Goal: Task Accomplishment & Management: Complete application form

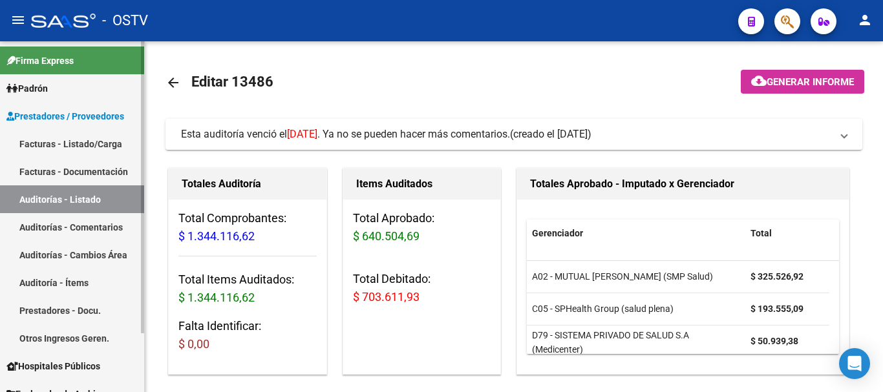
click at [102, 200] on link "Auditorías - Listado" at bounding box center [72, 200] width 144 height 28
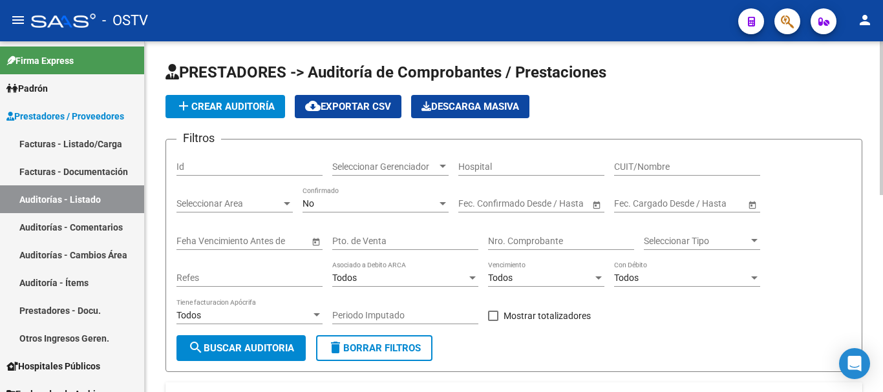
click at [237, 104] on span "add Crear Auditoría" at bounding box center [225, 107] width 99 height 12
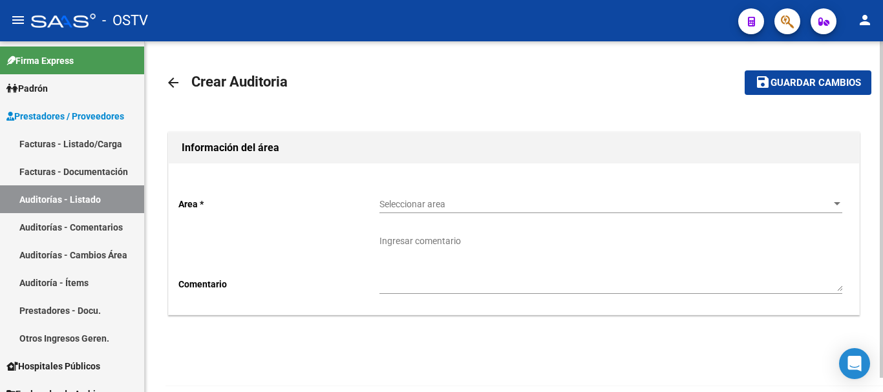
click at [448, 204] on span "Seleccionar area" at bounding box center [604, 204] width 451 height 11
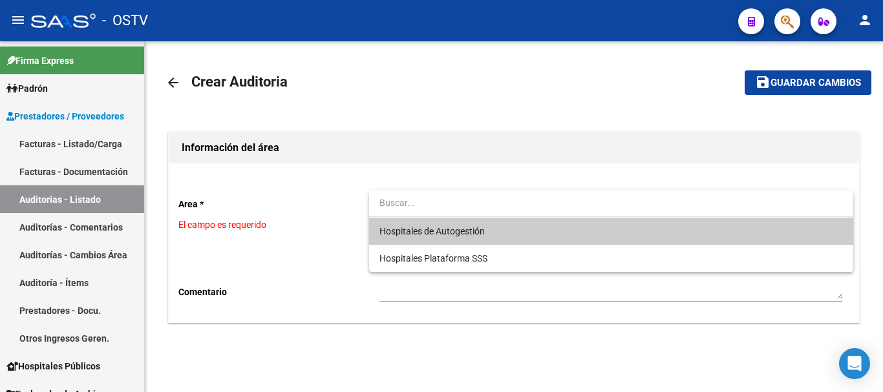
click at [449, 237] on span "Hospitales de Autogestión" at bounding box center [610, 231] width 463 height 27
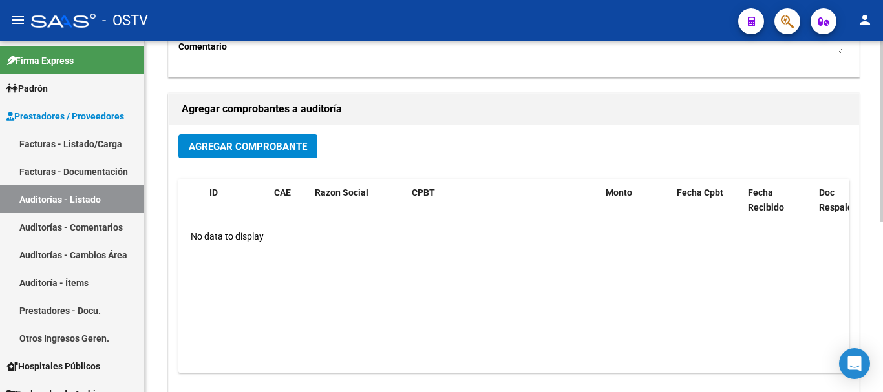
scroll to position [259, 0]
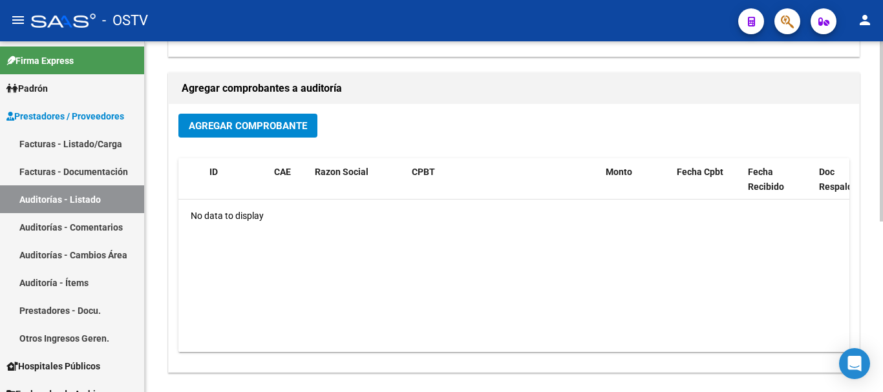
click at [244, 127] on span "Agregar Comprobante" at bounding box center [248, 126] width 118 height 12
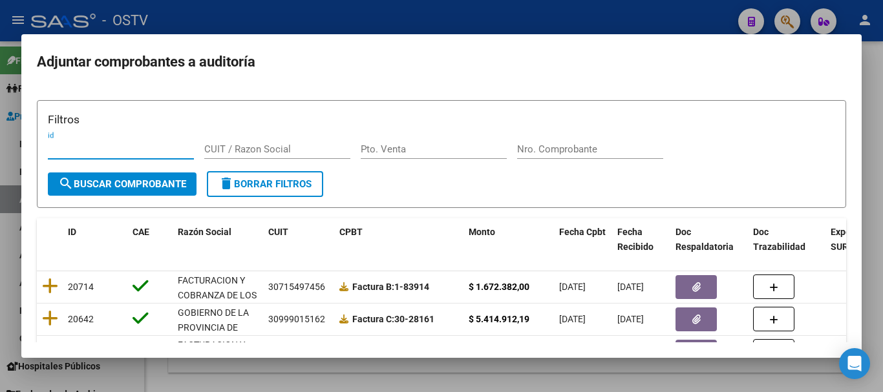
click at [558, 160] on div "Nro. Comprobante" at bounding box center [590, 156] width 146 height 32
click at [569, 145] on input "Nro. Comprobante" at bounding box center [590, 149] width 146 height 12
paste input "6614"
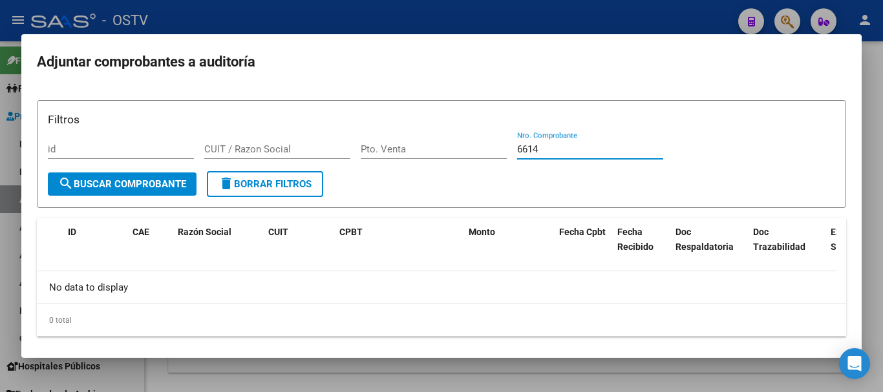
drag, startPoint x: 570, startPoint y: 153, endPoint x: 466, endPoint y: 146, distance: 104.3
click at [467, 146] on div "Filtros id CUIT / Razon Social Pto. Venta 6614 Nro. Comprobante" at bounding box center [441, 141] width 787 height 60
paste input "566"
drag, startPoint x: 549, startPoint y: 151, endPoint x: 504, endPoint y: 150, distance: 45.3
click at [507, 151] on div "Filtros id CUIT / Razon Social Pto. Venta 6566 Nro. Comprobante" at bounding box center [441, 141] width 787 height 60
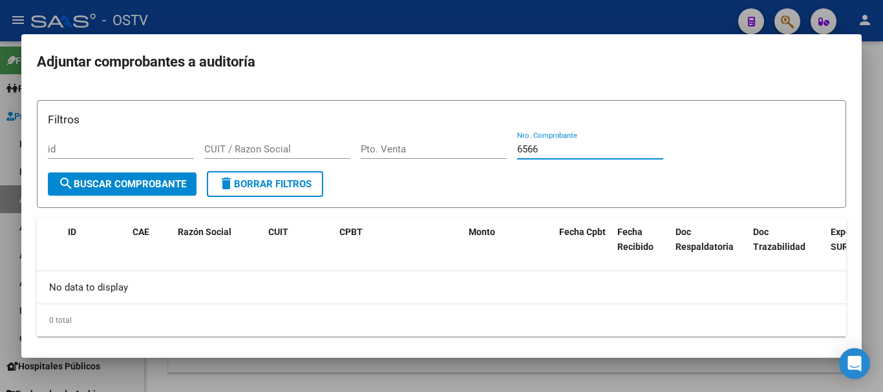
paste input "1600"
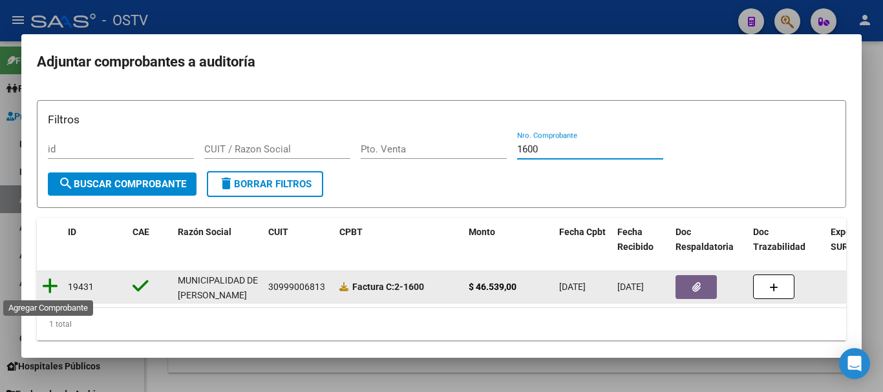
type input "1600"
click at [51, 287] on icon at bounding box center [50, 286] width 16 height 18
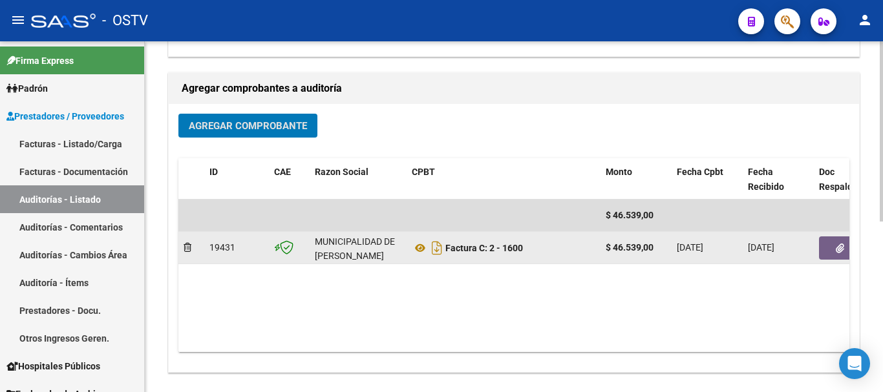
click at [831, 250] on button "button" at bounding box center [839, 248] width 41 height 23
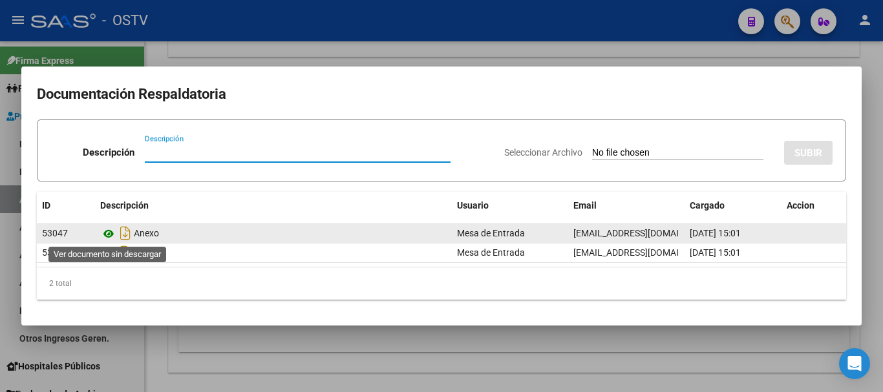
click at [103, 234] on icon at bounding box center [108, 234] width 17 height 16
click at [112, 233] on icon at bounding box center [108, 234] width 17 height 16
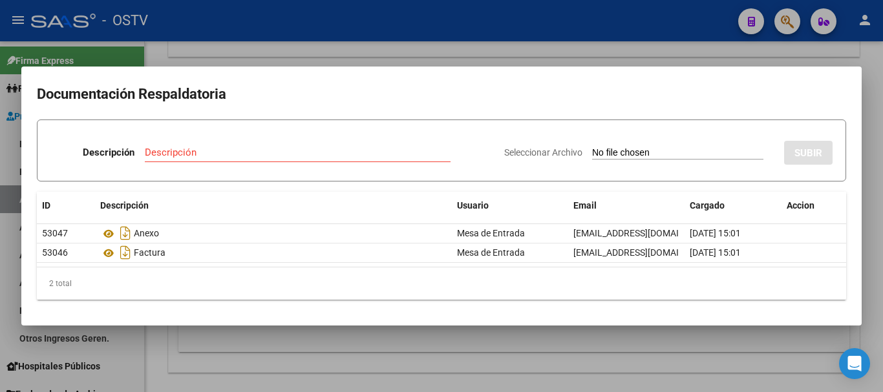
click at [878, 165] on div at bounding box center [441, 196] width 883 height 392
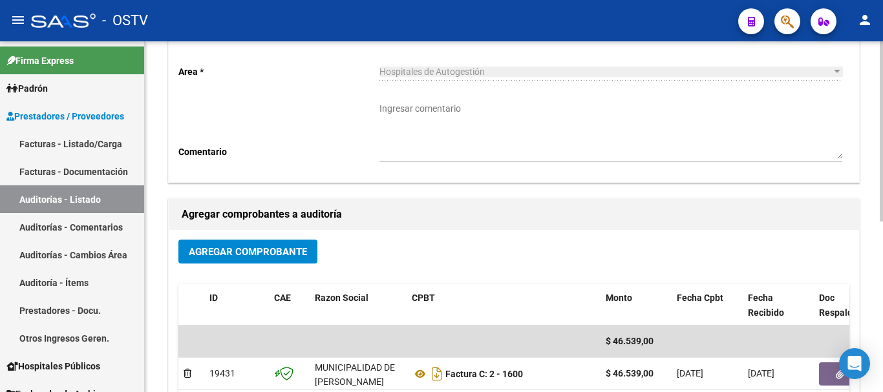
scroll to position [0, 0]
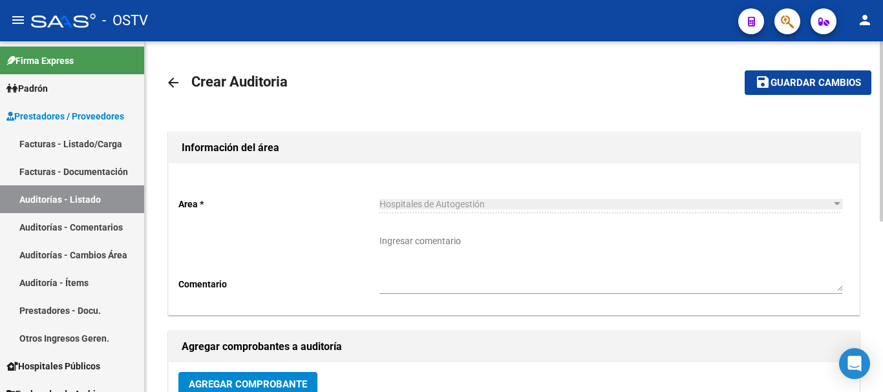
click at [807, 87] on span "Guardar cambios" at bounding box center [815, 84] width 90 height 12
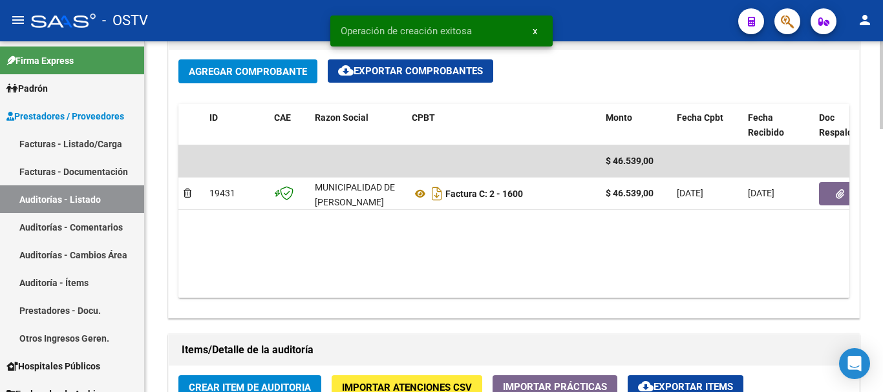
scroll to position [711, 0]
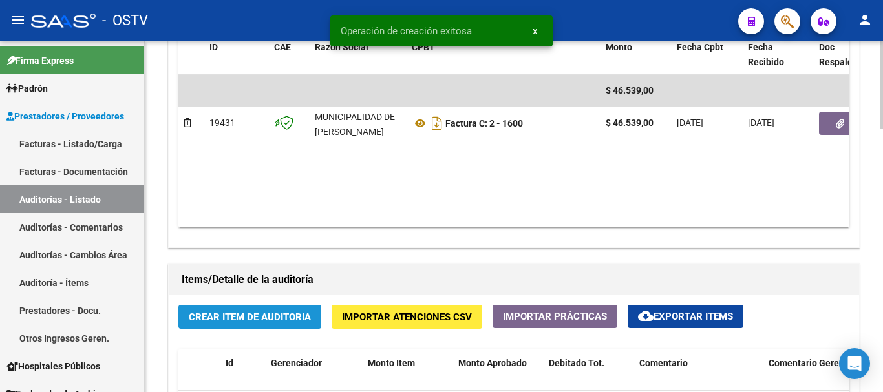
click at [265, 316] on span "Crear Item de Auditoria" at bounding box center [250, 318] width 122 height 12
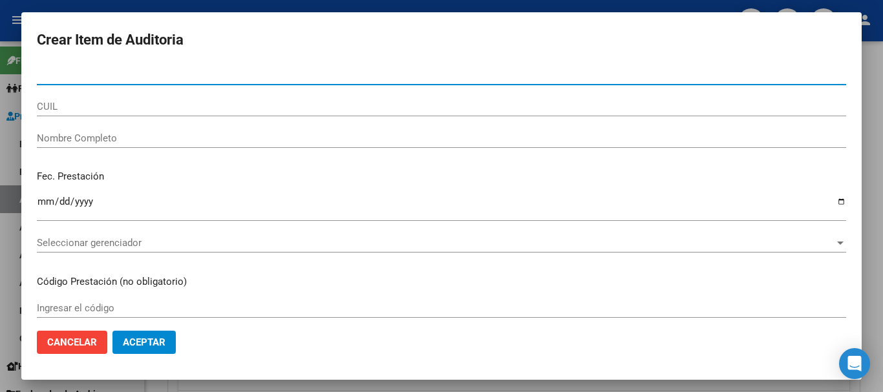
paste input "40666333"
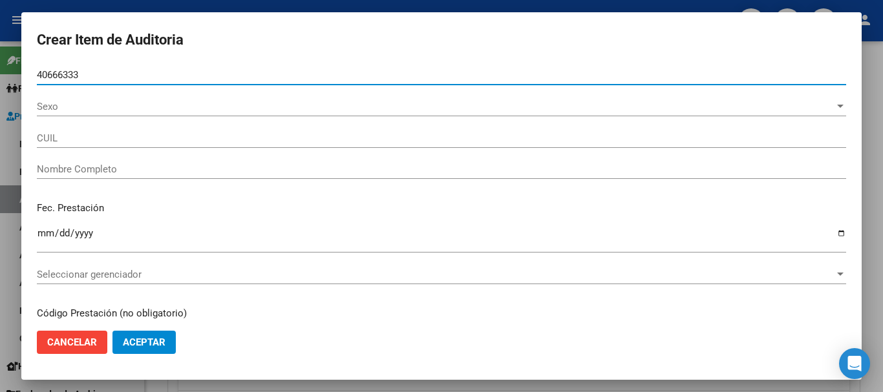
type input "40666333"
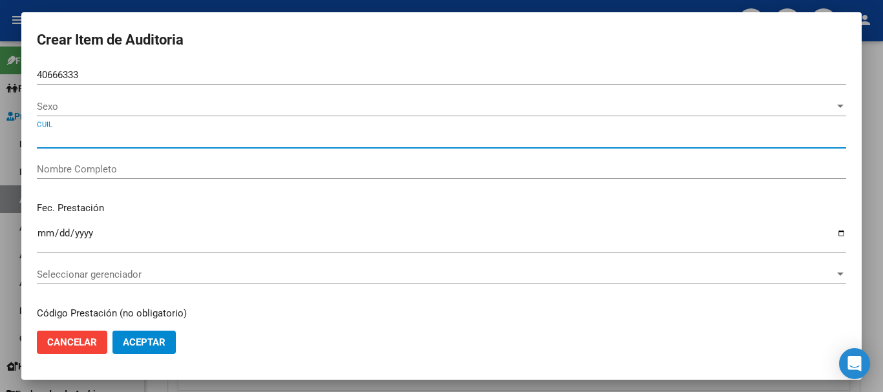
type input "27406663332"
type input "ROLDAN FRANCO BRENDA DANIELA"
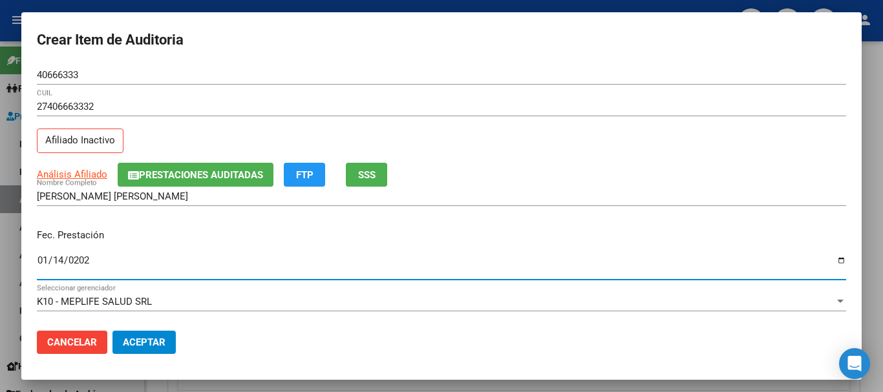
type input "2025-01-14"
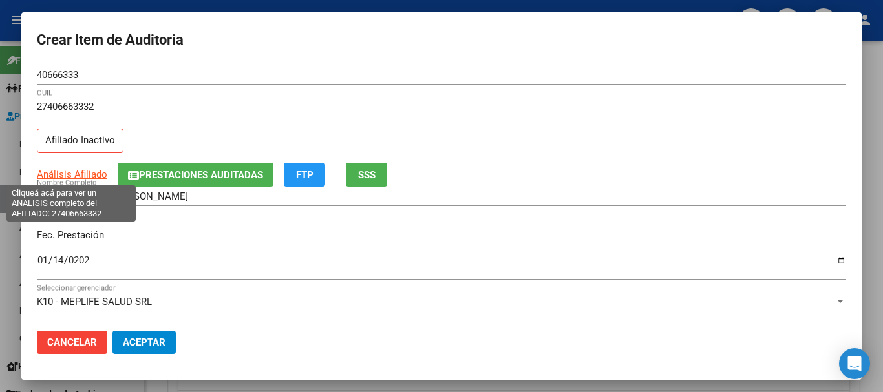
click at [94, 174] on span "Análisis Afiliado" at bounding box center [72, 175] width 70 height 12
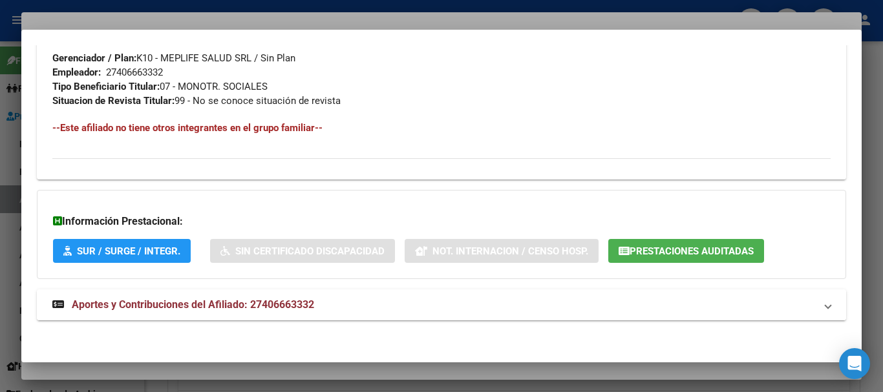
scroll to position [681, 0]
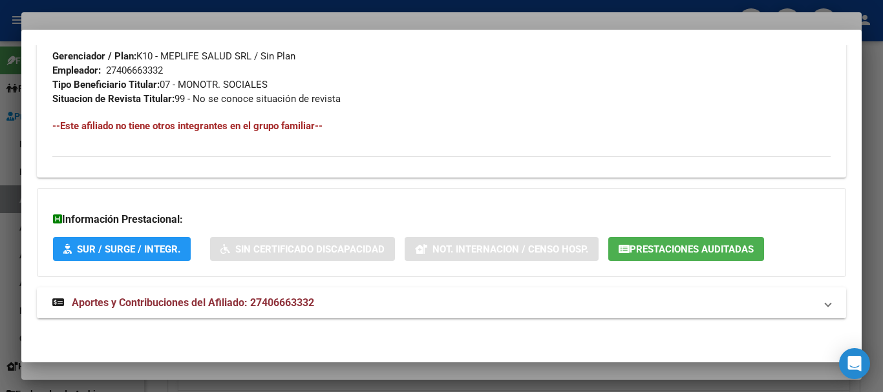
click at [243, 308] on span "Aportes y Contribuciones del Afiliado: 27406663332" at bounding box center [193, 303] width 242 height 12
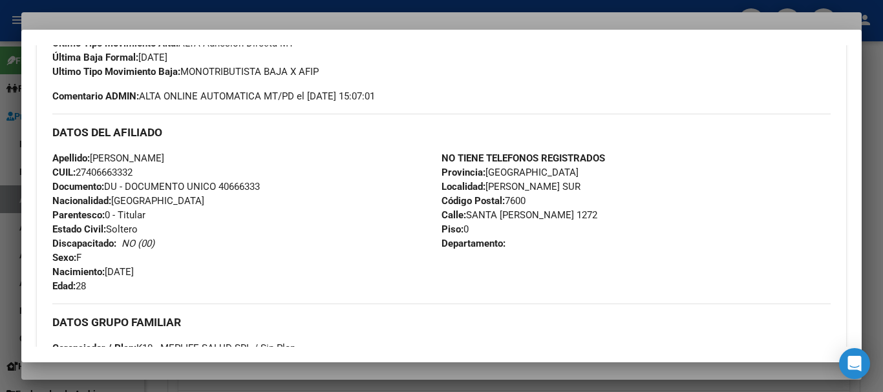
scroll to position [0, 0]
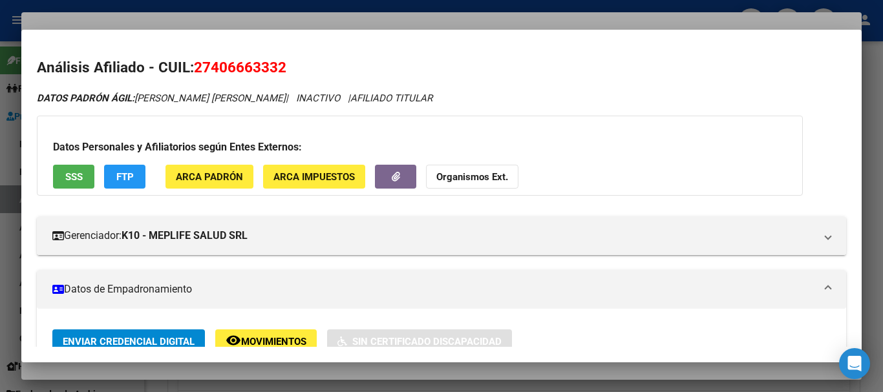
click at [489, 174] on strong "Organismos Ext." at bounding box center [472, 177] width 72 height 12
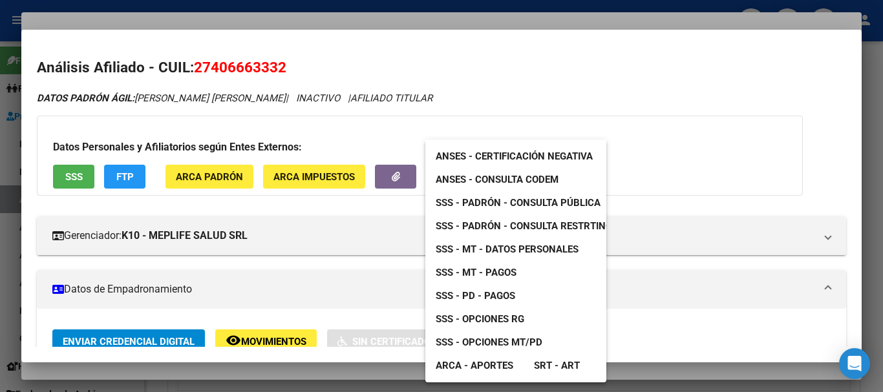
click at [520, 249] on span "SSS - MT - Datos Personales" at bounding box center [507, 250] width 143 height 12
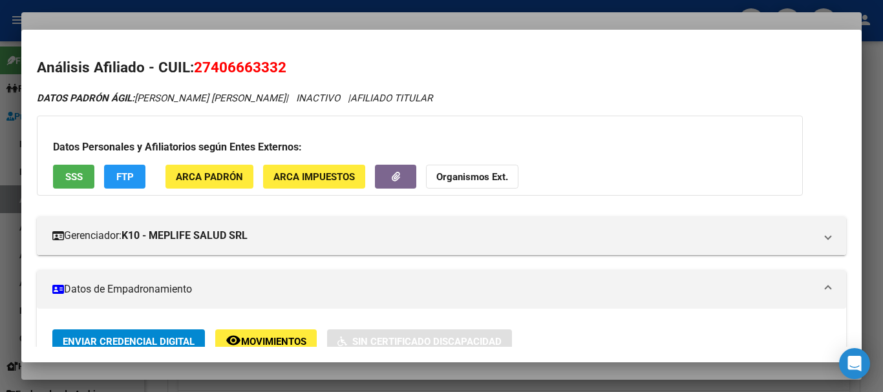
drag, startPoint x: 228, startPoint y: 23, endPoint x: 321, endPoint y: 76, distance: 107.7
click at [228, 23] on div at bounding box center [441, 196] width 883 height 392
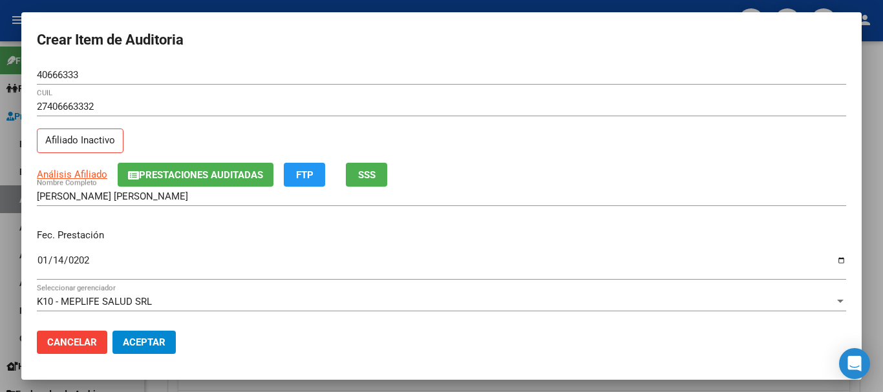
click at [356, 100] on div "27406663332 CUIL" at bounding box center [441, 106] width 809 height 19
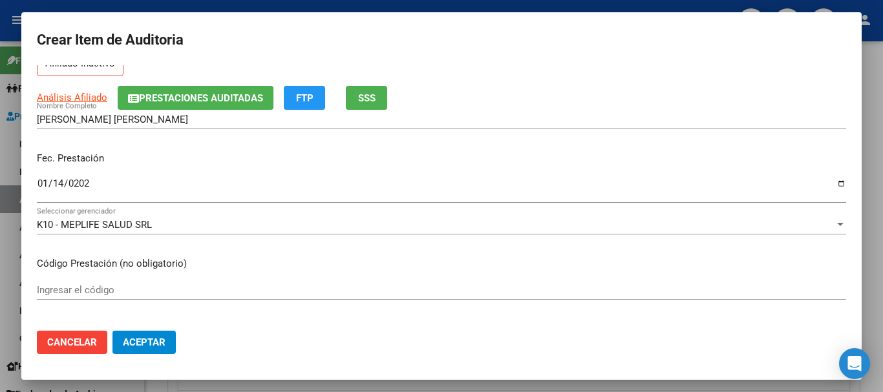
scroll to position [45, 0]
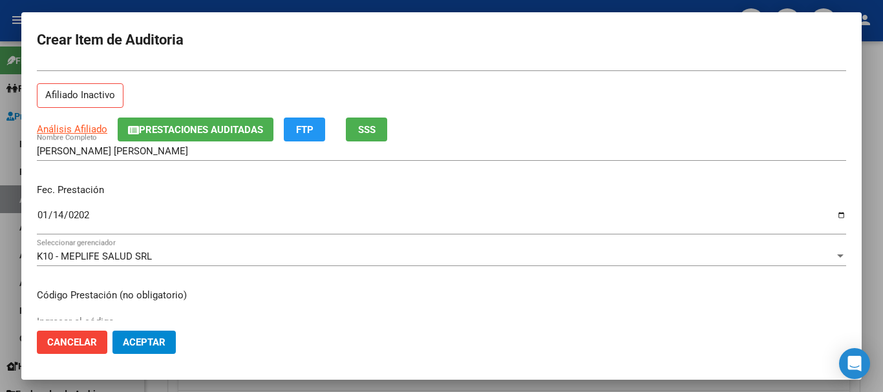
type input "$ 0,01"
type input "$ 0,12"
type input "$ 1,26"
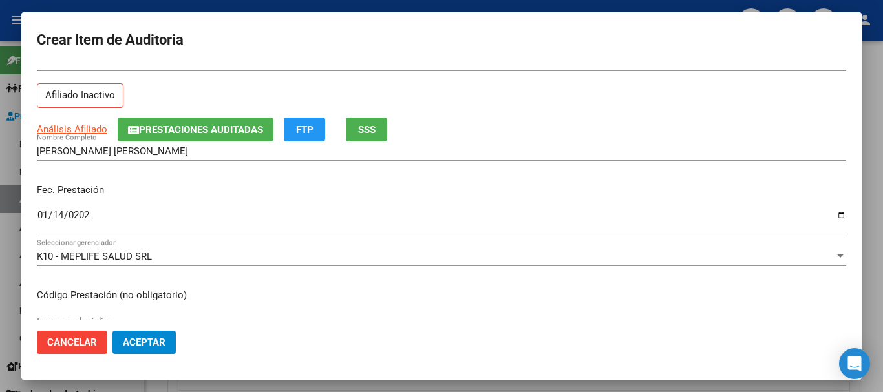
type input "$ 1,26"
type input "$ 12,67"
type input "$ 126,70"
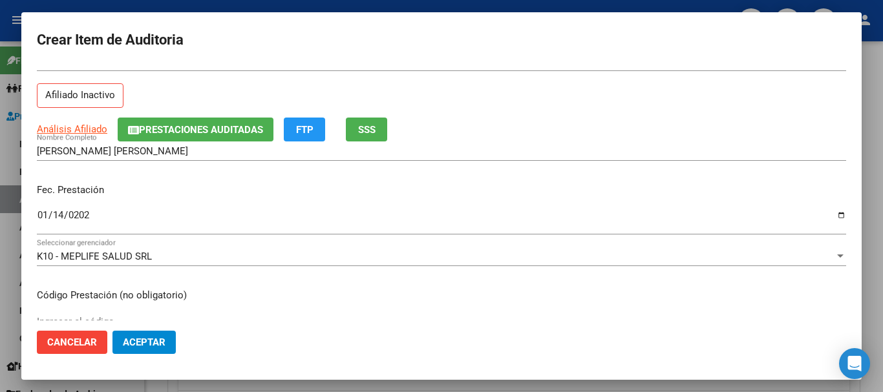
type input "$ 1.267,00"
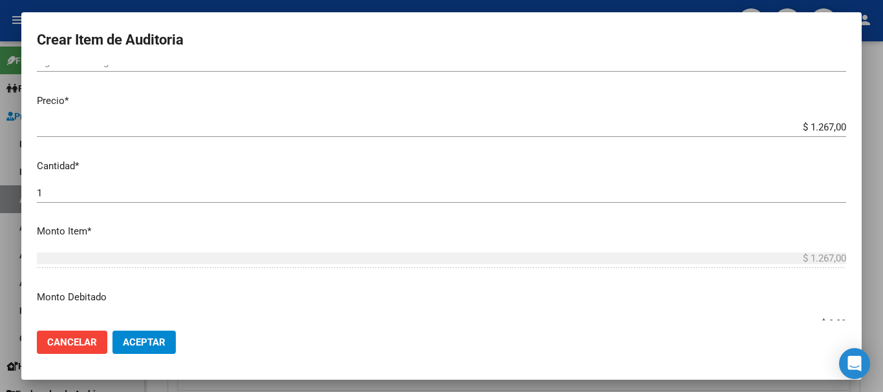
scroll to position [314, 0]
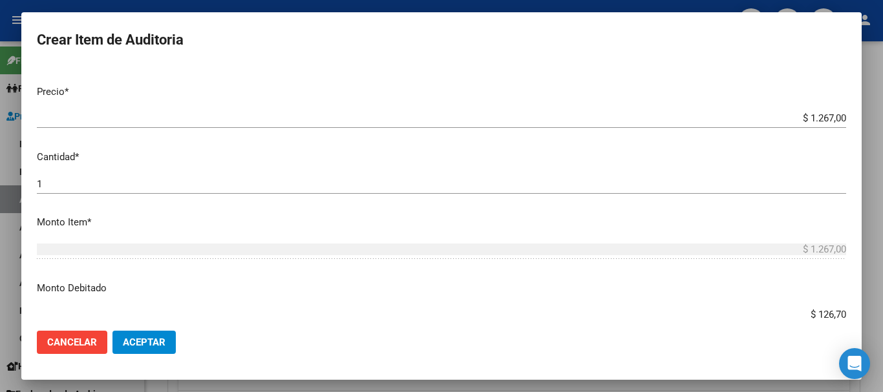
type input "$ 1.267,00"
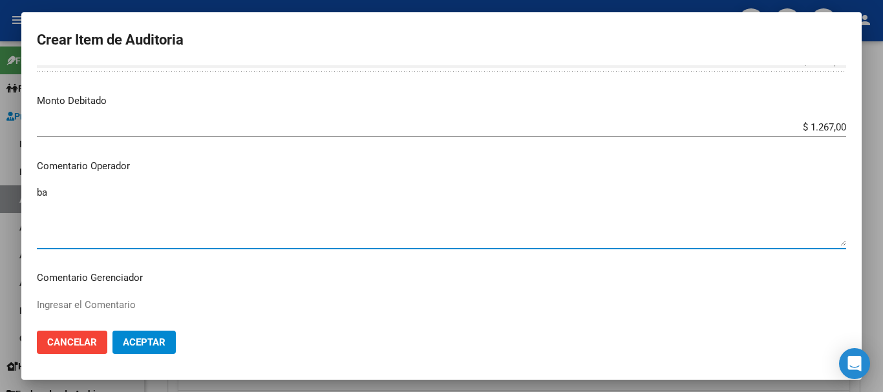
type textarea "b"
type textarea "BAJA DE MONOTRIBUTO 08/2024"
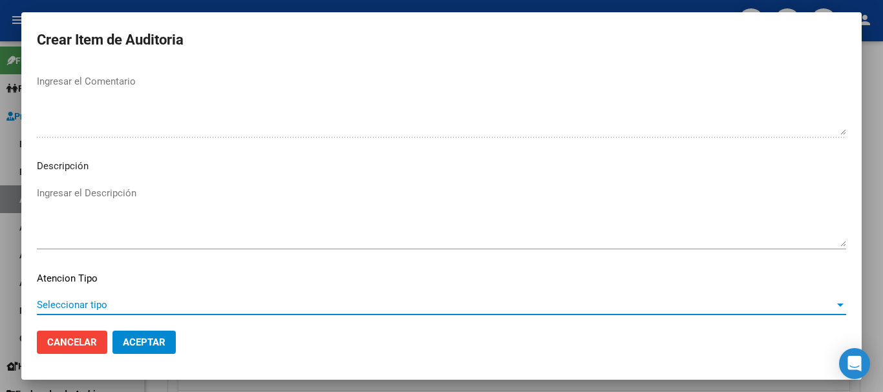
scroll to position [797, 0]
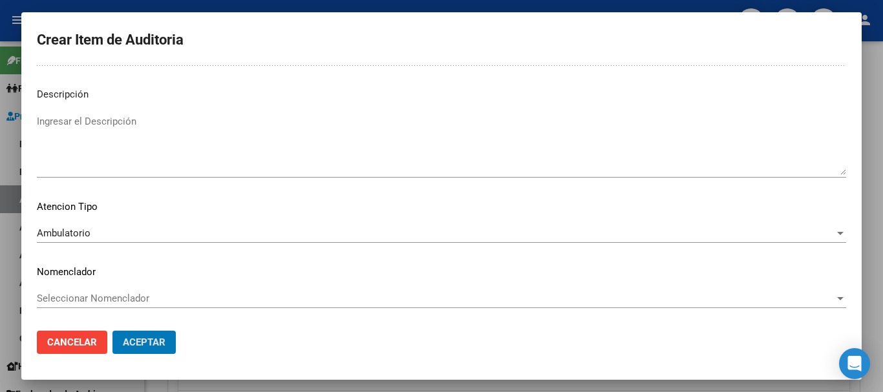
click at [112, 331] on button "Aceptar" at bounding box center [143, 342] width 63 height 23
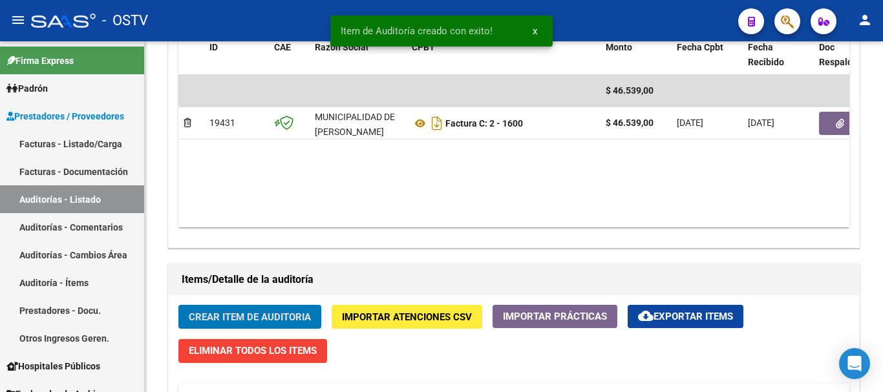
click at [178, 305] on button "Crear Item de Auditoria" at bounding box center [249, 317] width 143 height 24
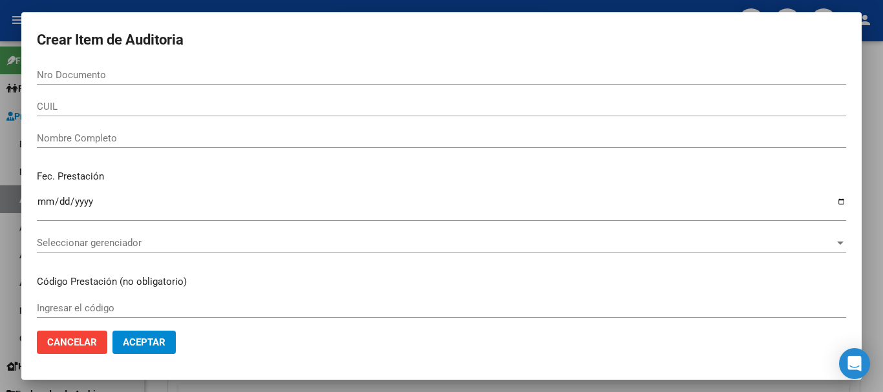
scroll to position [712, 0]
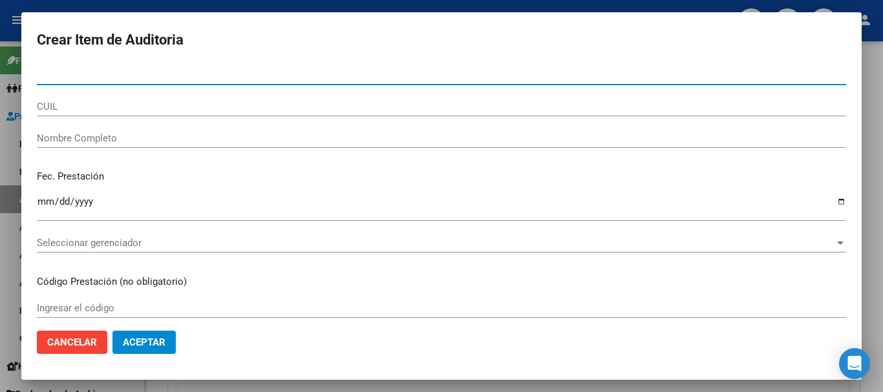
paste input "42366427"
type input "42366427"
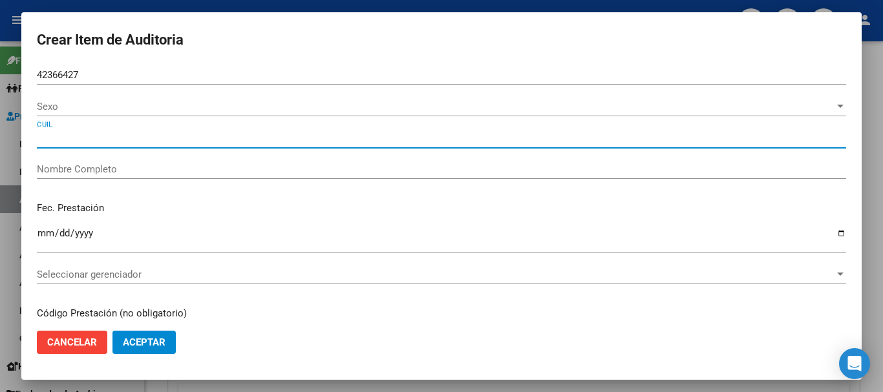
type input "23423664274"
type input "GOMEZ MARIA FERNANDA"
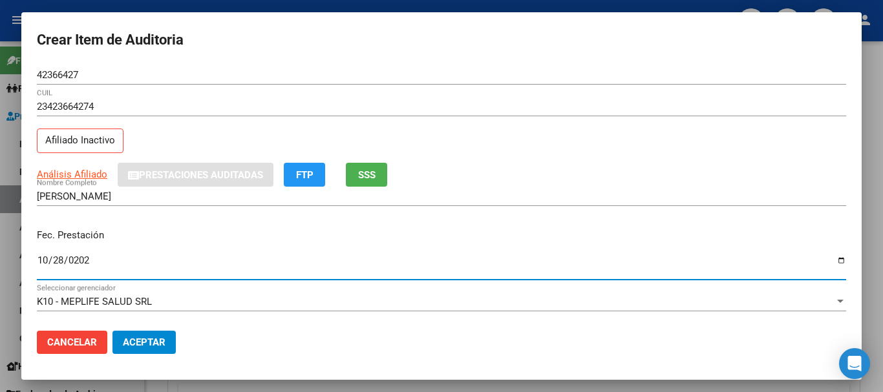
type input "2024-10-28"
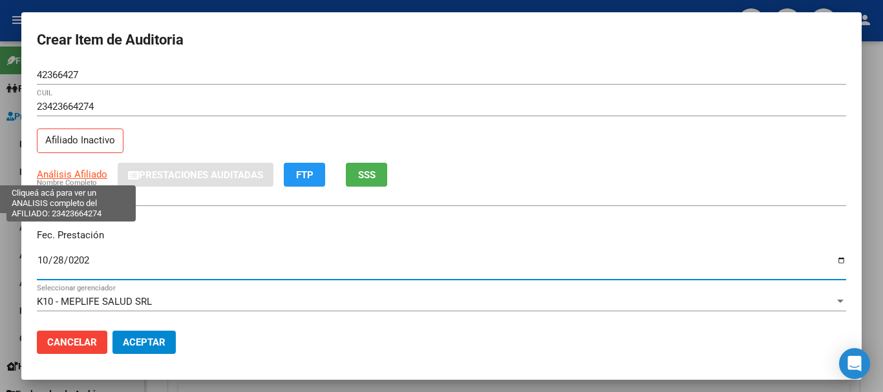
click at [80, 170] on span "Análisis Afiliado" at bounding box center [72, 175] width 70 height 12
type textarea "23423664274"
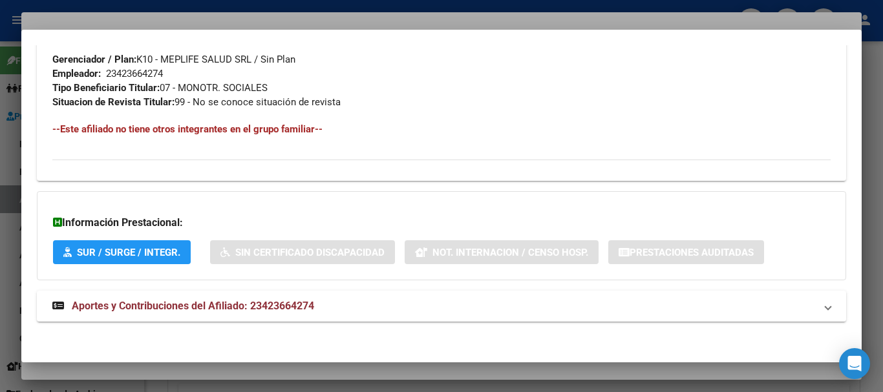
scroll to position [681, 0]
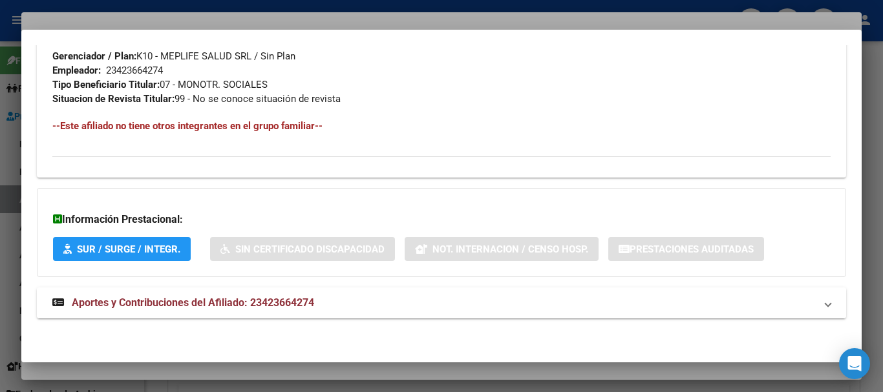
click at [278, 293] on mat-expansion-panel-header "Aportes y Contribuciones del Afiliado: 23423664274" at bounding box center [441, 303] width 809 height 31
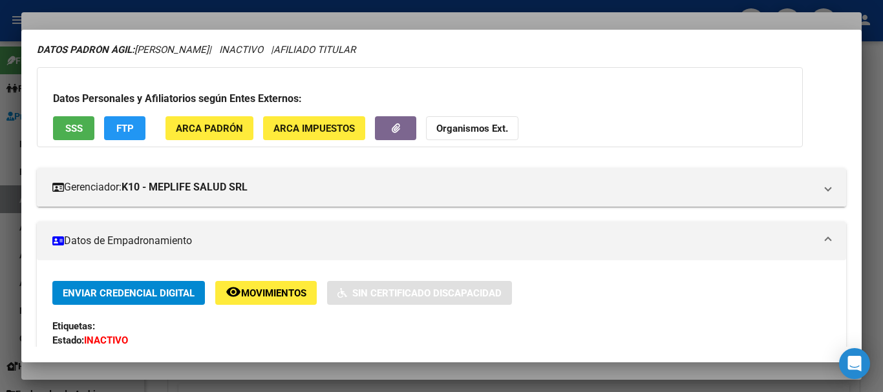
scroll to position [0, 0]
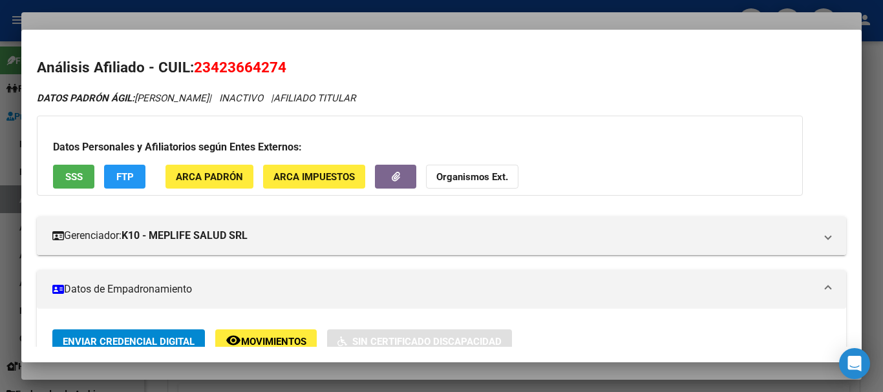
click at [465, 171] on button "Organismos Ext." at bounding box center [472, 177] width 92 height 24
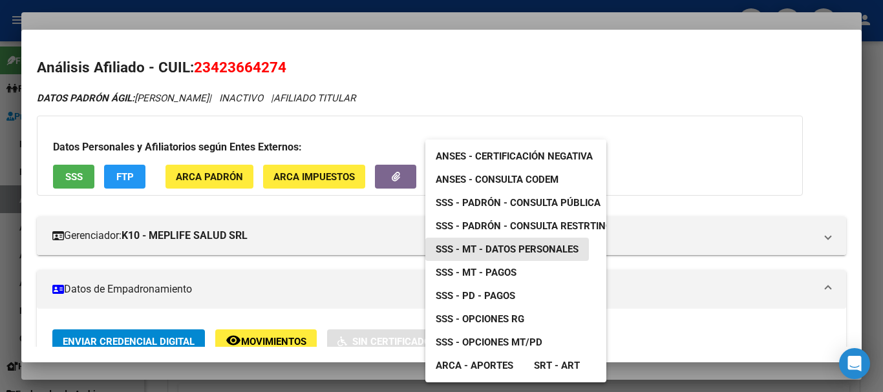
click at [528, 250] on span "SSS - MT - Datos Personales" at bounding box center [507, 250] width 143 height 12
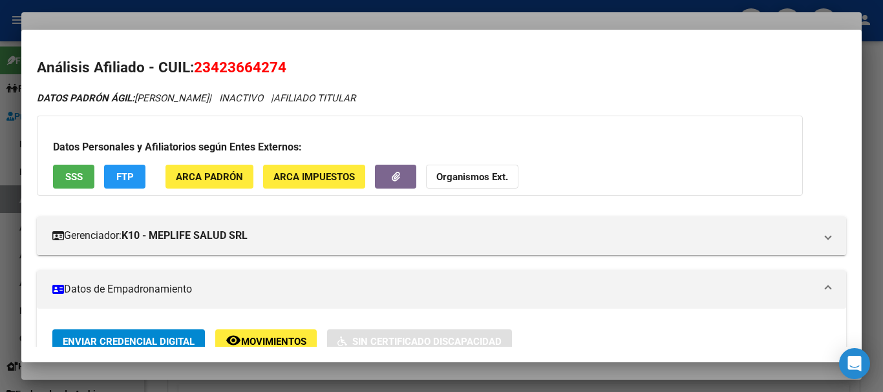
click at [231, 23] on div at bounding box center [441, 196] width 883 height 392
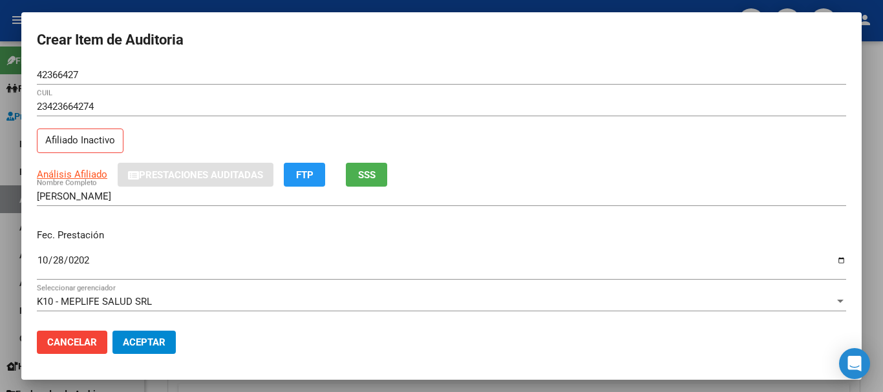
click at [555, 120] on div "23423664274 CUIL" at bounding box center [441, 113] width 809 height 32
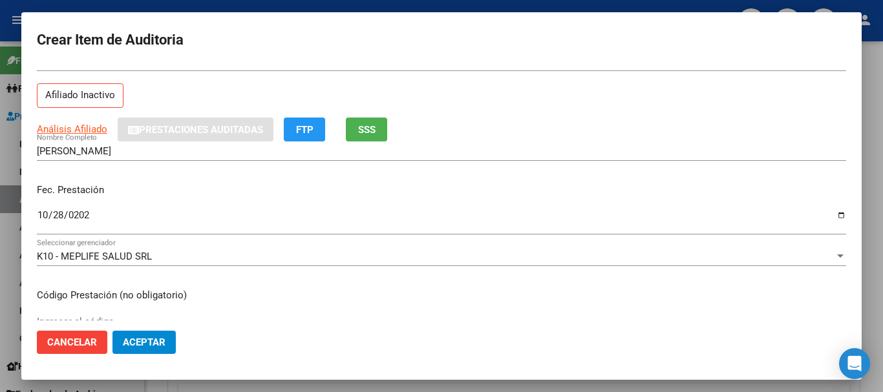
scroll to position [305, 0]
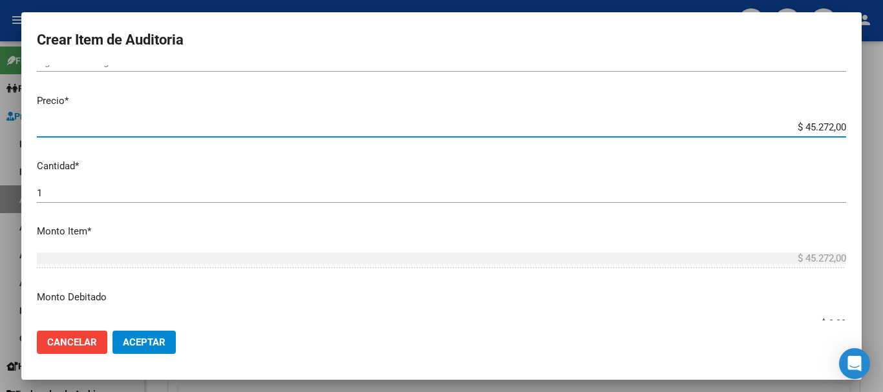
type input "$ 0,01"
type input "$ 0,12"
type input "$ 1,26"
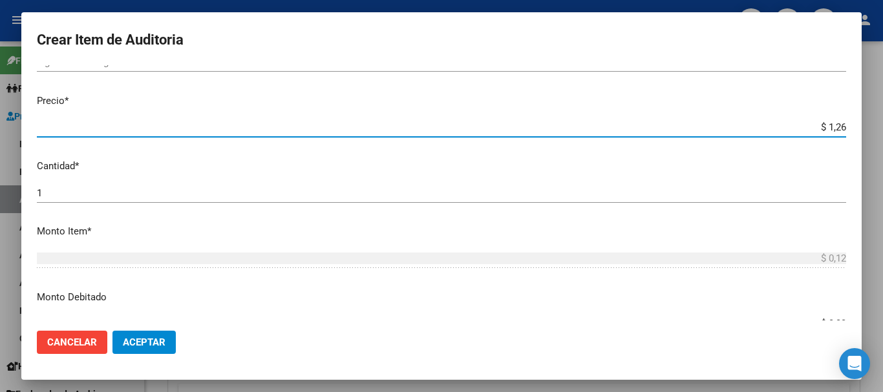
type input "$ 1,26"
type input "$ 12,67"
type input "$ 126,70"
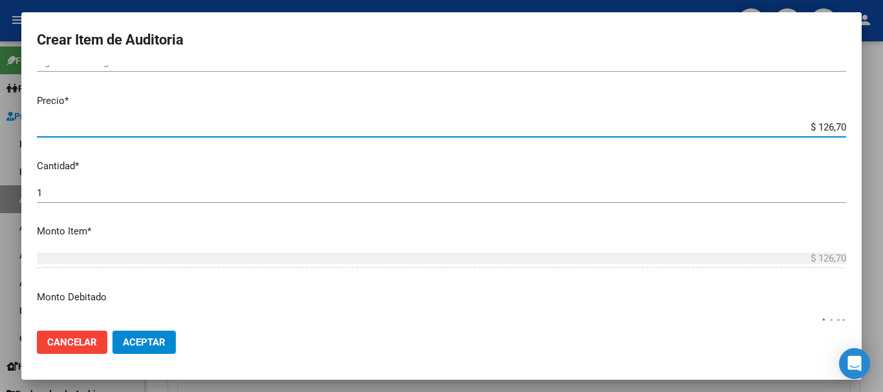
type input "$ 1.267,00"
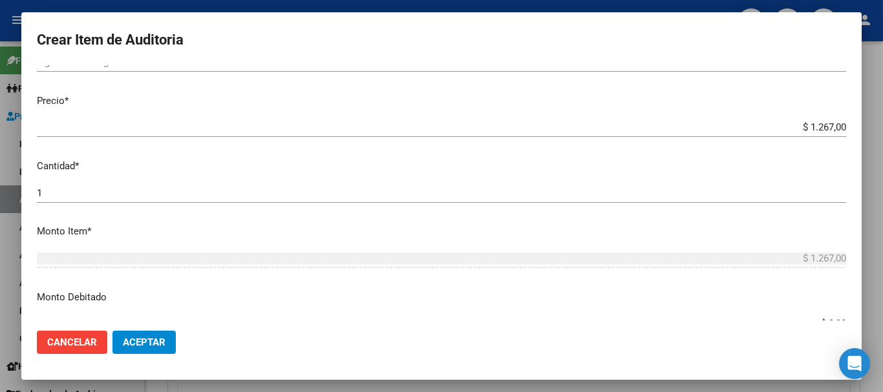
scroll to position [314, 0]
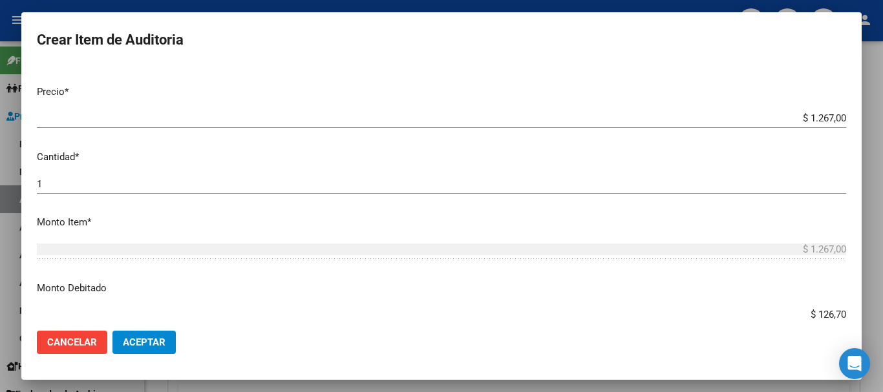
type input "$ 1.267,00"
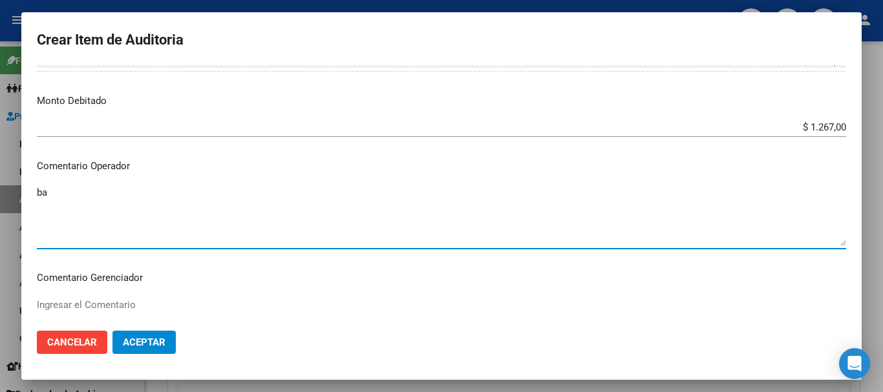
type textarea "b"
type textarea "BAJA DE MONOTRIBUTO 08/2024"
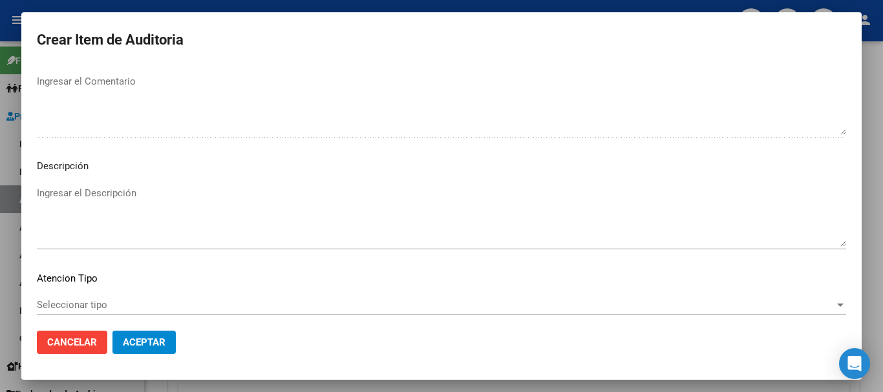
scroll to position [797, 0]
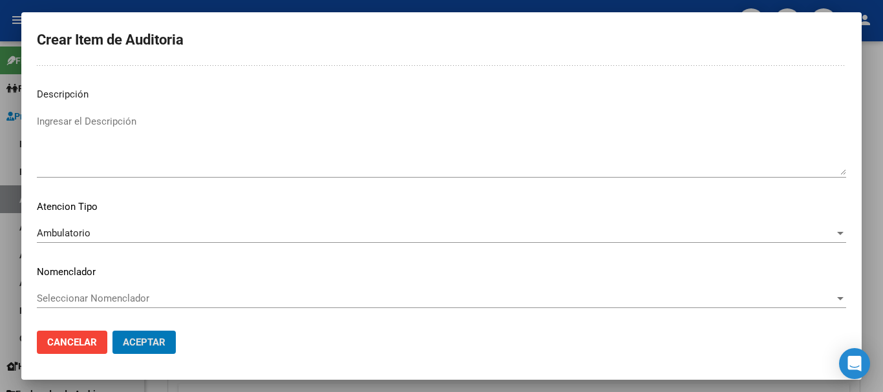
click at [112, 331] on button "Aceptar" at bounding box center [143, 342] width 63 height 23
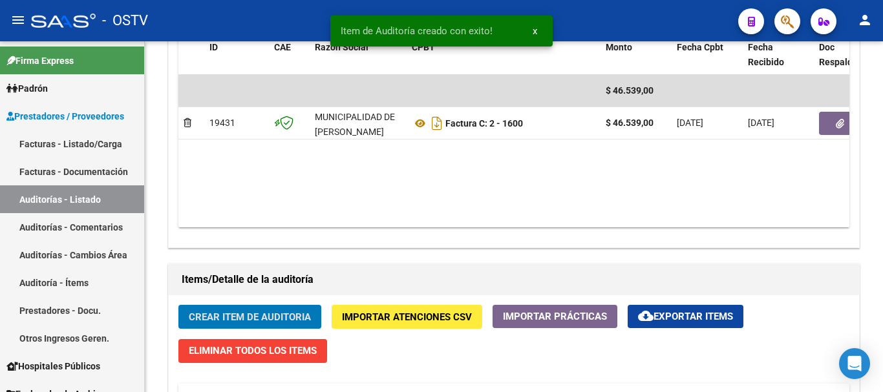
click at [178, 305] on button "Crear Item de Auditoria" at bounding box center [249, 317] width 143 height 24
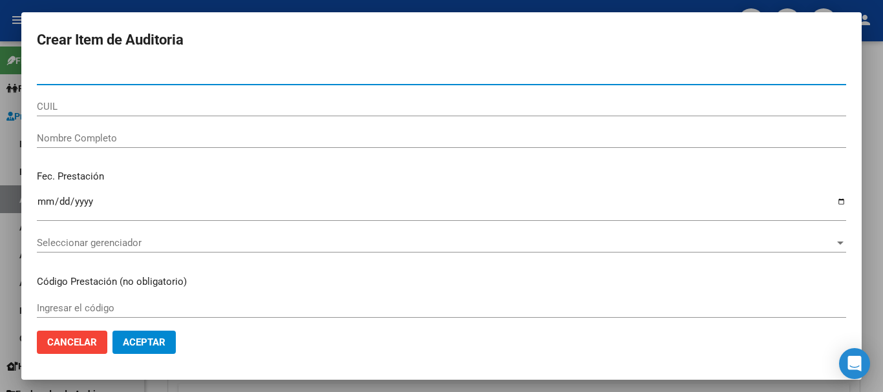
paste input "44635266"
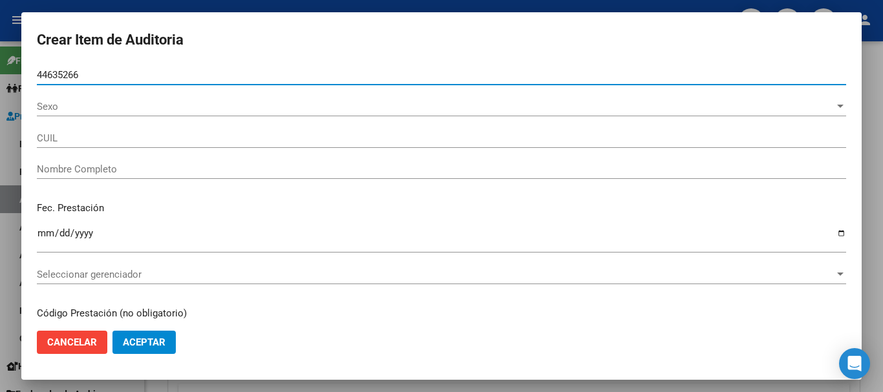
type input "44635266"
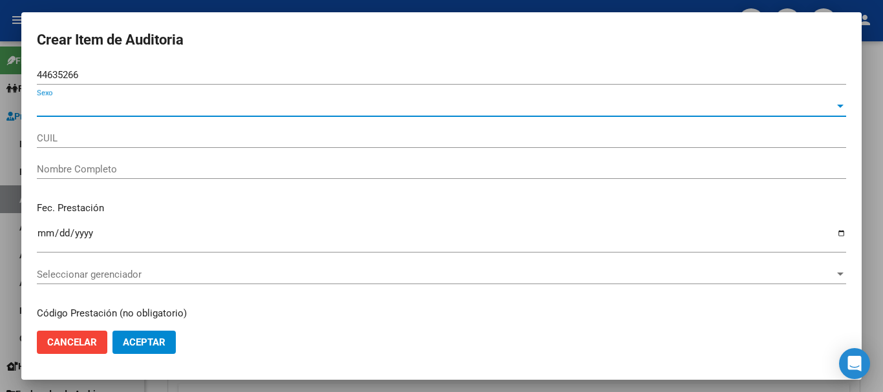
type input "27446352666"
type input "BARRIENTOS LUDUEÑA CAMILA CRISTAL"
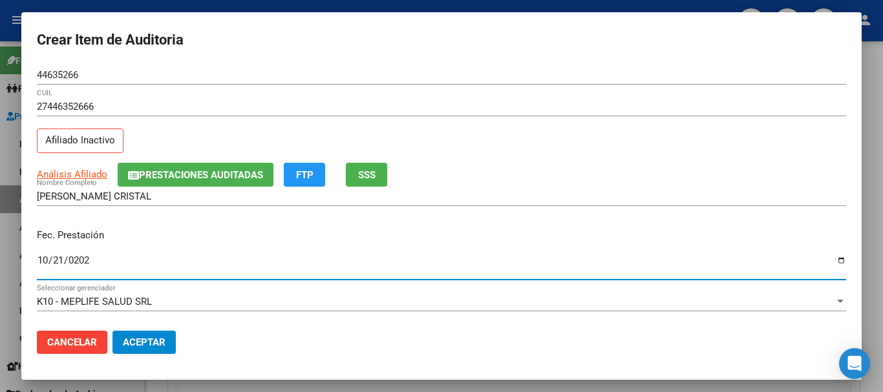
type input "2024-10-21"
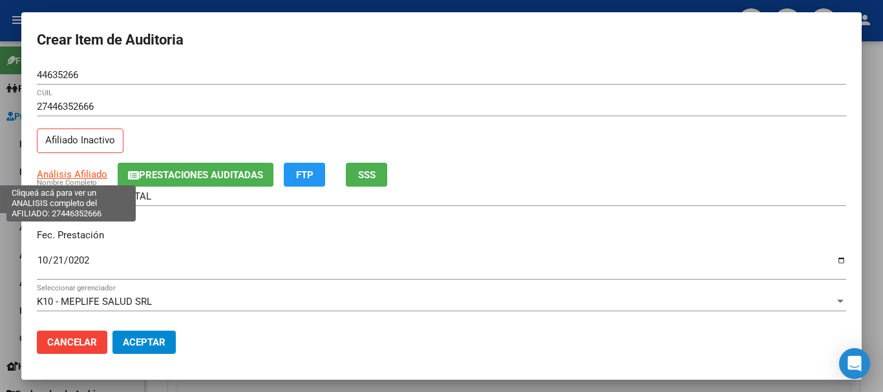
click at [89, 173] on span "Análisis Afiliado" at bounding box center [72, 175] width 70 height 12
type textarea "27446352666"
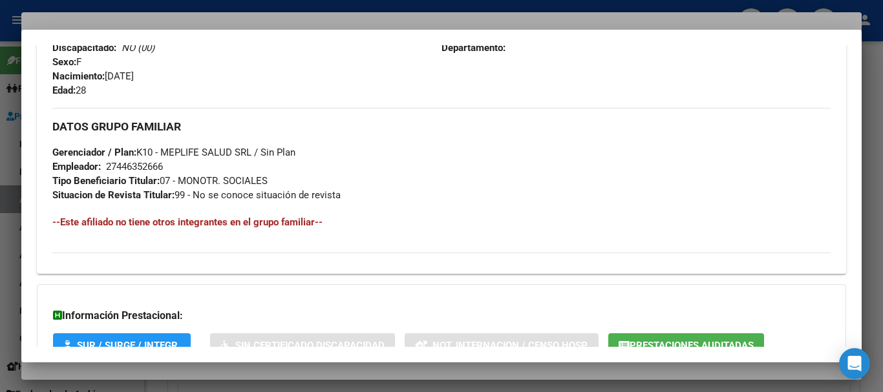
scroll to position [681, 0]
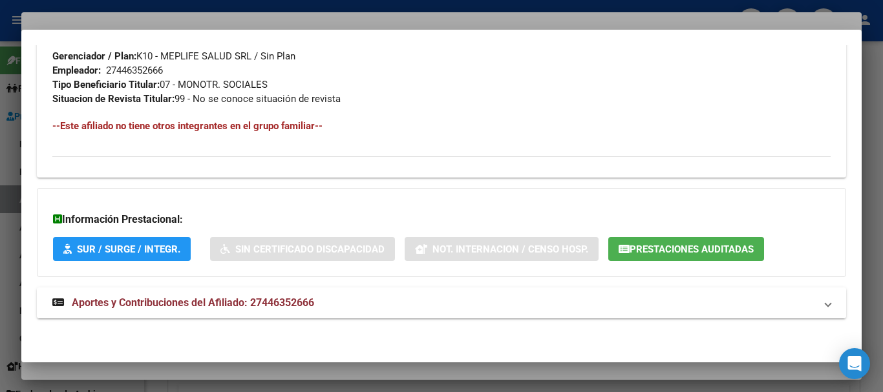
click at [211, 306] on span "Aportes y Contribuciones del Afiliado: 27446352666" at bounding box center [193, 303] width 242 height 12
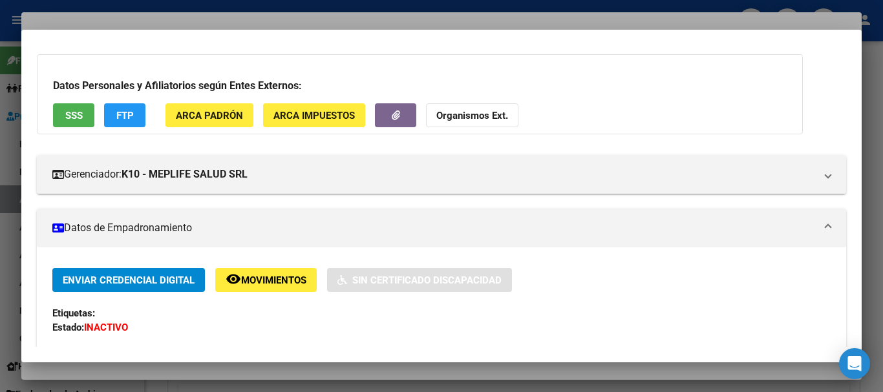
scroll to position [0, 0]
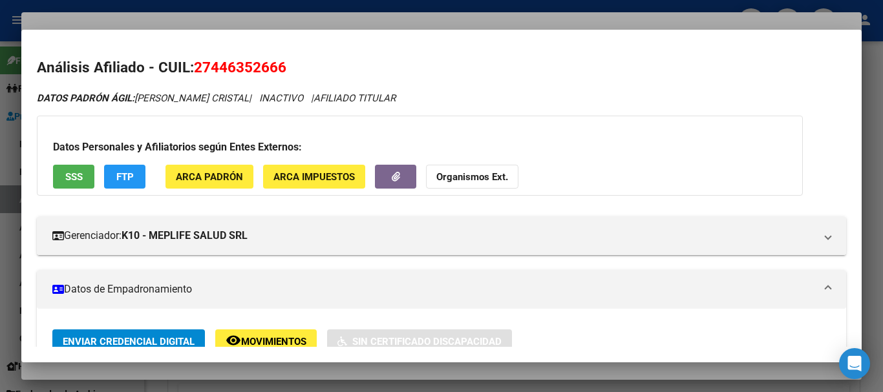
click at [462, 166] on button "Organismos Ext." at bounding box center [472, 177] width 92 height 24
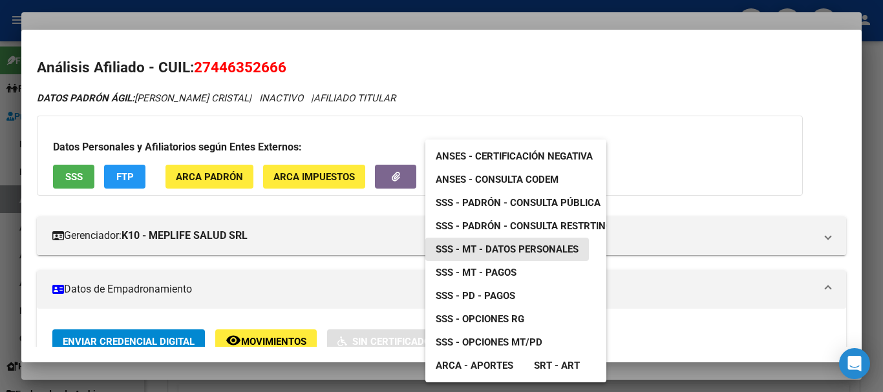
click at [546, 251] on span "SSS - MT - Datos Personales" at bounding box center [507, 250] width 143 height 12
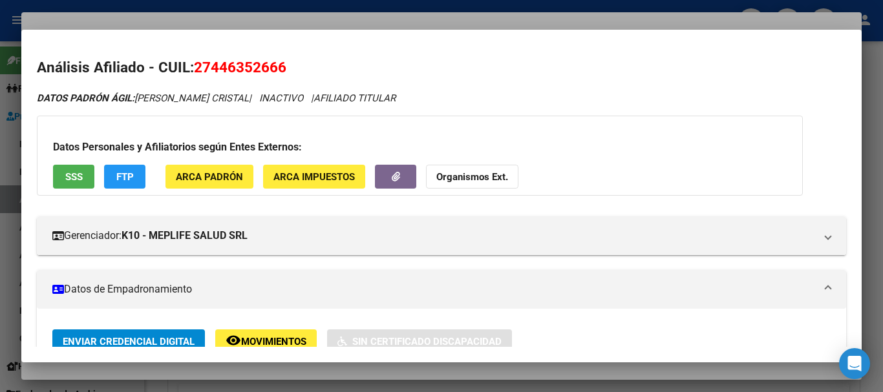
click at [211, 16] on div at bounding box center [441, 196] width 883 height 392
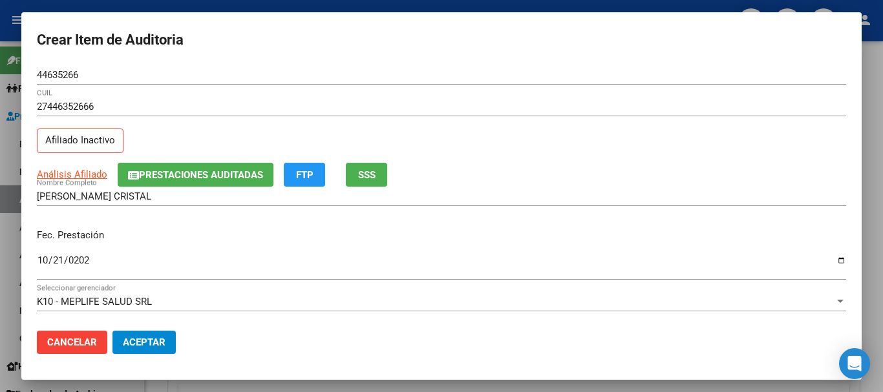
click at [433, 106] on input "27446352666" at bounding box center [441, 107] width 809 height 12
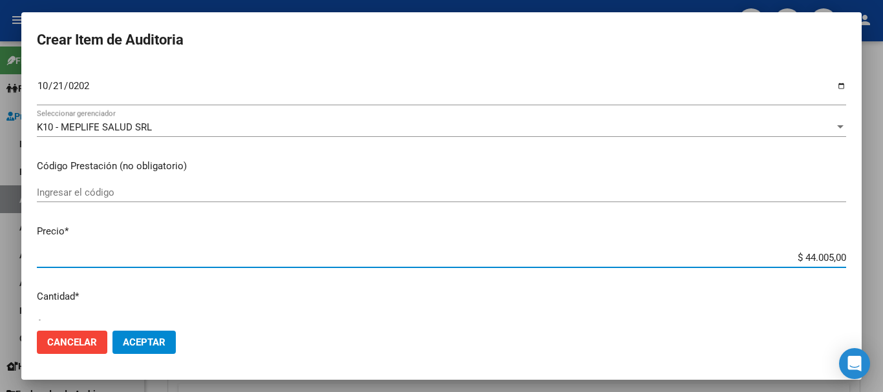
type input "$ 0,01"
type input "$ 0,15"
type input "$ 1,52"
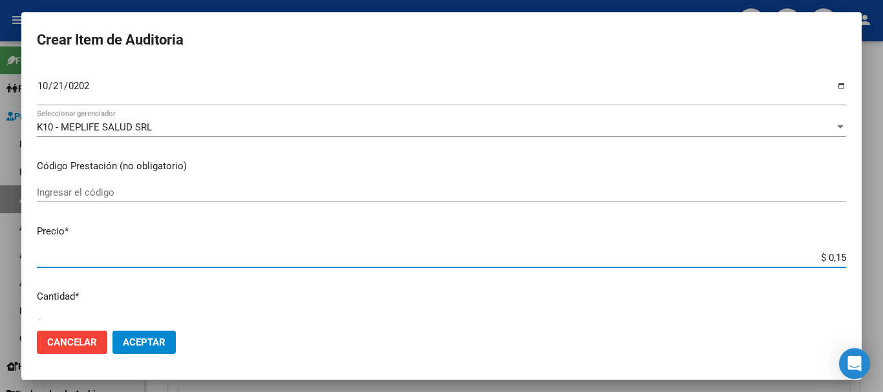
type input "$ 1,52"
type input "$ 15,20"
type input "$ 152,00"
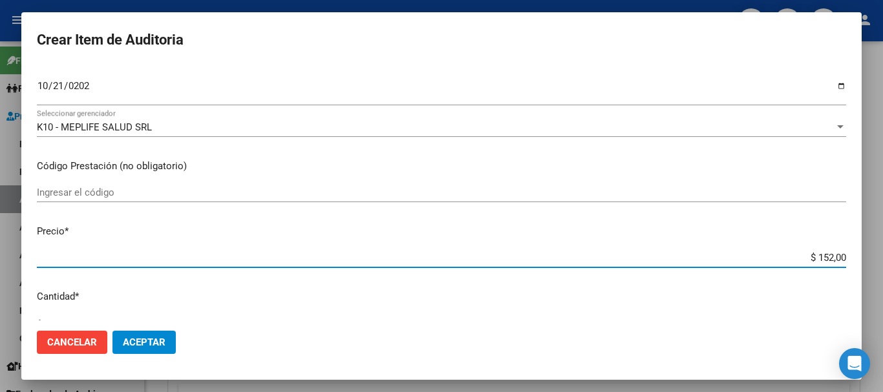
type input "$ 1.520,00"
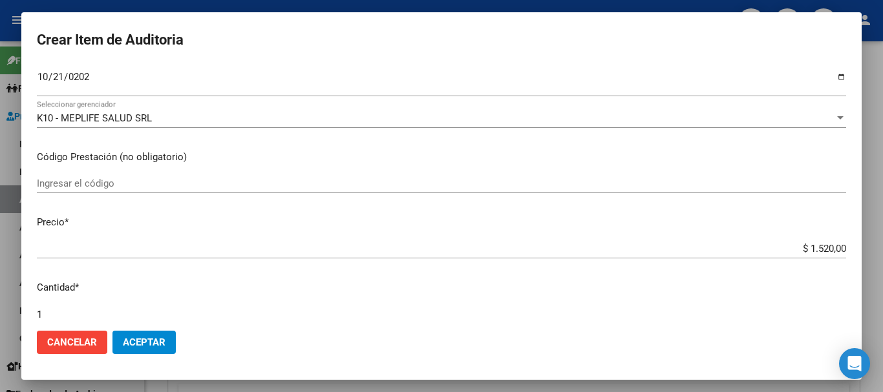
scroll to position [436, 0]
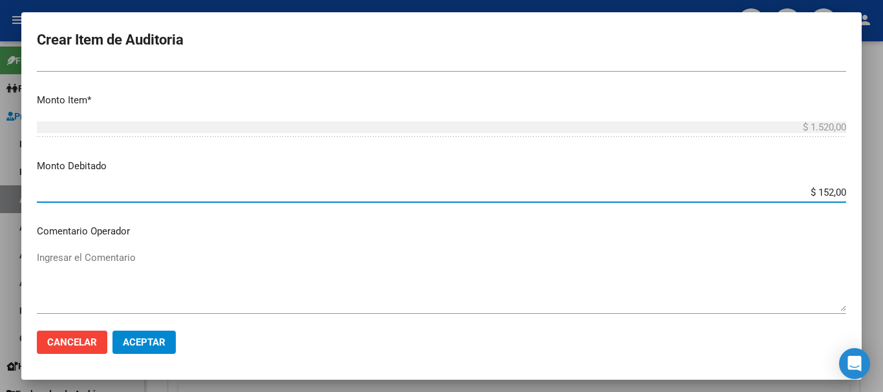
type input "$ 1.520,00"
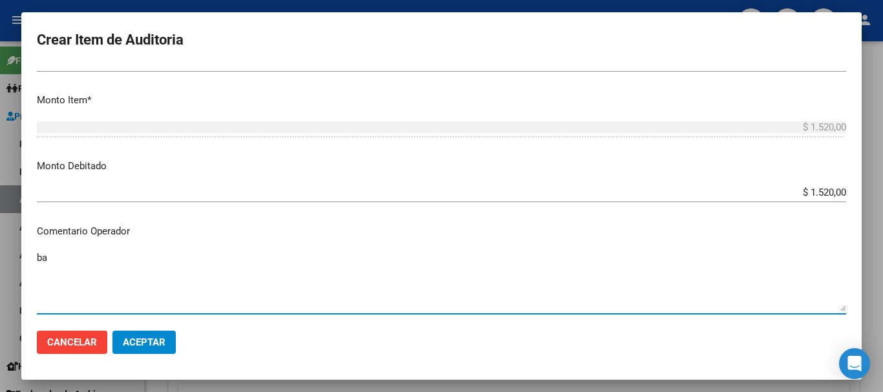
type textarea "b"
type textarea "BAJA DE MONOTRIBUTO 08/2024"
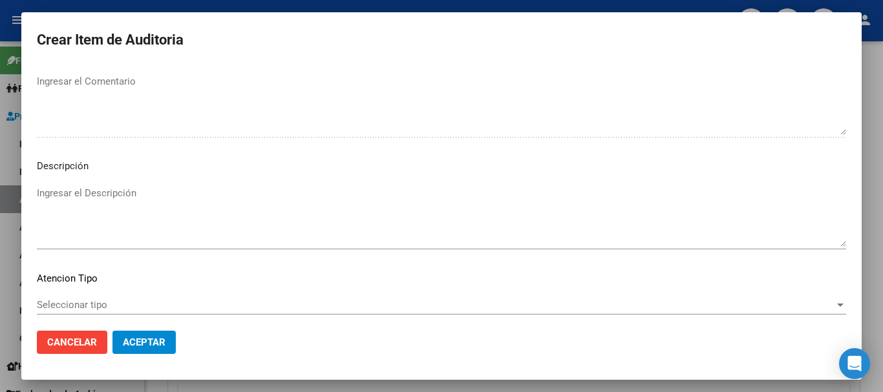
scroll to position [797, 0]
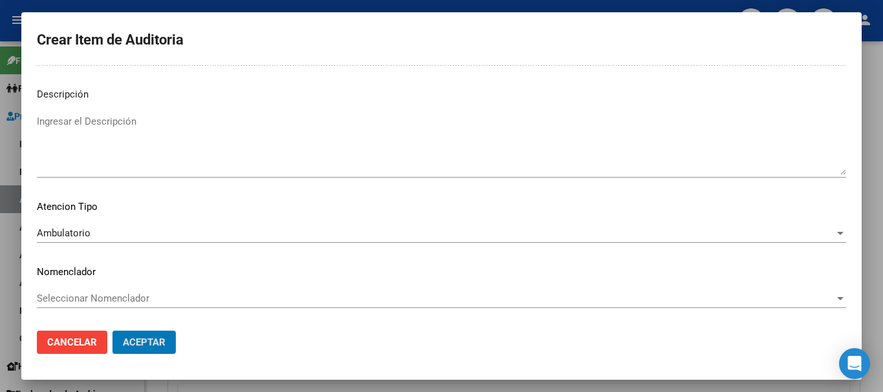
click at [112, 331] on button "Aceptar" at bounding box center [143, 342] width 63 height 23
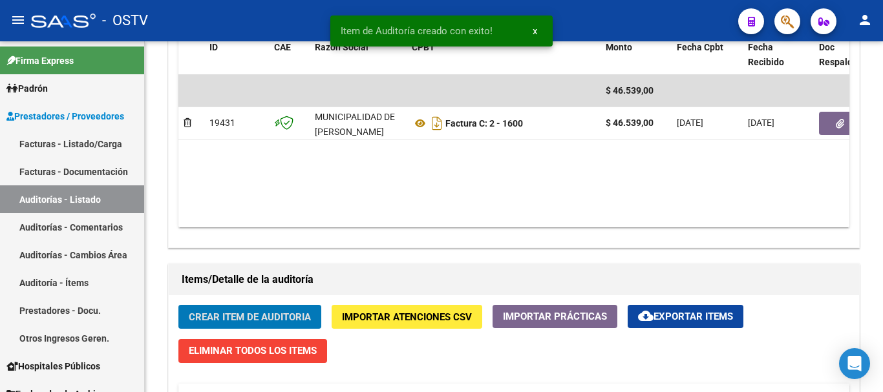
click at [178, 305] on button "Crear Item de Auditoria" at bounding box center [249, 317] width 143 height 24
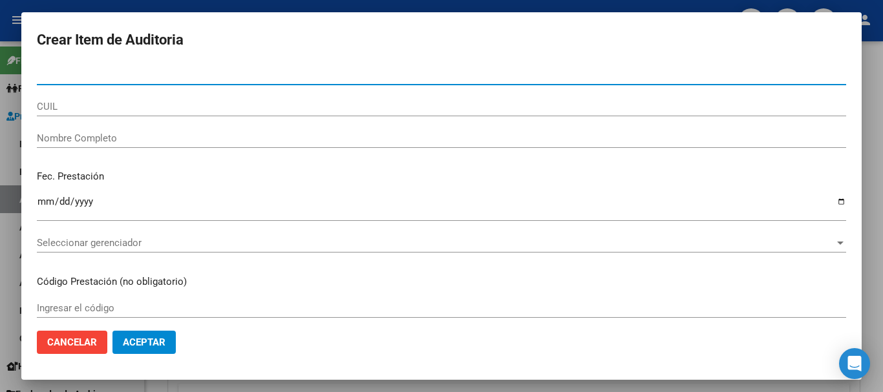
paste input "27102934"
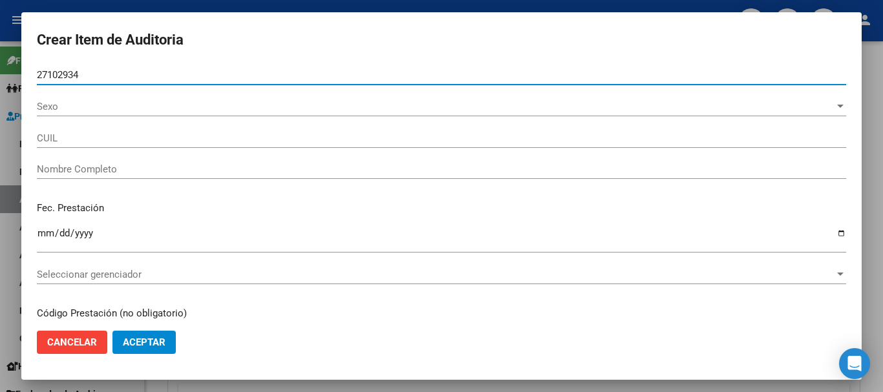
type input "27102934"
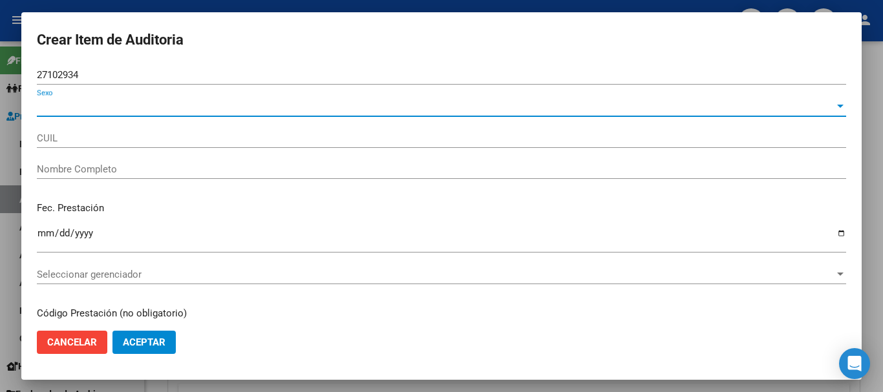
type input "27271029344"
type input "FERREYRA MARIA MARINA"
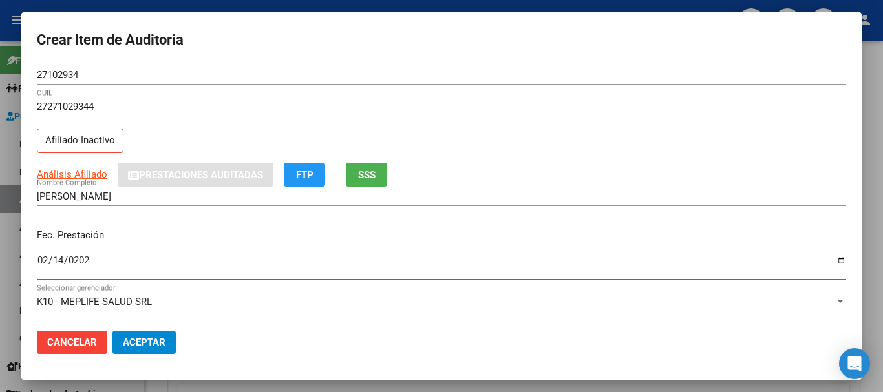
type input "2025-02-14"
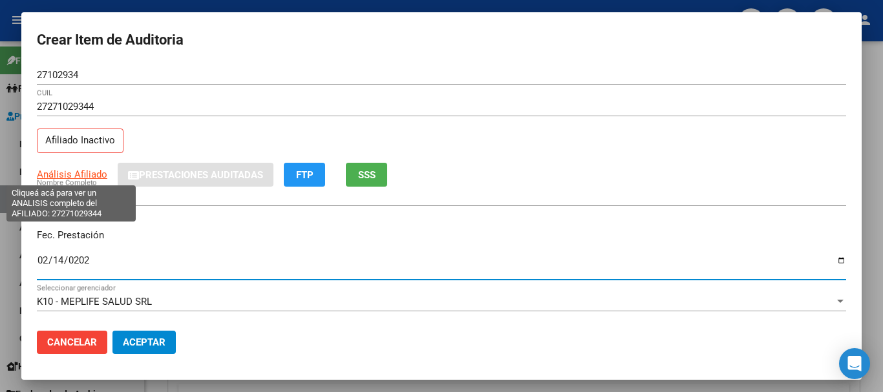
click at [76, 170] on span "Análisis Afiliado" at bounding box center [72, 175] width 70 height 12
type textarea "27271029344"
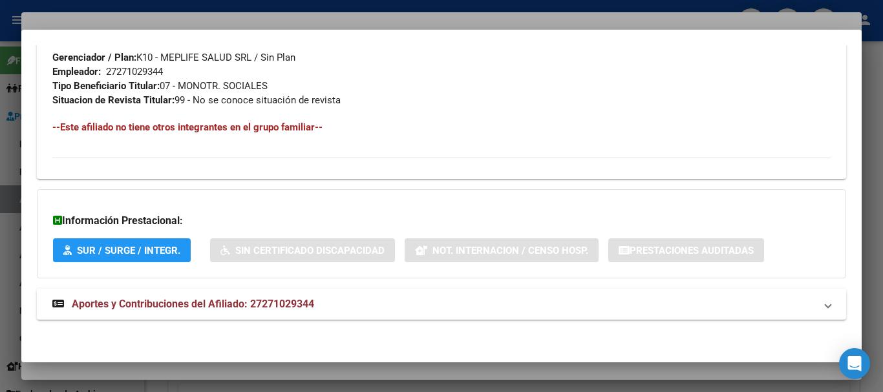
scroll to position [681, 0]
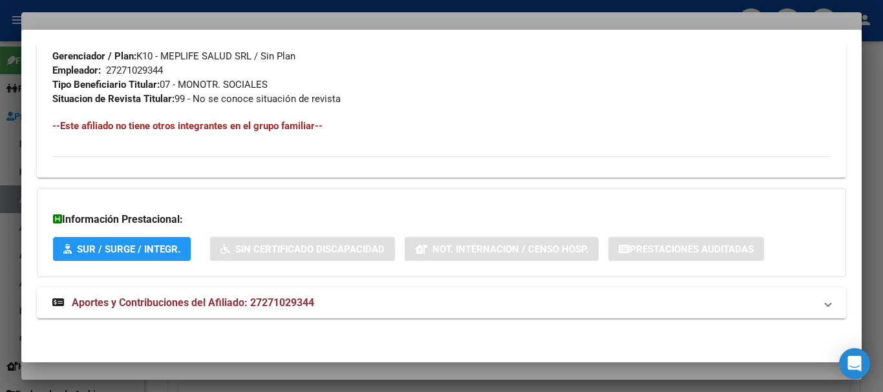
click at [258, 298] on span "Aportes y Contribuciones del Afiliado: 27271029344" at bounding box center [193, 303] width 242 height 12
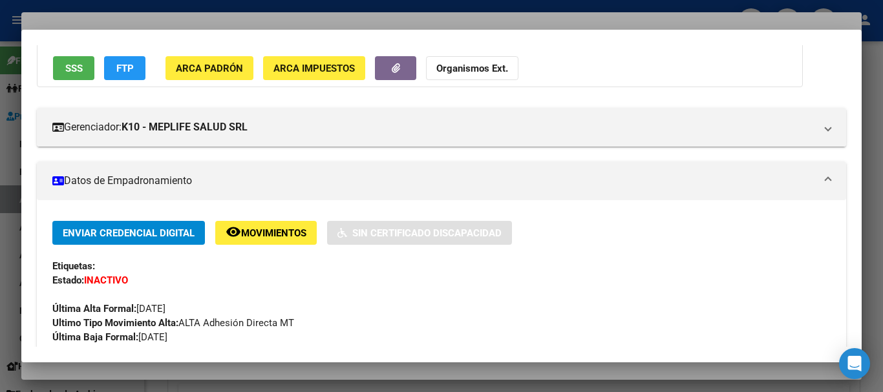
scroll to position [0, 0]
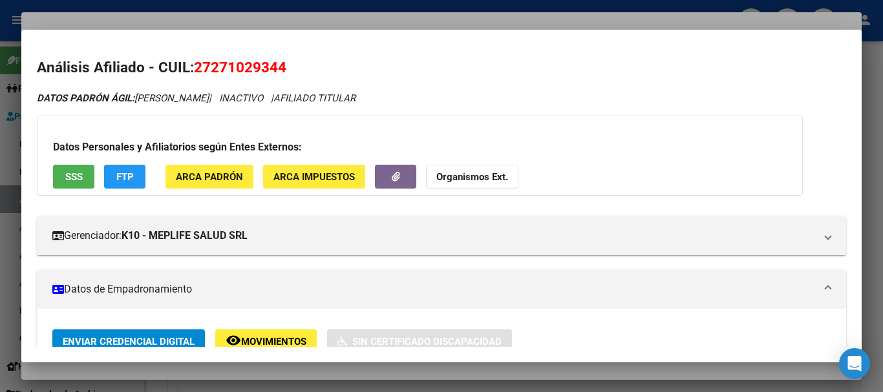
click at [485, 175] on strong "Organismos Ext." at bounding box center [472, 177] width 72 height 12
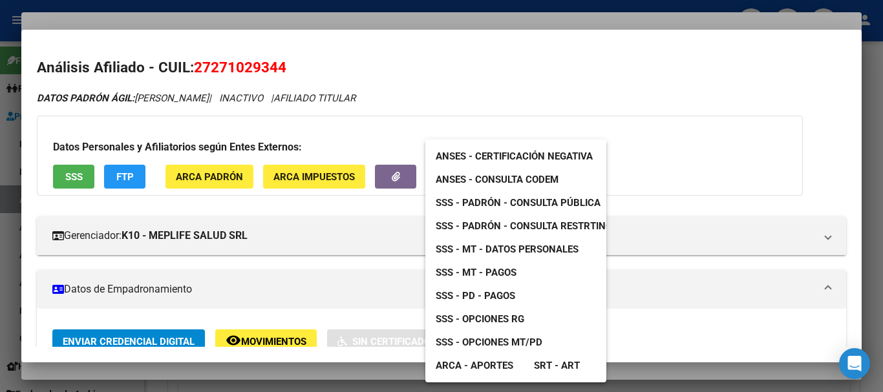
click at [508, 251] on span "SSS - MT - Datos Personales" at bounding box center [507, 250] width 143 height 12
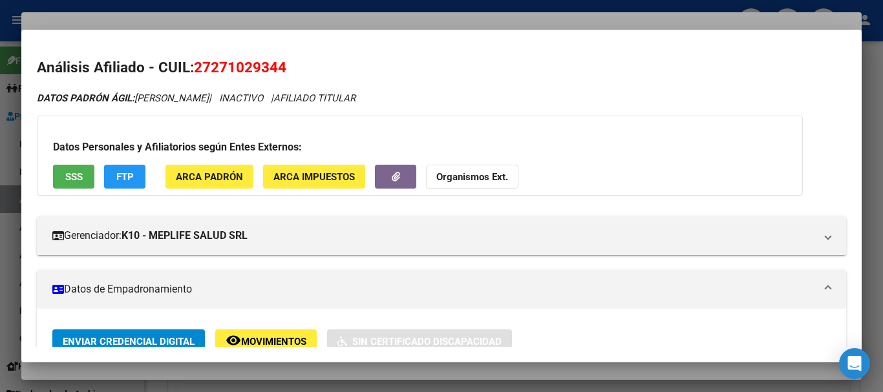
click at [474, 176] on strong "Organismos Ext." at bounding box center [472, 177] width 72 height 12
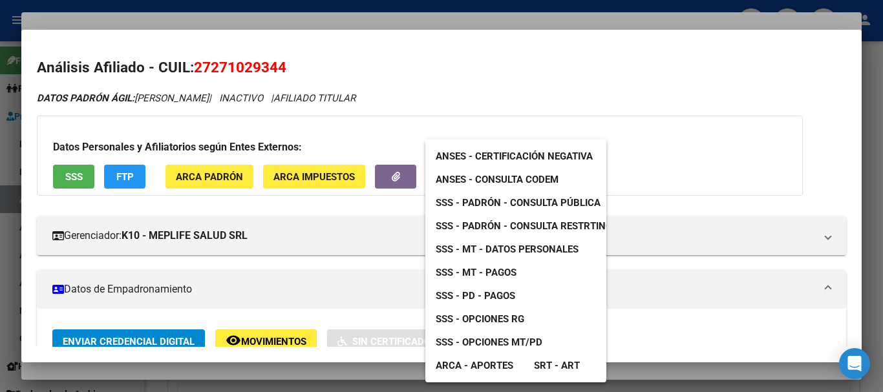
click at [535, 205] on span "SSS - Padrón - Consulta Pública" at bounding box center [518, 203] width 165 height 12
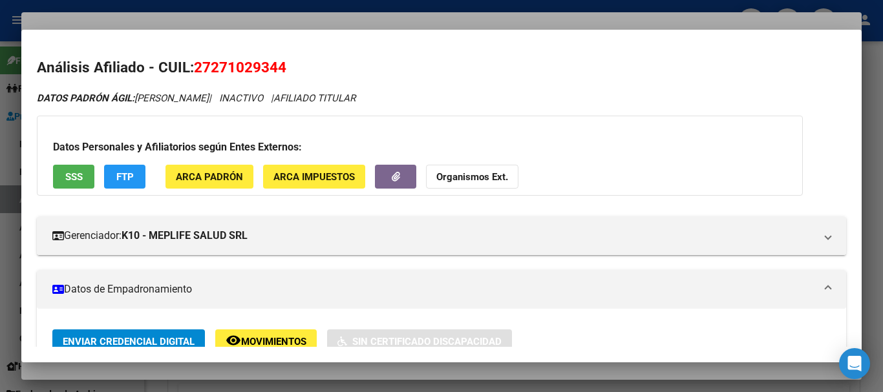
click at [324, 21] on div at bounding box center [441, 196] width 883 height 392
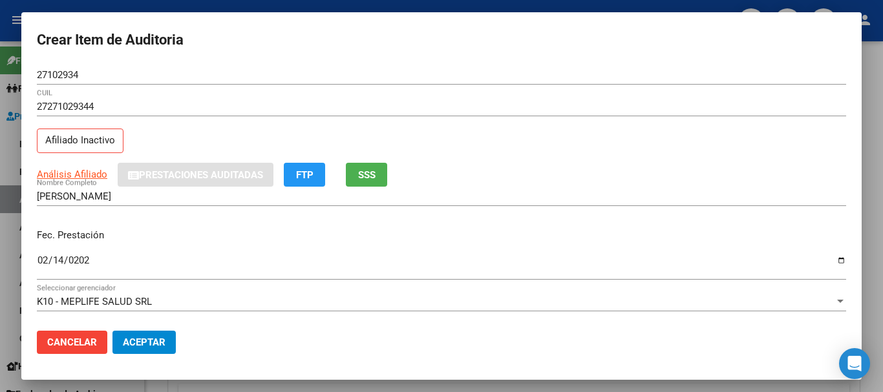
click at [615, 125] on div "27271029344 CUIL" at bounding box center [441, 113] width 809 height 32
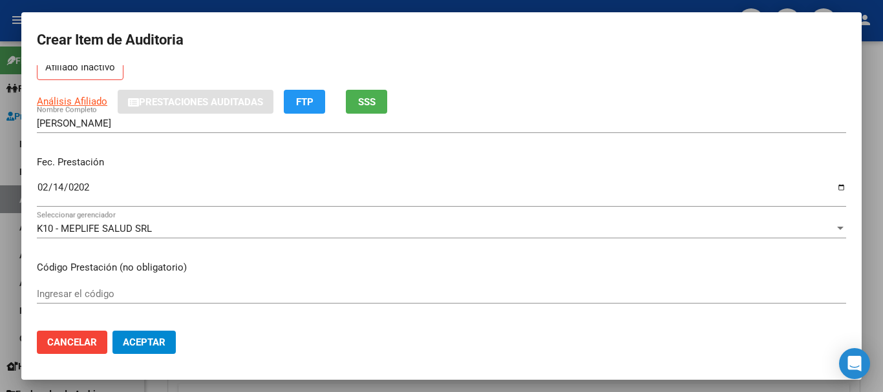
scroll to position [45, 0]
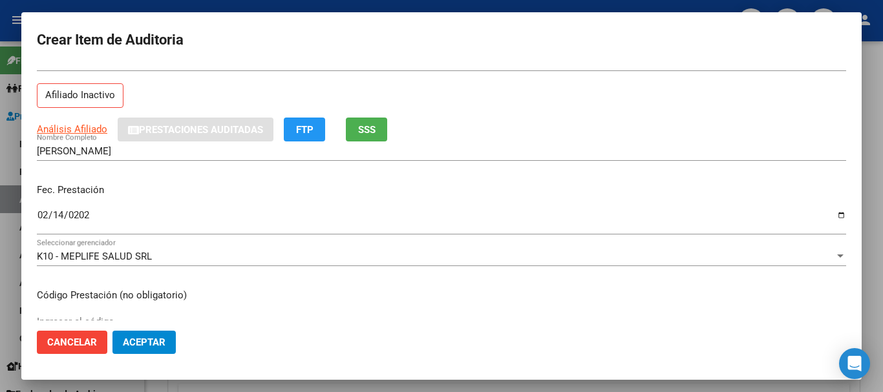
type input "$ 0,01"
type input "$ 0,15"
type input "$ 1,52"
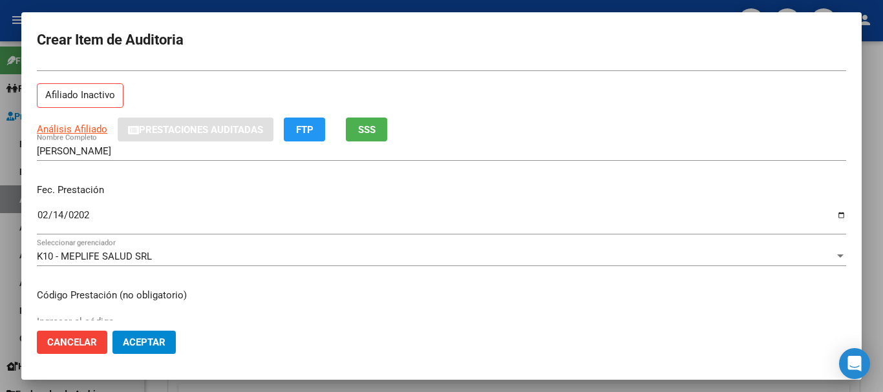
type input "$ 1,52"
type input "$ 15,20"
type input "$ 152,00"
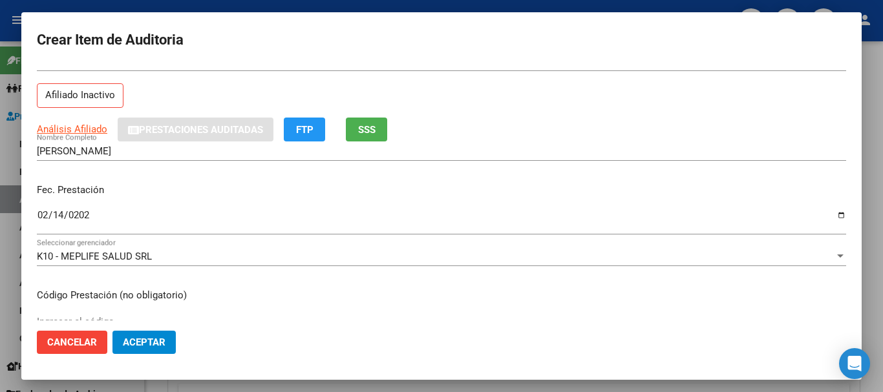
type input "$ 1.520,00"
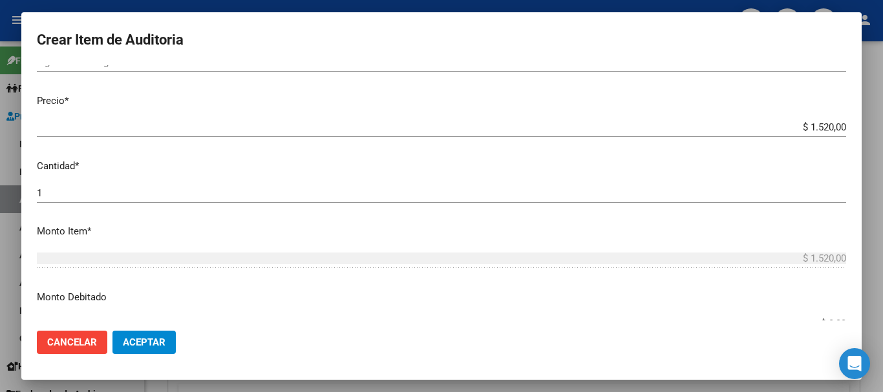
scroll to position [314, 0]
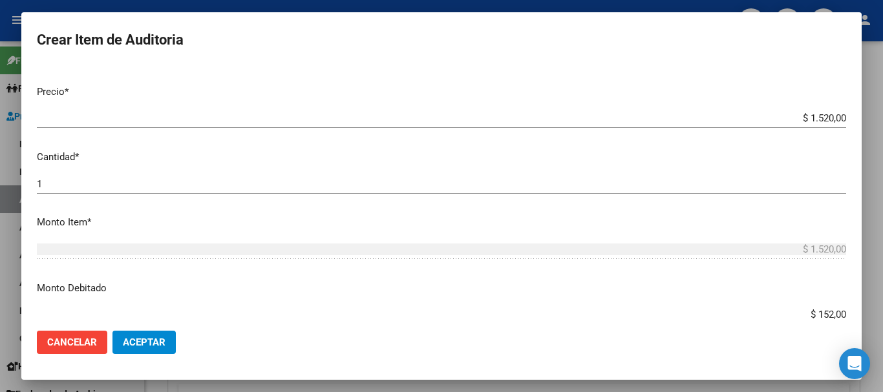
type input "$ 1.520,00"
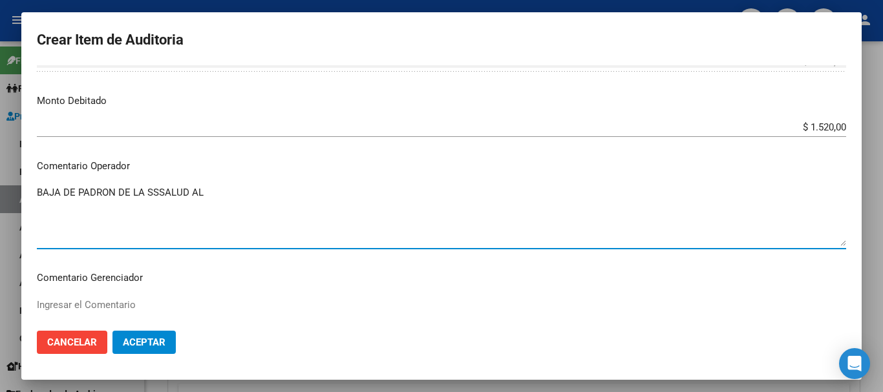
paste textarea "31-10-2024"
type textarea "BAJA DE PADRON DE LA SSSALUD AL 31-10-2024"
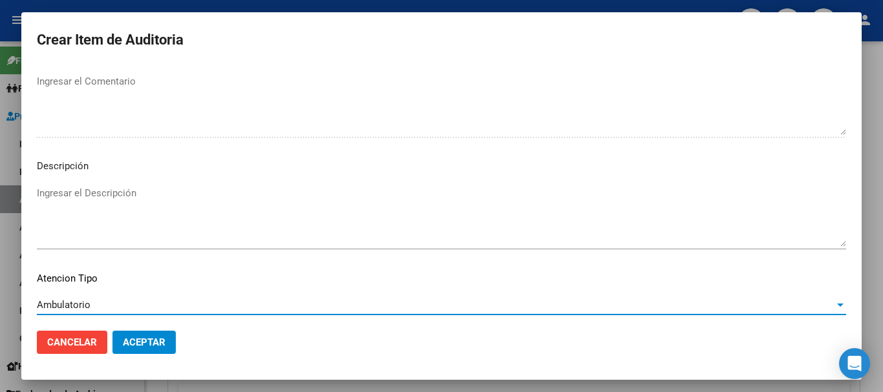
scroll to position [797, 0]
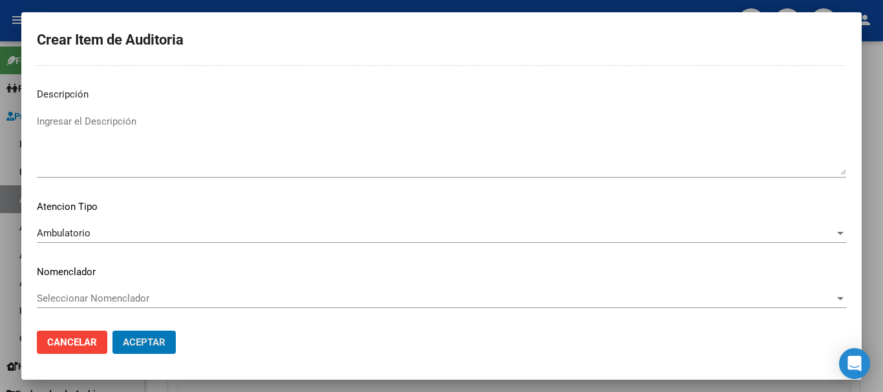
click at [112, 331] on button "Aceptar" at bounding box center [143, 342] width 63 height 23
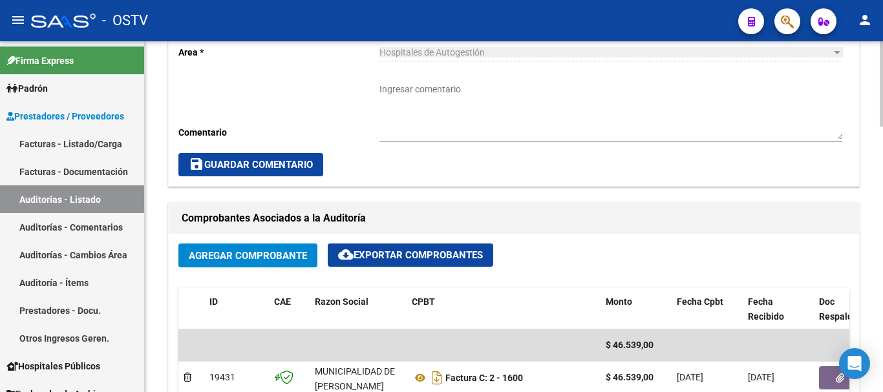
scroll to position [453, 0]
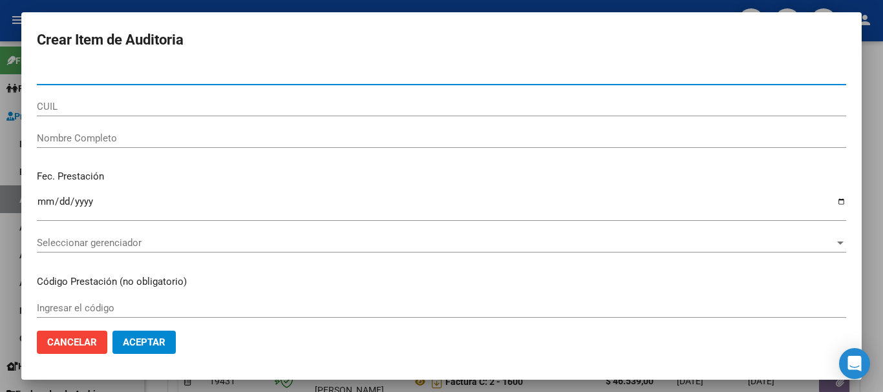
paste input "42492184"
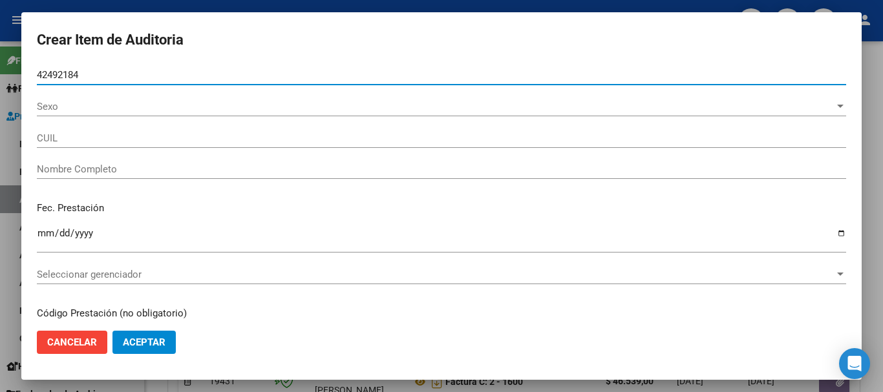
type input "42492184"
type input "27424921845"
type input "ALMONACID AGUSTINA MAGALI"
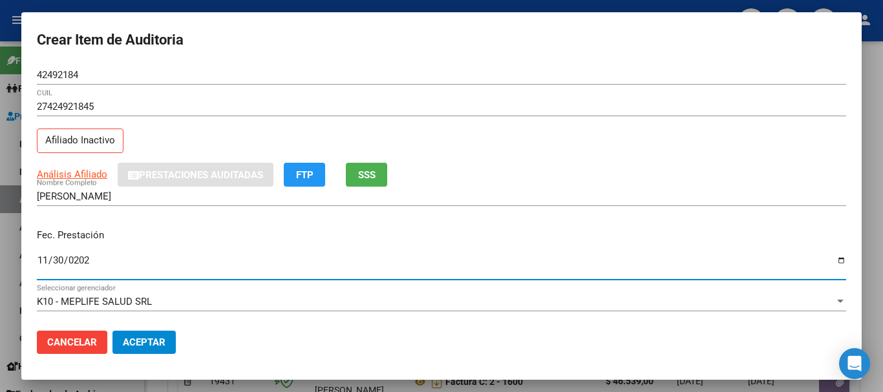
type input "2024-11-30"
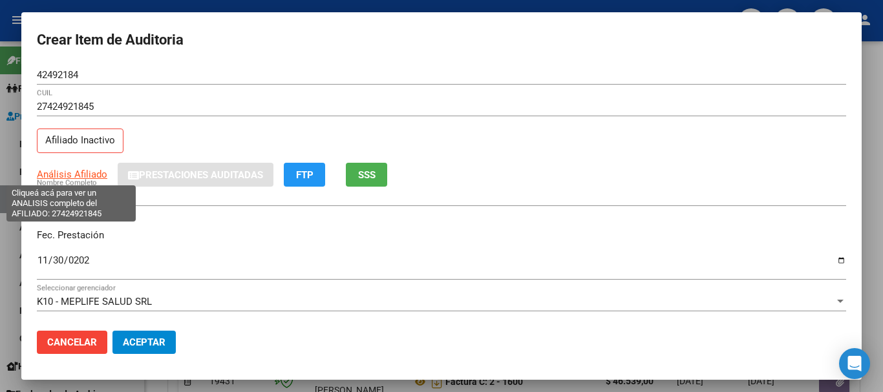
click at [92, 177] on span "Análisis Afiliado" at bounding box center [72, 175] width 70 height 12
type textarea "27424921845"
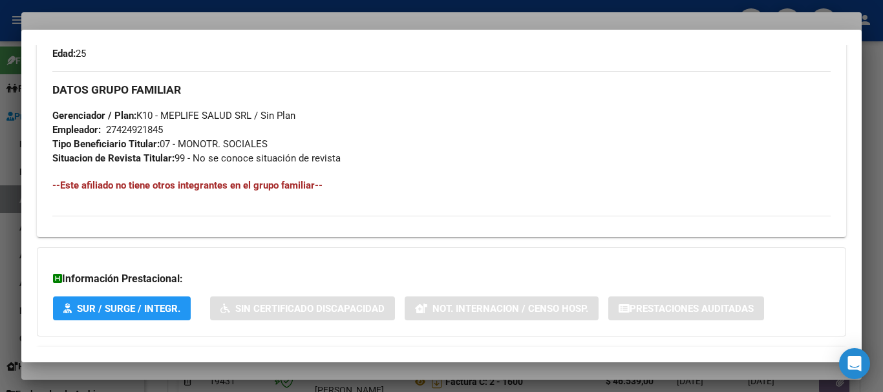
scroll to position [681, 0]
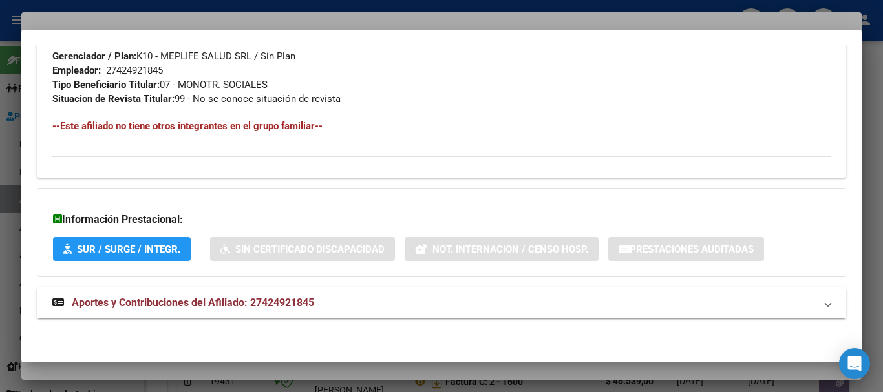
click at [292, 295] on mat-expansion-panel-header "Aportes y Contribuciones del Afiliado: 27424921845" at bounding box center [441, 303] width 809 height 31
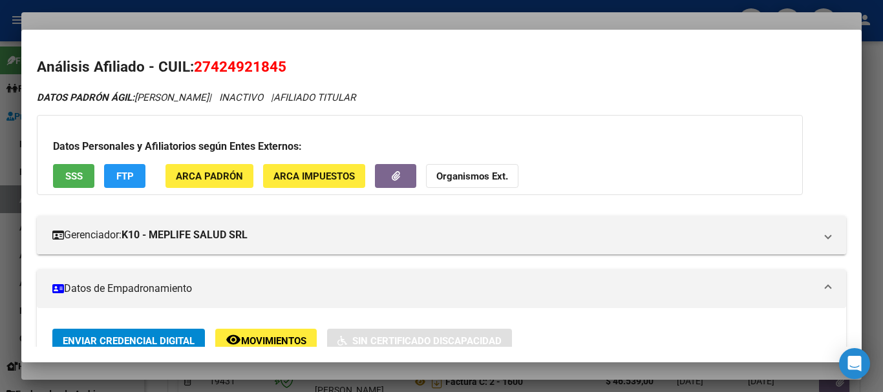
scroll to position [0, 0]
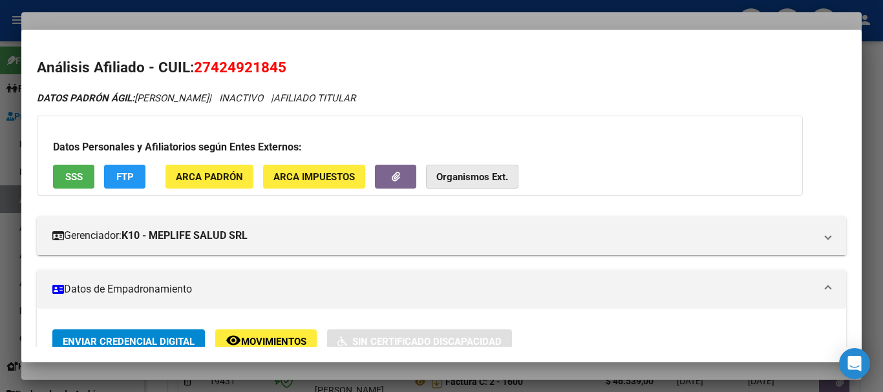
click at [465, 169] on button "Organismos Ext." at bounding box center [472, 177] width 92 height 24
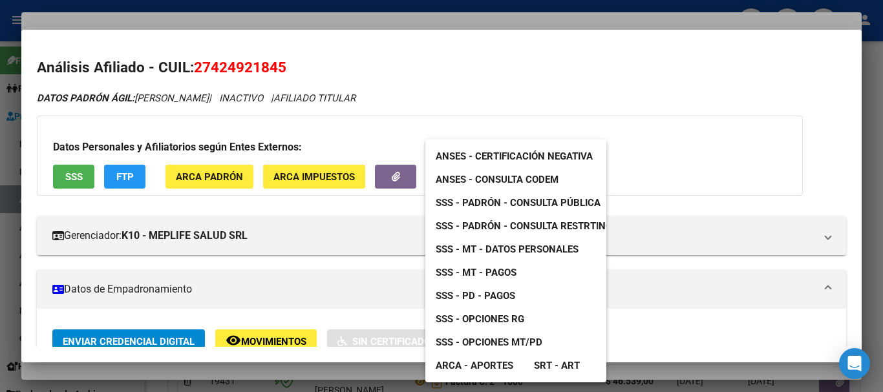
click at [522, 251] on span "SSS - MT - Datos Personales" at bounding box center [507, 250] width 143 height 12
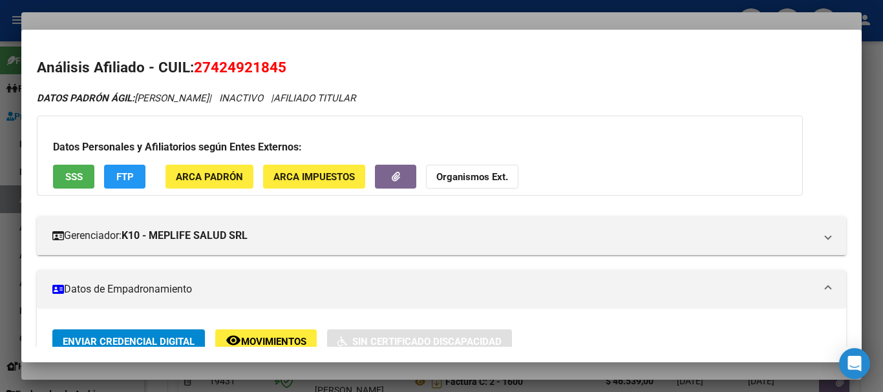
drag, startPoint x: 332, startPoint y: 23, endPoint x: 357, endPoint y: 28, distance: 25.1
click at [334, 22] on div at bounding box center [441, 196] width 883 height 392
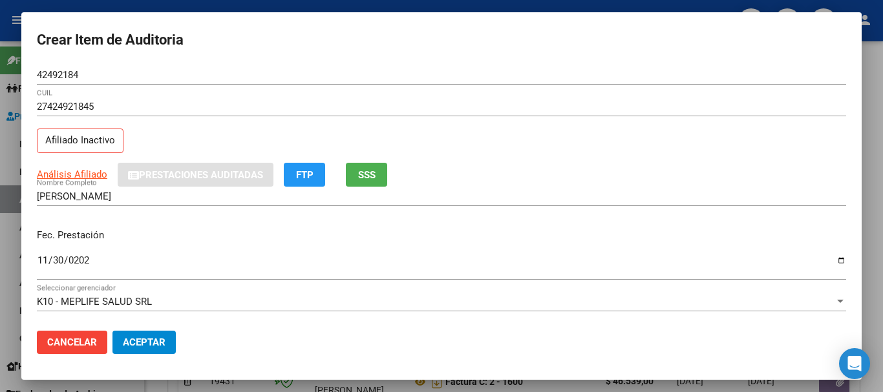
drag, startPoint x: 487, startPoint y: 98, endPoint x: 487, endPoint y: 110, distance: 11.6
click at [487, 99] on div "27424921845 CUIL" at bounding box center [441, 106] width 809 height 19
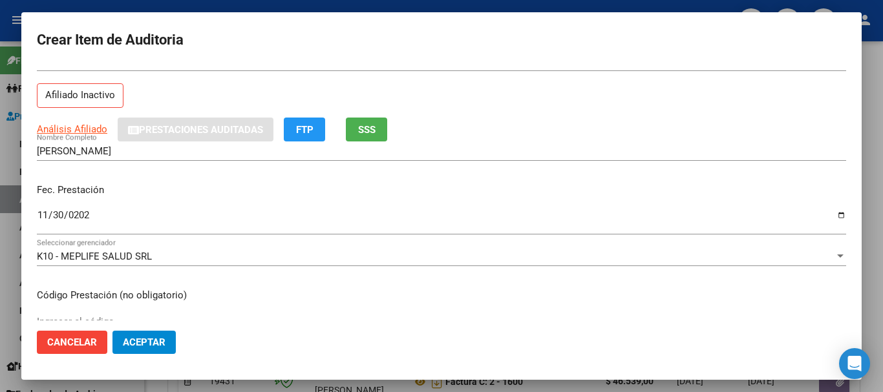
scroll to position [175, 0]
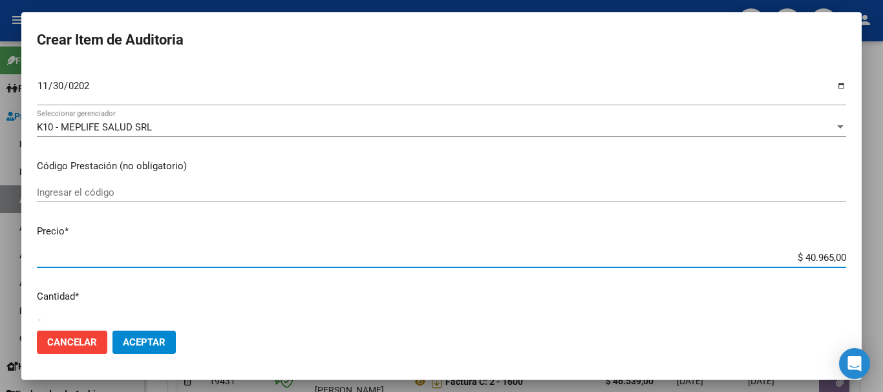
type input "$ 0,03"
type input "$ 0,39"
type input "$ 3,99"
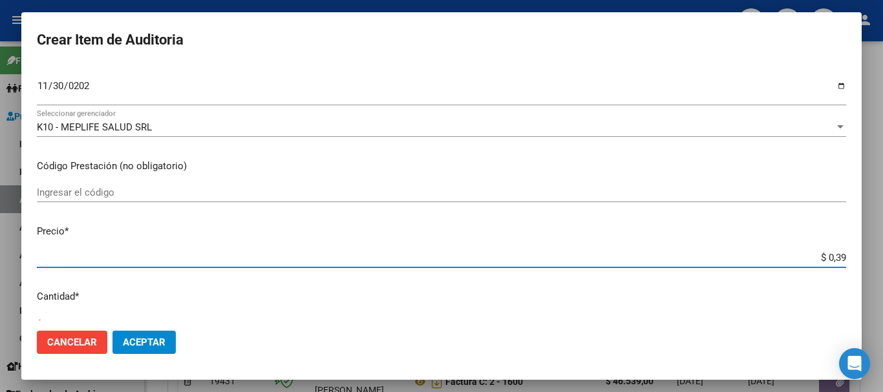
type input "$ 3,99"
type input "$ 39,98"
type input "$ 399,80"
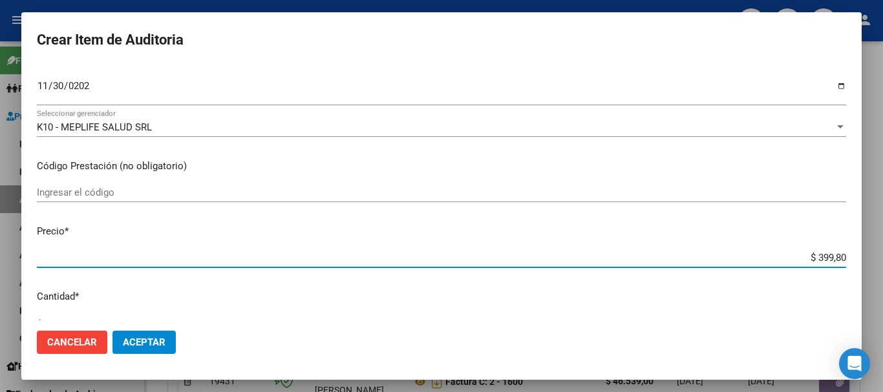
type input "$ 3.998,00"
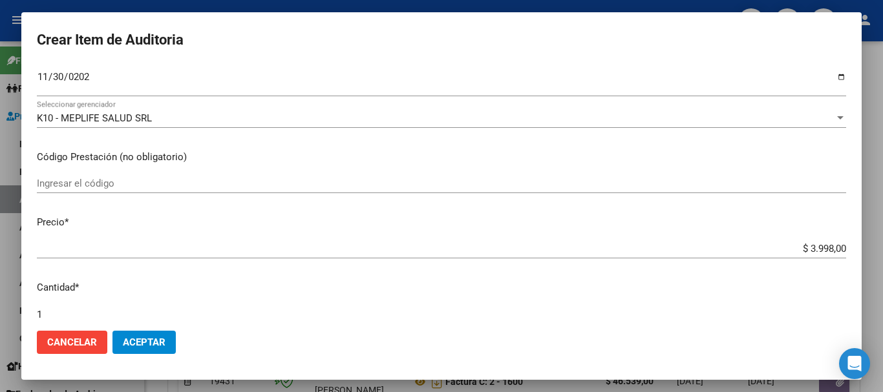
scroll to position [436, 0]
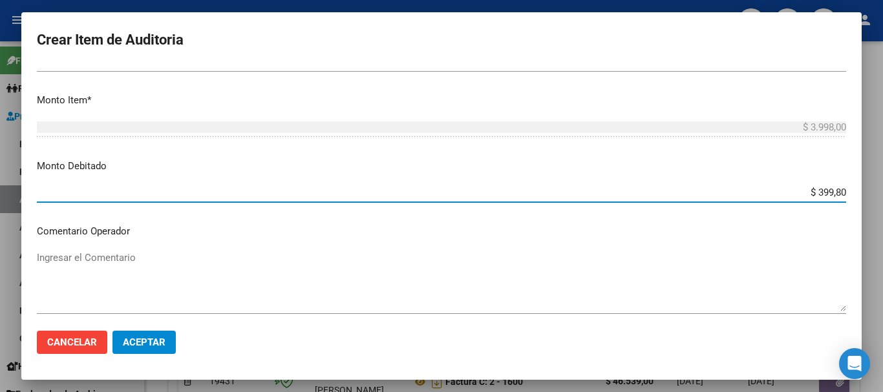
type input "$ 3.998,00"
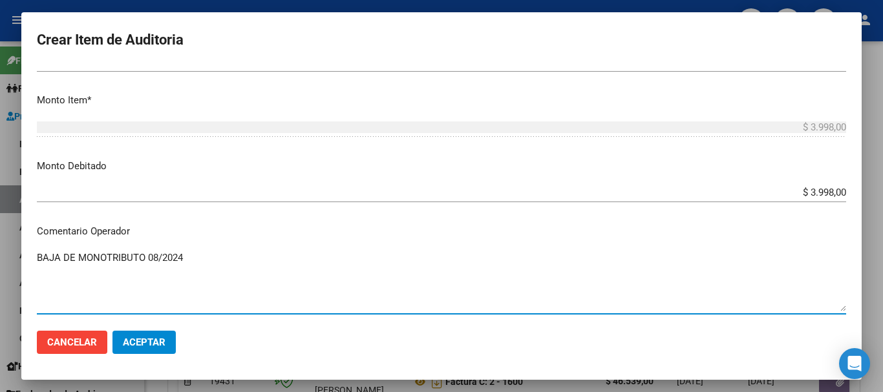
type textarea "BAJA DE MONOTRIBUTO 08/2024"
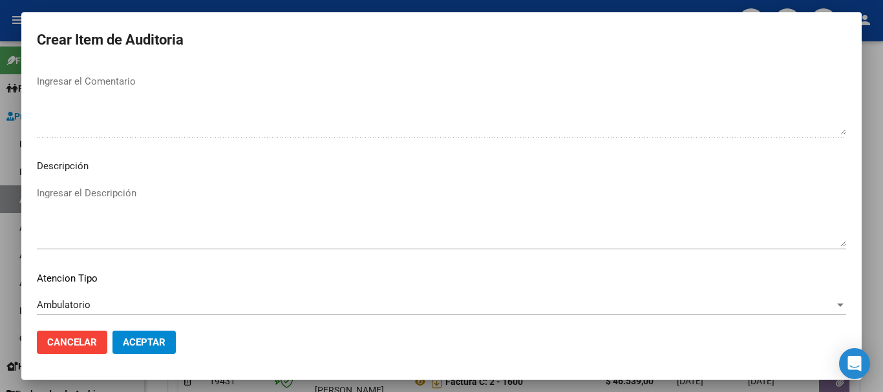
scroll to position [797, 0]
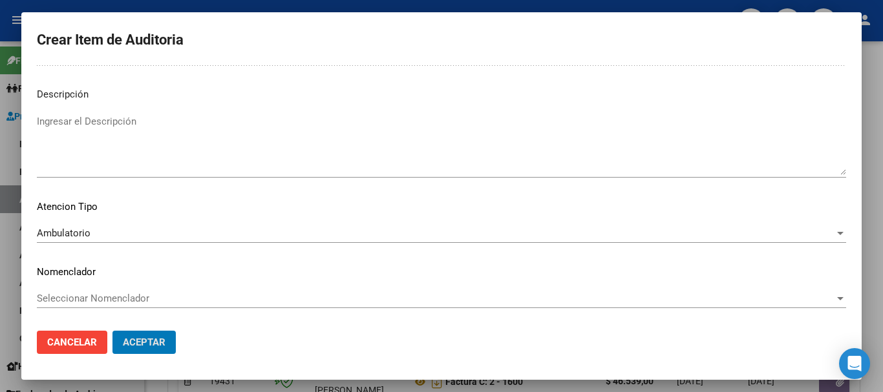
click at [112, 331] on button "Aceptar" at bounding box center [143, 342] width 63 height 23
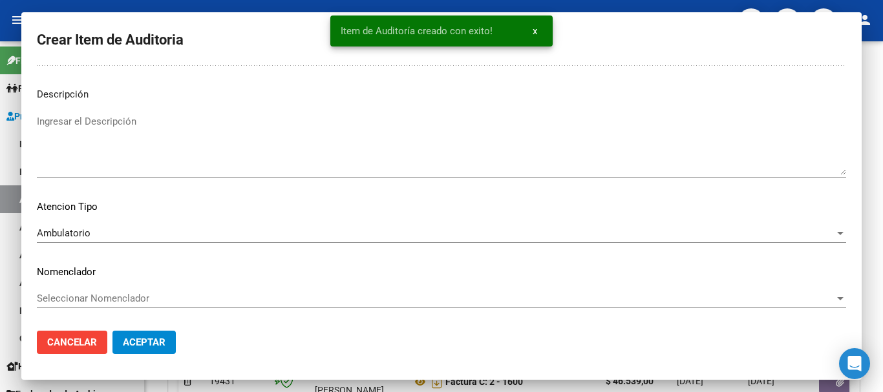
scroll to position [812, 0]
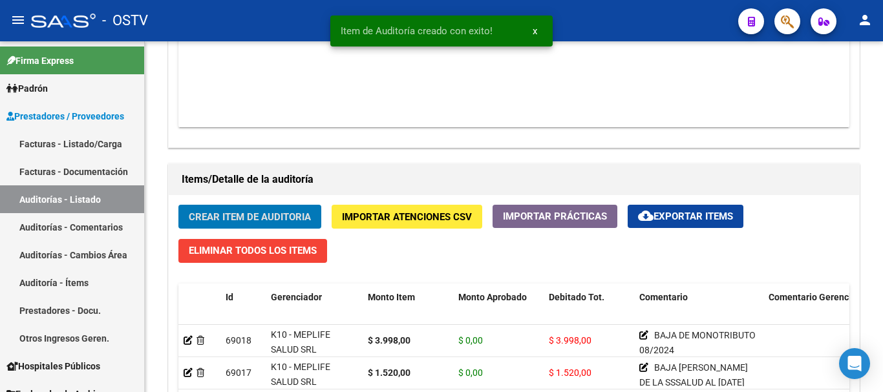
click at [178, 205] on button "Crear Item de Auditoria" at bounding box center [249, 217] width 143 height 24
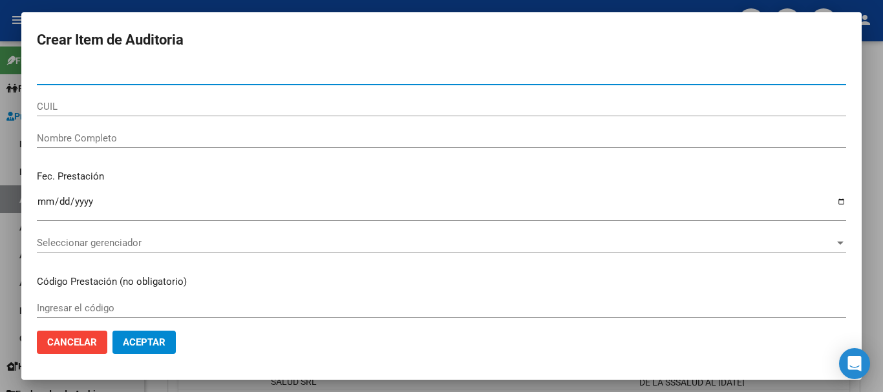
paste input "42569087"
type input "42569087"
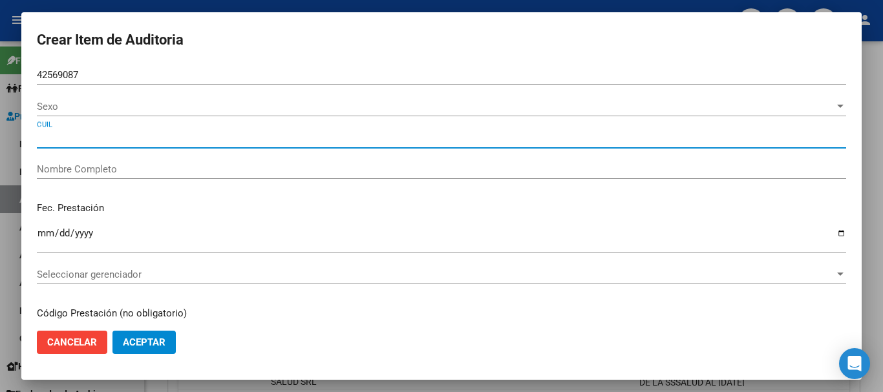
type input "27425690871"
type input "BACRE EVELYN AGUSTINA"
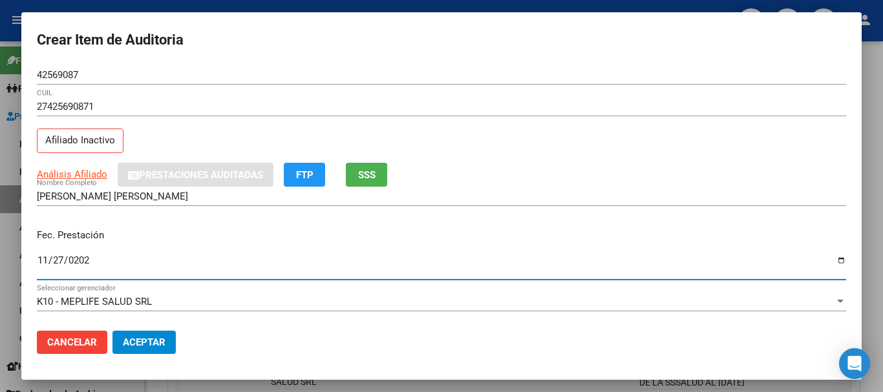
type input "2024-11-27"
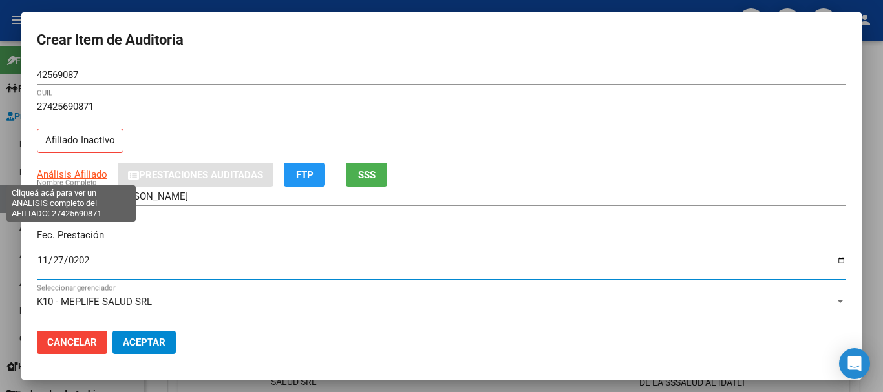
click at [103, 176] on span "Análisis Afiliado" at bounding box center [72, 175] width 70 height 12
type textarea "27425690871"
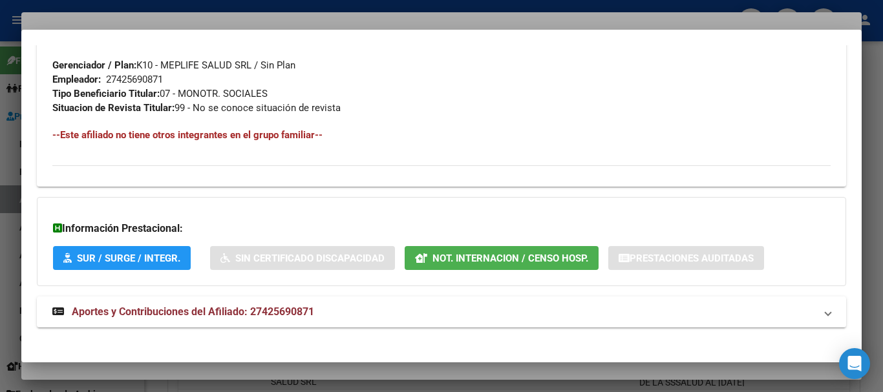
scroll to position [681, 0]
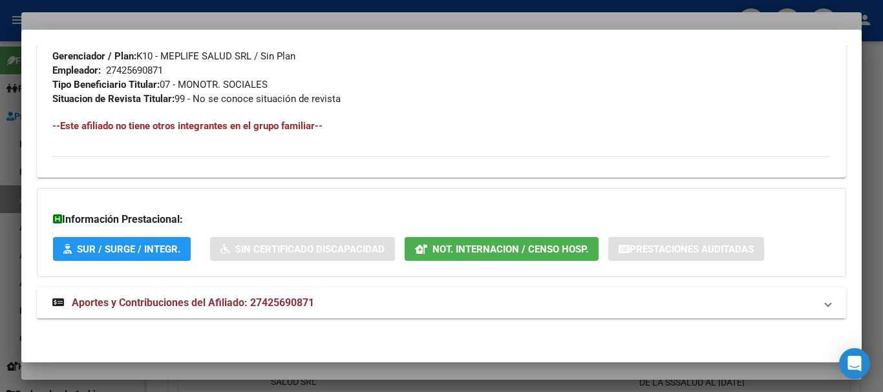
click at [135, 306] on span "Aportes y Contribuciones del Afiliado: 27425690871" at bounding box center [193, 303] width 242 height 12
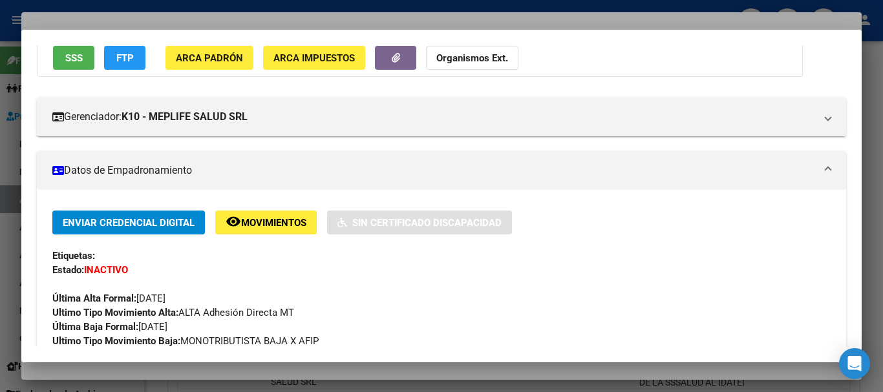
scroll to position [0, 0]
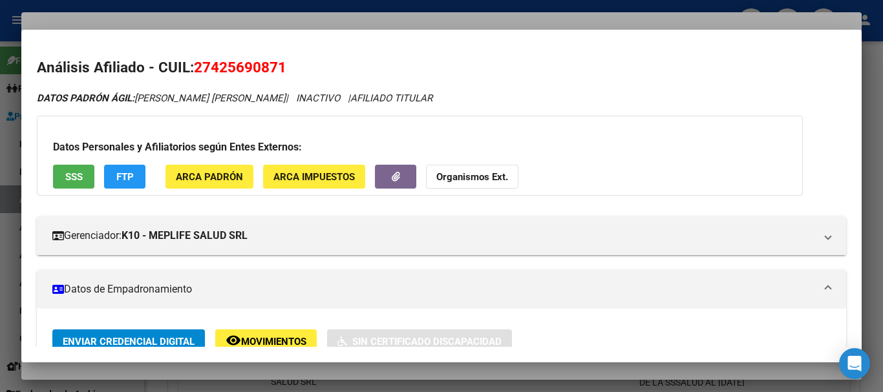
click at [465, 167] on button "Organismos Ext." at bounding box center [472, 177] width 92 height 24
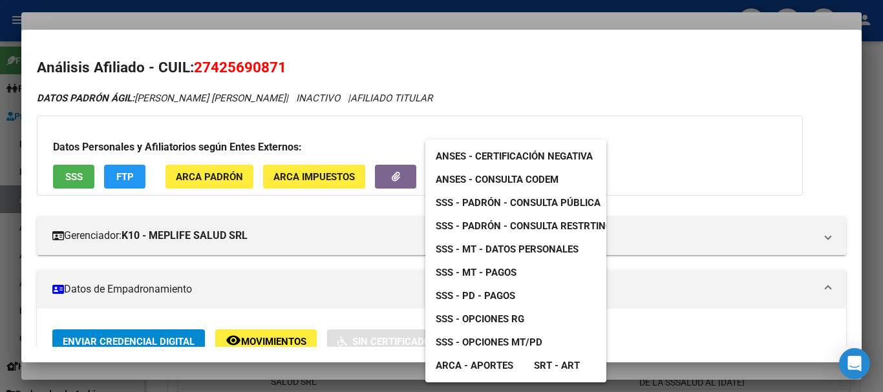
click at [515, 254] on span "SSS - MT - Datos Personales" at bounding box center [507, 250] width 143 height 12
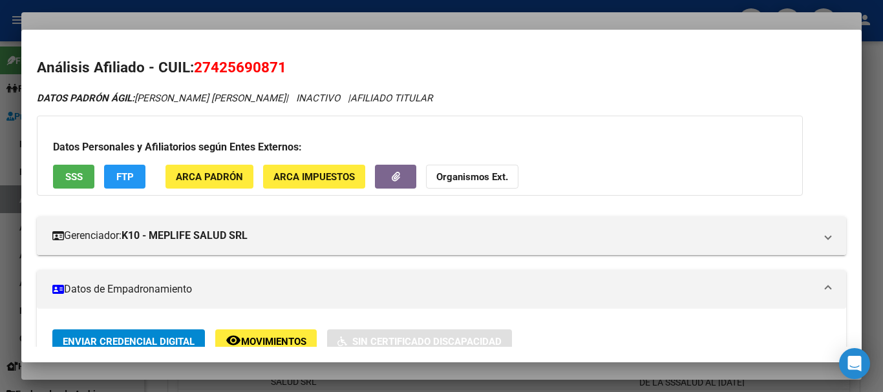
click at [390, 25] on div at bounding box center [441, 196] width 883 height 392
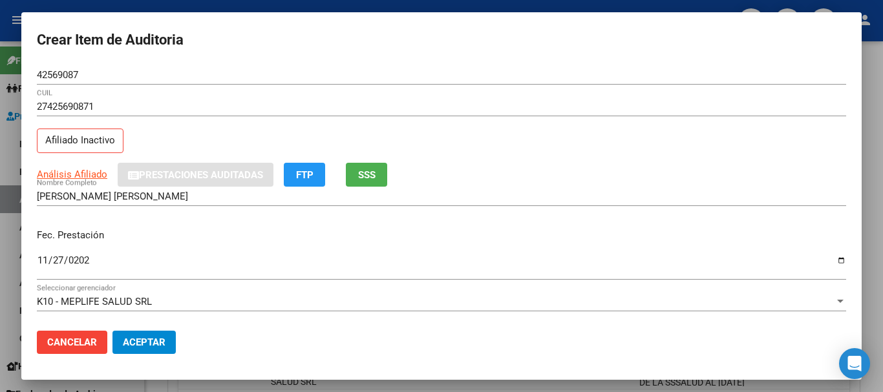
click at [616, 101] on input "27425690871" at bounding box center [441, 107] width 809 height 12
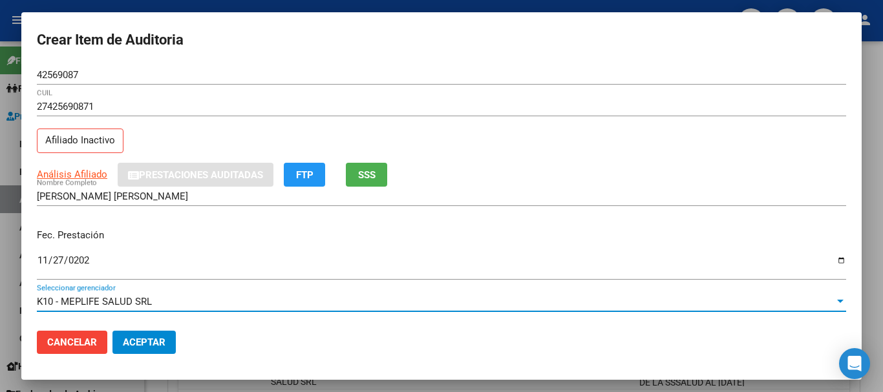
scroll to position [175, 0]
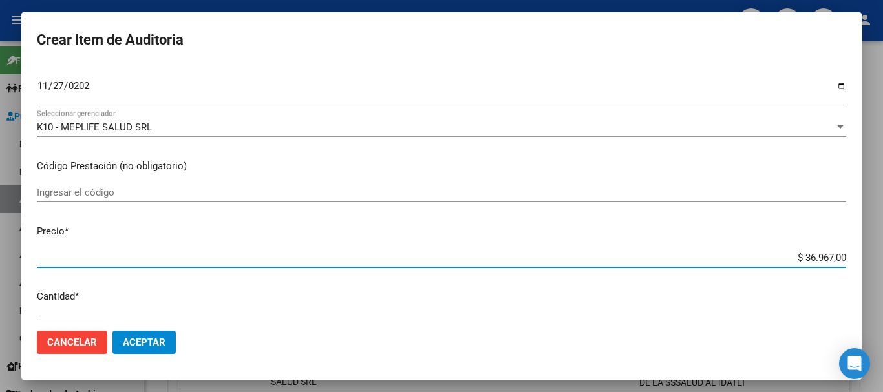
type input "$ 0,03"
type input "$ 0,39"
type input "$ 3,99"
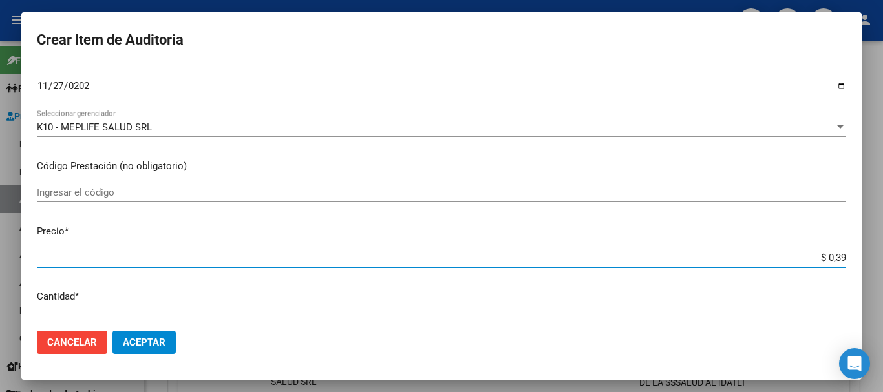
type input "$ 3,99"
type input "$ 39,98"
type input "$ 399,80"
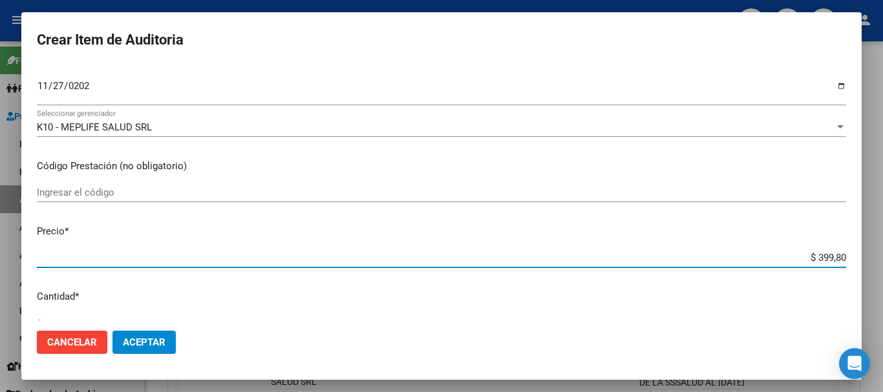
type input "$ 3.998,00"
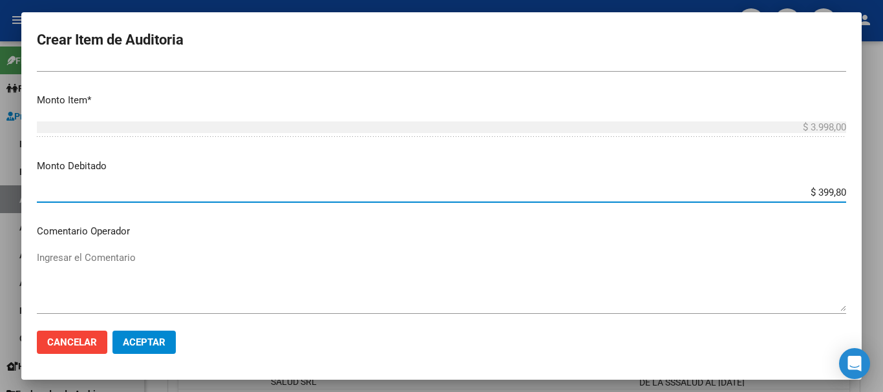
type input "$ 3.998,00"
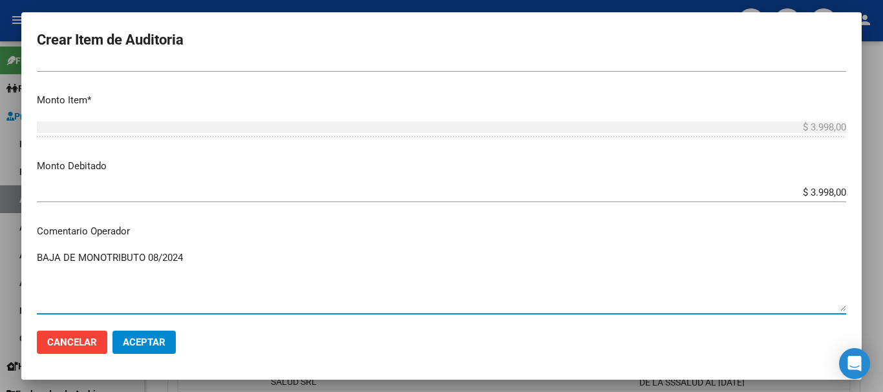
type textarea "BAJA DE MONOTRIBUTO 08/2024"
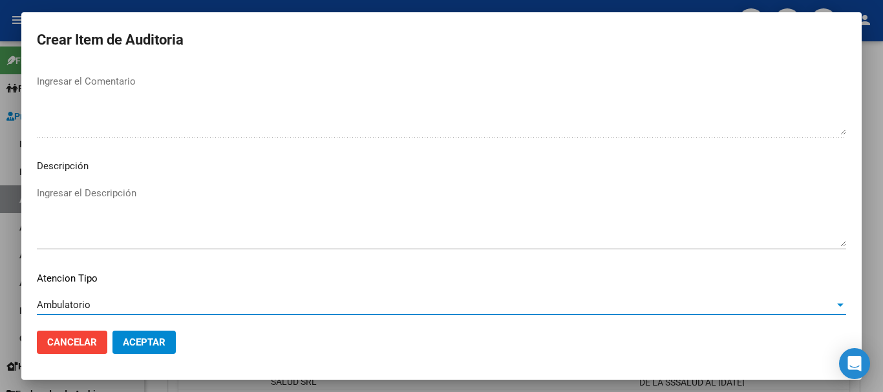
scroll to position [797, 0]
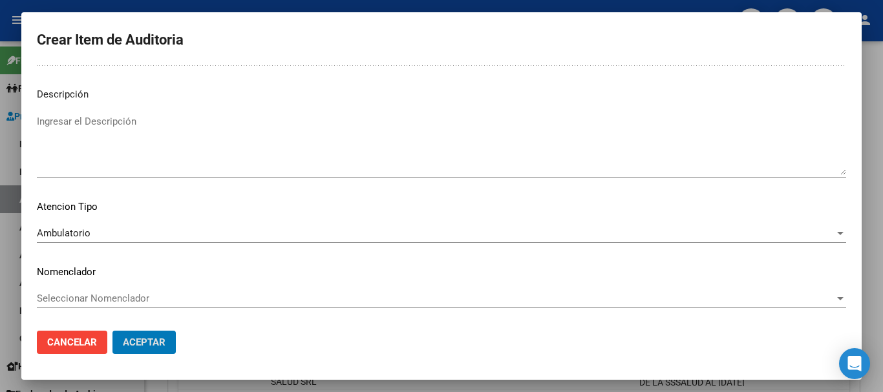
click at [112, 331] on button "Aceptar" at bounding box center [143, 342] width 63 height 23
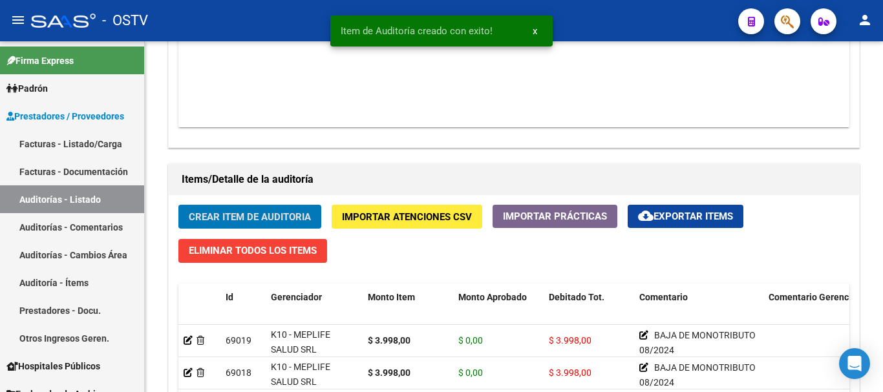
click at [178, 205] on button "Crear Item de Auditoria" at bounding box center [249, 217] width 143 height 24
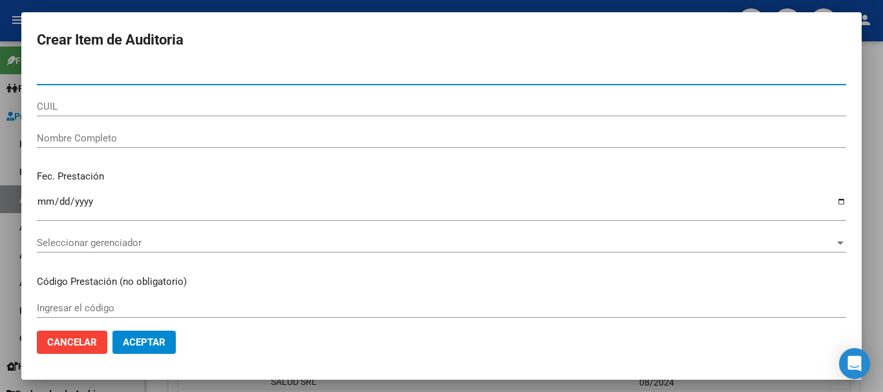
paste input "40666333"
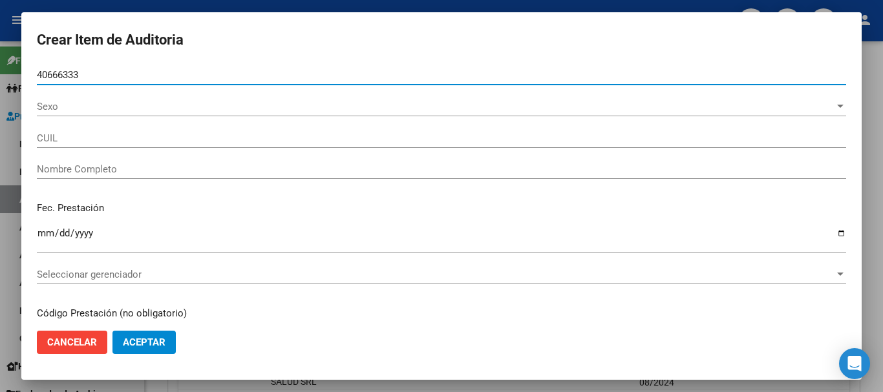
type input "40666333"
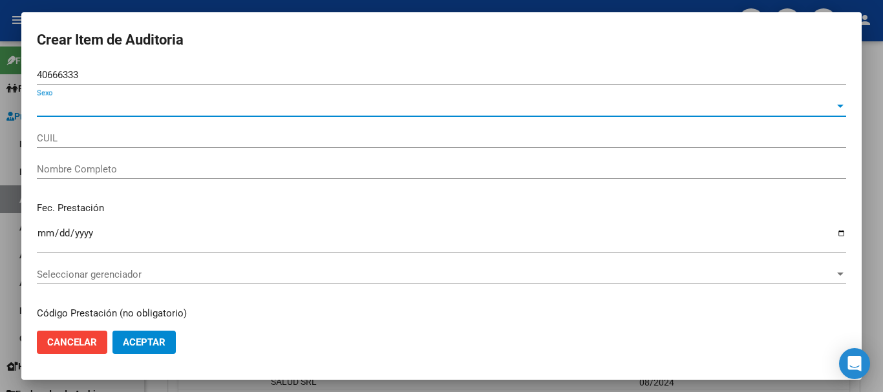
type input "27406663332"
type input "ROLDAN FRANCO BRENDA DANIELA"
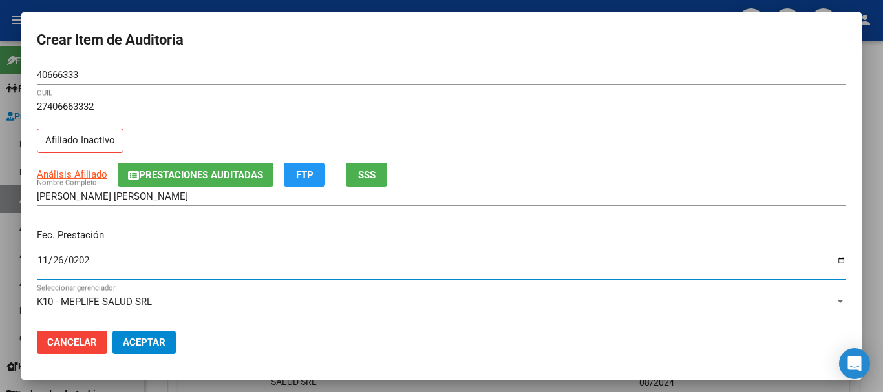
type input "2024-11-26"
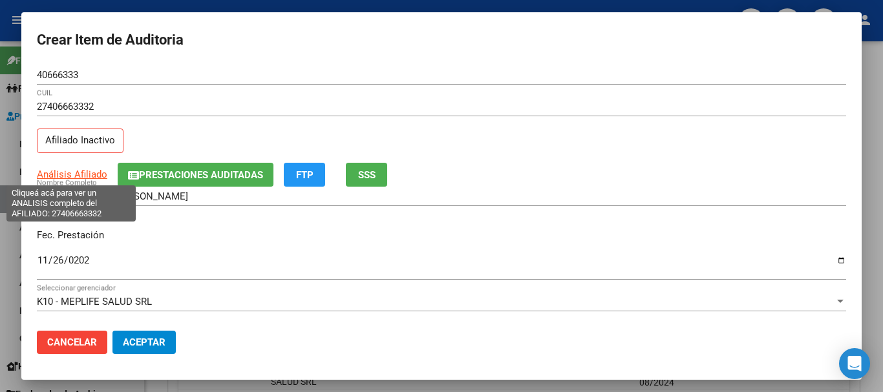
click at [85, 175] on span "Análisis Afiliado" at bounding box center [72, 175] width 70 height 12
type textarea "27406663332"
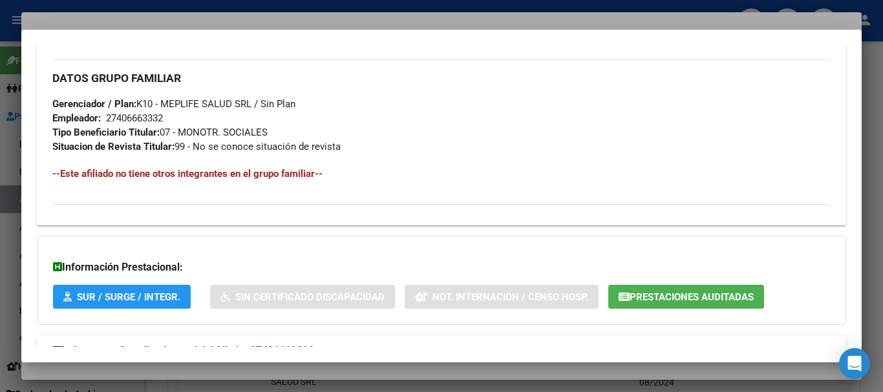
scroll to position [681, 0]
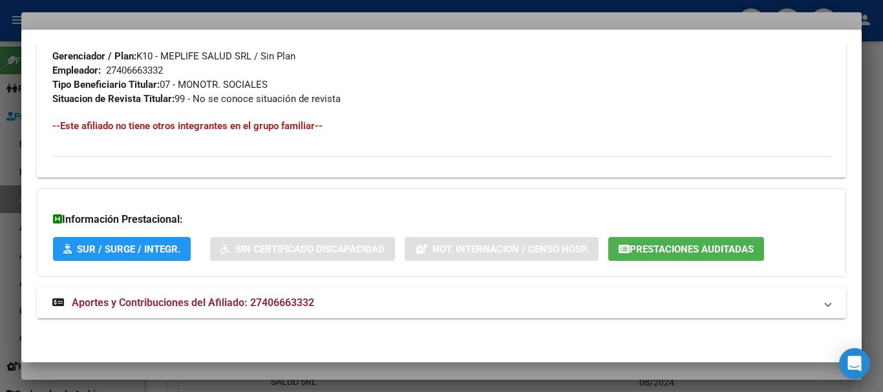
click at [270, 297] on span "Aportes y Contribuciones del Afiliado: 27406663332" at bounding box center [193, 303] width 242 height 12
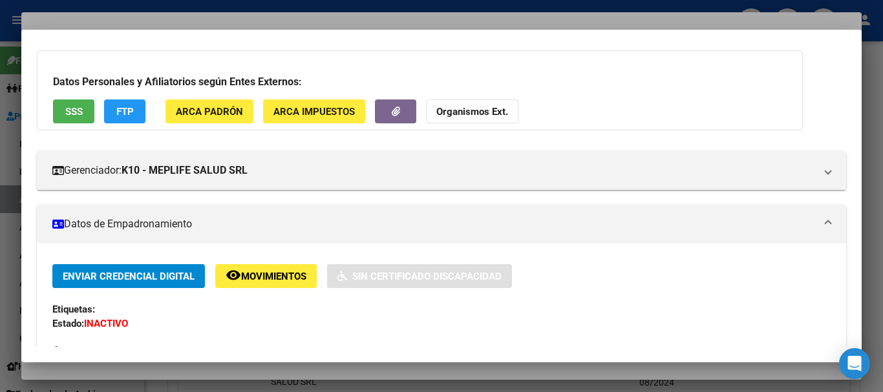
scroll to position [0, 0]
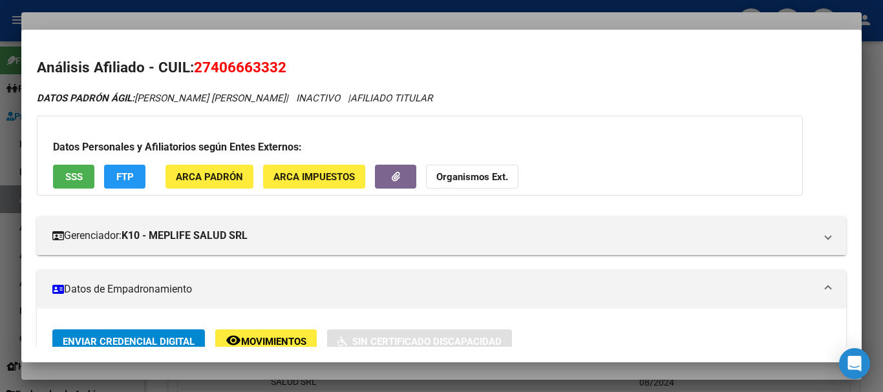
click at [468, 176] on strong "Organismos Ext." at bounding box center [472, 177] width 72 height 12
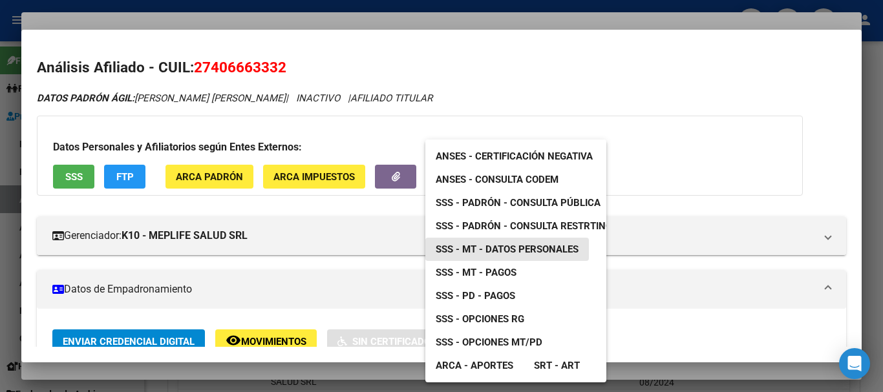
click at [487, 249] on span "SSS - MT - Datos Personales" at bounding box center [507, 250] width 143 height 12
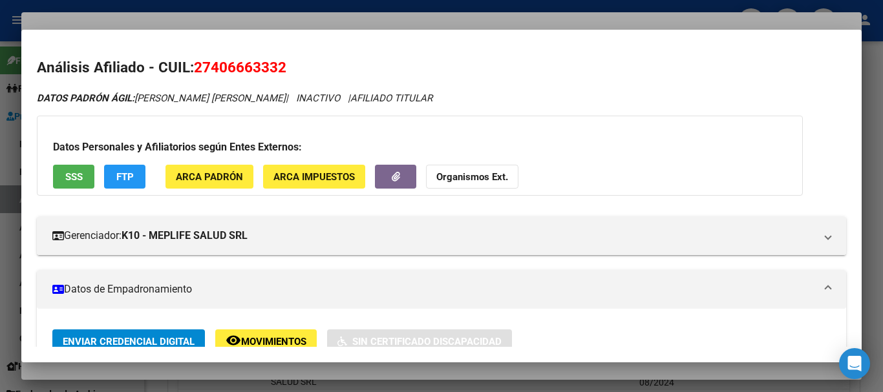
click at [233, 6] on div at bounding box center [441, 196] width 883 height 392
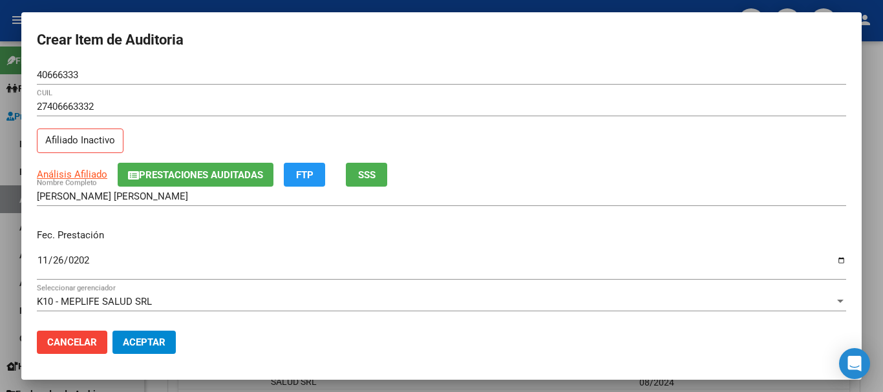
click at [228, 165] on button "Prestaciones Auditadas" at bounding box center [196, 175] width 156 height 24
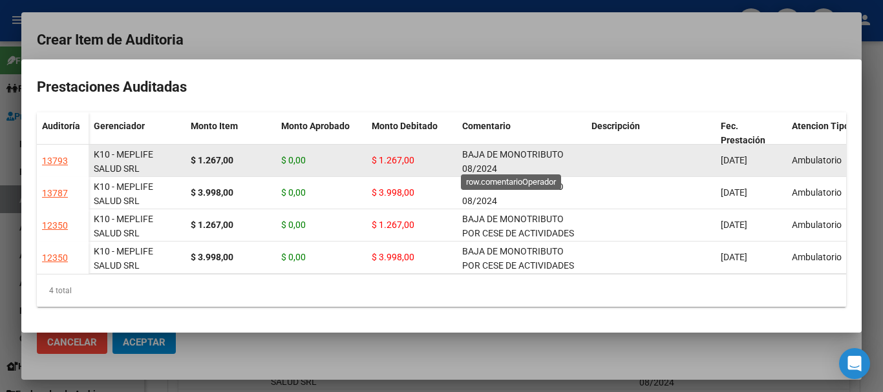
click at [468, 153] on span "BAJA DE MONOTRIBUTO 08/2024" at bounding box center [512, 161] width 101 height 25
copy span "BAJA DE MONOTRIBUTO 08/2024"
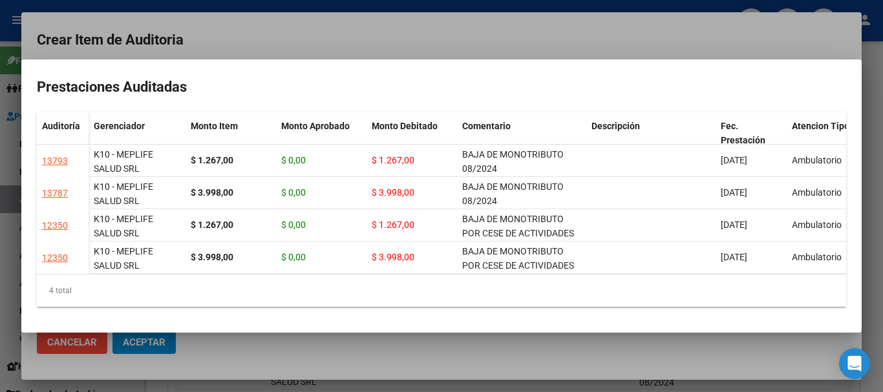
click at [457, 40] on div at bounding box center [441, 196] width 883 height 392
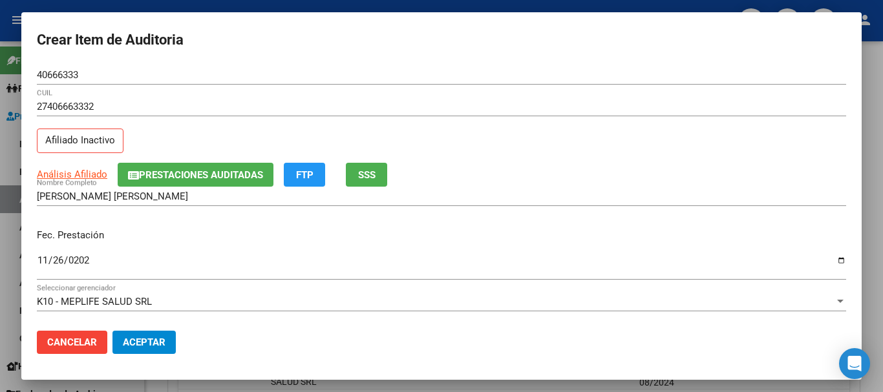
click at [542, 169] on div "Análisis Afiliado Prestaciones Auditadas FTP SSS" at bounding box center [441, 175] width 809 height 24
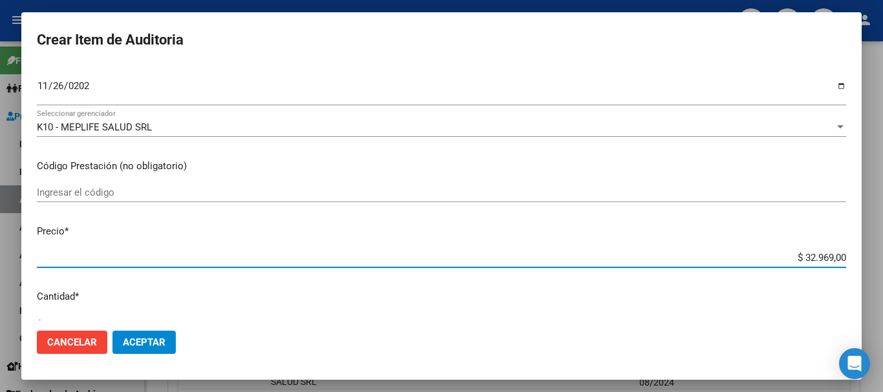
type input "$ 0,01"
type input "$ 0,12"
type input "$ 1,26"
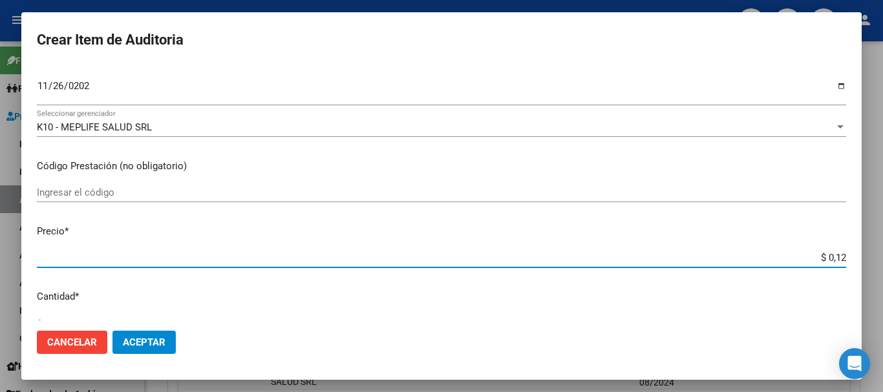
type input "$ 1,26"
type input "$ 12,67"
type input "$ 126,70"
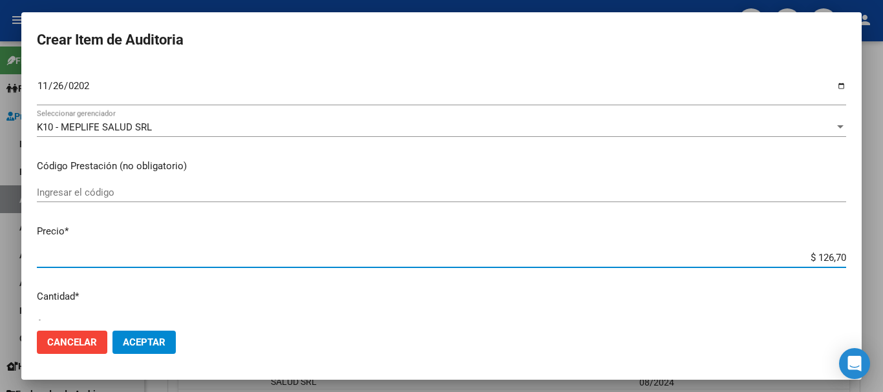
type input "$ 1.267,00"
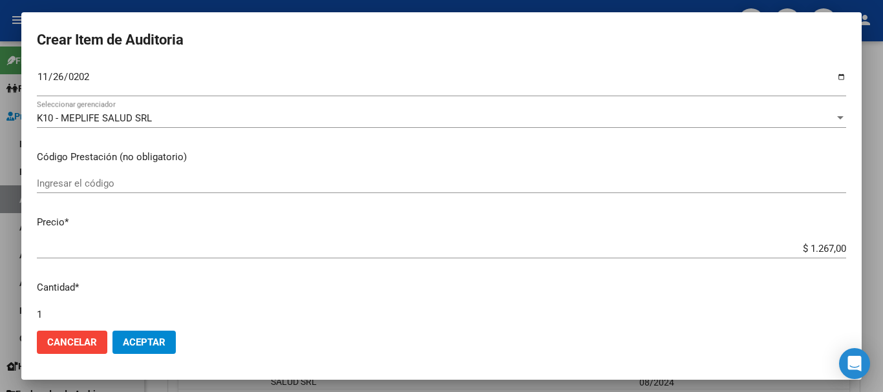
scroll to position [436, 0]
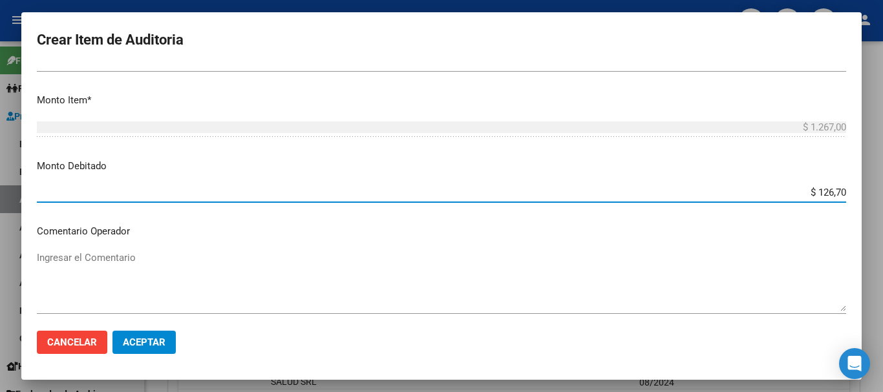
type input "$ 1.267,00"
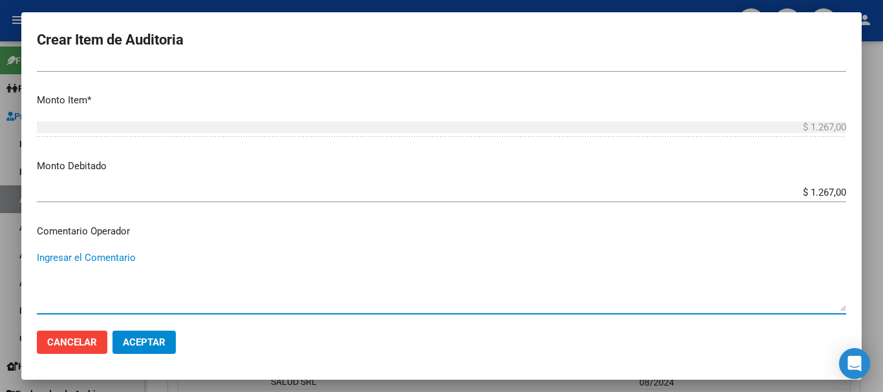
paste textarea "BAJA DE MONOTRIBUTO 08/2024"
type textarea "BAJA DE MONOTRIBUTO 08/2024"
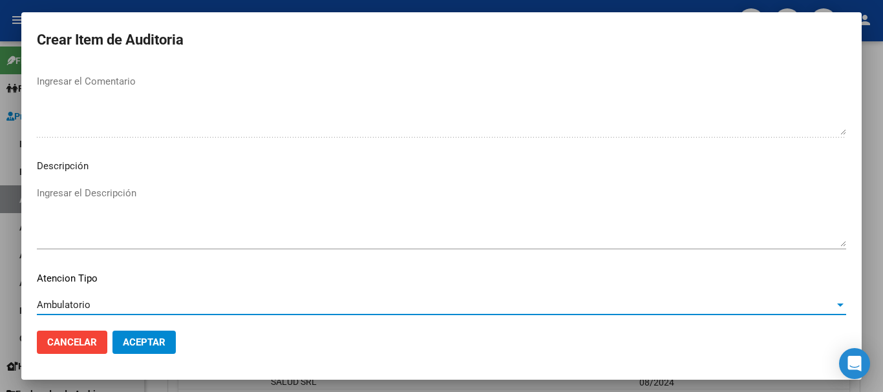
scroll to position [797, 0]
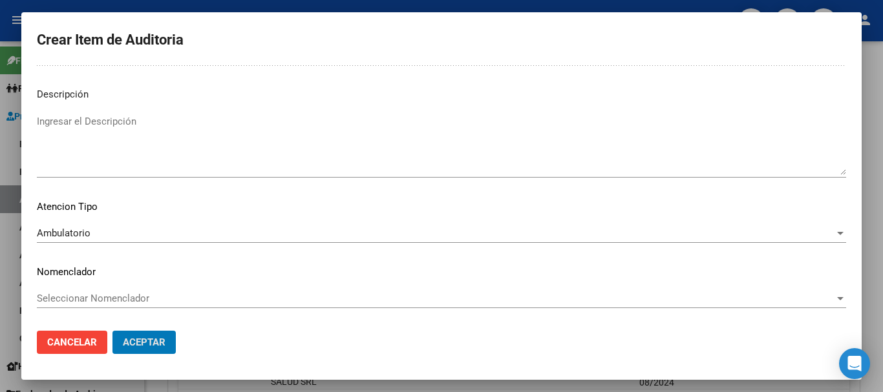
click at [112, 331] on button "Aceptar" at bounding box center [143, 342] width 63 height 23
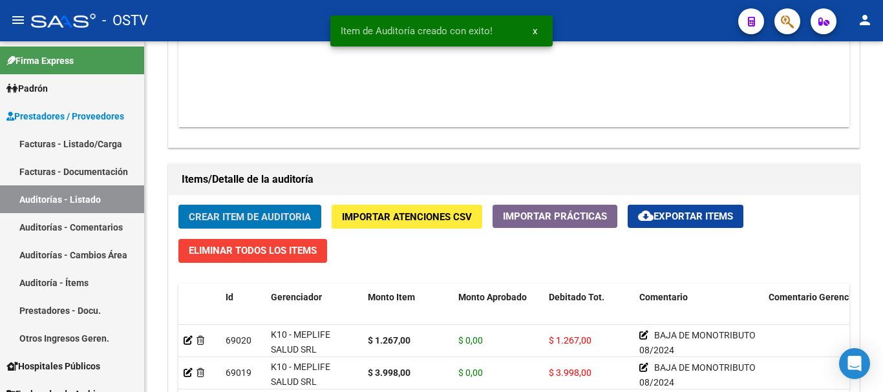
click at [178, 205] on button "Crear Item de Auditoria" at bounding box center [249, 217] width 143 height 24
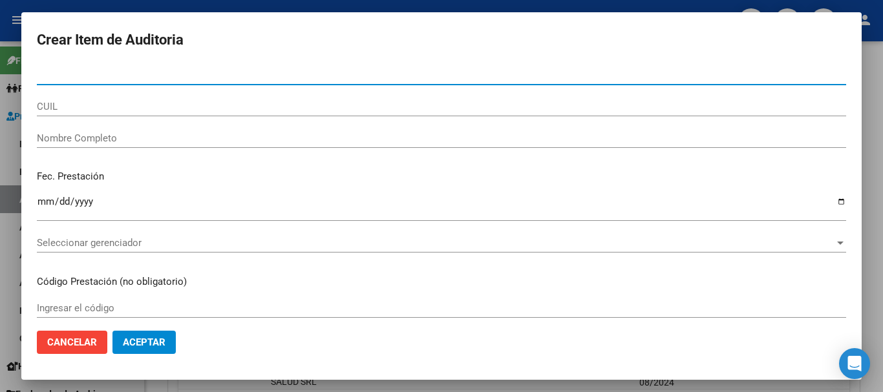
paste input "43667080"
type input "43667080"
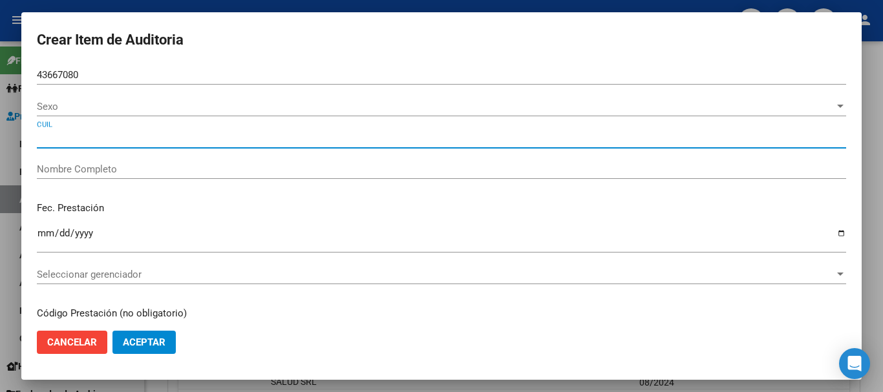
type input "27436670805"
type input "GARCIA LUZ ANAHI"
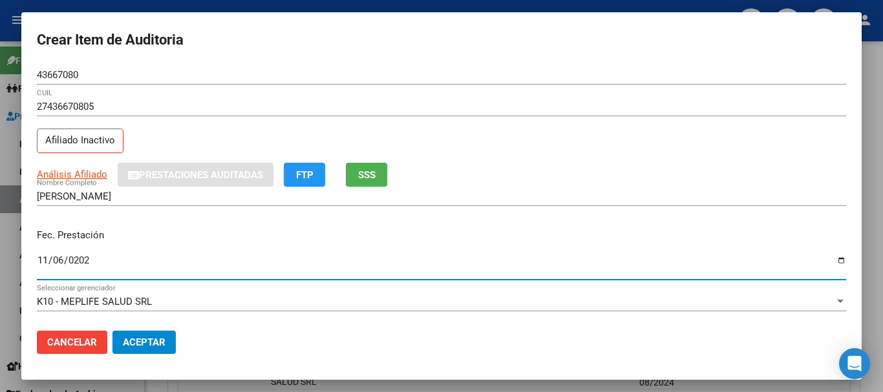
type input "2024-11-06"
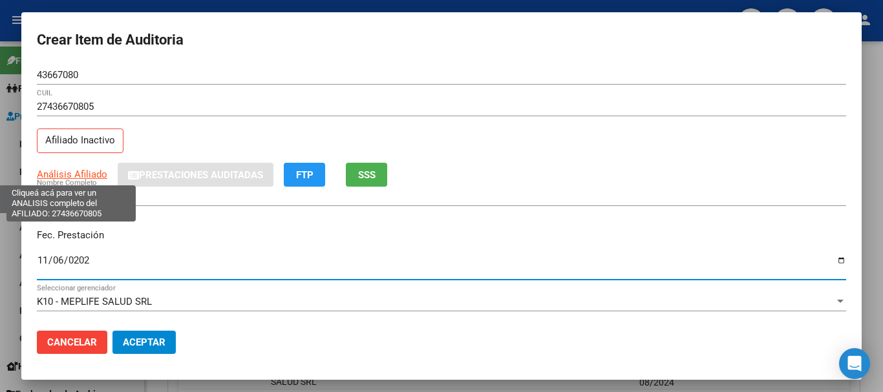
click at [89, 172] on span "Análisis Afiliado" at bounding box center [72, 175] width 70 height 12
type textarea "27436670805"
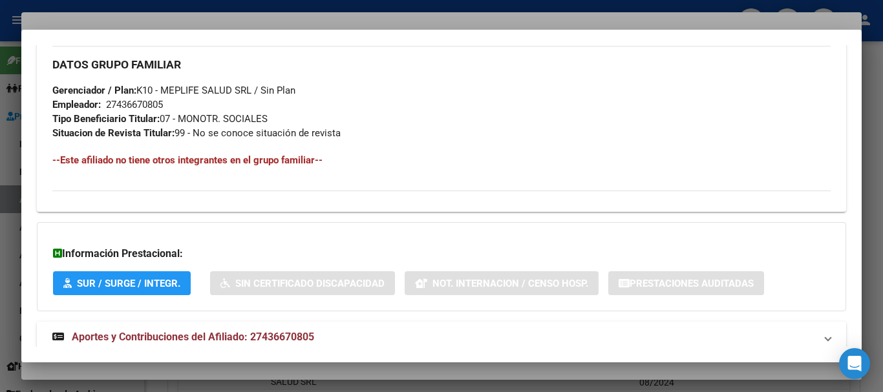
scroll to position [681, 0]
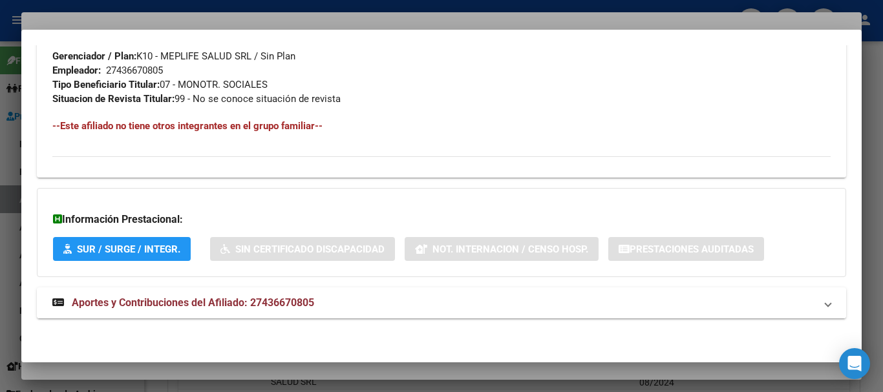
click at [306, 308] on span "Aportes y Contribuciones del Afiliado: 27436670805" at bounding box center [193, 303] width 242 height 12
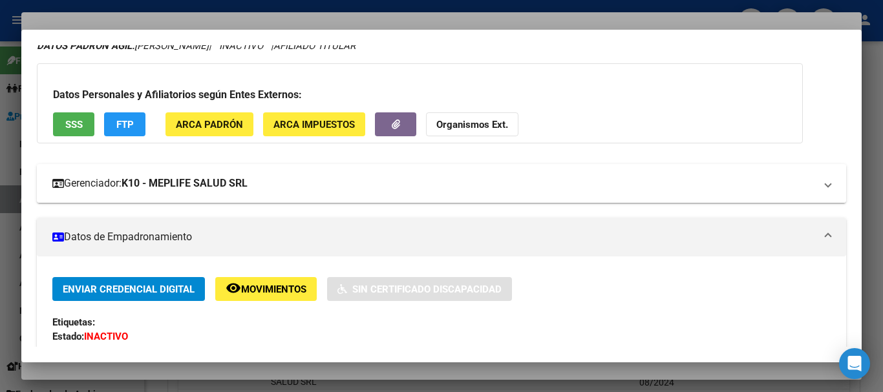
scroll to position [0, 0]
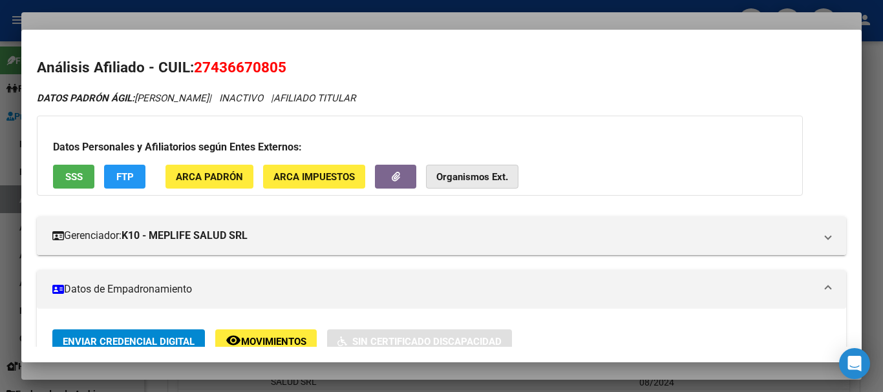
click at [486, 184] on button "Organismos Ext." at bounding box center [472, 177] width 92 height 24
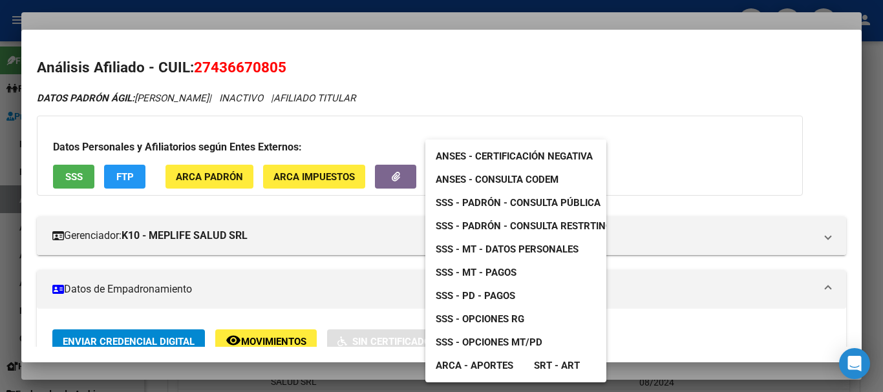
click at [522, 251] on span "SSS - MT - Datos Personales" at bounding box center [507, 250] width 143 height 12
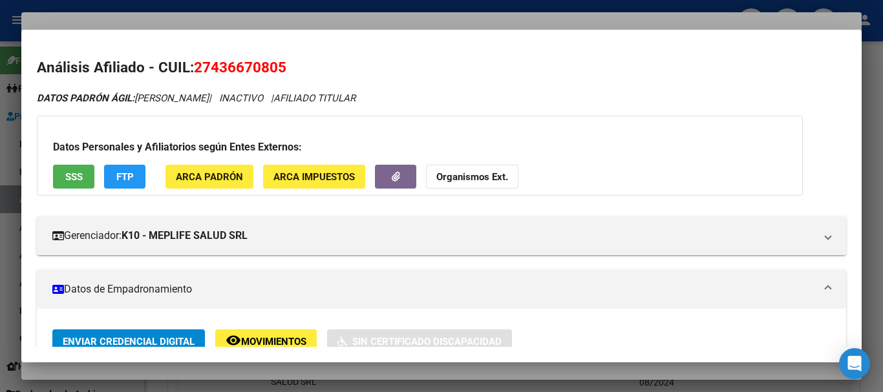
drag, startPoint x: 301, startPoint y: 17, endPoint x: 370, endPoint y: 43, distance: 73.8
click at [301, 16] on div at bounding box center [441, 196] width 883 height 392
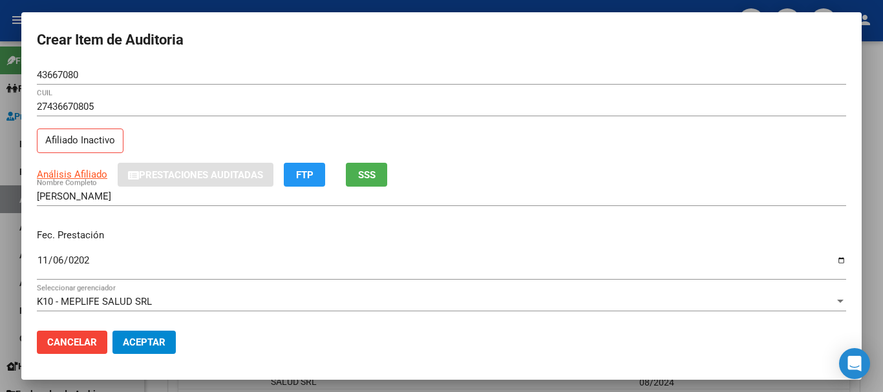
click at [465, 82] on div "43667080 Nro Documento" at bounding box center [441, 74] width 809 height 19
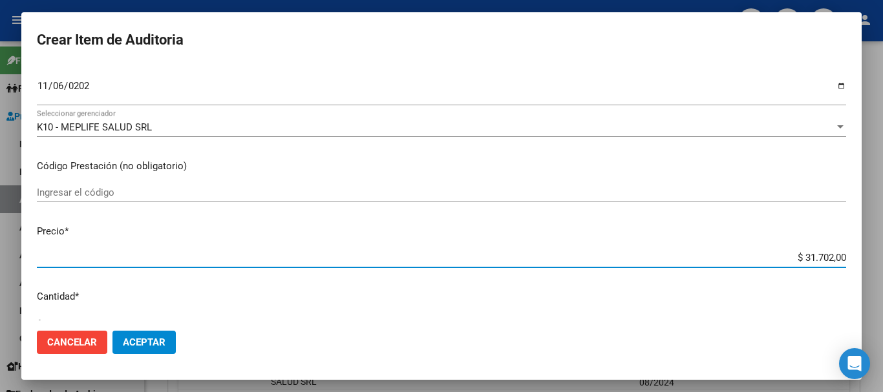
type input "$ 0,01"
type input "$ 0,15"
type input "$ 1,52"
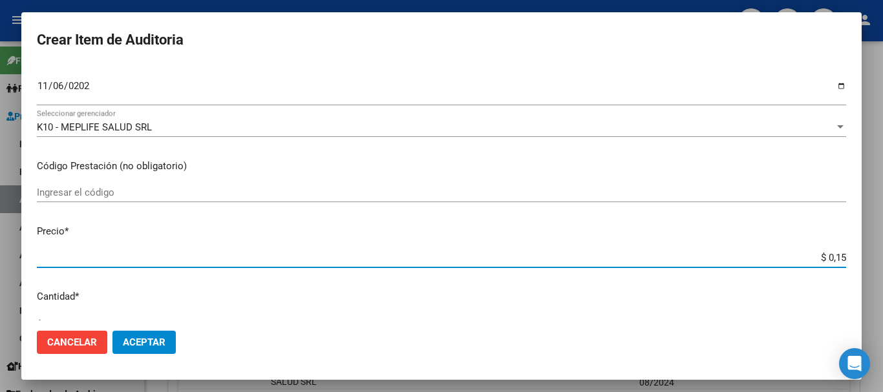
type input "$ 1,52"
type input "$ 15,20"
type input "$ 152,00"
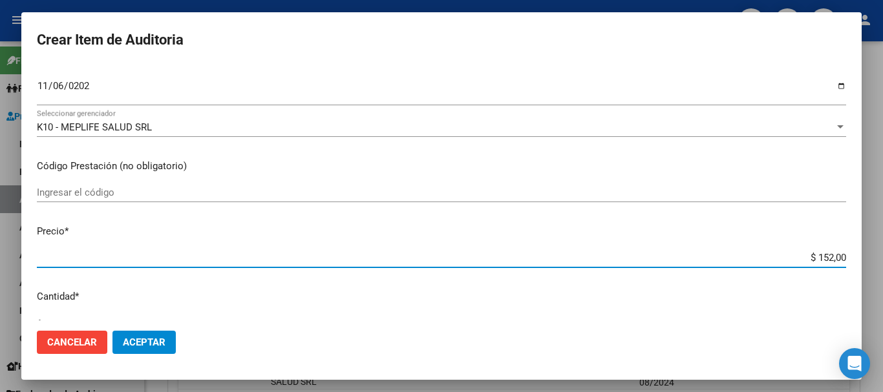
type input "$ 1.520,00"
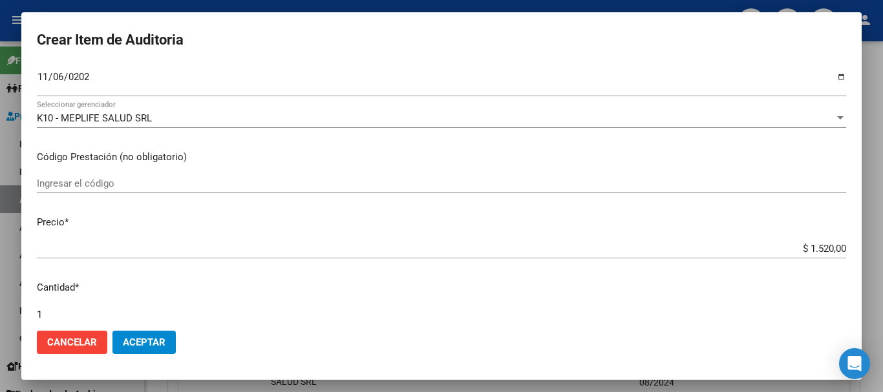
scroll to position [436, 0]
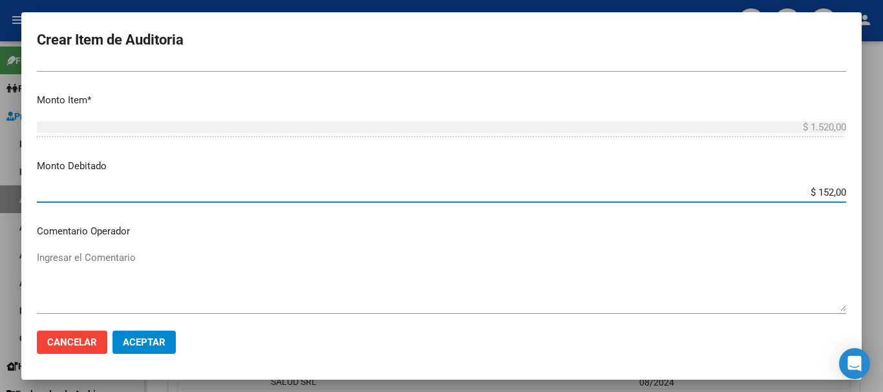
type input "$ 1.520,00"
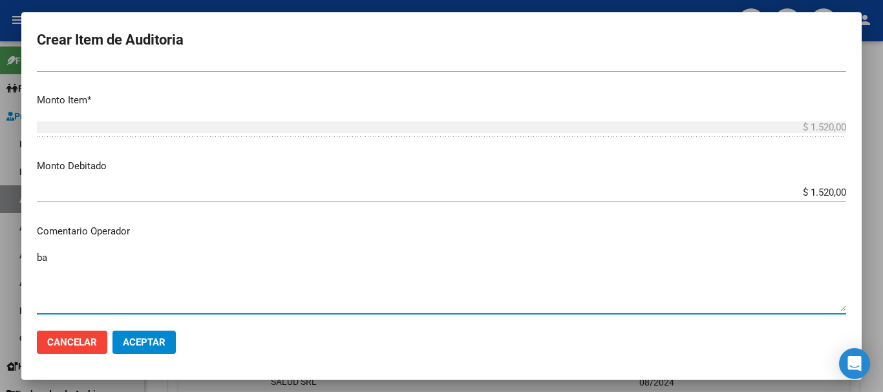
type textarea "b"
type textarea "BAJA DE MONOTRIBUTO 08/2024"
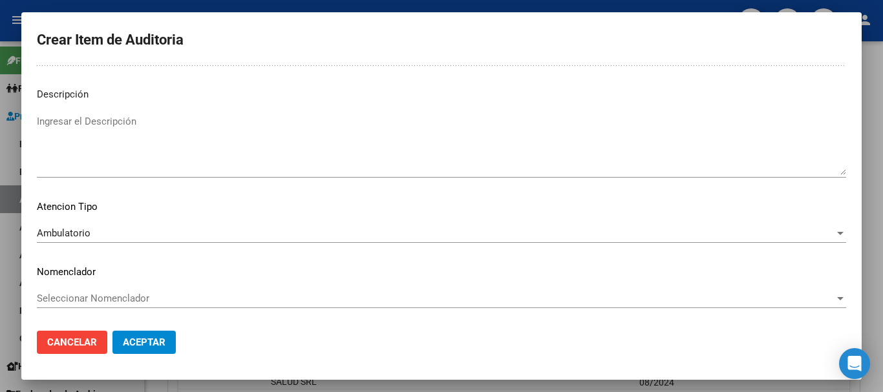
scroll to position [0, 0]
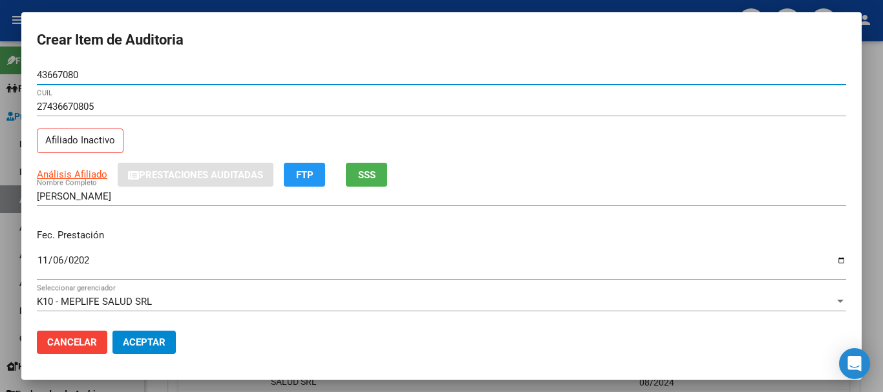
click at [112, 331] on button "Aceptar" at bounding box center [143, 342] width 63 height 23
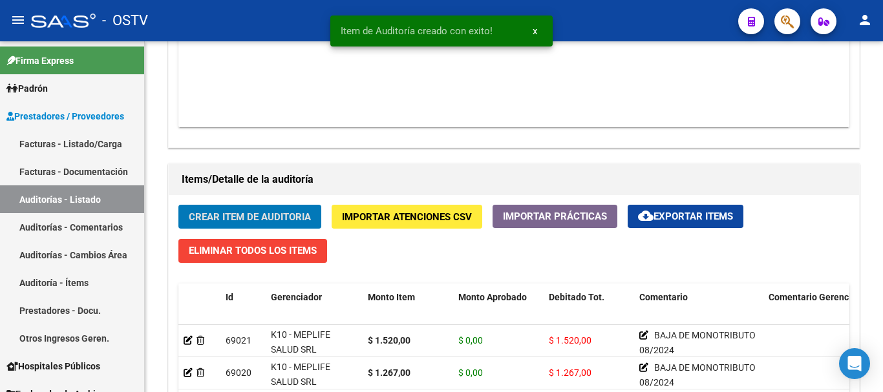
click at [178, 205] on button "Crear Item de Auditoria" at bounding box center [249, 217] width 143 height 24
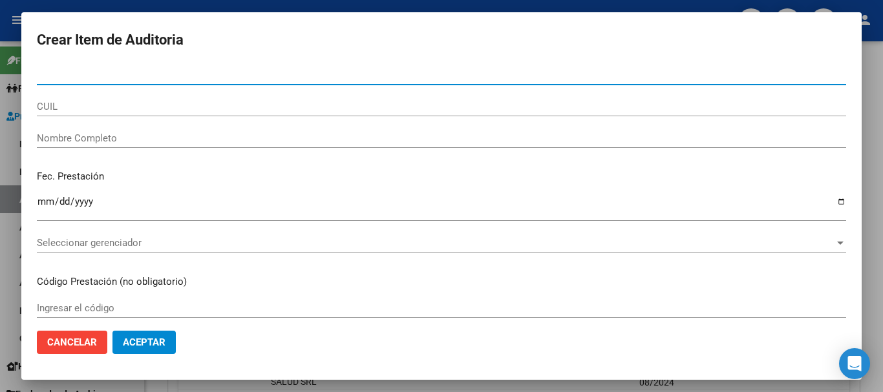
paste input "43667080"
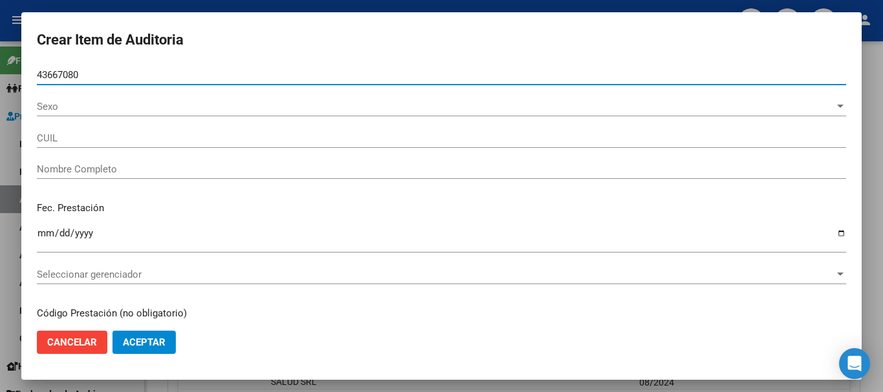
type input "43667080"
type input "27436670805"
type input "GARCIA LUZ ANAHI"
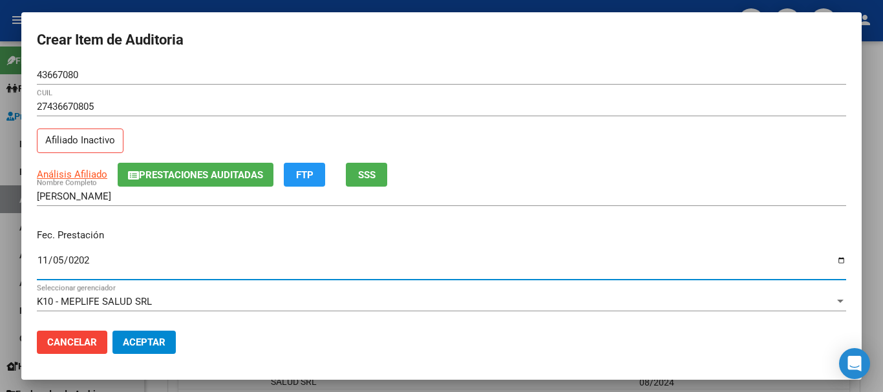
type input "2024-11-05"
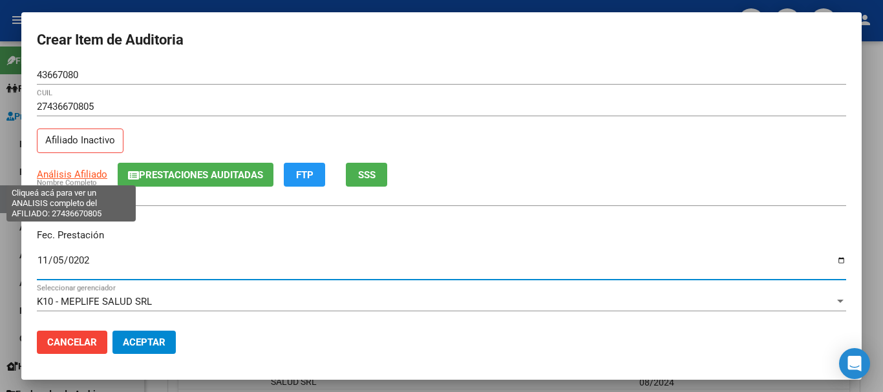
click at [73, 170] on span "Análisis Afiliado" at bounding box center [72, 175] width 70 height 12
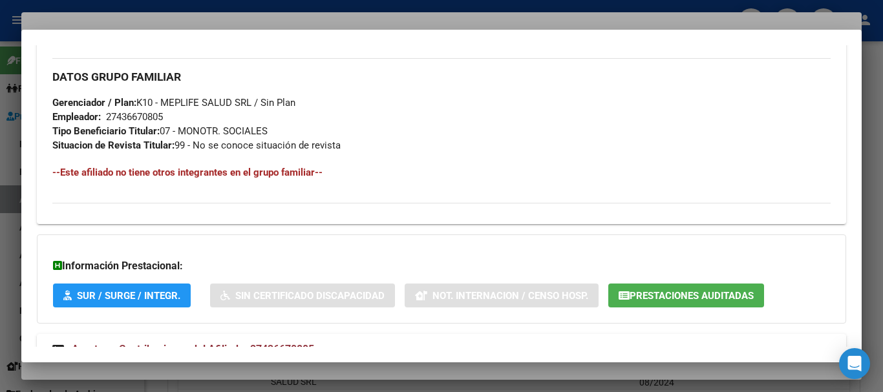
scroll to position [681, 0]
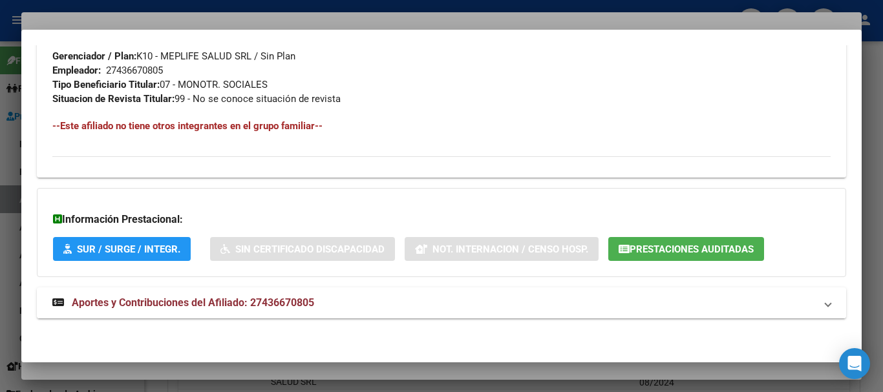
click at [299, 301] on span "Aportes y Contribuciones del Afiliado: 27436670805" at bounding box center [193, 303] width 242 height 12
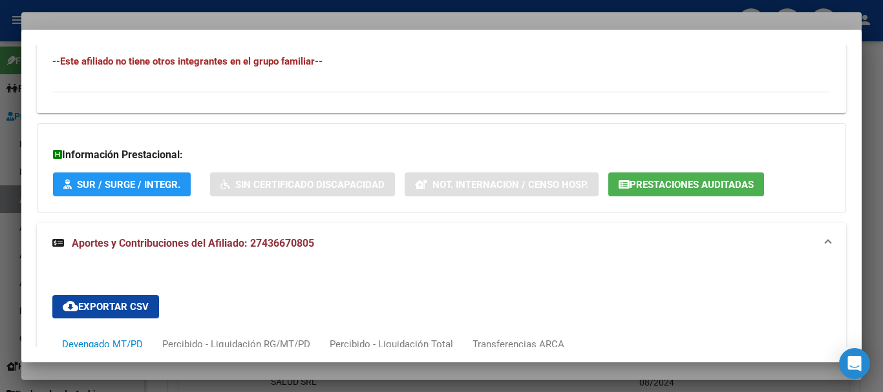
scroll to position [293, 0]
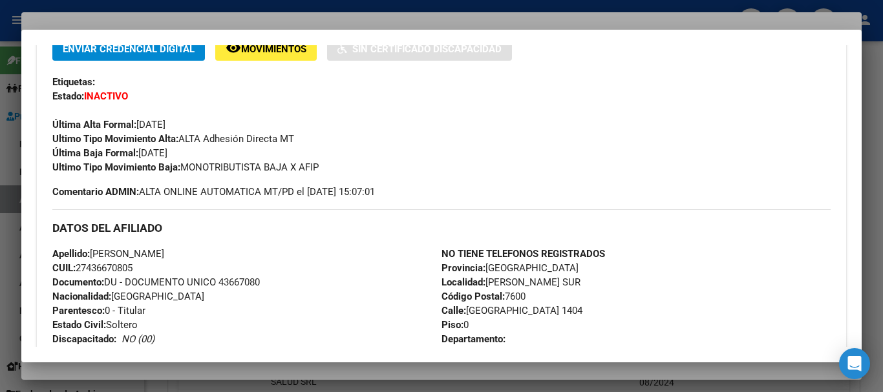
click at [268, 10] on div at bounding box center [441, 196] width 883 height 392
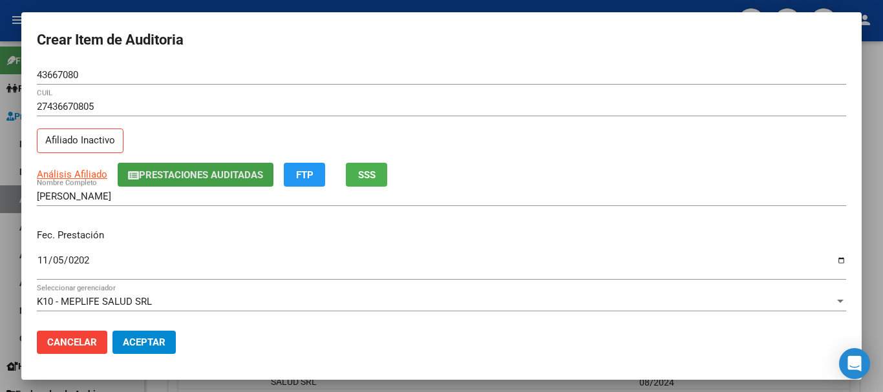
click at [205, 165] on button "Prestaciones Auditadas" at bounding box center [196, 175] width 156 height 24
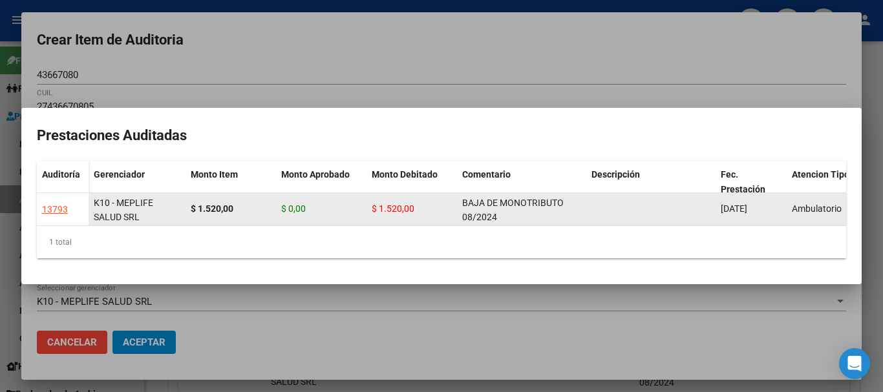
click at [491, 198] on span "BAJA DE MONOTRIBUTO 08/2024" at bounding box center [512, 210] width 101 height 25
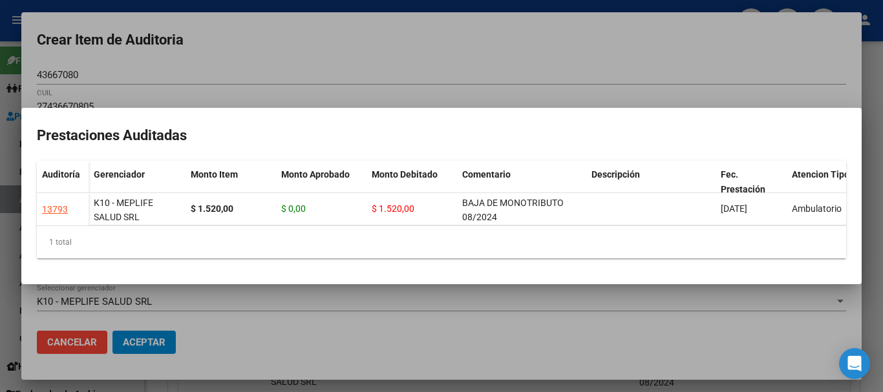
copy span "BAJA DE MONOTRIBUTO 08/2024"
click at [443, 65] on div at bounding box center [441, 196] width 883 height 392
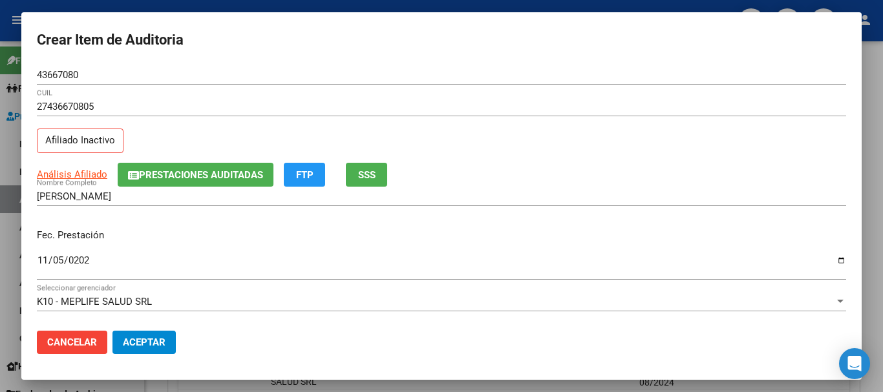
click at [478, 120] on div "27436670805 CUIL" at bounding box center [441, 113] width 809 height 32
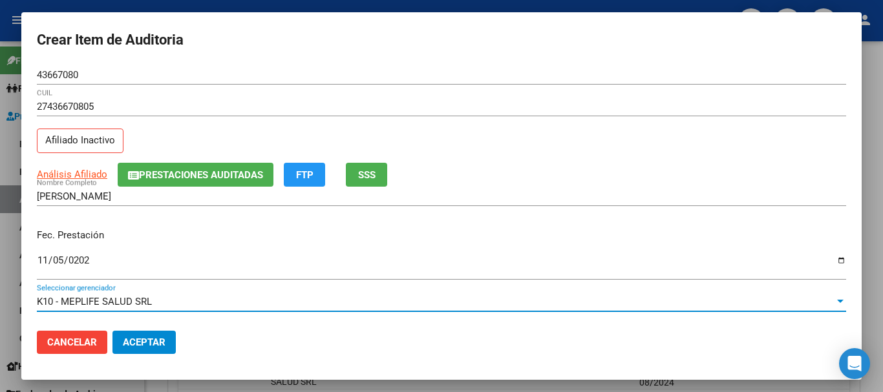
scroll to position [175, 0]
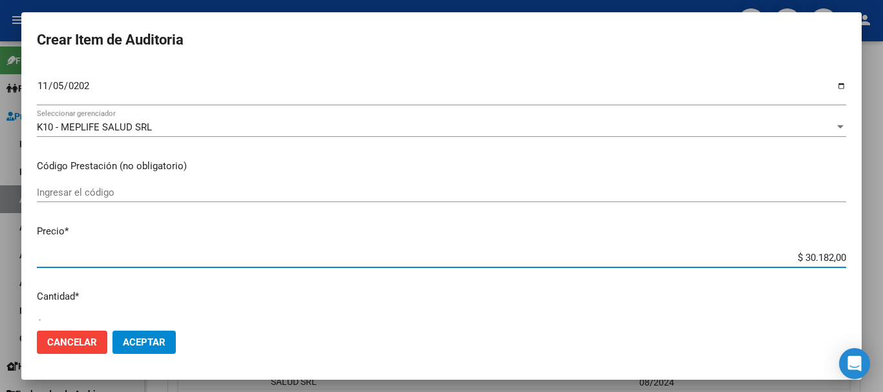
type input "$ 0,03"
type input "$ 0,39"
type input "$ 3,99"
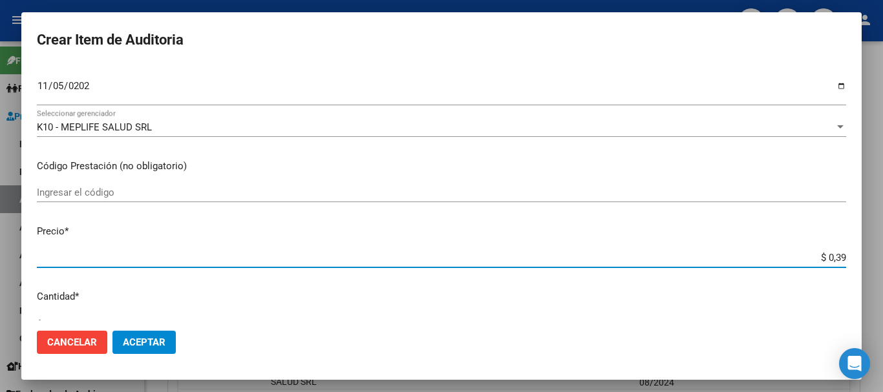
type input "$ 3,99"
type input "$ 39,98"
type input "$ 399,80"
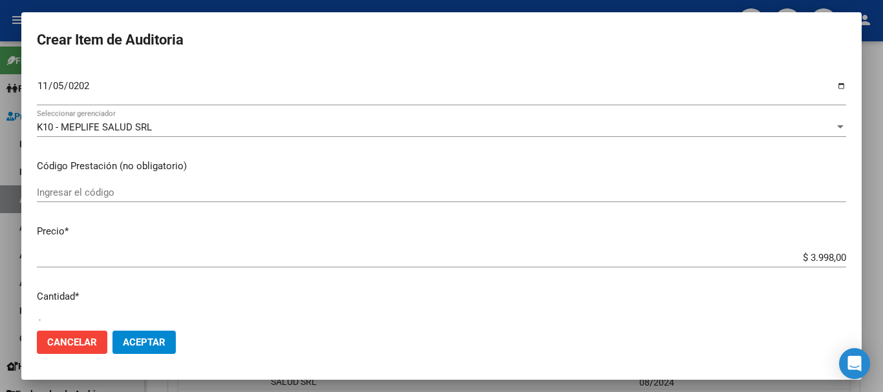
scroll to position [436, 0]
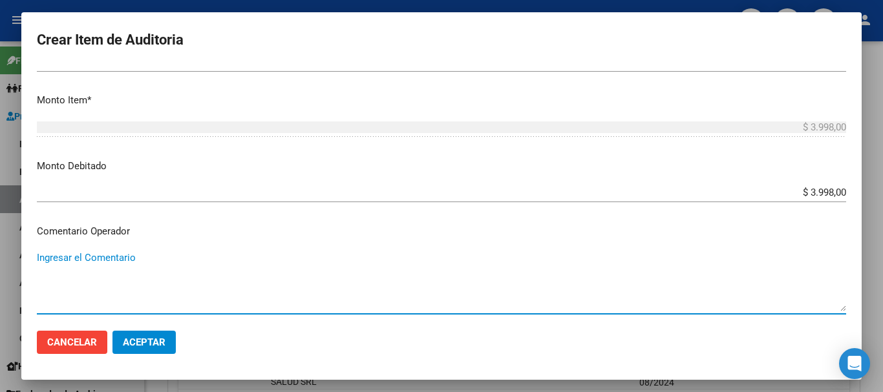
paste textarea "BAJA DE MONOTRIBUTO 08/2024"
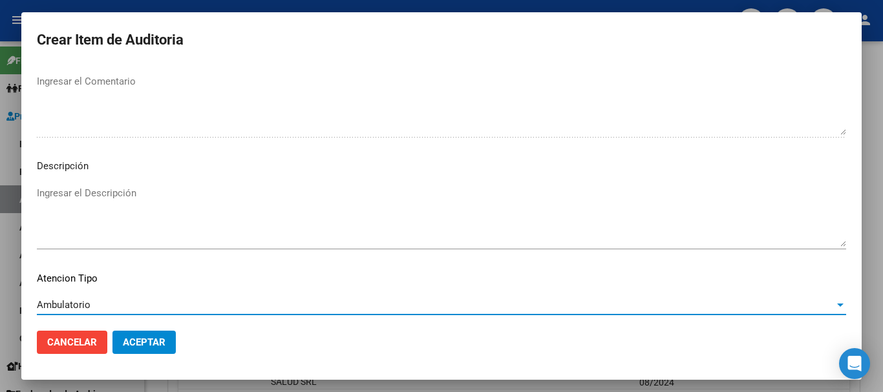
scroll to position [797, 0]
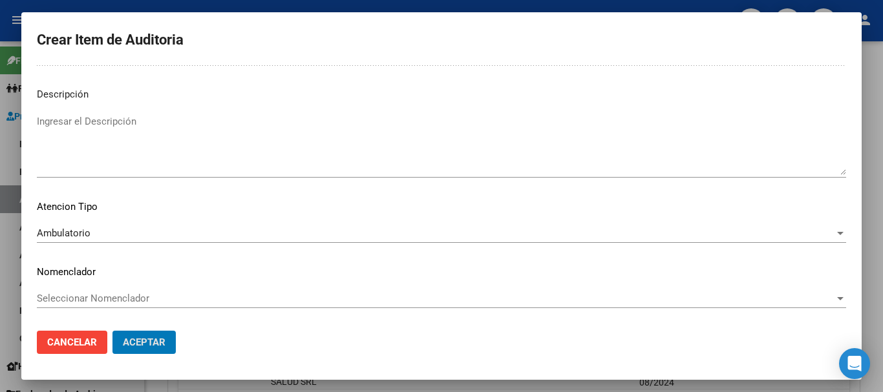
click at [112, 331] on button "Aceptar" at bounding box center [143, 342] width 63 height 23
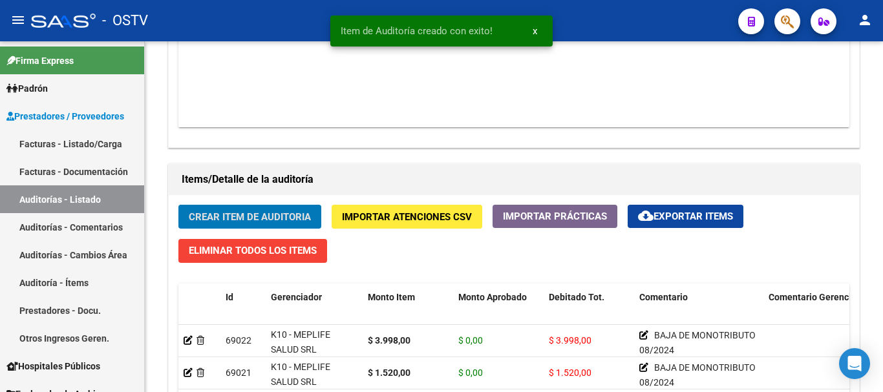
click at [178, 205] on button "Crear Item de Auditoria" at bounding box center [249, 217] width 143 height 24
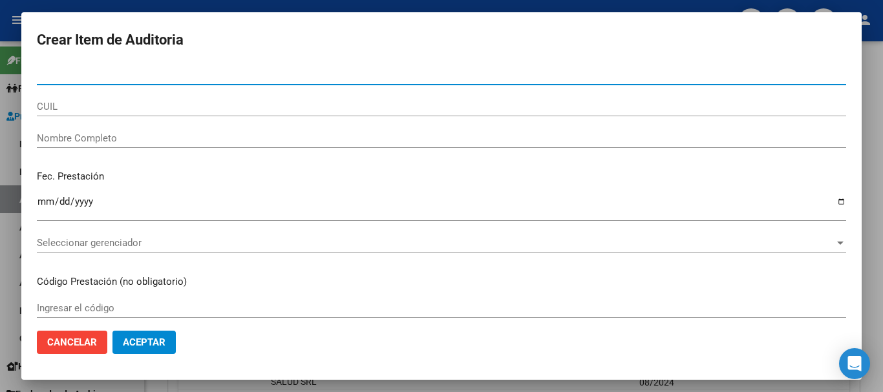
paste input "40666333"
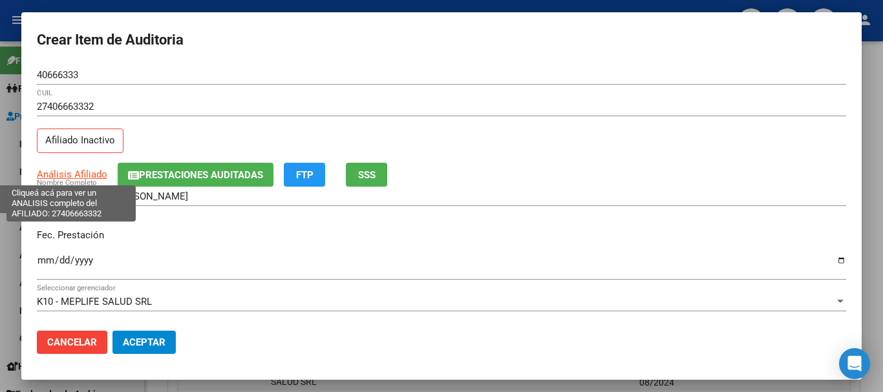
click at [100, 177] on span "Análisis Afiliado" at bounding box center [72, 175] width 70 height 12
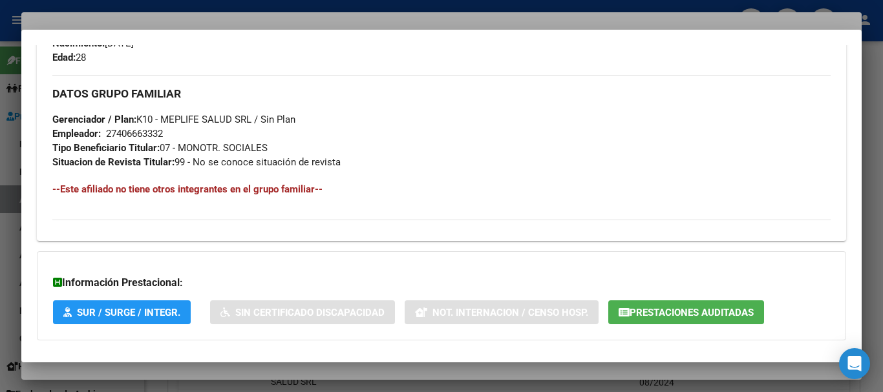
scroll to position [681, 0]
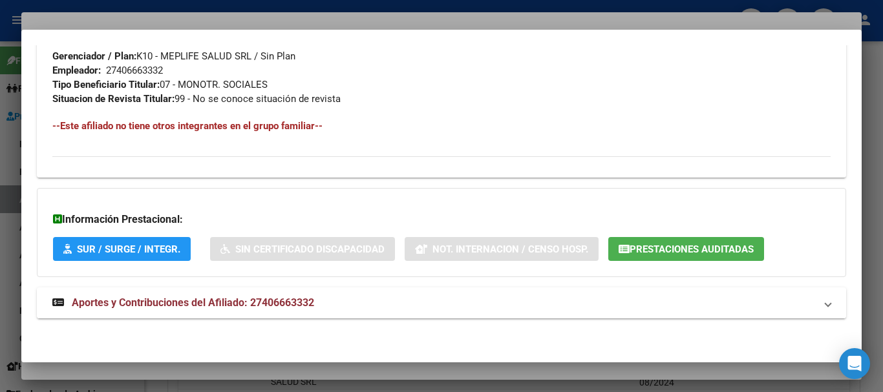
click at [210, 294] on mat-expansion-panel-header "Aportes y Contribuciones del Afiliado: 27406663332" at bounding box center [441, 303] width 809 height 31
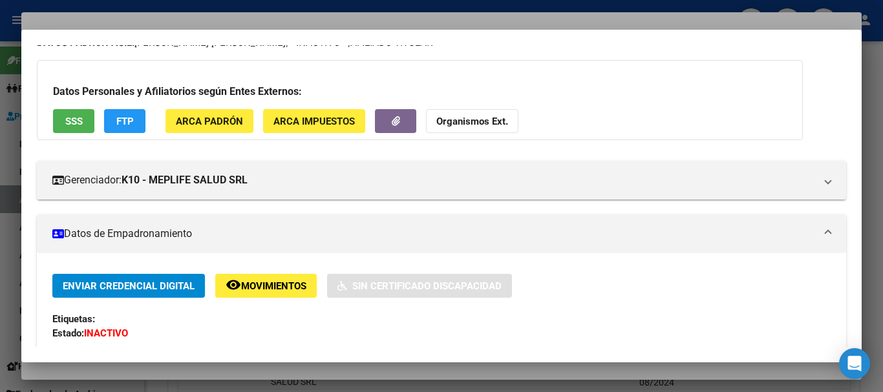
scroll to position [0, 0]
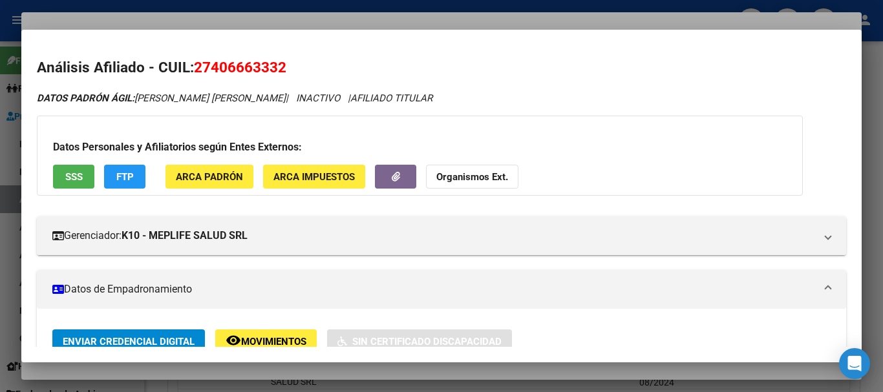
click at [474, 187] on button "Organismos Ext." at bounding box center [472, 177] width 92 height 24
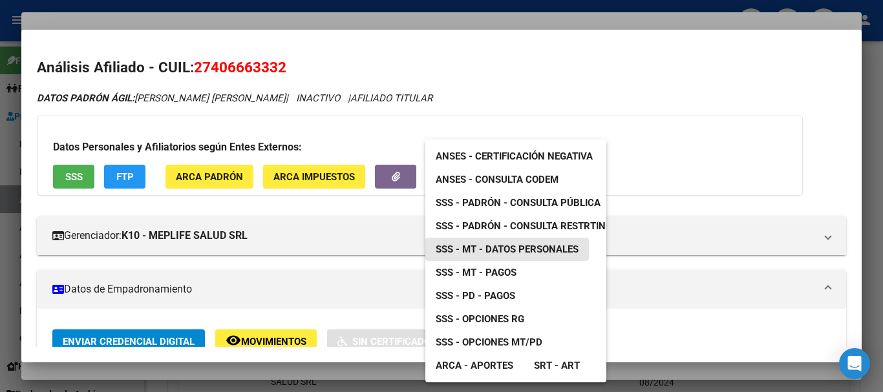
click at [549, 250] on span "SSS - MT - Datos Personales" at bounding box center [507, 250] width 143 height 12
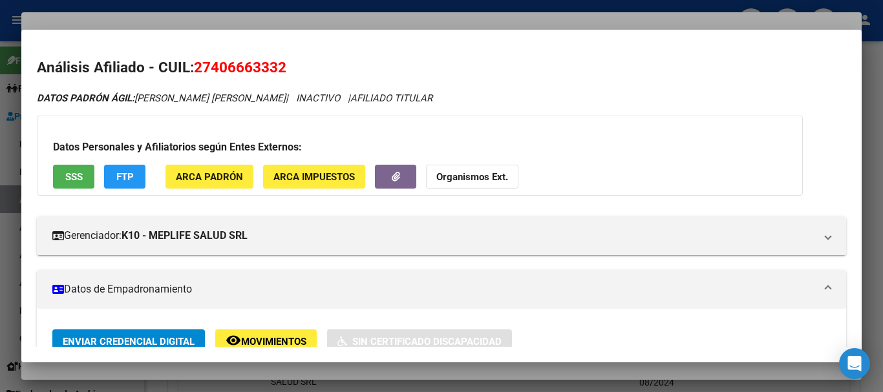
click at [381, 17] on div at bounding box center [441, 196] width 883 height 392
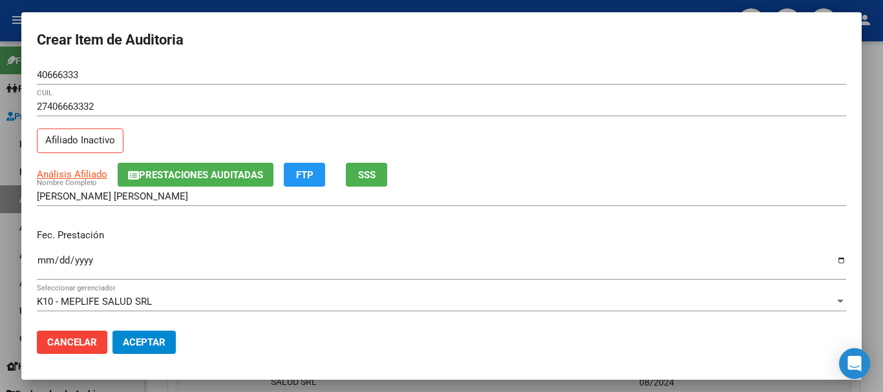
click at [515, 91] on div "40666333 Nro Documento" at bounding box center [441, 81] width 809 height 32
click at [152, 168] on button "Prestaciones Auditadas" at bounding box center [196, 175] width 156 height 24
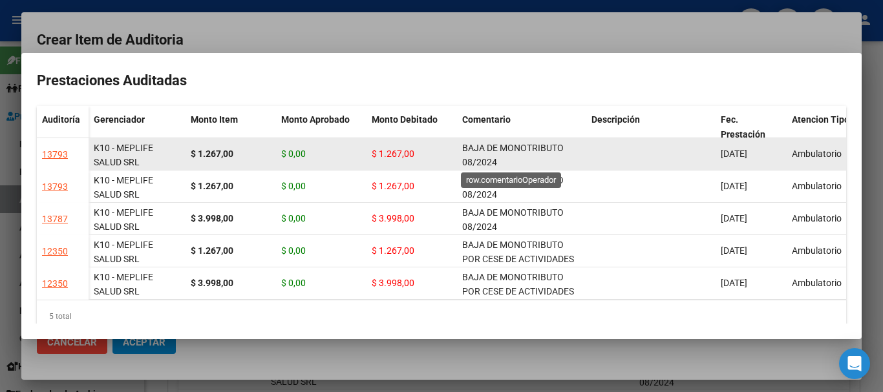
click at [483, 163] on span "BAJA DE MONOTRIBUTO 08/2024" at bounding box center [512, 155] width 101 height 25
copy span "BAJA DE MONOTRIBUTO 08/2024"
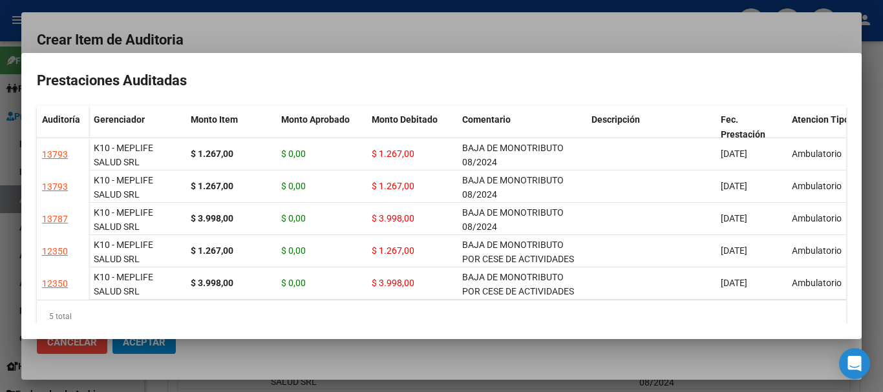
drag, startPoint x: 480, startPoint y: 24, endPoint x: 514, endPoint y: 50, distance: 42.9
click at [480, 23] on div at bounding box center [441, 196] width 883 height 392
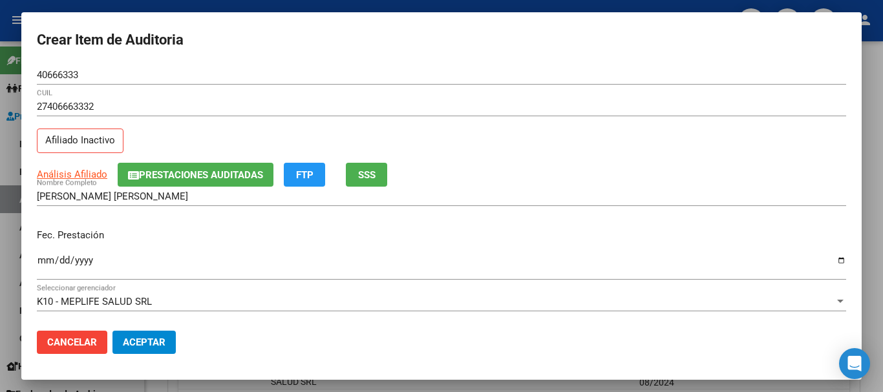
click at [553, 121] on div "27406663332 CUIL" at bounding box center [441, 113] width 809 height 32
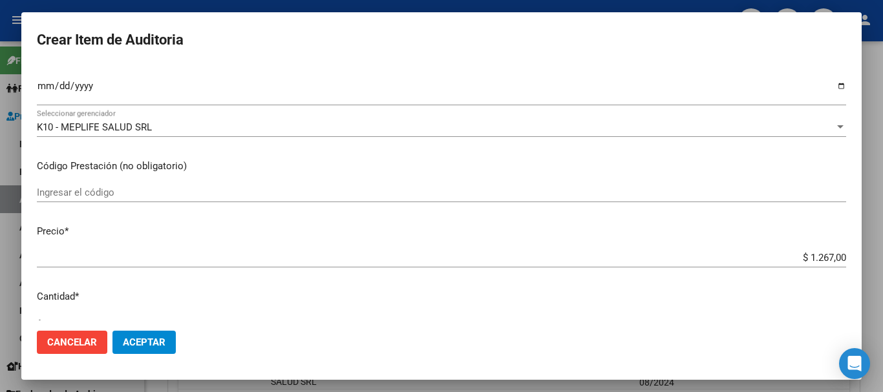
scroll to position [436, 0]
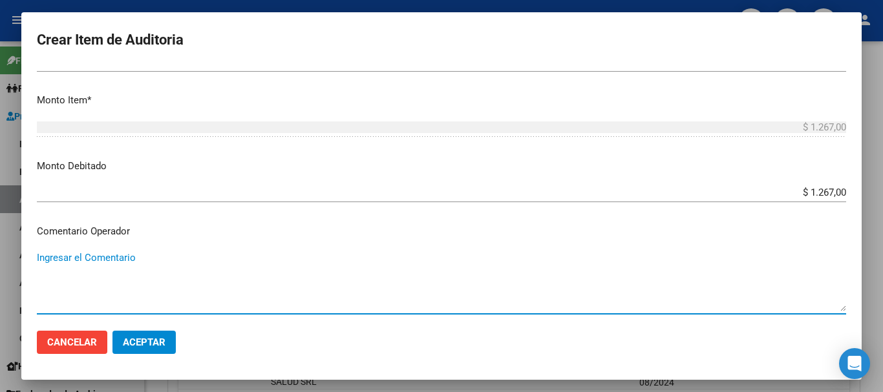
paste textarea "BAJA DE MONOTRIBUTO 08/2024"
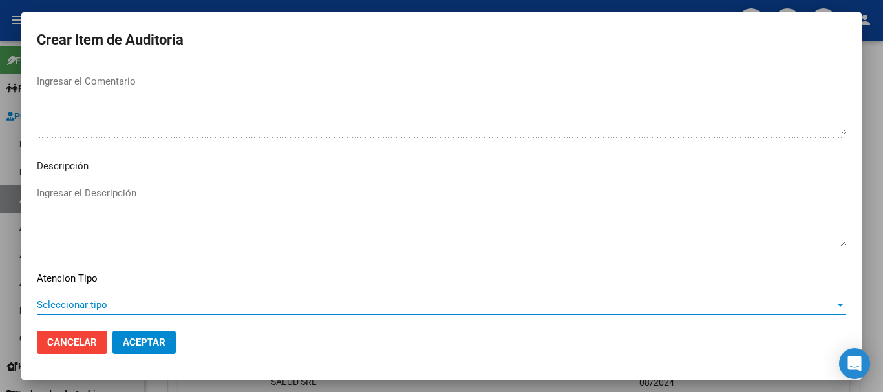
scroll to position [797, 0]
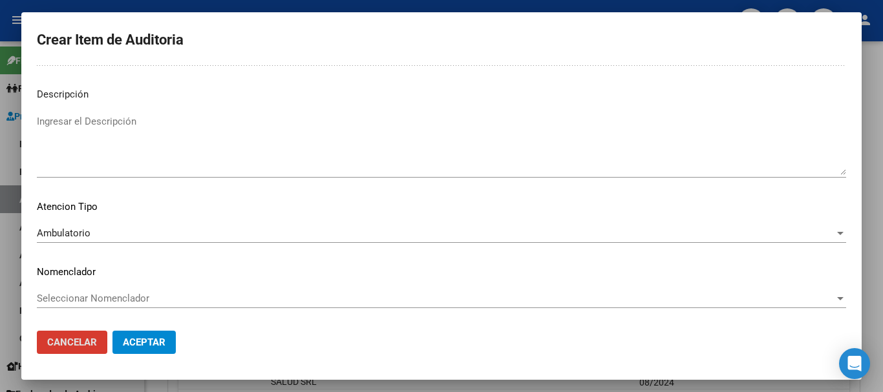
click at [112, 331] on button "Aceptar" at bounding box center [143, 342] width 63 height 23
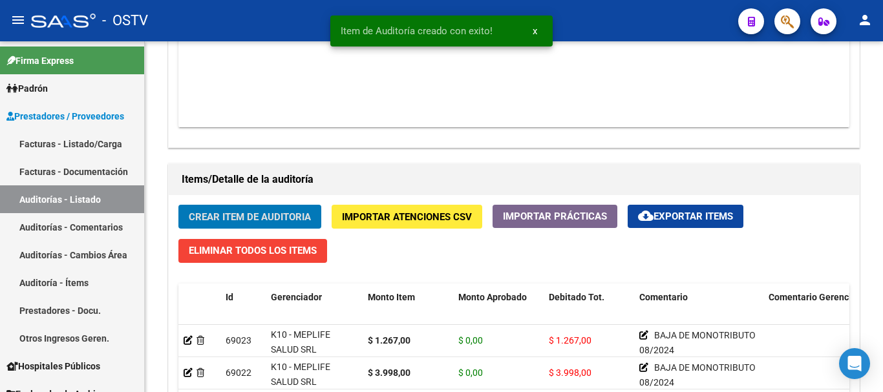
click at [178, 205] on button "Crear Item de Auditoria" at bounding box center [249, 217] width 143 height 24
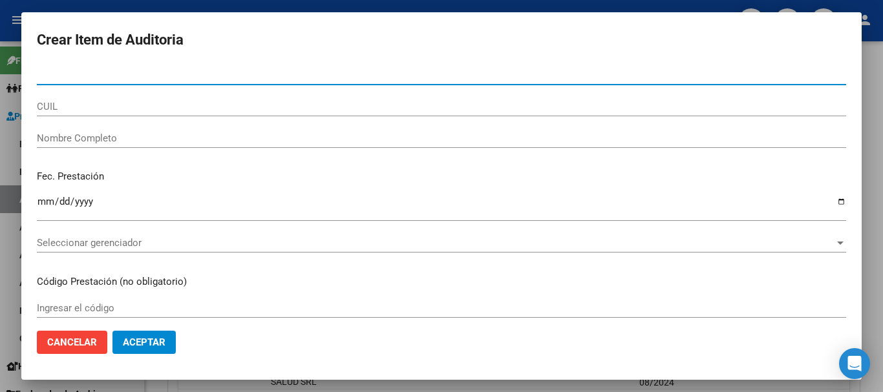
paste input "40546825"
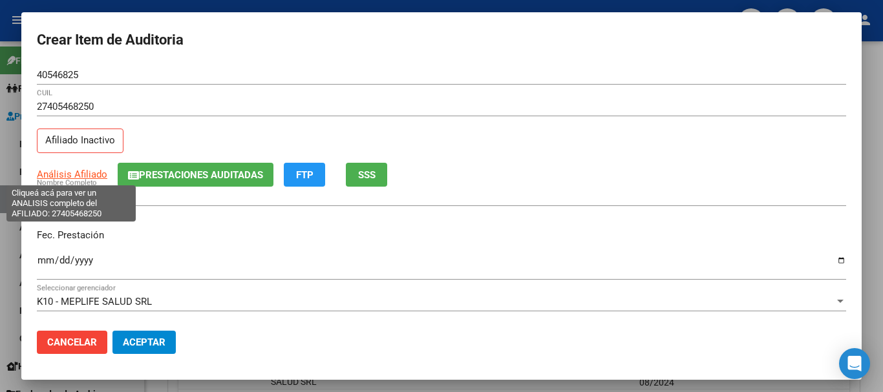
click at [58, 175] on span "Análisis Afiliado" at bounding box center [72, 175] width 70 height 12
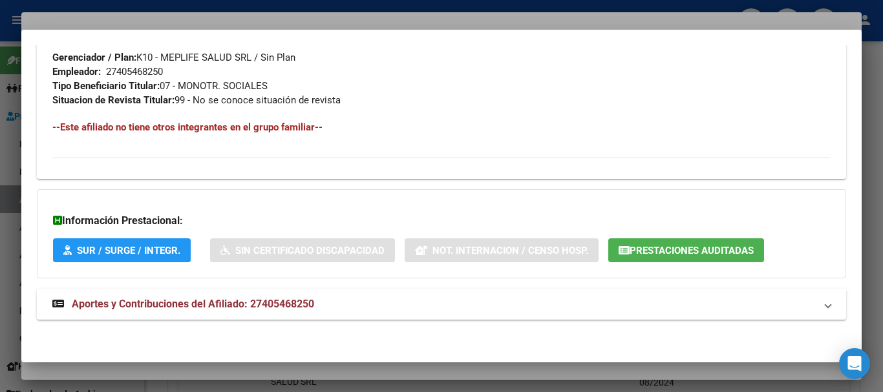
scroll to position [681, 0]
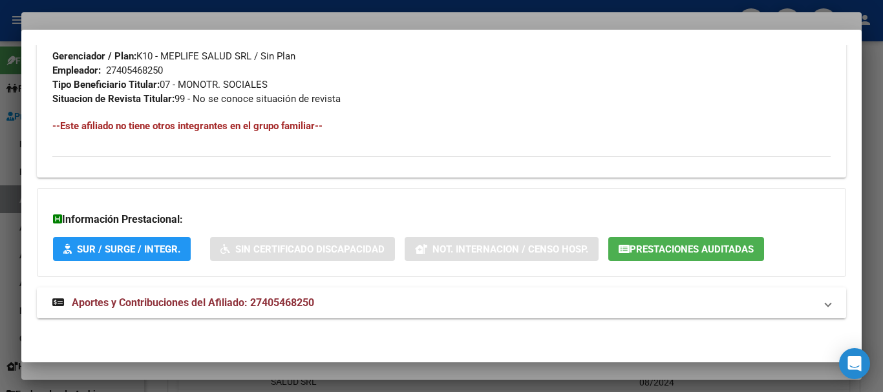
click at [259, 305] on span "Aportes y Contribuciones del Afiliado: 27405468250" at bounding box center [193, 303] width 242 height 12
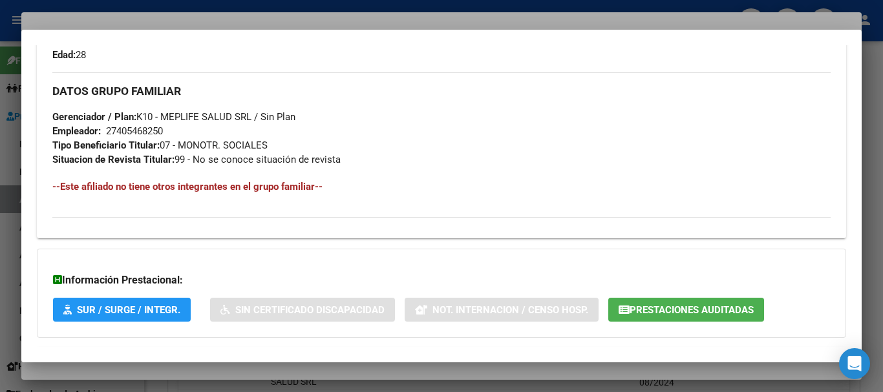
scroll to position [421, 0]
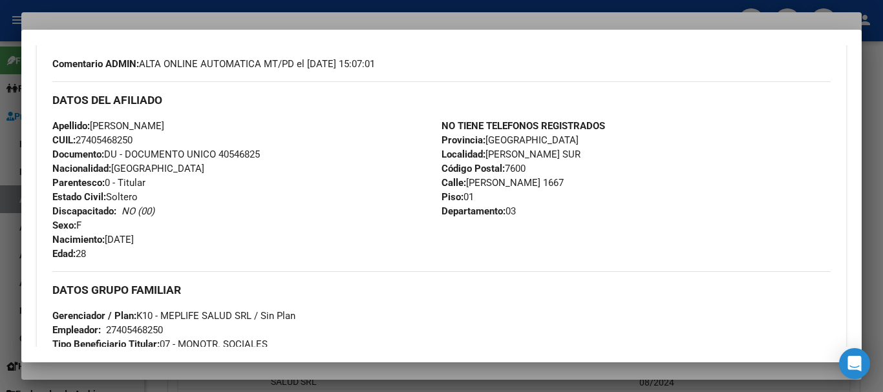
click at [247, 23] on div at bounding box center [441, 196] width 883 height 392
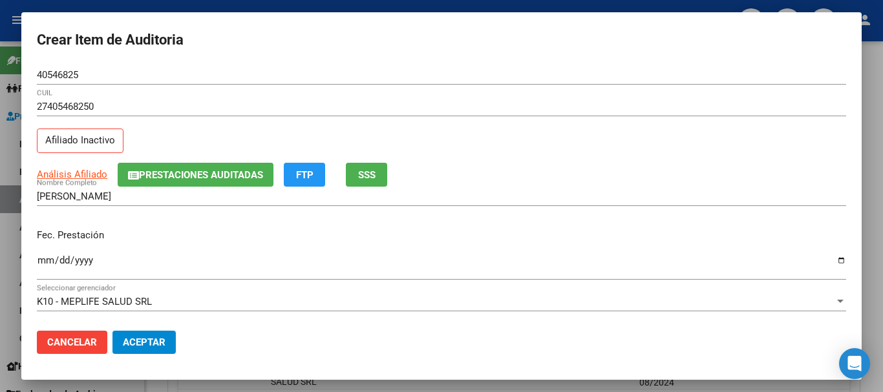
click at [231, 180] on span "Prestaciones Auditadas" at bounding box center [201, 175] width 124 height 12
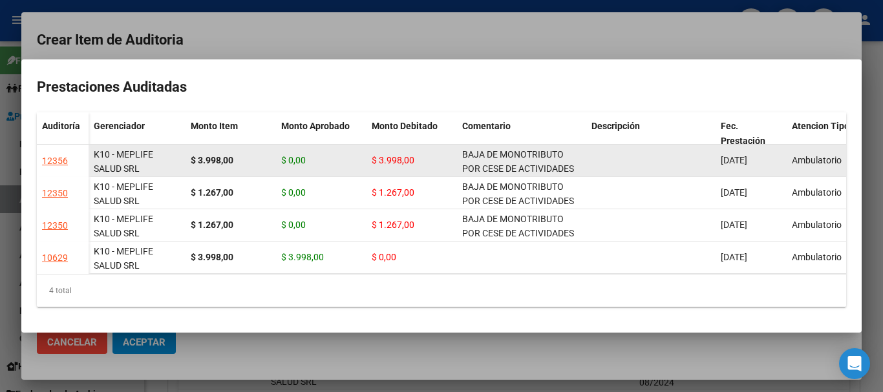
click at [489, 158] on span "BAJA DE MONOTRIBUTO POR CESE DE ACTIVIDADES 08/2024" at bounding box center [518, 169] width 112 height 40
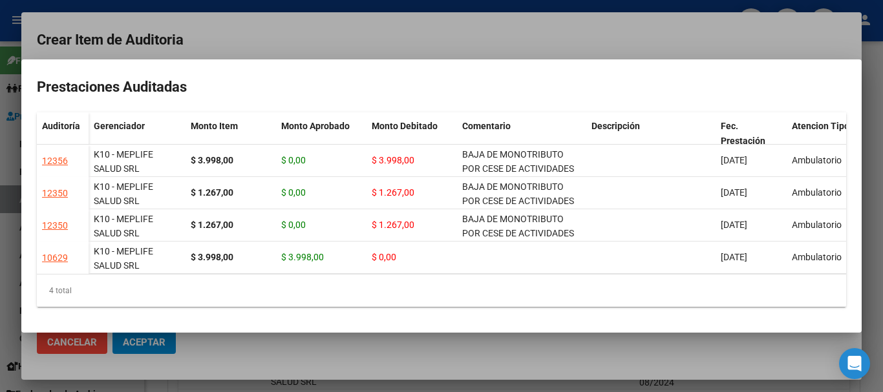
click at [465, 37] on div at bounding box center [441, 196] width 883 height 392
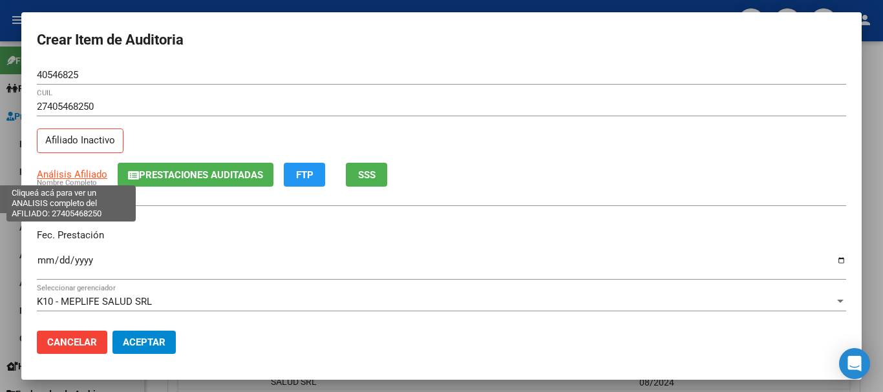
click at [93, 170] on span "Análisis Afiliado" at bounding box center [72, 175] width 70 height 12
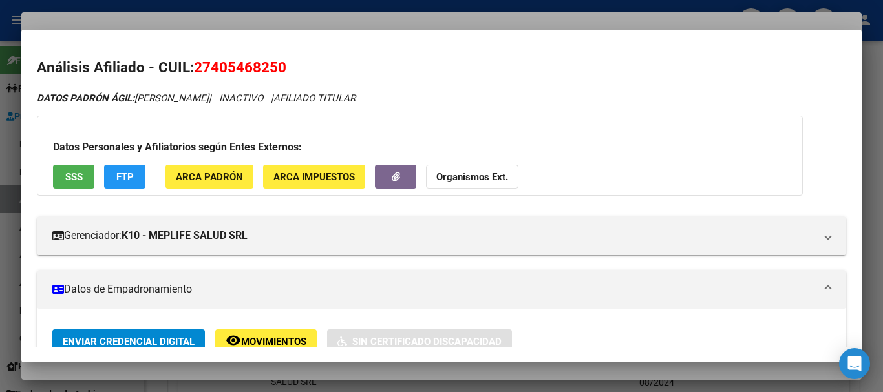
click at [477, 178] on strong "Organismos Ext." at bounding box center [472, 177] width 72 height 12
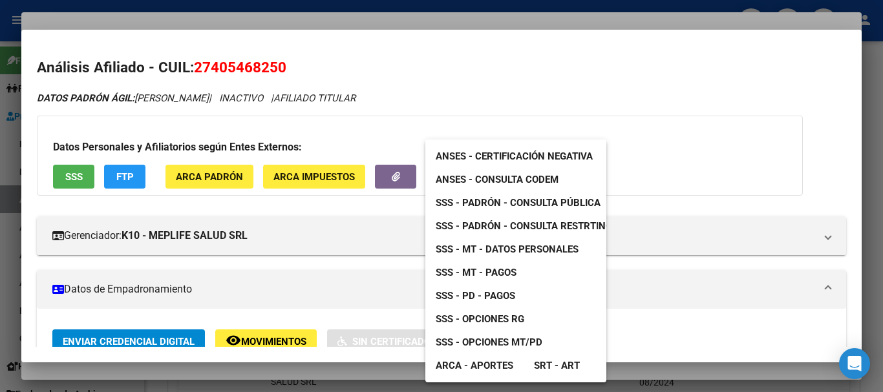
click at [529, 248] on span "SSS - MT - Datos Personales" at bounding box center [507, 250] width 143 height 12
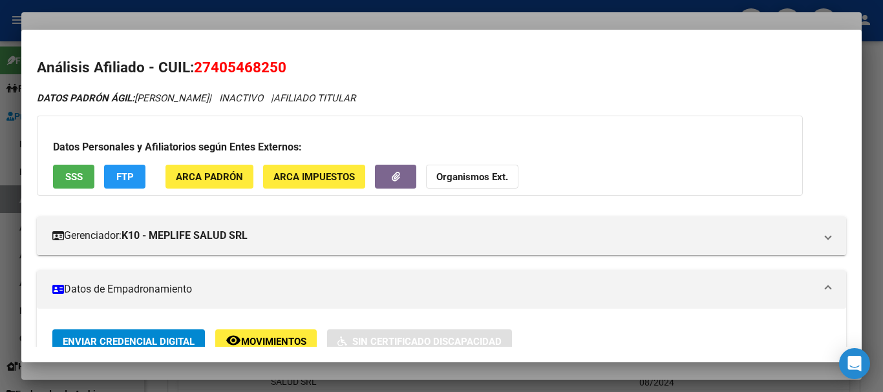
click at [303, 15] on div at bounding box center [441, 196] width 883 height 392
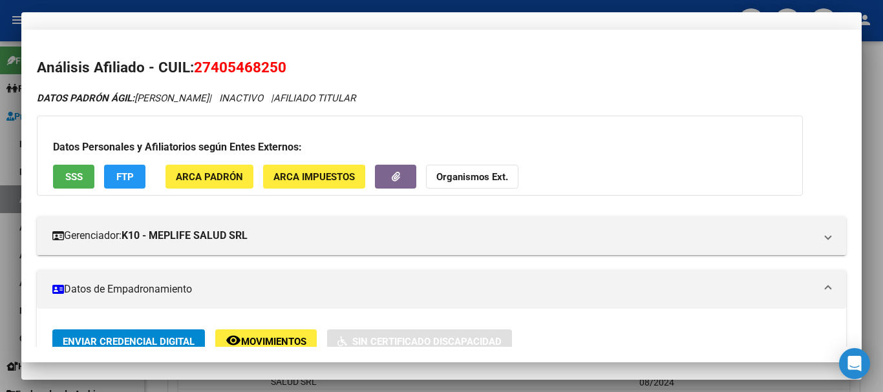
click at [448, 106] on input "27405468250" at bounding box center [441, 107] width 809 height 12
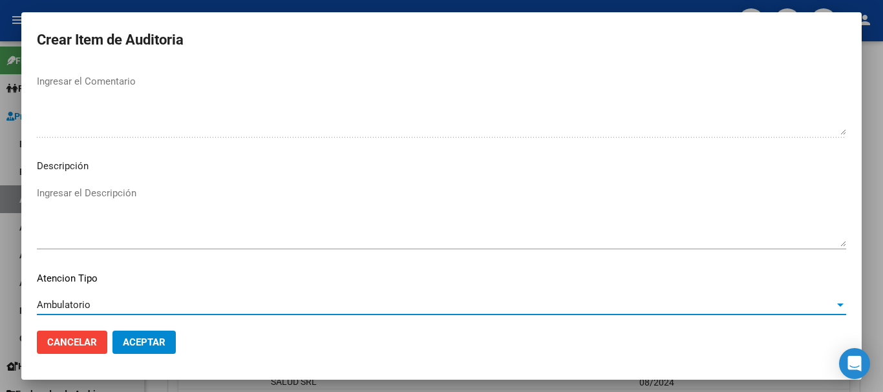
scroll to position [797, 0]
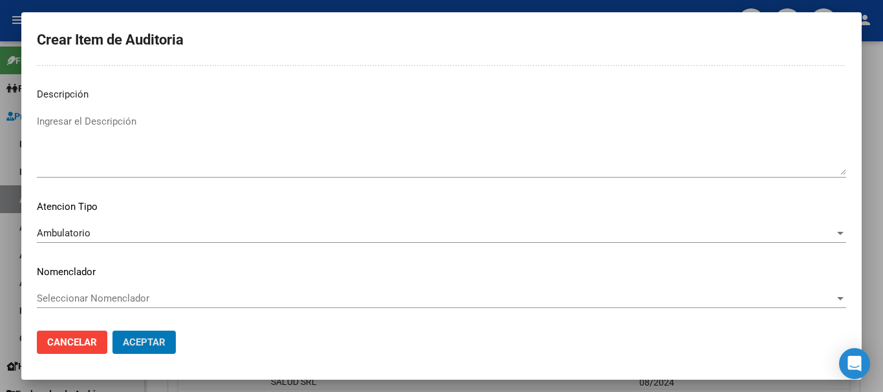
click at [112, 331] on button "Aceptar" at bounding box center [143, 342] width 63 height 23
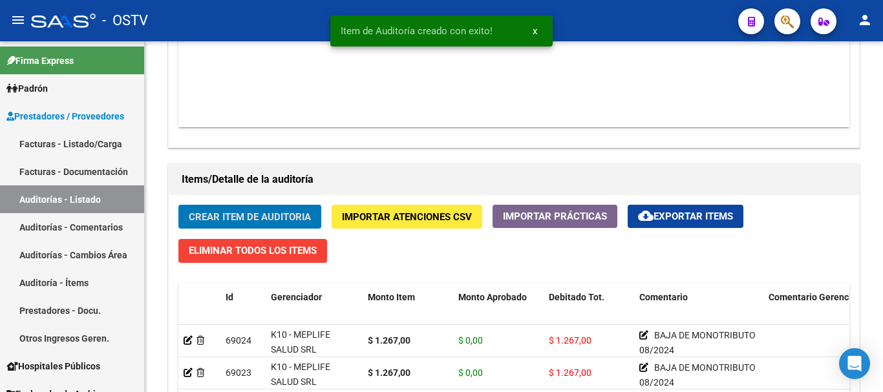
click at [178, 205] on button "Crear Item de Auditoria" at bounding box center [249, 217] width 143 height 24
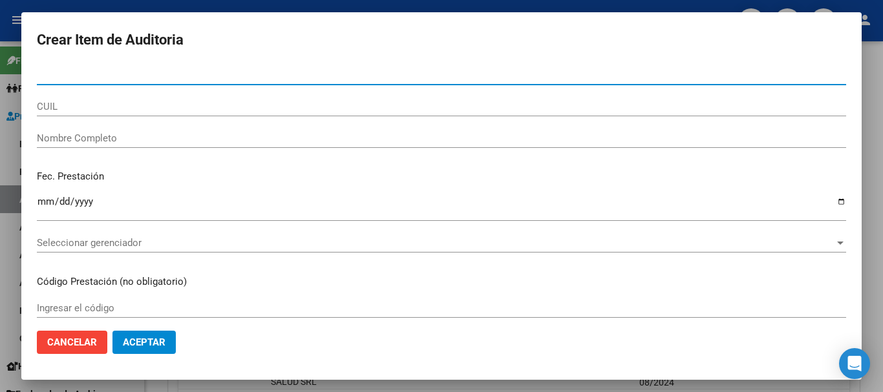
paste input "40546825"
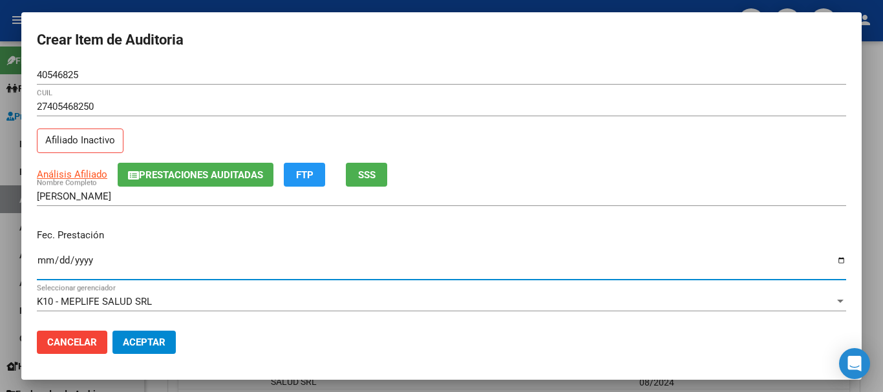
click at [207, 172] on span "Prestaciones Auditadas" at bounding box center [201, 175] width 124 height 12
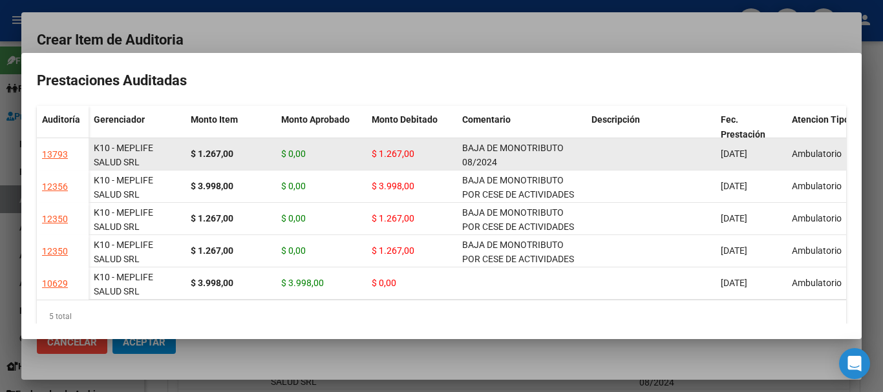
click at [524, 161] on div "BAJA DE MONOTRIBUTO 08/2024" at bounding box center [521, 154] width 119 height 27
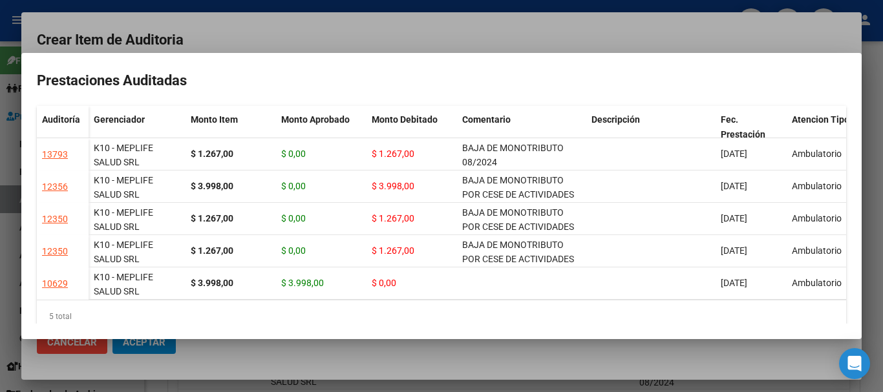
copy span "BAJA DE MONOTRIBUTO 08/2024"
click at [487, 30] on div at bounding box center [441, 196] width 883 height 392
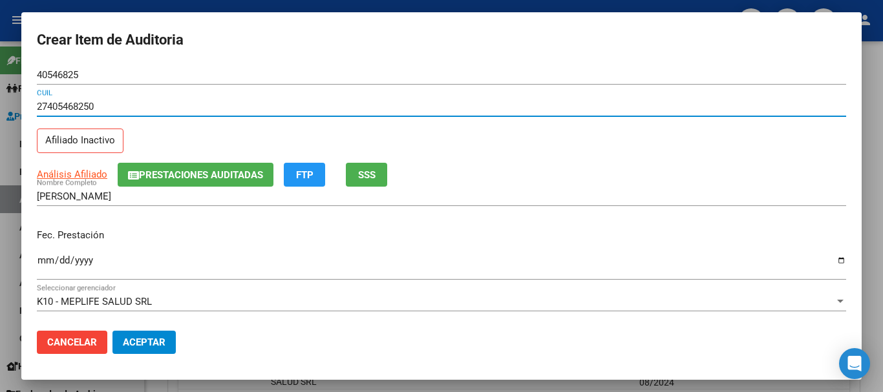
click at [571, 107] on input "27405468250" at bounding box center [441, 107] width 809 height 12
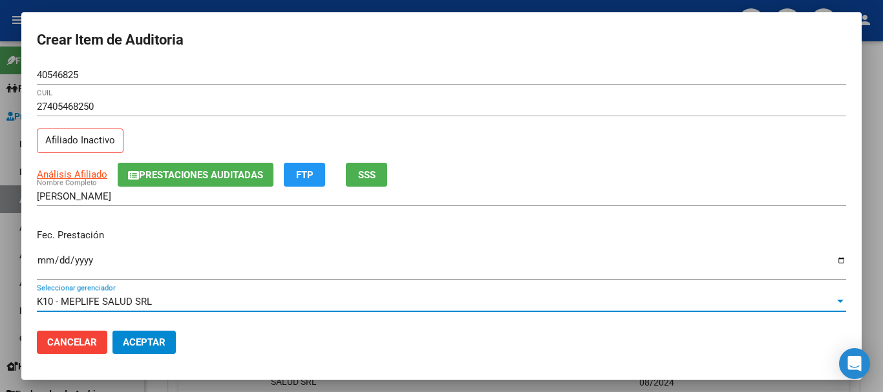
scroll to position [175, 0]
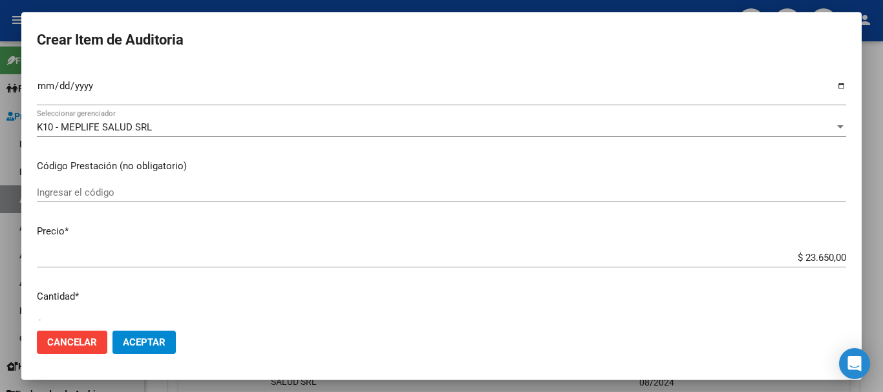
click at [281, 267] on div "$ 23.650,00 Ingresar el precio" at bounding box center [441, 257] width 809 height 19
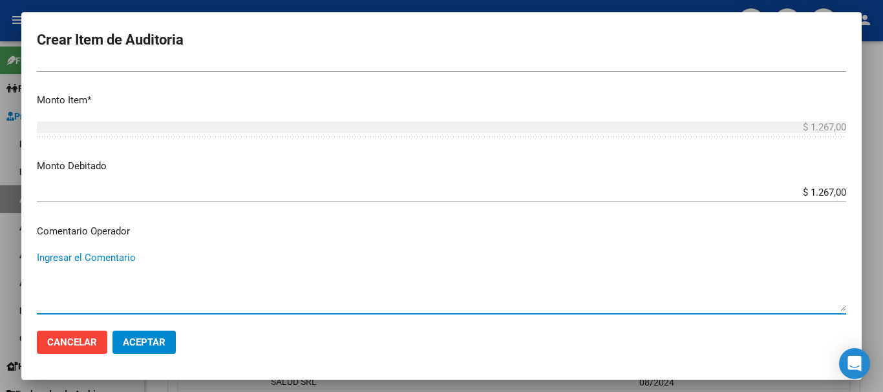
paste textarea "BAJA DE MONOTRIBUTO 08/2024"
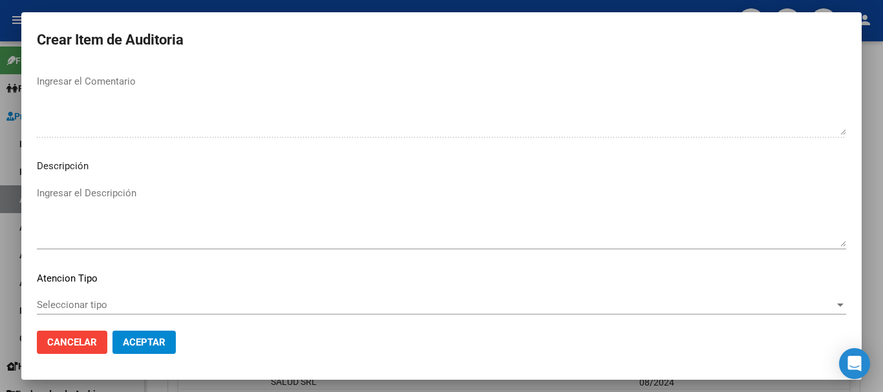
scroll to position [797, 0]
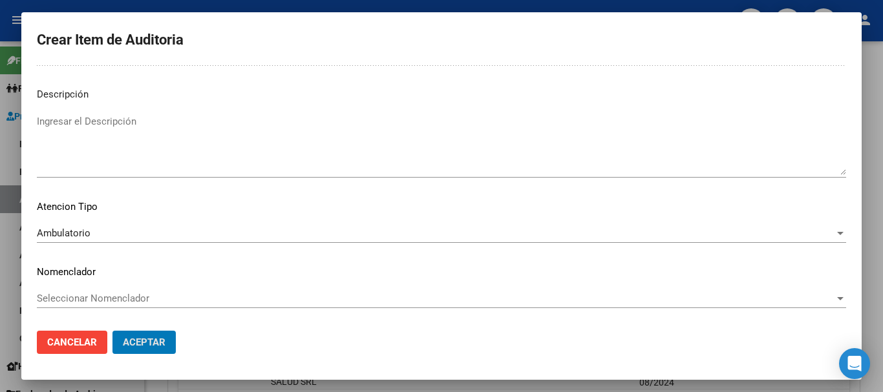
click at [112, 331] on button "Aceptar" at bounding box center [143, 342] width 63 height 23
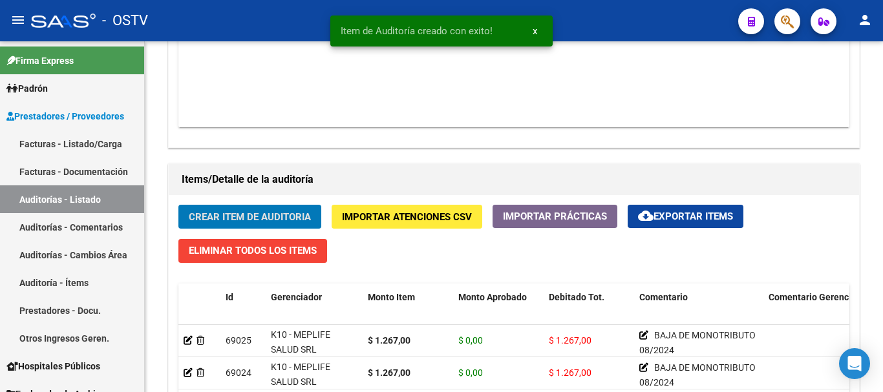
click at [178, 205] on button "Crear Item de Auditoria" at bounding box center [249, 217] width 143 height 24
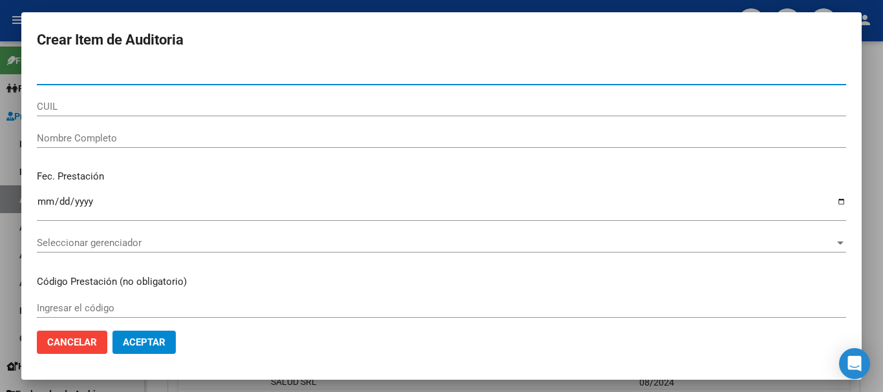
paste input "25562637"
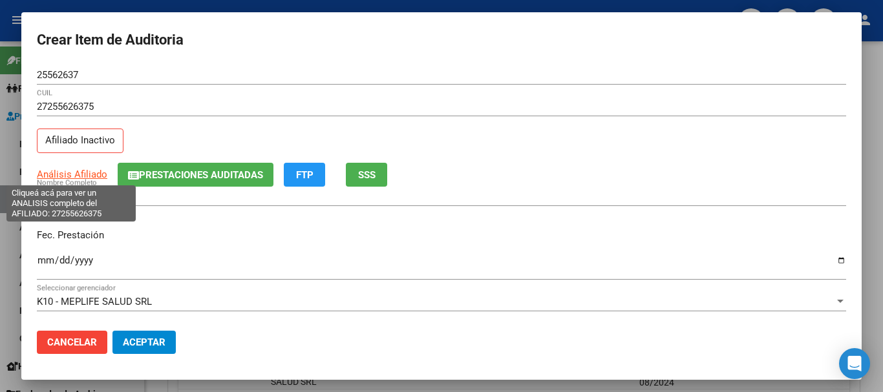
click at [91, 172] on span "Análisis Afiliado" at bounding box center [72, 175] width 70 height 12
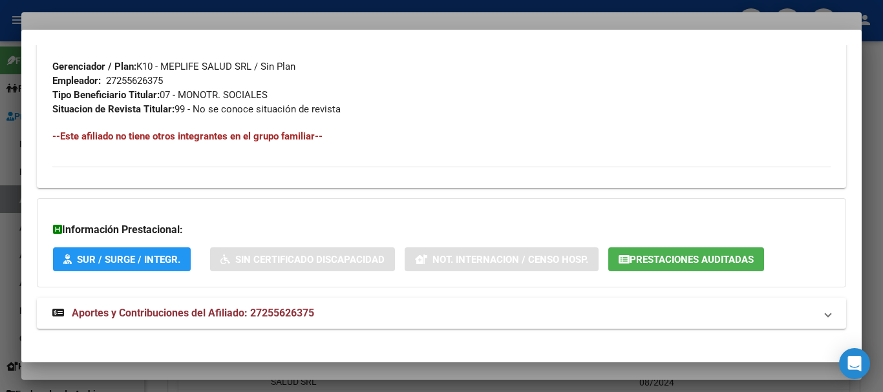
scroll to position [681, 0]
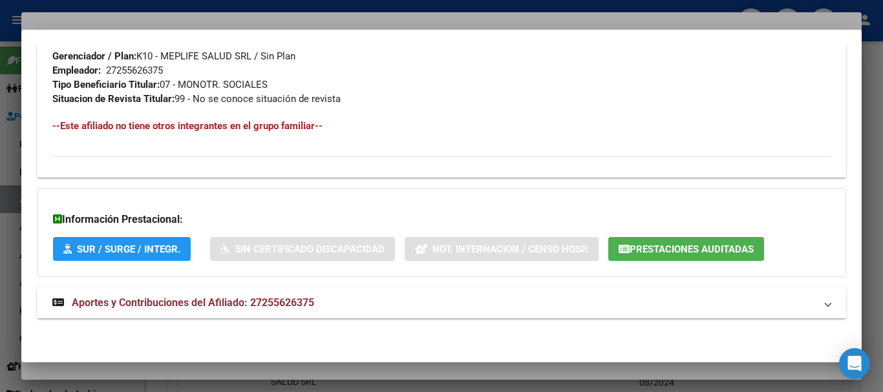
click at [263, 303] on span "Aportes y Contribuciones del Afiliado: 27255626375" at bounding box center [193, 303] width 242 height 12
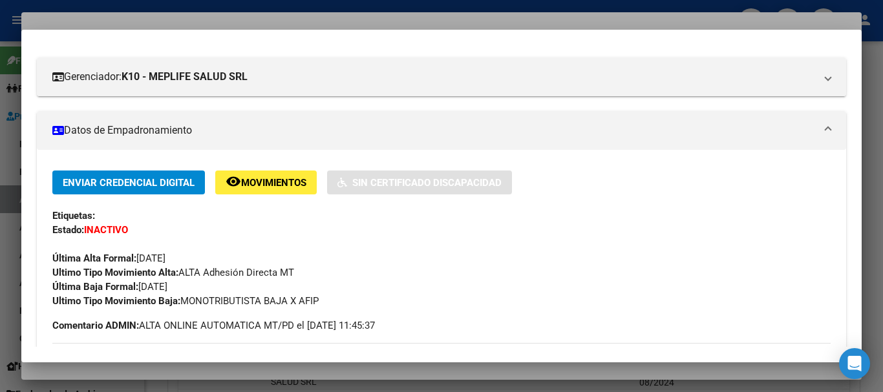
scroll to position [0, 0]
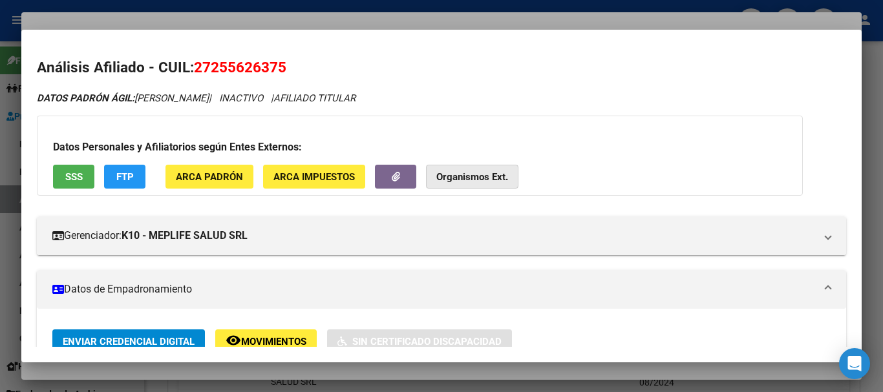
click at [473, 178] on strong "Organismos Ext." at bounding box center [472, 177] width 72 height 12
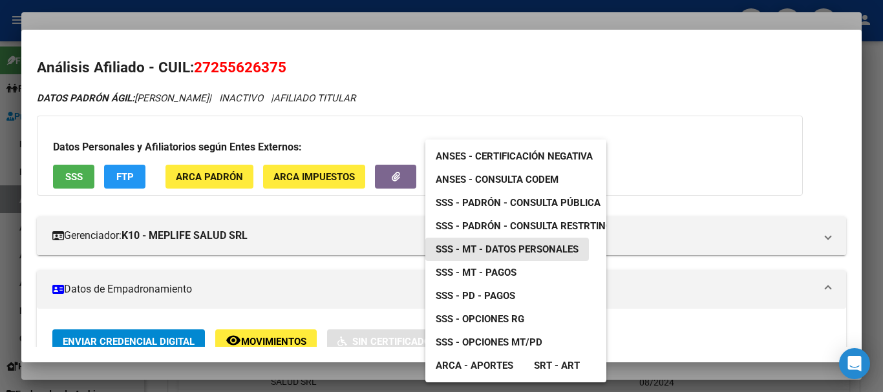
click at [549, 253] on span "SSS - MT - Datos Personales" at bounding box center [507, 250] width 143 height 12
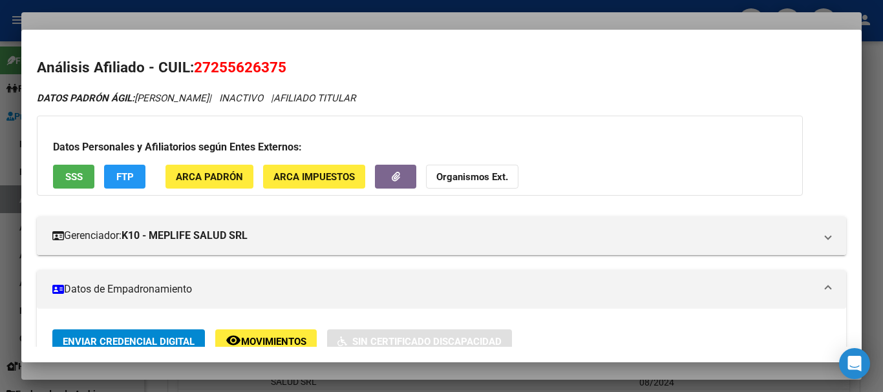
click at [326, 33] on mat-dialog-container "Análisis Afiliado - CUIL: 27255626375 DATOS PADRÓN ÁGIL: HERRERA VERONICA GABRI…" at bounding box center [441, 197] width 840 height 334
click at [287, 23] on div at bounding box center [441, 196] width 883 height 392
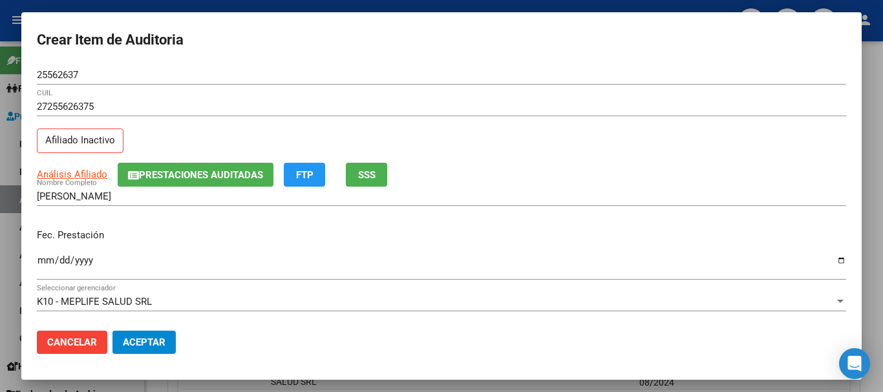
click at [226, 172] on span "Prestaciones Auditadas" at bounding box center [201, 175] width 124 height 12
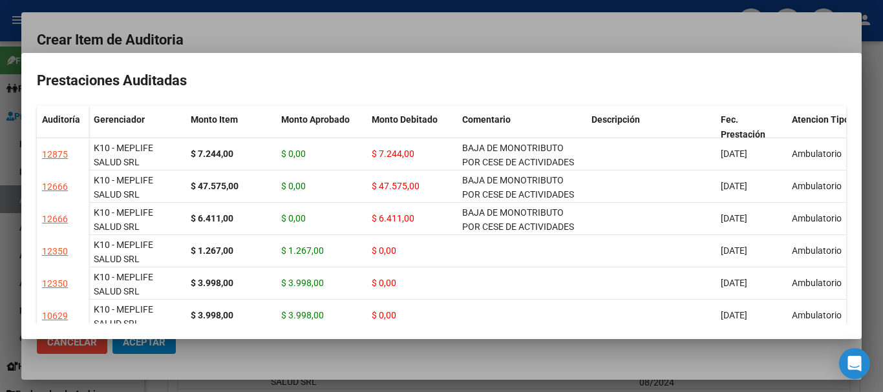
click at [258, 37] on div at bounding box center [441, 196] width 883 height 392
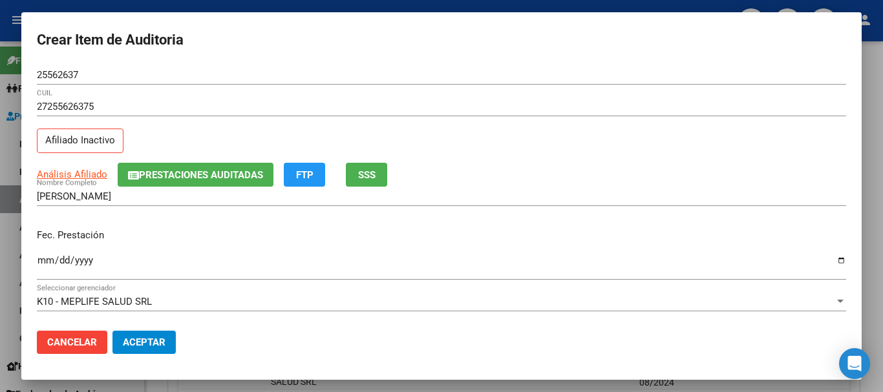
click at [215, 177] on span "Prestaciones Auditadas" at bounding box center [201, 175] width 124 height 12
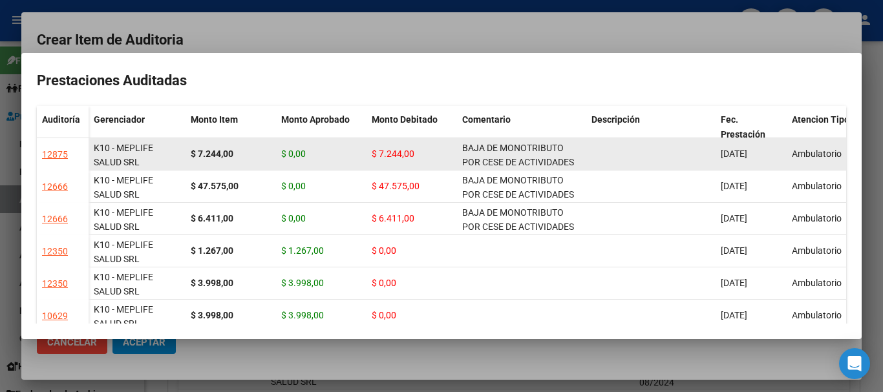
click at [502, 169] on datatable-body-cell "BAJA DE MONOTRIBUTO POR CESE DE ACTIVIDADES 08/2024" at bounding box center [521, 154] width 129 height 32
click at [503, 160] on span "BAJA DE MONOTRIBUTO POR CESE DE ACTIVIDADES 08/2024" at bounding box center [518, 163] width 112 height 40
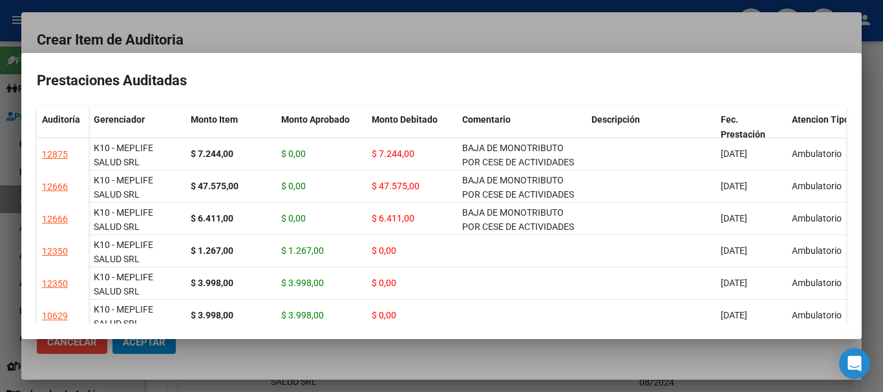
copy span "BAJA DE MONOTRIBUTO POR CESE DE ACTIVIDADES 08/2024"
click at [444, 25] on div at bounding box center [441, 196] width 883 height 392
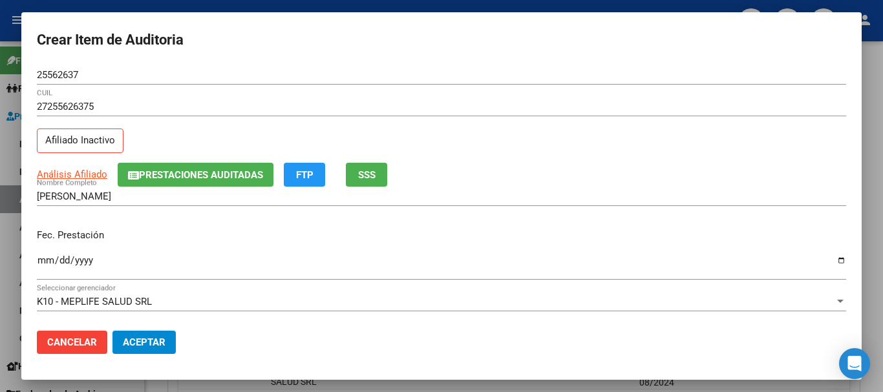
click at [518, 127] on div "27255626375 CUIL" at bounding box center [441, 113] width 809 height 32
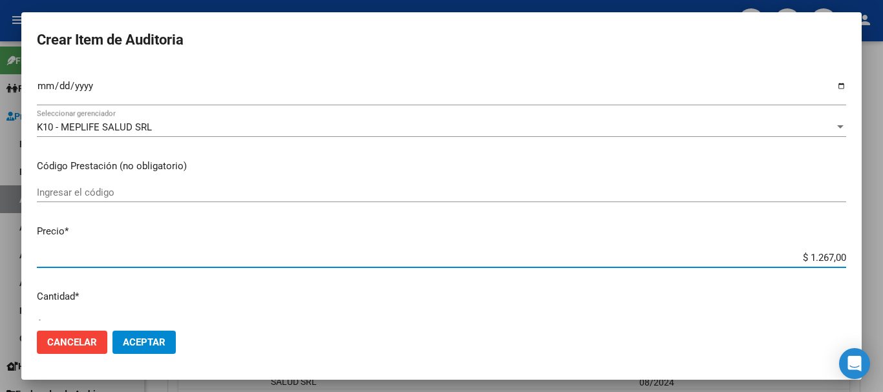
scroll to position [436, 0]
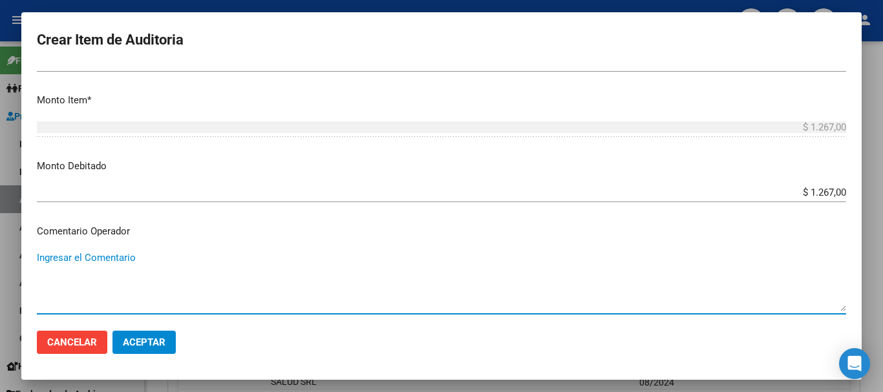
paste textarea "BAJA DE MONOTRIBUTO POR CESE DE ACTIVIDADES 08/2024"
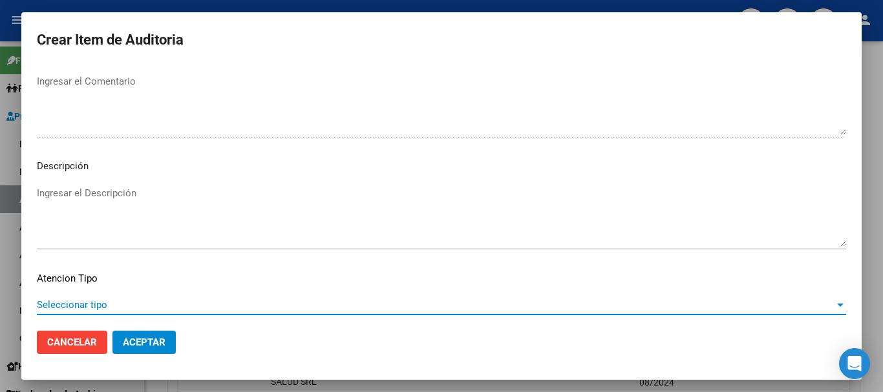
scroll to position [797, 0]
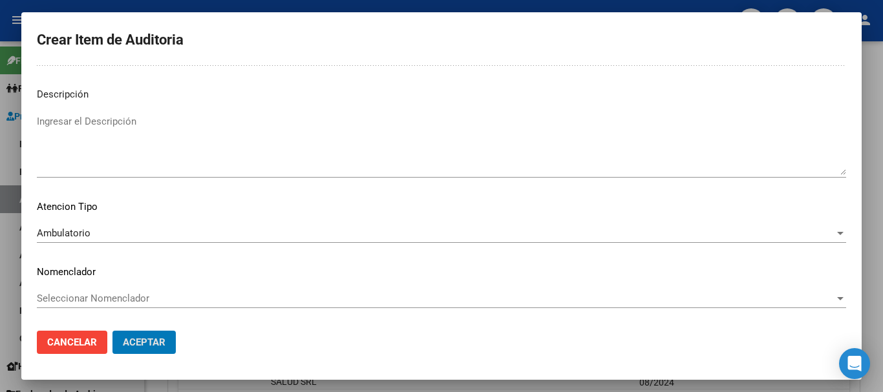
click at [112, 331] on button "Aceptar" at bounding box center [143, 342] width 63 height 23
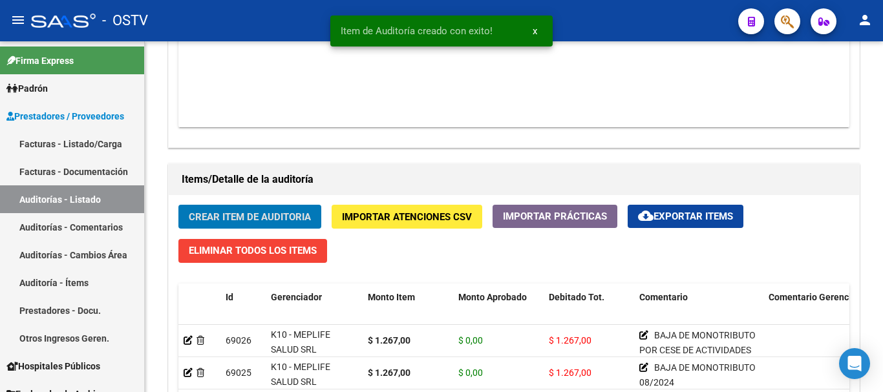
click at [178, 205] on button "Crear Item de Auditoria" at bounding box center [249, 217] width 143 height 24
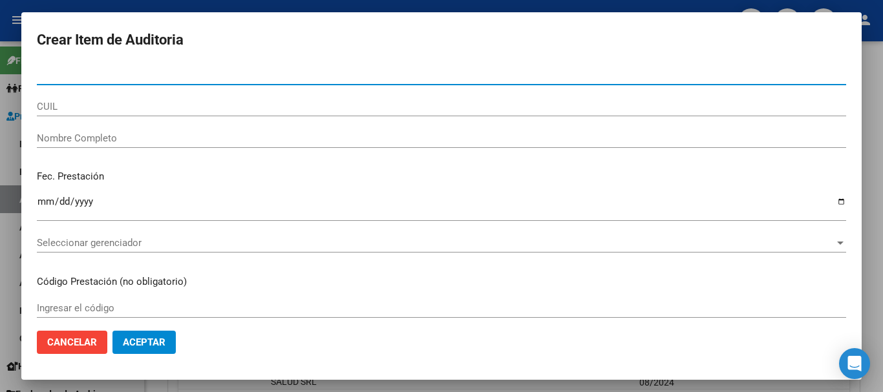
paste input "23527624"
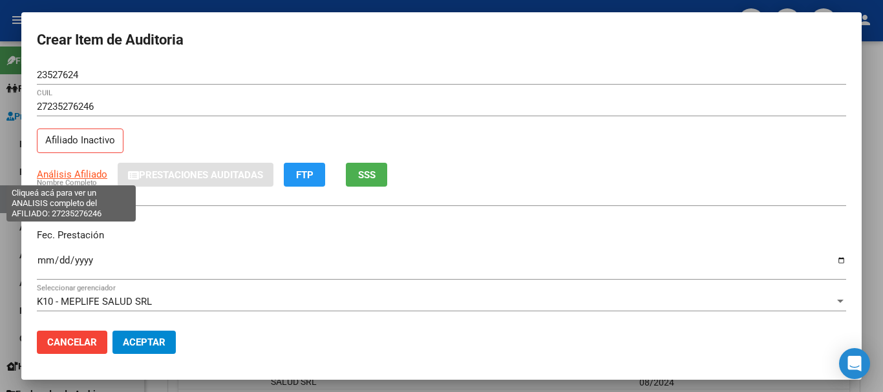
click at [80, 175] on span "Análisis Afiliado" at bounding box center [72, 175] width 70 height 12
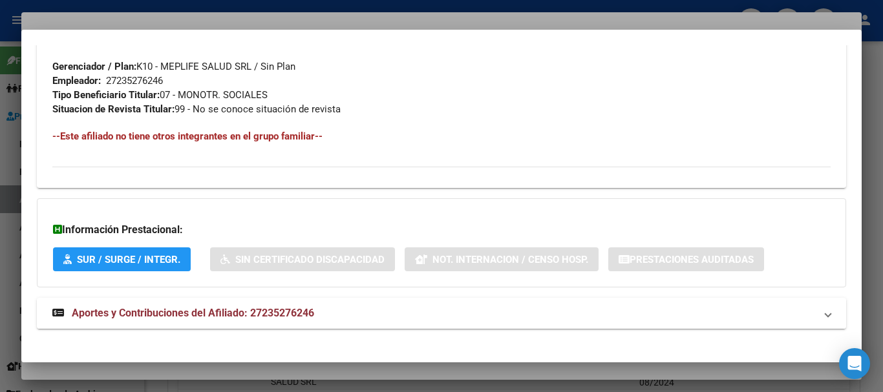
scroll to position [681, 0]
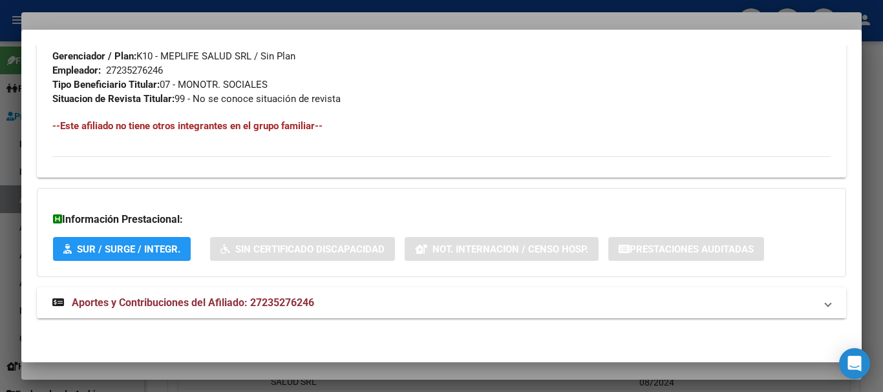
click at [279, 306] on span "Aportes y Contribuciones del Afiliado: 27235276246" at bounding box center [193, 303] width 242 height 12
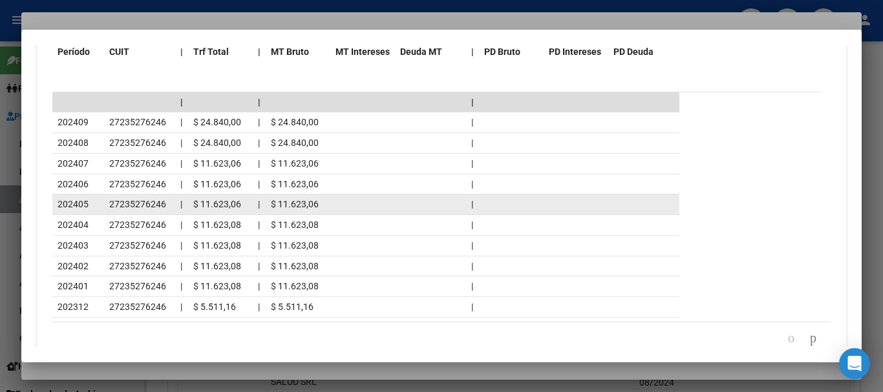
scroll to position [1261, 0]
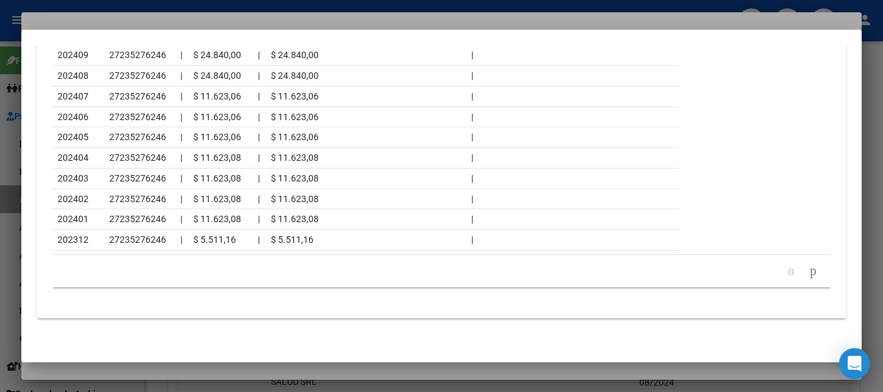
click at [339, 11] on div at bounding box center [441, 196] width 883 height 392
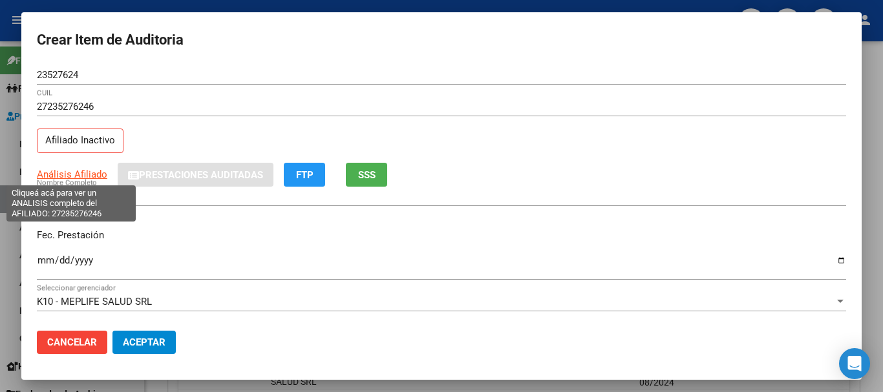
click at [82, 179] on span "Análisis Afiliado" at bounding box center [72, 175] width 70 height 12
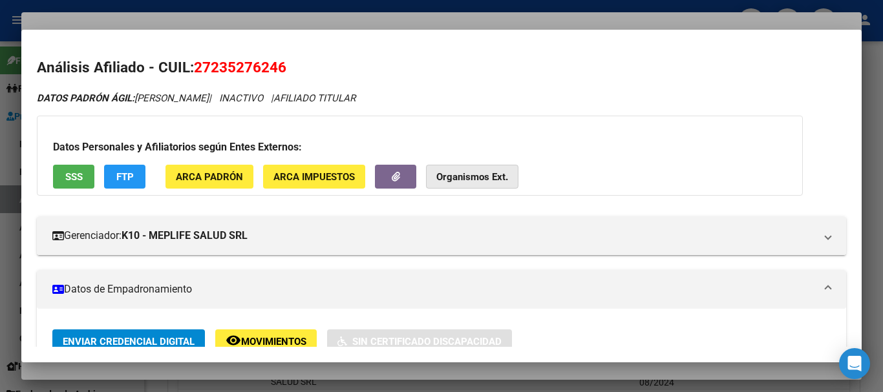
click at [458, 172] on strong "Organismos Ext." at bounding box center [472, 177] width 72 height 12
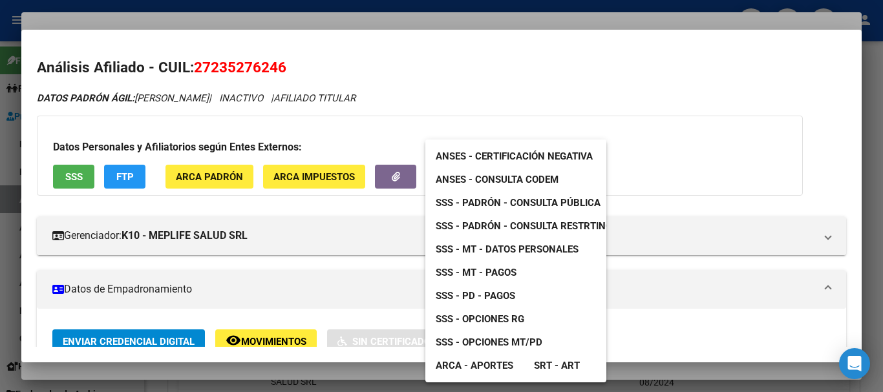
click at [544, 205] on span "SSS - Padrón - Consulta Pública" at bounding box center [518, 203] width 165 height 12
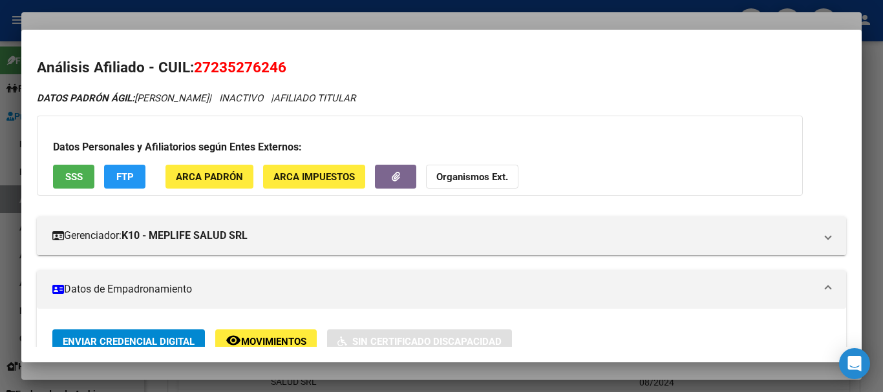
click at [326, 13] on div at bounding box center [441, 196] width 883 height 392
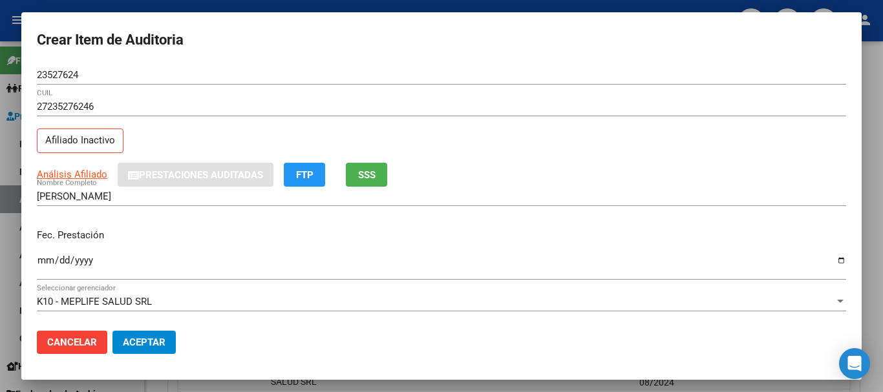
click at [493, 68] on div "23527624 Nro Documento" at bounding box center [441, 74] width 809 height 19
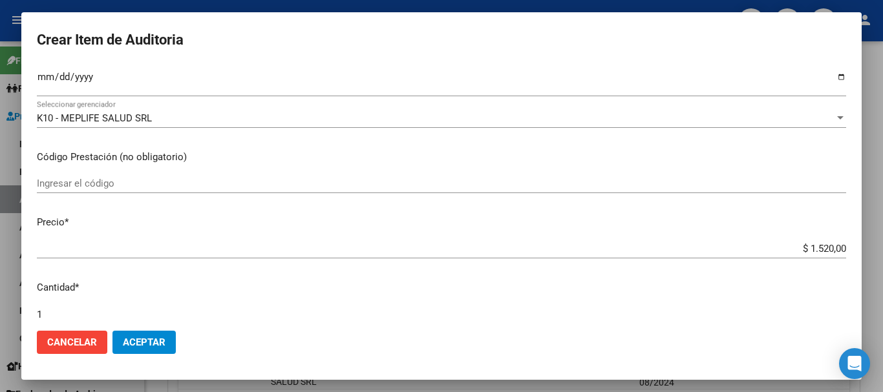
scroll to position [436, 0]
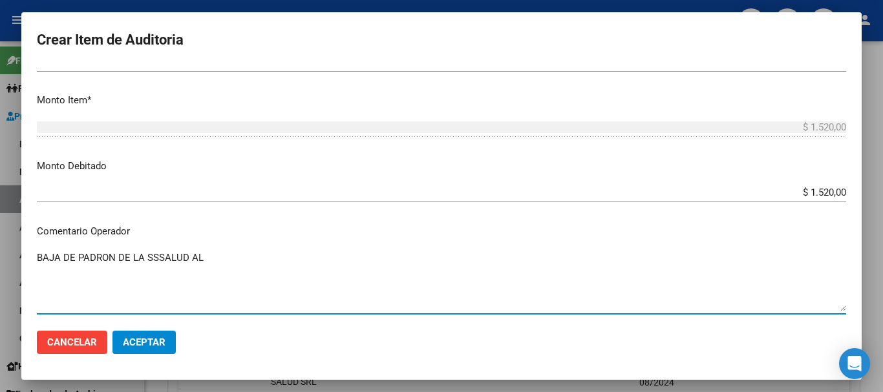
paste textarea "31-10-2024"
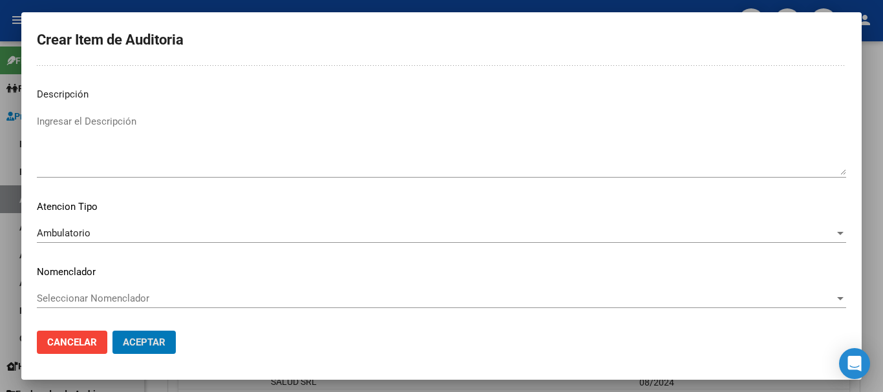
scroll to position [0, 0]
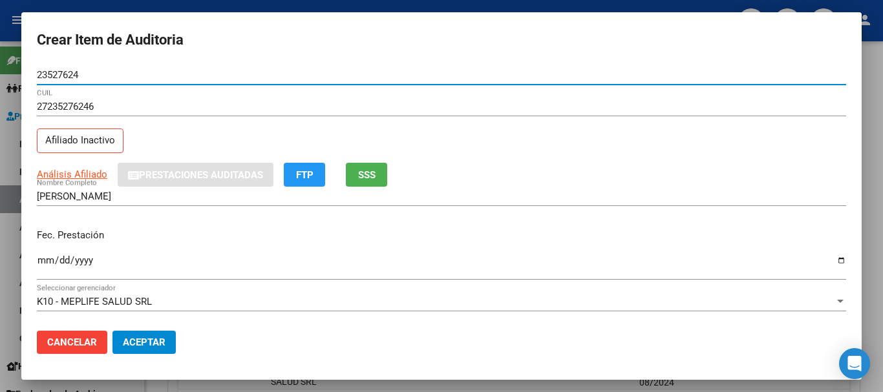
click at [112, 331] on button "Aceptar" at bounding box center [143, 342] width 63 height 23
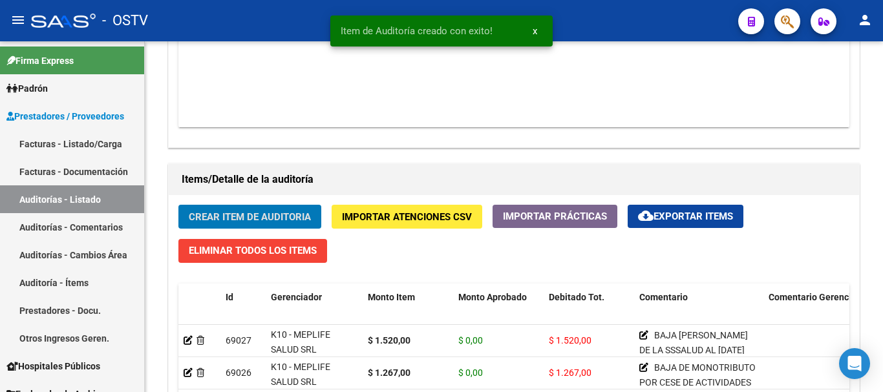
click at [178, 205] on button "Crear Item de Auditoria" at bounding box center [249, 217] width 143 height 24
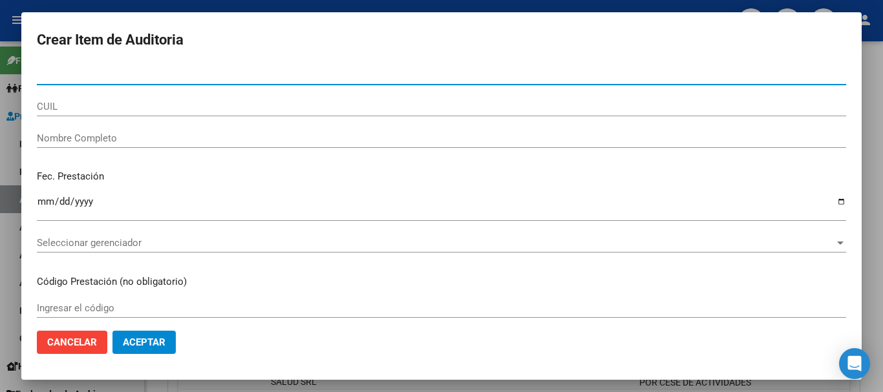
paste input "22522286"
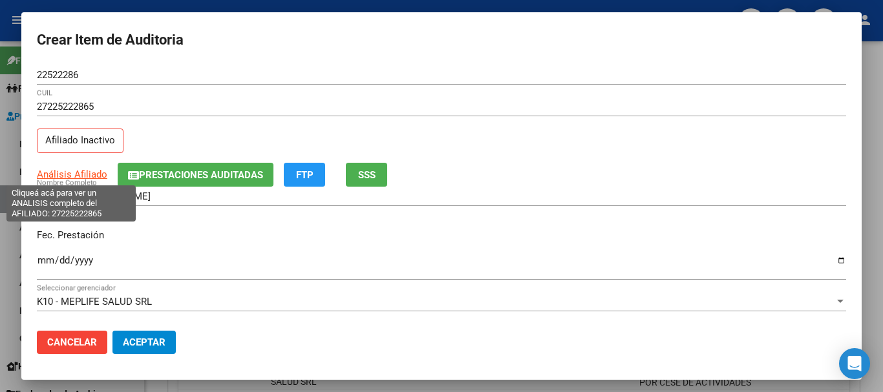
click at [91, 171] on span "Análisis Afiliado" at bounding box center [72, 175] width 70 height 12
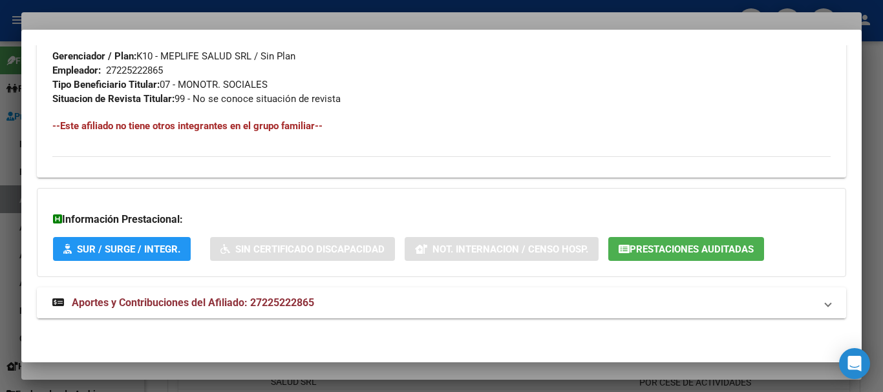
click at [300, 298] on span "Aportes y Contribuciones del Afiliado: 27225222865" at bounding box center [193, 303] width 242 height 12
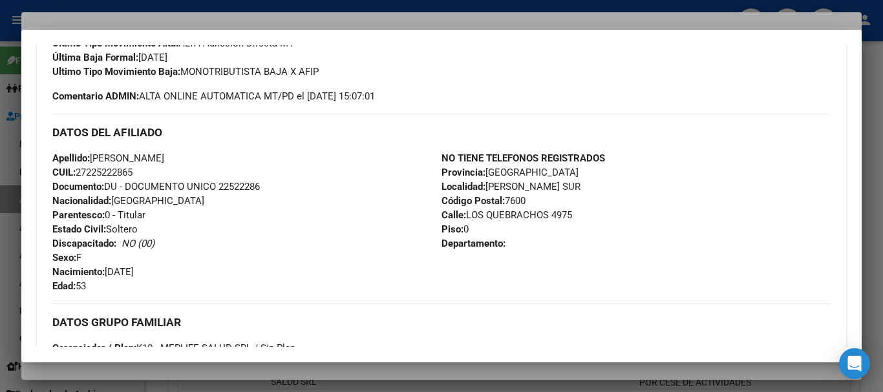
scroll to position [65, 0]
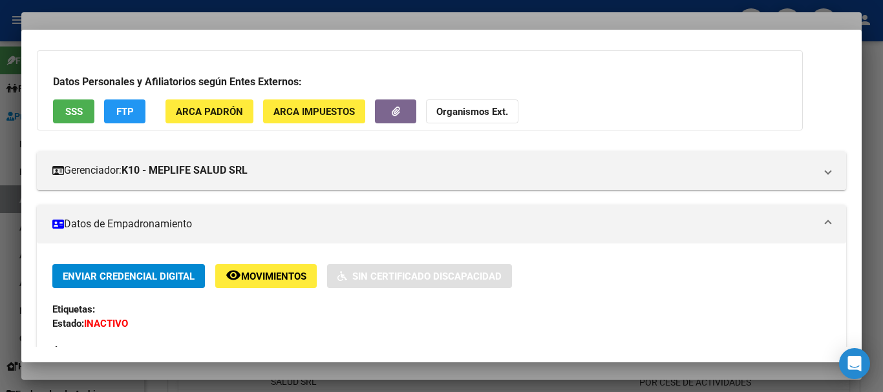
click at [218, 17] on div at bounding box center [441, 196] width 883 height 392
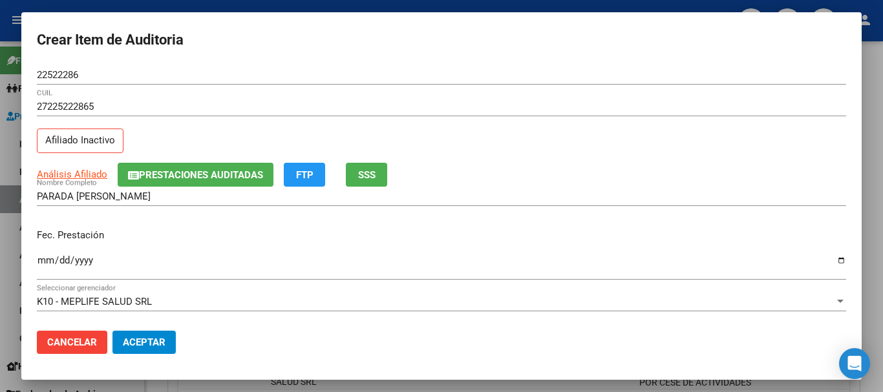
click at [215, 161] on div "27225222865 CUIL Afiliado Inactivo" at bounding box center [441, 130] width 809 height 66
click at [240, 175] on span "Prestaciones Auditadas" at bounding box center [201, 175] width 124 height 12
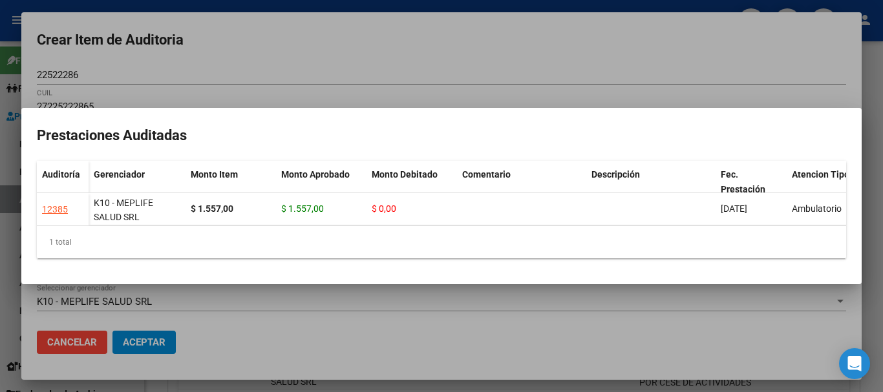
click at [516, 54] on div at bounding box center [441, 196] width 883 height 392
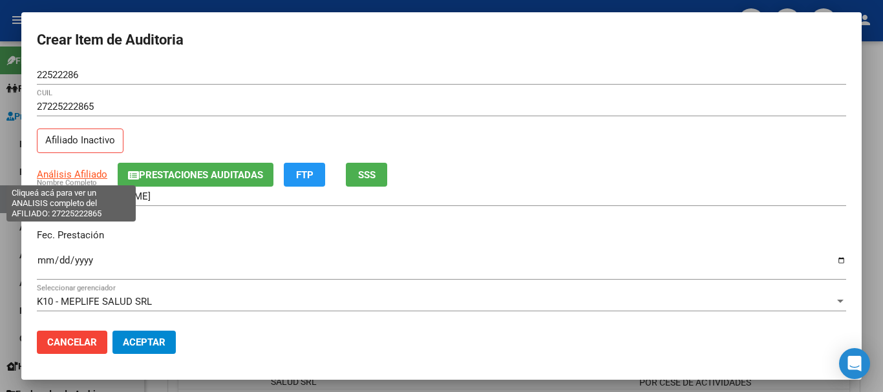
click at [58, 177] on span "Análisis Afiliado" at bounding box center [72, 175] width 70 height 12
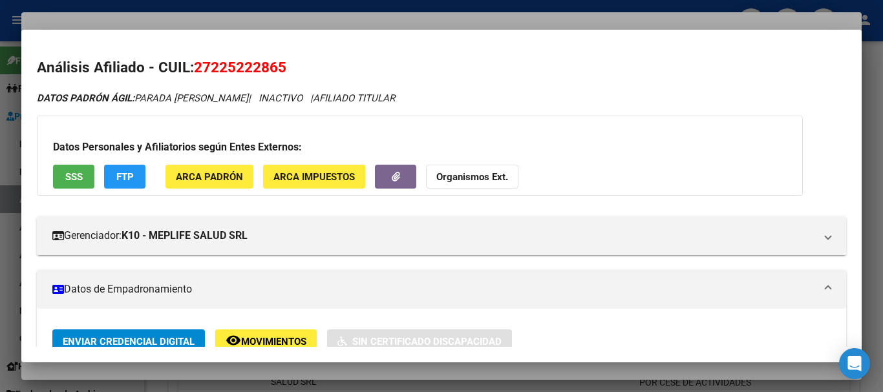
click at [454, 176] on strong "Organismos Ext." at bounding box center [472, 177] width 72 height 12
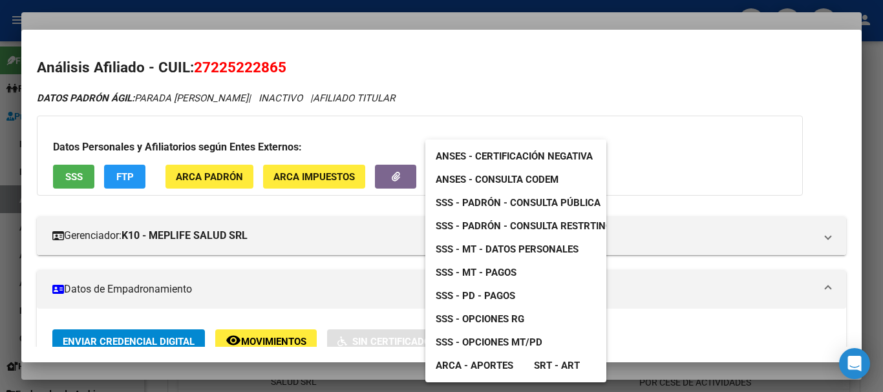
click at [479, 245] on span "SSS - MT - Datos Personales" at bounding box center [507, 250] width 143 height 12
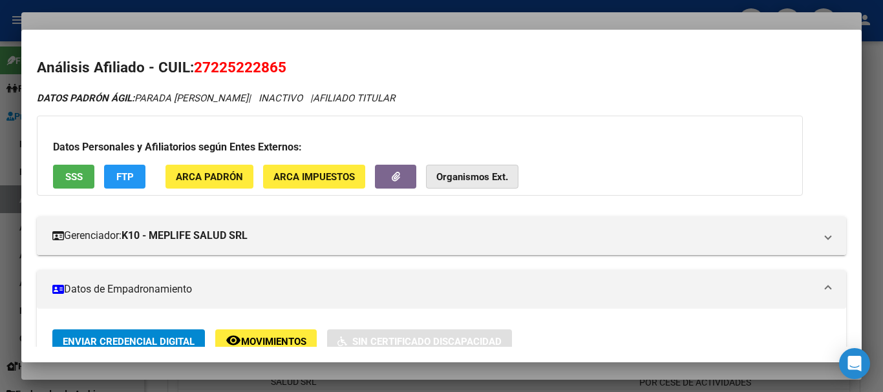
click at [487, 175] on strong "Organismos Ext." at bounding box center [472, 177] width 72 height 12
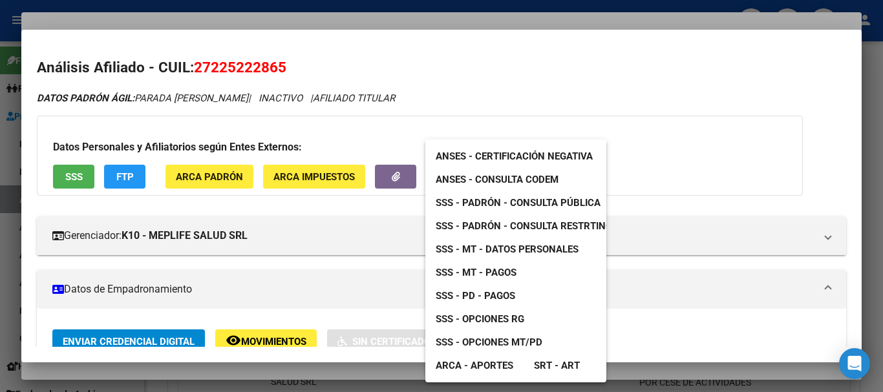
click at [546, 205] on span "SSS - Padrón - Consulta Pública" at bounding box center [518, 203] width 165 height 12
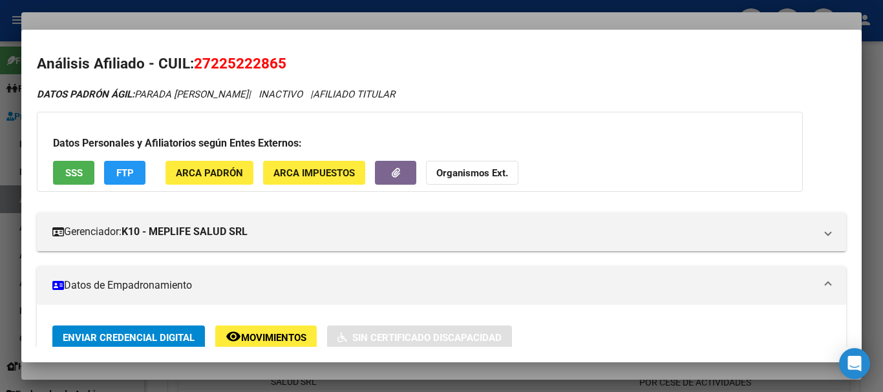
scroll to position [0, 0]
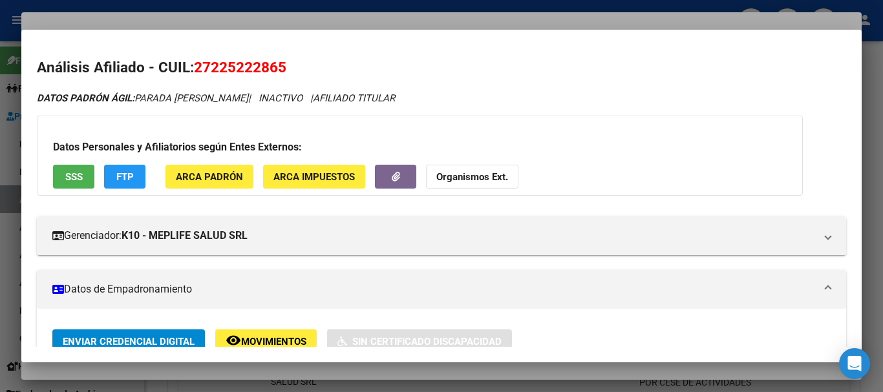
click at [229, 19] on div at bounding box center [441, 196] width 883 height 392
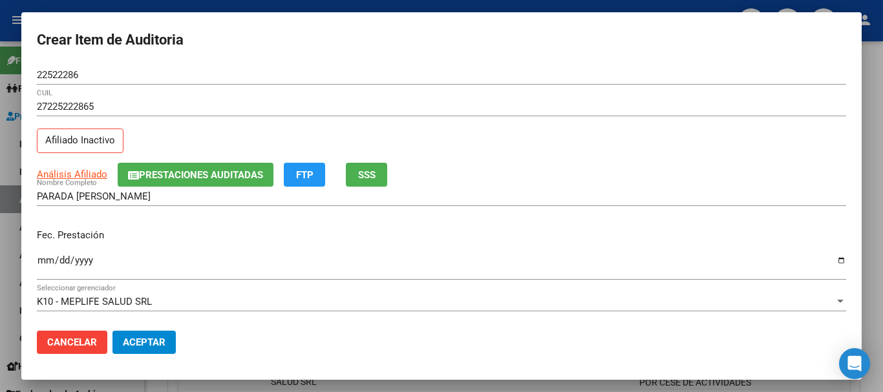
drag, startPoint x: 474, startPoint y: 81, endPoint x: 474, endPoint y: 92, distance: 11.0
click at [475, 82] on div "22522286 Nro Documento" at bounding box center [441, 74] width 809 height 19
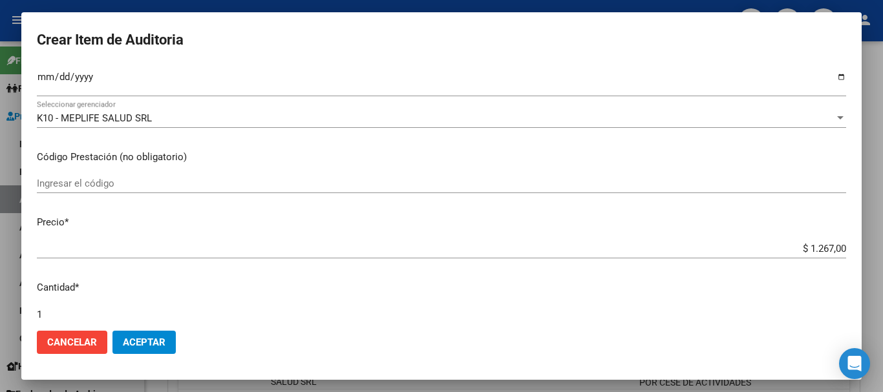
scroll to position [436, 0]
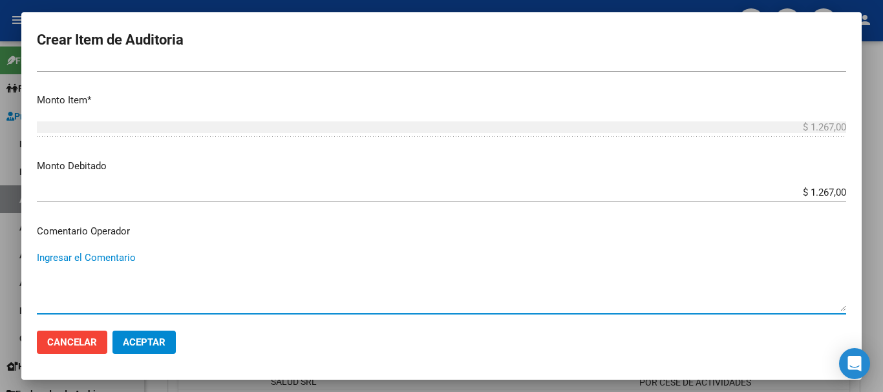
paste textarea "31-10-2024"
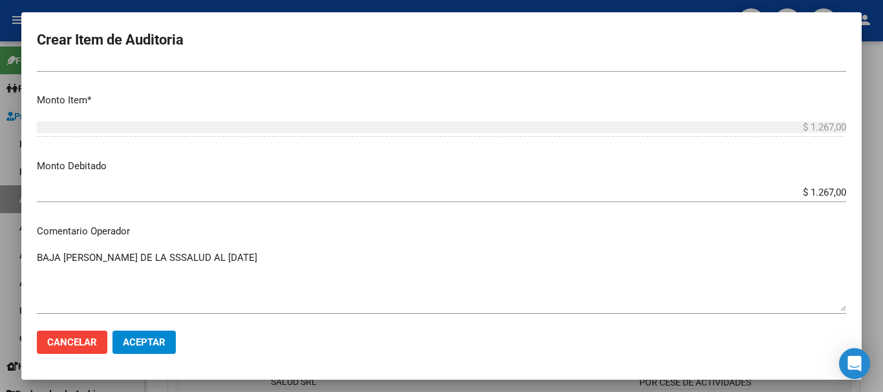
scroll to position [797, 0]
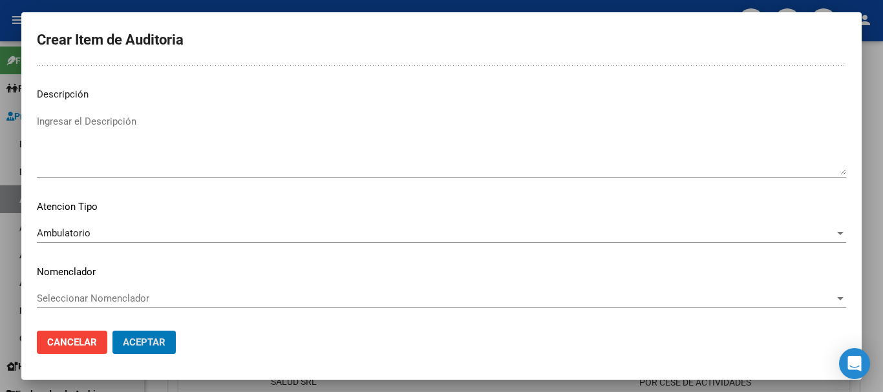
click at [112, 331] on button "Aceptar" at bounding box center [143, 342] width 63 height 23
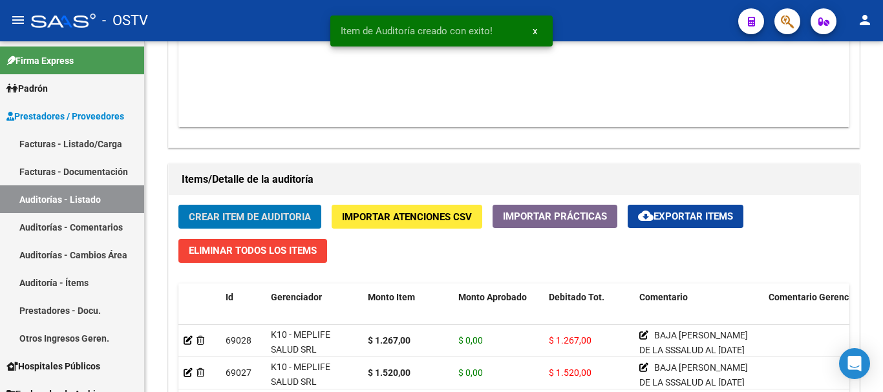
click at [178, 205] on button "Crear Item de Auditoria" at bounding box center [249, 217] width 143 height 24
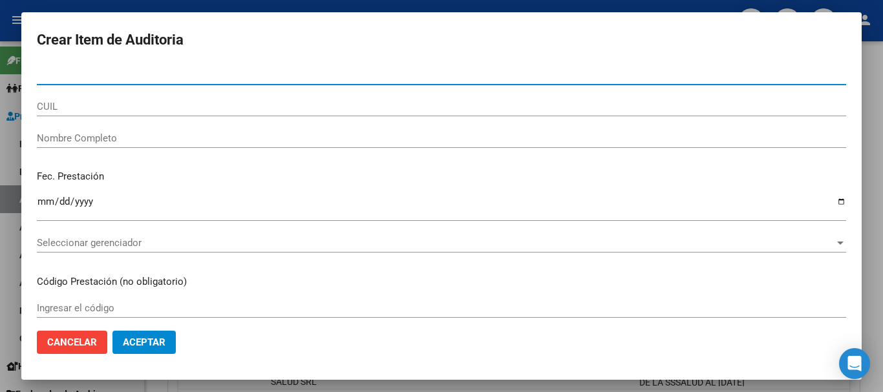
paste input "43738472"
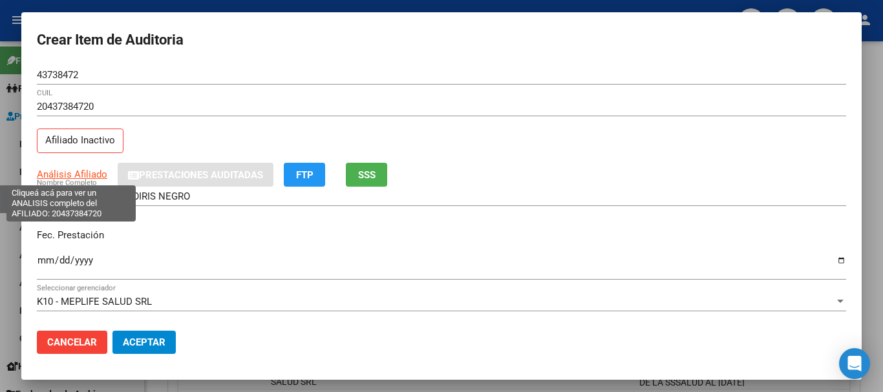
click at [80, 175] on span "Análisis Afiliado" at bounding box center [72, 175] width 70 height 12
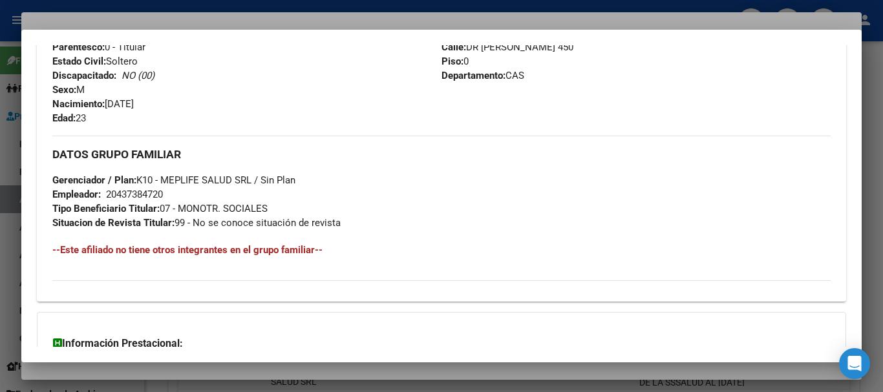
scroll to position [681, 0]
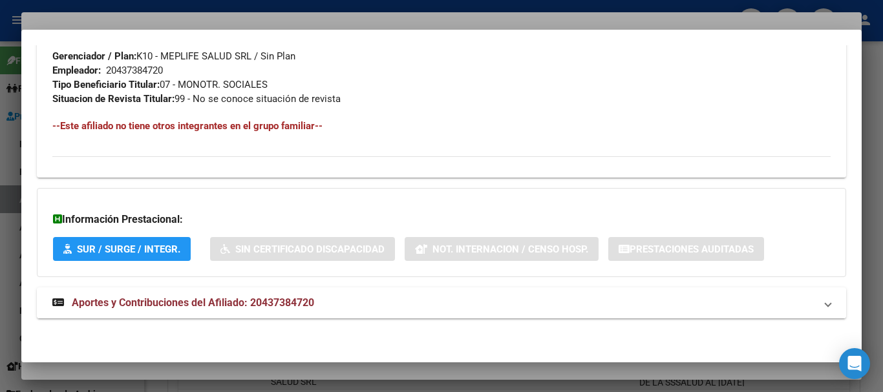
click at [211, 308] on span "Aportes y Contribuciones del Afiliado: 20437384720" at bounding box center [193, 303] width 242 height 12
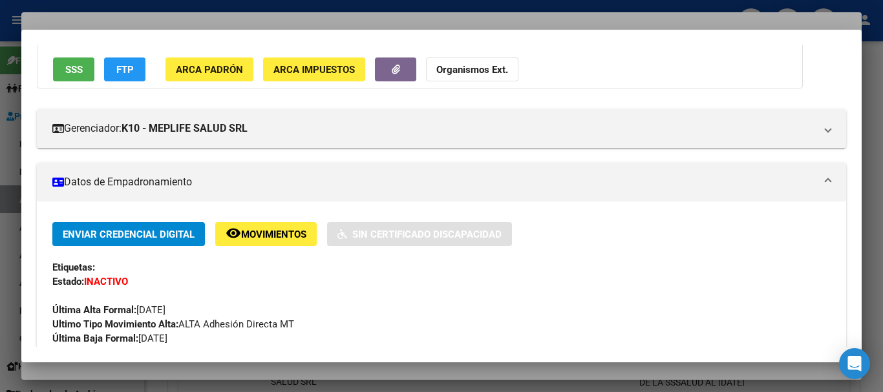
scroll to position [0, 0]
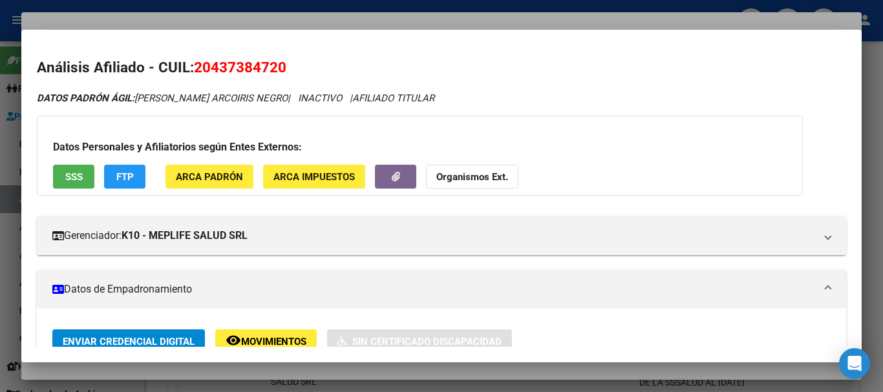
click at [459, 171] on strong "Organismos Ext." at bounding box center [472, 177] width 72 height 12
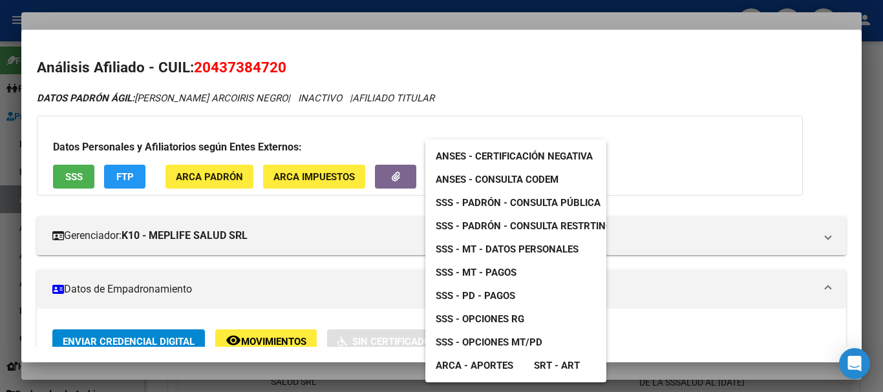
click at [529, 250] on span "SSS - MT - Datos Personales" at bounding box center [507, 250] width 143 height 12
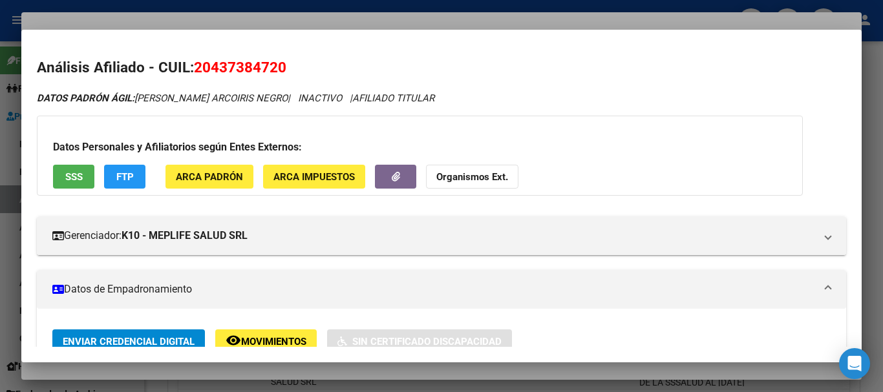
click at [194, 11] on div at bounding box center [441, 196] width 883 height 392
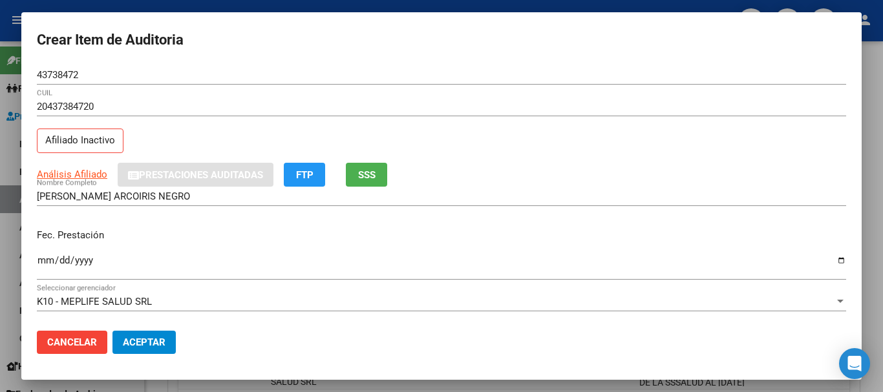
click at [381, 61] on form "Crear Item de Auditoria 43738472 Nro Documento 20437384720 CUIL Afiliado Inacti…" at bounding box center [441, 196] width 809 height 337
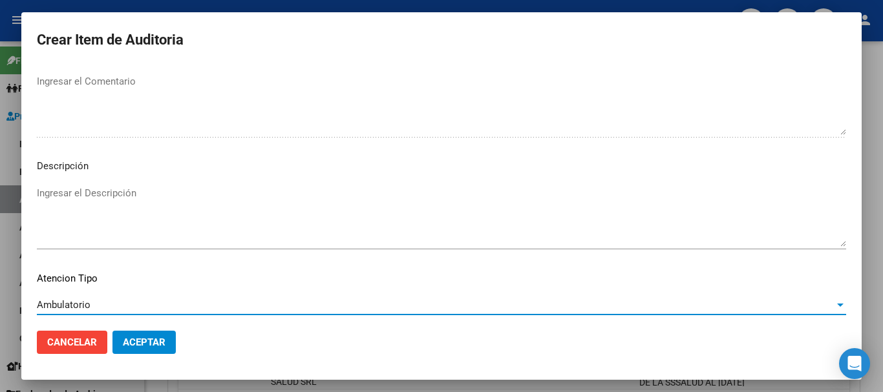
scroll to position [797, 0]
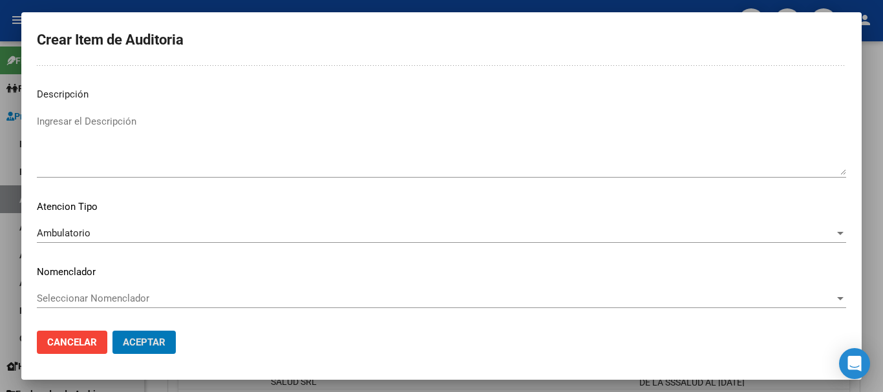
click at [112, 331] on button "Aceptar" at bounding box center [143, 342] width 63 height 23
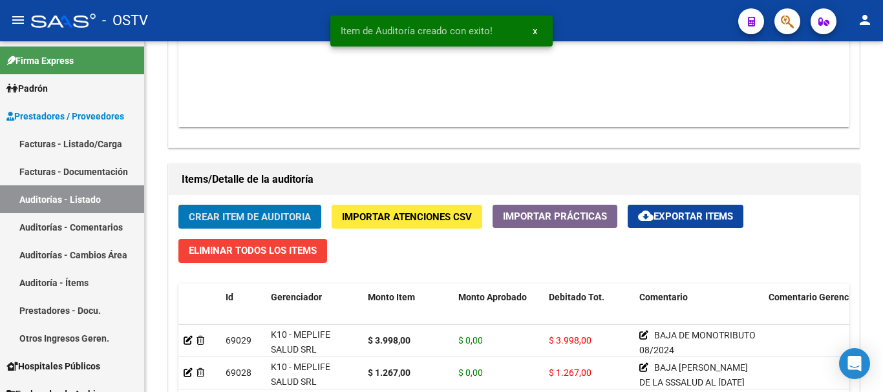
click at [178, 205] on button "Crear Item de Auditoria" at bounding box center [249, 217] width 143 height 24
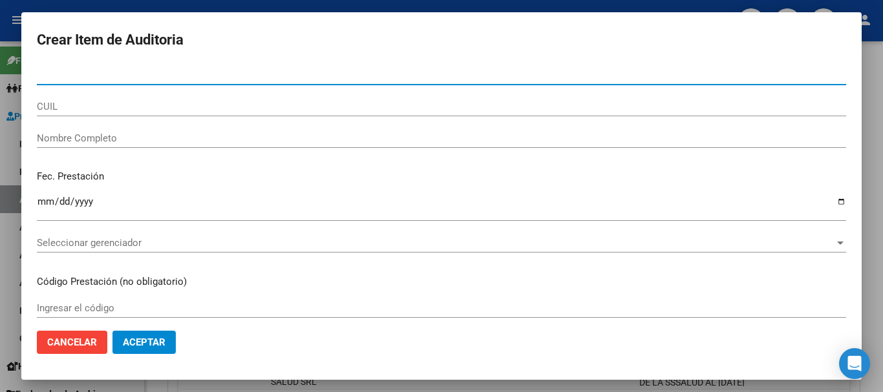
paste input "41429224"
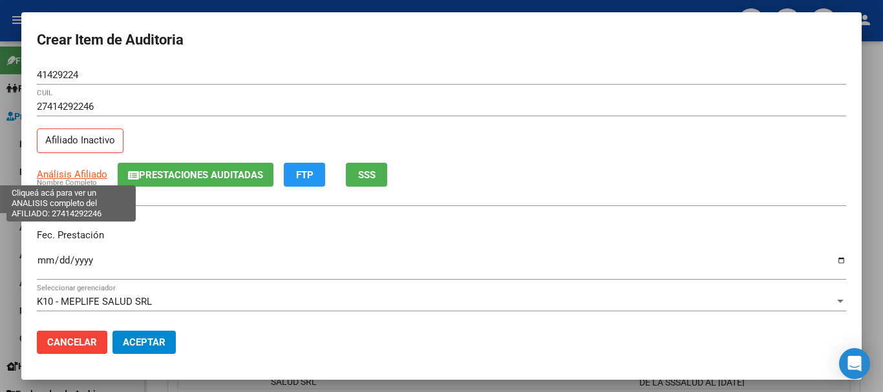
click at [84, 173] on span "Análisis Afiliado" at bounding box center [72, 175] width 70 height 12
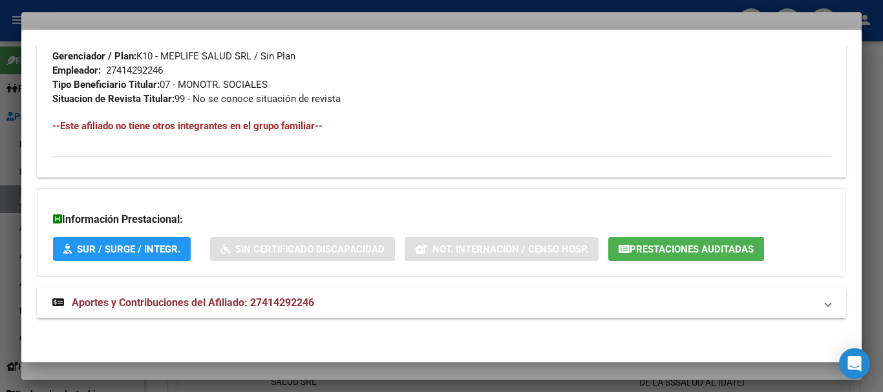
click at [283, 301] on span "Aportes y Contribuciones del Afiliado: 27414292246" at bounding box center [193, 303] width 242 height 12
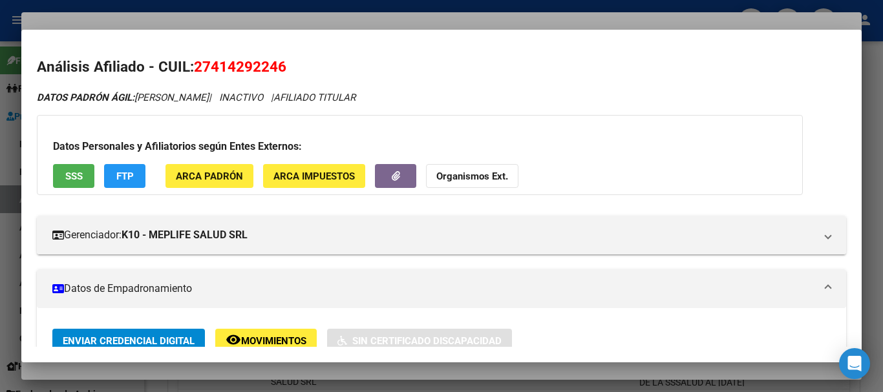
scroll to position [0, 0]
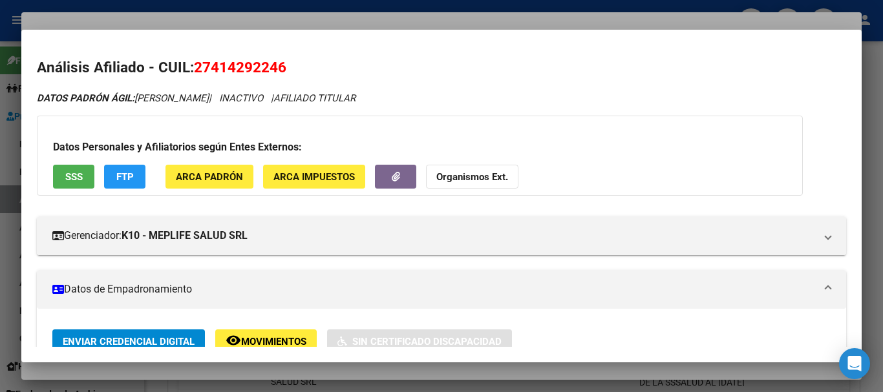
click at [238, 26] on div at bounding box center [441, 196] width 883 height 392
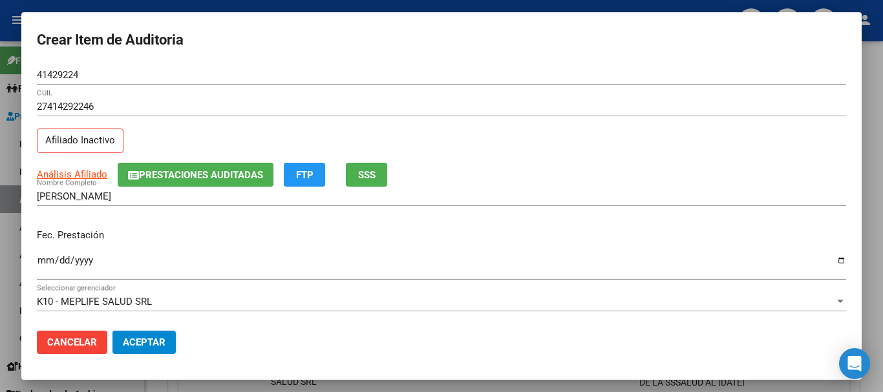
click at [207, 173] on span "Prestaciones Auditadas" at bounding box center [201, 175] width 124 height 12
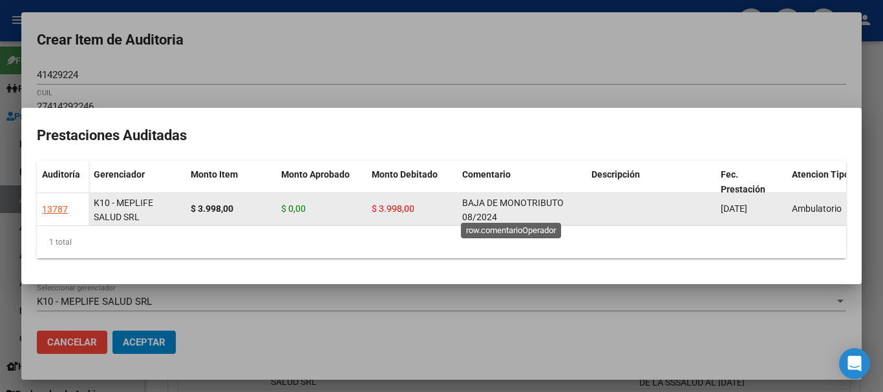
click at [478, 203] on span "BAJA DE MONOTRIBUTO 08/2024" at bounding box center [512, 210] width 101 height 25
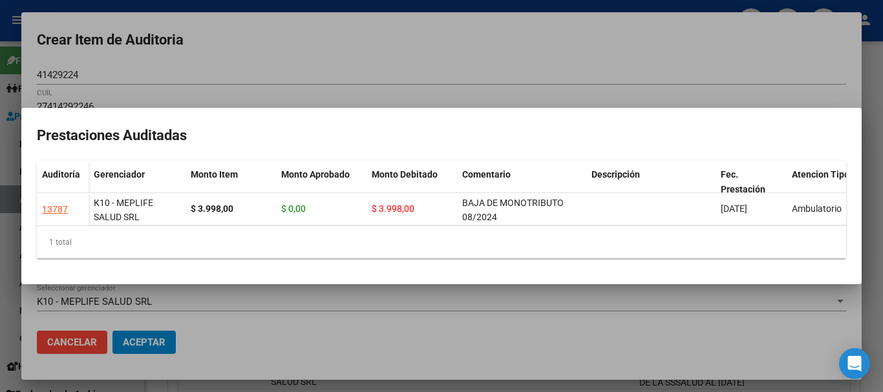
copy span "BAJA DE MONOTRIBUTO 08/2024"
click at [301, 89] on div at bounding box center [441, 196] width 883 height 392
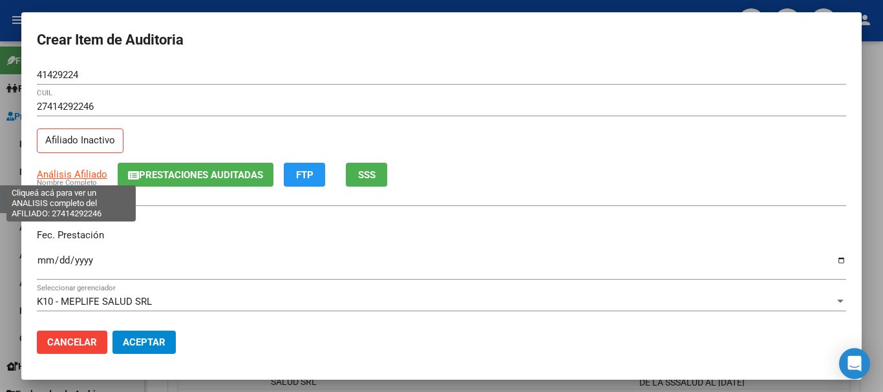
click at [85, 173] on span "Análisis Afiliado" at bounding box center [72, 175] width 70 height 12
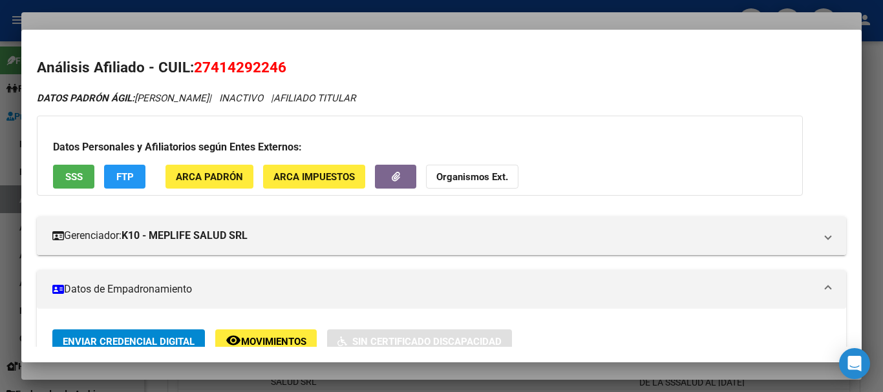
click at [464, 175] on strong "Organismos Ext." at bounding box center [472, 177] width 72 height 12
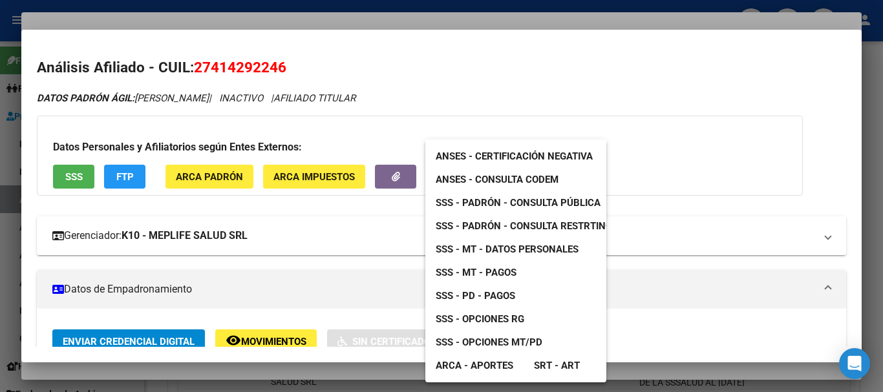
click at [489, 253] on span "SSS - MT - Datos Personales" at bounding box center [507, 250] width 143 height 12
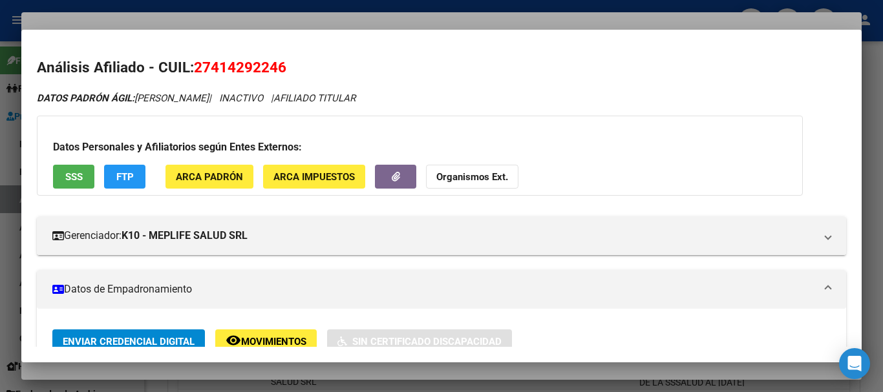
click at [391, 19] on div at bounding box center [441, 196] width 883 height 392
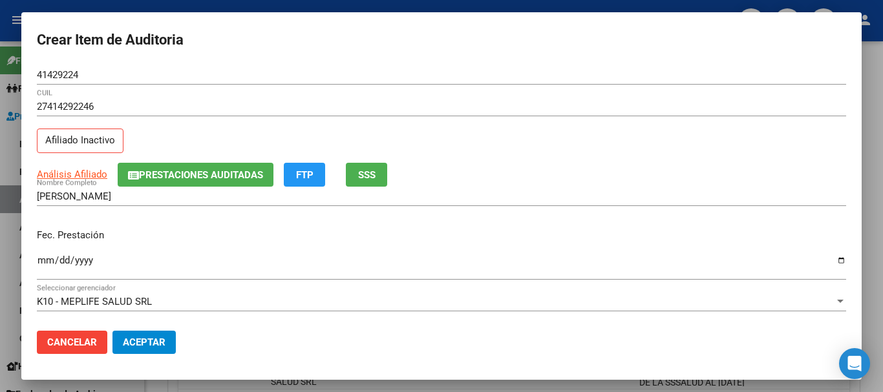
click at [506, 283] on div "2024-11-18 Ingresar la fecha" at bounding box center [441, 272] width 809 height 39
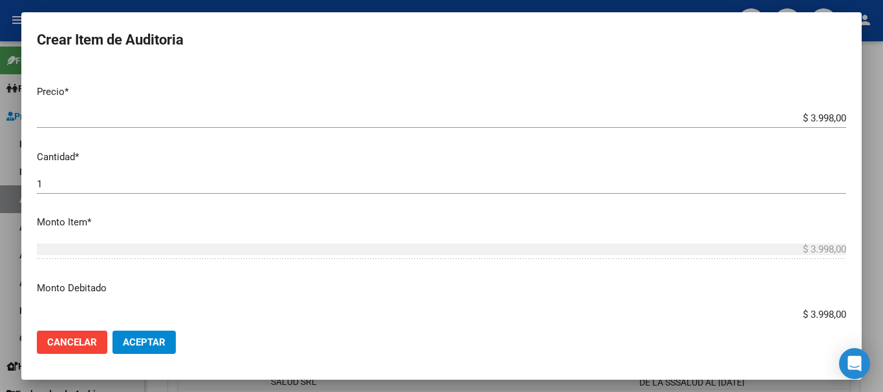
scroll to position [502, 0]
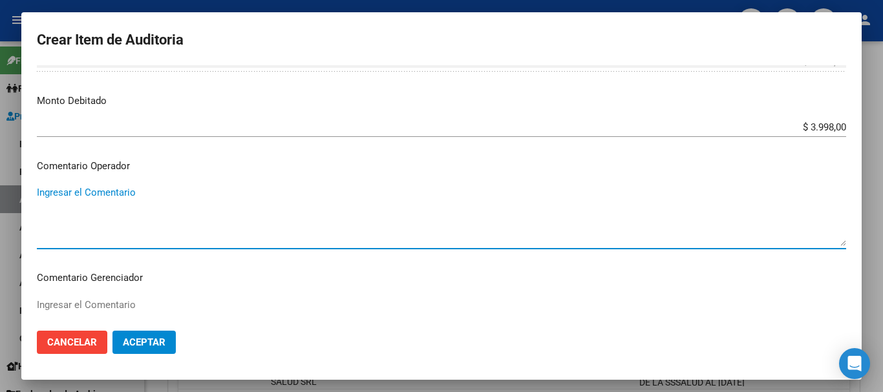
paste textarea "PALMA MARIA BELEN"
drag, startPoint x: 160, startPoint y: 202, endPoint x: 0, endPoint y: 202, distance: 160.3
click at [0, 202] on div "Crear Item de Auditoria 41429224 Nro Documento 27414292246 CUIL Afiliado Inacti…" at bounding box center [441, 196] width 883 height 392
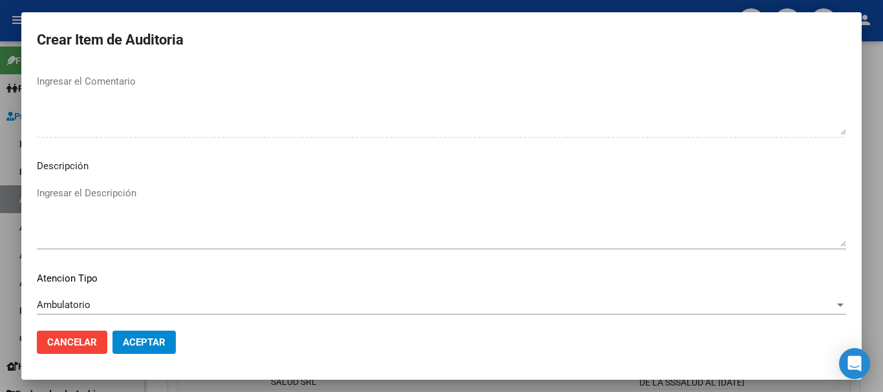
scroll to position [797, 0]
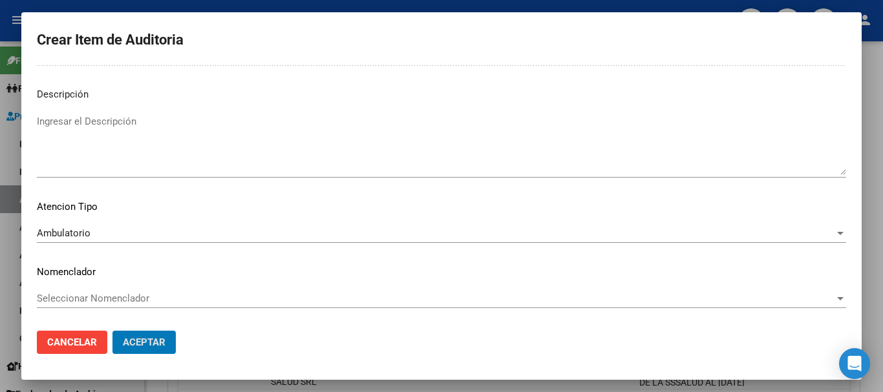
click at [112, 331] on button "Aceptar" at bounding box center [143, 342] width 63 height 23
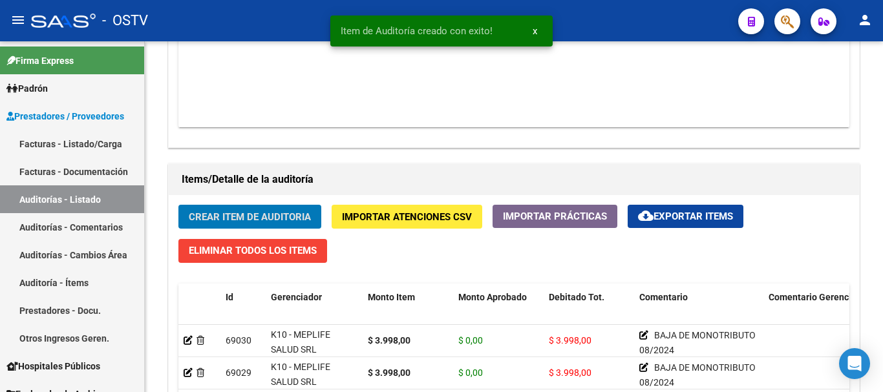
click at [178, 205] on button "Crear Item de Auditoria" at bounding box center [249, 217] width 143 height 24
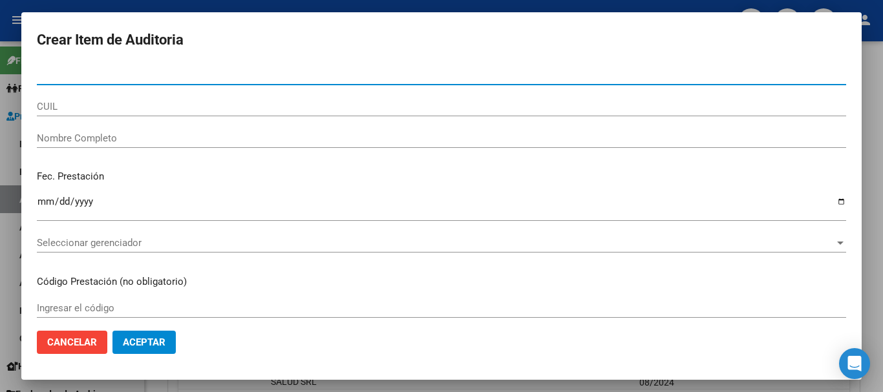
paste input "44635266"
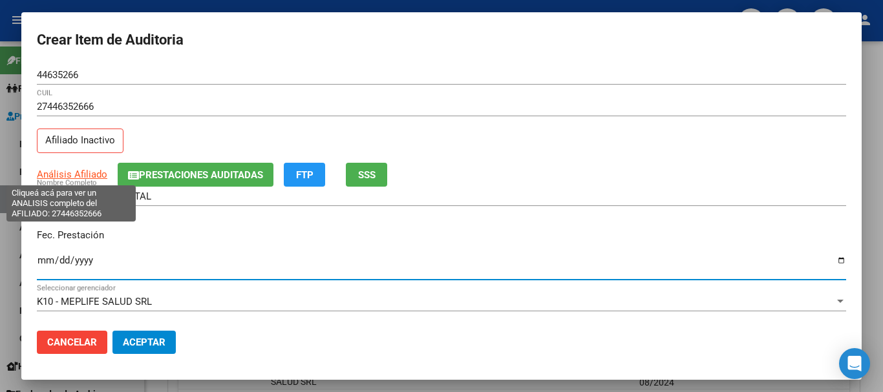
click at [78, 174] on span "Análisis Afiliado" at bounding box center [72, 175] width 70 height 12
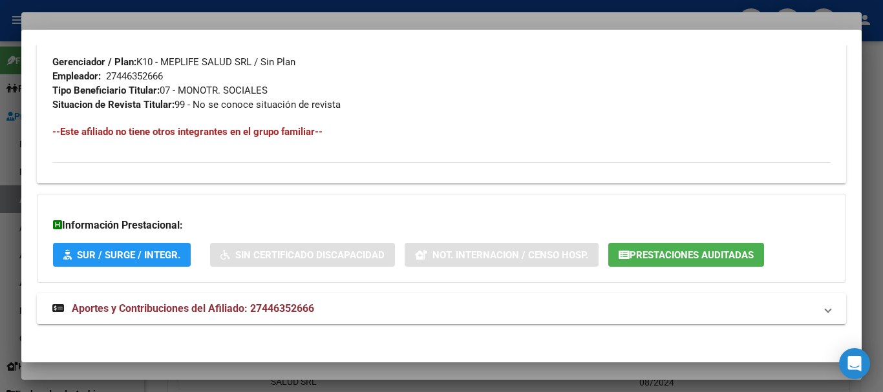
scroll to position [681, 0]
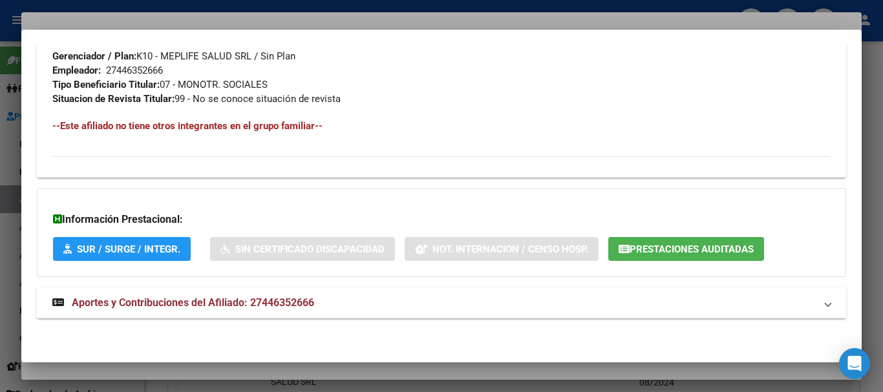
click at [288, 293] on mat-expansion-panel-header "Aportes y Contribuciones del Afiliado: 27446352666" at bounding box center [441, 303] width 809 height 31
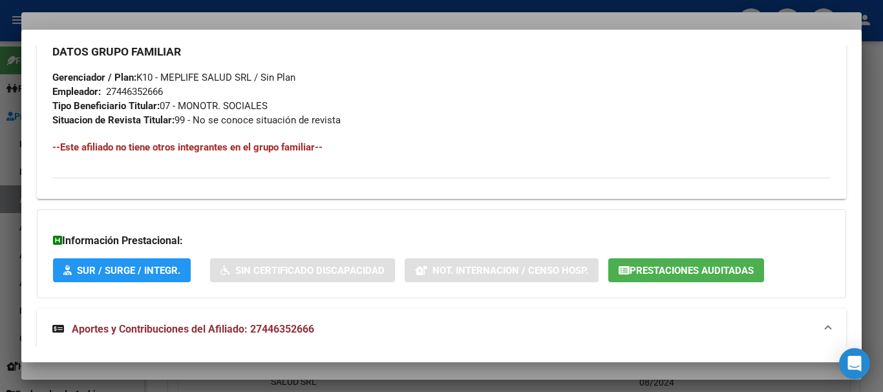
scroll to position [550, 0]
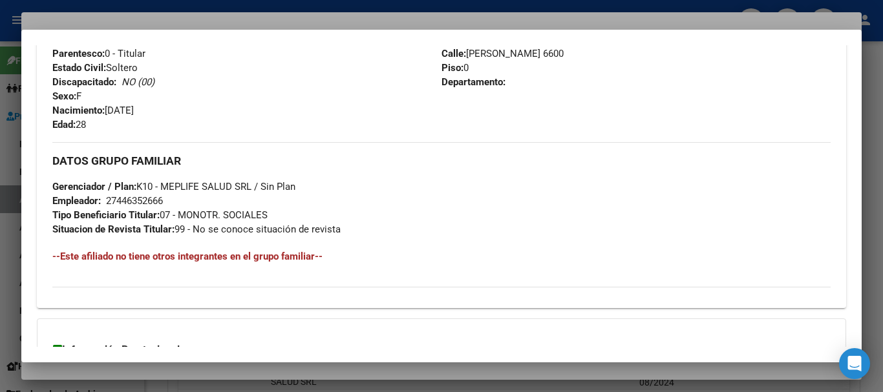
click at [281, 17] on div at bounding box center [441, 196] width 883 height 392
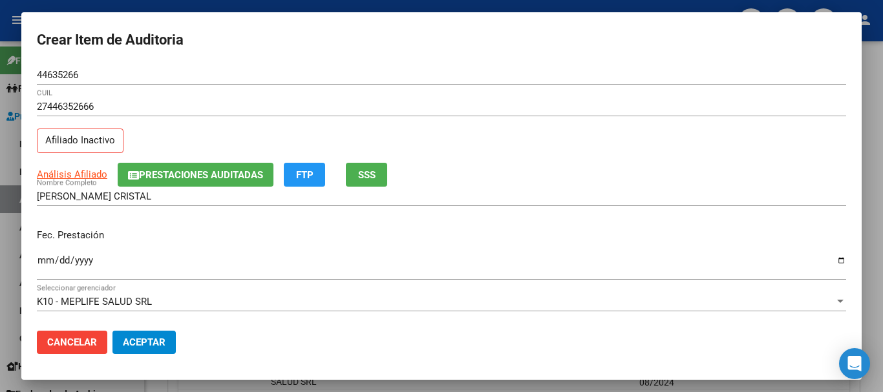
click at [551, 140] on div "27446352666 CUIL Afiliado Inactivo" at bounding box center [441, 130] width 809 height 66
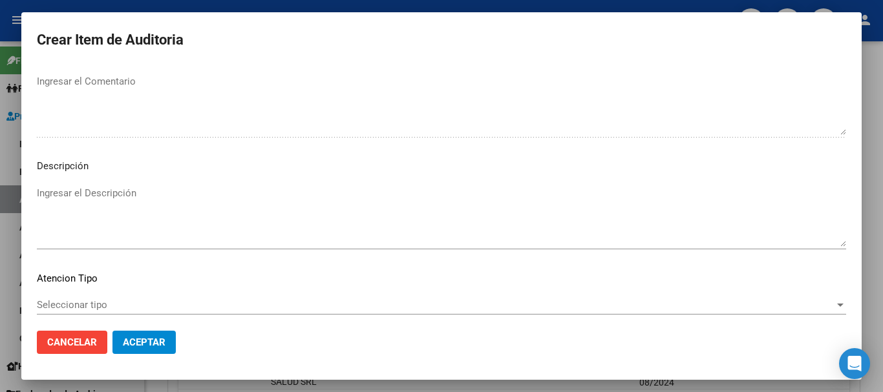
scroll to position [797, 0]
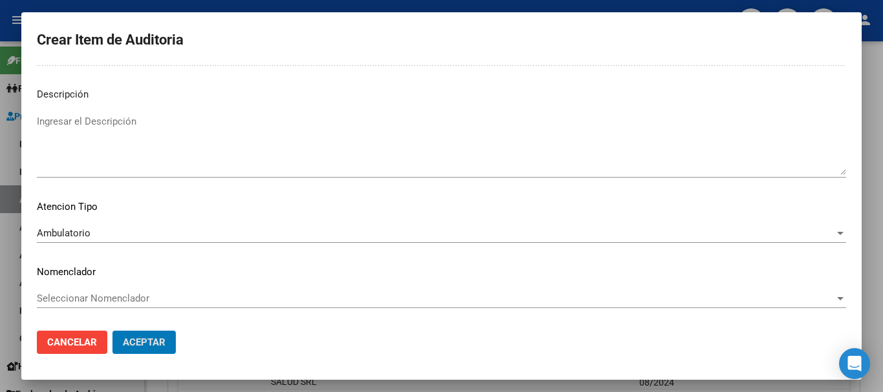
click at [112, 331] on button "Aceptar" at bounding box center [143, 342] width 63 height 23
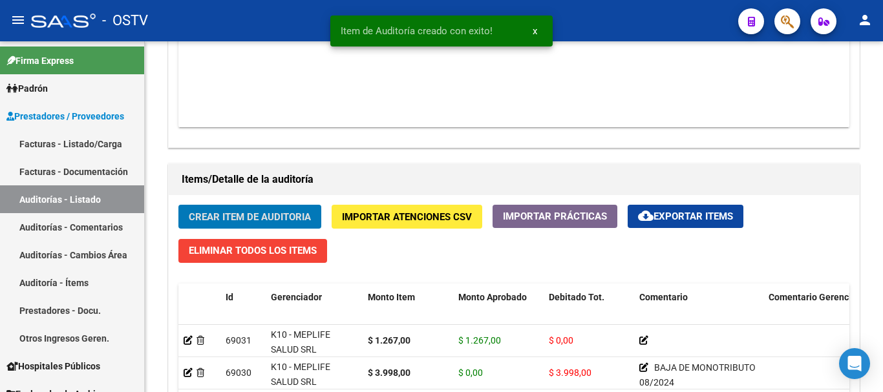
click at [178, 205] on button "Crear Item de Auditoria" at bounding box center [249, 217] width 143 height 24
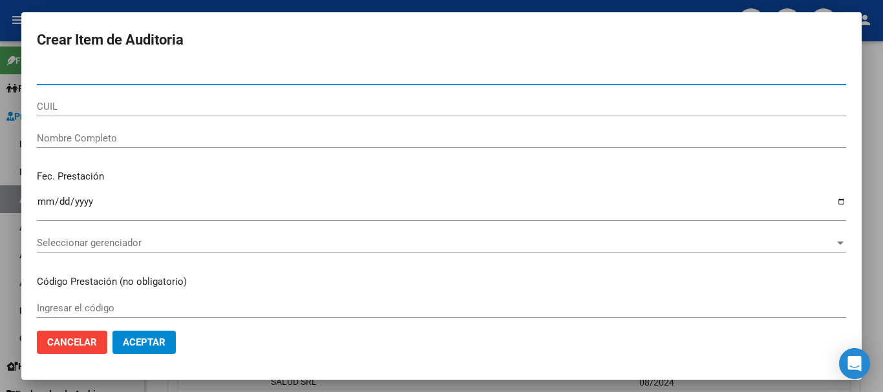
paste input "39431449"
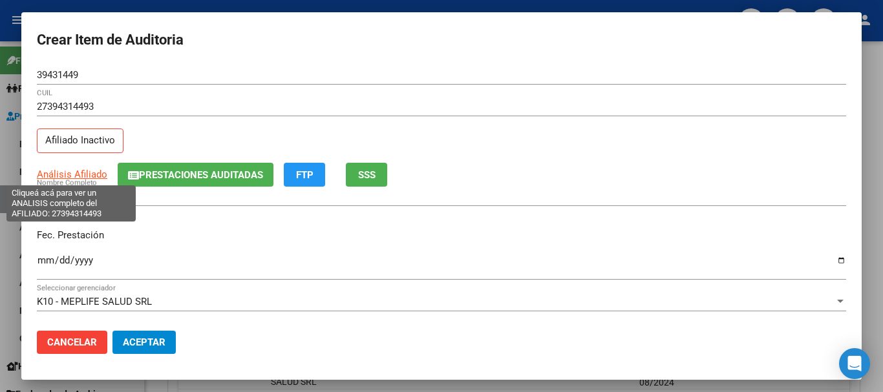
click at [99, 176] on span "Análisis Afiliado" at bounding box center [72, 175] width 70 height 12
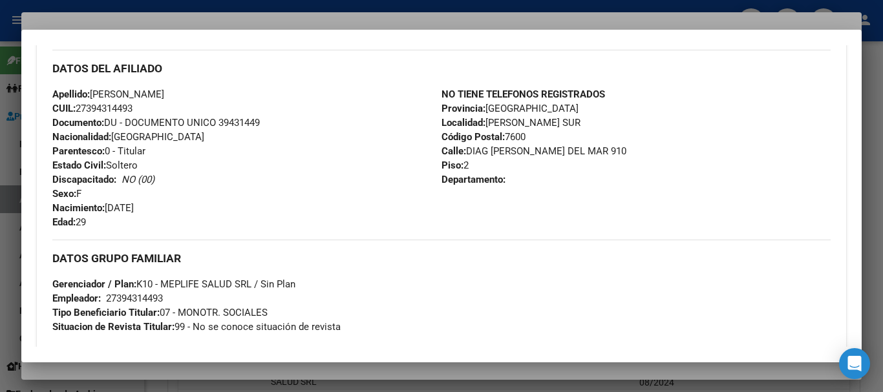
scroll to position [681, 0]
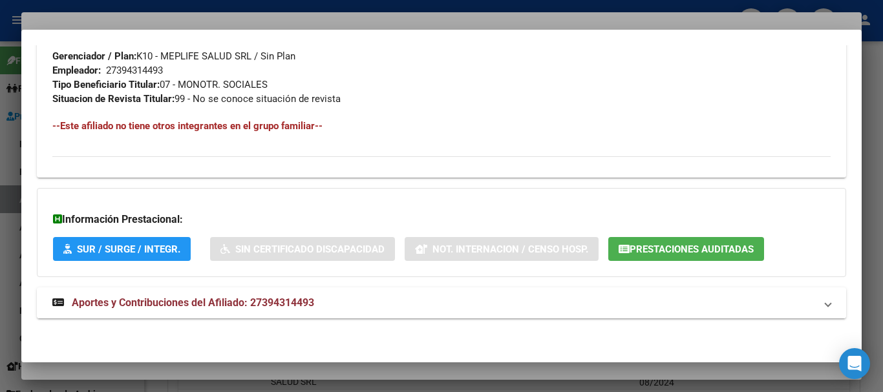
click at [249, 293] on mat-expansion-panel-header "Aportes y Contribuciones del Afiliado: 27394314493" at bounding box center [441, 303] width 809 height 31
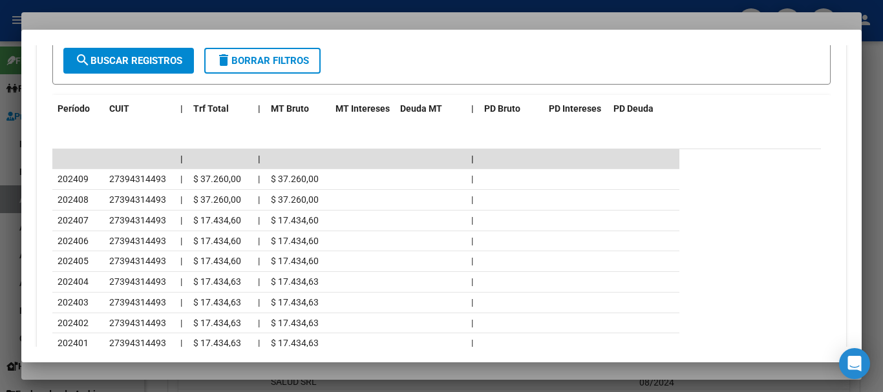
scroll to position [1132, 0]
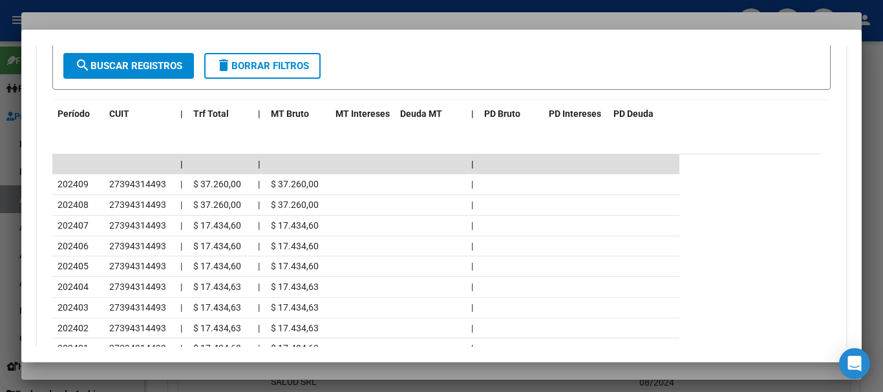
click at [271, 20] on div at bounding box center [441, 196] width 883 height 392
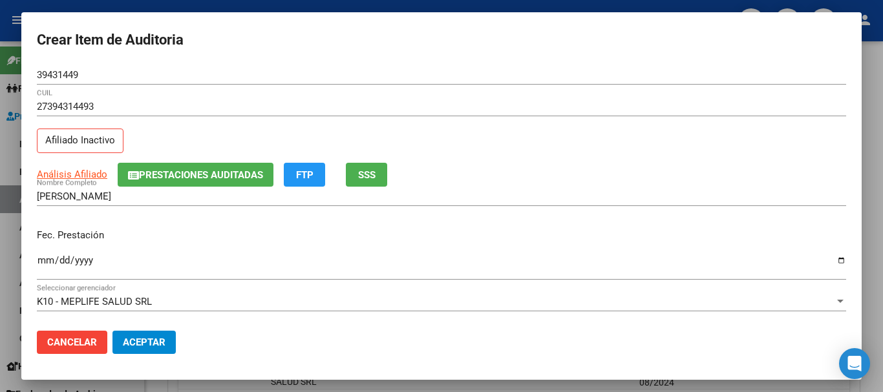
click at [607, 138] on div "27394314493 CUIL Afiliado Inactivo" at bounding box center [441, 130] width 809 height 66
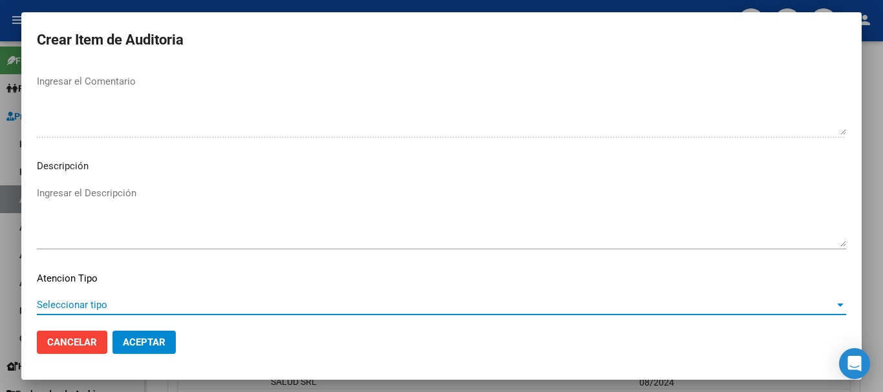
scroll to position [797, 0]
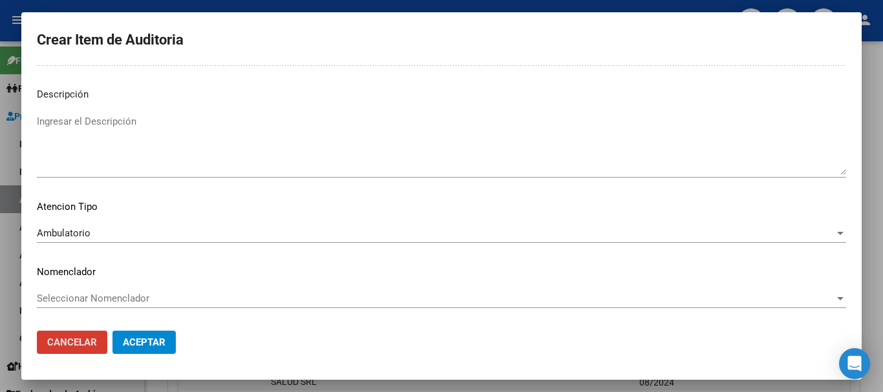
click at [112, 331] on button "Aceptar" at bounding box center [143, 342] width 63 height 23
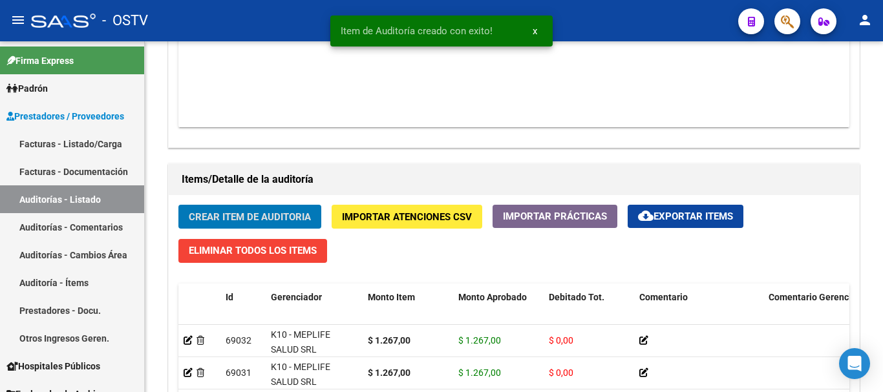
click at [178, 205] on button "Crear Item de Auditoria" at bounding box center [249, 217] width 143 height 24
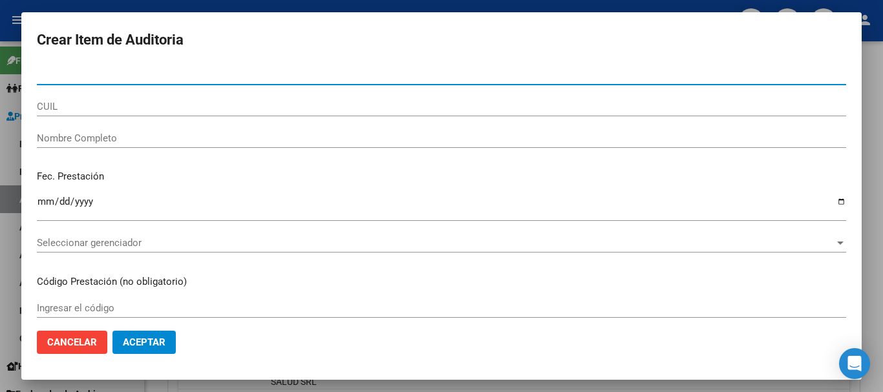
paste input "43312335"
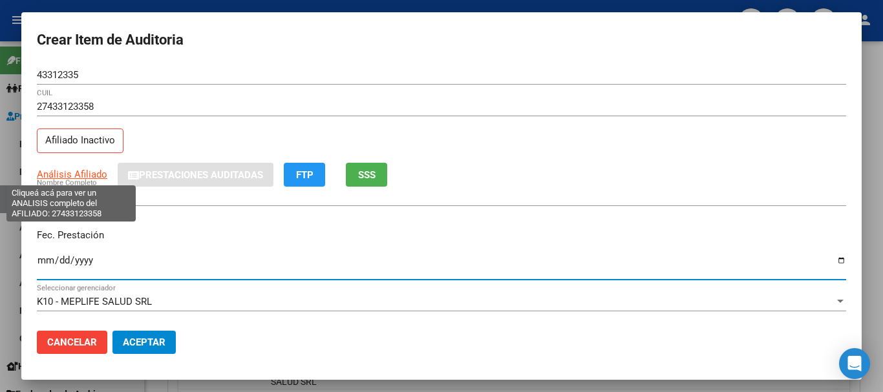
click at [95, 176] on span "Análisis Afiliado" at bounding box center [72, 175] width 70 height 12
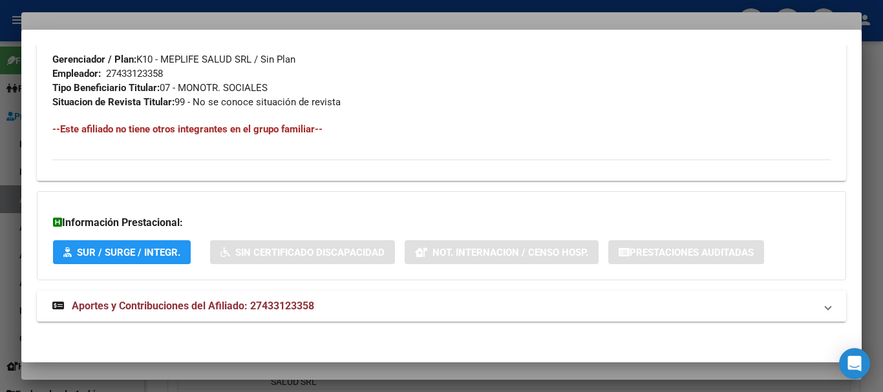
scroll to position [681, 0]
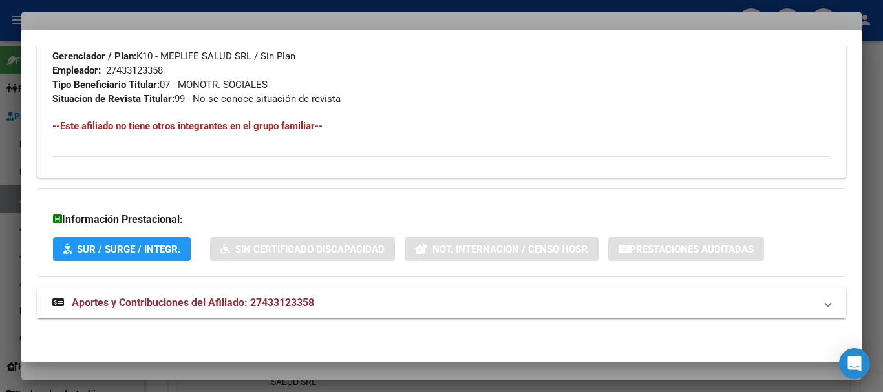
click at [297, 307] on span "Aportes y Contribuciones del Afiliado: 27433123358" at bounding box center [193, 303] width 242 height 12
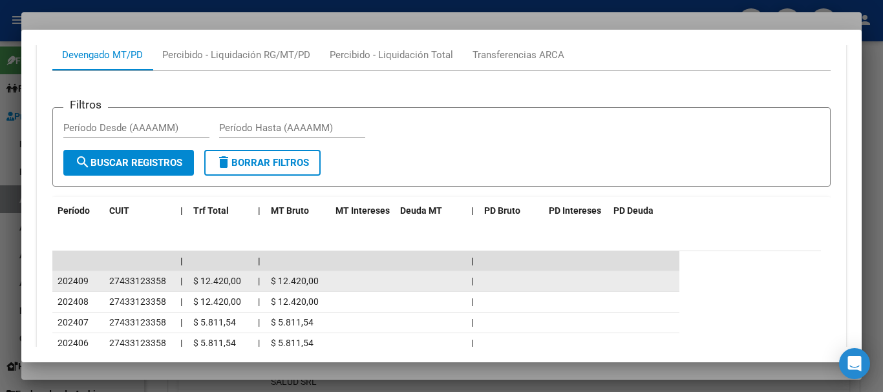
scroll to position [1164, 0]
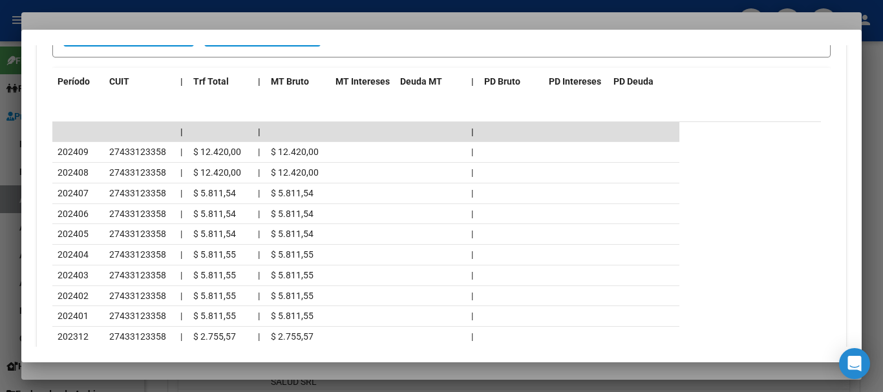
drag, startPoint x: 182, startPoint y: 20, endPoint x: 290, endPoint y: 32, distance: 108.6
click at [182, 19] on div at bounding box center [441, 196] width 883 height 392
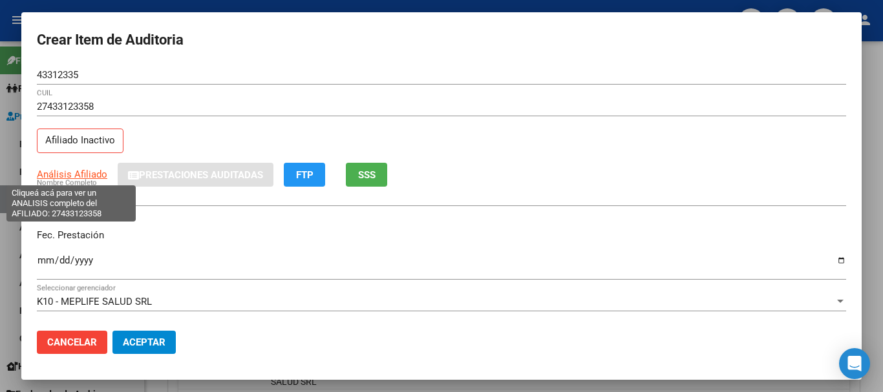
click at [86, 168] on app-link-go-to "Análisis Afiliado" at bounding box center [72, 174] width 70 height 15
click at [90, 170] on span "Análisis Afiliado" at bounding box center [72, 175] width 70 height 12
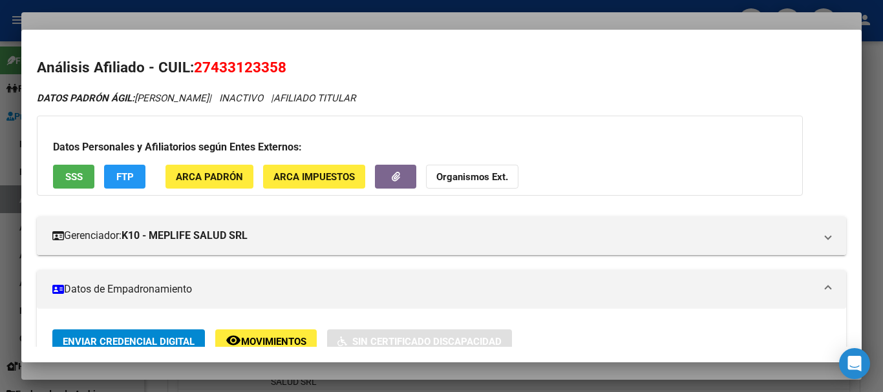
click at [481, 170] on button "Organismos Ext." at bounding box center [472, 177] width 92 height 24
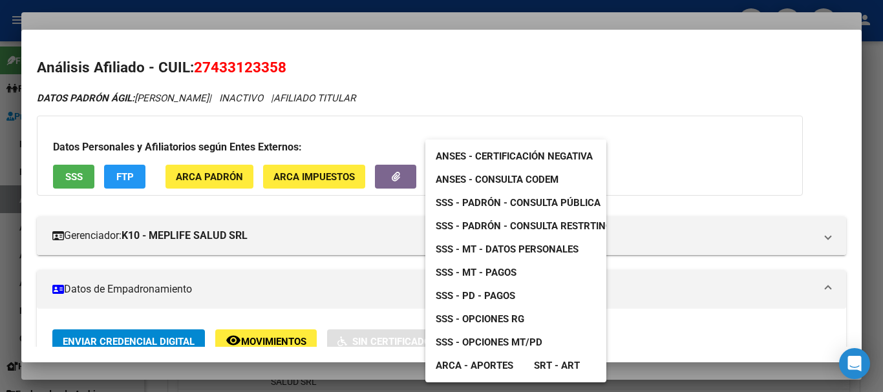
click at [537, 251] on span "SSS - MT - Datos Personales" at bounding box center [507, 250] width 143 height 12
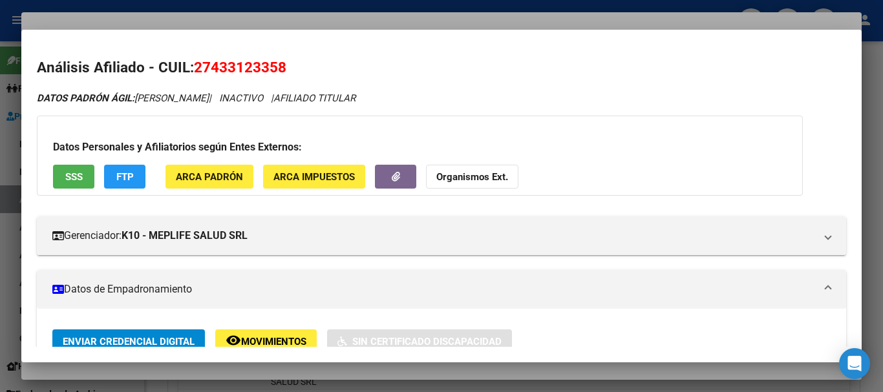
click at [346, 23] on div at bounding box center [441, 196] width 883 height 392
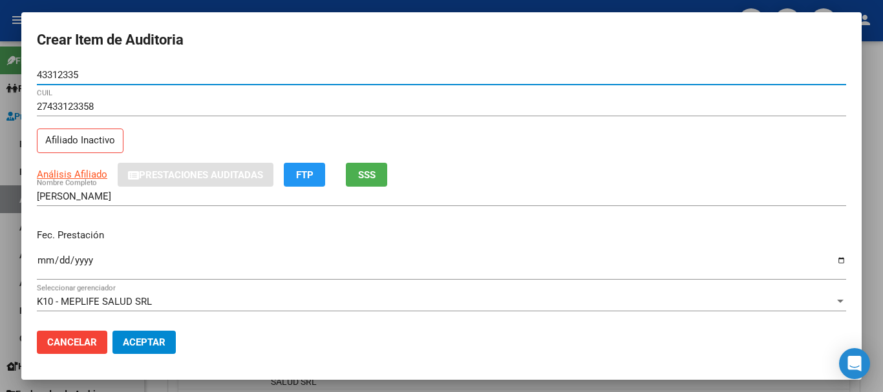
drag, startPoint x: 502, startPoint y: 78, endPoint x: 502, endPoint y: 89, distance: 11.0
click at [502, 81] on div "43312335 Nro Documento" at bounding box center [441, 74] width 809 height 19
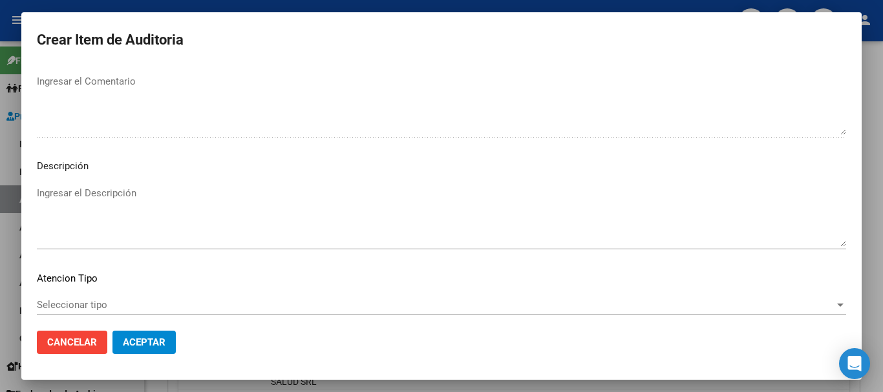
scroll to position [797, 0]
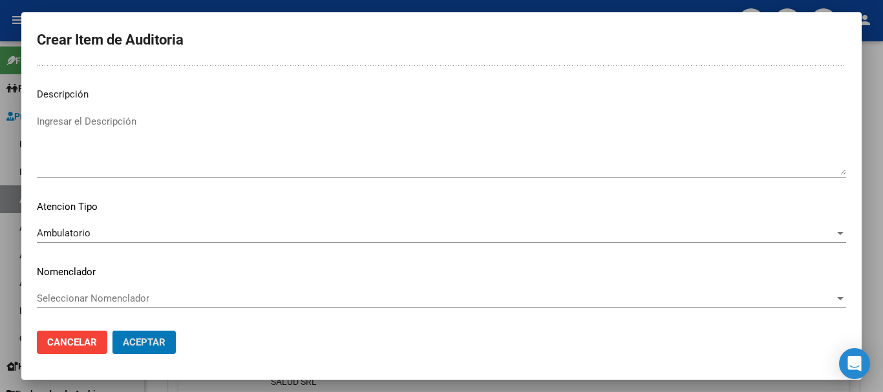
click at [112, 331] on button "Aceptar" at bounding box center [143, 342] width 63 height 23
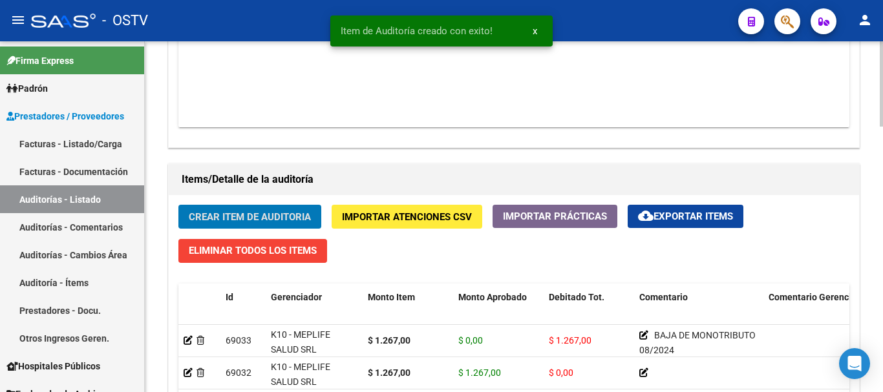
click at [178, 205] on button "Crear Item de Auditoria" at bounding box center [249, 217] width 143 height 24
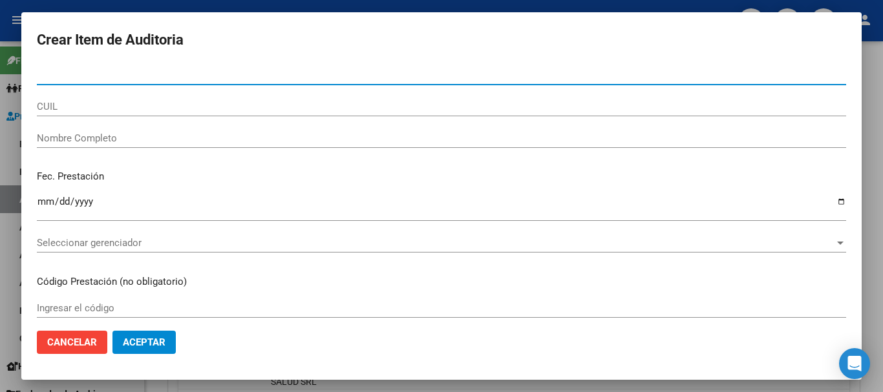
paste input "44635266"
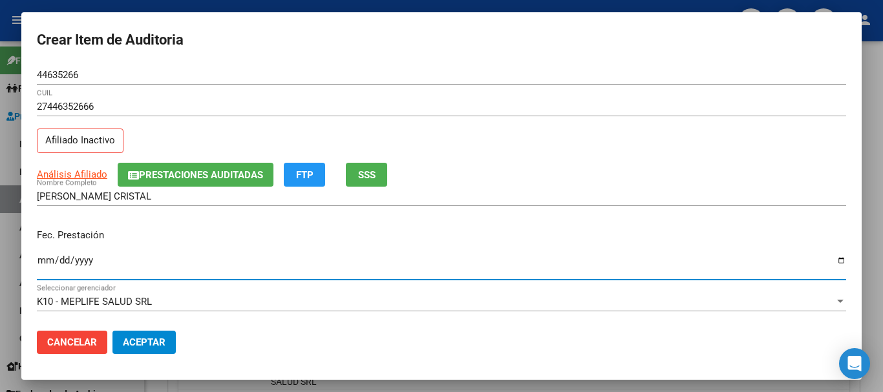
click at [208, 170] on span "Prestaciones Auditadas" at bounding box center [201, 175] width 124 height 12
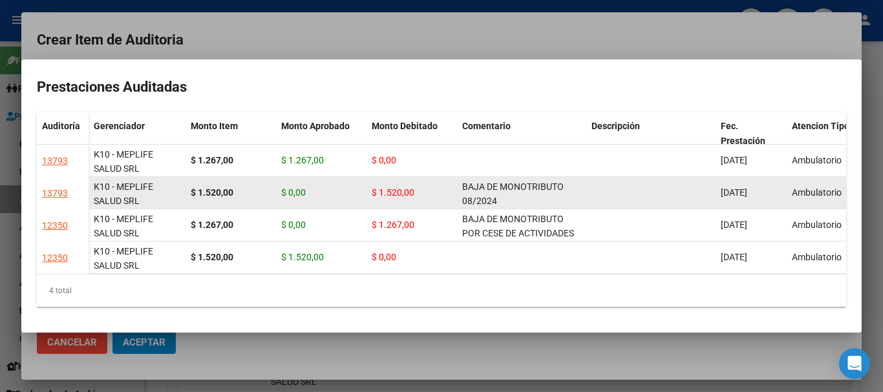
click at [520, 188] on div "BAJA DE MONOTRIBUTO 08/2024" at bounding box center [521, 193] width 119 height 27
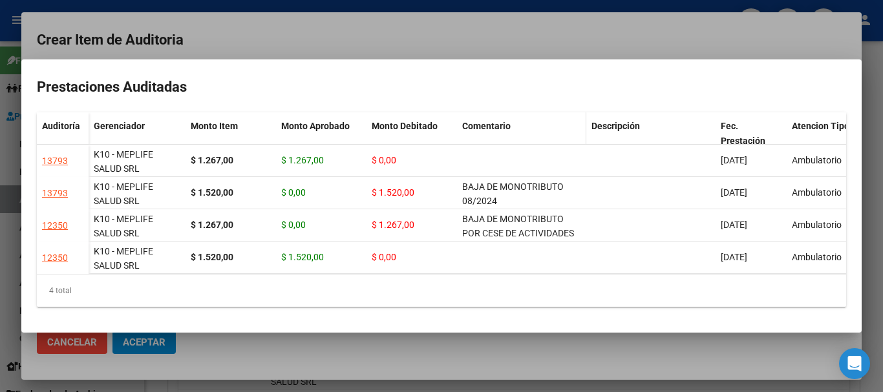
copy span "BAJA DE MONOTRIBUTO 08/2024"
click at [447, 40] on div at bounding box center [441, 196] width 883 height 392
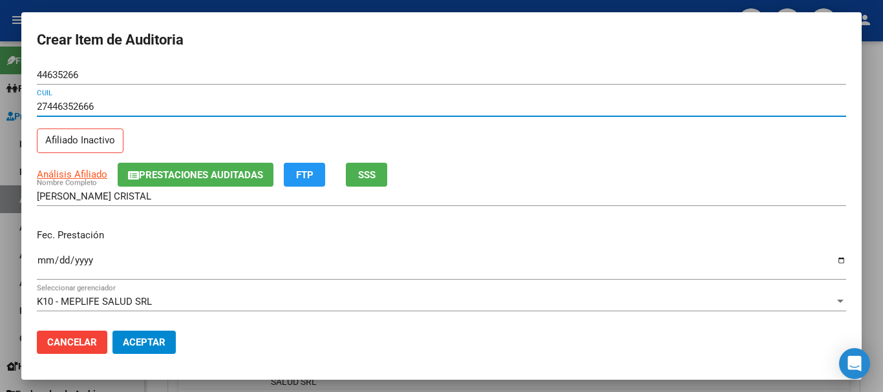
drag, startPoint x: 525, startPoint y: 112, endPoint x: 524, endPoint y: 123, distance: 11.7
click at [525, 112] on div "27446352666 CUIL" at bounding box center [441, 106] width 809 height 19
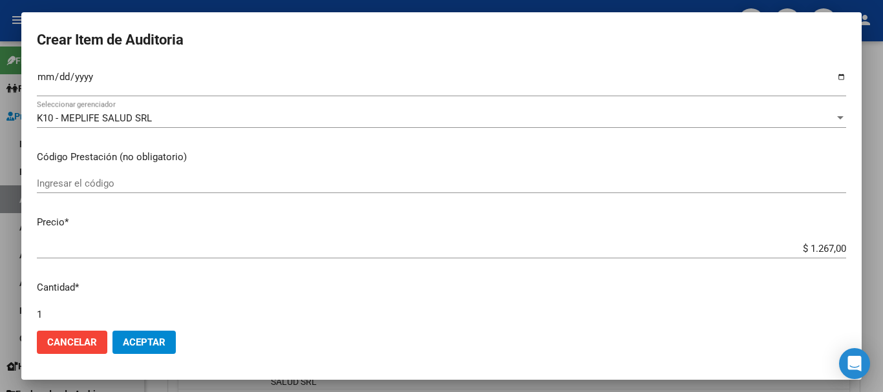
scroll to position [436, 0]
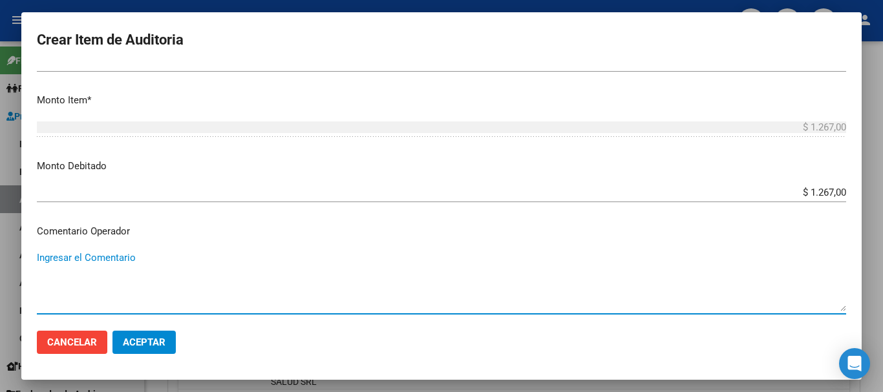
paste textarea "BAJA DE MONOTRIBUTO 08/2024"
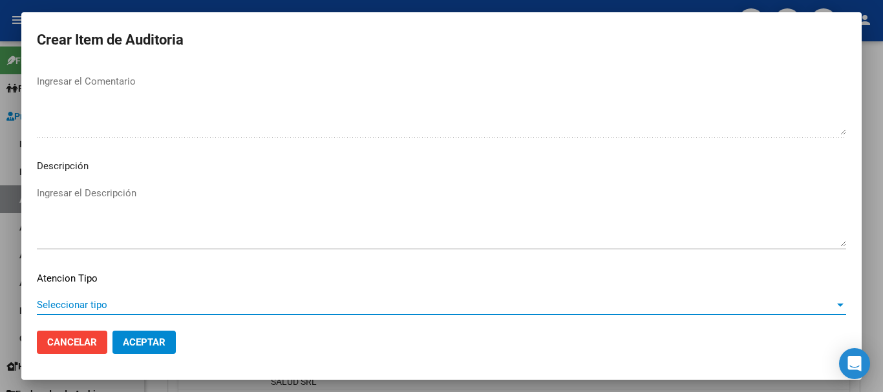
scroll to position [797, 0]
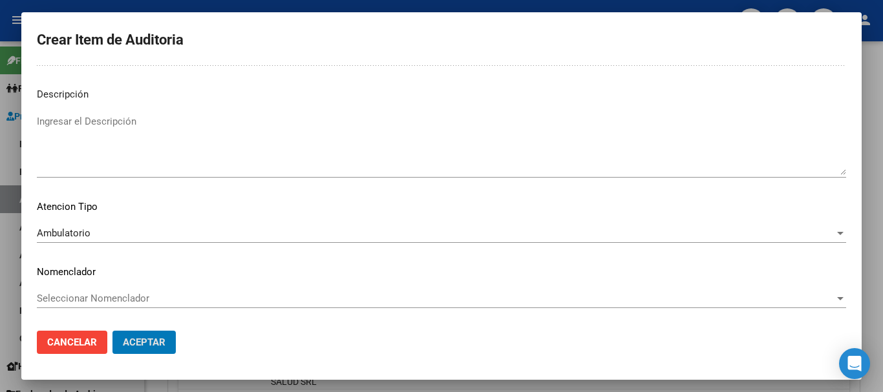
click at [112, 331] on button "Aceptar" at bounding box center [143, 342] width 63 height 23
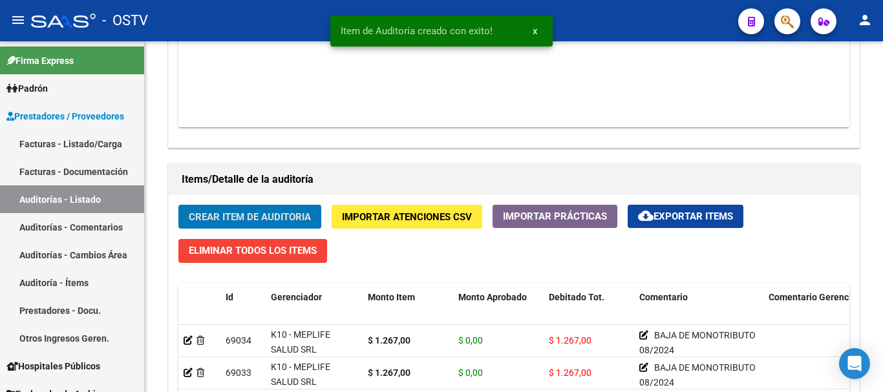
click at [178, 205] on button "Crear Item de Auditoria" at bounding box center [249, 217] width 143 height 24
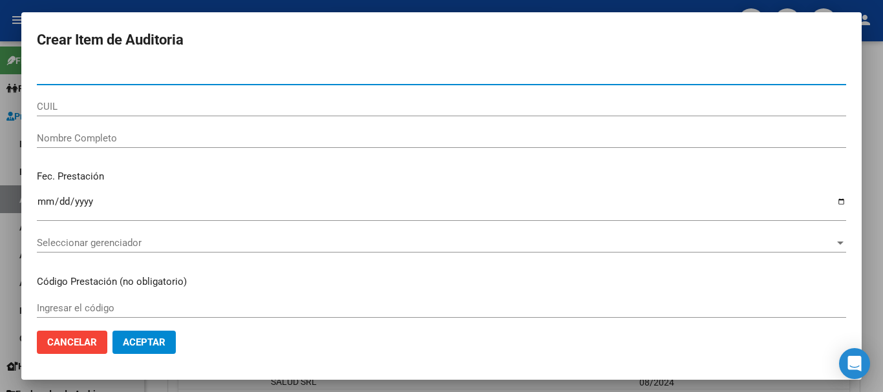
paste input "23527624"
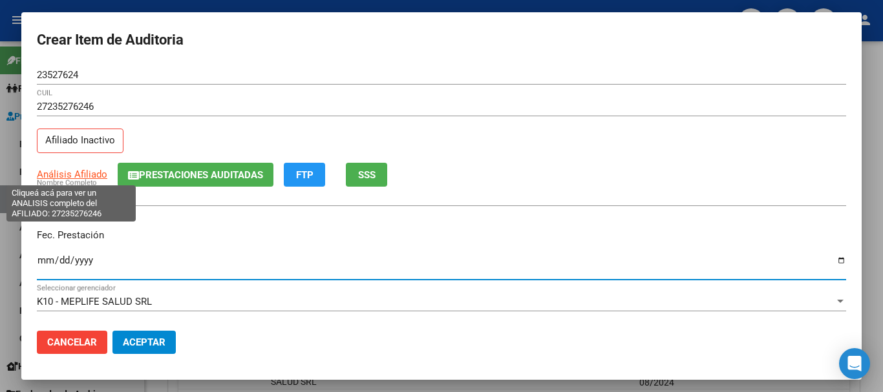
click at [82, 173] on span "Análisis Afiliado" at bounding box center [72, 175] width 70 height 12
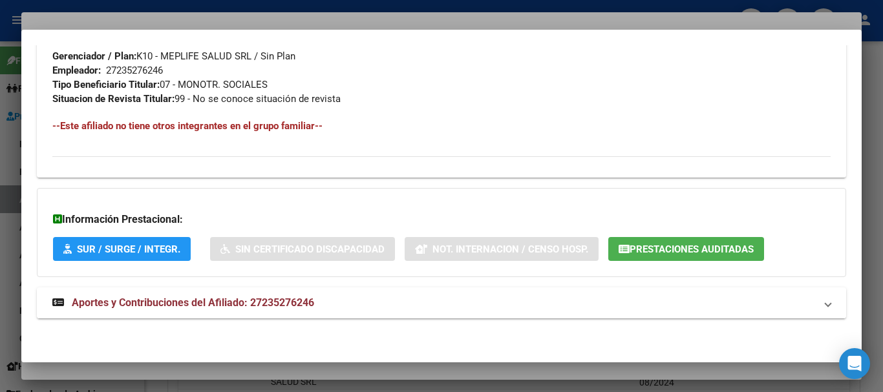
click at [309, 293] on mat-expansion-panel-header "Aportes y Contribuciones del Afiliado: 27235276246" at bounding box center [441, 303] width 809 height 31
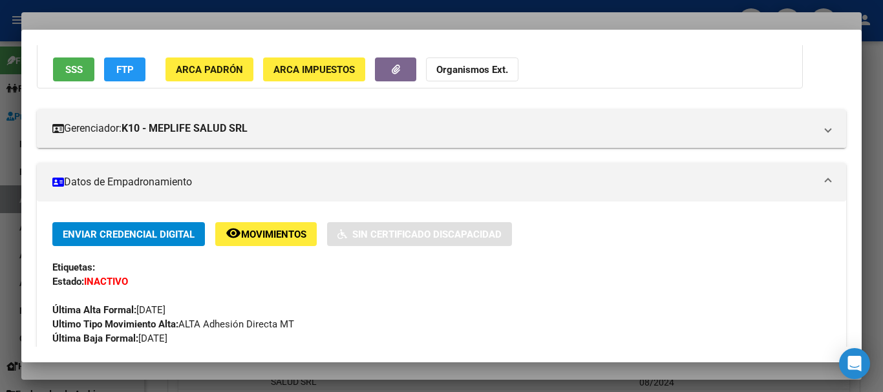
scroll to position [0, 0]
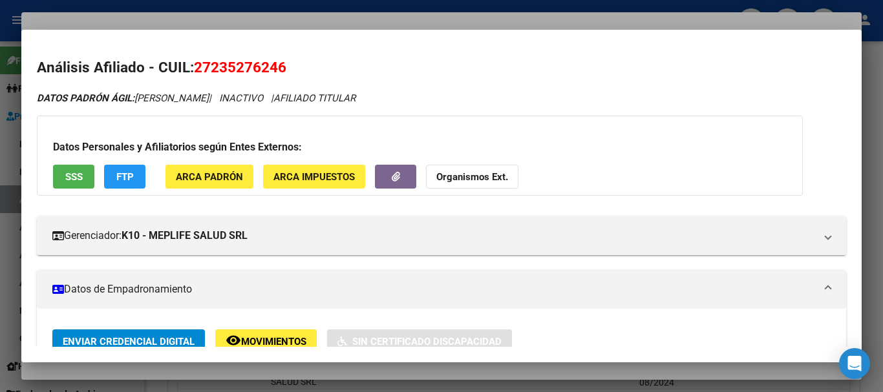
click at [248, 11] on div at bounding box center [441, 196] width 883 height 392
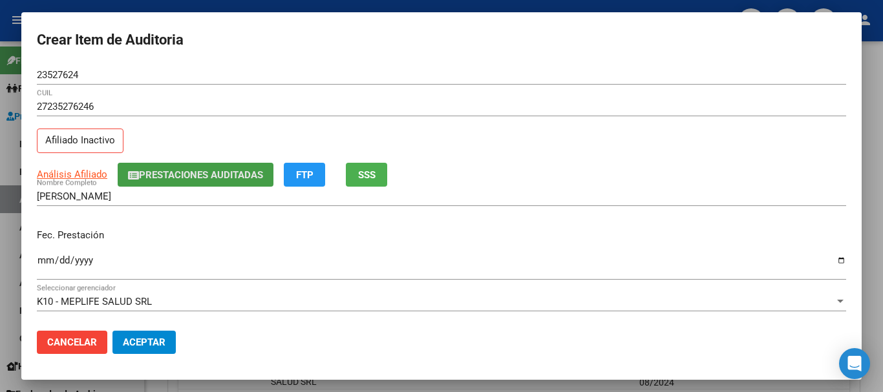
click at [230, 168] on button "Prestaciones Auditadas" at bounding box center [196, 175] width 156 height 24
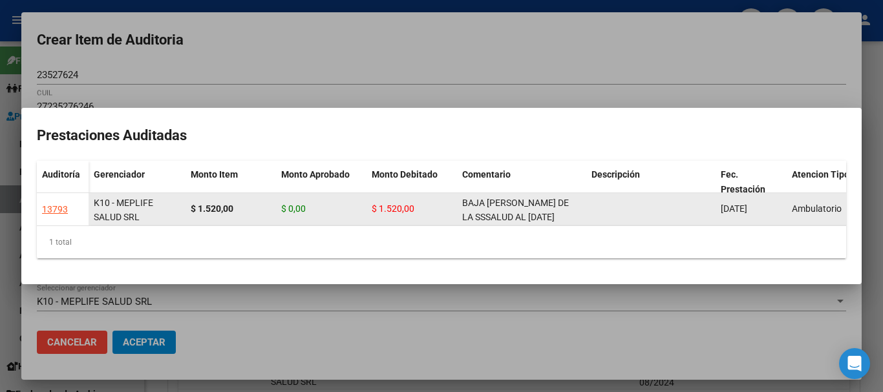
click at [467, 205] on div "BAJA DE PADRON DE LA SSSALUD AL 31-10-2024" at bounding box center [521, 209] width 119 height 27
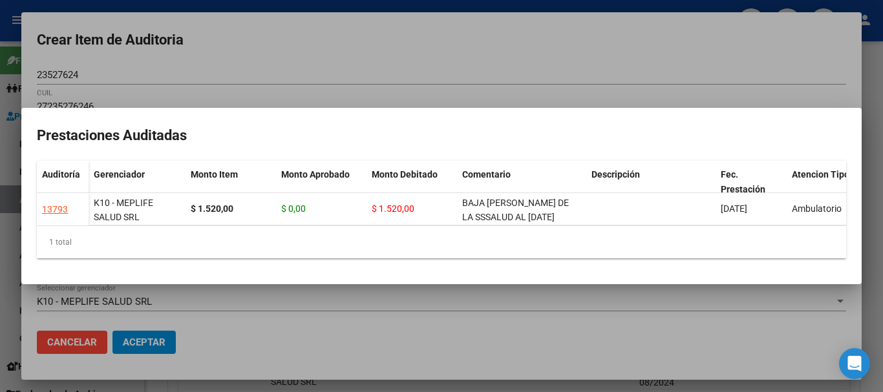
click at [417, 63] on div at bounding box center [441, 196] width 883 height 392
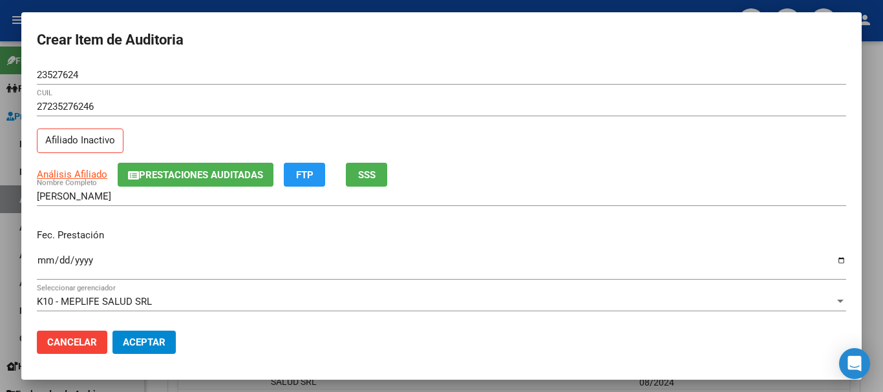
drag, startPoint x: 529, startPoint y: 122, endPoint x: 516, endPoint y: 137, distance: 19.8
click at [529, 122] on div "27235276246 CUIL" at bounding box center [441, 113] width 809 height 32
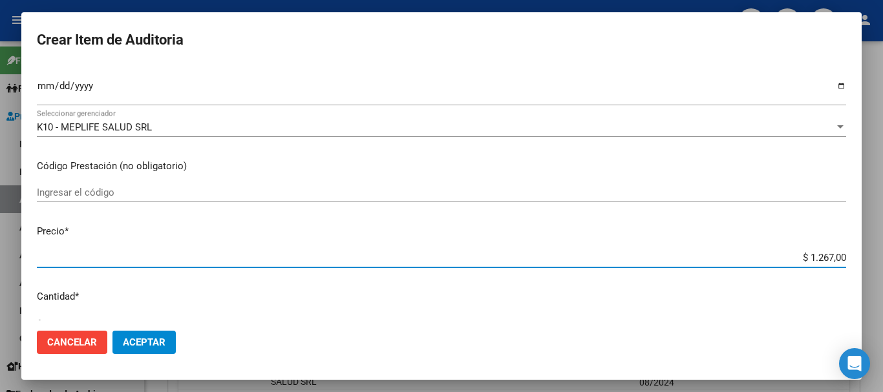
scroll to position [436, 0]
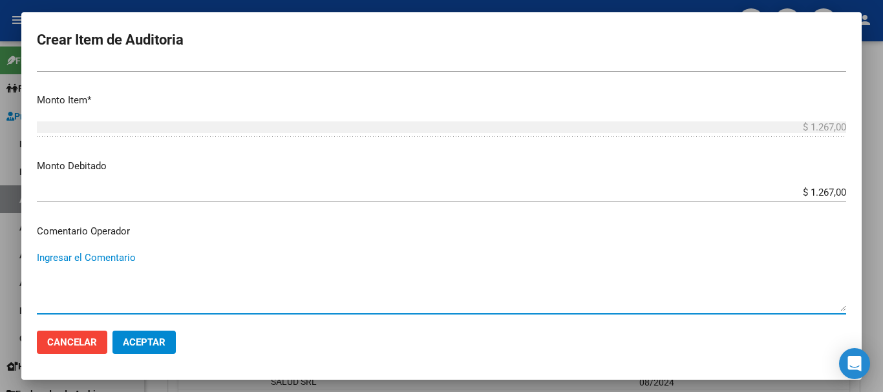
paste textarea "BAJA DE PADRON DE LA SSSALUD AL 31-10-2024"
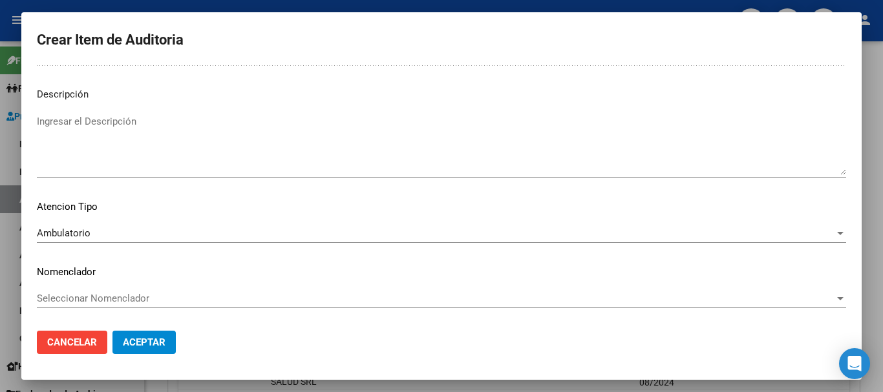
scroll to position [0, 0]
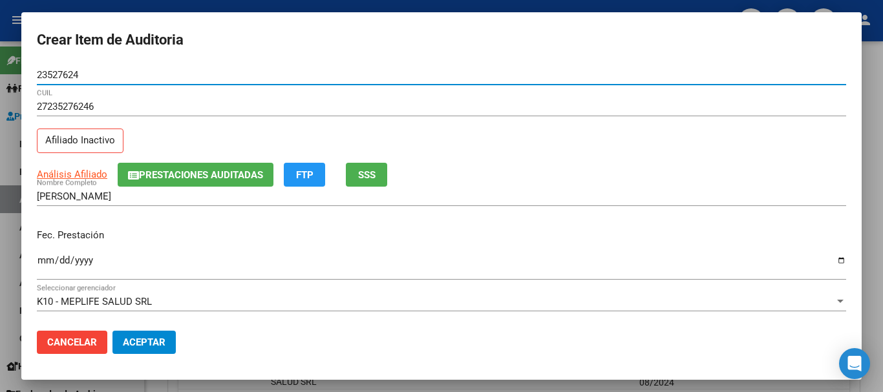
click at [112, 331] on button "Aceptar" at bounding box center [143, 342] width 63 height 23
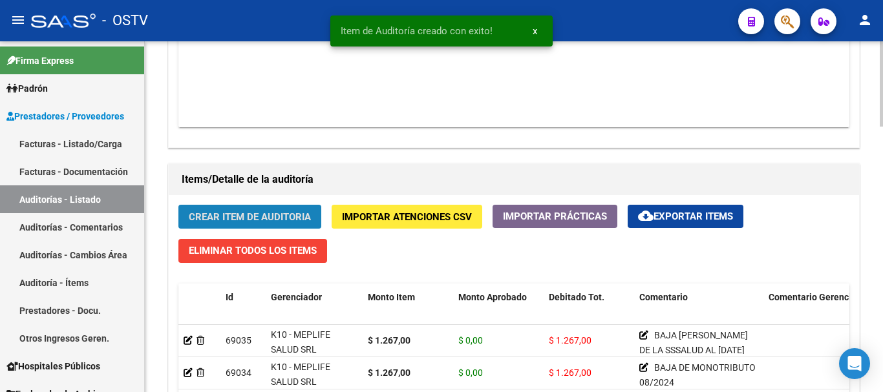
click at [248, 224] on button "Crear Item de Auditoria" at bounding box center [249, 217] width 143 height 24
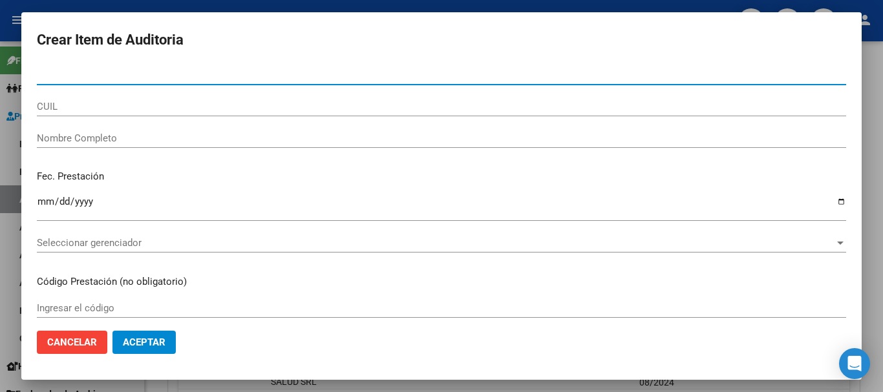
paste input "18884621"
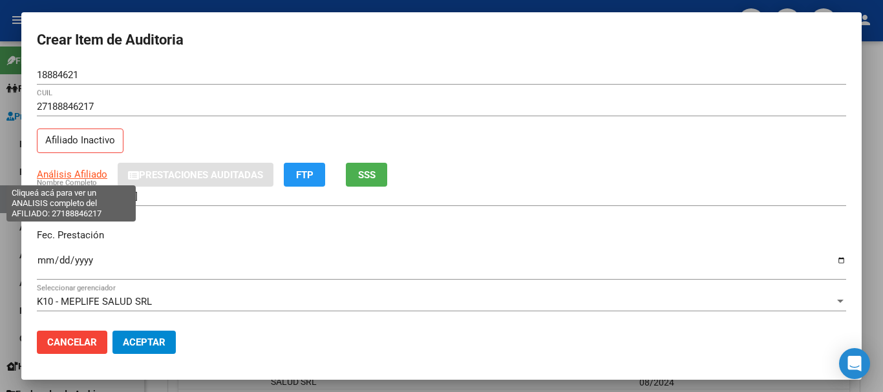
click at [96, 171] on span "Análisis Afiliado" at bounding box center [72, 175] width 70 height 12
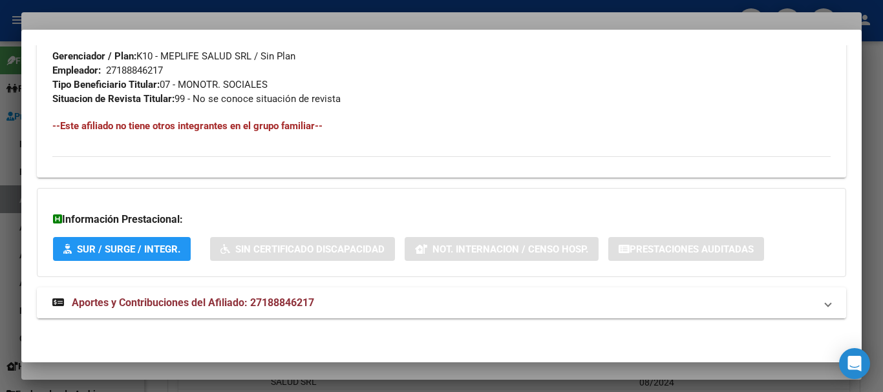
click at [314, 304] on span "Aportes y Contribuciones del Afiliado: 27188846217" at bounding box center [193, 303] width 242 height 12
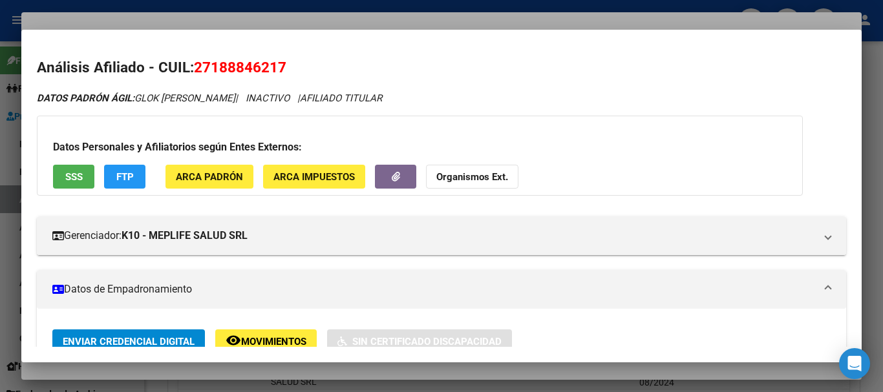
click at [461, 187] on button "Organismos Ext." at bounding box center [472, 177] width 92 height 24
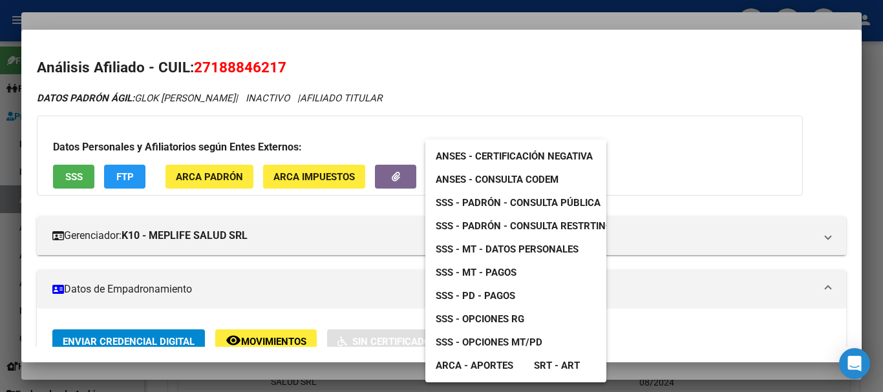
click at [542, 253] on span "SSS - MT - Datos Personales" at bounding box center [507, 250] width 143 height 12
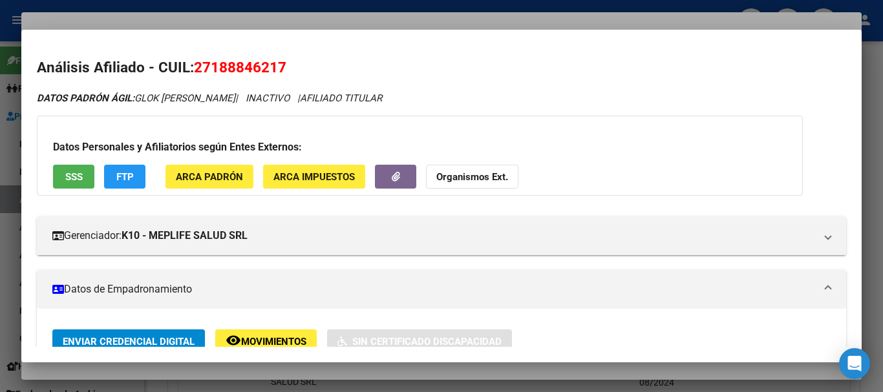
click at [262, 23] on div at bounding box center [441, 196] width 883 height 392
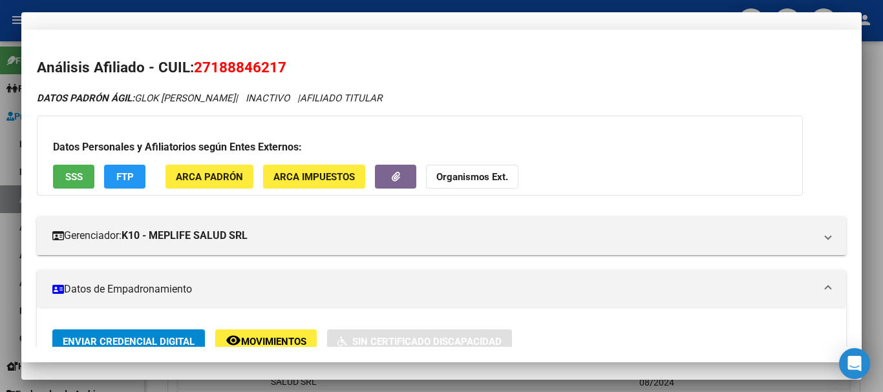
click at [545, 112] on input "27188846217" at bounding box center [441, 107] width 809 height 12
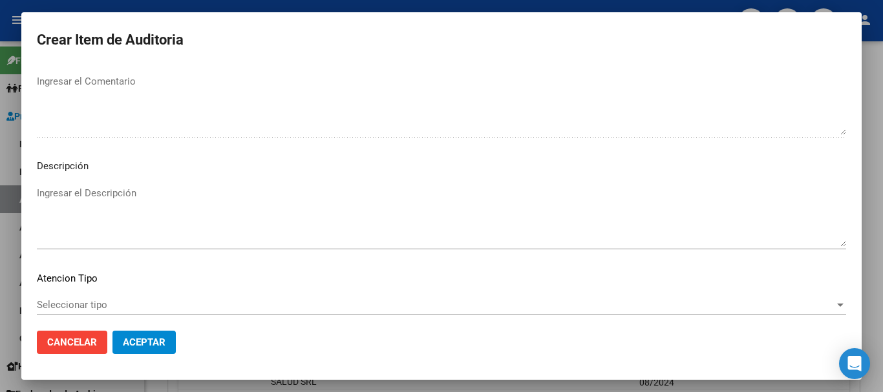
scroll to position [797, 0]
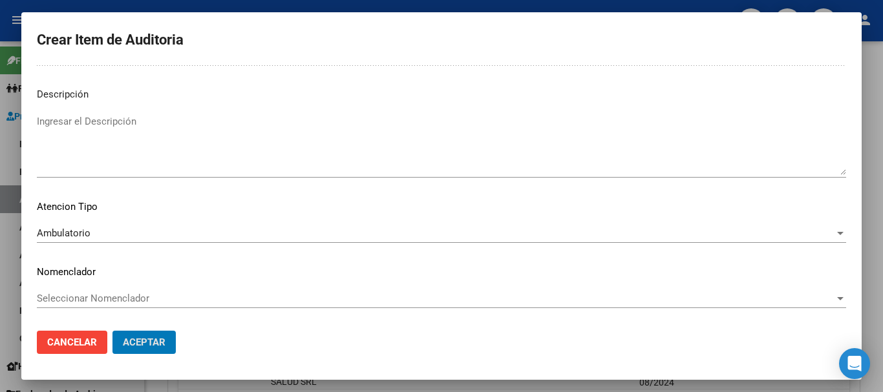
click at [112, 331] on button "Aceptar" at bounding box center [143, 342] width 63 height 23
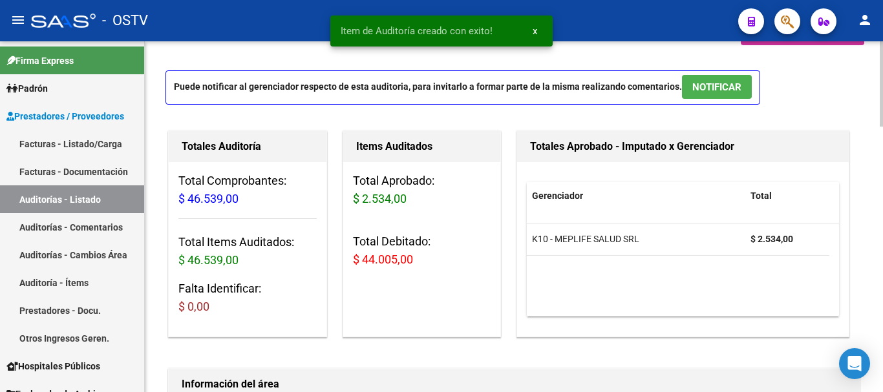
scroll to position [0, 0]
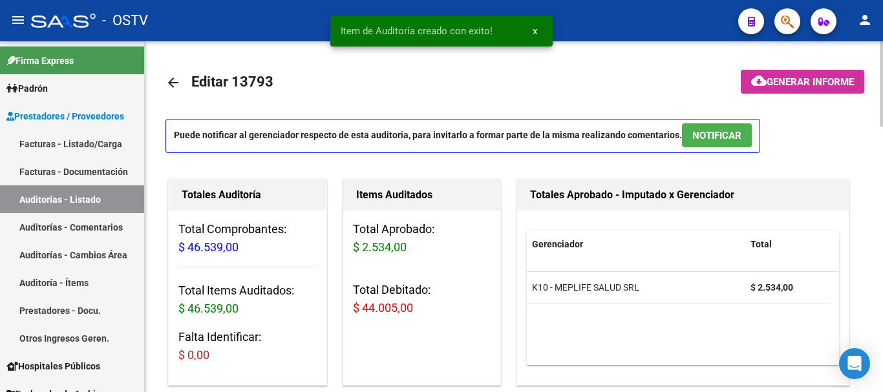
click at [777, 85] on span "Generar informe" at bounding box center [810, 82] width 87 height 12
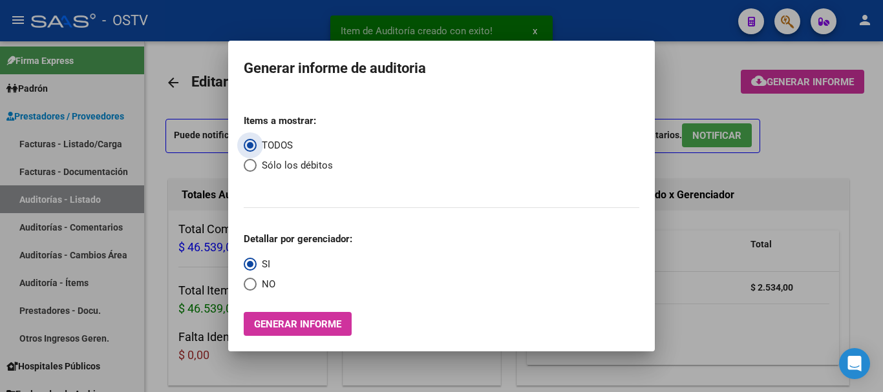
click at [255, 162] on span "Select an option" at bounding box center [250, 165] width 13 height 13
click at [255, 162] on input "Sólo los débitos" at bounding box center [250, 165] width 13 height 13
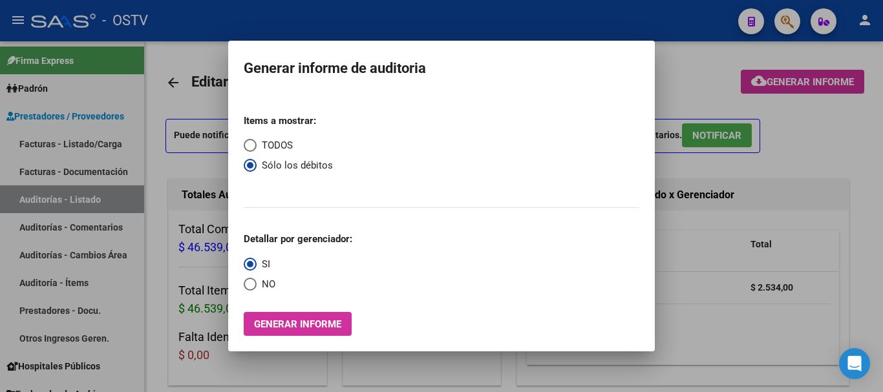
click at [243, 284] on mat-dialog-content "Items a mostrar: TODOS Sólo los débitos Detallar por gerenciador: SI NO Generar…" at bounding box center [441, 215] width 427 height 243
click at [244, 280] on span "Select an option" at bounding box center [250, 284] width 13 height 13
click at [244, 280] on input "NO" at bounding box center [250, 284] width 13 height 13
click at [301, 332] on button "Generar informe" at bounding box center [298, 324] width 108 height 24
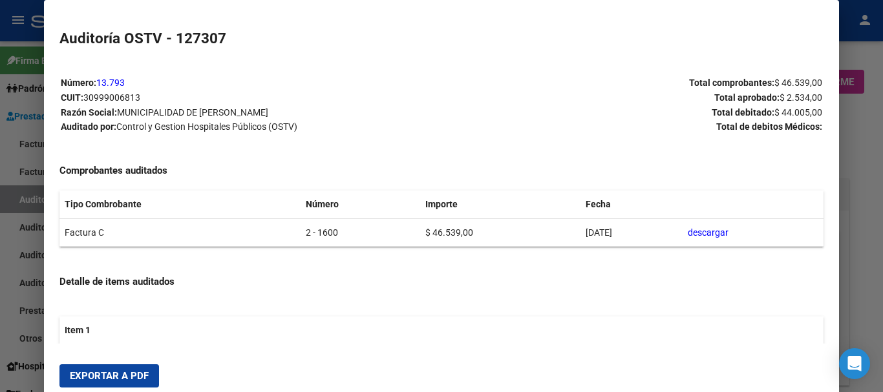
click at [142, 374] on span "Exportar a PDF" at bounding box center [109, 376] width 79 height 12
click at [882, 255] on div at bounding box center [441, 196] width 883 height 392
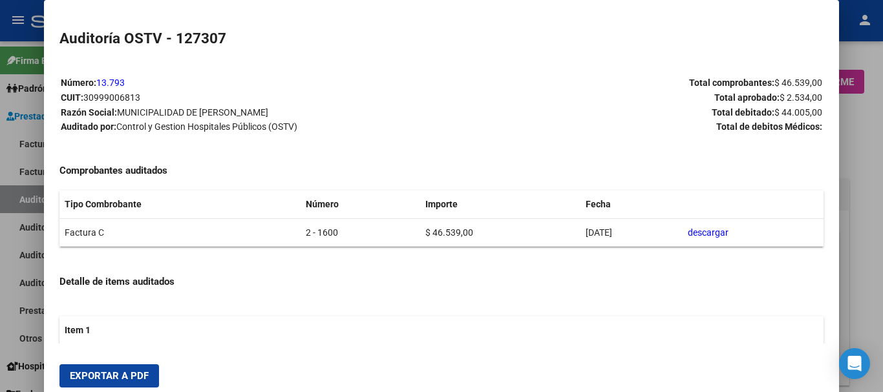
click at [882, 255] on div at bounding box center [441, 196] width 883 height 392
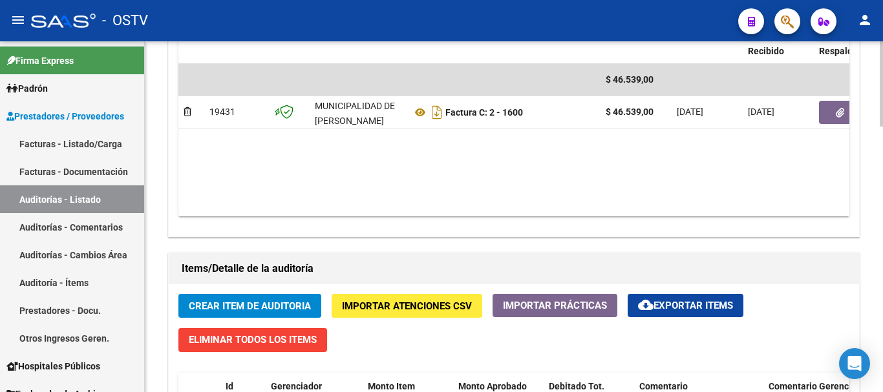
scroll to position [776, 0]
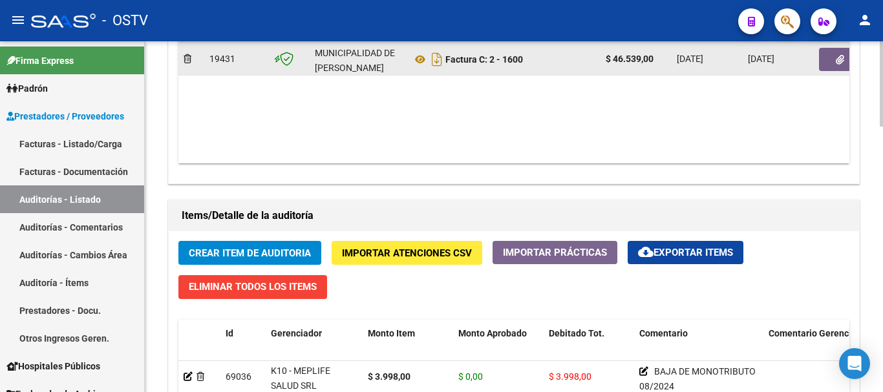
click at [833, 60] on button "button" at bounding box center [839, 59] width 41 height 23
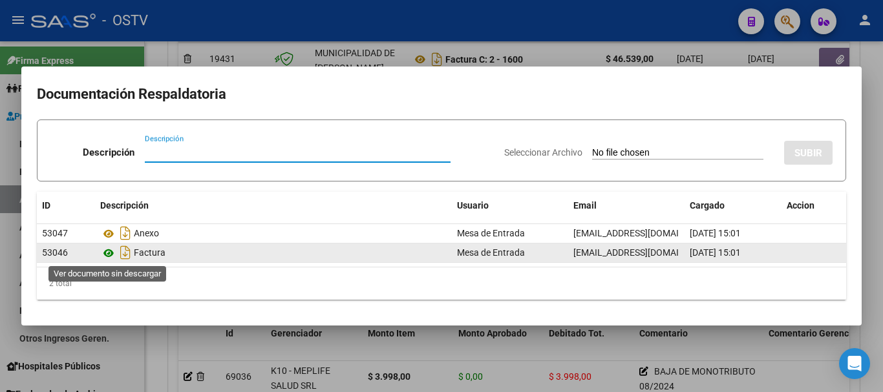
click at [114, 253] on icon at bounding box center [108, 254] width 17 height 16
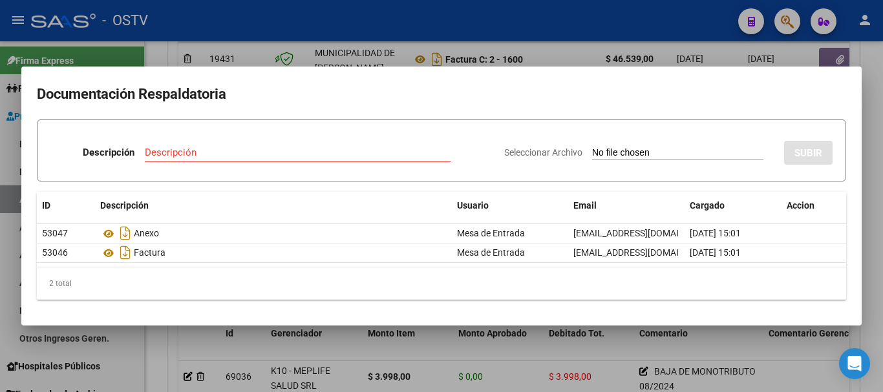
click at [882, 195] on div at bounding box center [441, 196] width 883 height 392
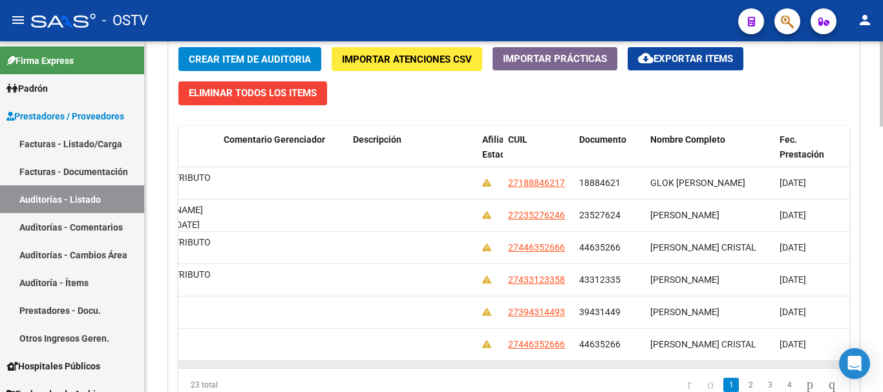
scroll to position [582, 0]
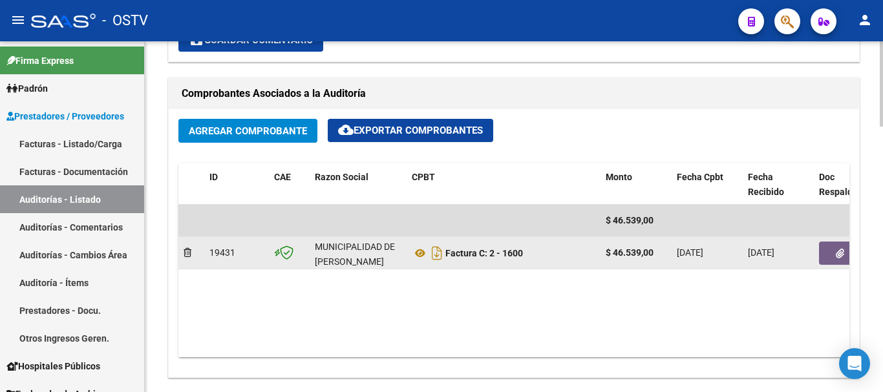
click at [830, 257] on button "button" at bounding box center [839, 253] width 41 height 23
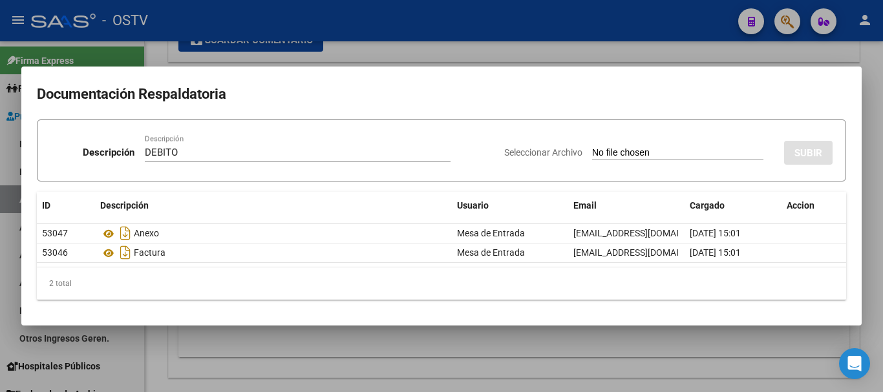
click at [592, 147] on input "Seleccionar Archivo" at bounding box center [677, 153] width 171 height 12
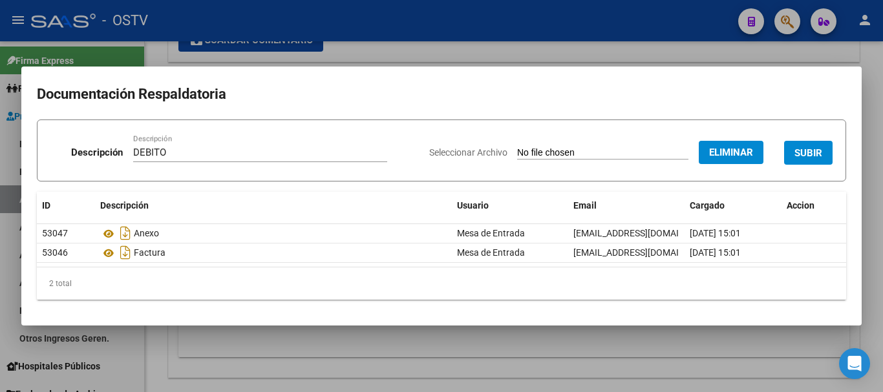
click at [823, 145] on button "SUBIR" at bounding box center [808, 153] width 48 height 24
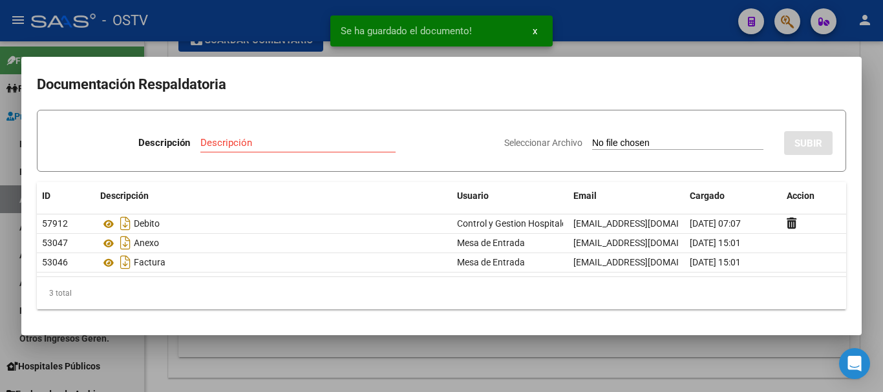
click at [882, 206] on div at bounding box center [441, 196] width 883 height 392
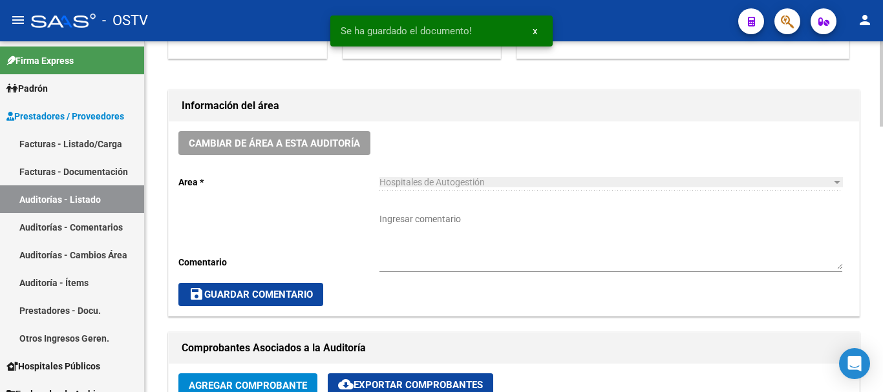
scroll to position [323, 0]
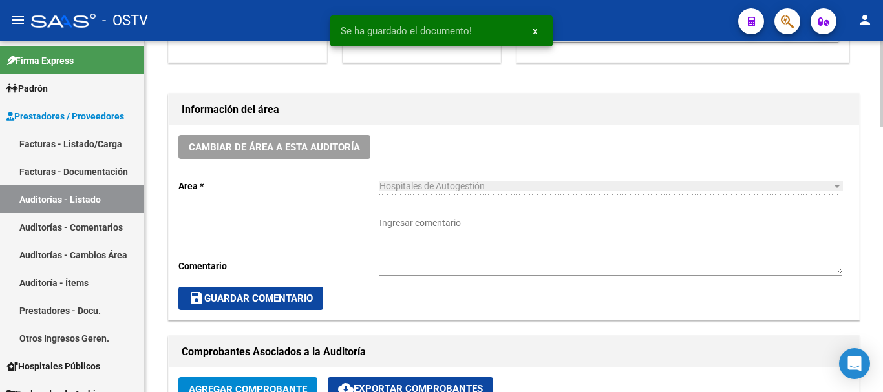
click at [518, 243] on textarea "Ingresar comentario" at bounding box center [610, 245] width 463 height 57
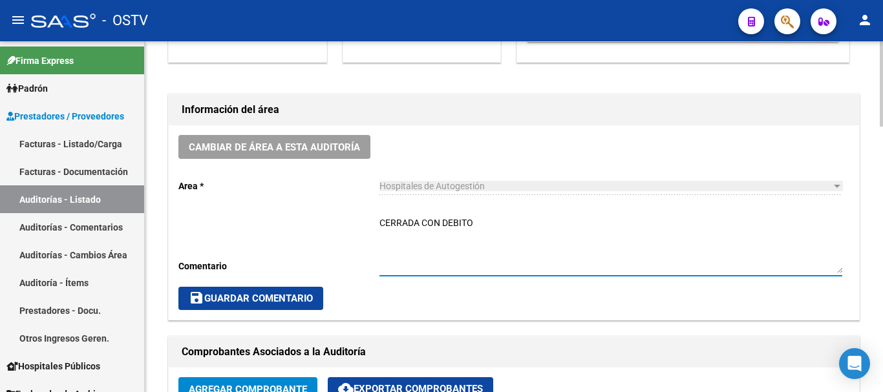
click at [247, 297] on span "save Guardar Comentario" at bounding box center [251, 299] width 124 height 12
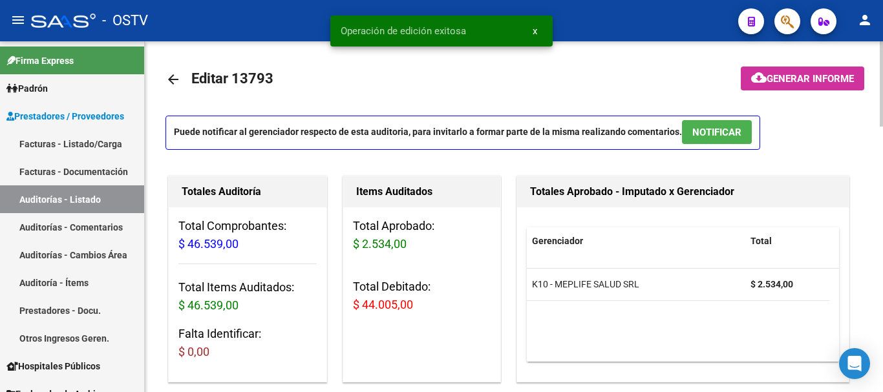
scroll to position [0, 0]
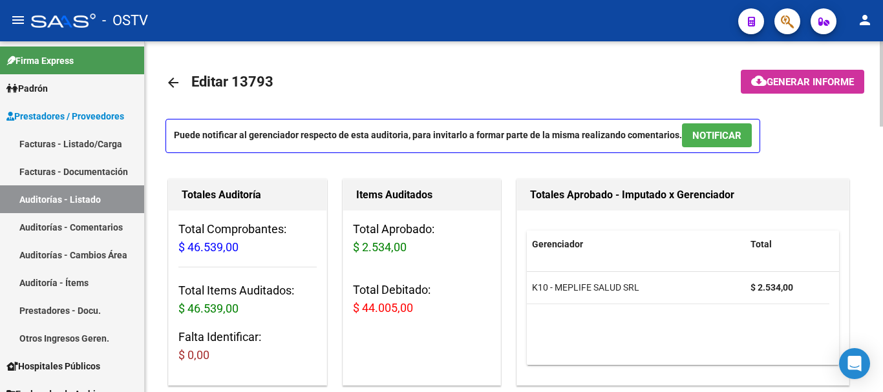
click at [178, 78] on mat-icon "arrow_back" at bounding box center [173, 83] width 16 height 16
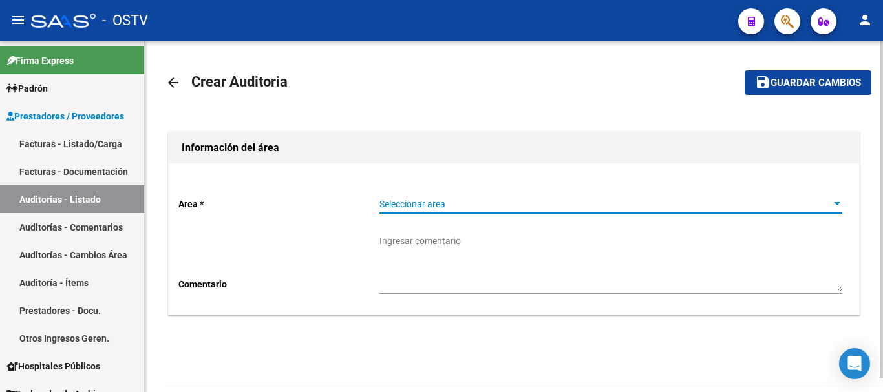
click at [400, 204] on span "Seleccionar area" at bounding box center [604, 204] width 451 height 11
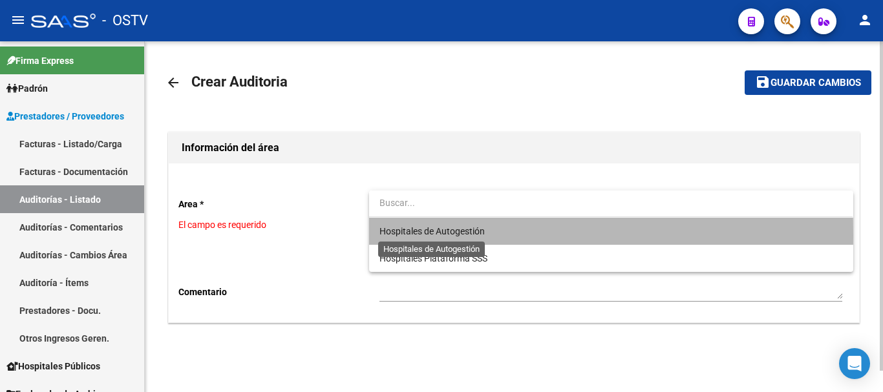
click at [398, 237] on span "Hospitales de Autogestión" at bounding box center [610, 231] width 463 height 27
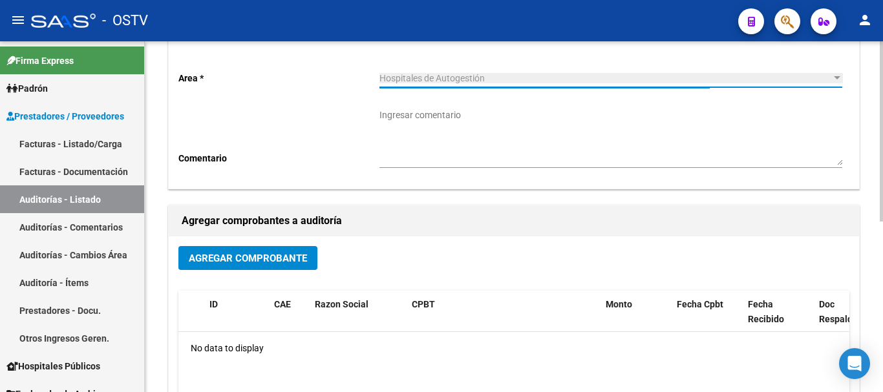
scroll to position [129, 0]
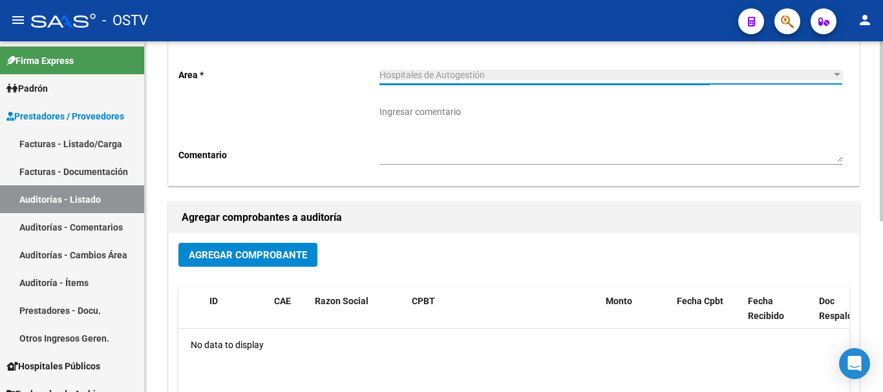
click at [251, 251] on span "Agregar Comprobante" at bounding box center [248, 256] width 118 height 12
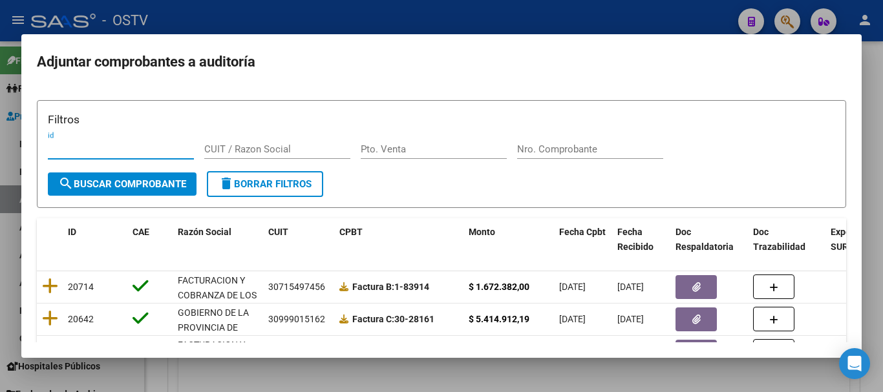
click at [529, 147] on input "Nro. Comprobante" at bounding box center [590, 149] width 146 height 12
paste input "1249"
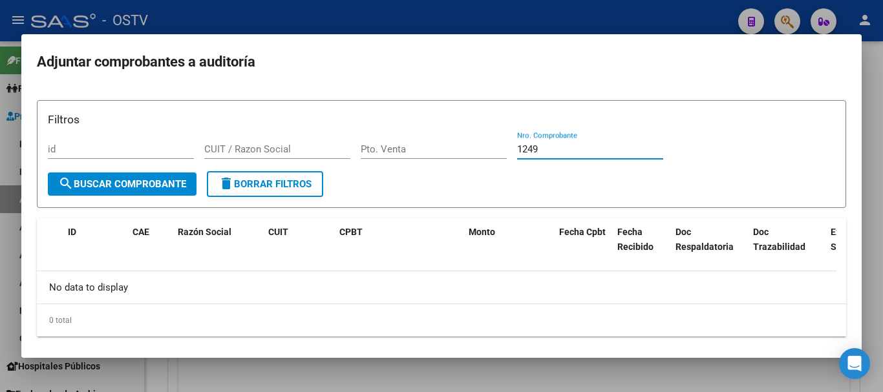
click at [295, 23] on div at bounding box center [441, 196] width 883 height 392
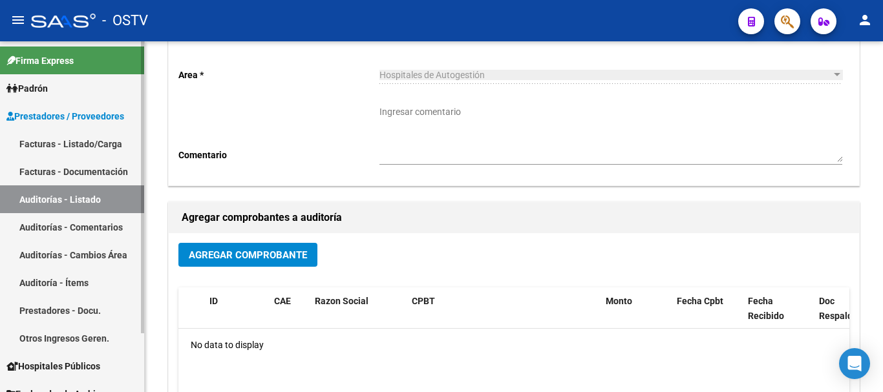
click at [81, 191] on link "Auditorías - Listado" at bounding box center [72, 200] width 144 height 28
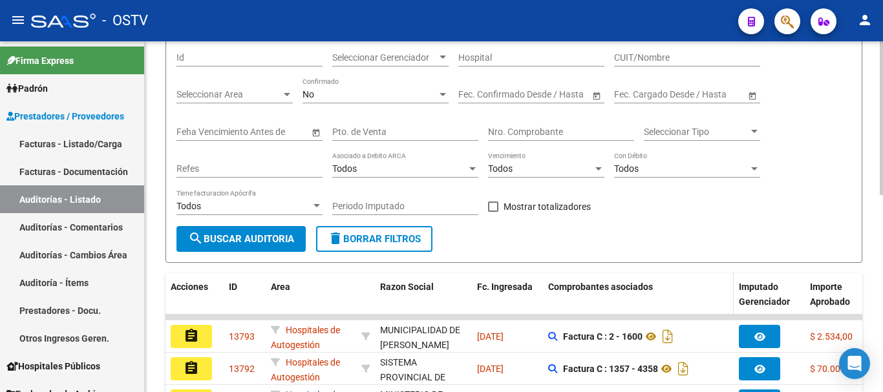
scroll to position [129, 0]
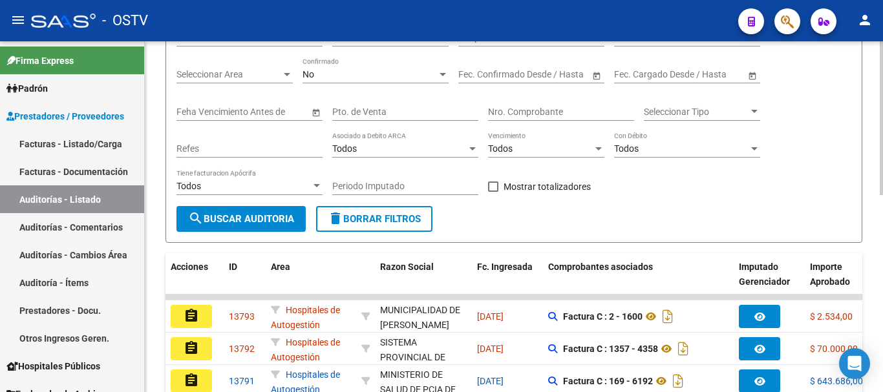
click at [540, 112] on input "Nro. Comprobante" at bounding box center [561, 112] width 146 height 11
paste input "1249"
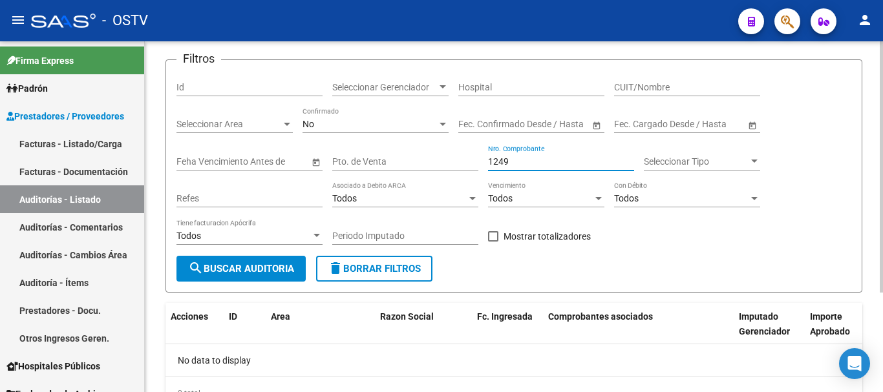
scroll to position [0, 0]
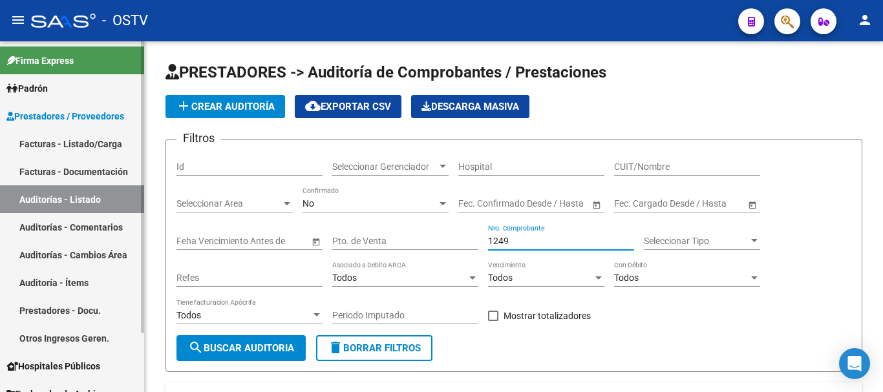
click at [59, 142] on link "Facturas - Listado/Carga" at bounding box center [72, 144] width 144 height 28
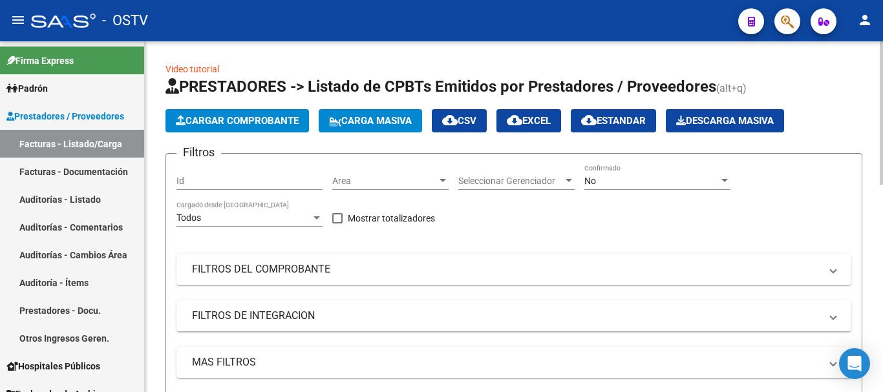
click at [306, 275] on mat-panel-title "FILTROS DEL COMPROBANTE" at bounding box center [506, 269] width 628 height 14
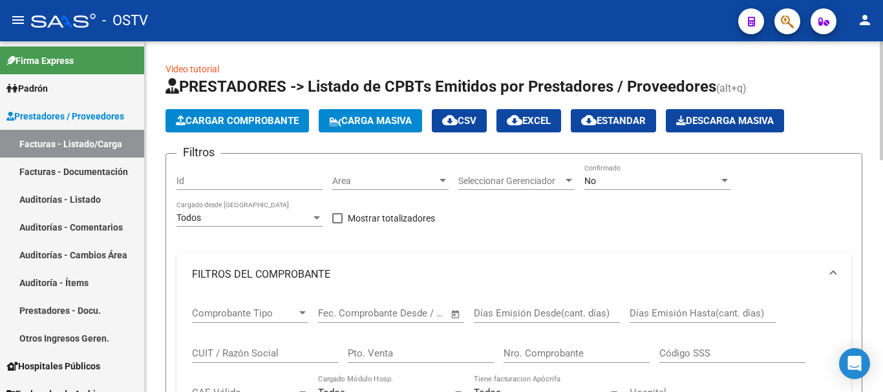
click at [549, 359] on div "Nro. Comprobante" at bounding box center [577, 349] width 146 height 28
paste input "1249"
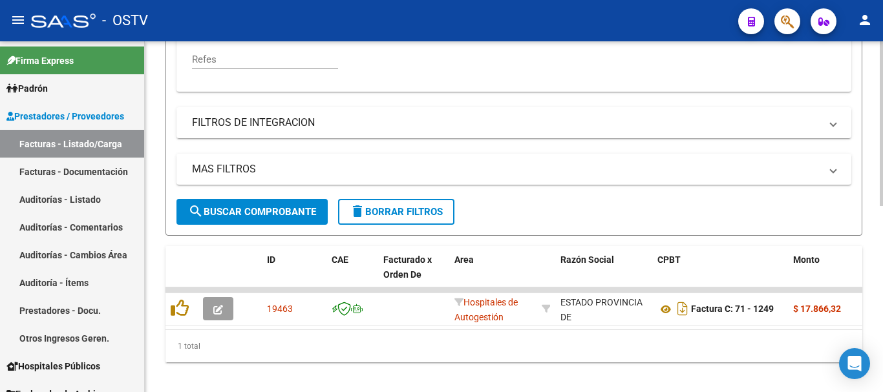
scroll to position [396, 0]
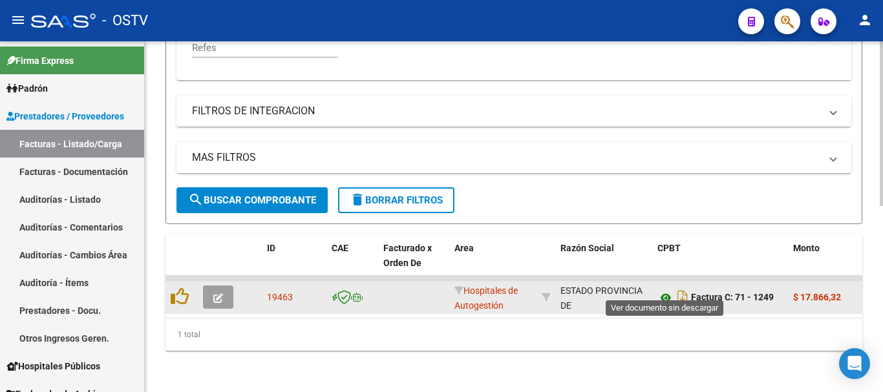
click at [666, 290] on icon at bounding box center [665, 298] width 17 height 16
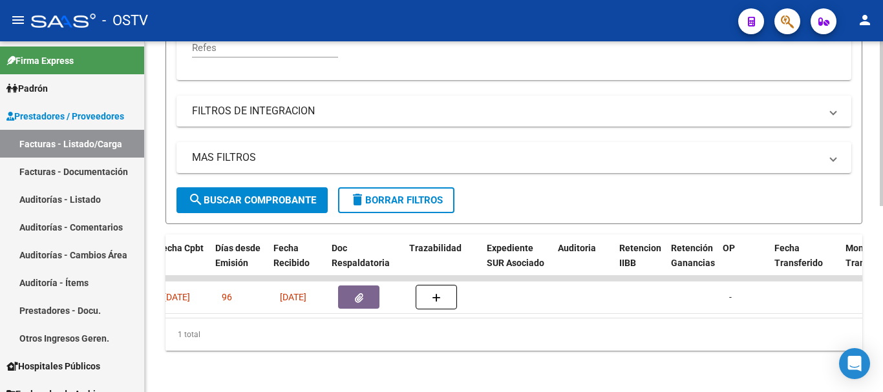
scroll to position [0, 569]
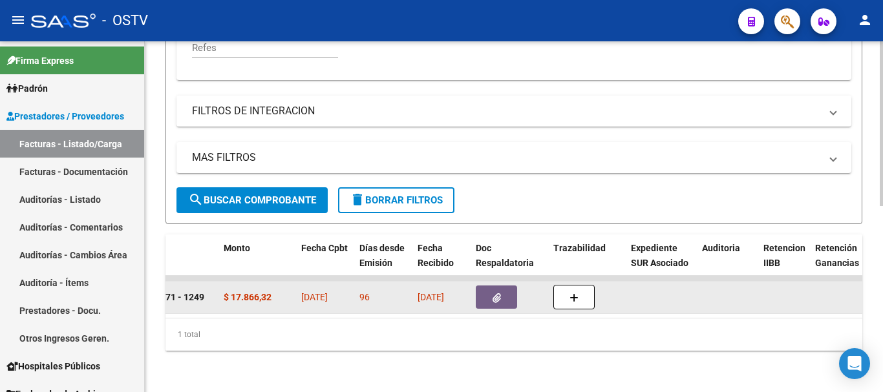
click at [488, 286] on button "button" at bounding box center [496, 297] width 41 height 23
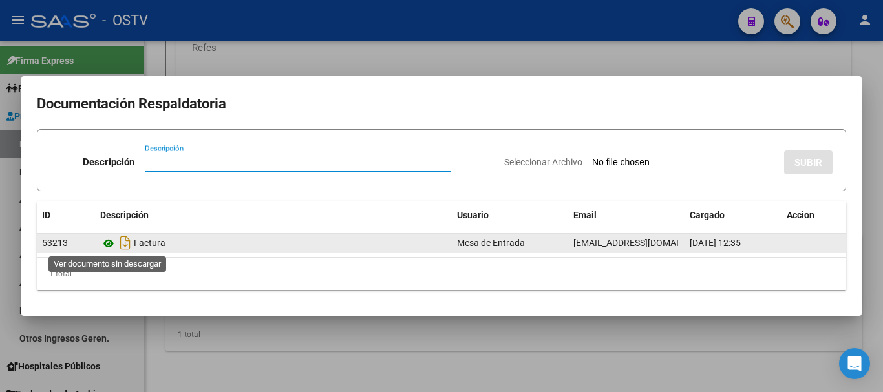
click at [111, 243] on icon at bounding box center [108, 244] width 17 height 16
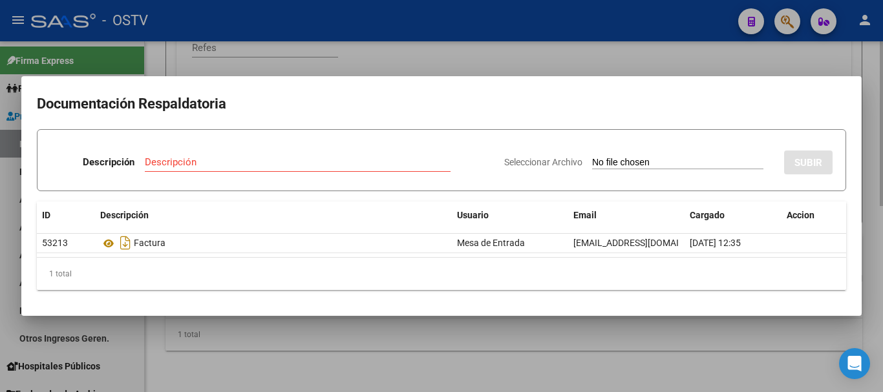
drag, startPoint x: 322, startPoint y: 54, endPoint x: 343, endPoint y: 58, distance: 21.7
click at [322, 53] on div at bounding box center [441, 196] width 883 height 392
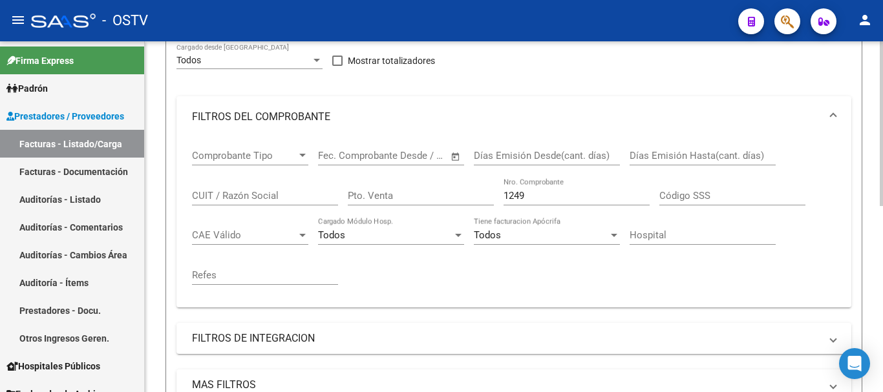
scroll to position [137, 0]
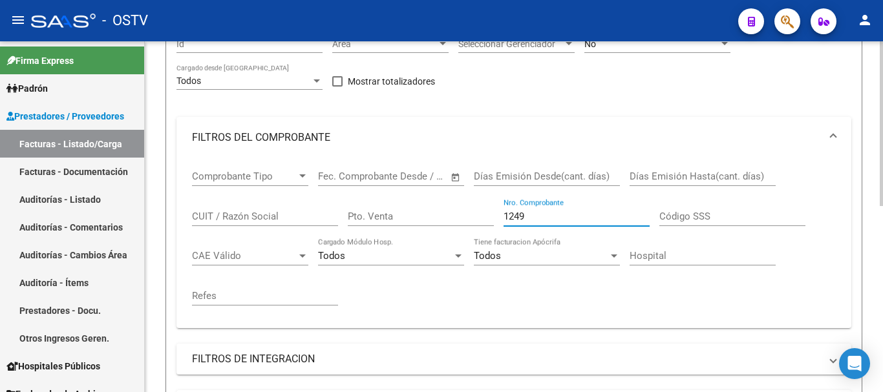
drag, startPoint x: 545, startPoint y: 211, endPoint x: 456, endPoint y: 217, distance: 88.7
click at [458, 217] on div "Comprobante Tipo Comprobante Tipo Start date – End date Fec. Comprobante Desde …" at bounding box center [514, 238] width 644 height 160
paste input "6614"
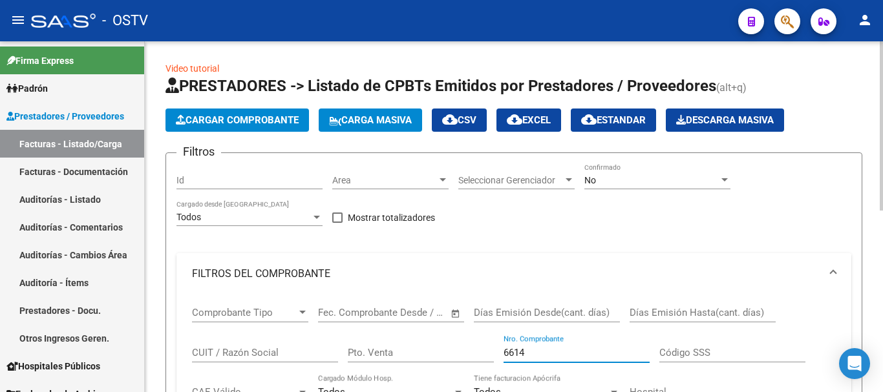
scroll to position [0, 0]
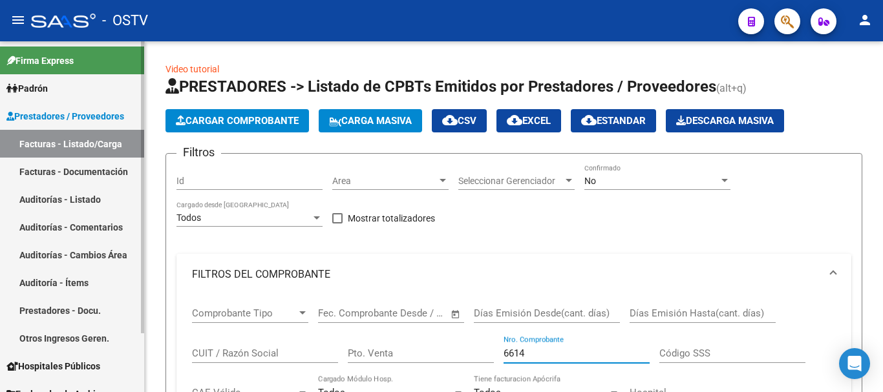
click at [70, 194] on link "Auditorías - Listado" at bounding box center [72, 200] width 144 height 28
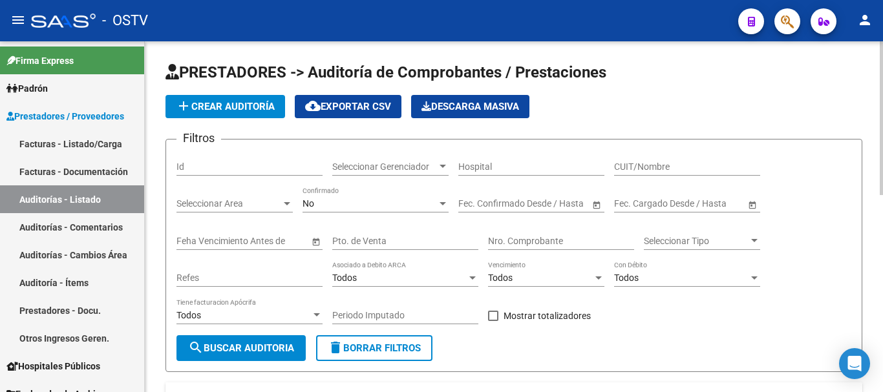
click at [359, 201] on div "No" at bounding box center [370, 203] width 134 height 11
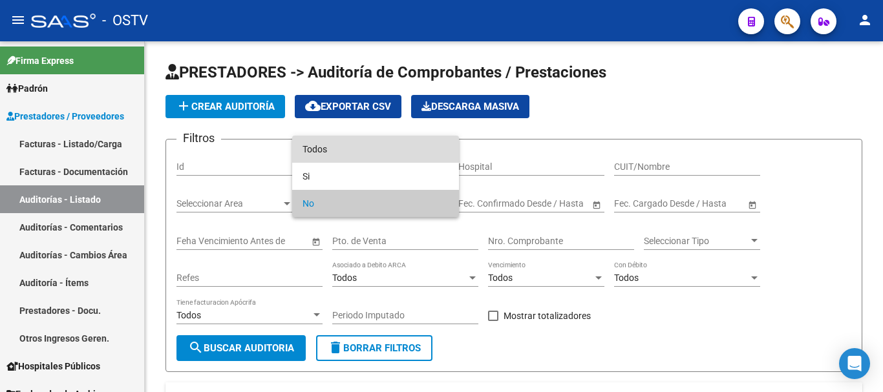
click at [355, 147] on span "Todos" at bounding box center [376, 149] width 146 height 27
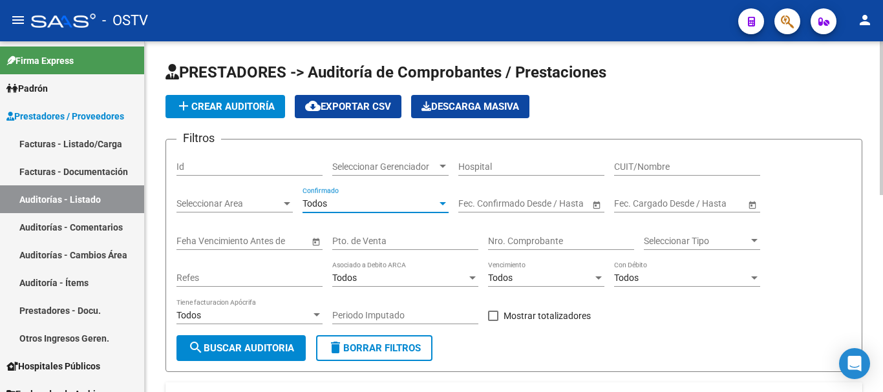
click at [513, 237] on input "Nro. Comprobante" at bounding box center [561, 241] width 146 height 11
paste input "6614"
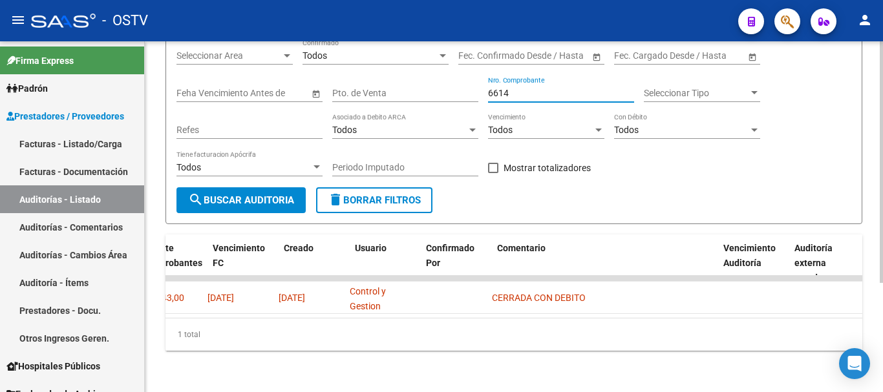
scroll to position [0, 686]
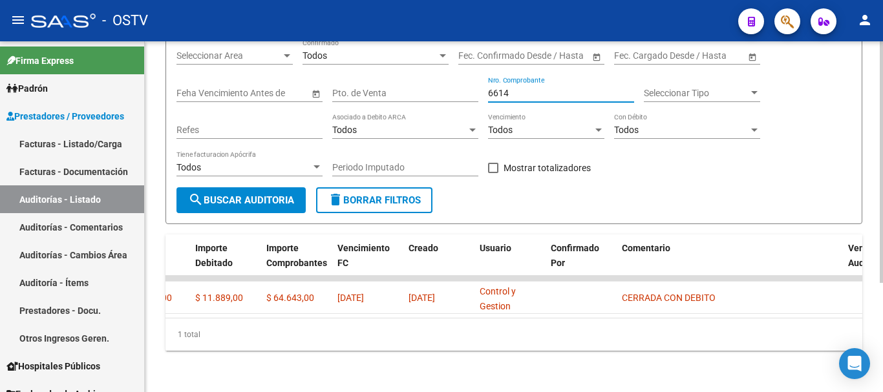
drag, startPoint x: 469, startPoint y: 89, endPoint x: 451, endPoint y: 92, distance: 19.1
click at [451, 91] on div "Filtros Id Seleccionar Gerenciador Seleccionar Gerenciador Hospital CUIT/Nombre…" at bounding box center [513, 95] width 675 height 186
paste input "566"
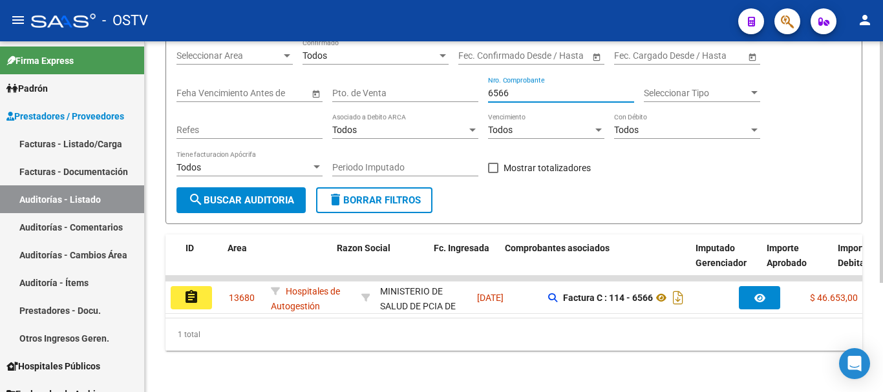
scroll to position [0, 158]
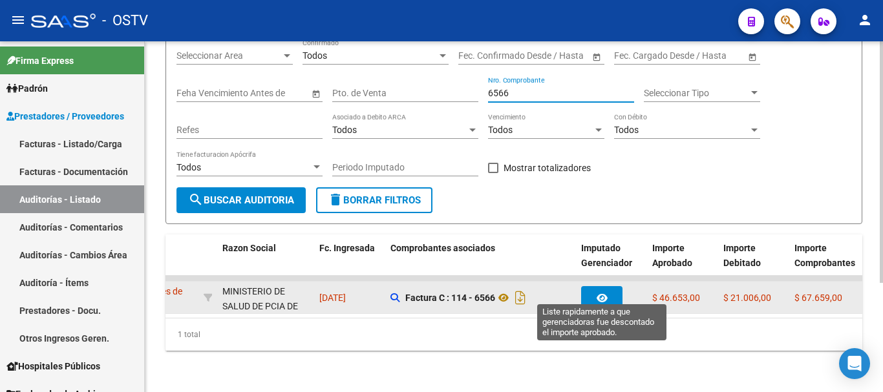
click at [599, 293] on icon "button" at bounding box center [602, 298] width 11 height 10
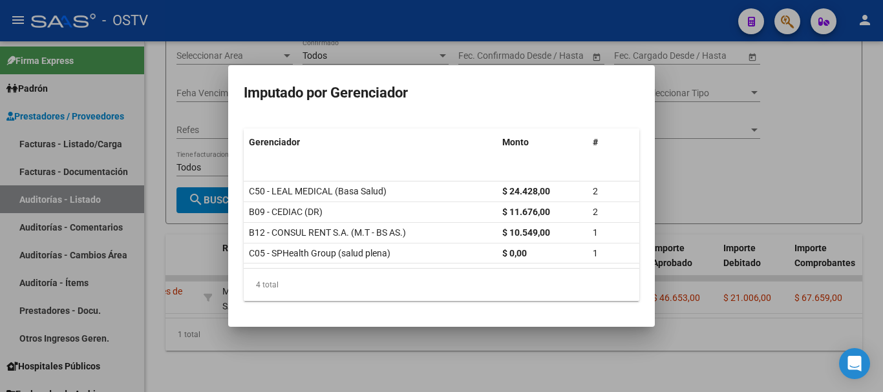
click at [675, 169] on div at bounding box center [441, 196] width 883 height 392
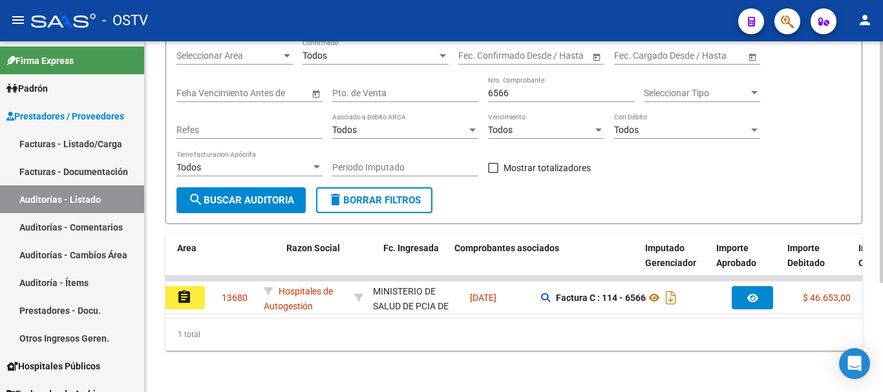
scroll to position [0, 0]
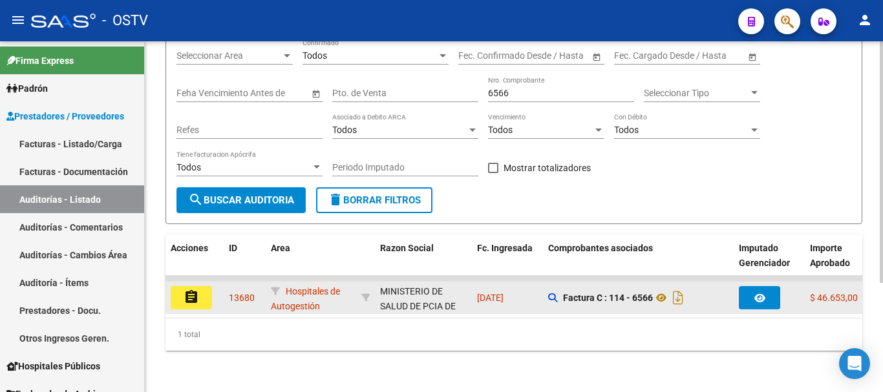
click at [491, 291] on div "[DATE]" at bounding box center [507, 298] width 61 height 15
click at [182, 293] on button "assignment" at bounding box center [191, 297] width 41 height 23
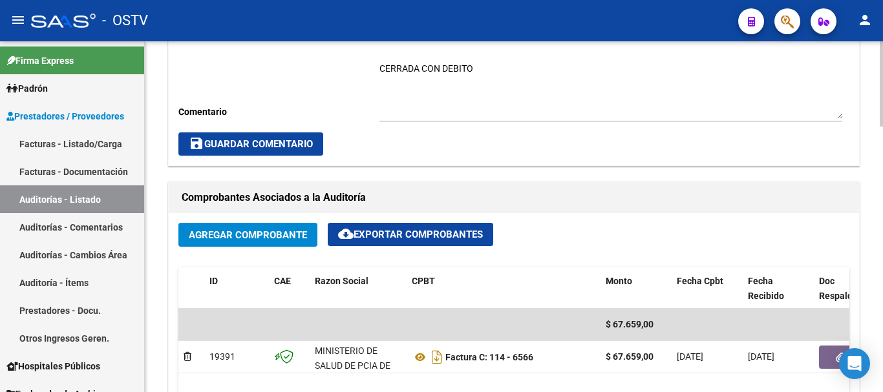
scroll to position [517, 0]
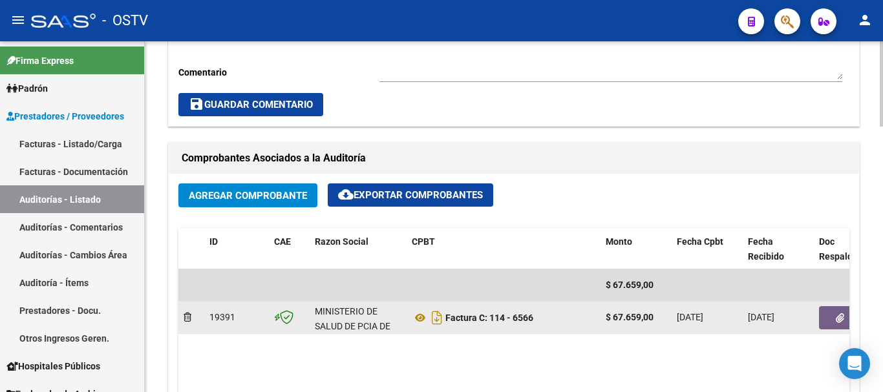
click at [839, 313] on icon "button" at bounding box center [840, 318] width 8 height 10
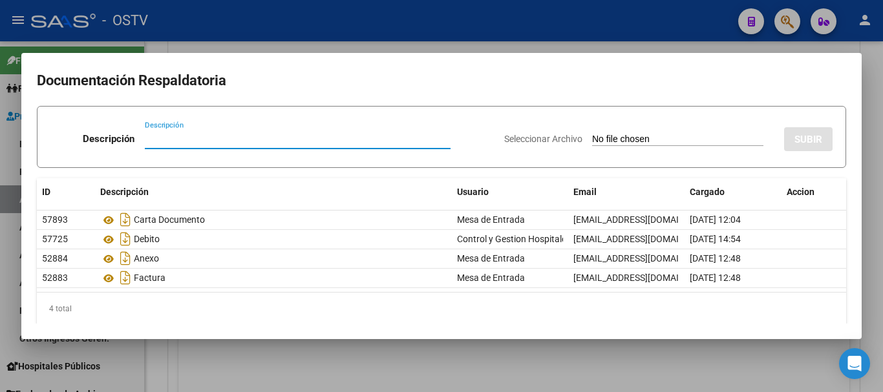
click at [882, 195] on div at bounding box center [441, 196] width 883 height 392
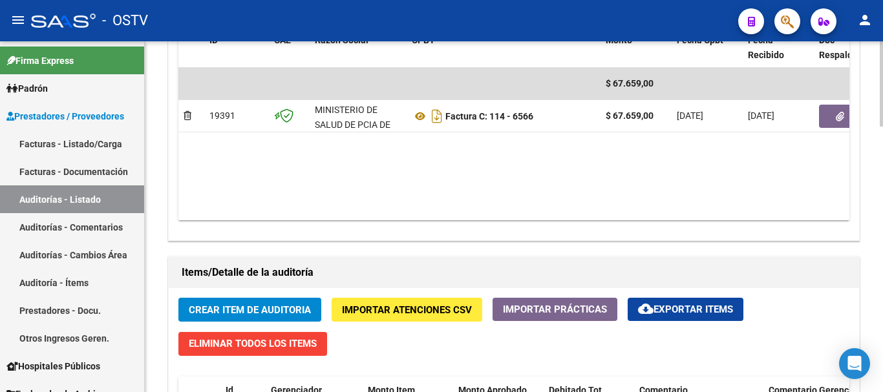
scroll to position [703, 0]
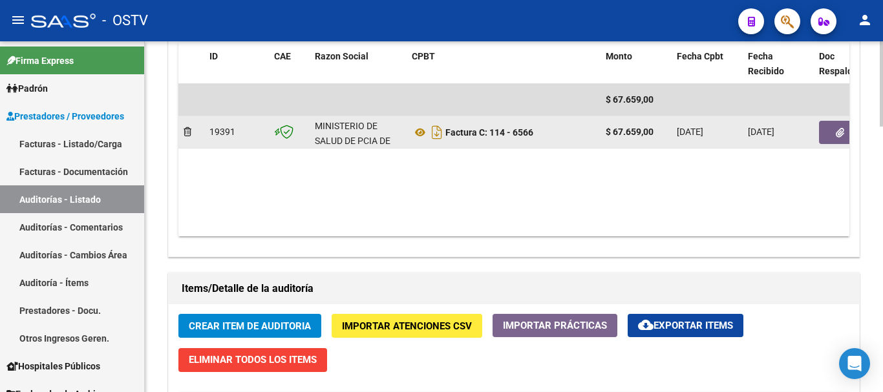
click at [845, 136] on button "button" at bounding box center [839, 132] width 41 height 23
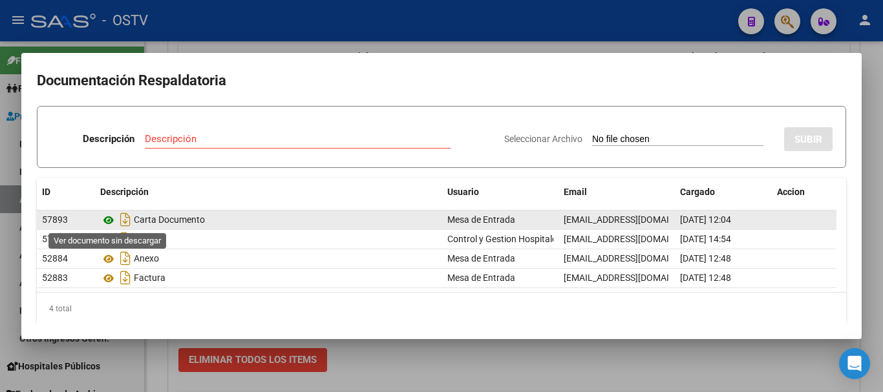
click at [107, 218] on icon at bounding box center [108, 221] width 17 height 16
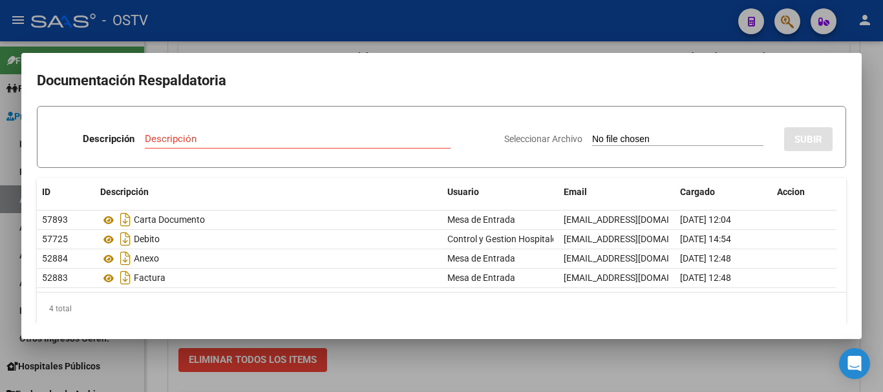
click at [423, 37] on div at bounding box center [441, 196] width 883 height 392
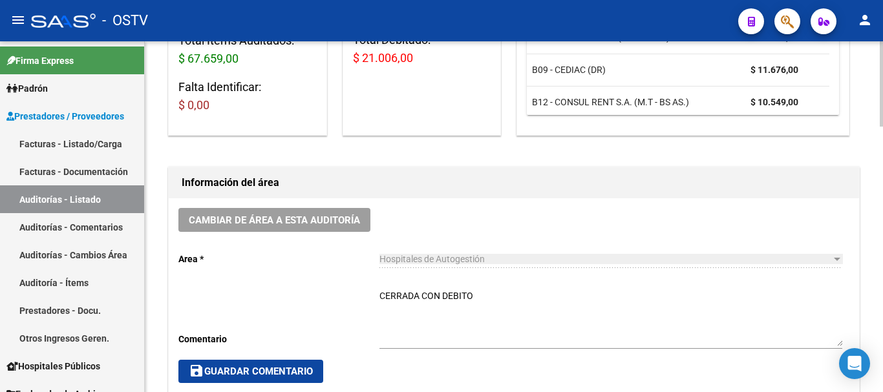
scroll to position [0, 0]
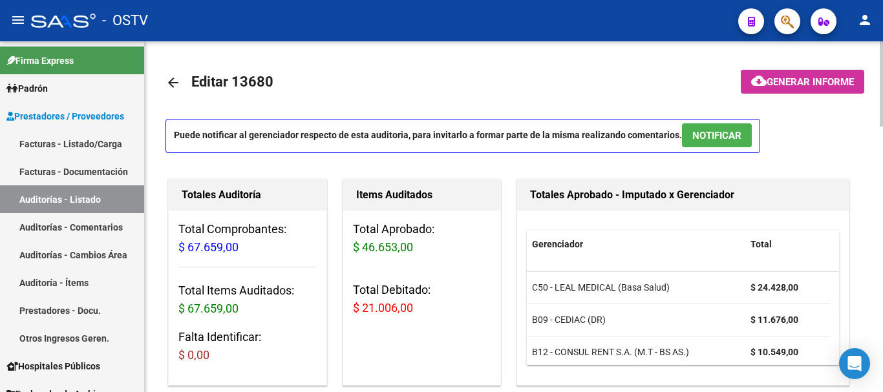
click at [184, 86] on link "arrow_back" at bounding box center [178, 82] width 26 height 30
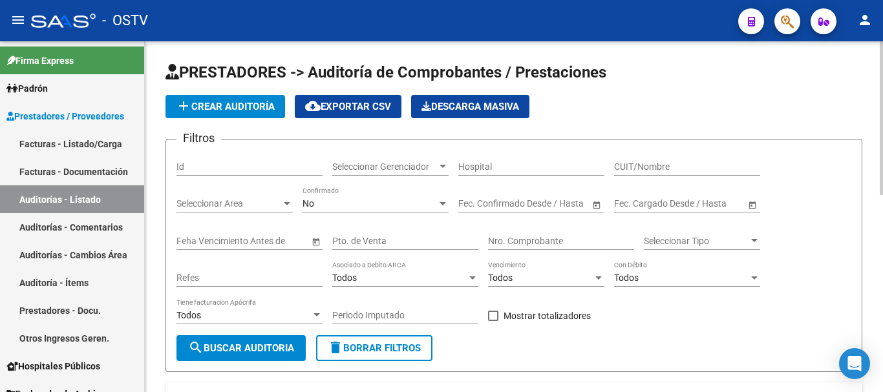
click at [537, 235] on div "Nro. Comprobante" at bounding box center [561, 237] width 146 height 26
click at [330, 194] on div "No Confirmado" at bounding box center [376, 200] width 146 height 26
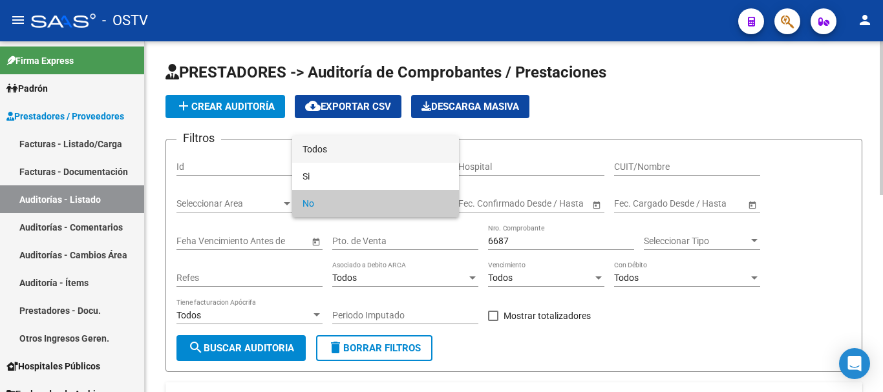
click at [361, 144] on span "Todos" at bounding box center [376, 149] width 146 height 27
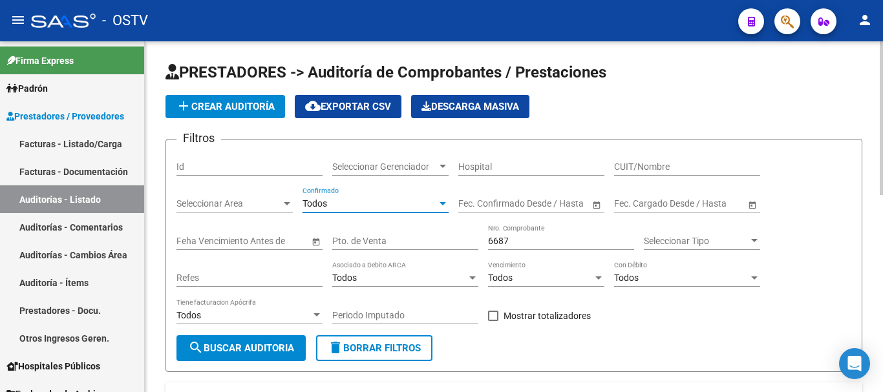
click at [253, 345] on span "search Buscar Auditoria" at bounding box center [241, 349] width 106 height 12
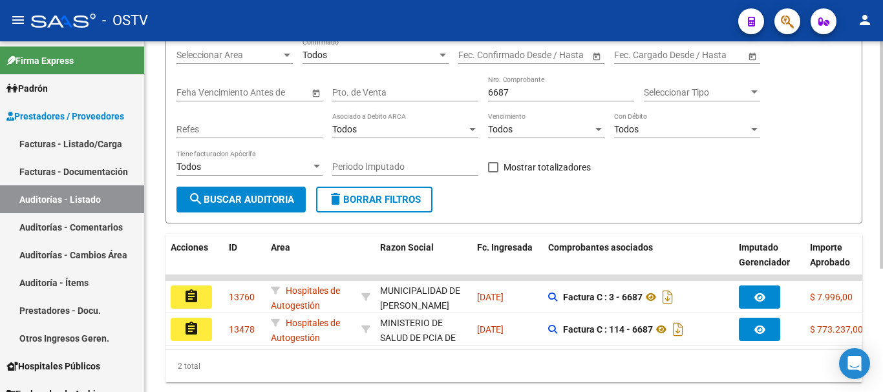
scroll to position [191, 0]
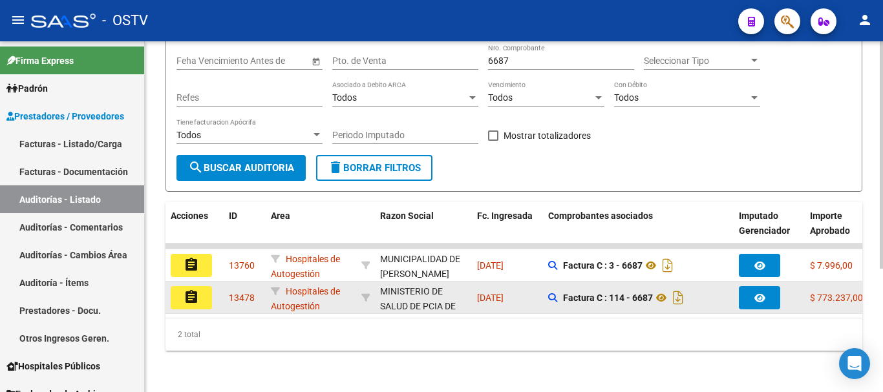
click at [193, 291] on mat-icon "assignment" at bounding box center [192, 298] width 16 height 16
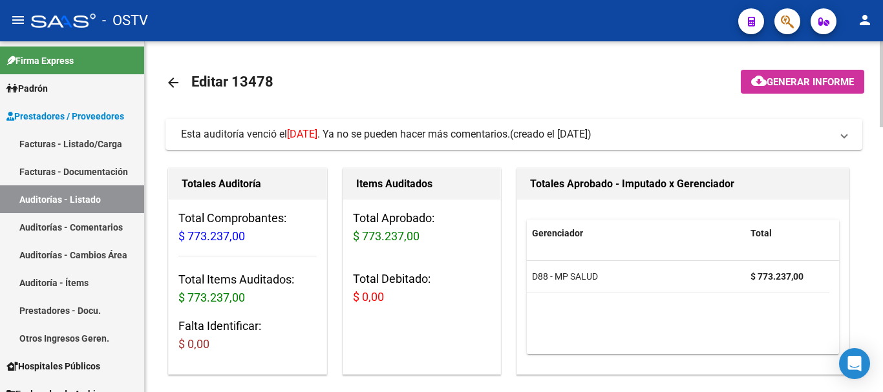
click at [182, 79] on link "arrow_back" at bounding box center [178, 82] width 26 height 30
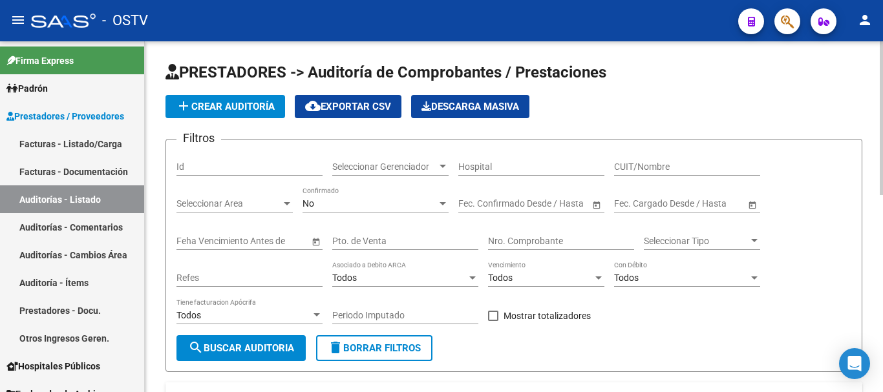
click at [228, 108] on span "add Crear Auditoría" at bounding box center [225, 107] width 99 height 12
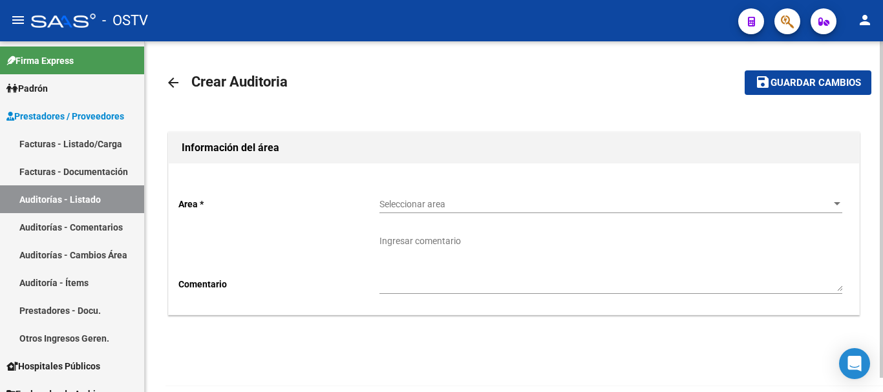
click at [427, 202] on span "Seleccionar area" at bounding box center [604, 204] width 451 height 11
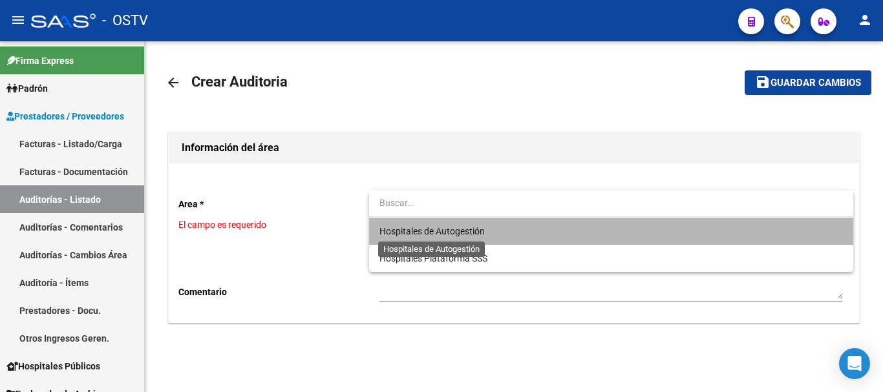
click at [426, 232] on span "Hospitales de Autogestión" at bounding box center [431, 231] width 105 height 10
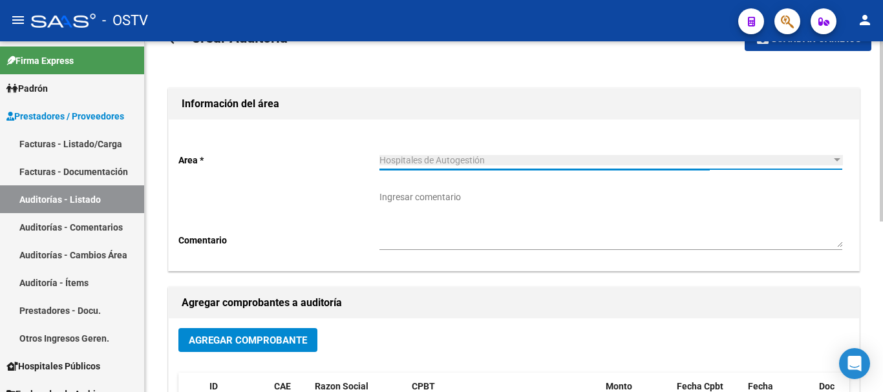
scroll to position [65, 0]
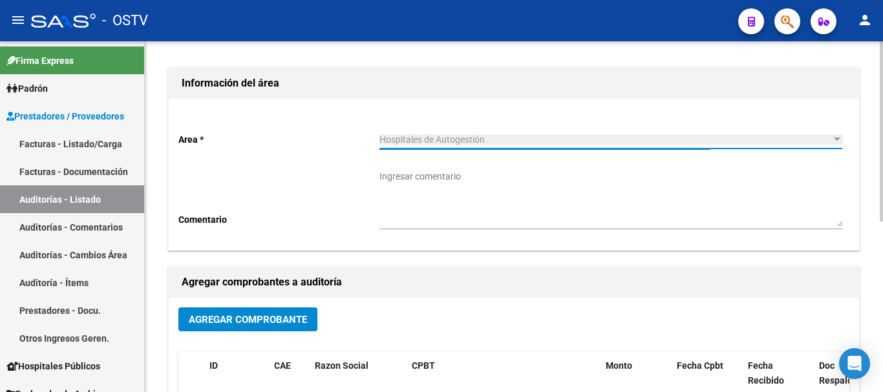
click at [247, 311] on button "Agregar Comprobante" at bounding box center [247, 320] width 139 height 24
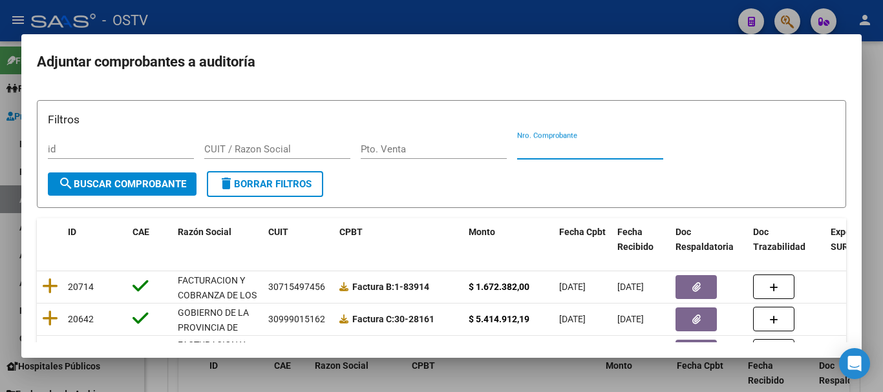
click at [553, 150] on input "Nro. Comprobante" at bounding box center [590, 149] width 146 height 12
paste input "2500"
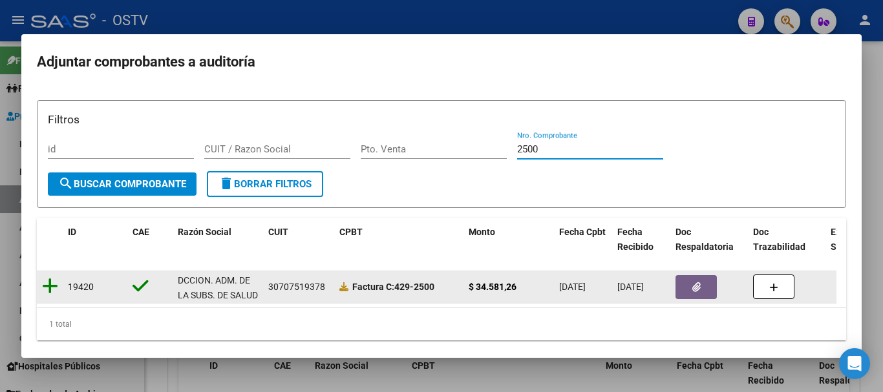
click at [47, 288] on icon at bounding box center [50, 286] width 16 height 18
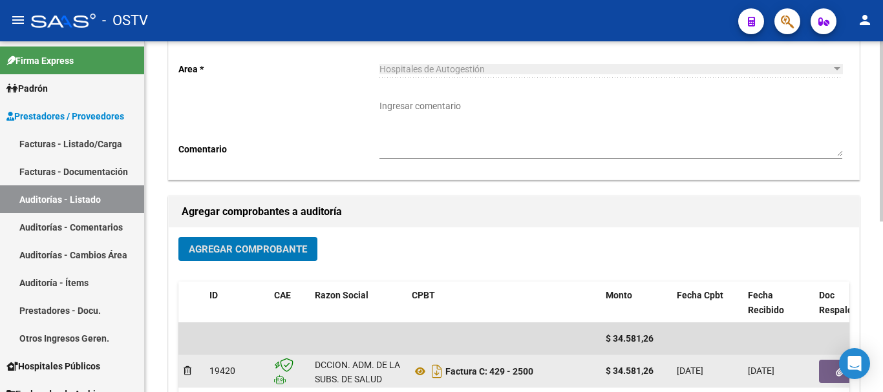
scroll to position [331, 0]
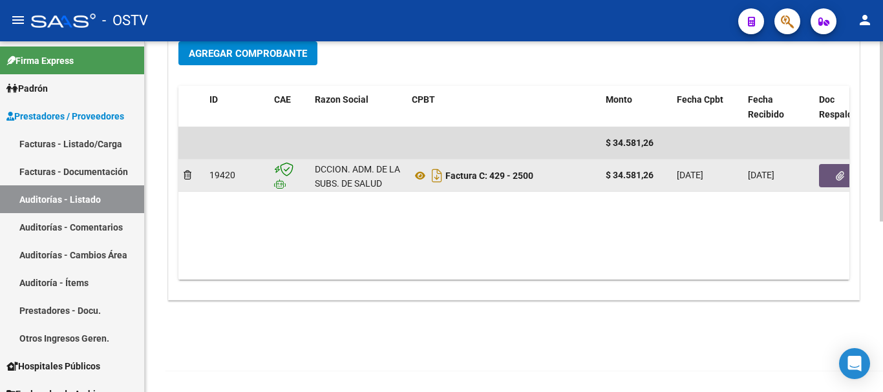
click at [837, 172] on icon "button" at bounding box center [840, 176] width 8 height 10
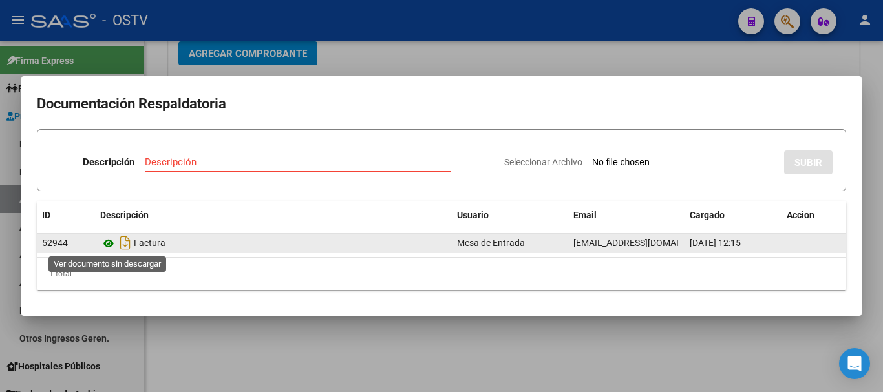
click at [111, 247] on icon at bounding box center [108, 244] width 17 height 16
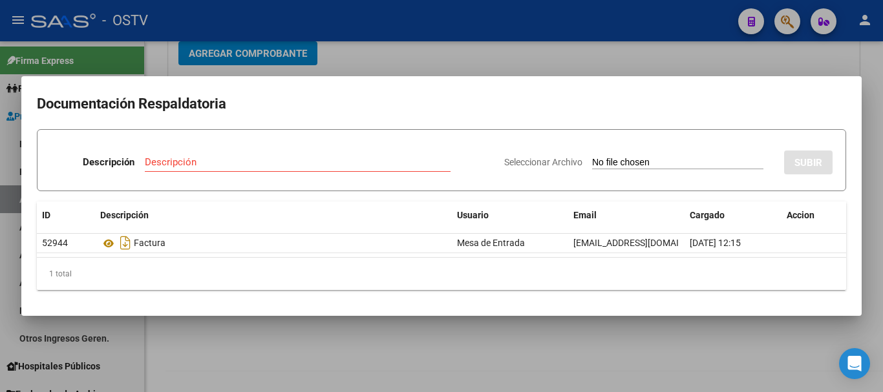
click at [580, 50] on div at bounding box center [441, 196] width 883 height 392
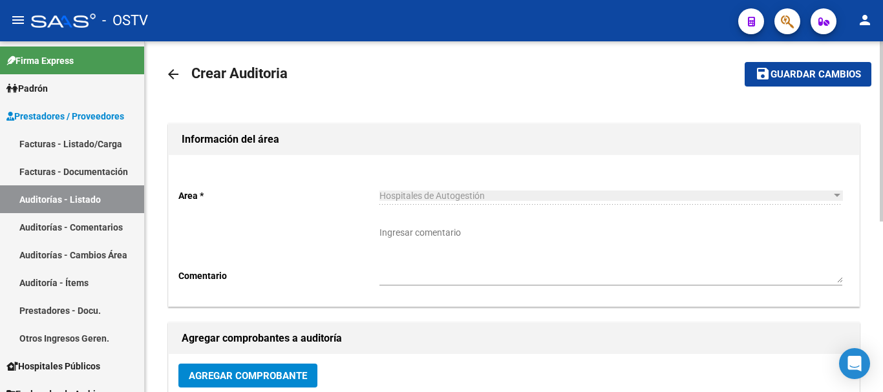
scroll to position [8, 0]
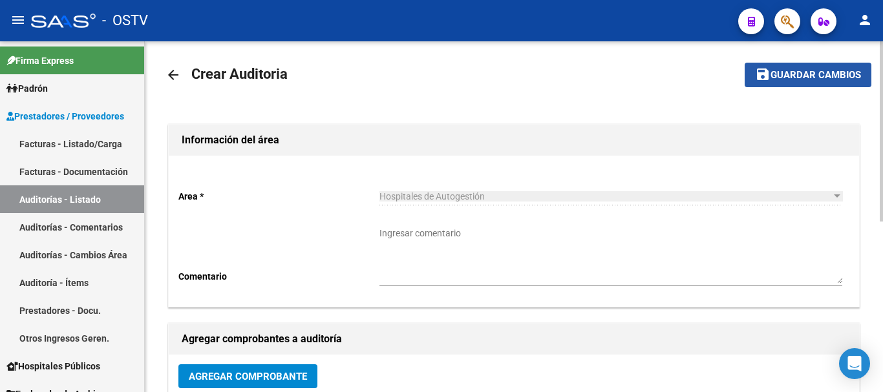
click at [772, 69] on span "save Guardar cambios" at bounding box center [808, 75] width 106 height 12
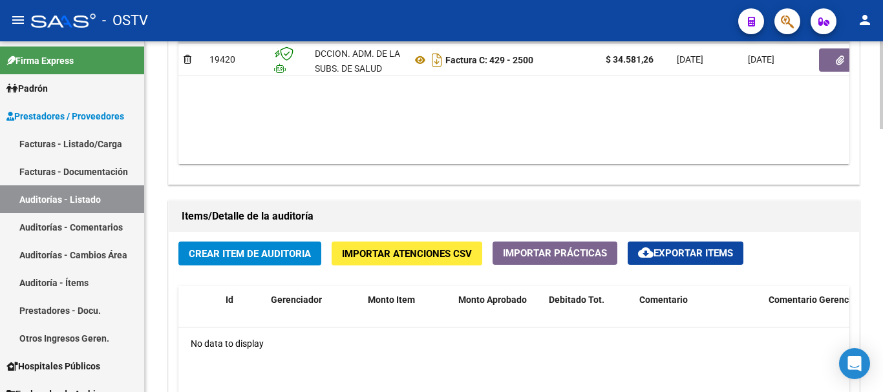
scroll to position [776, 0]
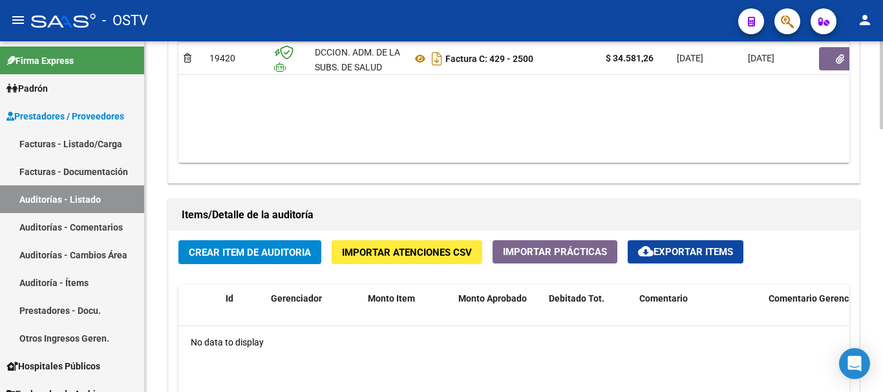
click at [284, 253] on span "Crear Item de Auditoria" at bounding box center [250, 253] width 122 height 12
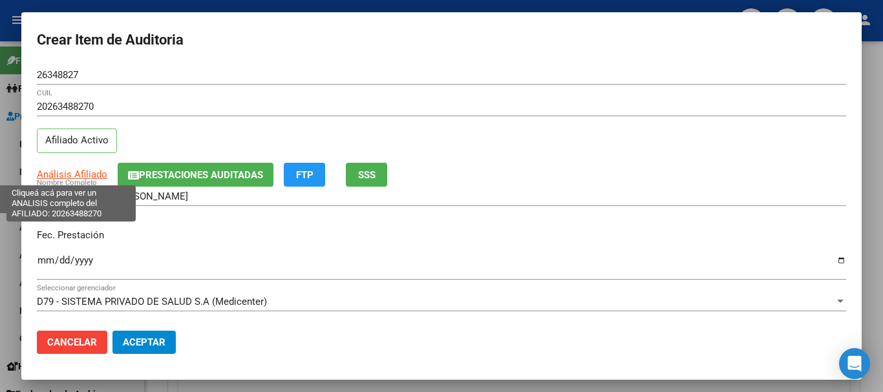
click at [94, 176] on span "Análisis Afiliado" at bounding box center [72, 175] width 70 height 12
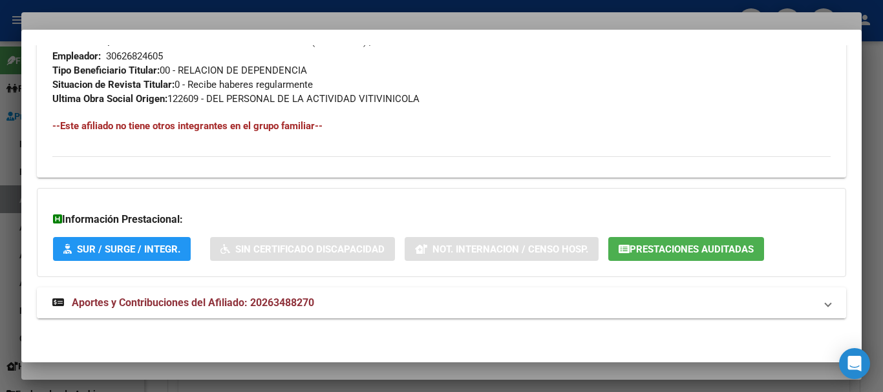
click at [237, 306] on span "Aportes y Contribuciones del Afiliado: 20263488270" at bounding box center [193, 303] width 242 height 12
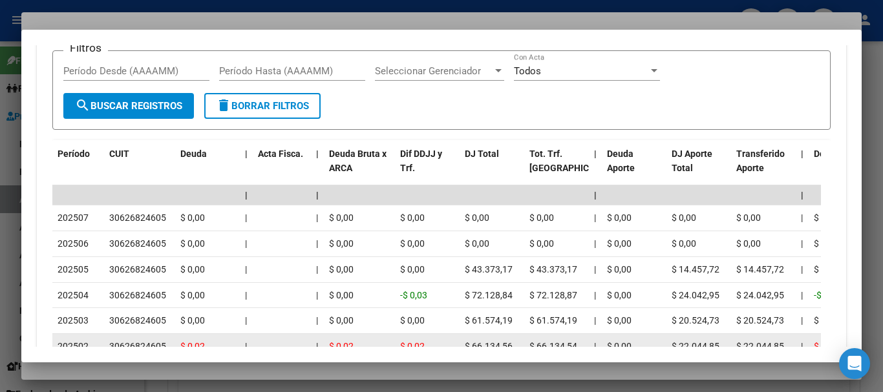
scroll to position [1192, 0]
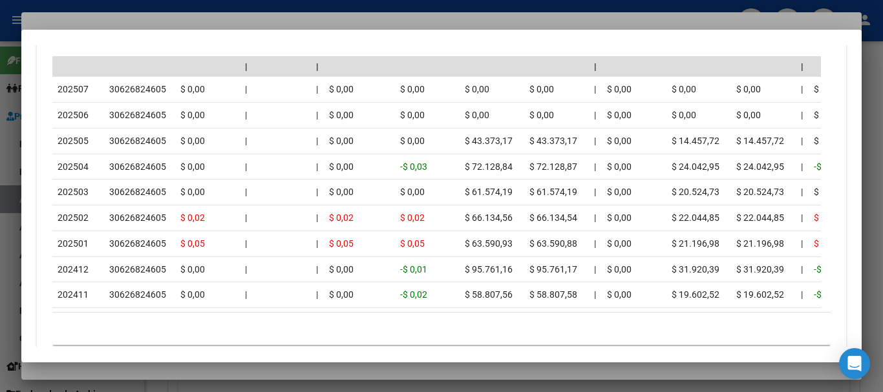
click at [194, 21] on div at bounding box center [441, 196] width 883 height 392
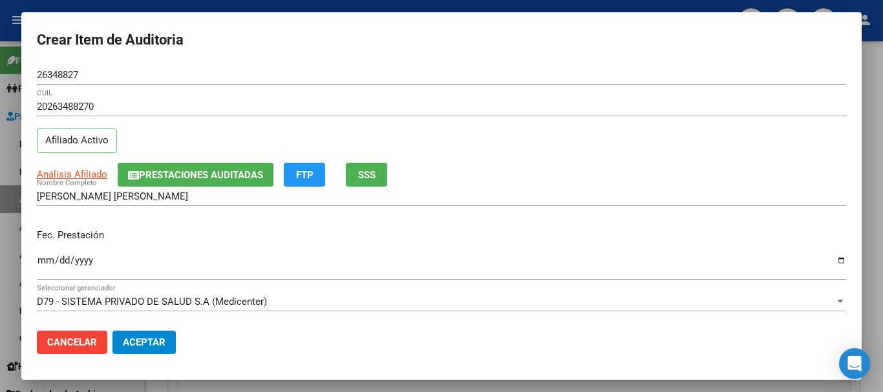
click at [422, 127] on div "20263488270 CUIL" at bounding box center [441, 113] width 809 height 32
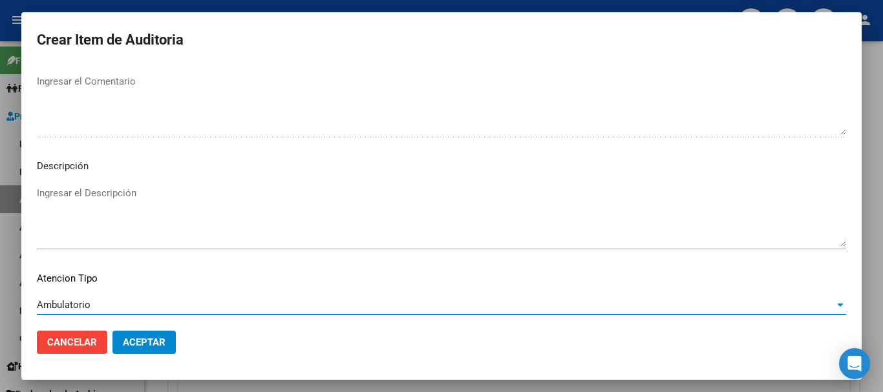
scroll to position [797, 0]
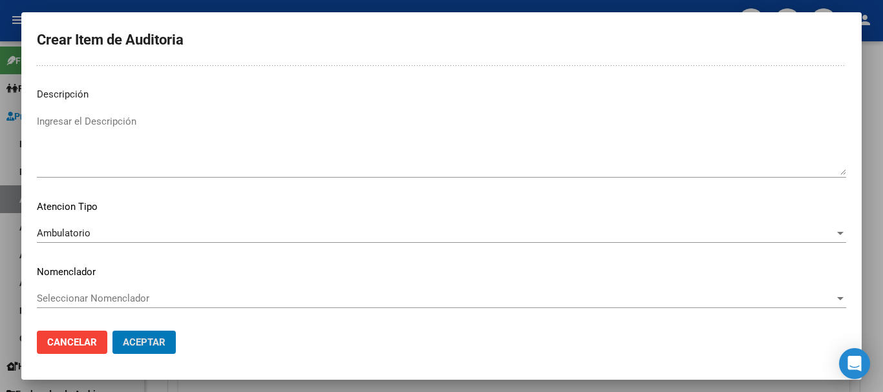
click at [112, 331] on button "Aceptar" at bounding box center [143, 342] width 63 height 23
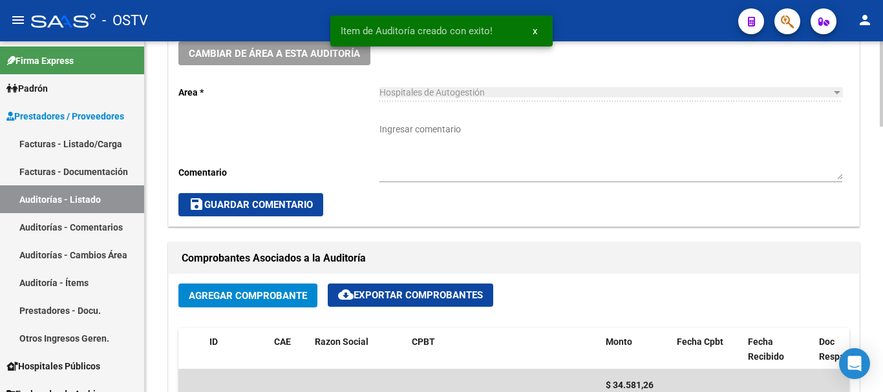
scroll to position [324, 0]
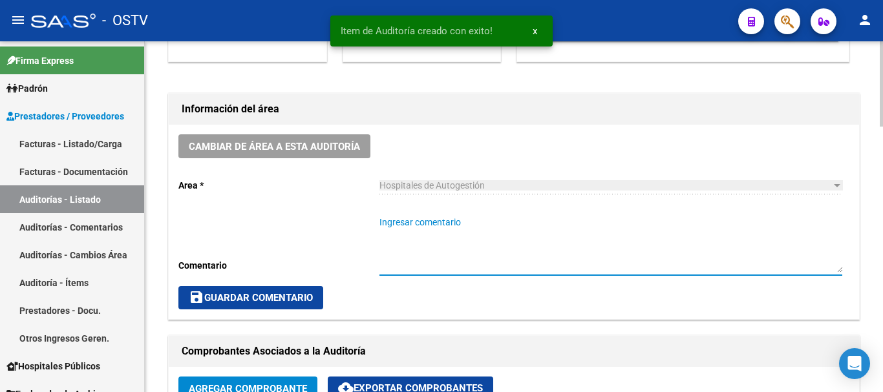
click at [472, 229] on textarea "Ingresar comentario" at bounding box center [610, 244] width 463 height 57
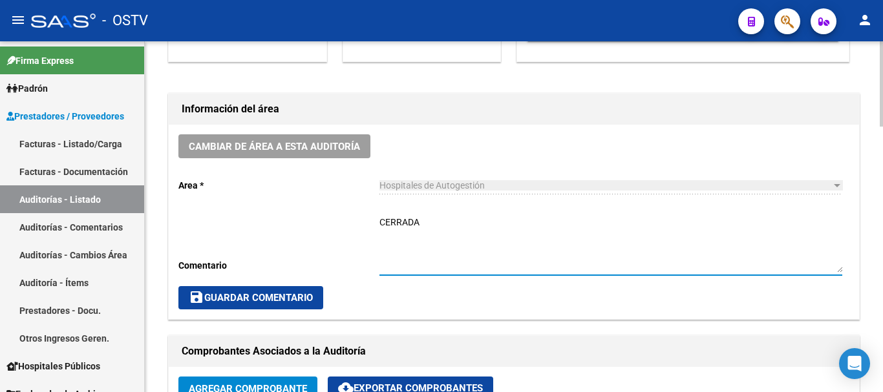
click at [256, 300] on span "save Guardar Comentario" at bounding box center [251, 298] width 124 height 12
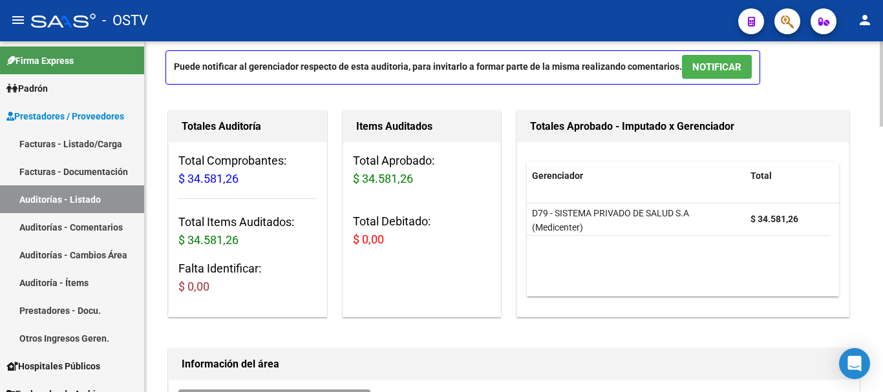
scroll to position [0, 0]
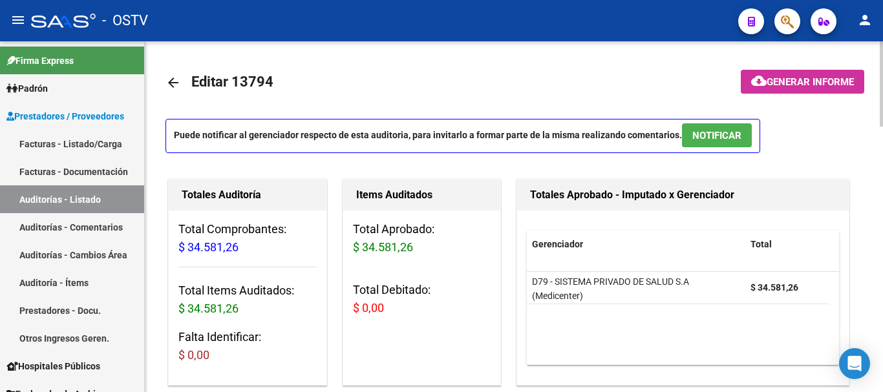
click at [176, 84] on mat-icon "arrow_back" at bounding box center [173, 83] width 16 height 16
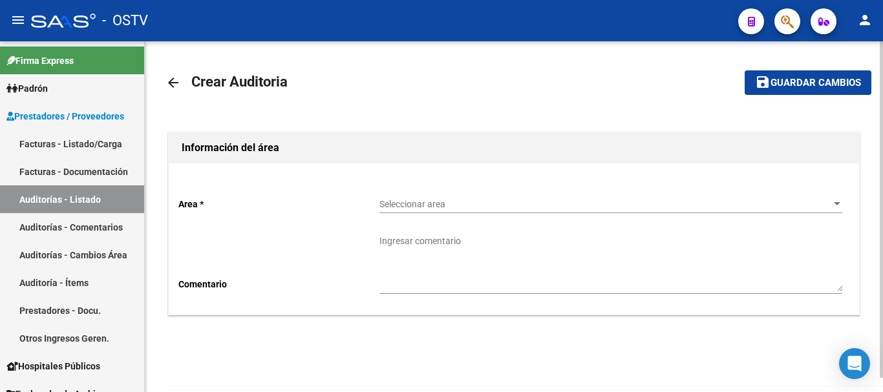
click at [513, 209] on span "Seleccionar area" at bounding box center [604, 204] width 451 height 11
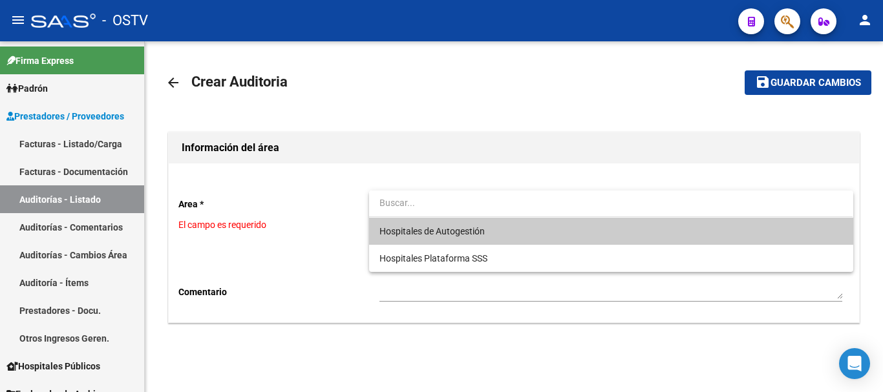
click at [431, 218] on span "Hospitales de Autogestión" at bounding box center [610, 231] width 463 height 27
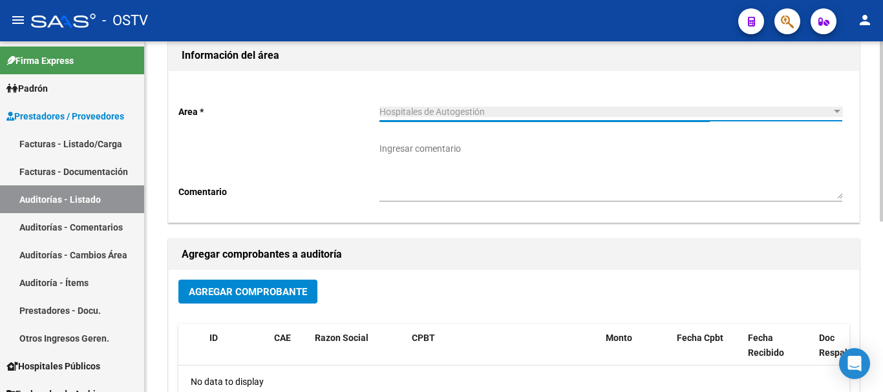
scroll to position [129, 0]
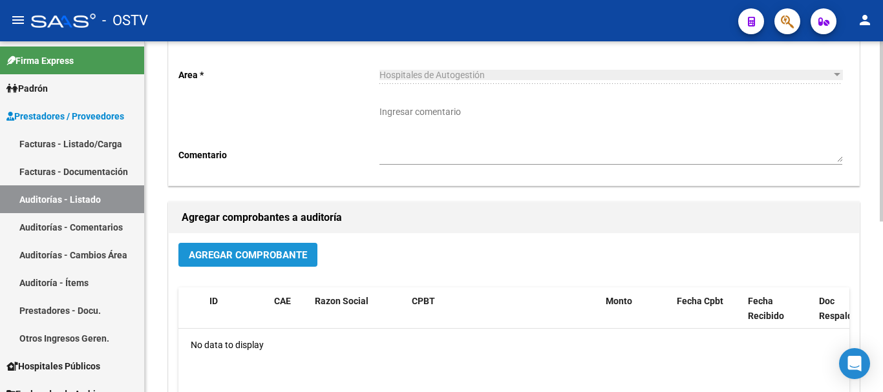
click at [282, 248] on button "Agregar Comprobante" at bounding box center [247, 255] width 139 height 24
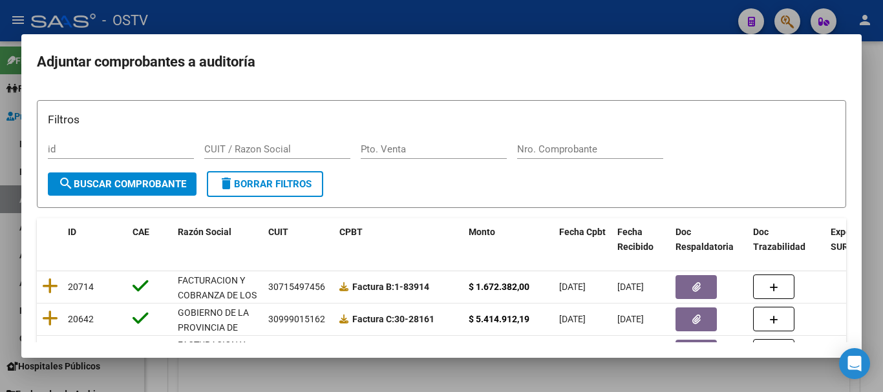
click at [571, 140] on div "Nro. Comprobante" at bounding box center [590, 149] width 146 height 19
paste input "5512"
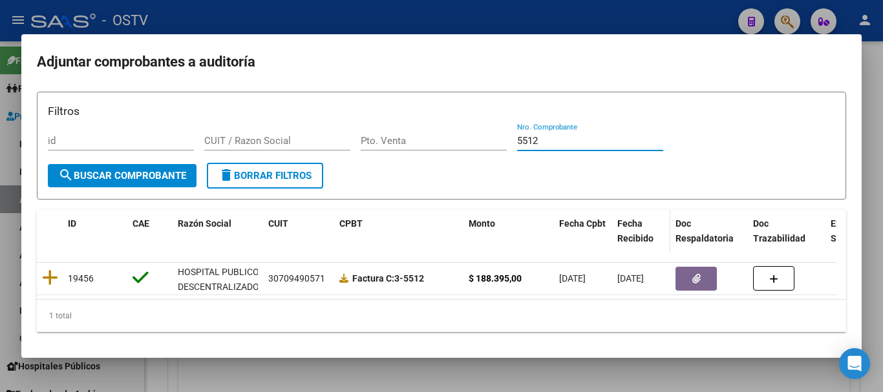
scroll to position [18, 0]
click at [295, 23] on div at bounding box center [441, 196] width 883 height 392
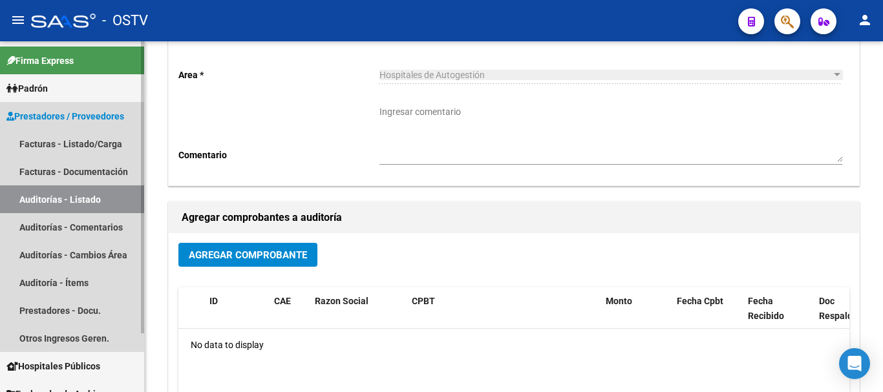
click at [58, 198] on link "Auditorías - Listado" at bounding box center [72, 200] width 144 height 28
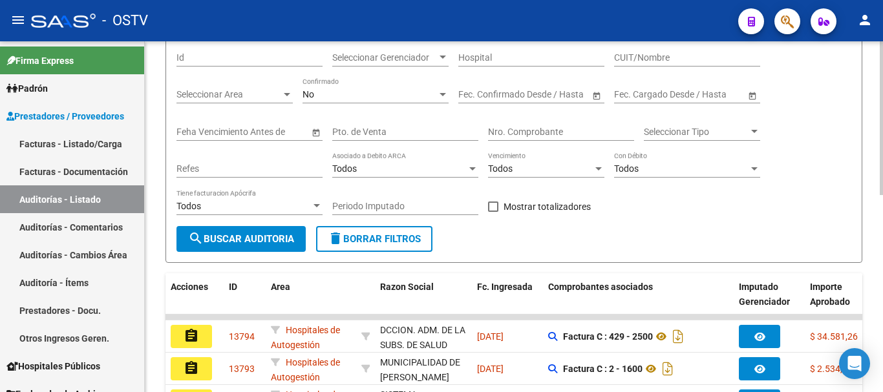
scroll to position [129, 0]
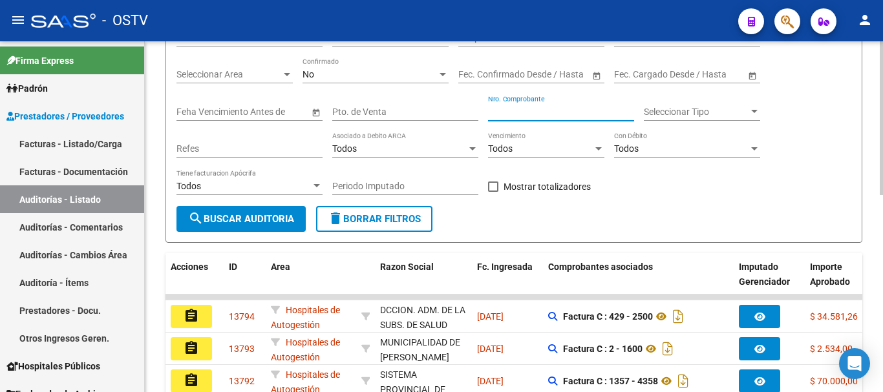
click at [537, 111] on input "Nro. Comprobante" at bounding box center [561, 112] width 146 height 11
paste input "6614"
click at [318, 74] on div "No" at bounding box center [370, 74] width 134 height 11
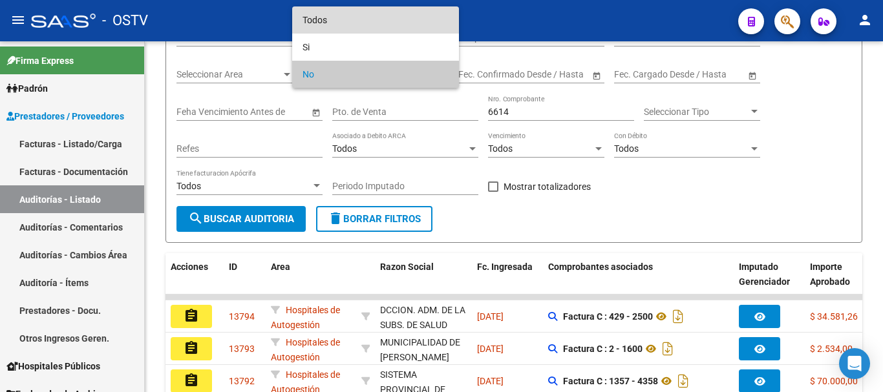
click at [355, 19] on span "Todos" at bounding box center [376, 19] width 146 height 27
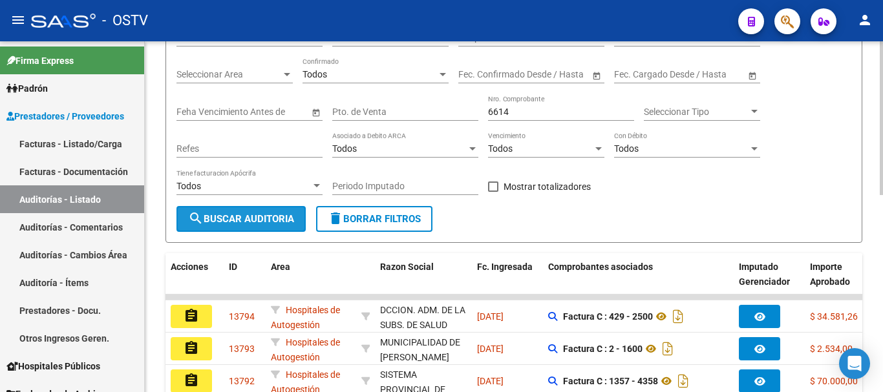
click at [261, 211] on button "search Buscar Auditoria" at bounding box center [240, 219] width 129 height 26
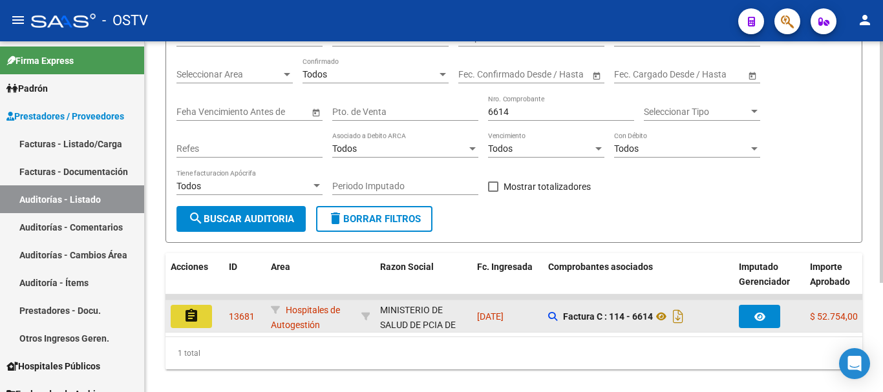
drag, startPoint x: 193, startPoint y: 320, endPoint x: 218, endPoint y: 309, distance: 27.5
click at [218, 309] on div "assignment" at bounding box center [195, 316] width 48 height 23
click at [187, 321] on mat-icon "assignment" at bounding box center [192, 316] width 16 height 16
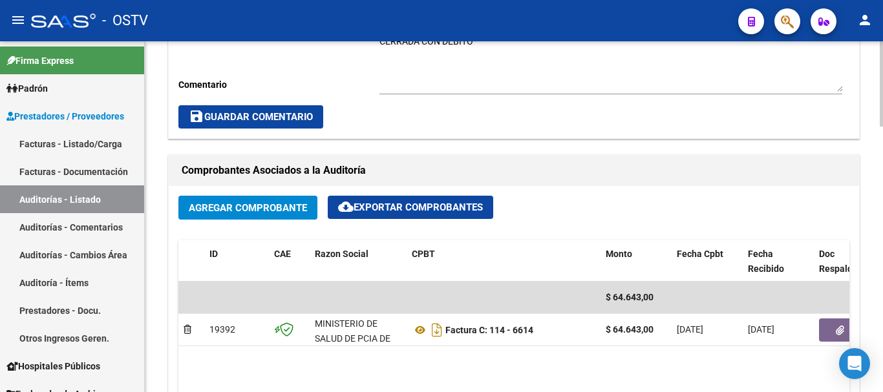
scroll to position [582, 0]
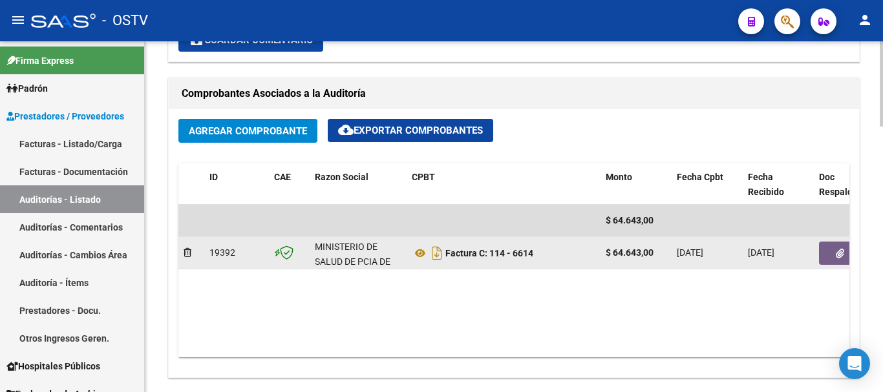
click at [846, 253] on button "button" at bounding box center [839, 253] width 41 height 23
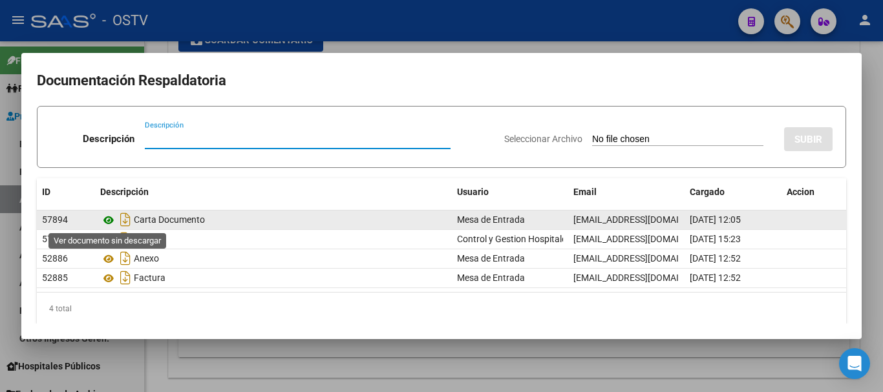
click at [111, 218] on icon at bounding box center [108, 221] width 17 height 16
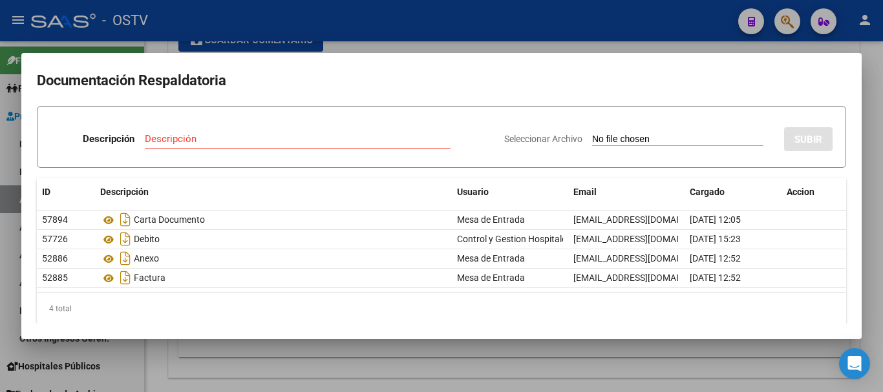
click at [415, 41] on div at bounding box center [441, 196] width 883 height 392
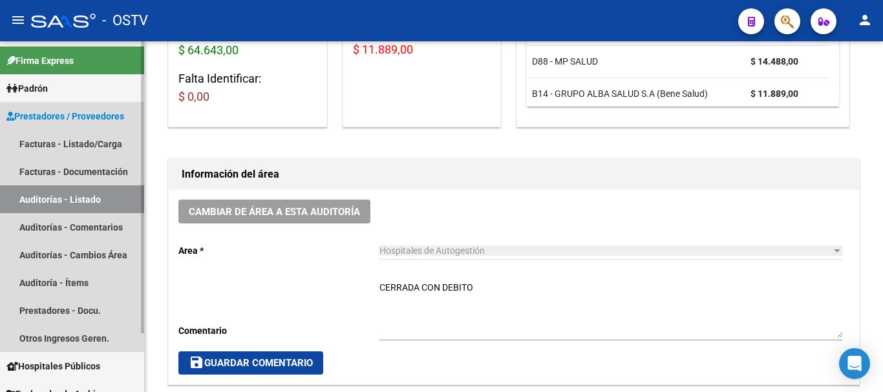
click at [74, 191] on link "Auditorías - Listado" at bounding box center [72, 200] width 144 height 28
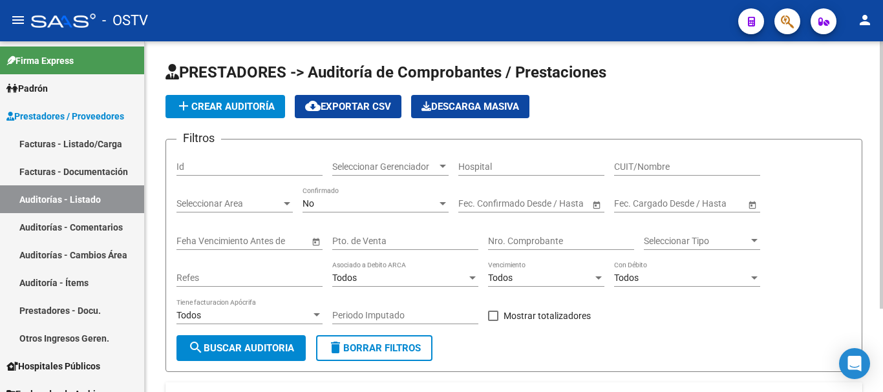
click at [232, 103] on span "add Crear Auditoría" at bounding box center [225, 107] width 99 height 12
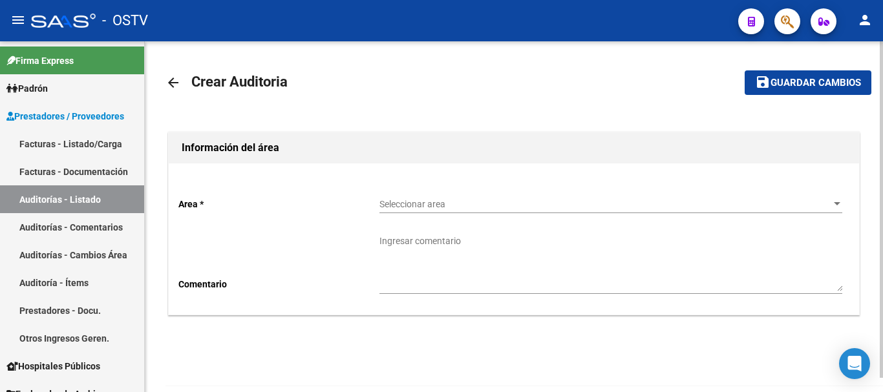
click at [454, 201] on span "Seleccionar area" at bounding box center [604, 204] width 451 height 11
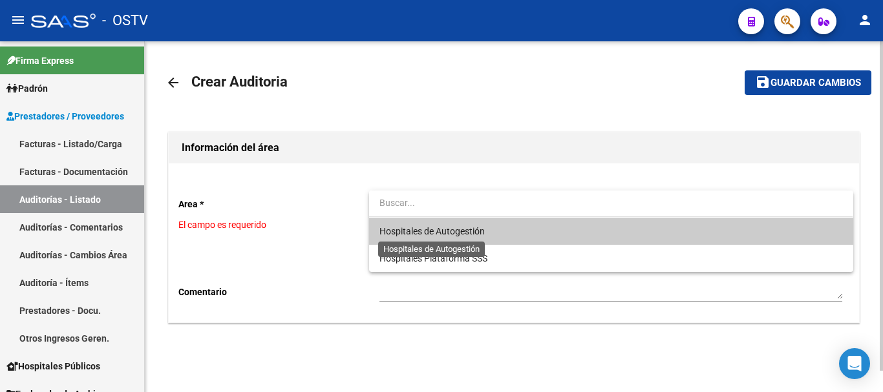
click at [430, 228] on span "Hospitales de Autogestión" at bounding box center [431, 231] width 105 height 10
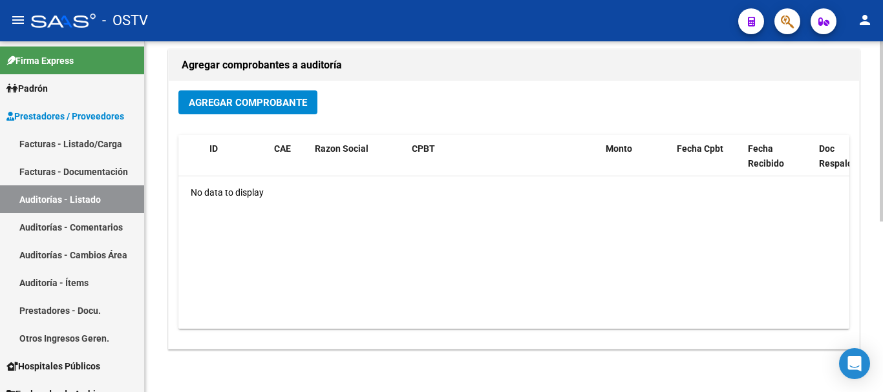
scroll to position [323, 0]
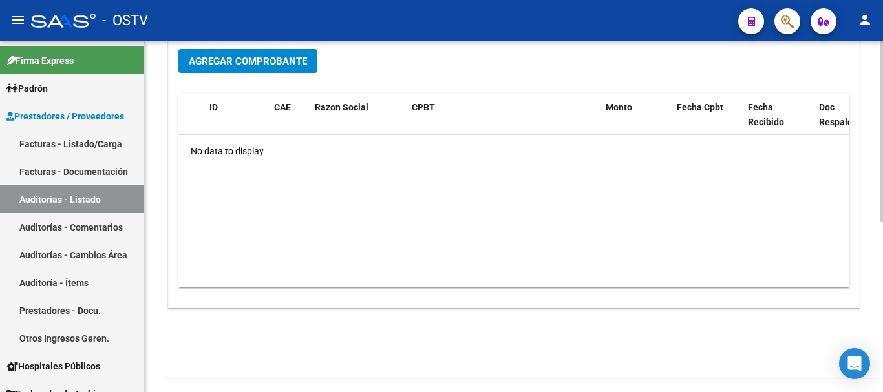
click at [290, 61] on span "Agregar Comprobante" at bounding box center [248, 62] width 118 height 12
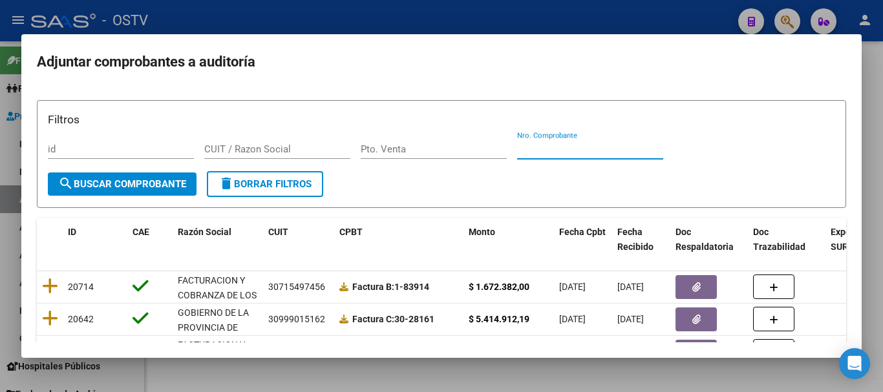
click at [565, 149] on input "Nro. Comprobante" at bounding box center [590, 149] width 146 height 12
paste input "5512"
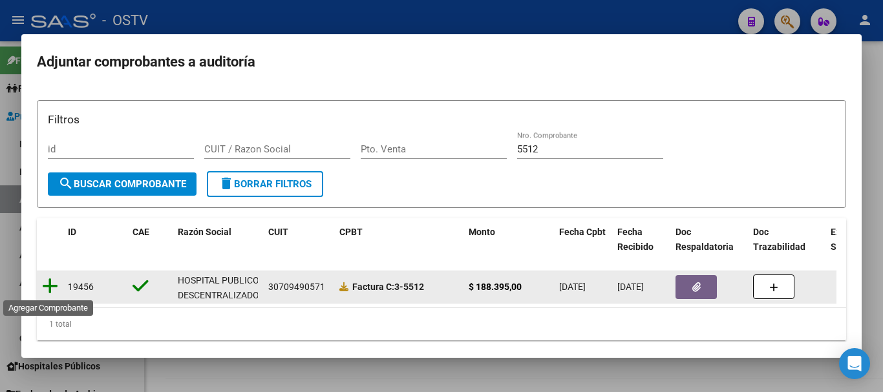
click at [50, 284] on icon at bounding box center [50, 286] width 16 height 18
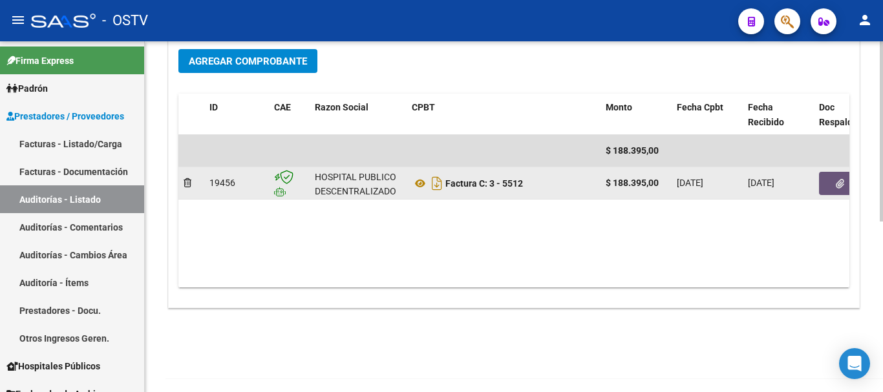
click at [836, 186] on icon "button" at bounding box center [840, 184] width 8 height 10
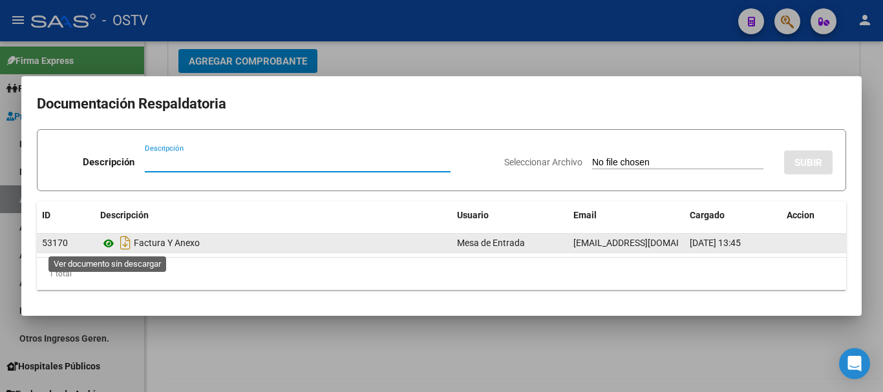
click at [108, 247] on icon at bounding box center [108, 244] width 17 height 16
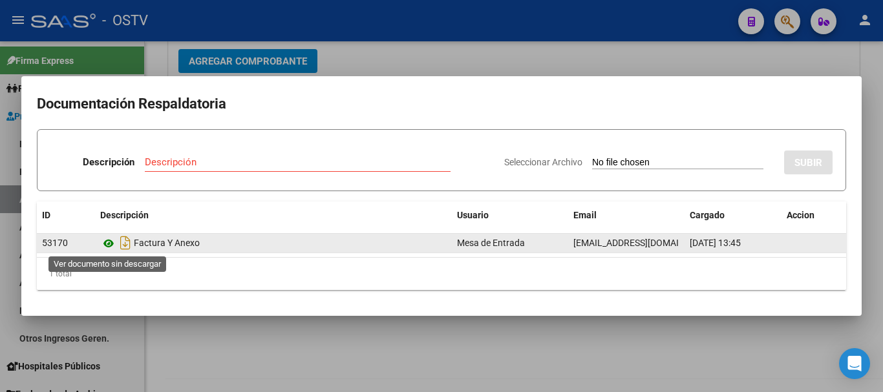
click at [109, 243] on icon at bounding box center [108, 244] width 17 height 16
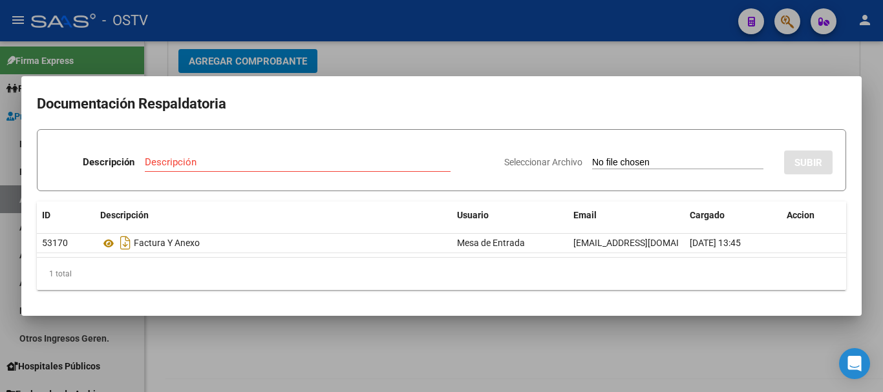
click at [758, 45] on div at bounding box center [441, 196] width 883 height 392
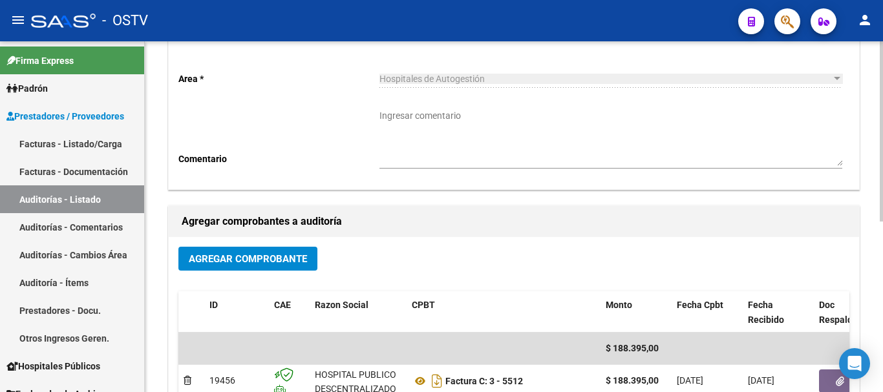
scroll to position [0, 0]
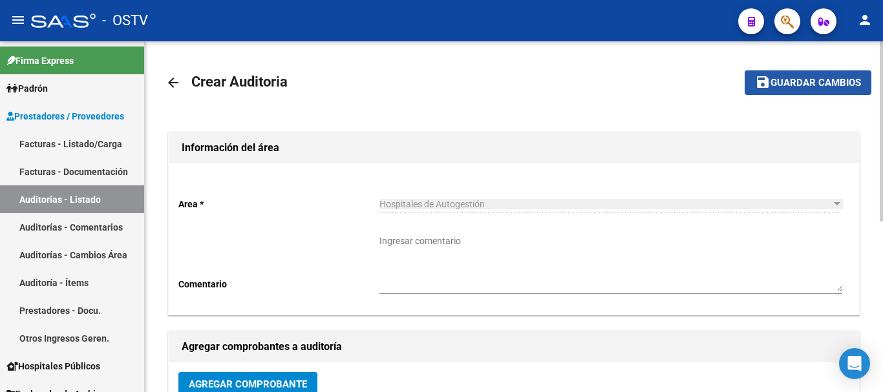
click at [819, 76] on span "save Guardar cambios" at bounding box center [808, 82] width 106 height 12
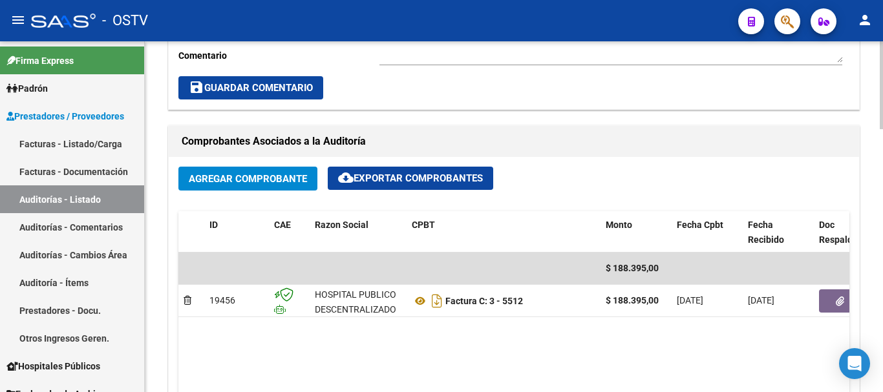
scroll to position [776, 0]
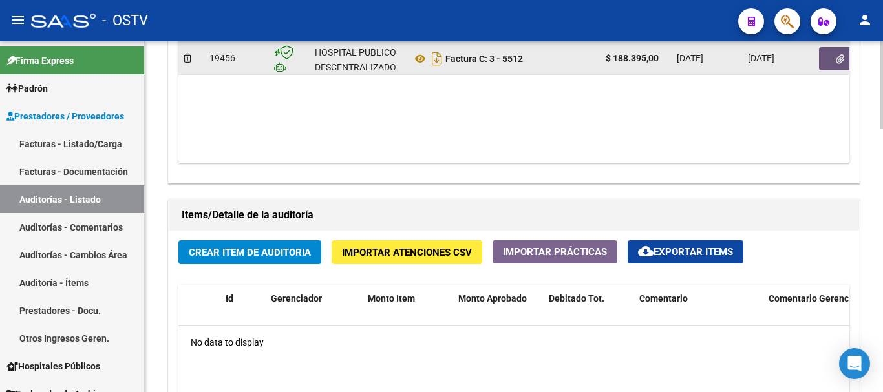
click at [840, 66] on button "button" at bounding box center [839, 58] width 41 height 23
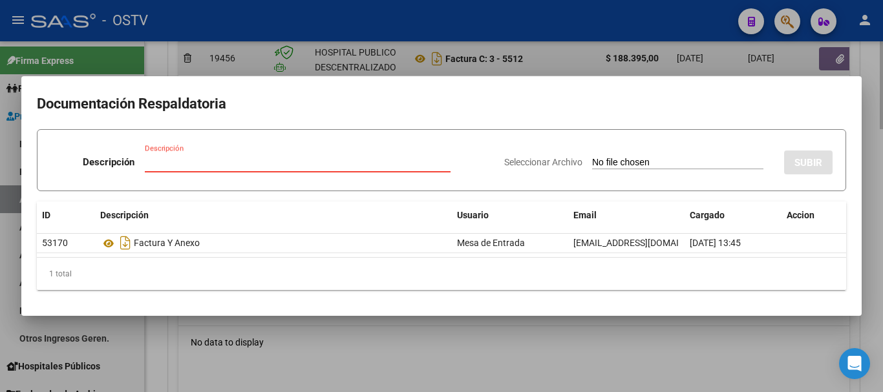
drag, startPoint x: 481, startPoint y: 65, endPoint x: 491, endPoint y: 63, distance: 9.9
click at [482, 63] on div at bounding box center [441, 196] width 883 height 392
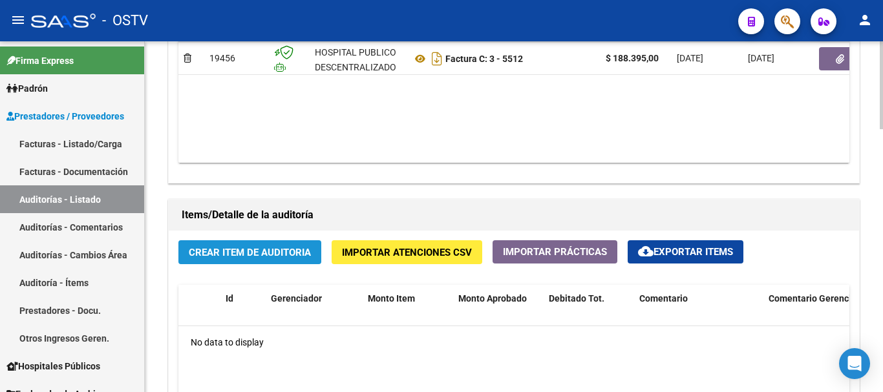
click at [290, 247] on span "Crear Item de Auditoria" at bounding box center [250, 253] width 122 height 12
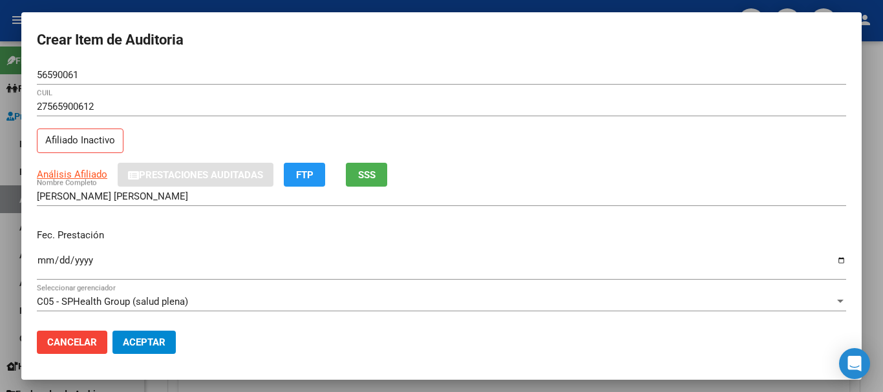
click at [74, 166] on div "Análisis Afiliado Prestaciones Auditadas FTP SSS" at bounding box center [441, 175] width 809 height 24
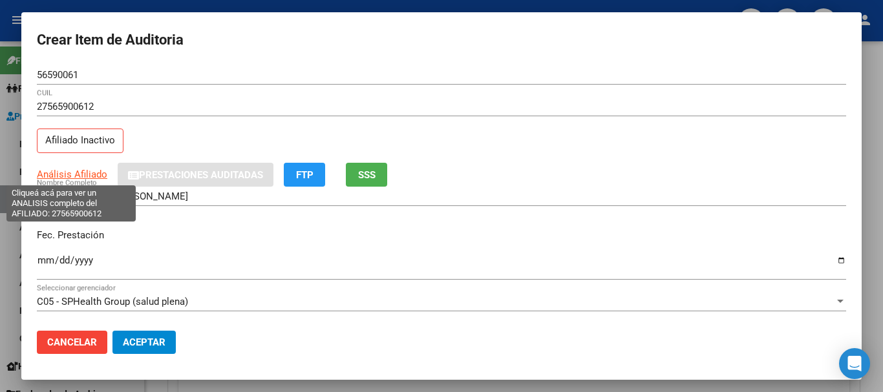
click at [77, 175] on span "Análisis Afiliado" at bounding box center [72, 175] width 70 height 12
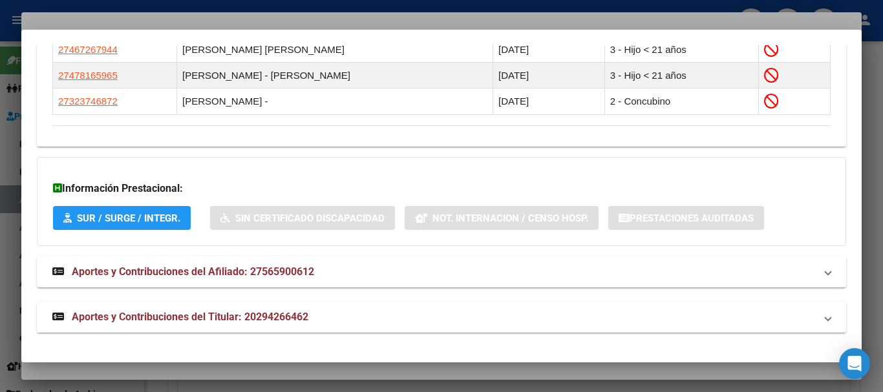
click at [282, 325] on strong "Aportes y Contribuciones del Titular: 20294266462" at bounding box center [180, 318] width 256 height 16
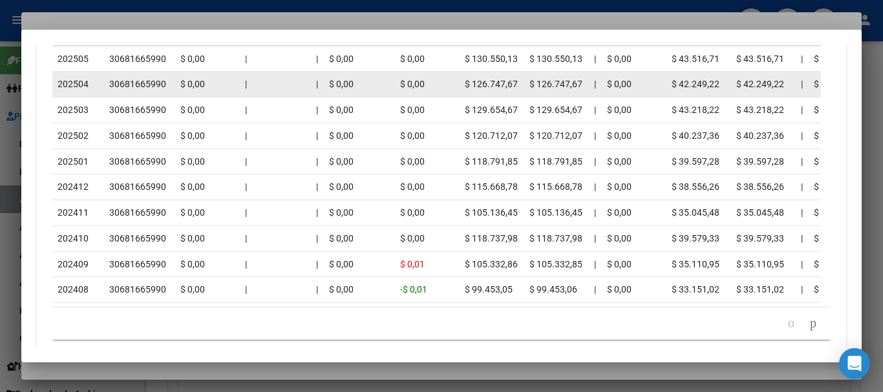
scroll to position [1438, 0]
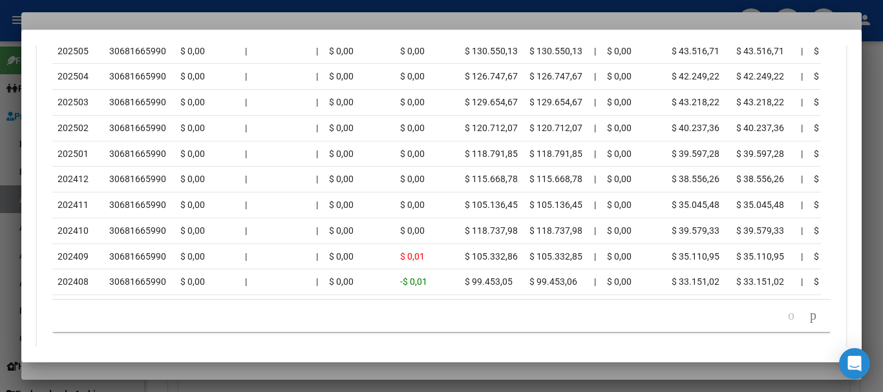
click at [209, 27] on div at bounding box center [441, 196] width 883 height 392
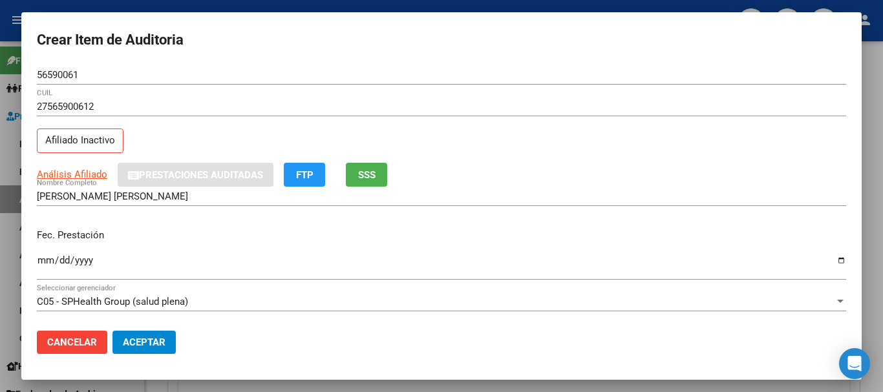
click at [575, 114] on div "27565900612 CUIL" at bounding box center [441, 106] width 809 height 19
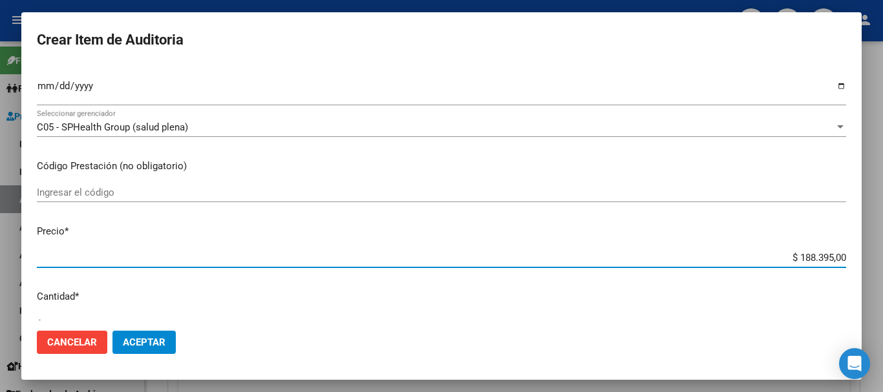
scroll to position [0, 0]
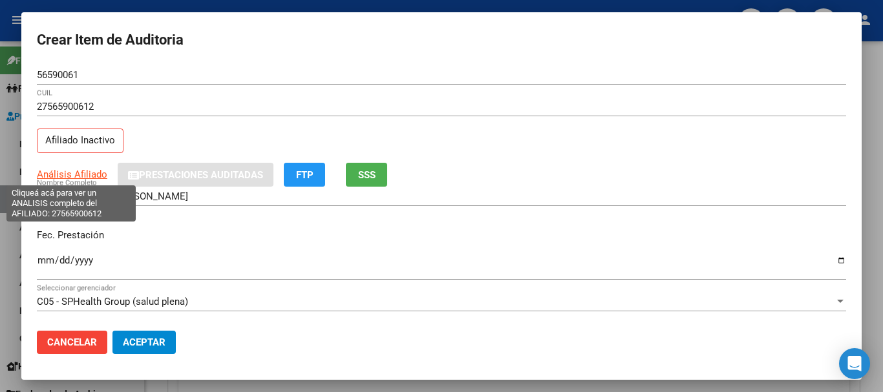
click at [80, 176] on span "Análisis Afiliado" at bounding box center [72, 175] width 70 height 12
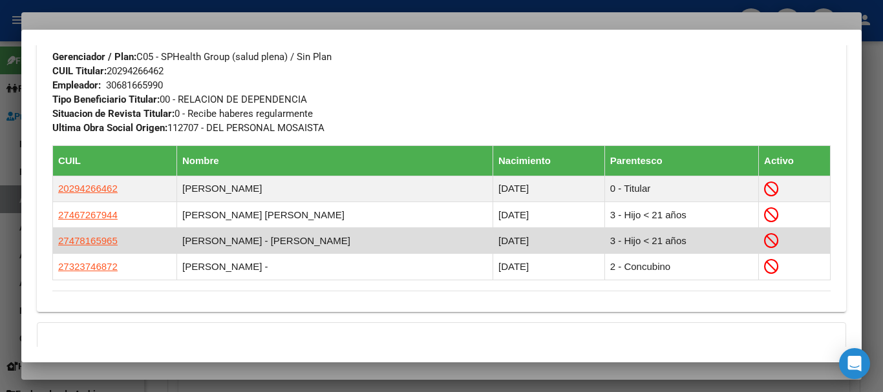
scroll to position [845, 0]
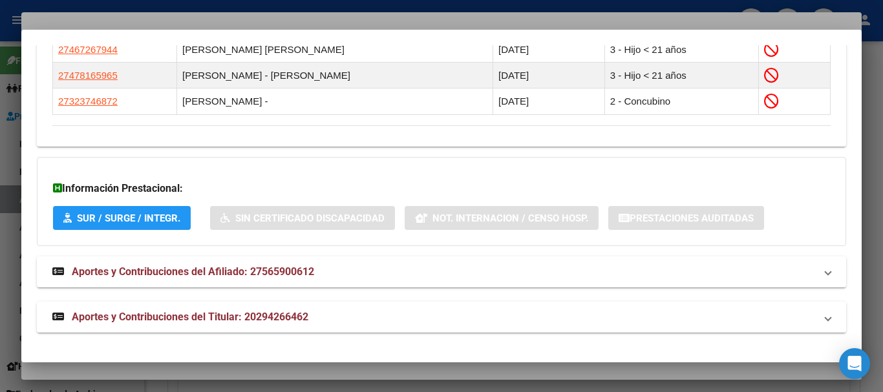
click at [226, 313] on span "Aportes y Contribuciones del Titular: 20294266462" at bounding box center [190, 317] width 237 height 12
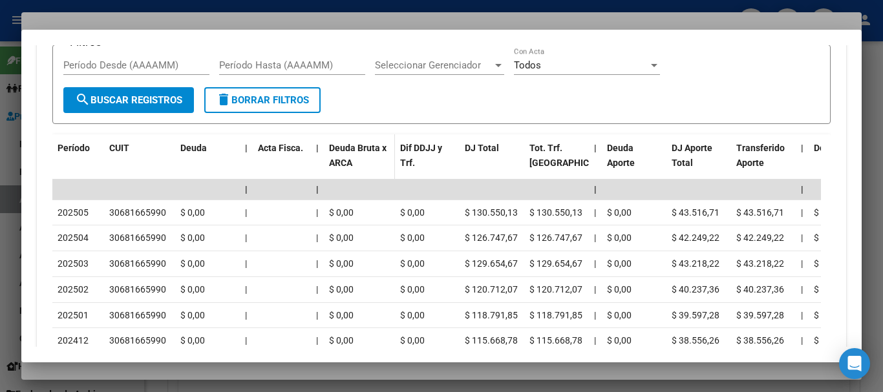
scroll to position [1289, 0]
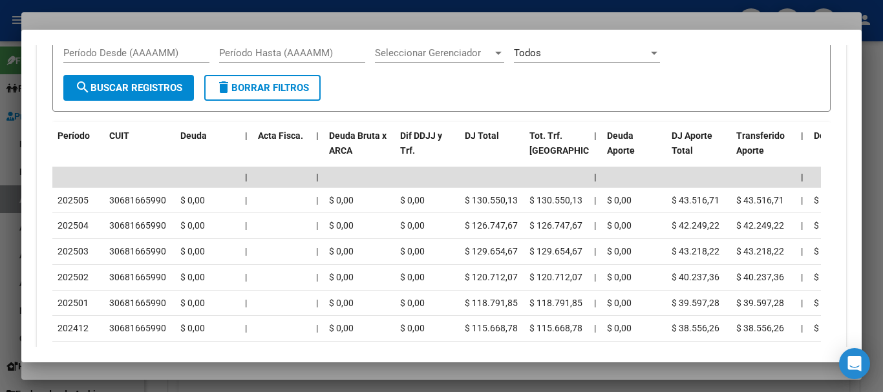
click at [231, 23] on div at bounding box center [441, 196] width 883 height 392
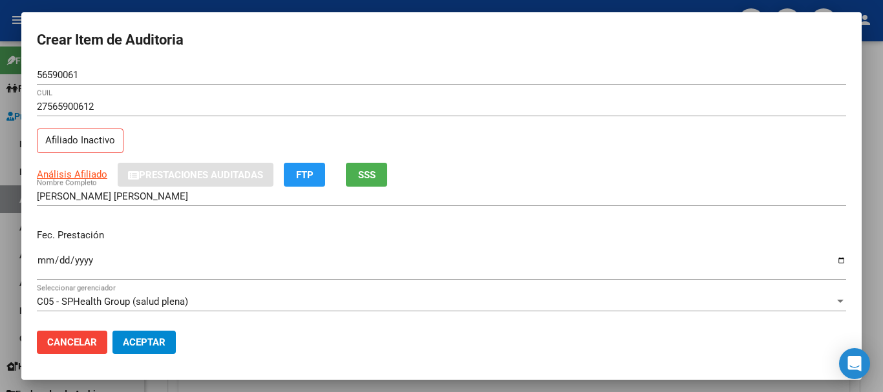
click at [546, 122] on div "27565900612 CUIL" at bounding box center [441, 113] width 809 height 32
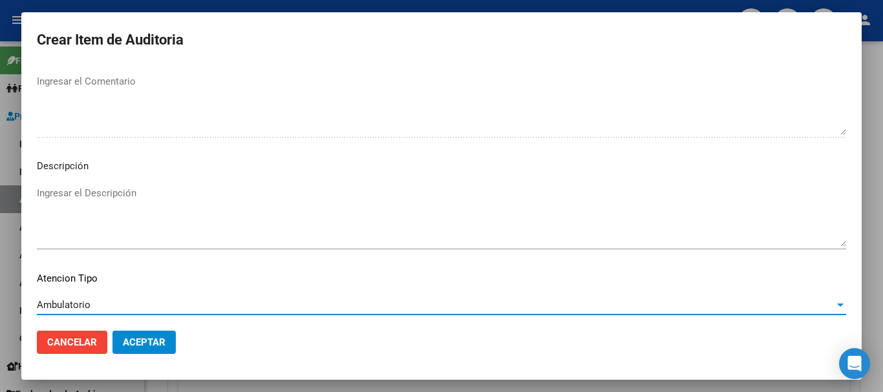
scroll to position [797, 0]
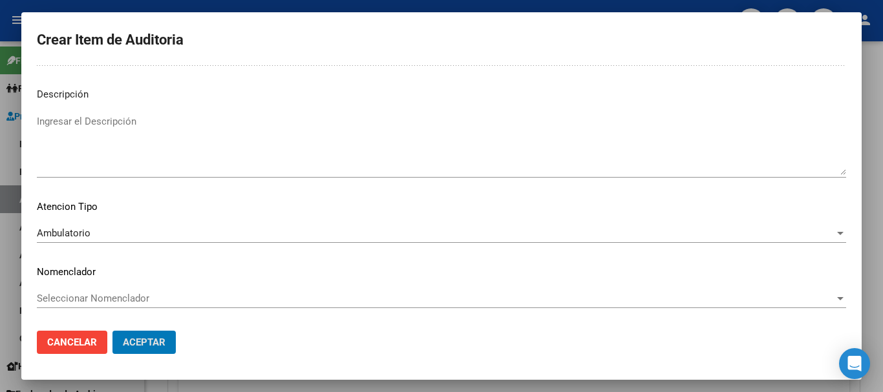
click at [112, 331] on button "Aceptar" at bounding box center [143, 342] width 63 height 23
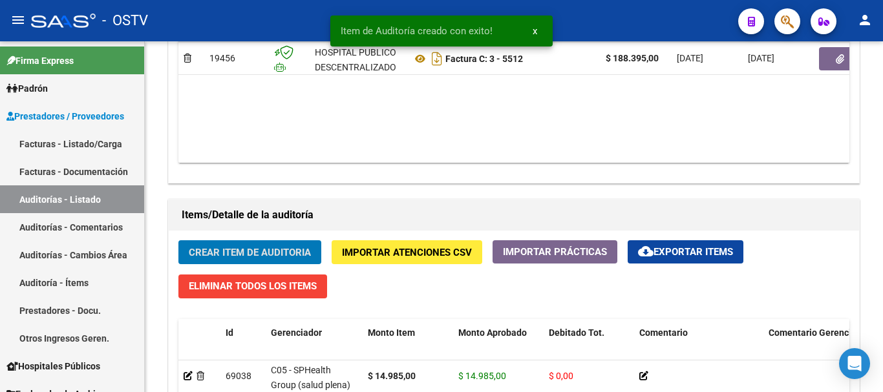
click at [178, 240] on button "Crear Item de Auditoria" at bounding box center [249, 252] width 143 height 24
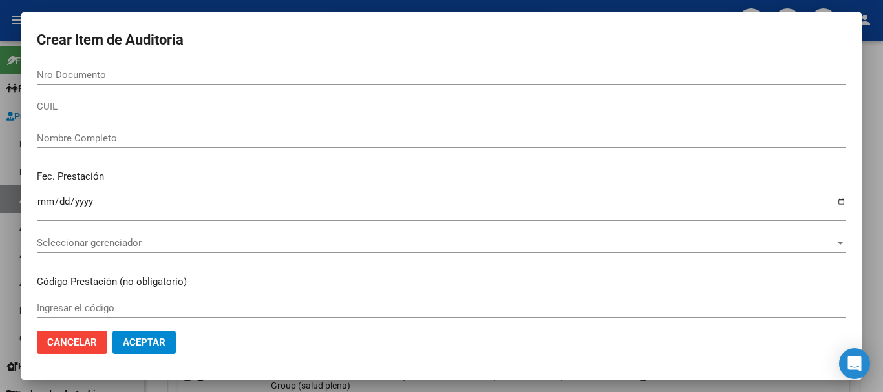
scroll to position [776, 0]
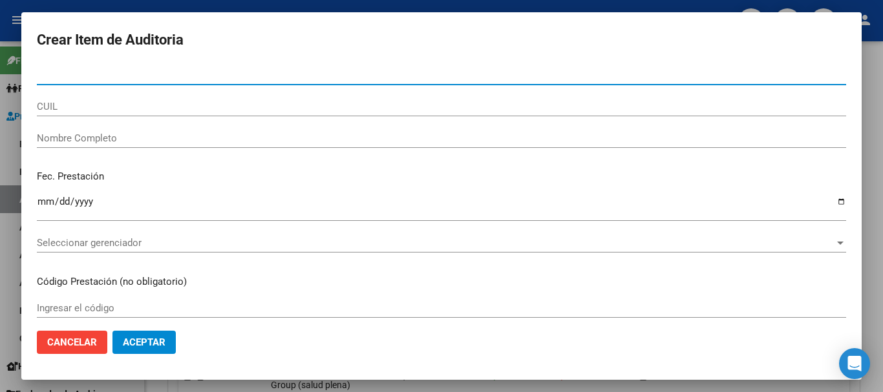
paste input "40698886"
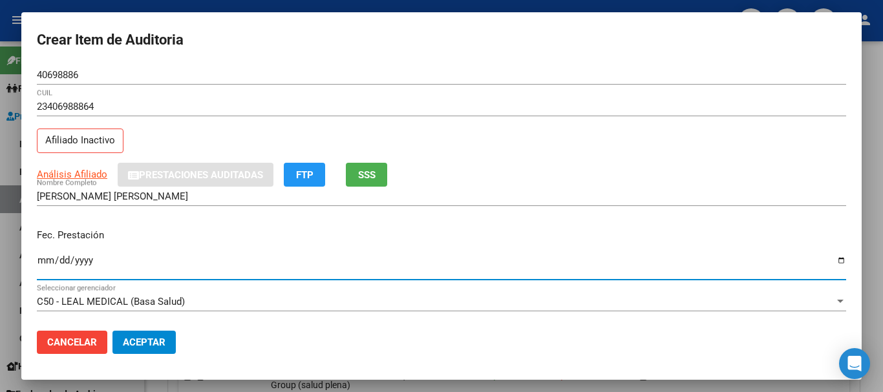
click at [73, 176] on span "Análisis Afiliado" at bounding box center [72, 175] width 70 height 12
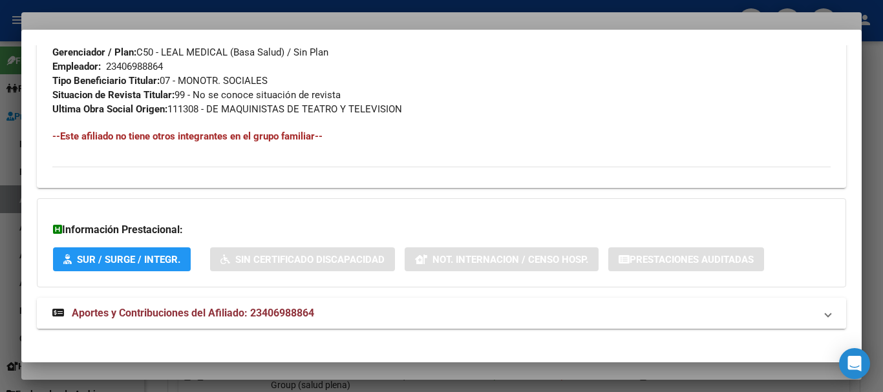
scroll to position [695, 0]
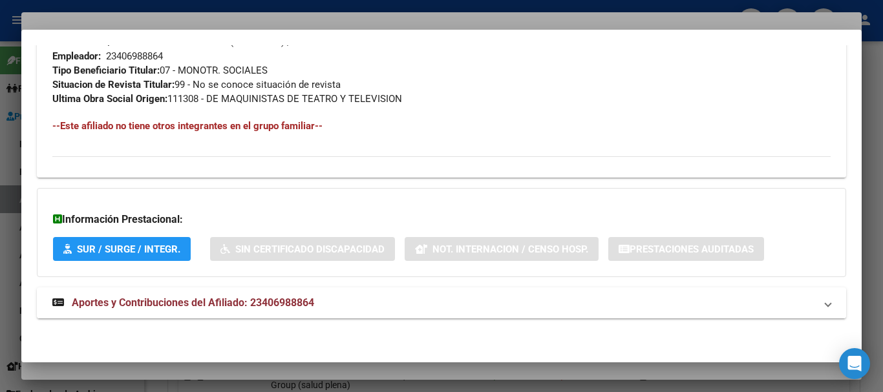
click at [326, 311] on mat-expansion-panel-header "Aportes y Contribuciones del Afiliado: 23406988864" at bounding box center [441, 303] width 809 height 31
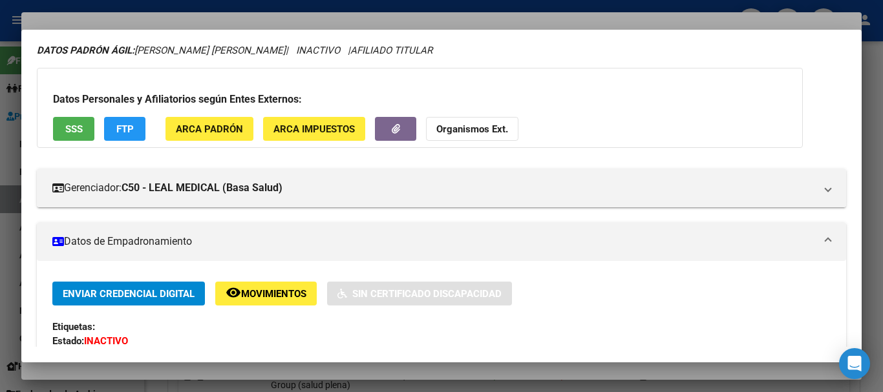
scroll to position [47, 0]
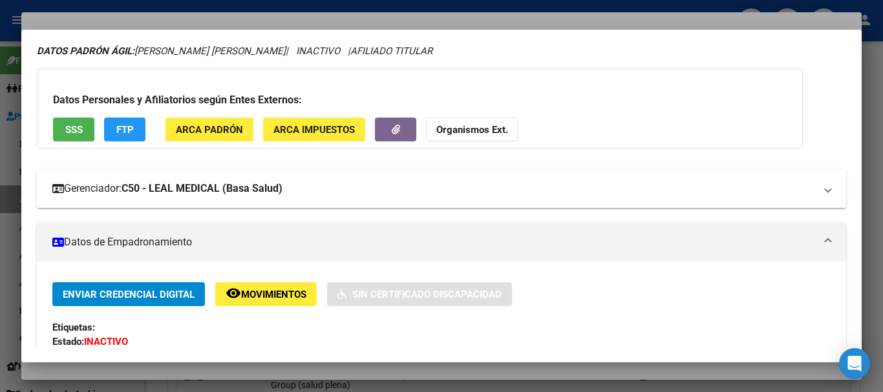
click at [569, 178] on mat-expansion-panel-header "Gerenciador: C50 - LEAL MEDICAL (Basa Salud)" at bounding box center [441, 188] width 809 height 39
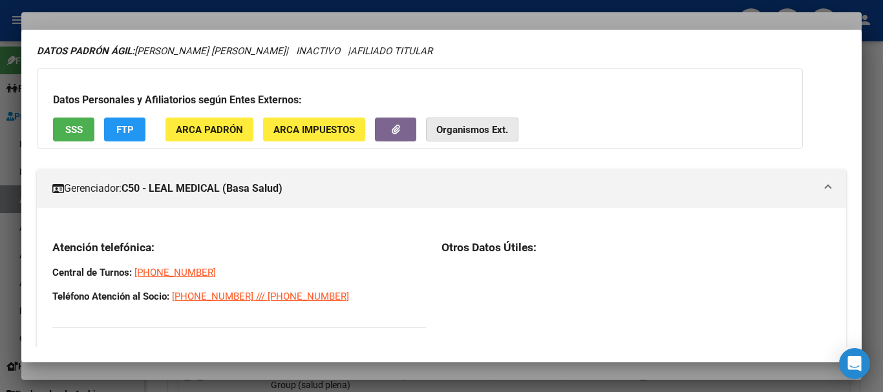
click at [465, 125] on strong "Organismos Ext." at bounding box center [472, 130] width 72 height 12
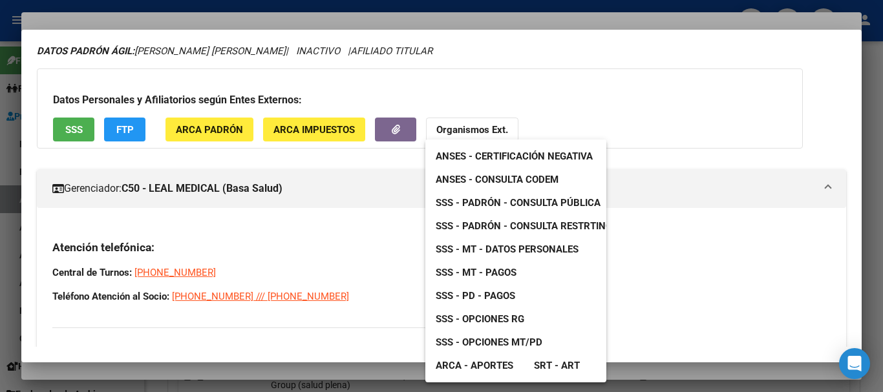
click at [553, 251] on span "SSS - MT - Datos Personales" at bounding box center [507, 250] width 143 height 12
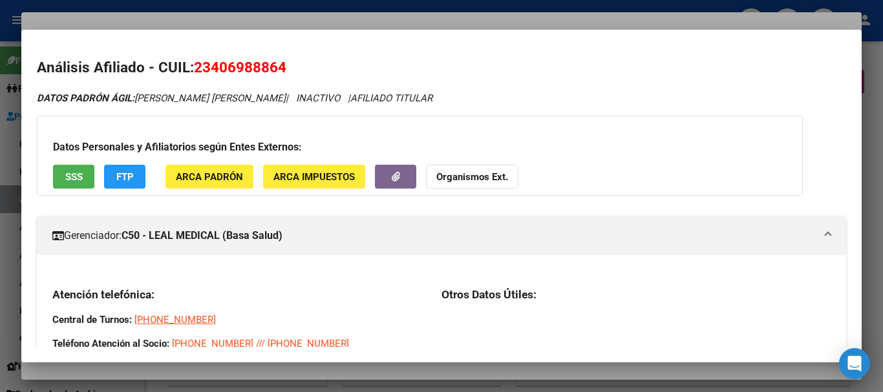
scroll to position [47, 0]
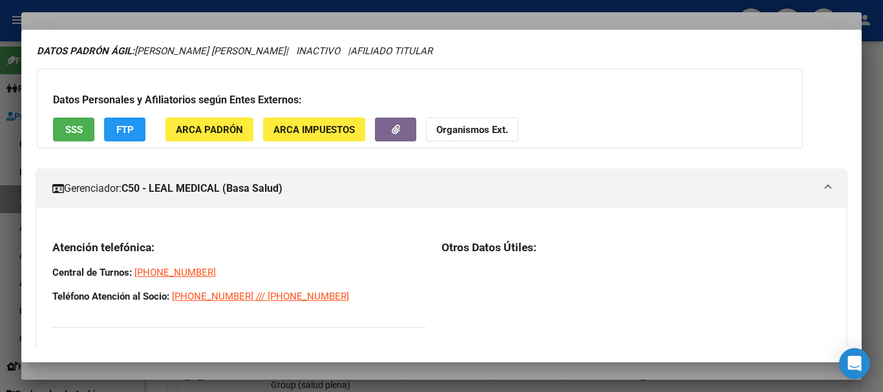
click at [305, 23] on div at bounding box center [441, 196] width 883 height 392
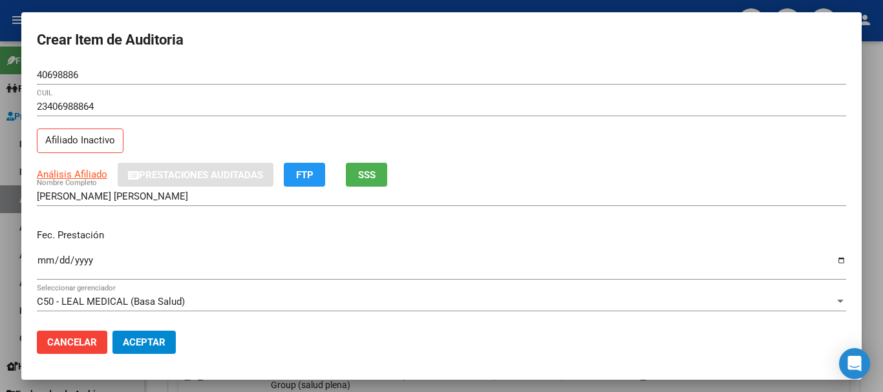
click at [528, 128] on div "23406988864 CUIL" at bounding box center [441, 113] width 809 height 32
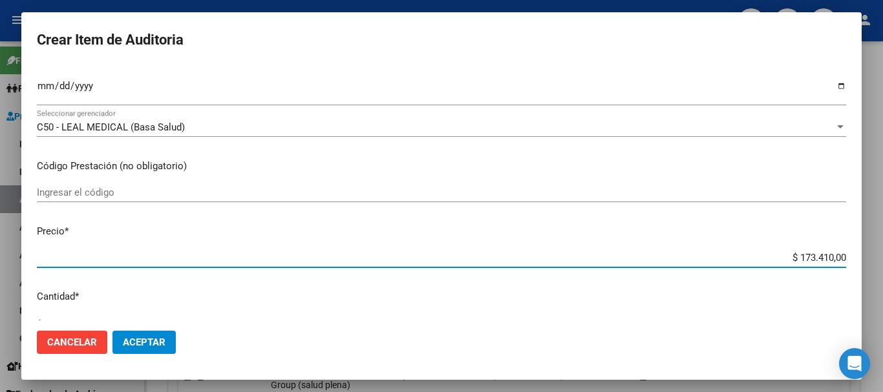
type input "$ 0,01"
type input "$ 0,14"
type input "$ 1,49"
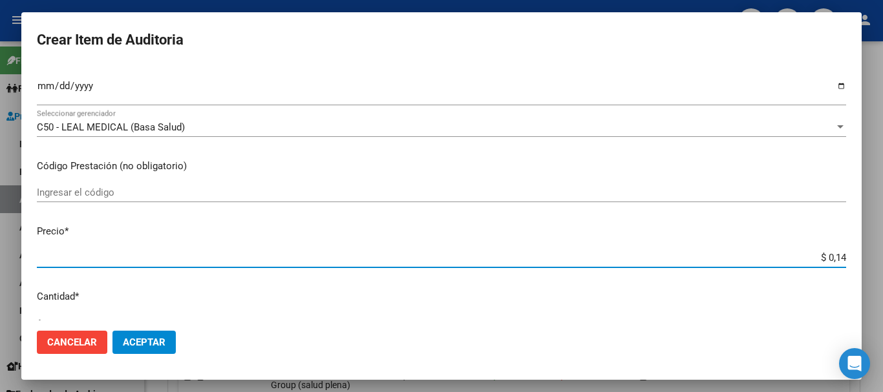
type input "$ 1,49"
type input "$ 14,98"
type input "$ 149,85"
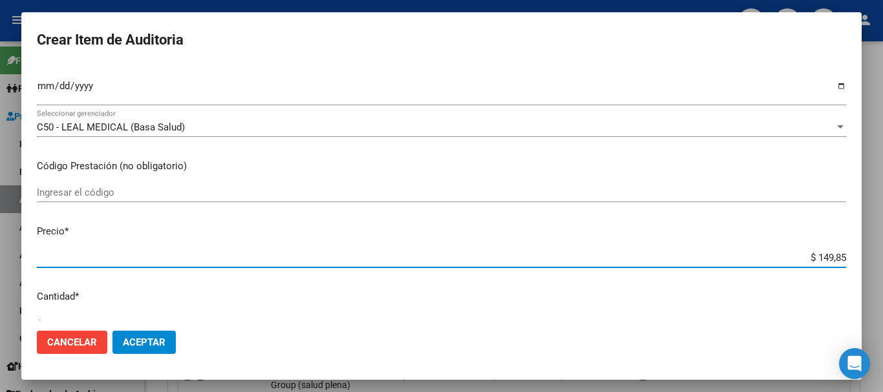
type input "$ 1.498,50"
type input "$ 14.985,00"
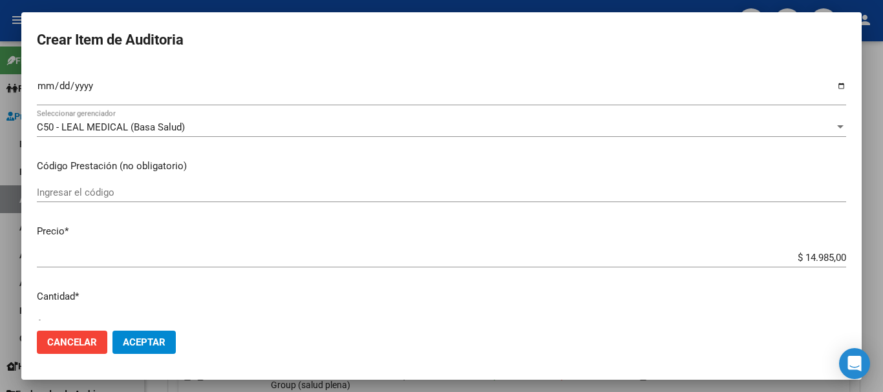
scroll to position [436, 0]
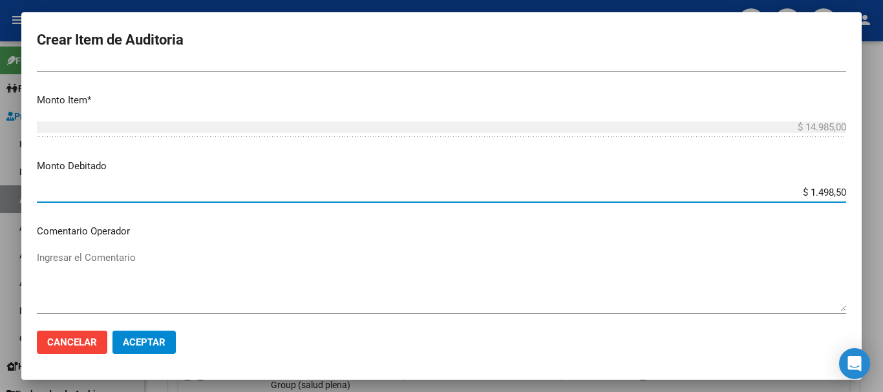
type input "$ 14.985,00"
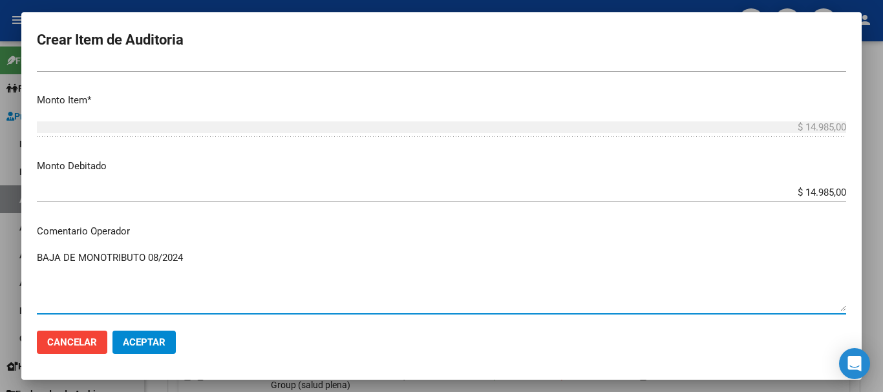
type textarea "BAJA DE MONOTRIBUTO 08/2024"
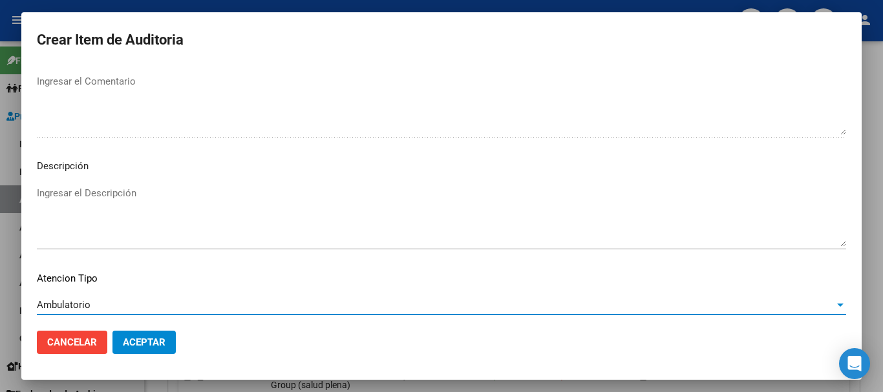
scroll to position [797, 0]
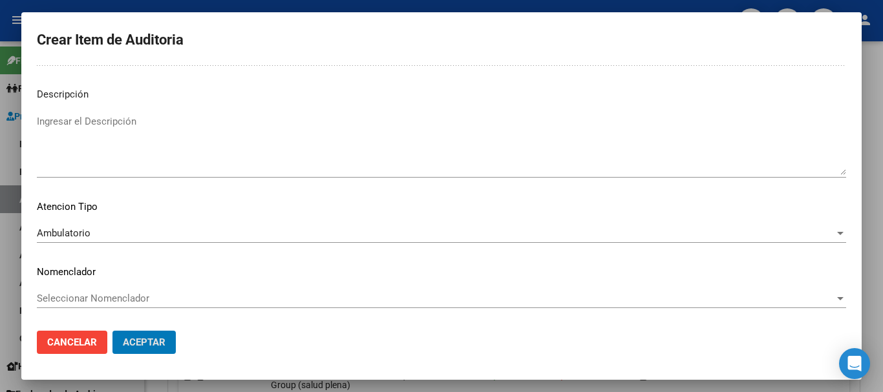
click at [112, 331] on button "Aceptar" at bounding box center [143, 342] width 63 height 23
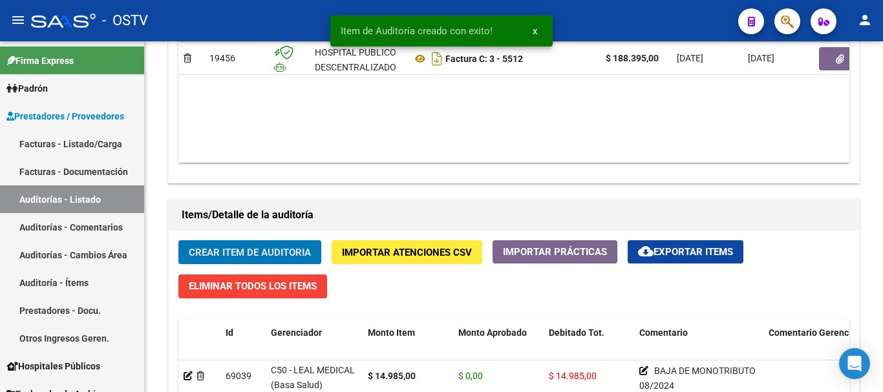
click at [178, 240] on button "Crear Item de Auditoria" at bounding box center [249, 252] width 143 height 24
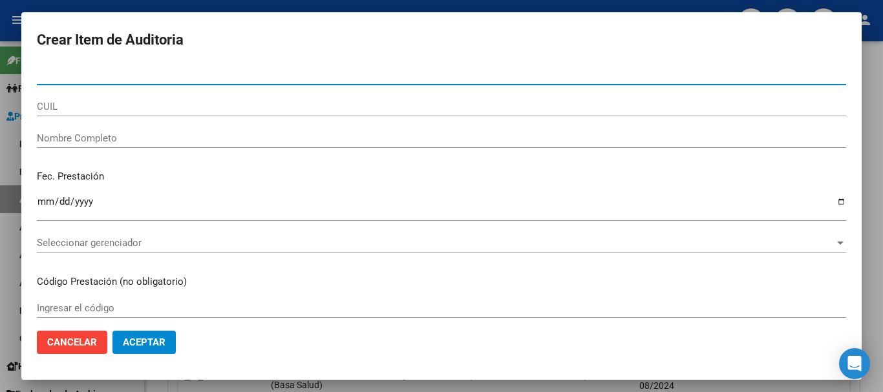
click at [873, 242] on div at bounding box center [441, 196] width 883 height 392
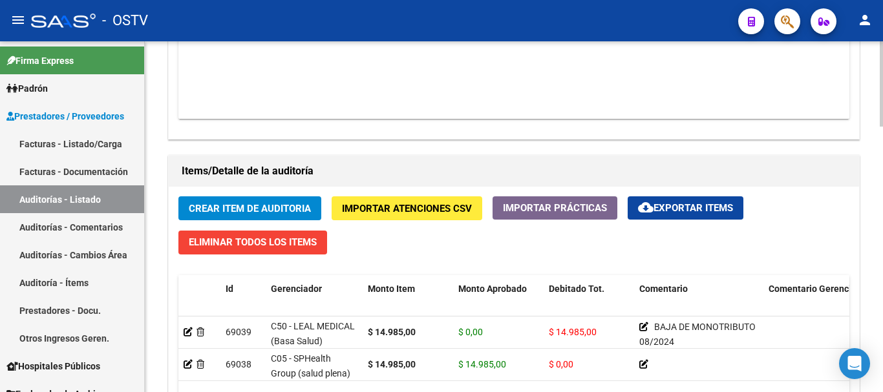
scroll to position [906, 0]
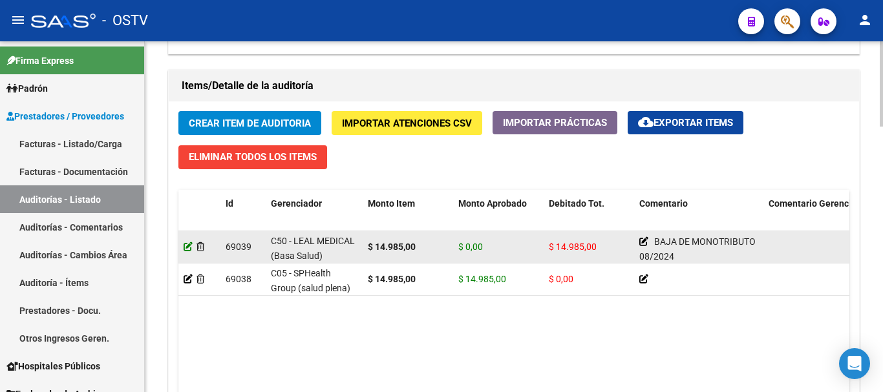
click at [188, 246] on icon at bounding box center [188, 246] width 9 height 9
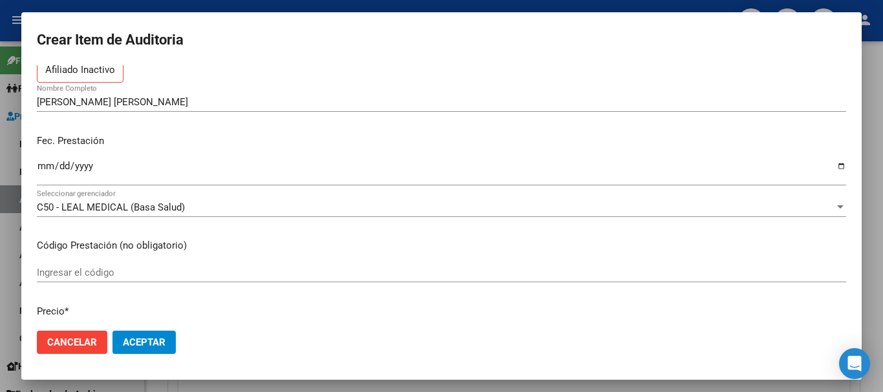
scroll to position [194, 0]
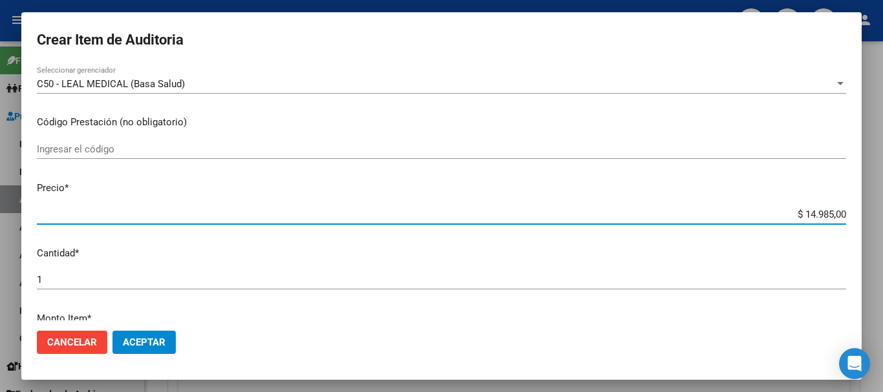
click at [804, 218] on input "$ 14.985,00" at bounding box center [441, 215] width 809 height 12
type input "$ 0,03"
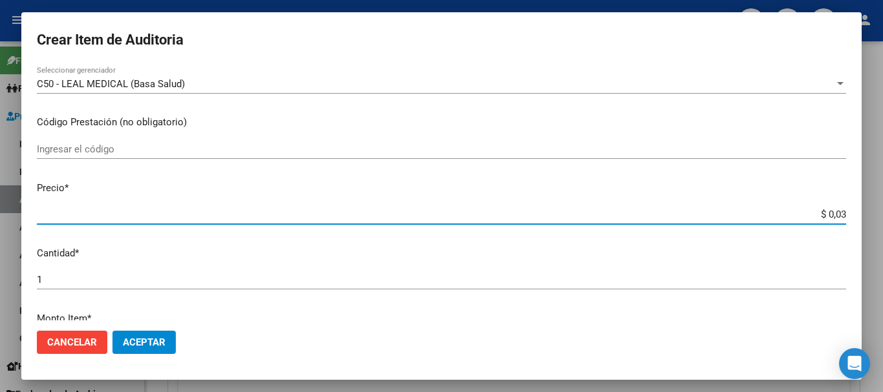
type input "$ 0,30"
type input "$ 3,09"
type input "$ 30,96"
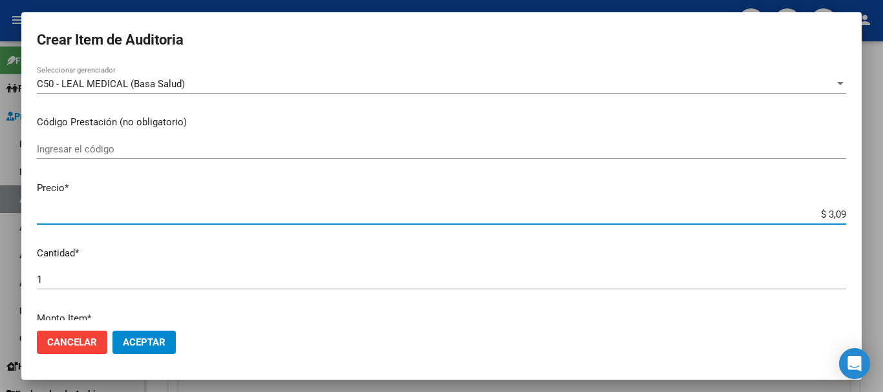
type input "$ 30,96"
type input "$ 309,64"
type input "$ 3.096,40"
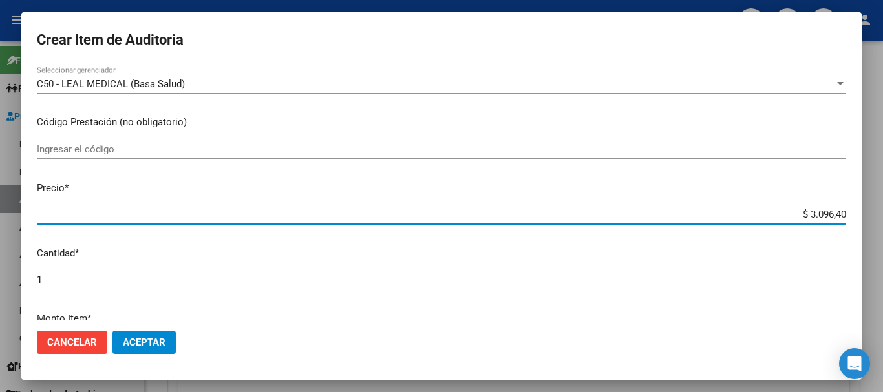
type input "$ 30.964,00"
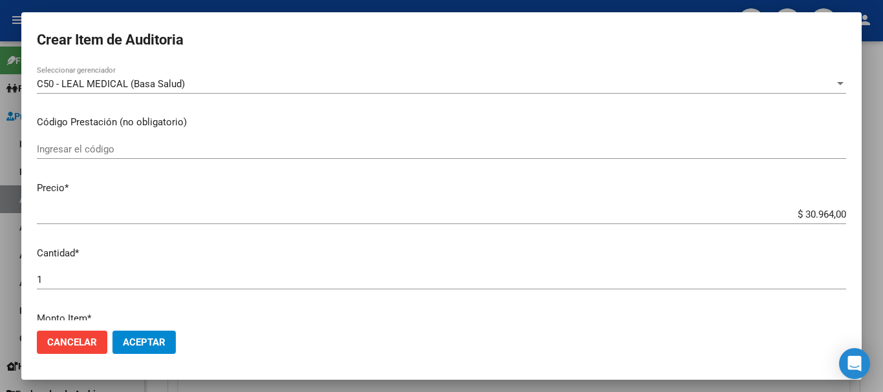
scroll to position [412, 0]
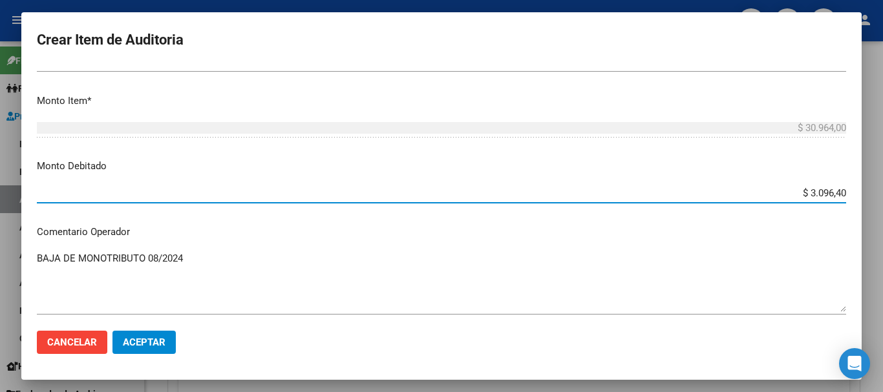
type input "$ 30.964,00"
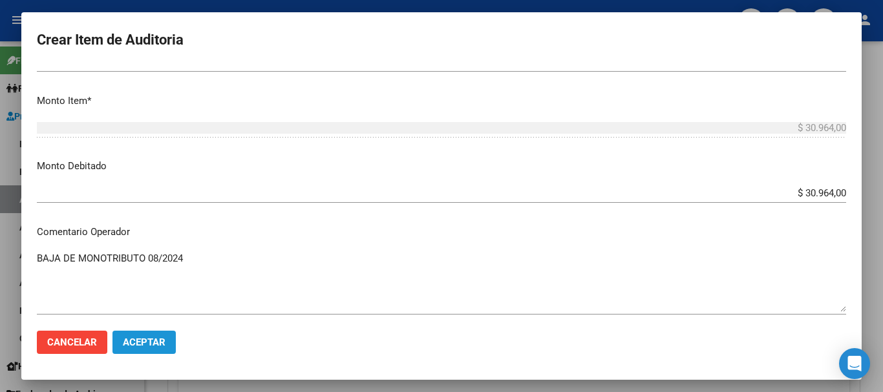
click at [146, 350] on button "Aceptar" at bounding box center [143, 342] width 63 height 23
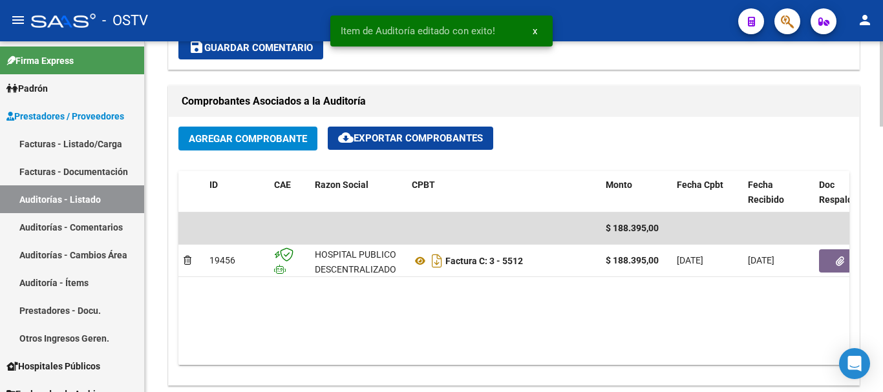
scroll to position [646, 0]
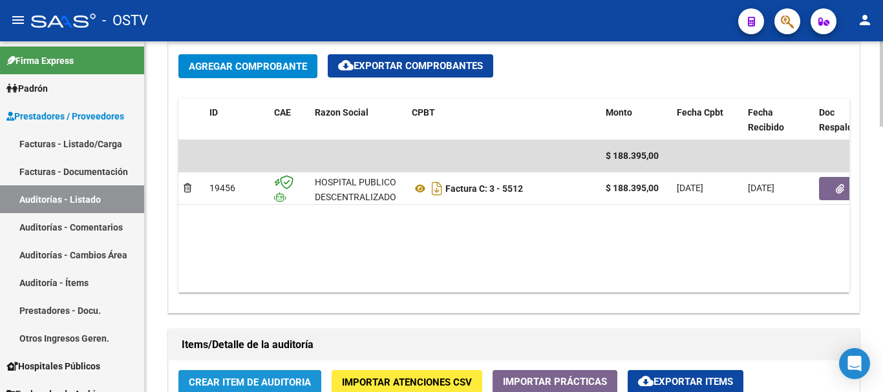
click at [243, 383] on span "Crear Item de Auditoria" at bounding box center [250, 383] width 122 height 12
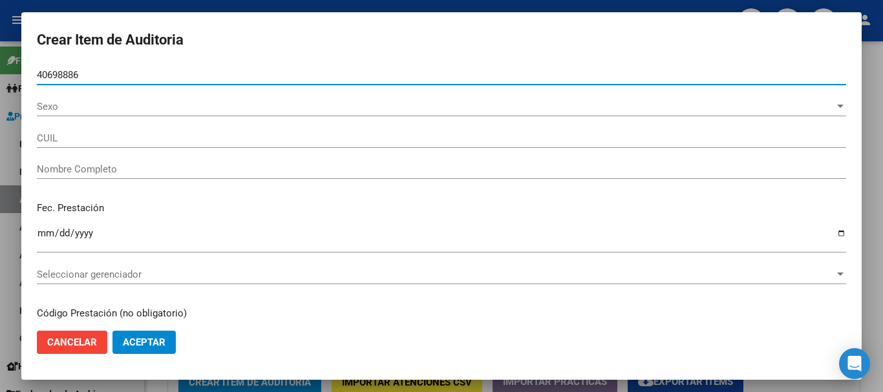
type input "40698886"
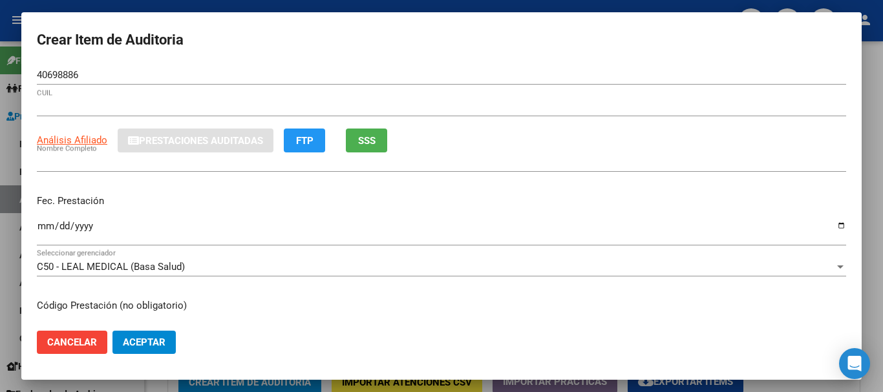
type input "23406988864"
type input "[PERSON_NAME] [PERSON_NAME]"
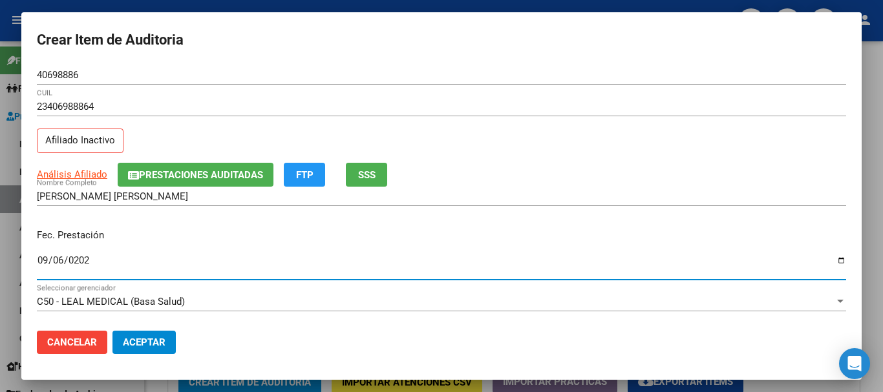
type input "[DATE]"
click at [164, 178] on span "Prestaciones Auditadas" at bounding box center [201, 175] width 124 height 12
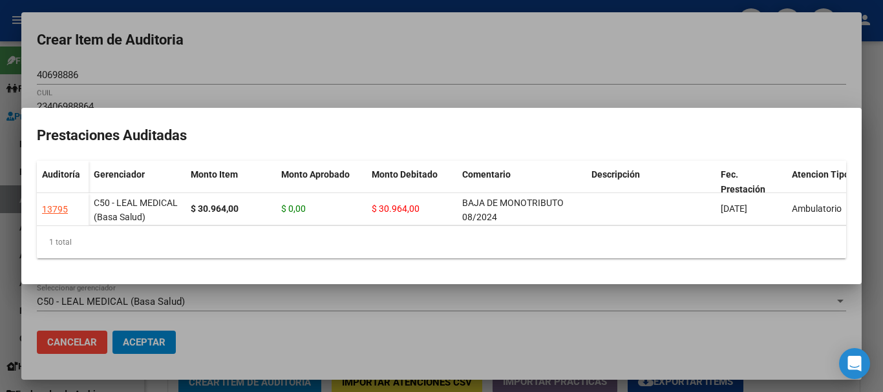
click at [276, 68] on div at bounding box center [441, 196] width 883 height 392
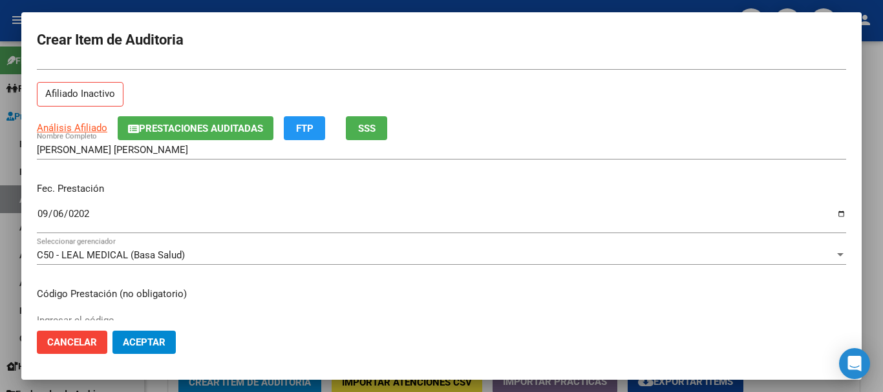
scroll to position [0, 0]
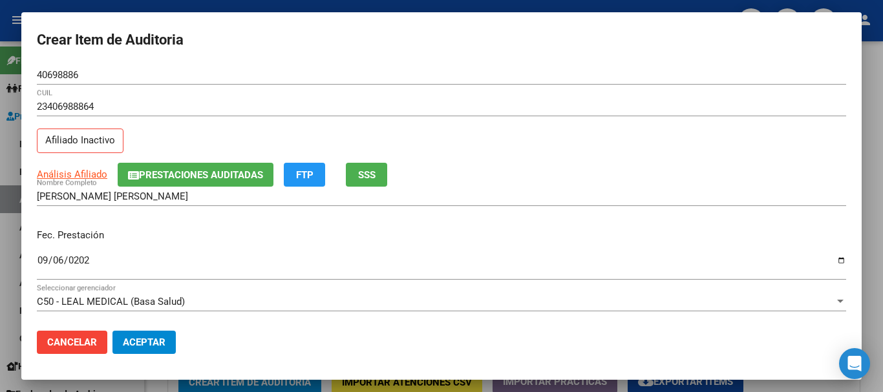
click at [882, 265] on div at bounding box center [441, 196] width 883 height 392
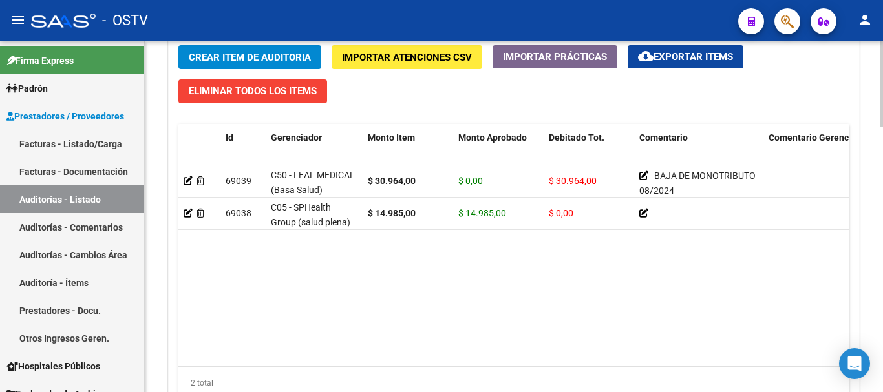
click at [178, 45] on button "Crear Item de Auditoria" at bounding box center [249, 57] width 143 height 24
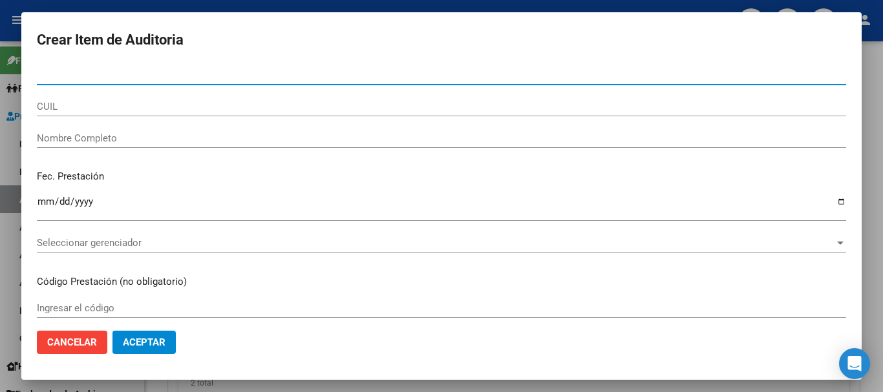
paste input "26878447"
type input "26878447"
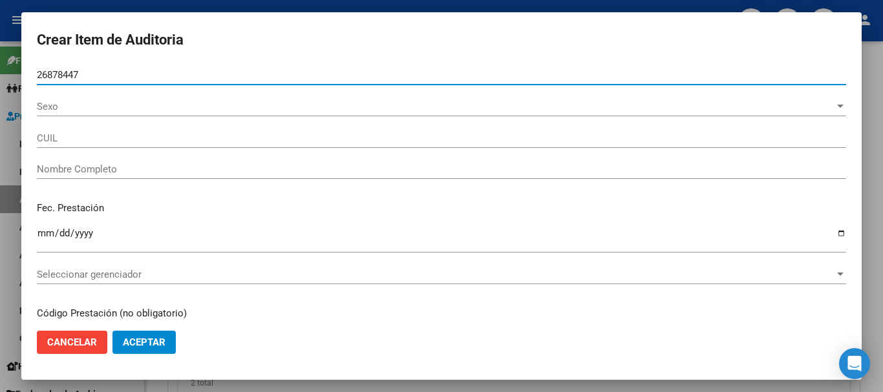
type input "20268784471"
type input "[PERSON_NAME] [PERSON_NAME]"
type input "26878447"
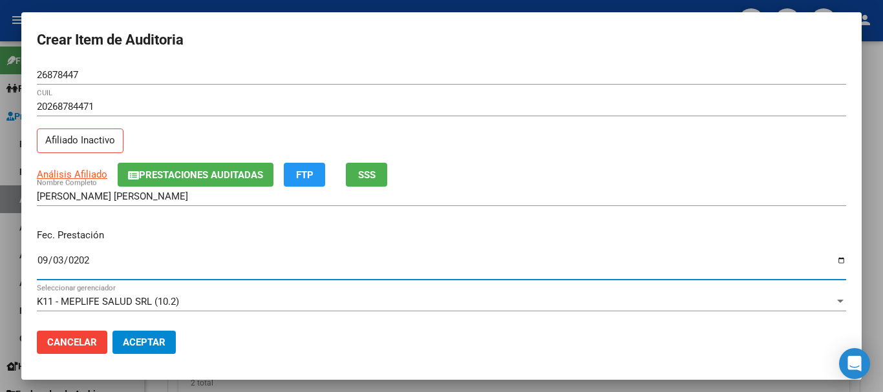
type input "[DATE]"
click at [87, 179] on div "Análisis Afiliado Prestaciones Auditadas FTP SSS" at bounding box center [441, 175] width 809 height 24
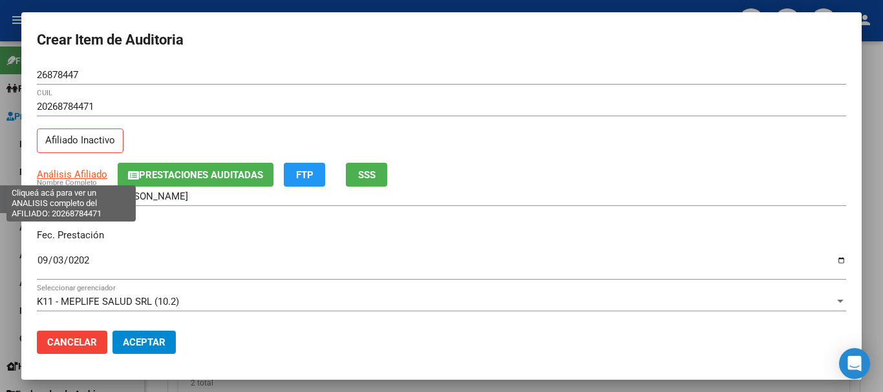
click at [87, 177] on span "Análisis Afiliado" at bounding box center [72, 175] width 70 height 12
copy span "iado"
type textarea "20268784471"
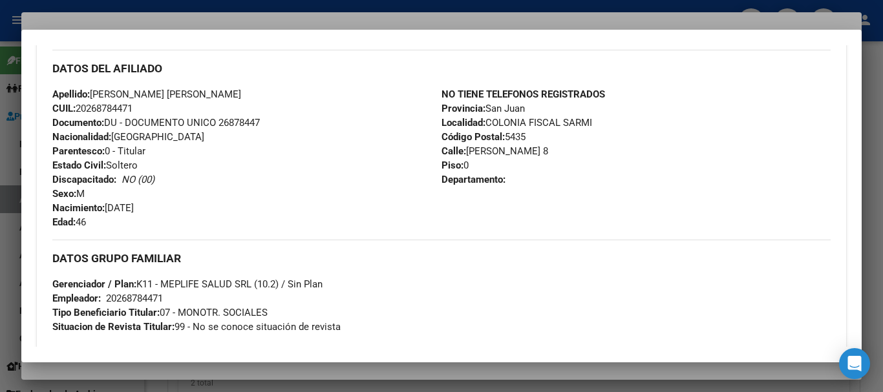
scroll to position [681, 0]
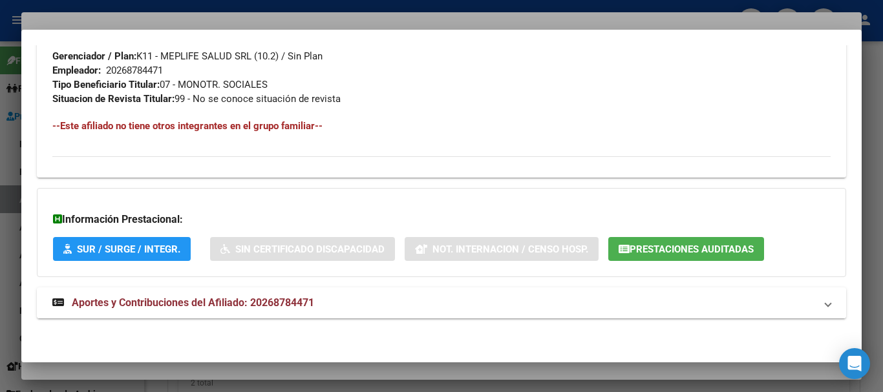
click at [237, 305] on span "Aportes y Contribuciones del Afiliado: 20268784471" at bounding box center [193, 303] width 242 height 12
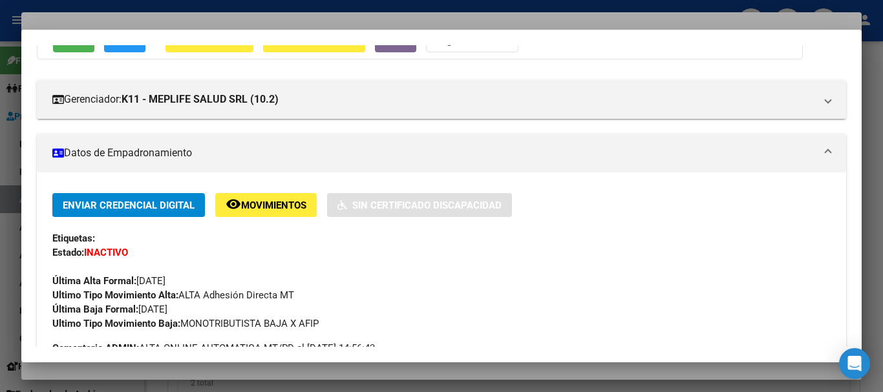
scroll to position [0, 0]
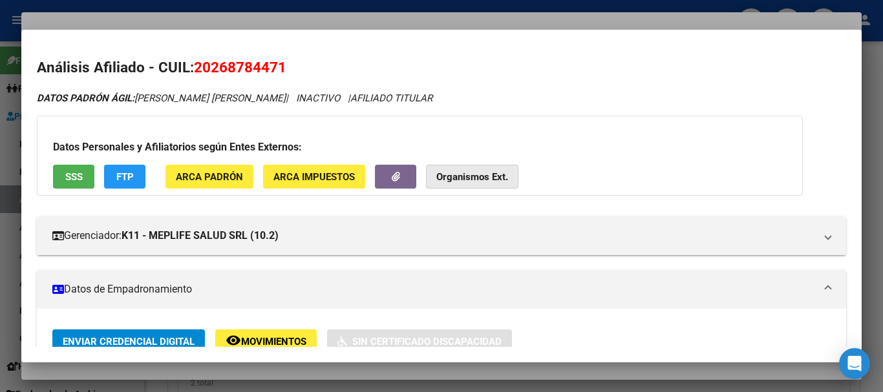
click at [447, 171] on strong "Organismos Ext." at bounding box center [472, 177] width 72 height 12
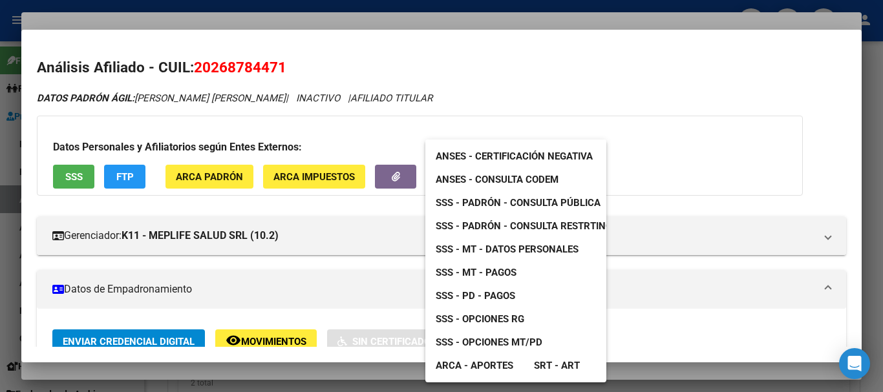
click at [538, 251] on span "SSS - MT - Datos Personales" at bounding box center [507, 250] width 143 height 12
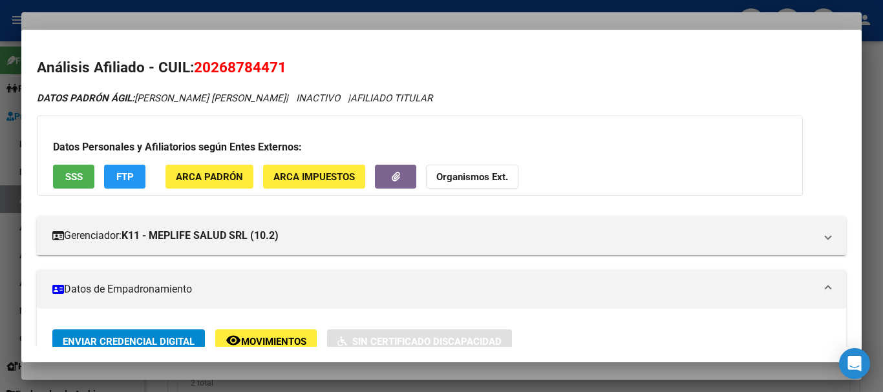
click at [403, 19] on div at bounding box center [441, 196] width 883 height 392
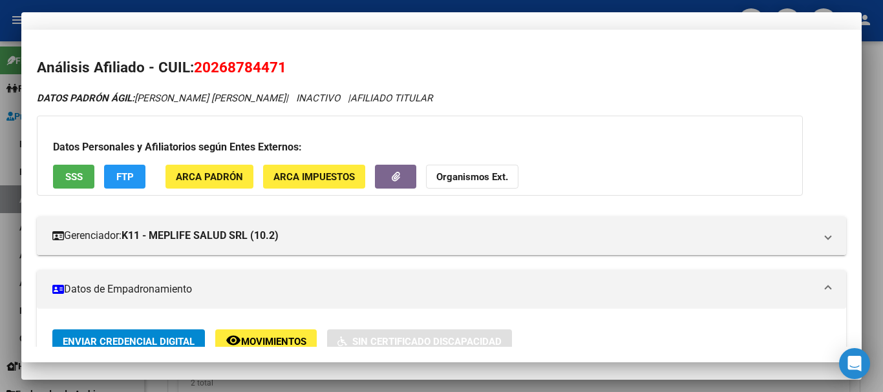
click at [660, 139] on div "20268784471 CUIL Afiliado Inactivo" at bounding box center [441, 130] width 809 height 66
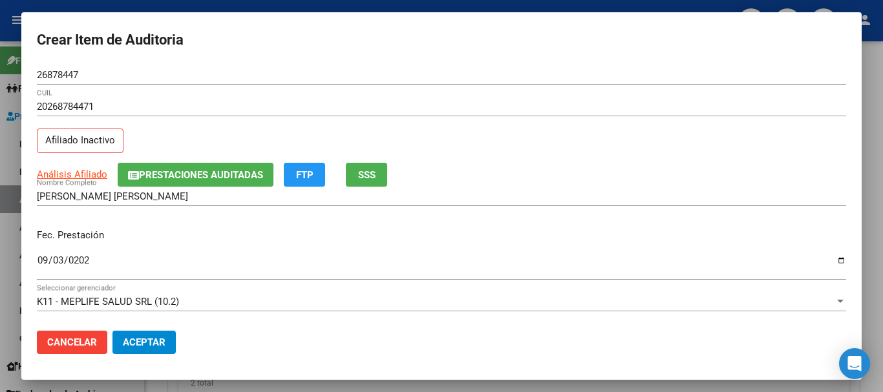
scroll to position [175, 0]
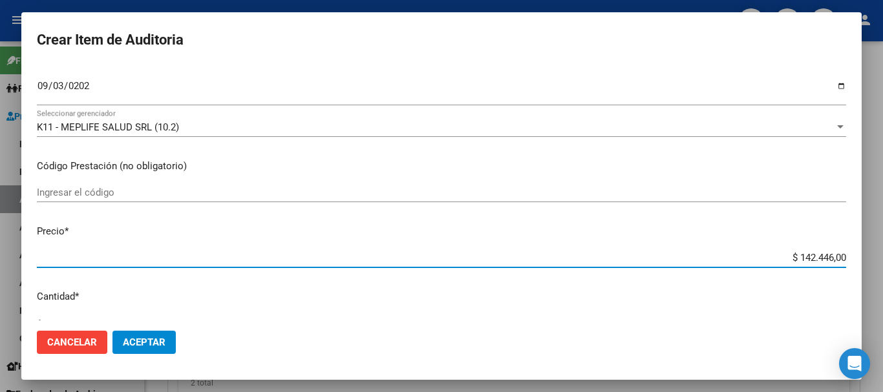
type input "$ 0,01"
type input "$ 0,10"
type input "$ 1,03"
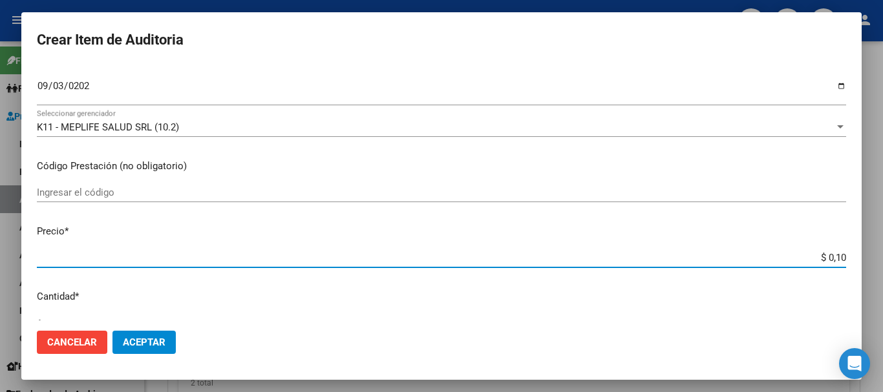
type input "$ 1,03"
type input "$ 10,30"
type input "$ 103,03"
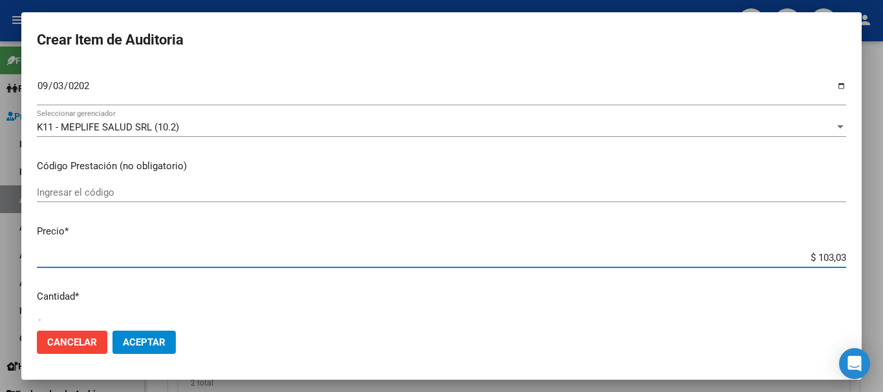
type input "$ 1.030,30"
type input "$ 10.303,00"
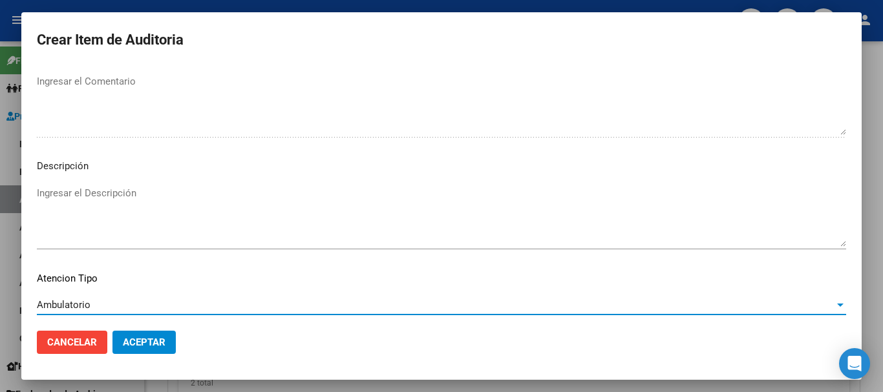
scroll to position [797, 0]
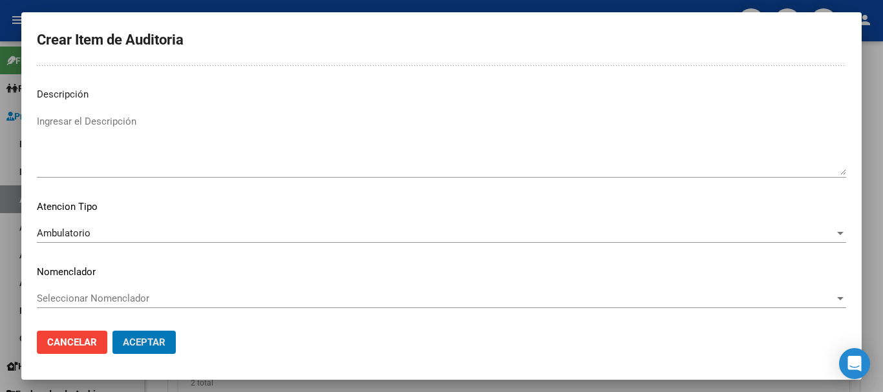
click at [112, 331] on button "Aceptar" at bounding box center [143, 342] width 63 height 23
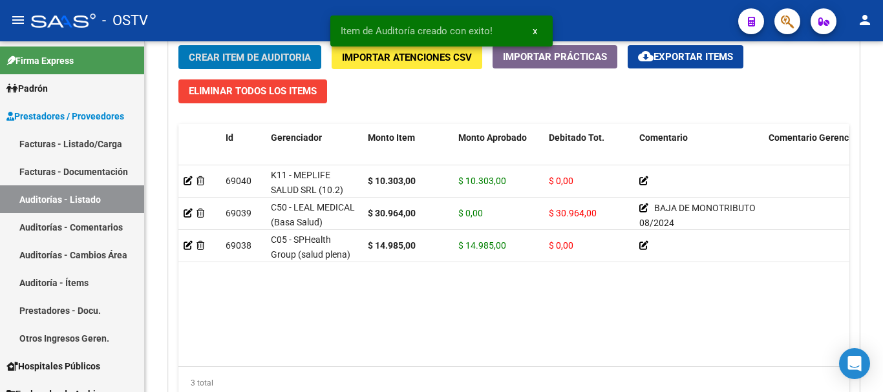
click at [178, 45] on button "Crear Item de Auditoria" at bounding box center [249, 57] width 143 height 24
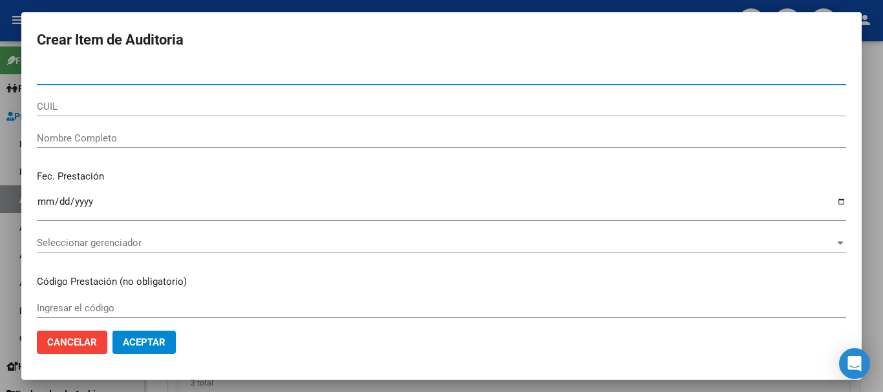
paste input "42917654"
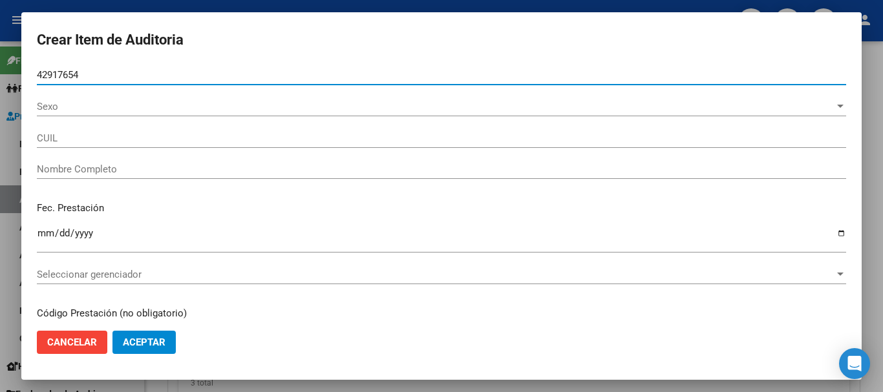
type input "42917654"
type input "27429176544"
type input "[PERSON_NAME]"
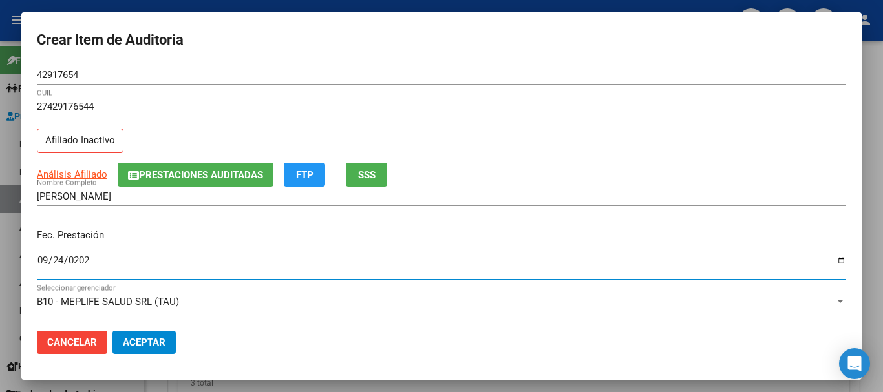
type input "[DATE]"
click at [157, 173] on span "Prestaciones Auditadas" at bounding box center [201, 175] width 124 height 12
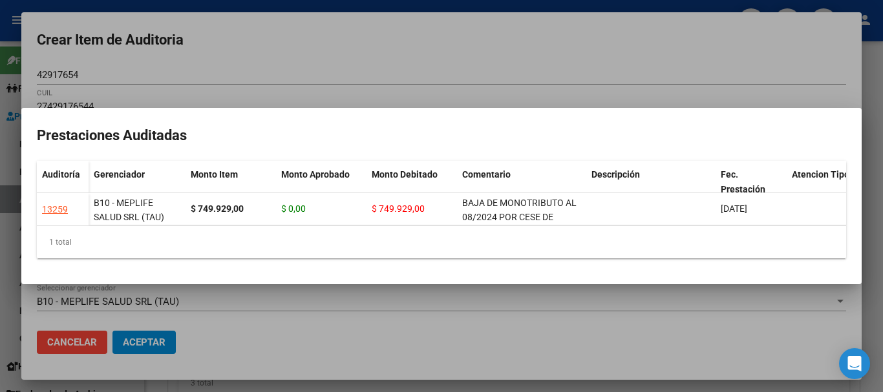
click at [458, 59] on div at bounding box center [441, 196] width 883 height 392
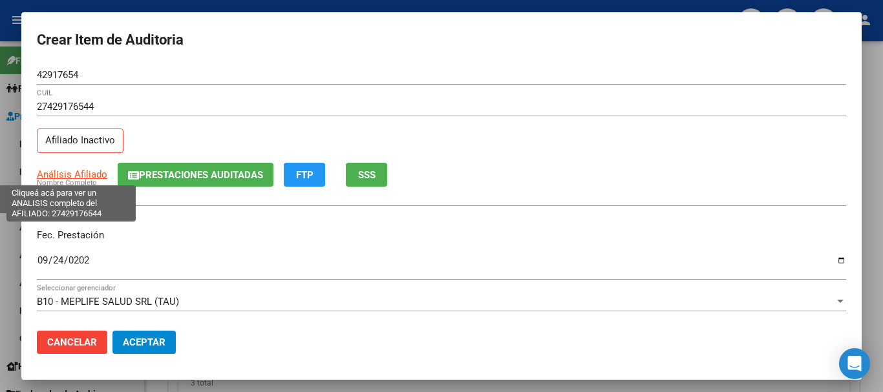
click at [85, 173] on span "Análisis Afiliado" at bounding box center [72, 175] width 70 height 12
type textarea "27429176544"
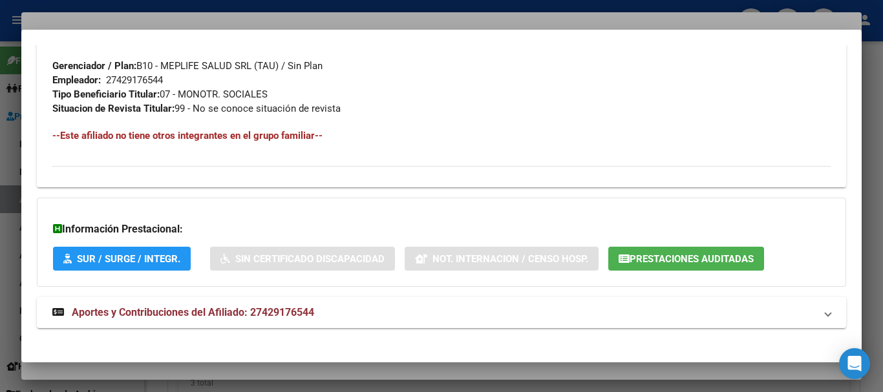
scroll to position [681, 0]
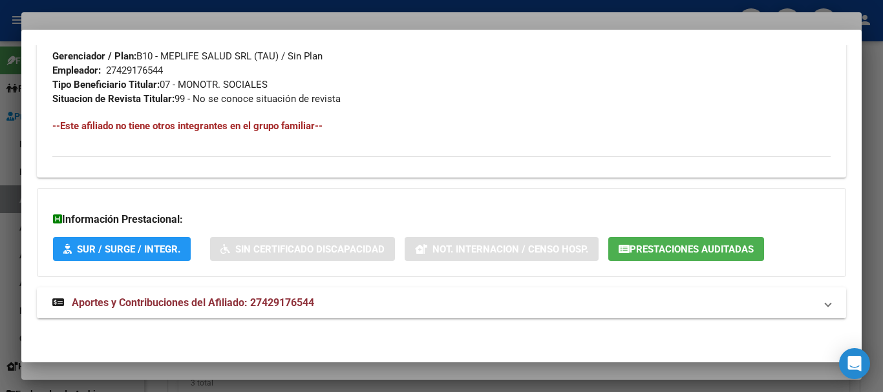
click at [303, 305] on span "Aportes y Contribuciones del Afiliado: 27429176544" at bounding box center [193, 303] width 242 height 12
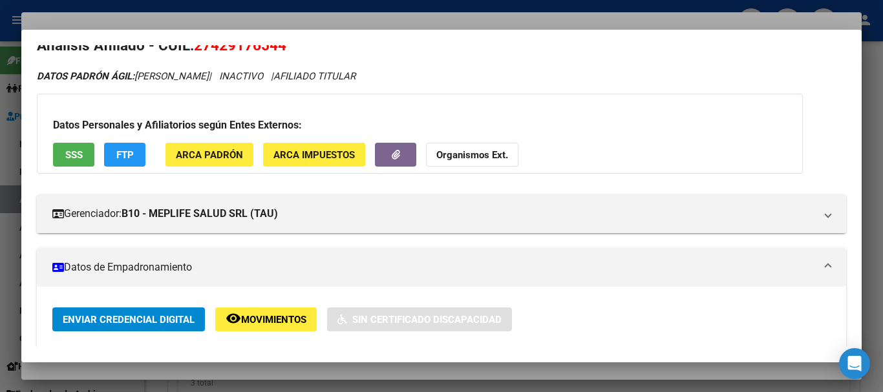
scroll to position [0, 0]
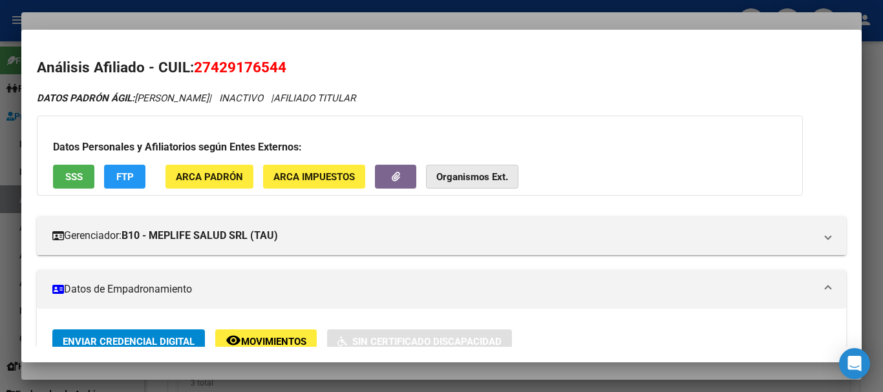
click at [475, 169] on button "Organismos Ext." at bounding box center [472, 177] width 92 height 24
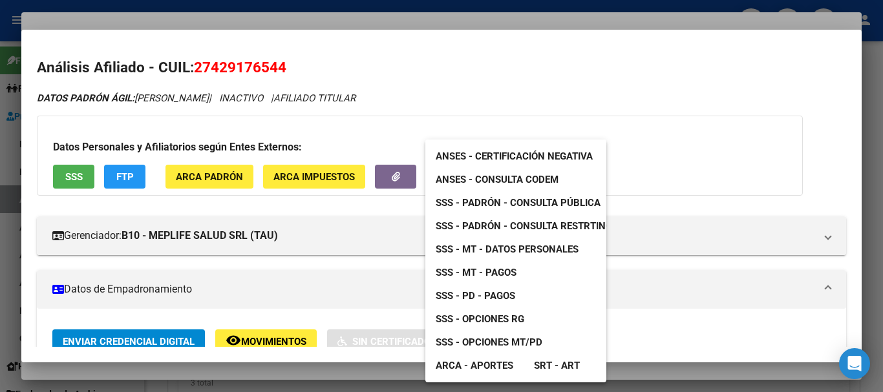
click at [515, 251] on span "SSS - MT - Datos Personales" at bounding box center [507, 250] width 143 height 12
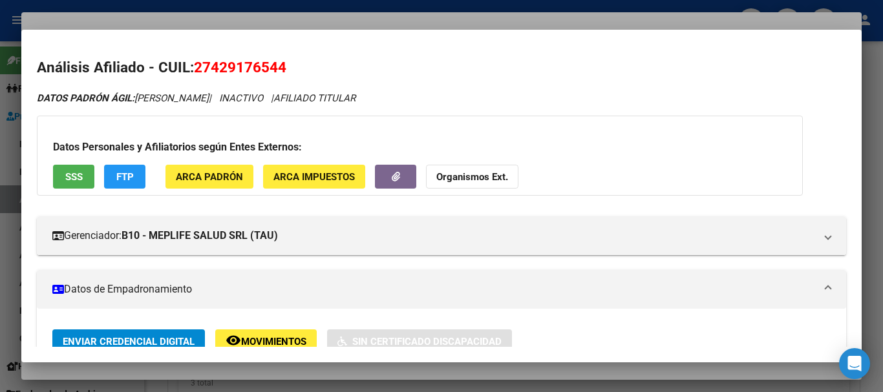
click at [244, 16] on div at bounding box center [441, 196] width 883 height 392
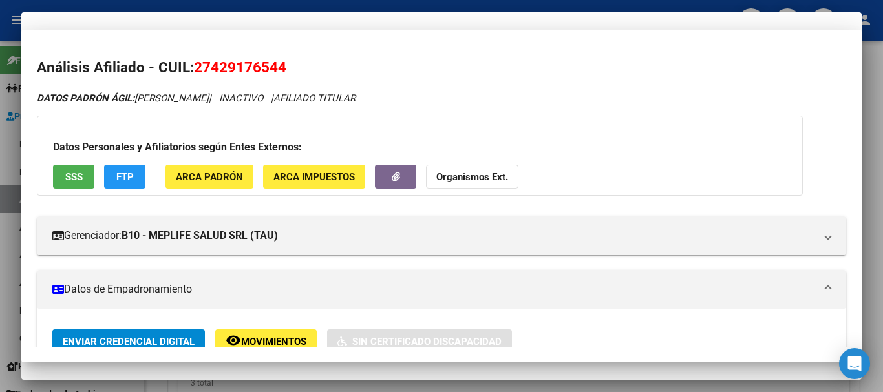
click at [496, 161] on div "27429176544 CUIL Afiliado Inactivo" at bounding box center [441, 130] width 809 height 66
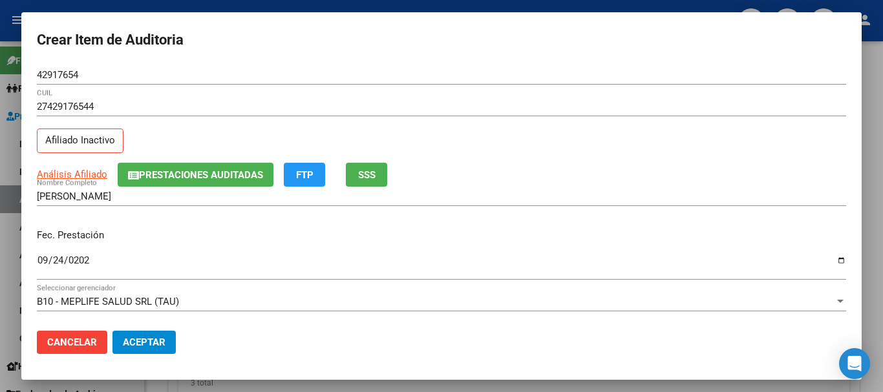
scroll to position [175, 0]
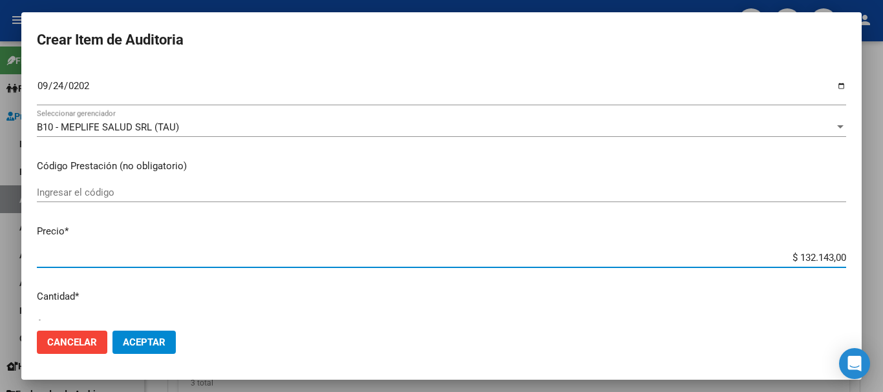
type input "$ 0,01"
type input "$ 0,10"
type input "$ 1,03"
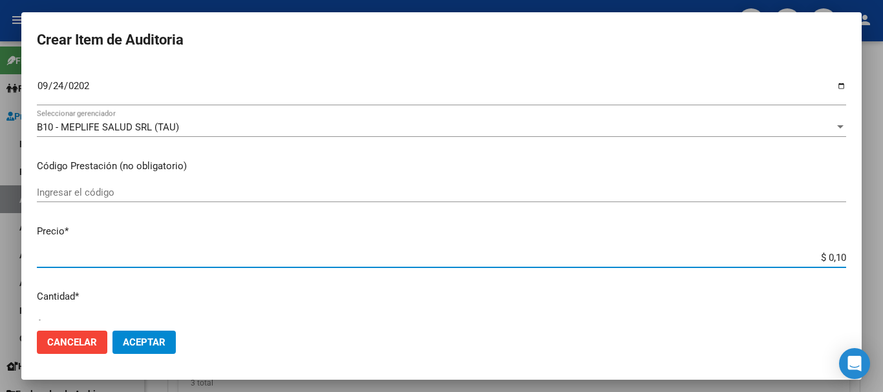
type input "$ 1,03"
type input "$ 10,30"
type input "$ 103,03"
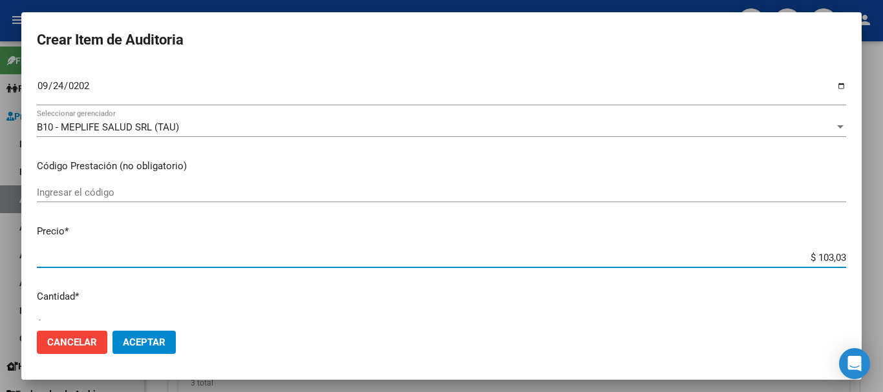
type input "$ 1.030,30"
type input "$ 10.303,00"
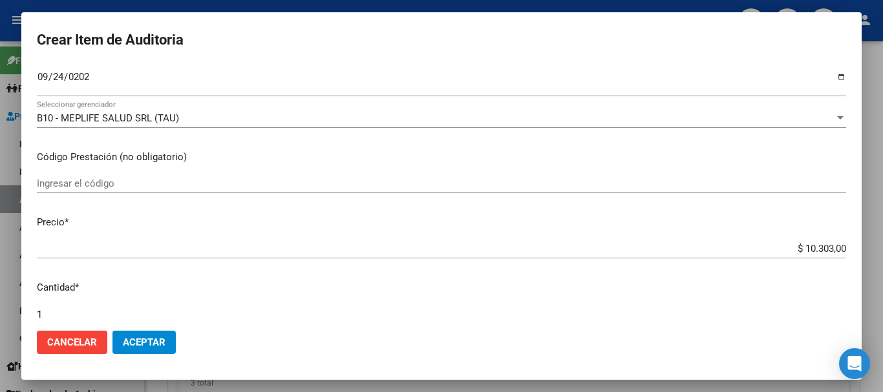
scroll to position [436, 0]
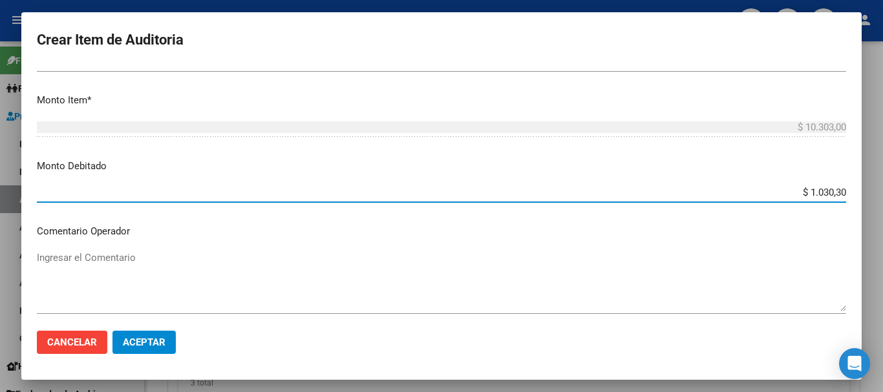
type input "$ 10.303,00"
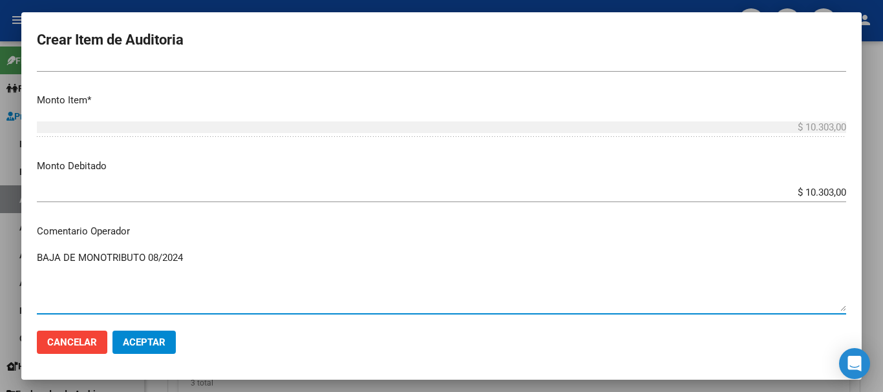
type textarea "BAJA DE MONOTRIBUTO 08/2024"
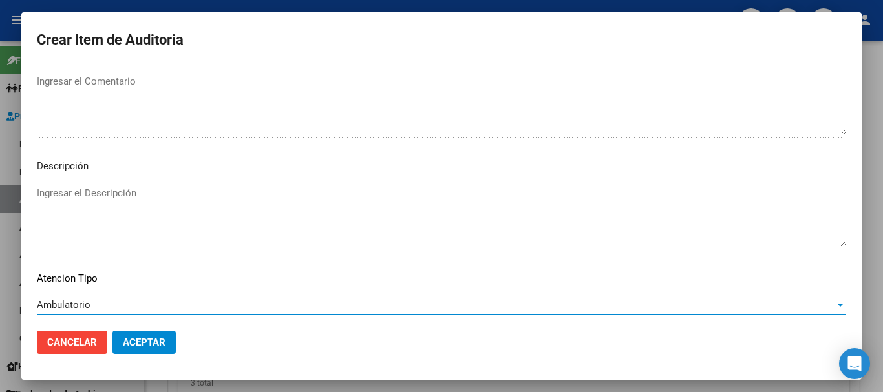
scroll to position [797, 0]
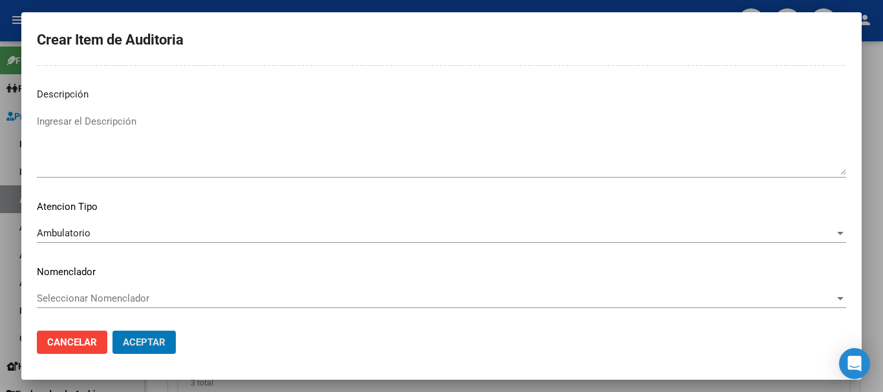
click at [112, 331] on button "Aceptar" at bounding box center [143, 342] width 63 height 23
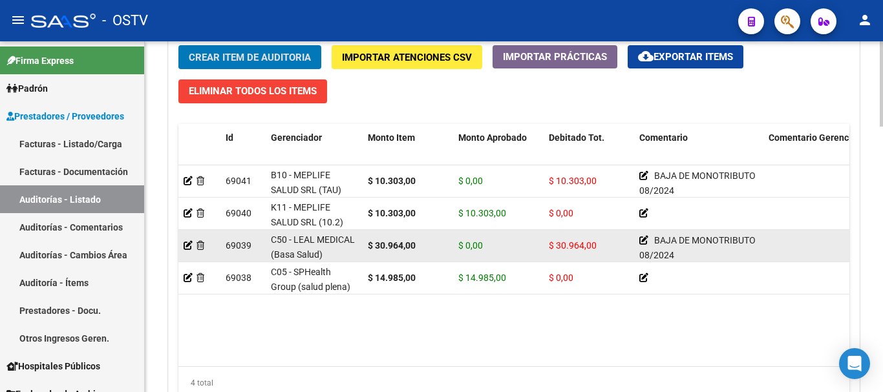
click at [178, 45] on button "Crear Item de Auditoria" at bounding box center [249, 57] width 143 height 24
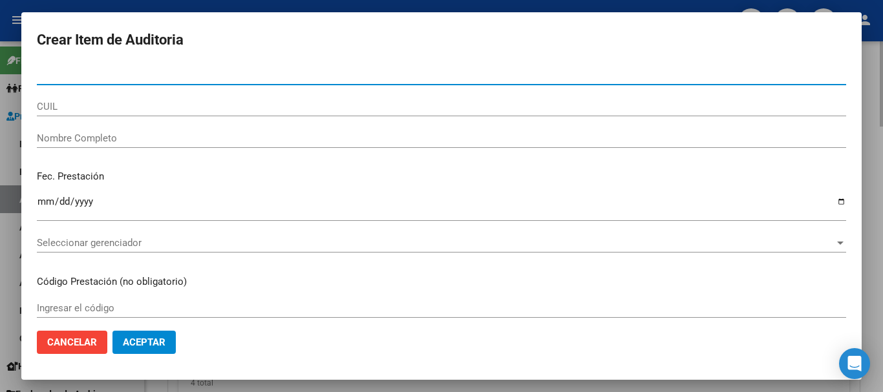
paste input "42235069"
type input "42235069"
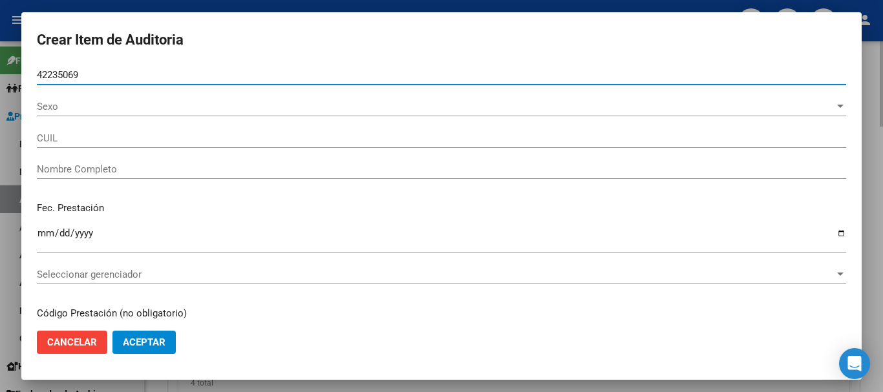
type input "27422350697"
type input "[PERSON_NAME]"
type input "42235069"
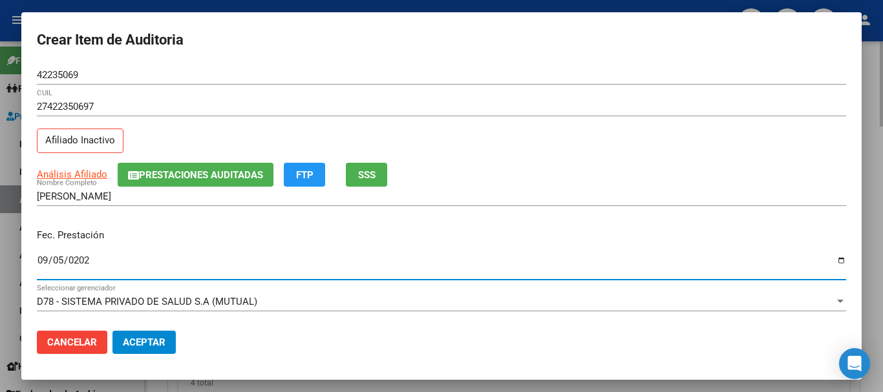
type input "[DATE]"
click at [178, 164] on button "Prestaciones Auditadas" at bounding box center [196, 175] width 156 height 24
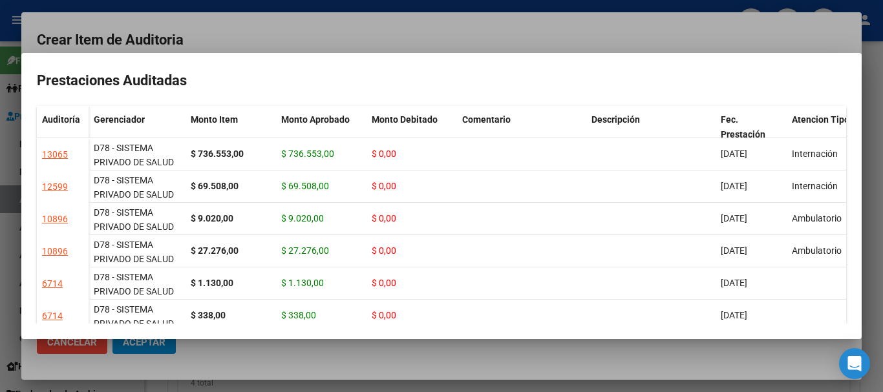
click at [337, 42] on div at bounding box center [441, 196] width 883 height 392
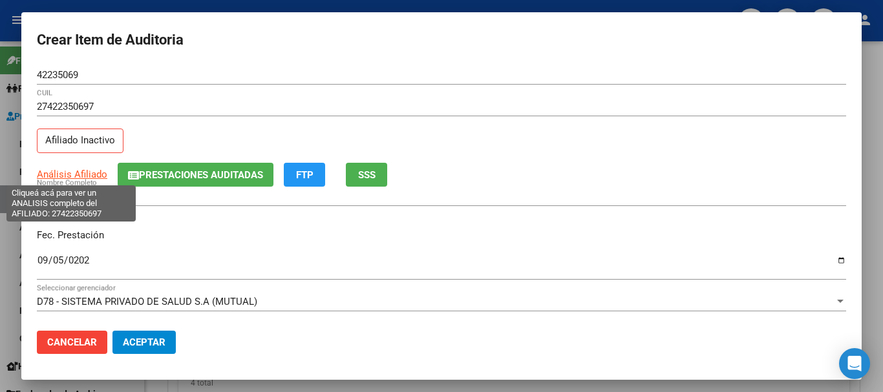
click at [79, 178] on span "Análisis Afiliado" at bounding box center [72, 175] width 70 height 12
type textarea "27422350697"
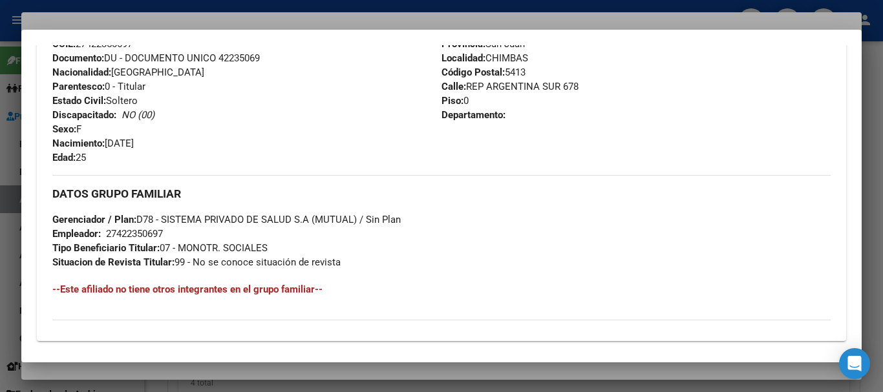
scroll to position [681, 0]
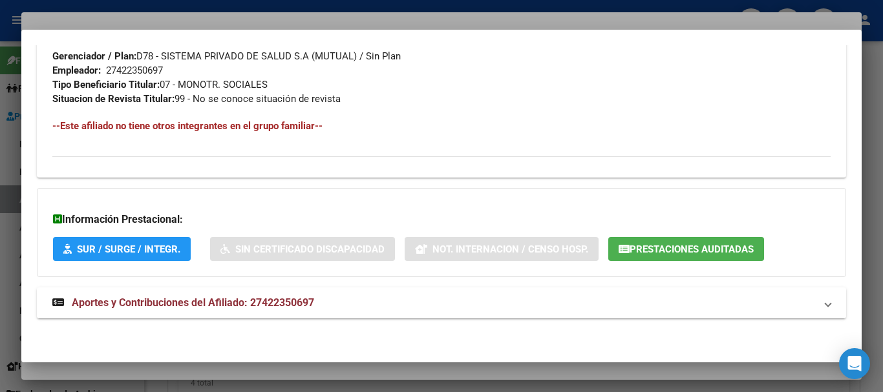
click at [295, 299] on span "Aportes y Contribuciones del Afiliado: 27422350697" at bounding box center [193, 303] width 242 height 12
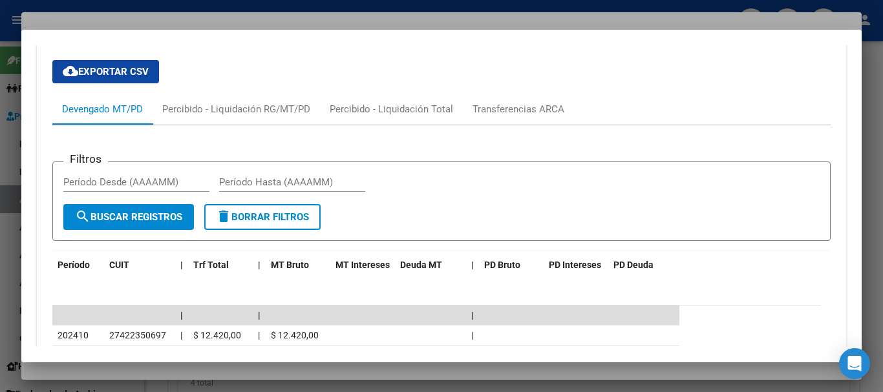
scroll to position [1004, 0]
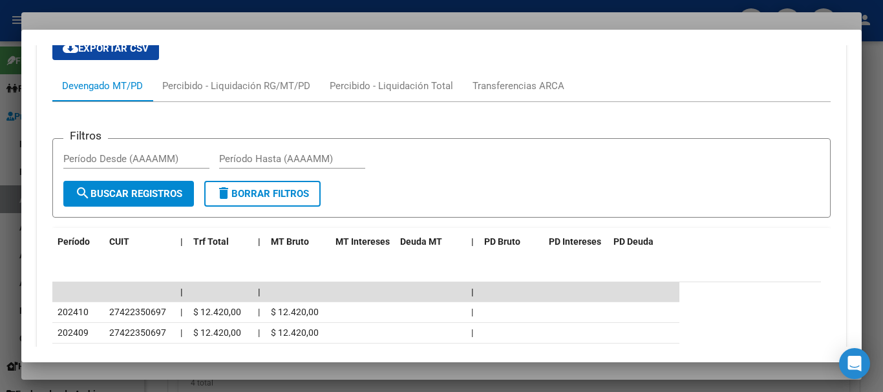
click at [330, 27] on div at bounding box center [441, 196] width 883 height 392
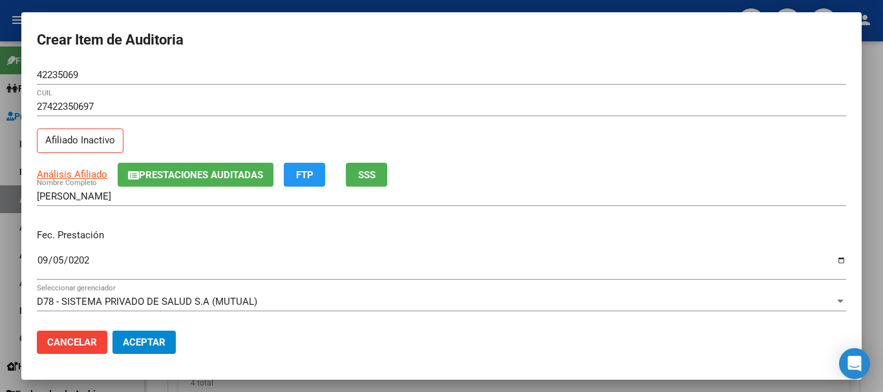
click at [473, 239] on p "Fec. Prestación" at bounding box center [441, 235] width 809 height 15
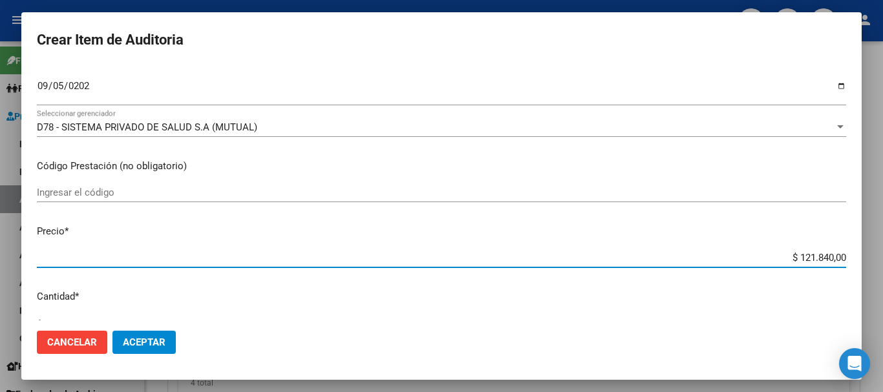
scroll to position [110, 0]
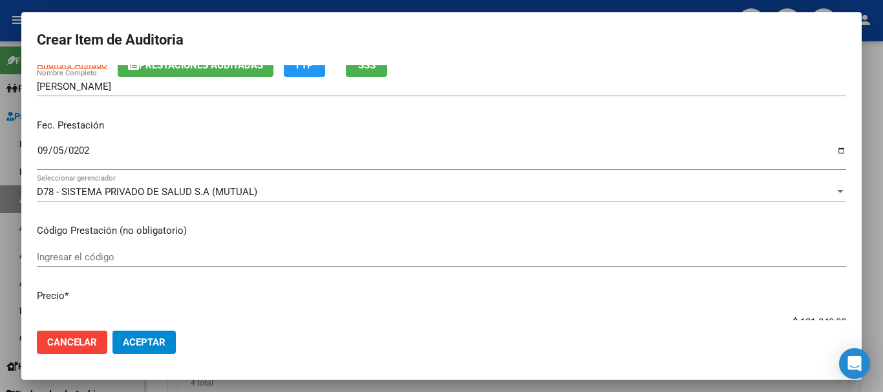
type input "$ 0,01"
type input "$ 0,16"
type input "$ 1,65"
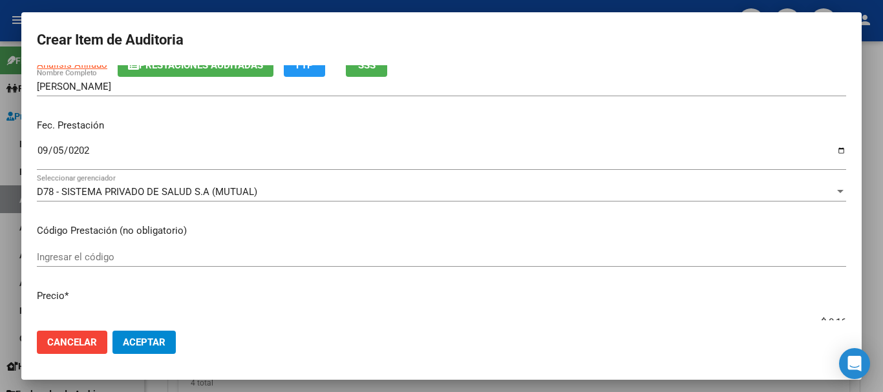
type input "$ 1,65"
type input "$ 16,52"
type input "$ 165,23"
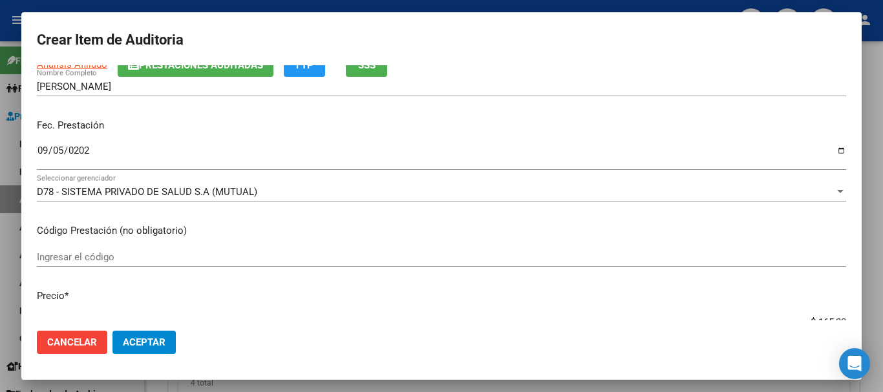
type input "$ 1.652,30"
type input "$ 16.523,00"
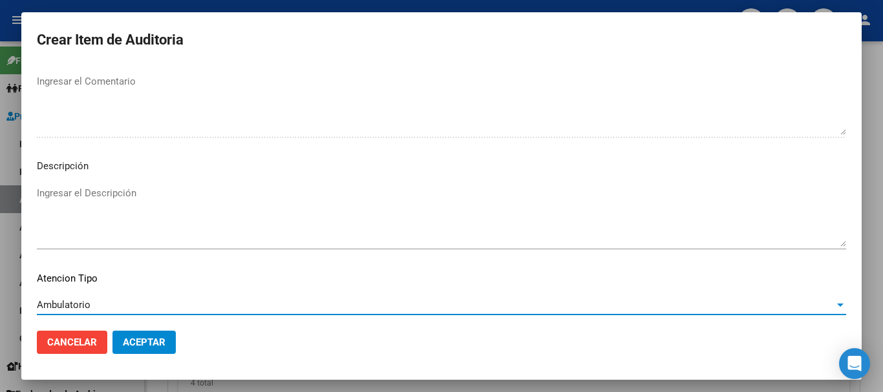
scroll to position [797, 0]
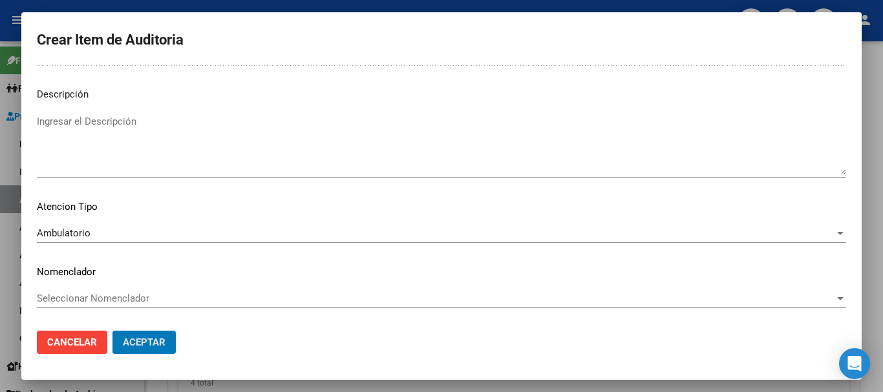
click at [112, 331] on button "Aceptar" at bounding box center [143, 342] width 63 height 23
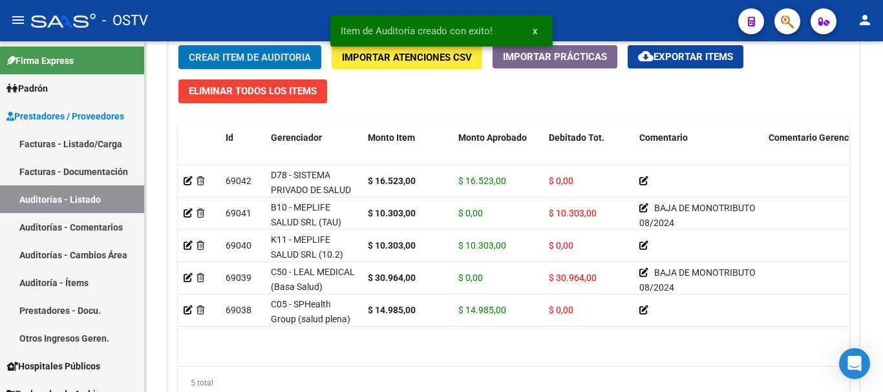
click at [178, 45] on button "Crear Item de Auditoria" at bounding box center [249, 57] width 143 height 24
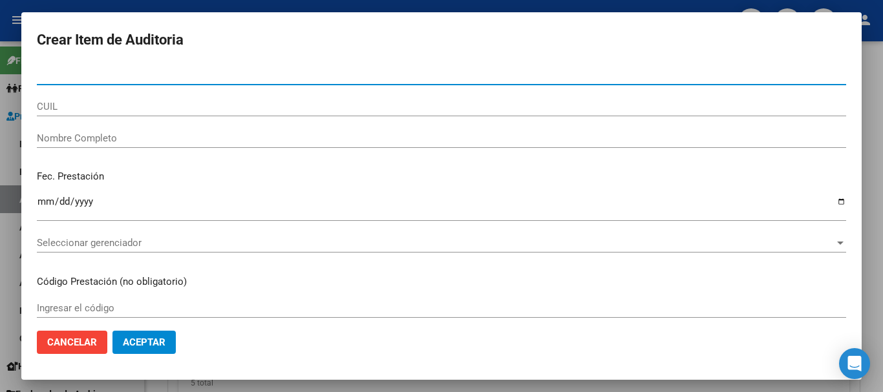
paste input "42235069"
type input "42235069"
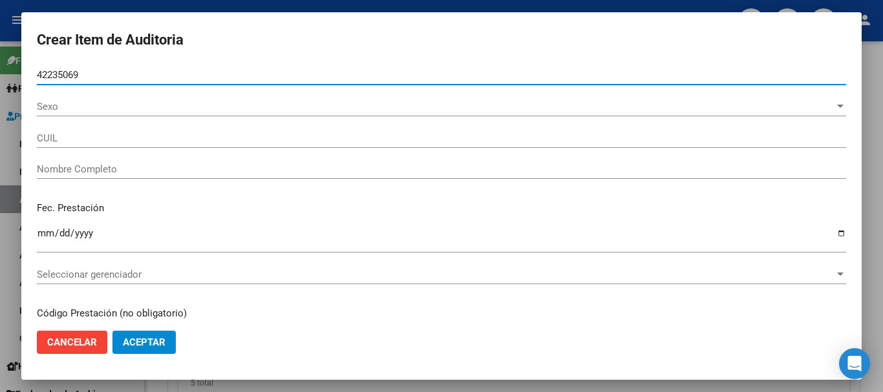
type input "27422350697"
type input "[PERSON_NAME]"
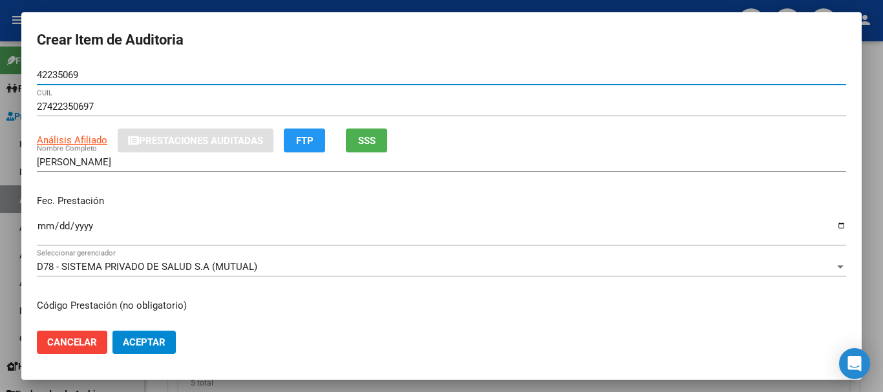
type input "42235069"
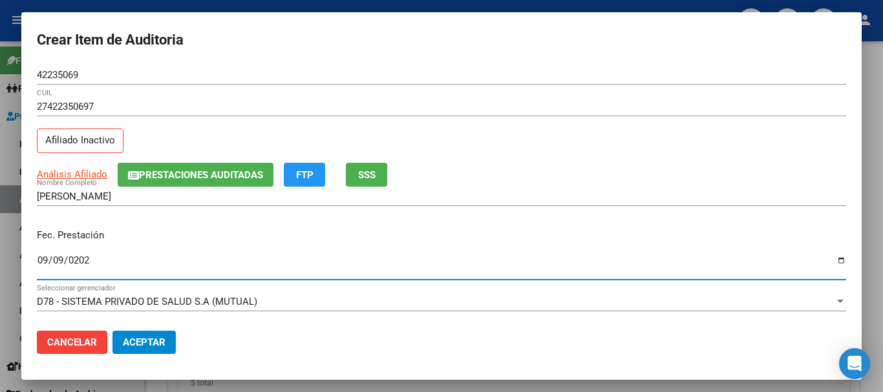
type input "[DATE]"
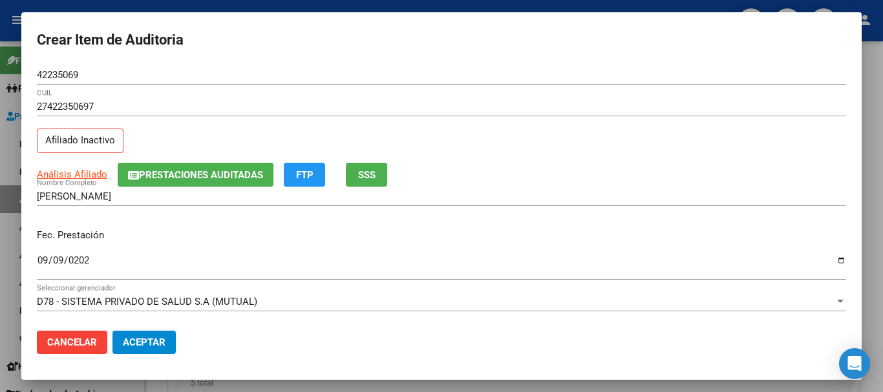
scroll to position [175, 0]
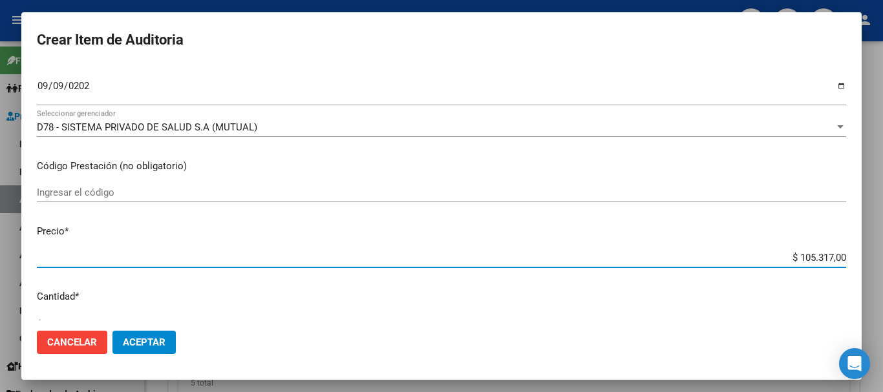
type input "$ 0,01"
type input "$ 0,10"
type input "$ 1,03"
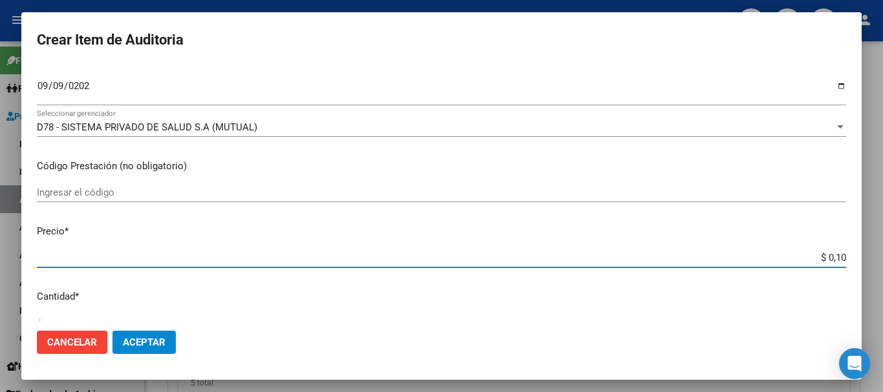
type input "$ 1,03"
type input "$ 10,30"
type input "$ 103,03"
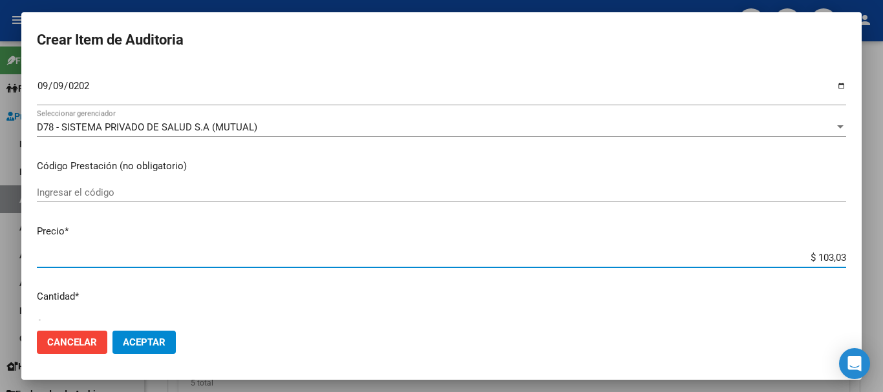
type input "$ 1.030,30"
type input "$ 10.303,00"
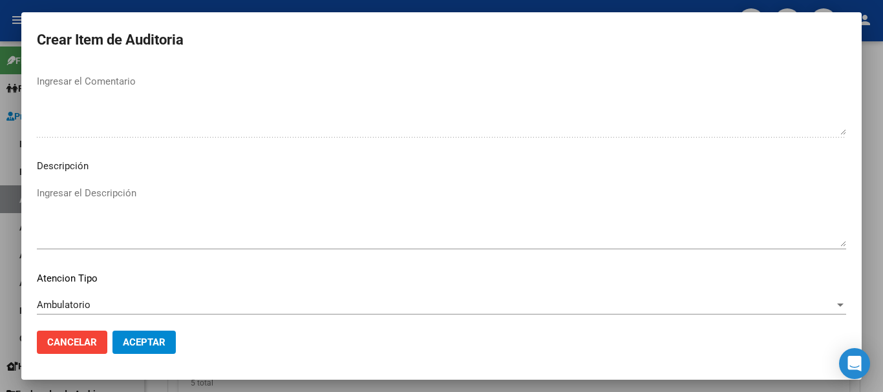
scroll to position [797, 0]
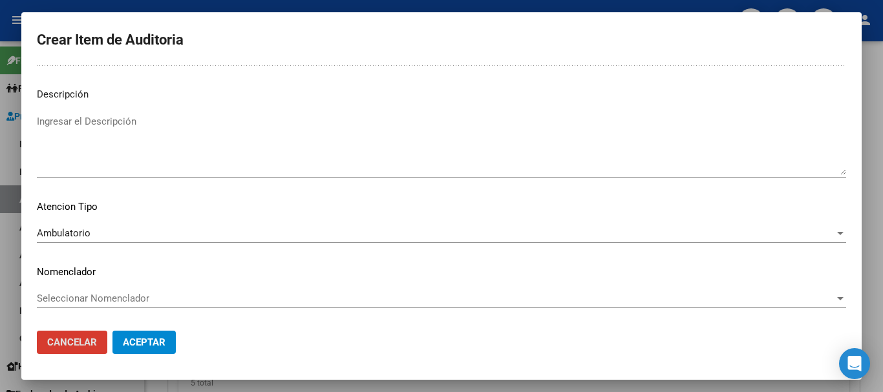
click at [112, 331] on button "Aceptar" at bounding box center [143, 342] width 63 height 23
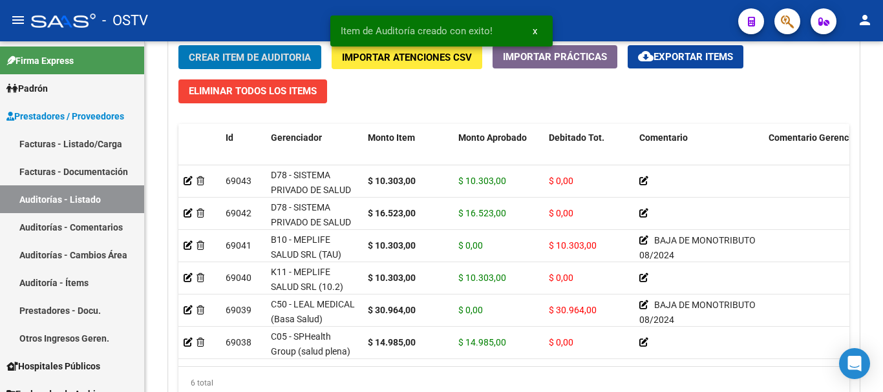
click at [178, 45] on button "Crear Item de Auditoria" at bounding box center [249, 57] width 143 height 24
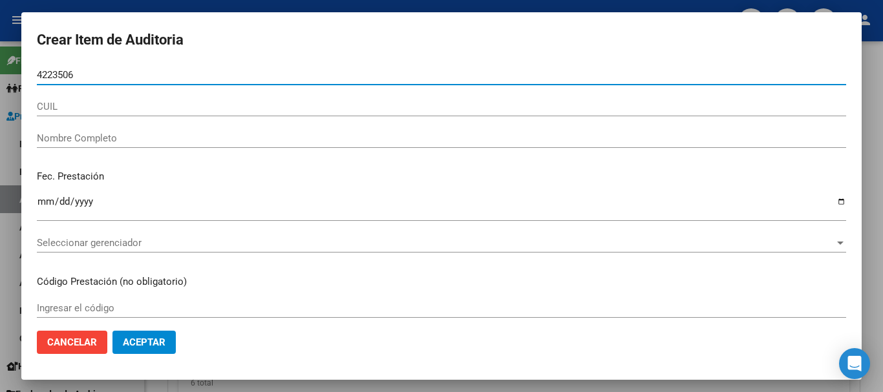
type input "42235069"
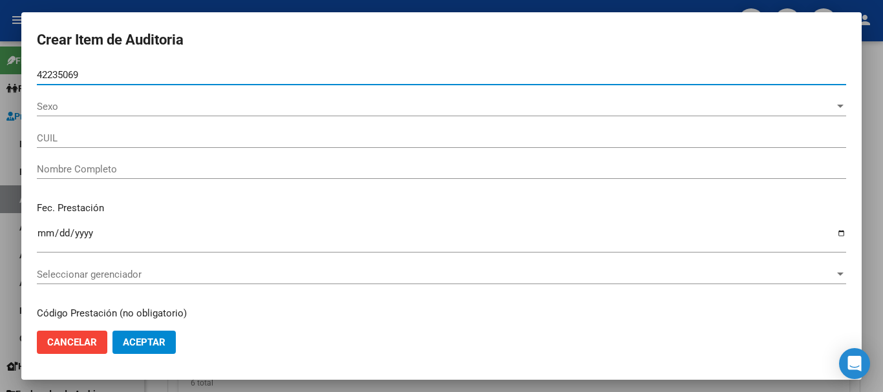
type input "27422350697"
type input "[PERSON_NAME]"
type input "42235069"
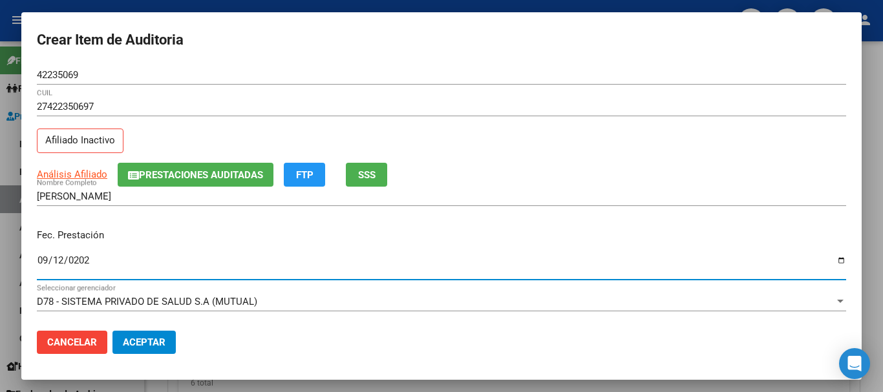
type input "[DATE]"
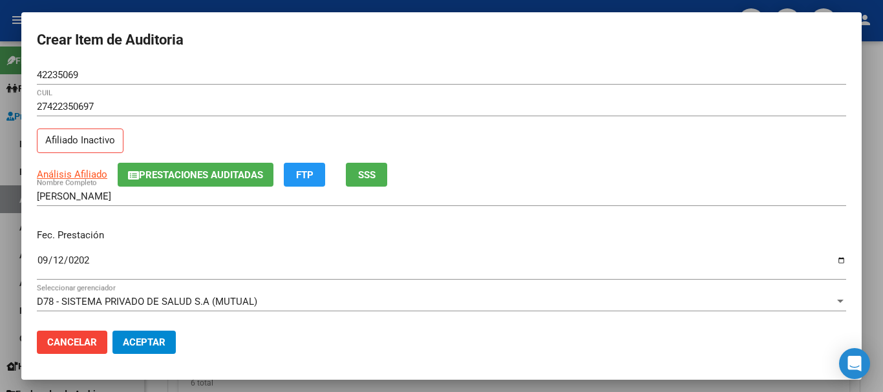
scroll to position [175, 0]
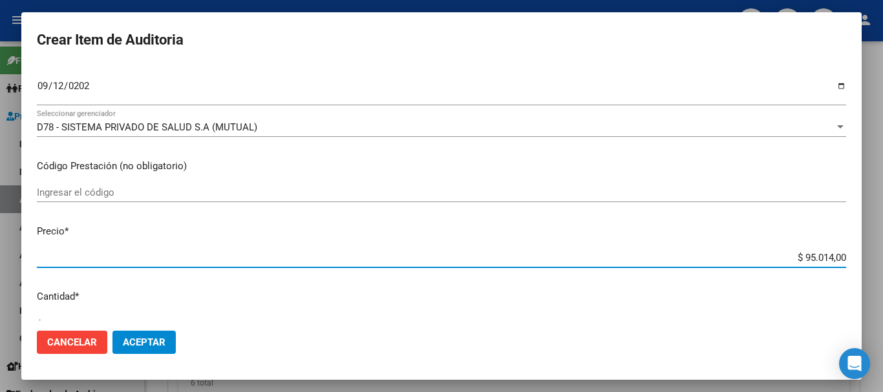
type input "$ 0,01"
type input "$ 0,10"
type input "$ 1,03"
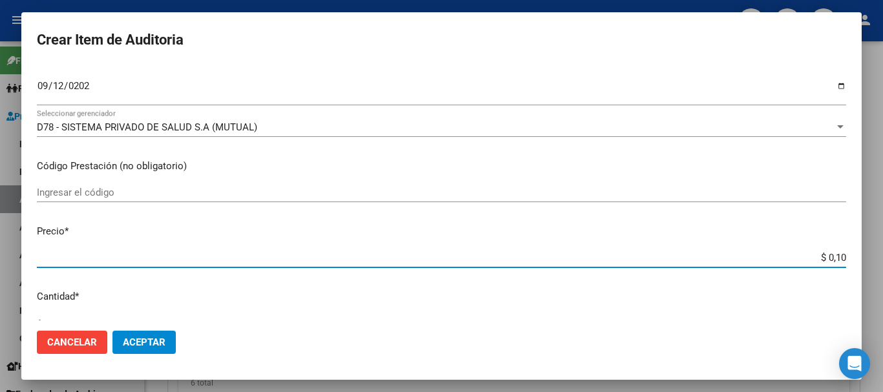
type input "$ 1,03"
type input "$ 10,30"
type input "$ 103,03"
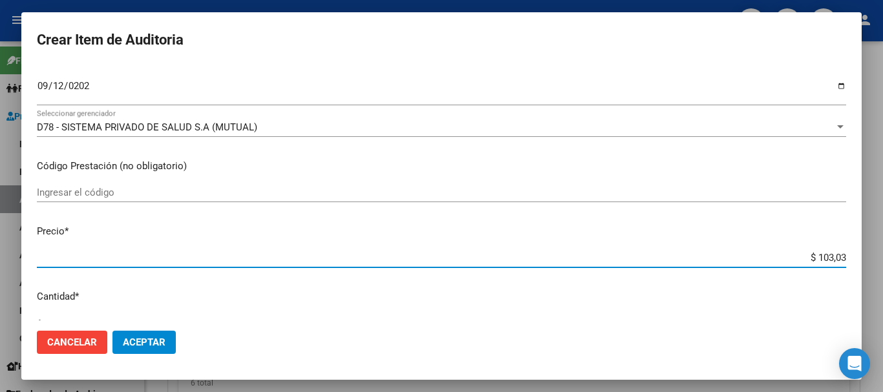
type input "$ 1.030,30"
type input "$ 10.303,00"
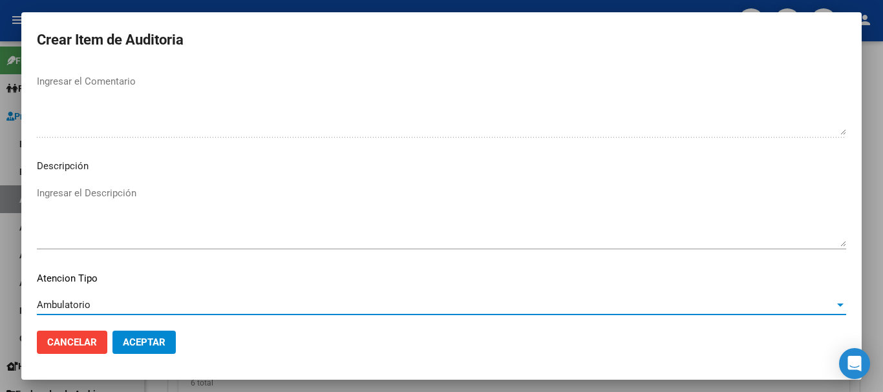
scroll to position [797, 0]
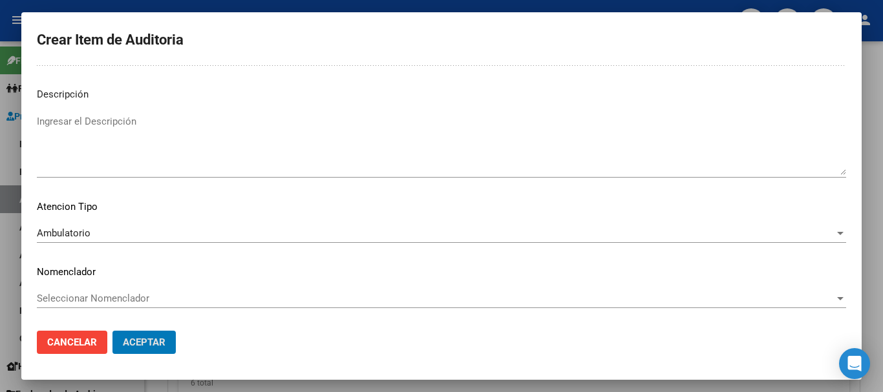
click at [112, 331] on button "Aceptar" at bounding box center [143, 342] width 63 height 23
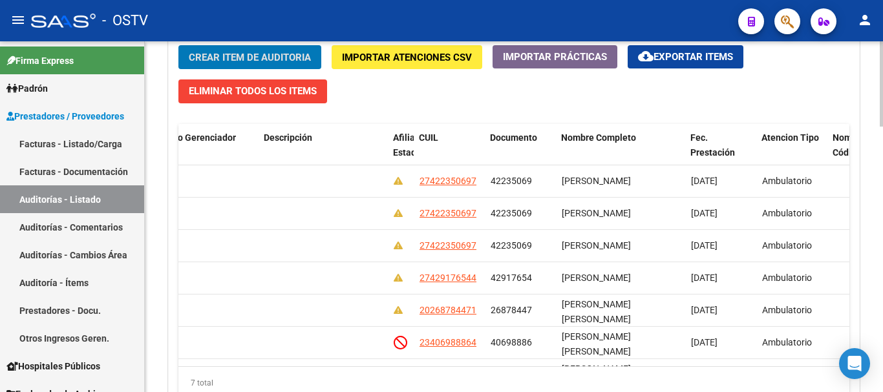
scroll to position [0, 634]
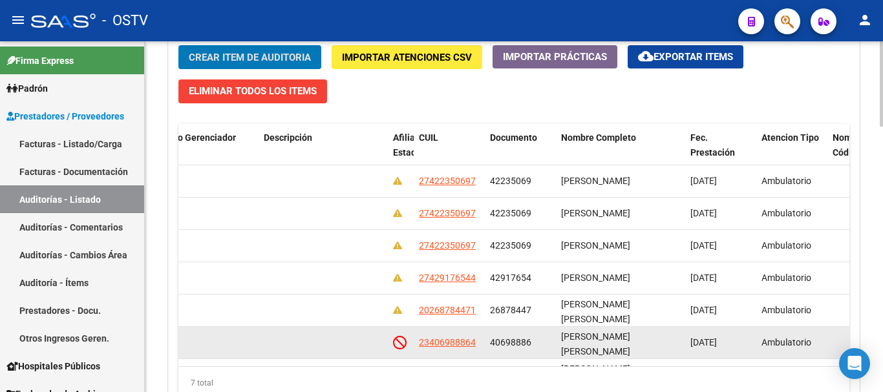
click at [178, 45] on button "Crear Item de Auditoria" at bounding box center [249, 57] width 143 height 24
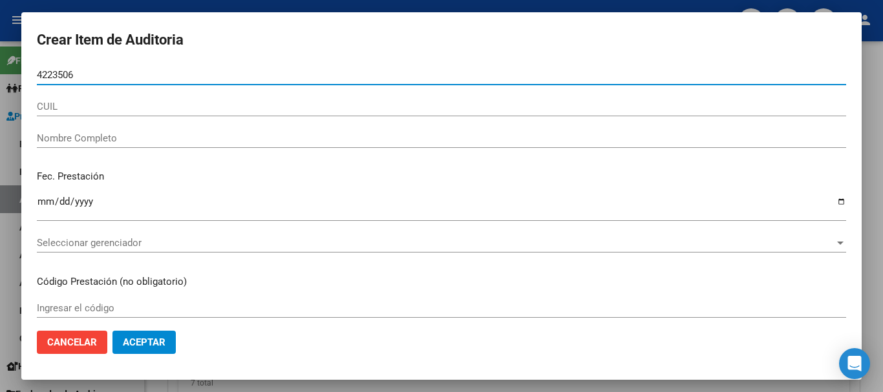
type input "42235069"
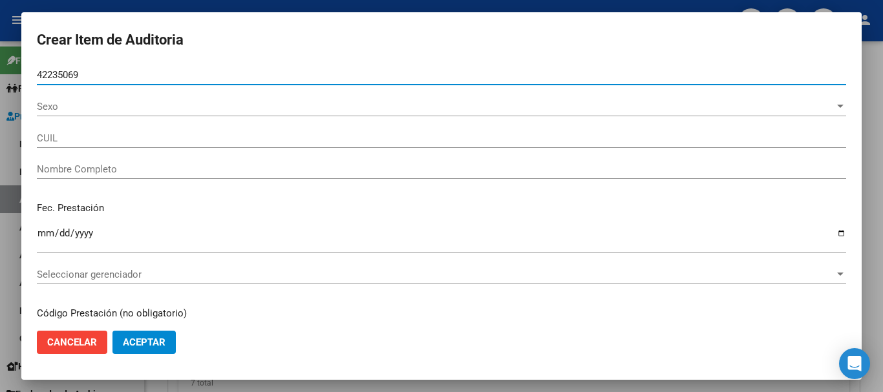
type input "27422350697"
type input "[PERSON_NAME]"
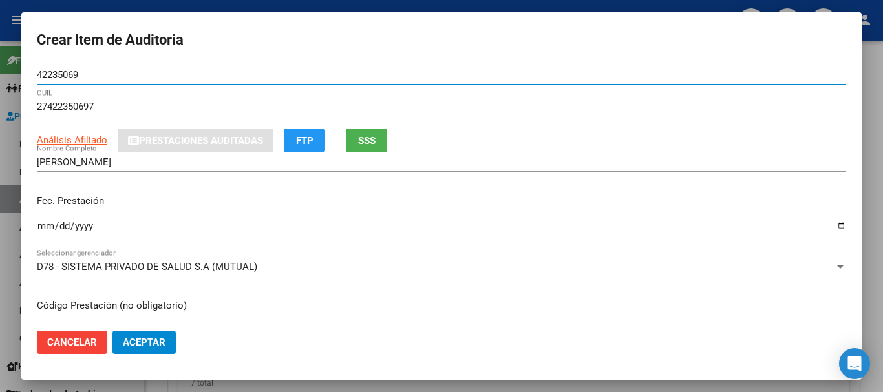
type input "42235069"
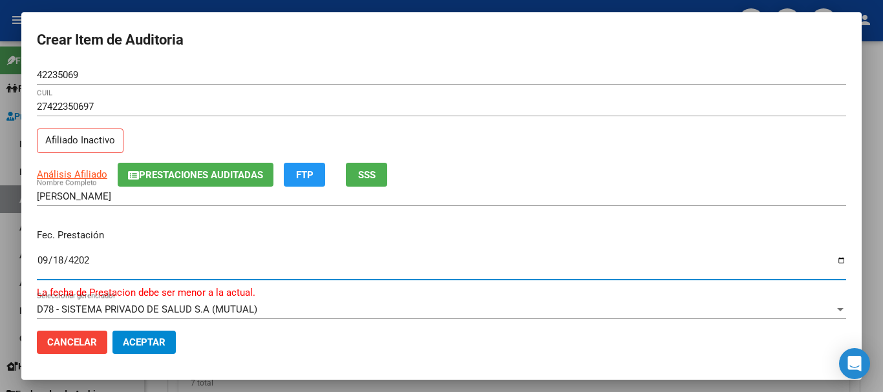
type input "[DATE]"
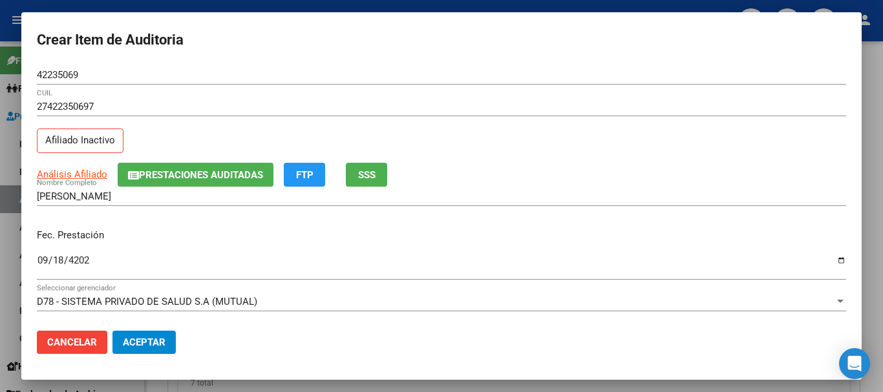
scroll to position [175, 0]
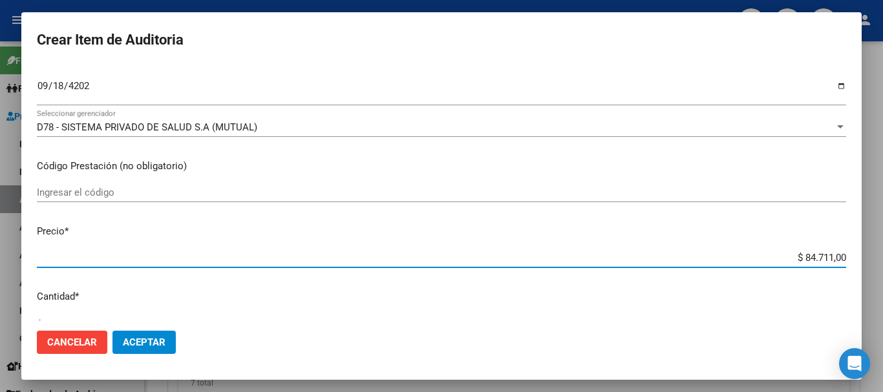
type input "$ 0,01"
type input "$ 0,19"
type input "$ 1,99"
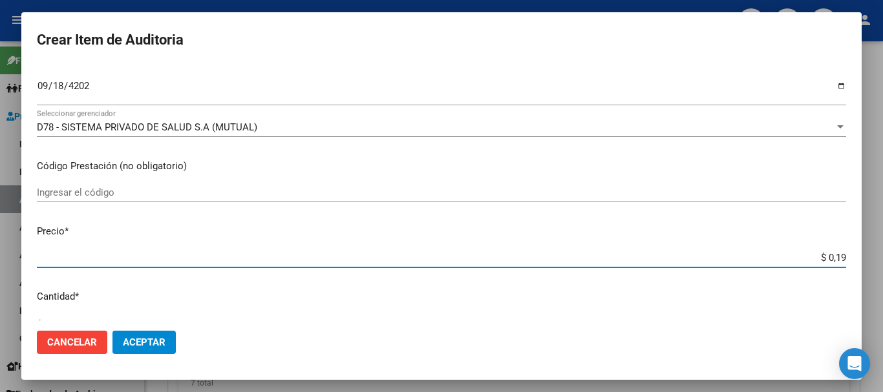
type input "$ 1,99"
type input "$ 19,91"
type input "$ 199,16"
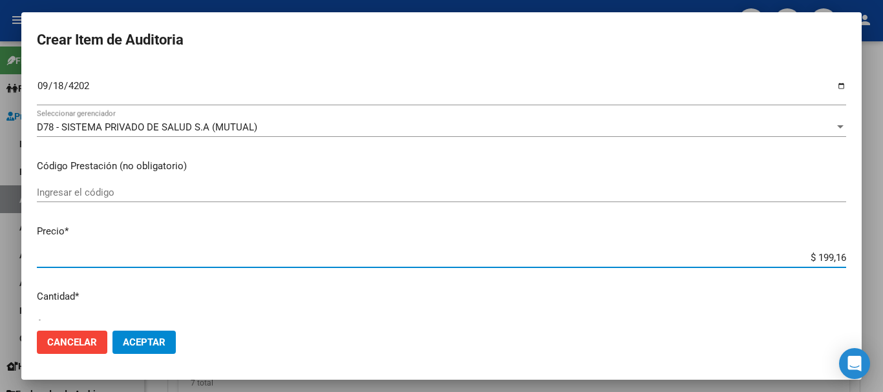
type input "$ 1.991,60"
type input "$ 19.916,00"
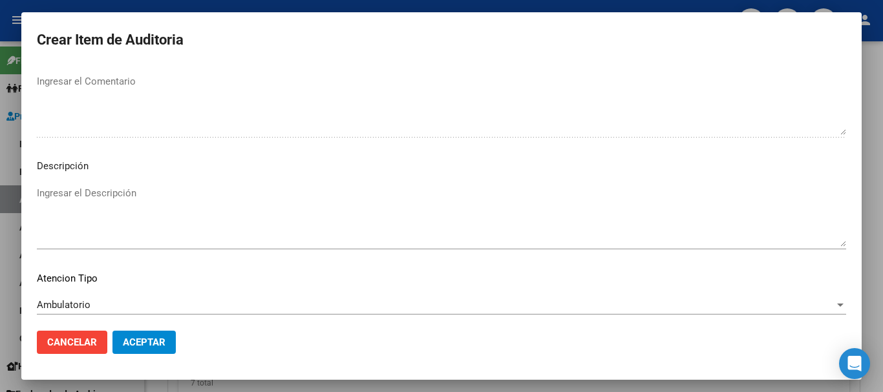
scroll to position [797, 0]
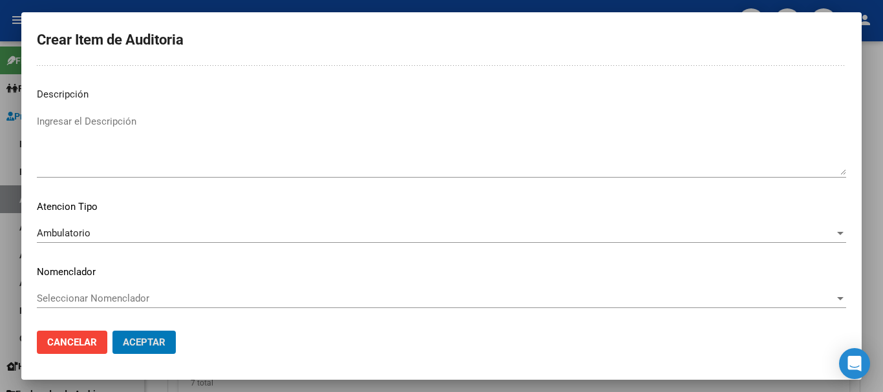
click at [112, 331] on button "Aceptar" at bounding box center [143, 342] width 63 height 23
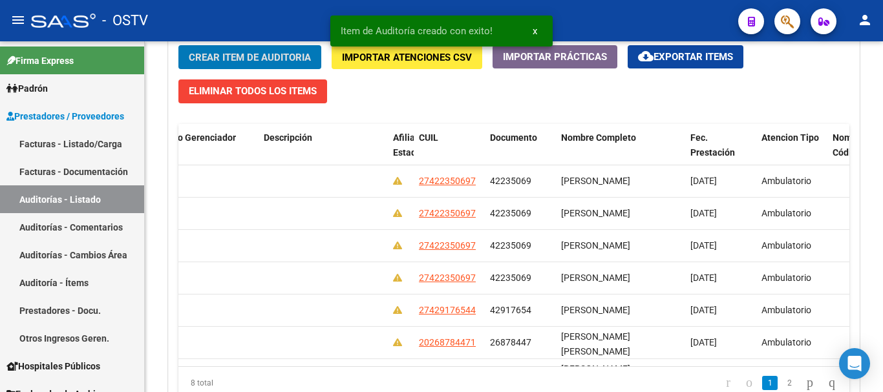
click at [178, 45] on button "Crear Item de Auditoria" at bounding box center [249, 57] width 143 height 24
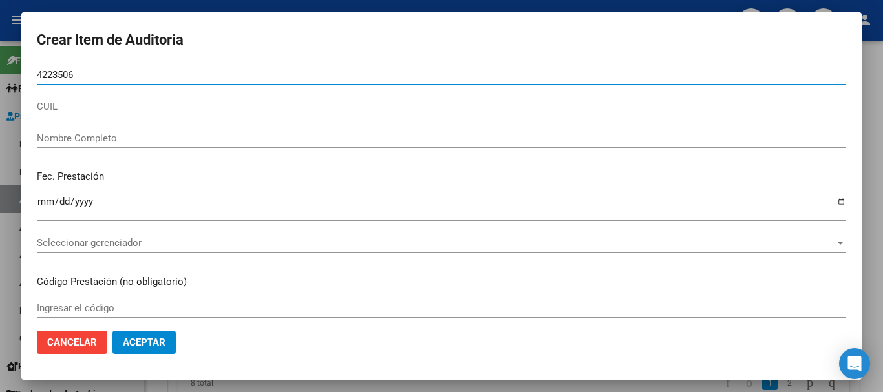
type input "42235069"
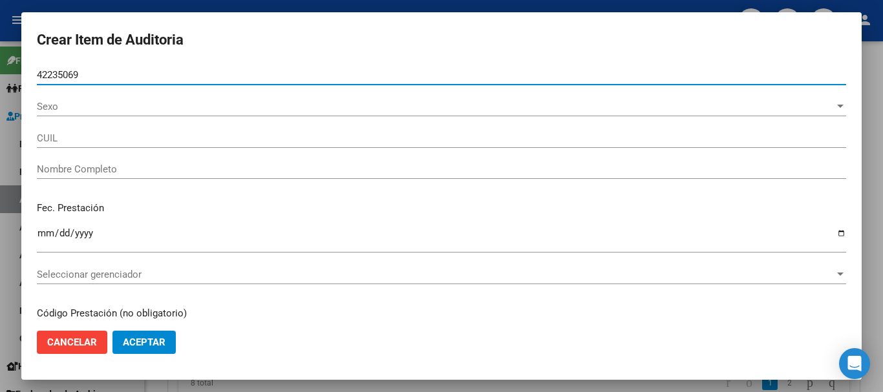
type input "27422350697"
type input "[PERSON_NAME]"
type input "42235069"
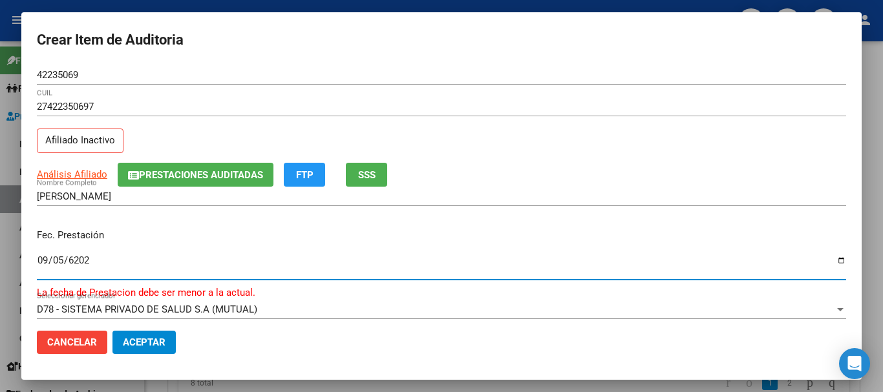
type input "[DATE]"
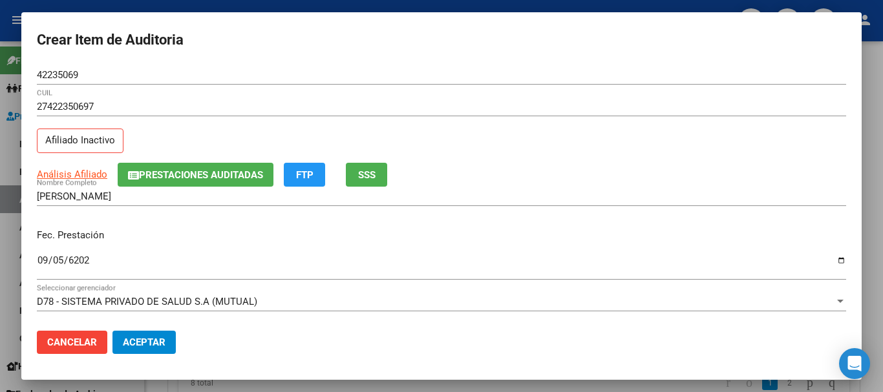
scroll to position [175, 0]
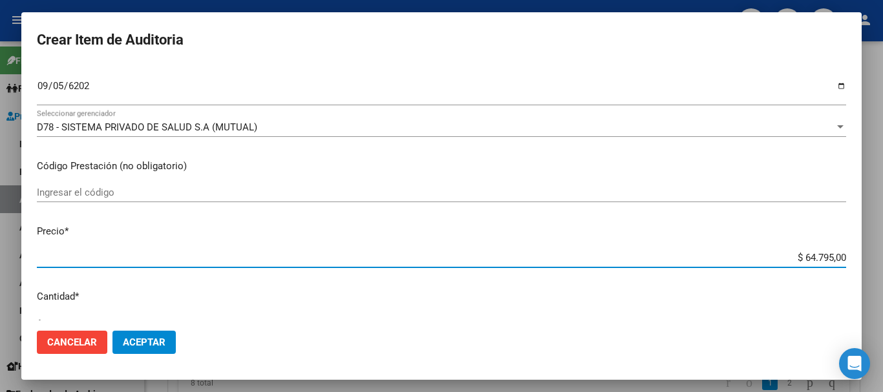
type input "$ 0,01"
type input "$ 0,16"
type input "$ 1,65"
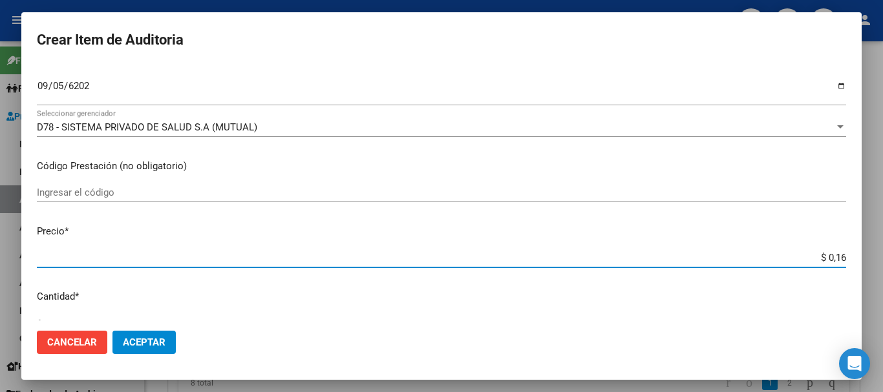
type input "$ 1,65"
type input "$ 16,52"
type input "$ 165,23"
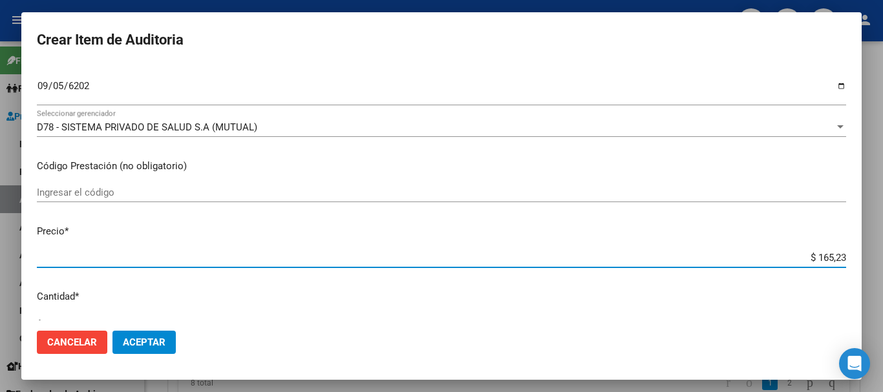
type input "$ 1.652,30"
type input "$ 16.523,00"
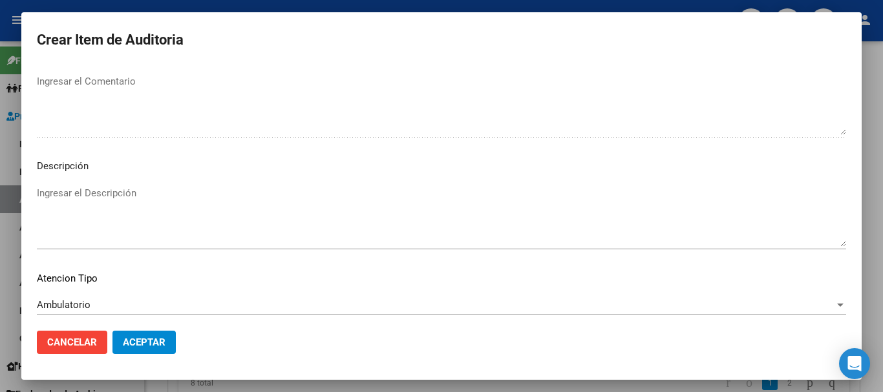
scroll to position [797, 0]
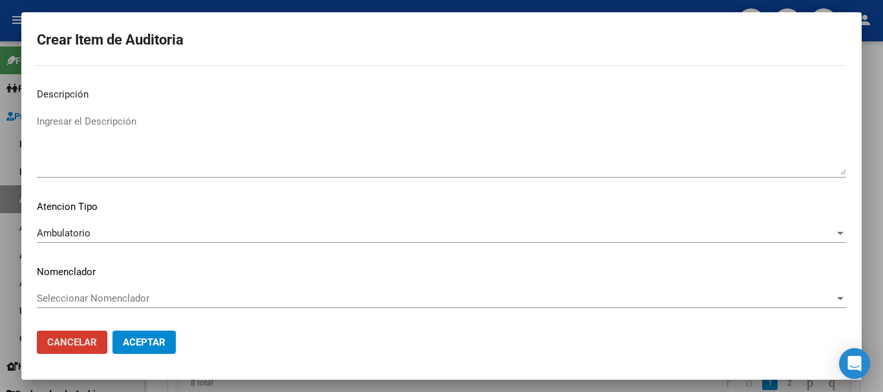
click at [112, 331] on button "Aceptar" at bounding box center [143, 342] width 63 height 23
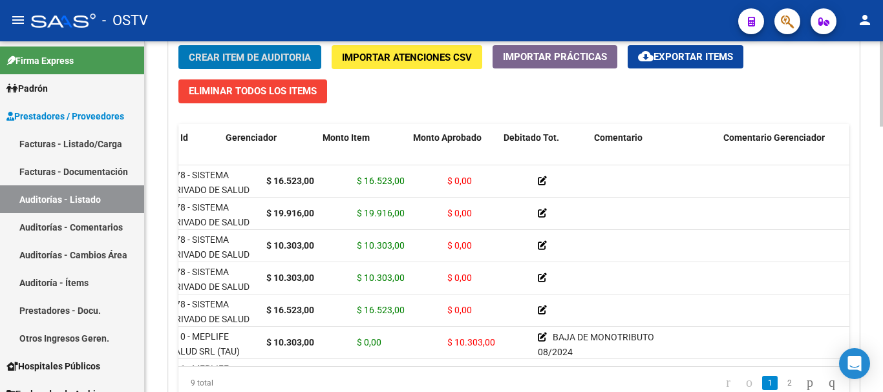
scroll to position [0, 0]
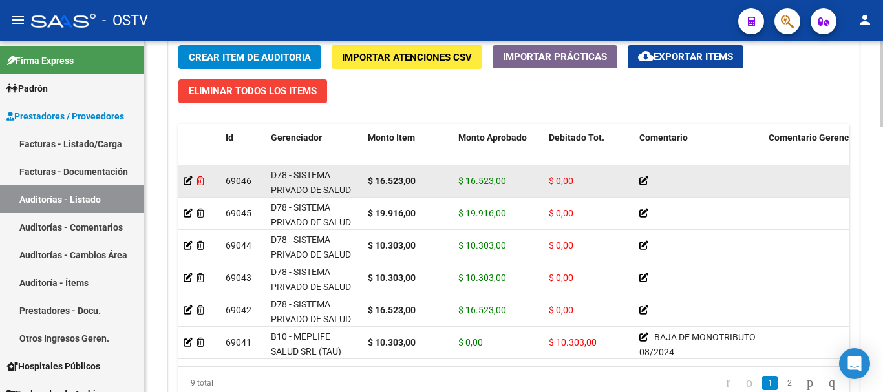
click at [202, 180] on icon at bounding box center [201, 180] width 8 height 9
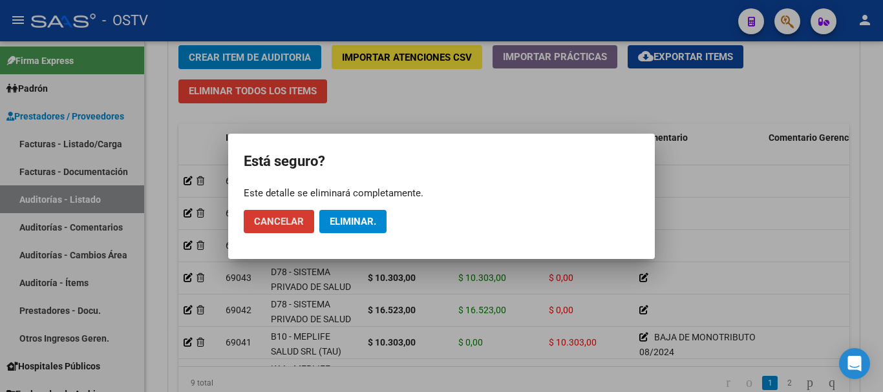
click at [334, 215] on button "Eliminar." at bounding box center [352, 221] width 67 height 23
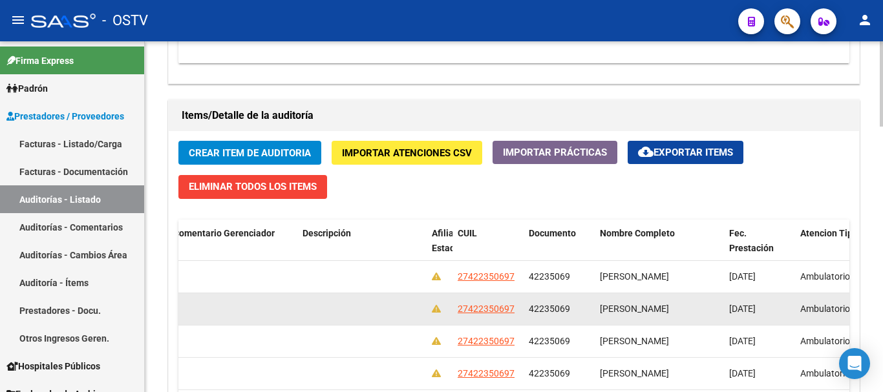
scroll to position [832, 0]
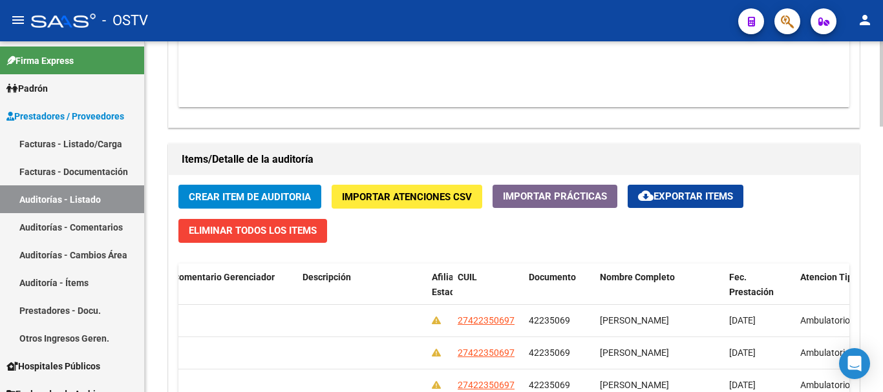
click at [286, 180] on div "Crear Item de Auditoria Importar Atenciones CSV Importar Prácticas cloud_downlo…" at bounding box center [514, 366] width 690 height 383
click at [291, 197] on span "Crear Item de Auditoria" at bounding box center [250, 197] width 122 height 12
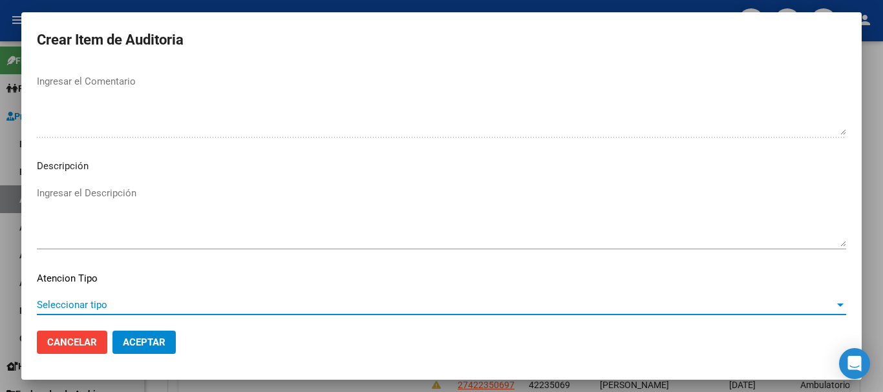
scroll to position [797, 0]
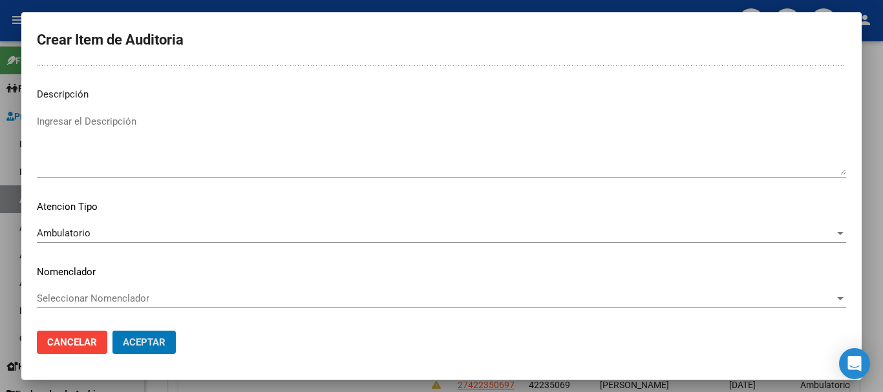
click at [112, 331] on button "Aceptar" at bounding box center [143, 342] width 63 height 23
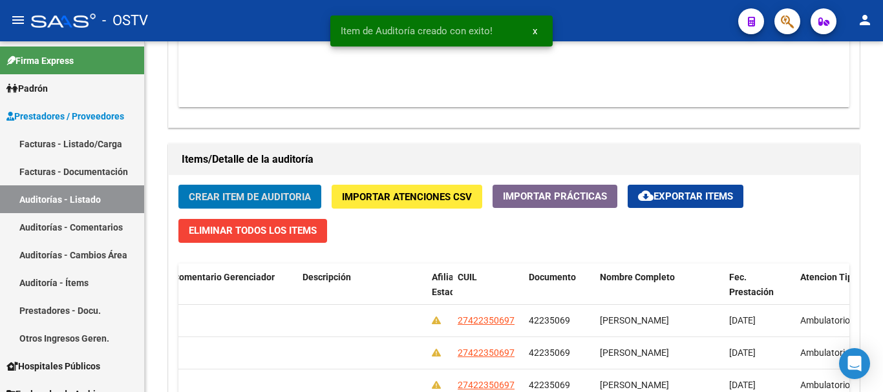
click at [178, 185] on button "Crear Item de Auditoria" at bounding box center [249, 197] width 143 height 24
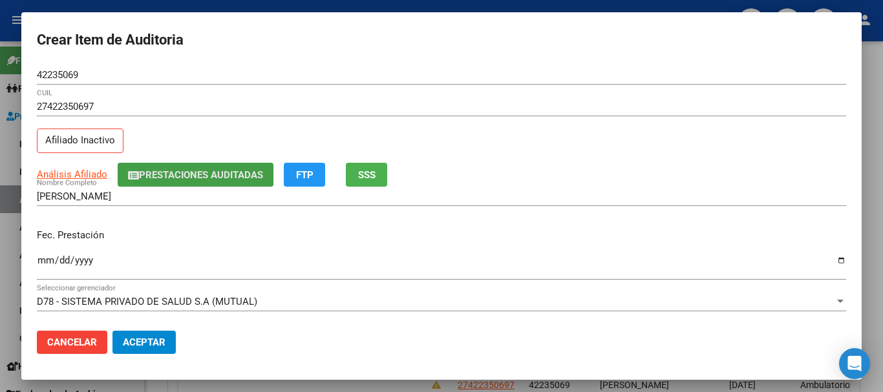
click at [128, 175] on icon "button" at bounding box center [133, 176] width 11 height 10
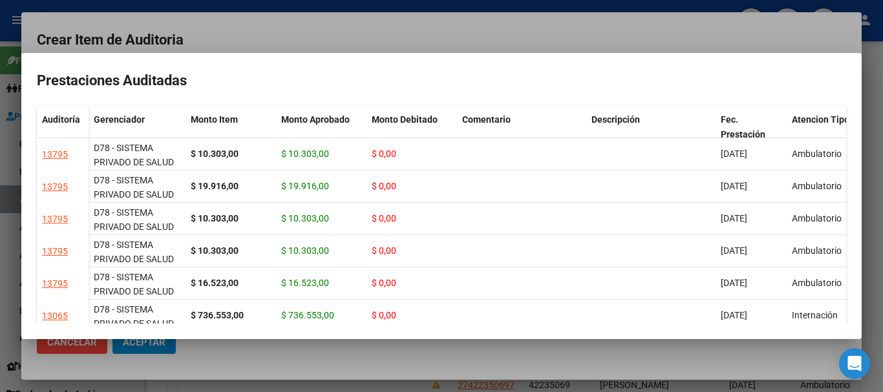
click at [613, 32] on div at bounding box center [441, 196] width 883 height 392
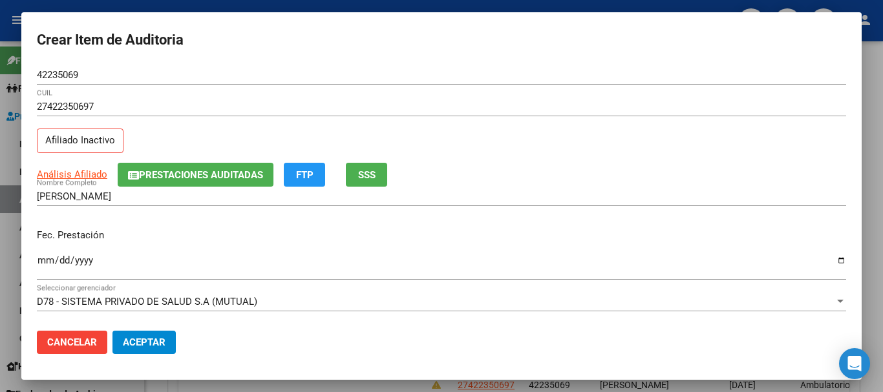
click at [652, 147] on div "27422350697 CUIL Afiliado Inactivo" at bounding box center [441, 130] width 809 height 66
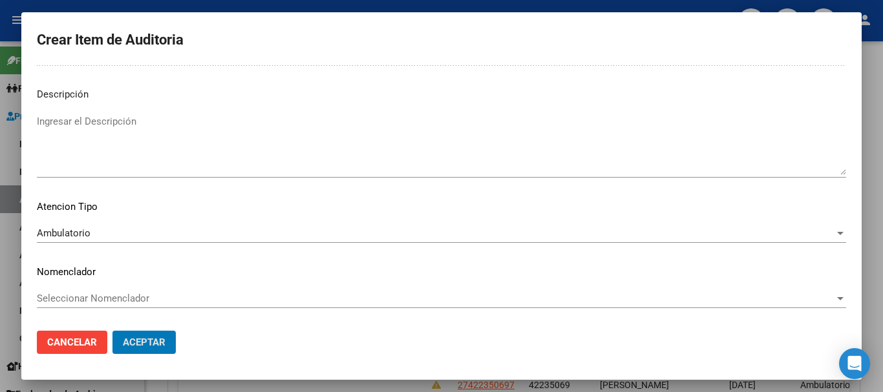
click at [112, 331] on button "Aceptar" at bounding box center [143, 342] width 63 height 23
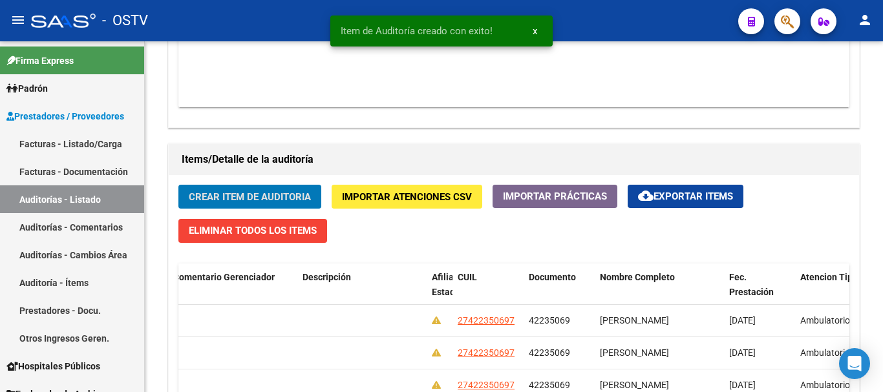
click at [178, 185] on button "Crear Item de Auditoria" at bounding box center [249, 197] width 143 height 24
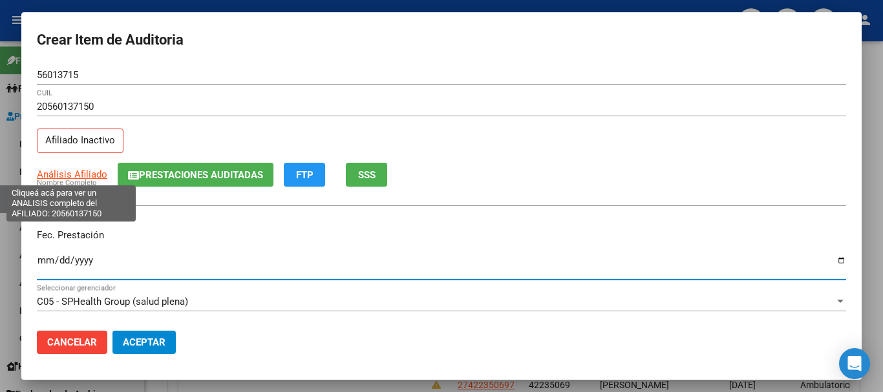
click at [75, 174] on span "Análisis Afiliado" at bounding box center [72, 175] width 70 height 12
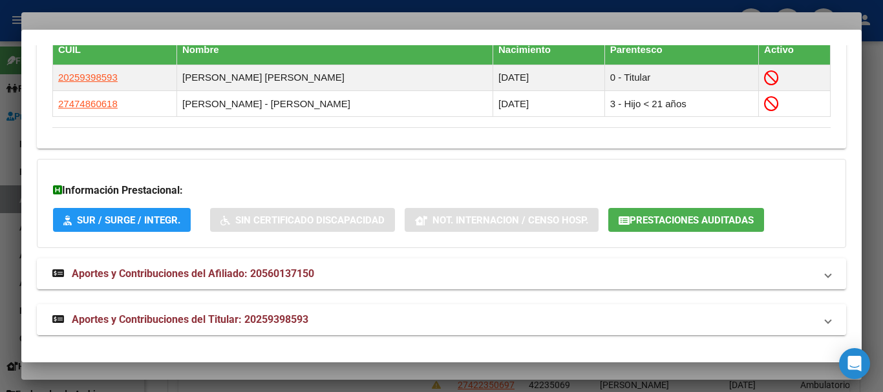
scroll to position [794, 0]
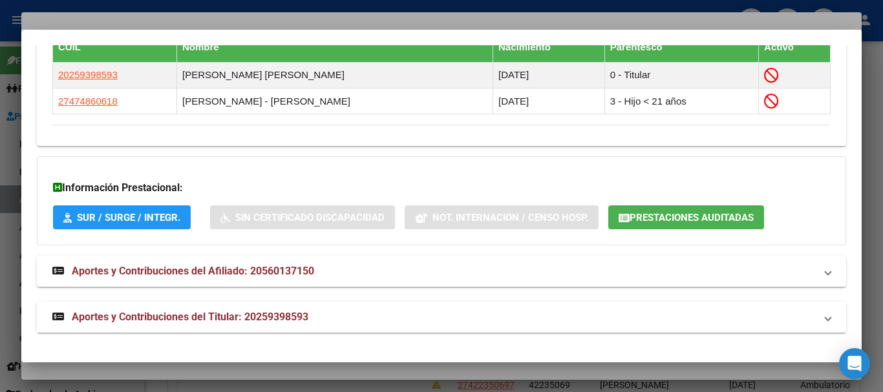
click at [262, 324] on strong "Aportes y Contribuciones del Titular: 20259398593" at bounding box center [180, 318] width 256 height 16
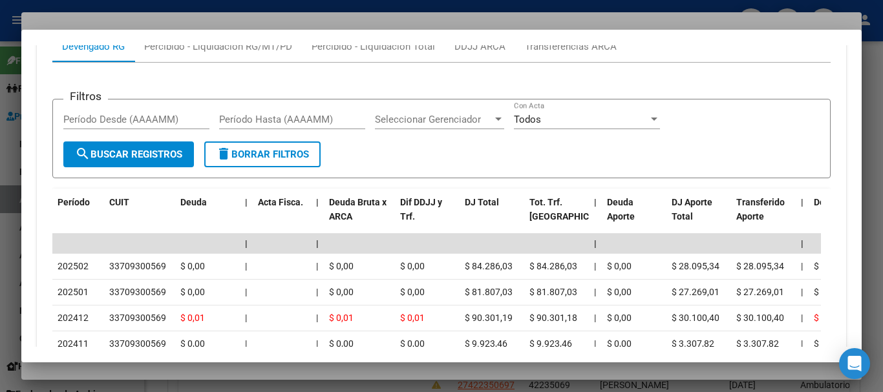
scroll to position [1366, 0]
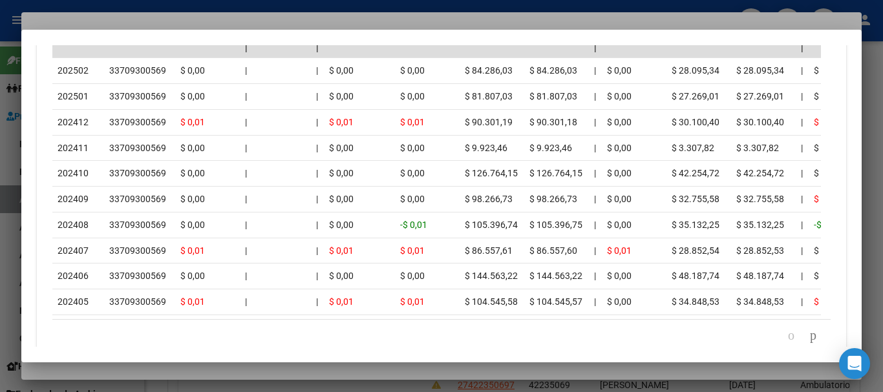
click at [198, 17] on div at bounding box center [441, 196] width 883 height 392
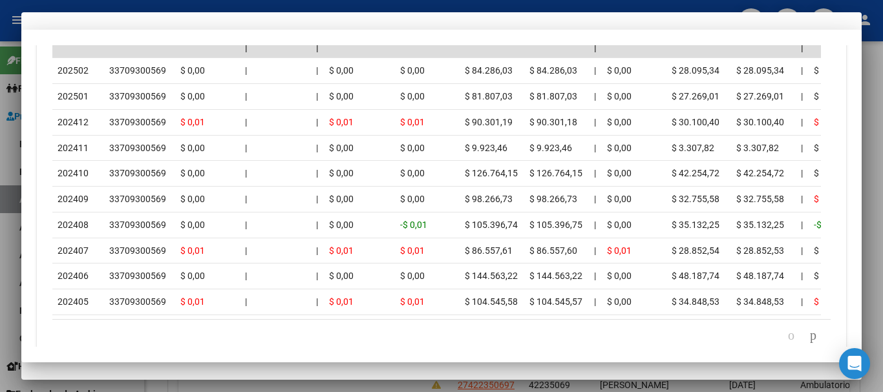
click at [524, 151] on div "20560137150 CUIL Afiliado Inactivo" at bounding box center [441, 130] width 809 height 66
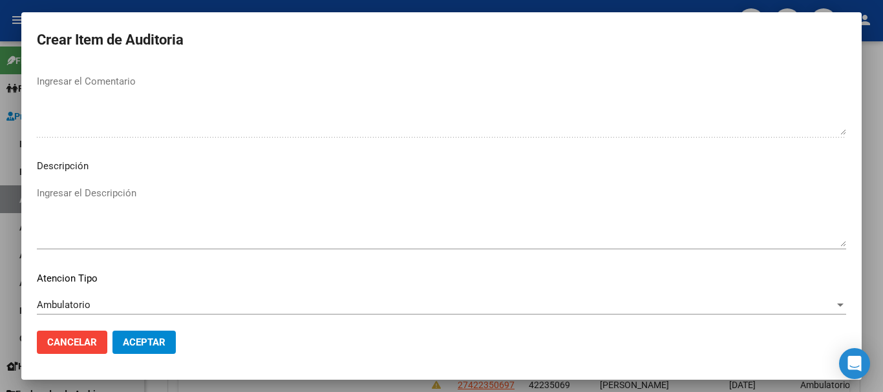
scroll to position [797, 0]
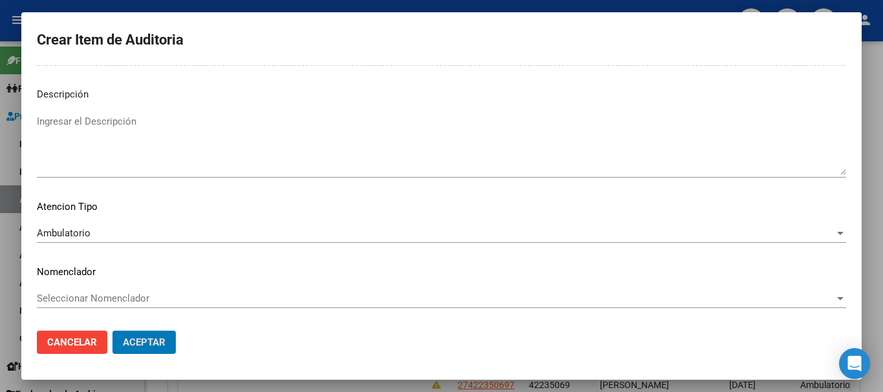
click at [112, 331] on button "Aceptar" at bounding box center [143, 342] width 63 height 23
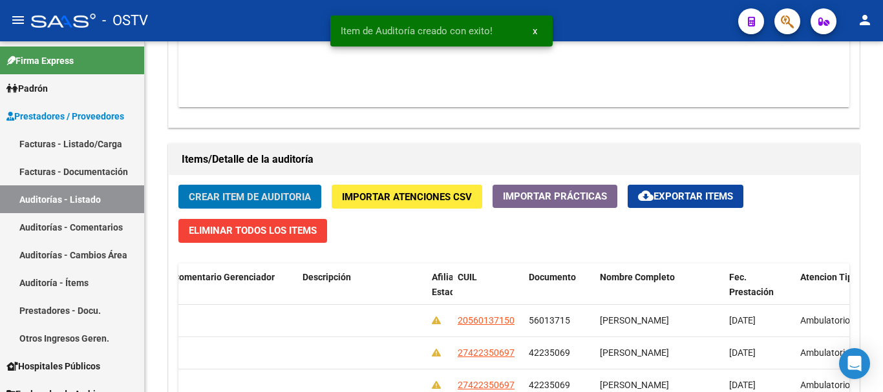
click at [178, 185] on button "Crear Item de Auditoria" at bounding box center [249, 197] width 143 height 24
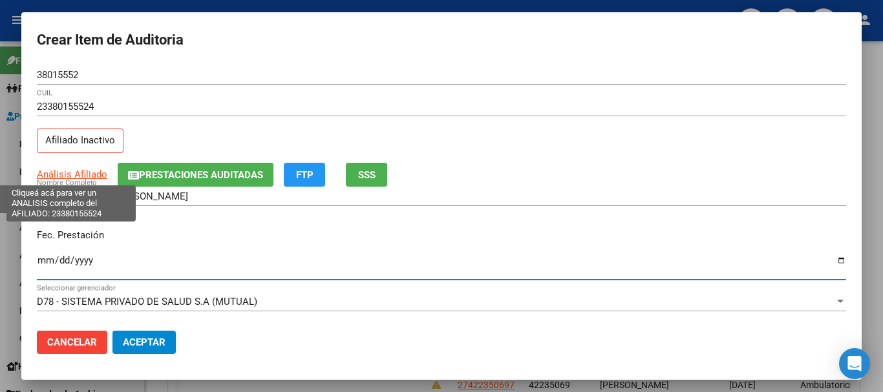
click at [89, 175] on span "Análisis Afiliado" at bounding box center [72, 175] width 70 height 12
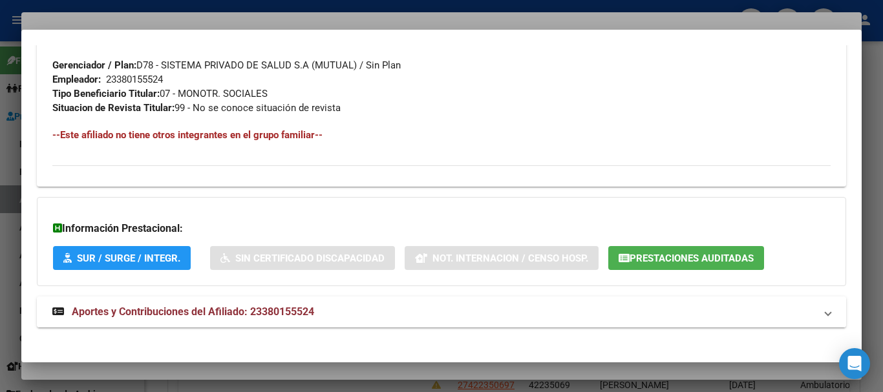
scroll to position [681, 0]
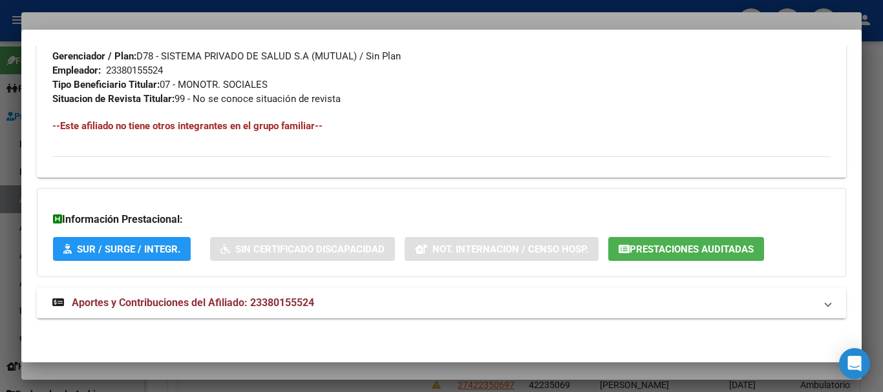
click at [303, 309] on strong "Aportes y Contribuciones del Afiliado: 23380155524" at bounding box center [183, 303] width 262 height 16
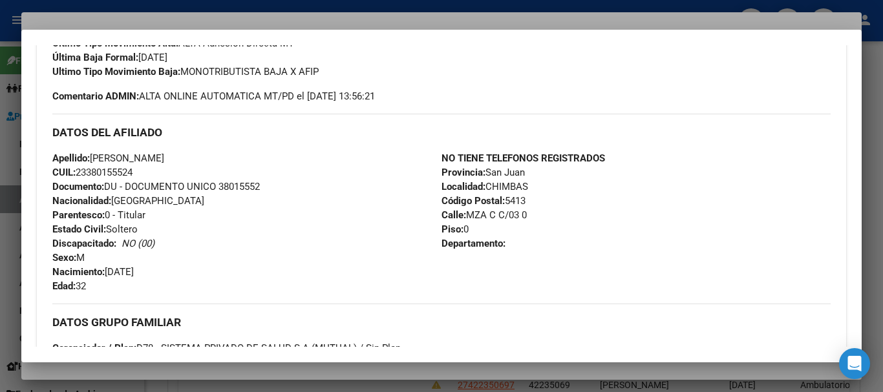
scroll to position [0, 0]
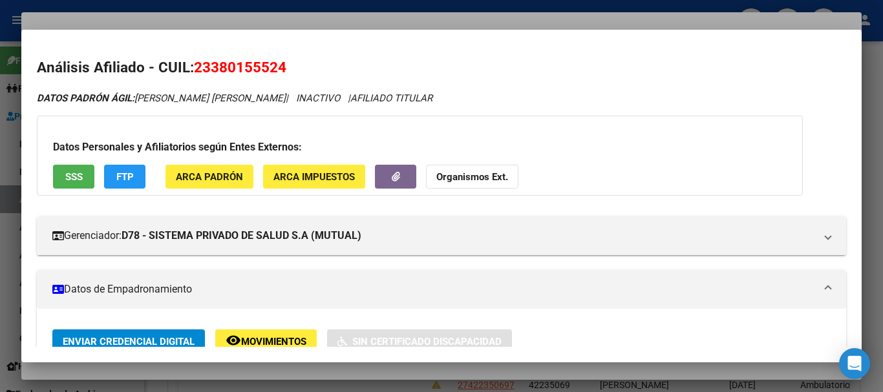
click at [479, 175] on strong "Organismos Ext." at bounding box center [472, 177] width 72 height 12
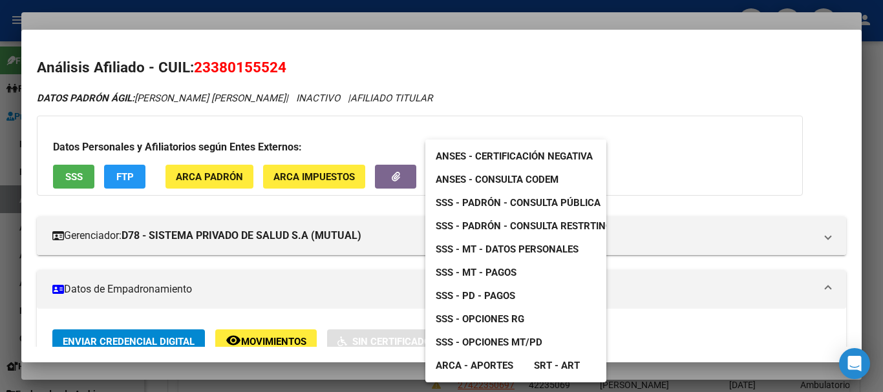
click at [560, 244] on span "SSS - MT - Datos Personales" at bounding box center [507, 250] width 143 height 12
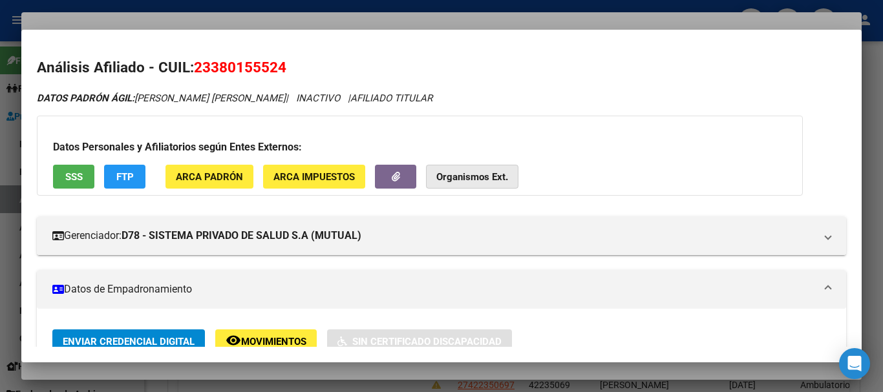
click at [460, 178] on strong "Organismos Ext." at bounding box center [472, 177] width 72 height 12
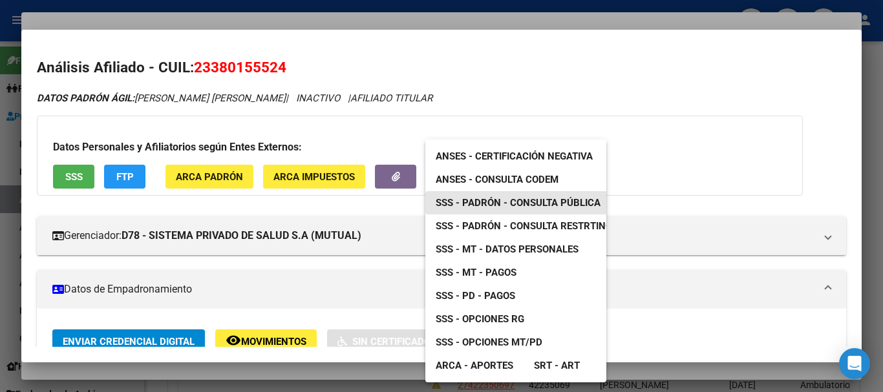
click at [505, 204] on span "SSS - Padrón - Consulta Pública" at bounding box center [518, 203] width 165 height 12
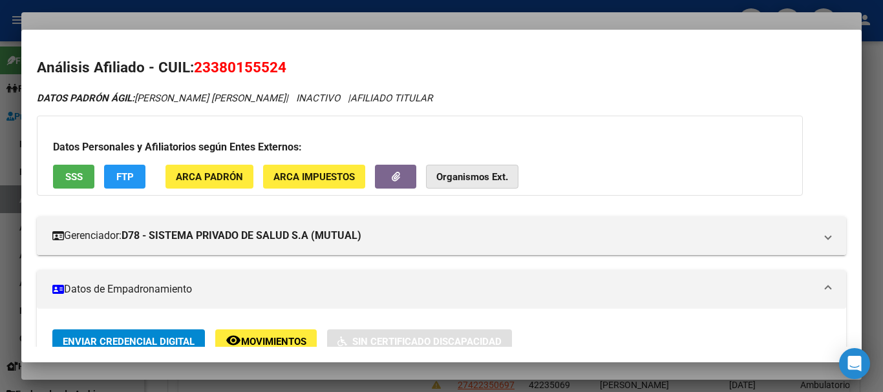
click at [463, 178] on strong "Organismos Ext." at bounding box center [472, 177] width 72 height 12
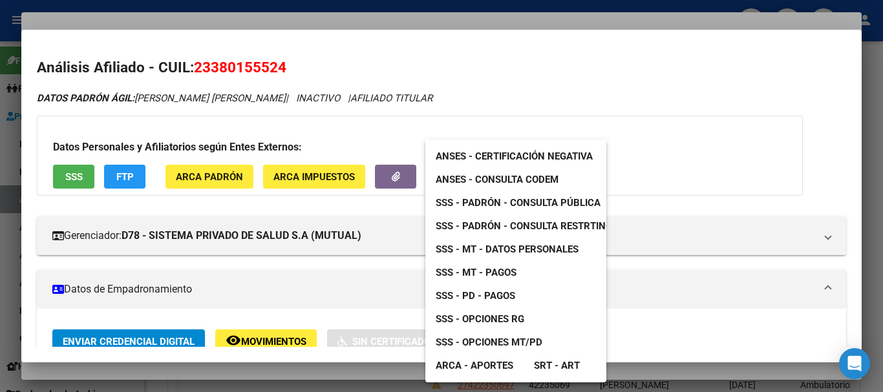
click at [514, 267] on span "SSS - MT - Pagos" at bounding box center [476, 273] width 81 height 12
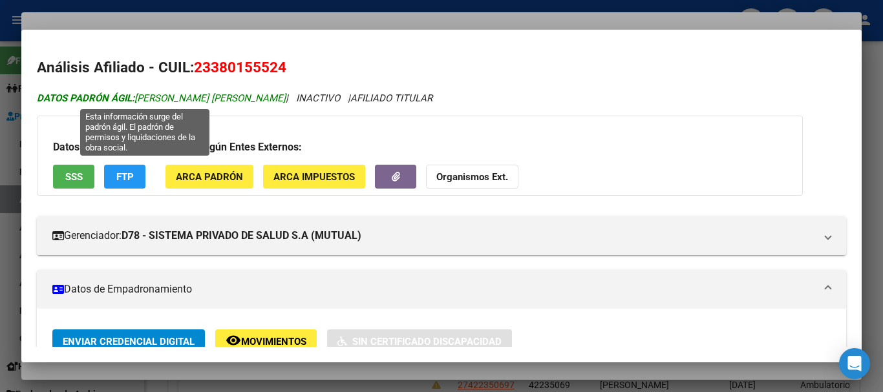
drag, startPoint x: 257, startPoint y: 97, endPoint x: 139, endPoint y: 94, distance: 117.7
click at [139, 94] on icon "DATOS PADRÓN ÁGIL: [PERSON_NAME] [PERSON_NAME] | INACTIVO | AFILIADO TITULAR" at bounding box center [235, 98] width 396 height 12
copy icon "[PERSON_NAME] [PERSON_NAME]"
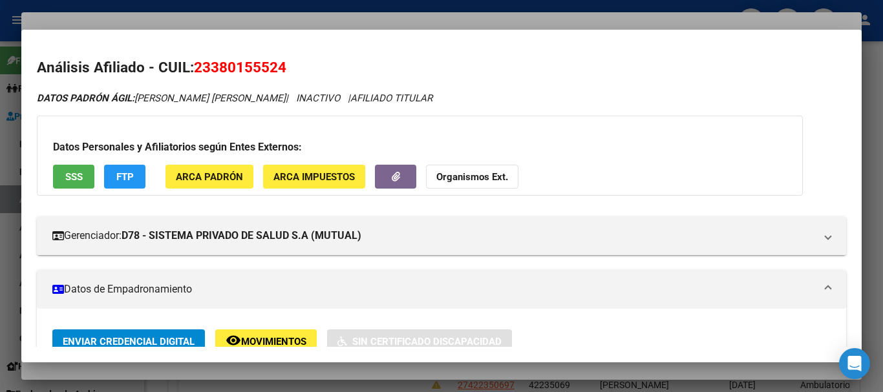
click at [396, 21] on div at bounding box center [441, 196] width 883 height 392
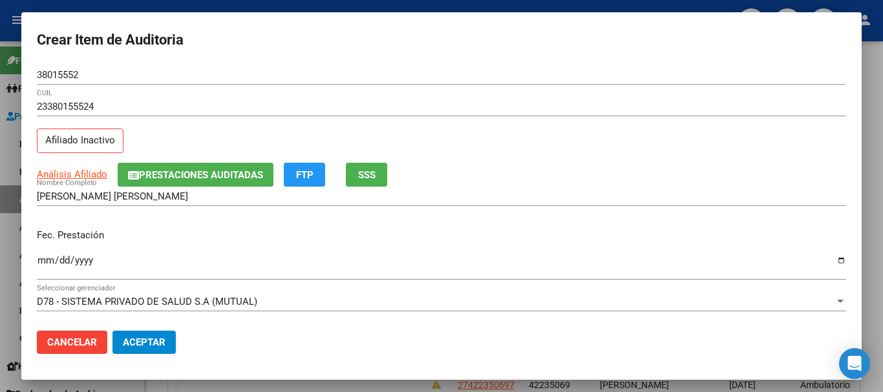
click at [258, 5] on div at bounding box center [441, 196] width 883 height 392
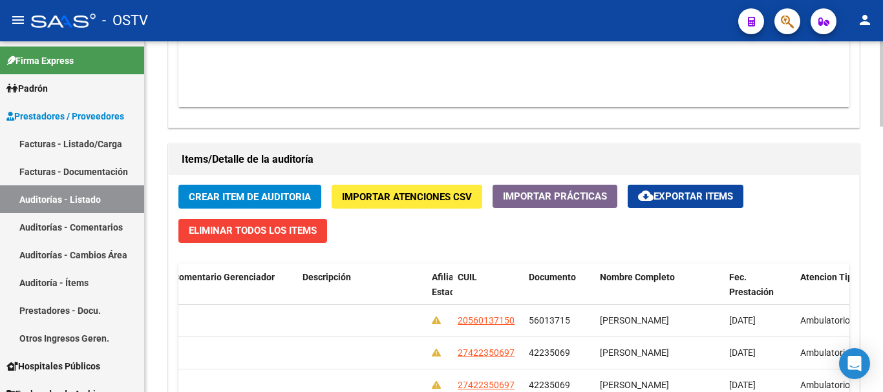
click at [273, 195] on span "Crear Item de Auditoria" at bounding box center [250, 197] width 122 height 12
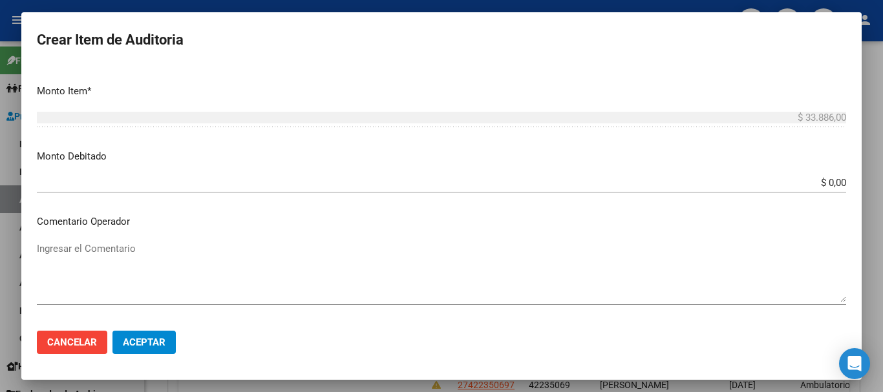
scroll to position [452, 0]
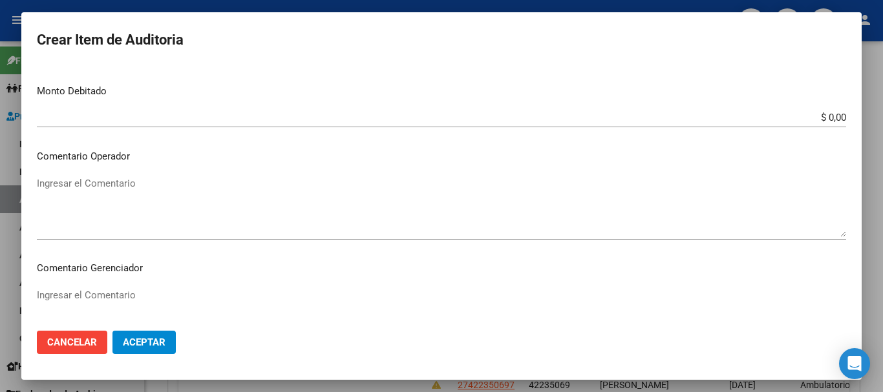
click at [151, 195] on textarea "Ingresar el Comentario" at bounding box center [441, 206] width 809 height 61
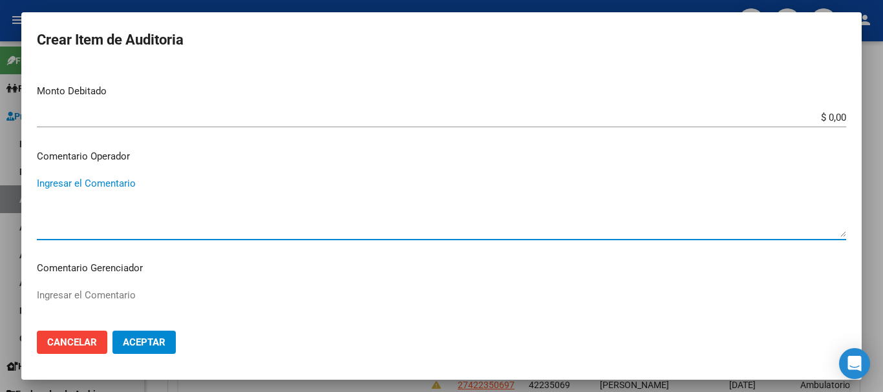
paste textarea "BAJA AL [DATE] POR FALTA DE PAGO CORRESPONDIENTE PARA CONTAR CON COBERTURA"
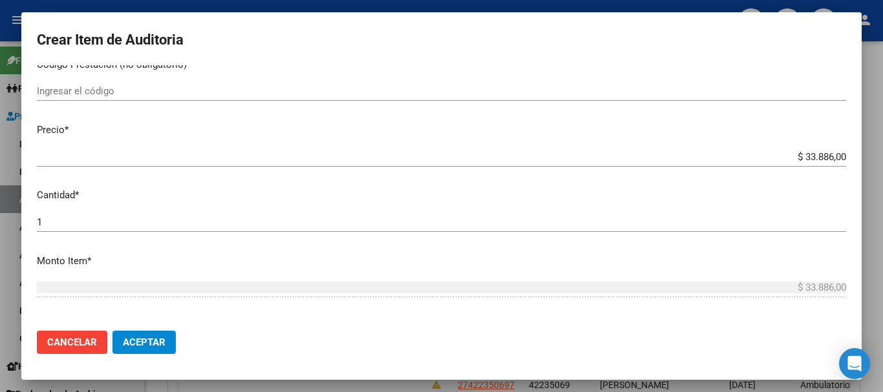
scroll to position [0, 0]
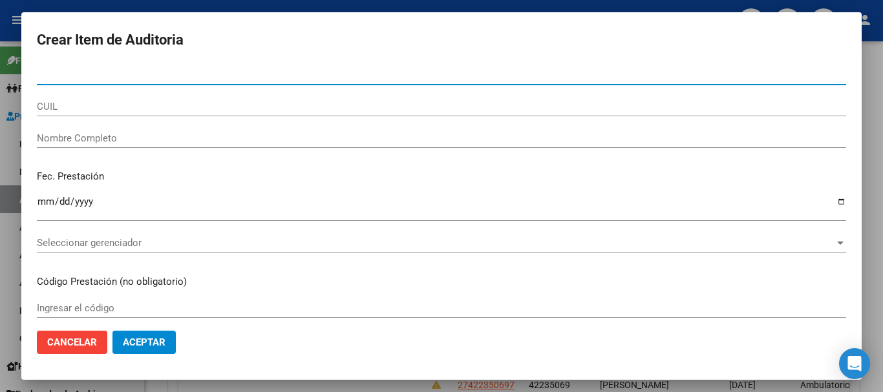
click at [140, 75] on input "Nro Documento" at bounding box center [441, 75] width 809 height 12
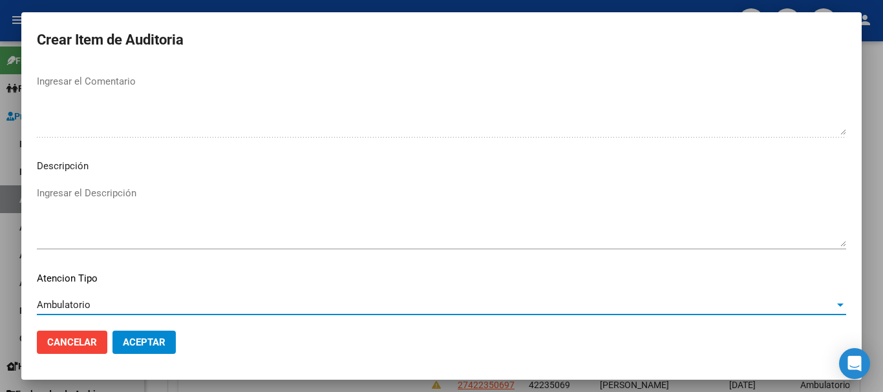
scroll to position [797, 0]
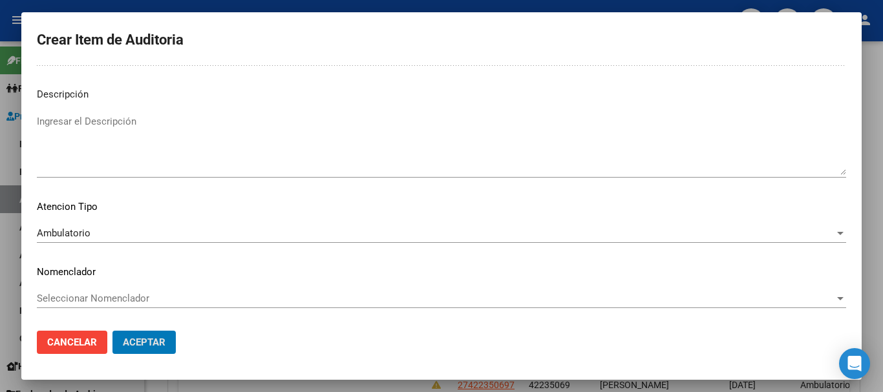
click at [112, 331] on button "Aceptar" at bounding box center [143, 342] width 63 height 23
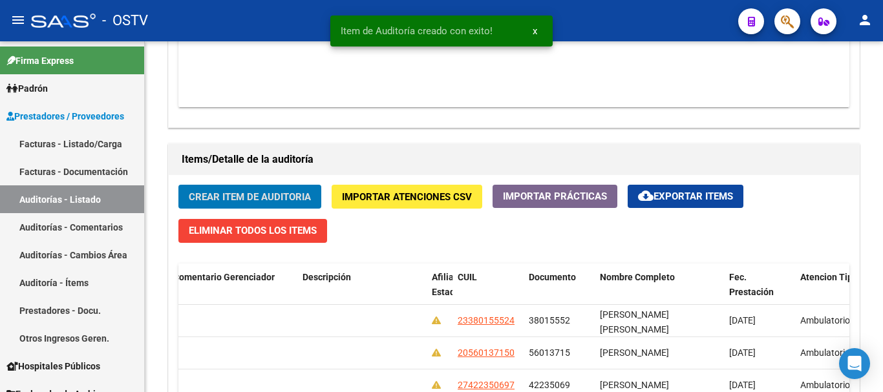
click at [178, 185] on button "Crear Item de Auditoria" at bounding box center [249, 197] width 143 height 24
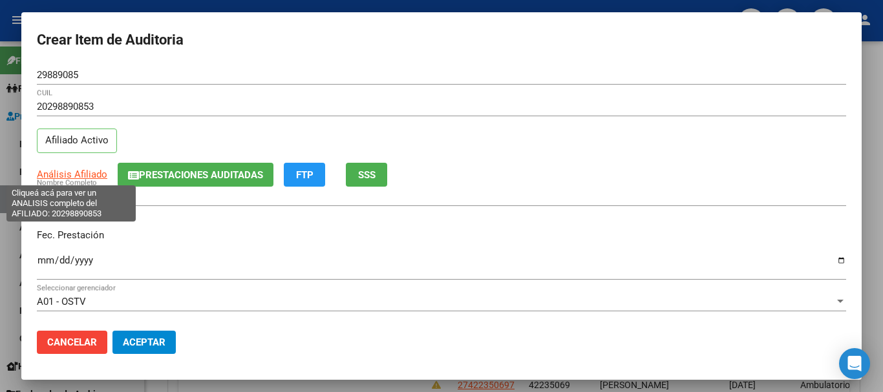
click at [76, 174] on span "Análisis Afiliado" at bounding box center [72, 175] width 70 height 12
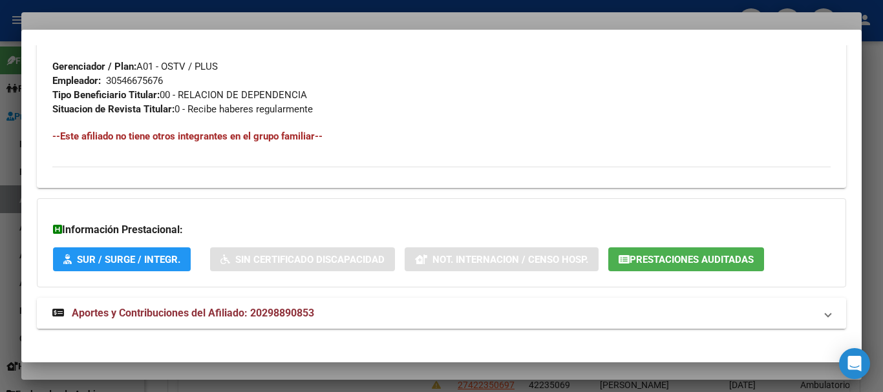
scroll to position [642, 0]
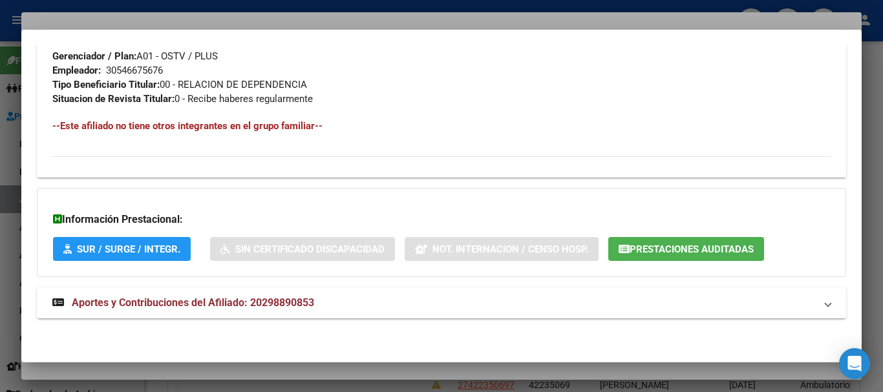
click at [256, 310] on strong "Aportes y Contribuciones del Afiliado: 20298890853" at bounding box center [183, 303] width 262 height 16
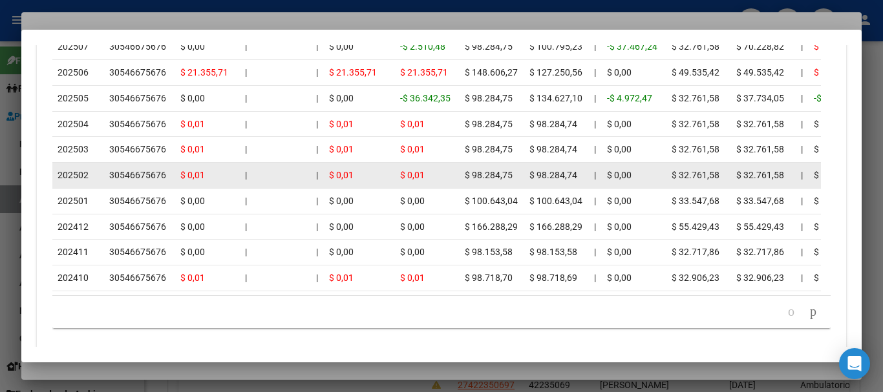
scroll to position [1226, 0]
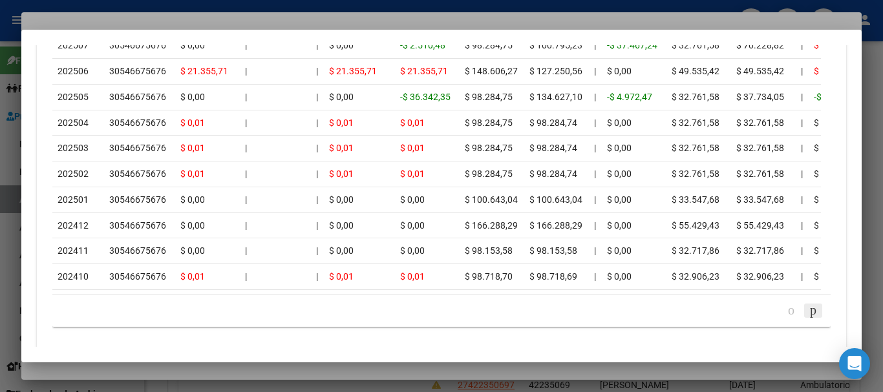
click at [804, 318] on link "go to next page" at bounding box center [813, 311] width 18 height 14
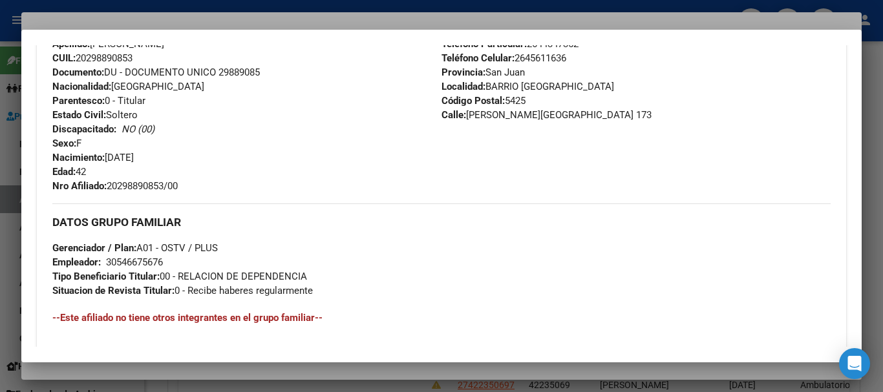
scroll to position [256, 0]
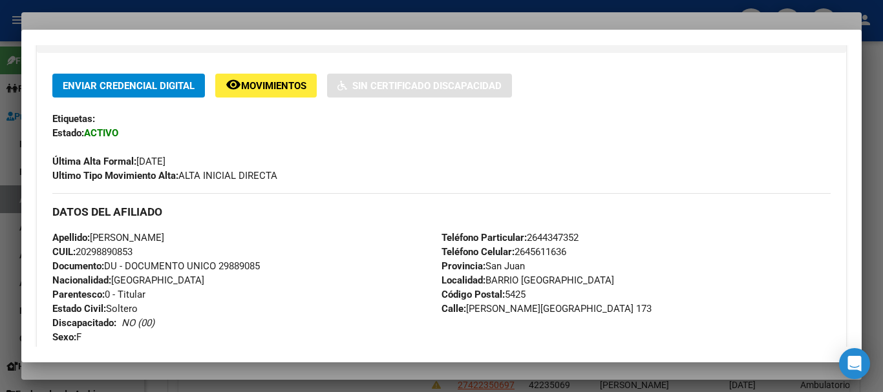
click at [266, 14] on div at bounding box center [441, 196] width 883 height 392
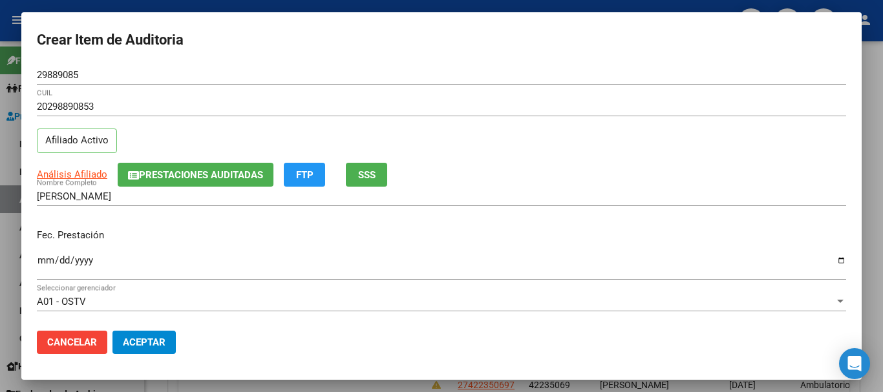
click at [527, 144] on div "20298890853 CUIL Afiliado Activo" at bounding box center [441, 130] width 809 height 66
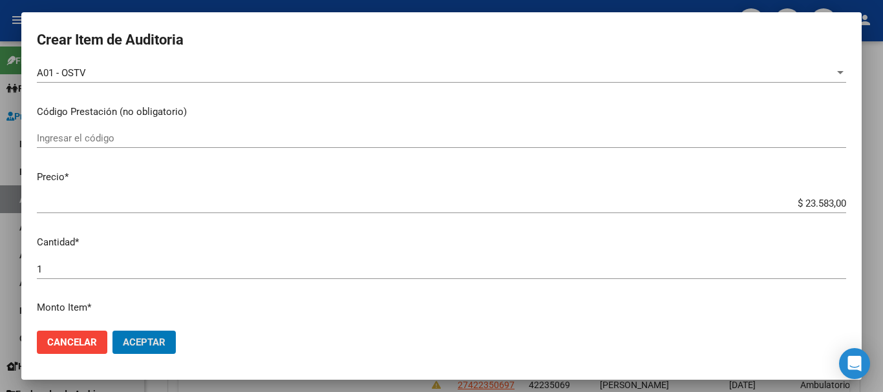
scroll to position [21, 0]
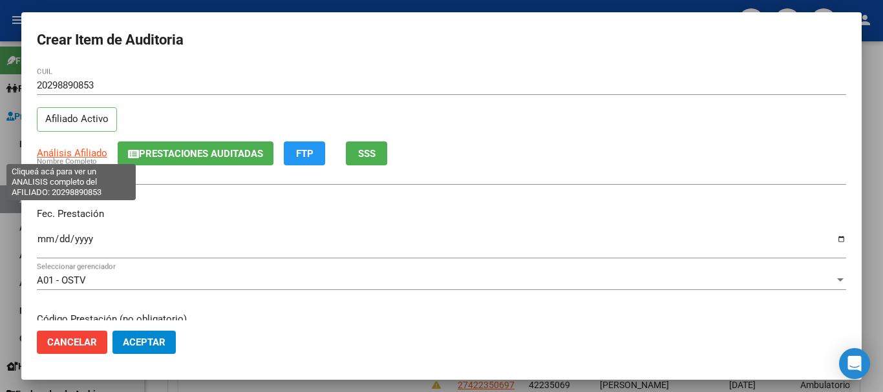
click at [65, 153] on span "Análisis Afiliado" at bounding box center [72, 153] width 70 height 12
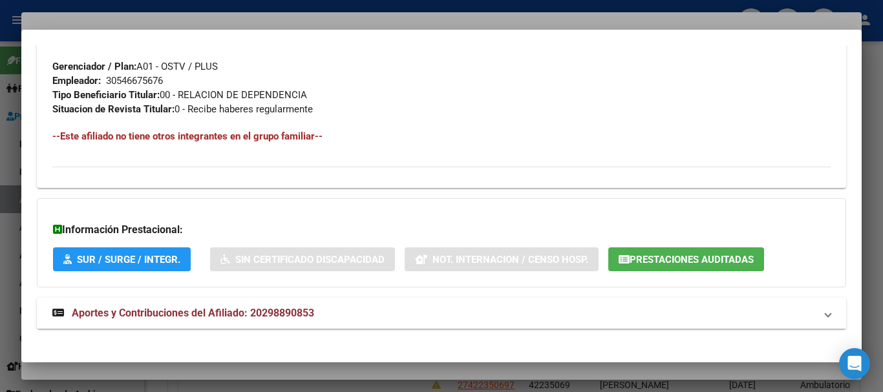
scroll to position [642, 0]
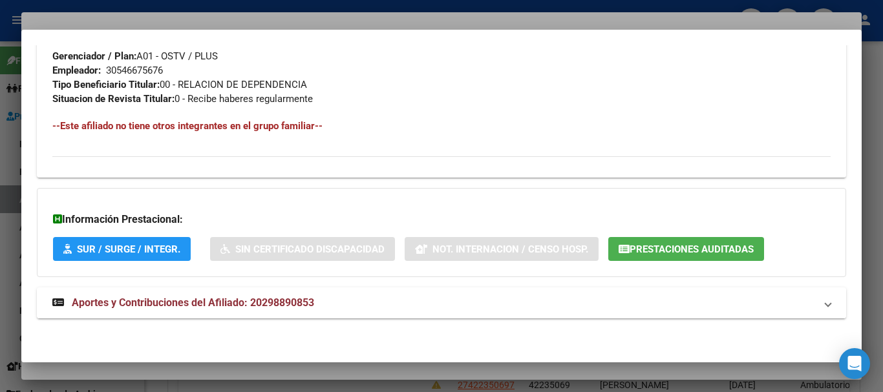
click at [282, 298] on span "Aportes y Contribuciones del Afiliado: 20298890853" at bounding box center [193, 303] width 242 height 12
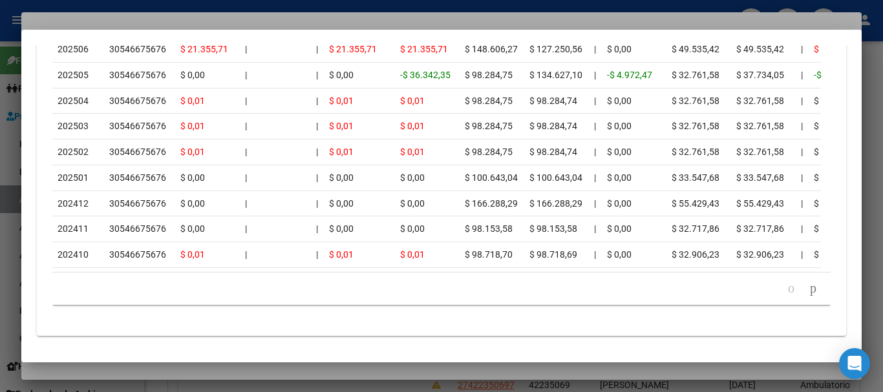
scroll to position [1281, 0]
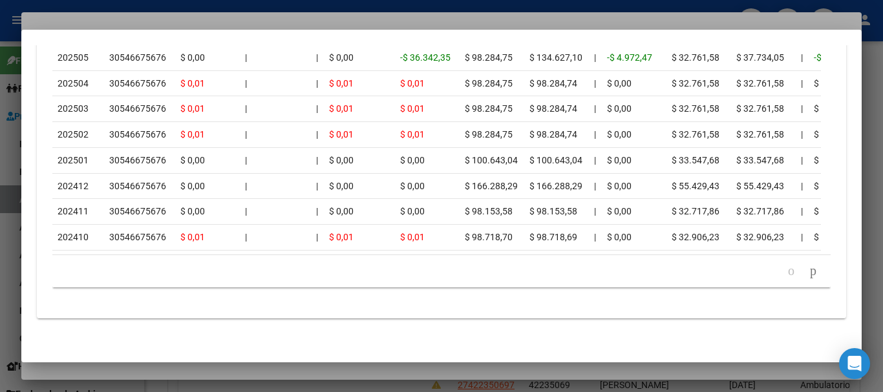
click at [197, 18] on div at bounding box center [441, 196] width 883 height 392
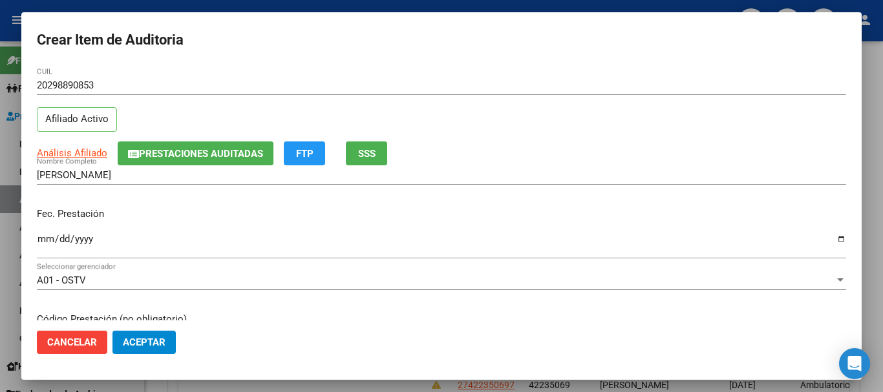
click at [155, 341] on span "Aceptar" at bounding box center [144, 343] width 43 height 12
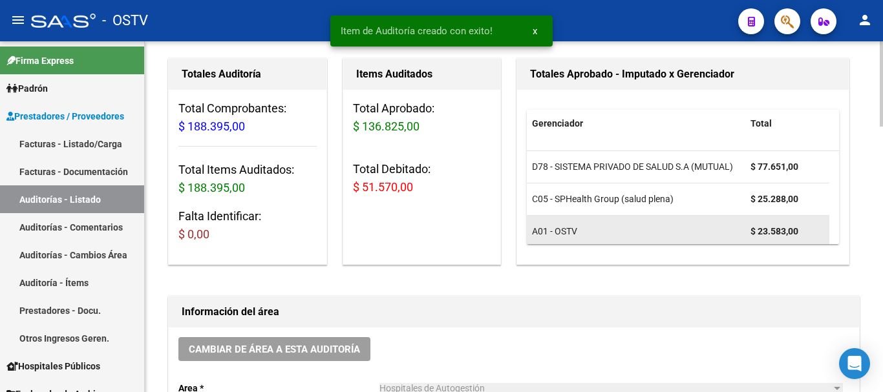
scroll to position [0, 0]
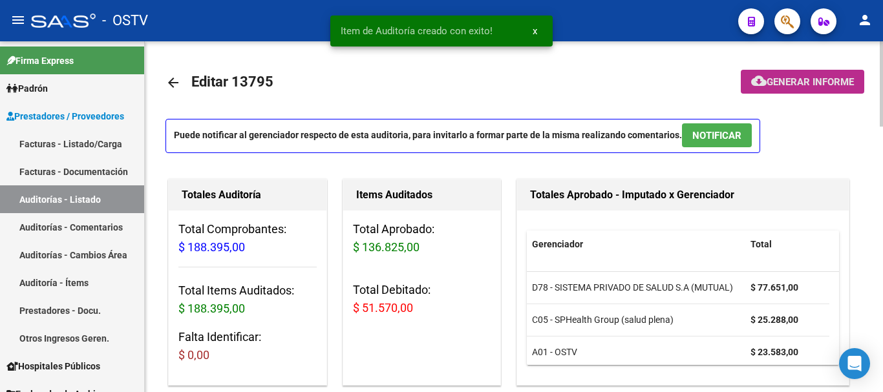
click at [822, 74] on button "cloud_download Generar informe" at bounding box center [802, 82] width 123 height 24
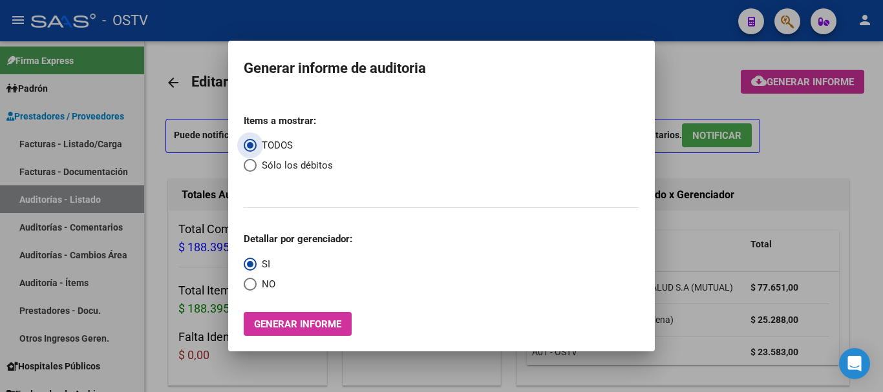
click at [248, 164] on span "Select an option" at bounding box center [250, 165] width 13 height 13
click at [248, 164] on input "Sólo los débitos" at bounding box center [250, 165] width 13 height 13
click at [255, 288] on span "Select an option" at bounding box center [250, 284] width 13 height 13
click at [255, 288] on input "NO" at bounding box center [250, 284] width 13 height 13
click at [317, 324] on span "Generar informe" at bounding box center [297, 325] width 87 height 12
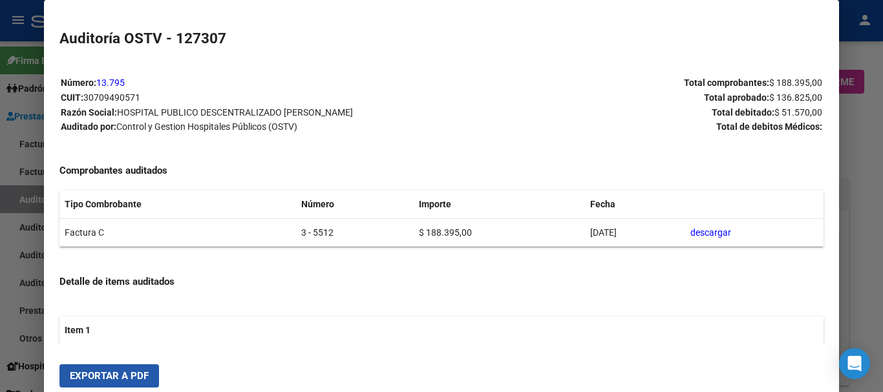
drag, startPoint x: 112, startPoint y: 381, endPoint x: 113, endPoint y: 373, distance: 7.9
click at [112, 382] on span "Exportar a PDF" at bounding box center [109, 376] width 79 height 12
click at [882, 328] on div at bounding box center [441, 196] width 883 height 392
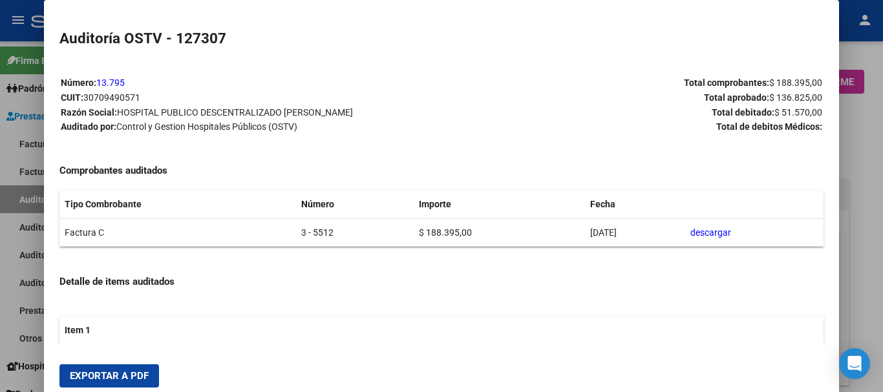
click at [882, 328] on div at bounding box center [441, 196] width 883 height 392
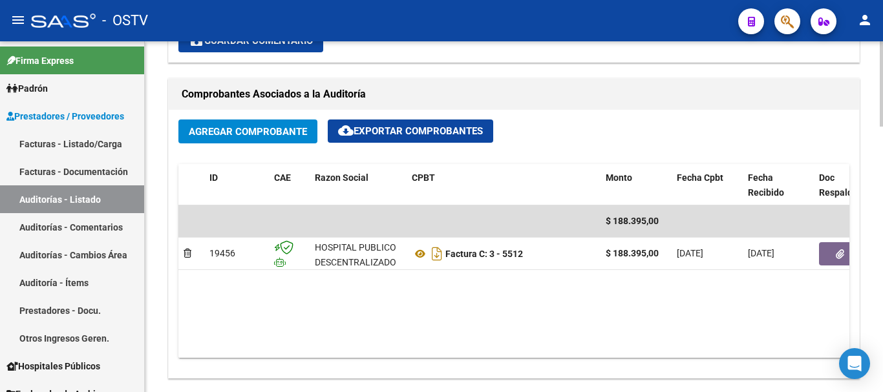
scroll to position [582, 0]
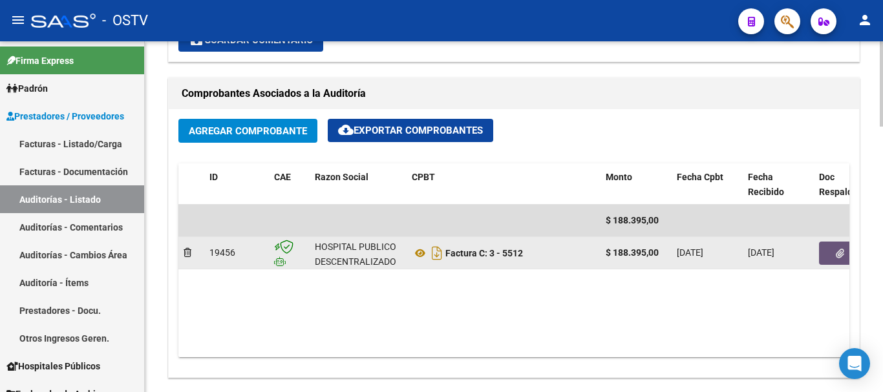
click at [839, 262] on button "button" at bounding box center [839, 253] width 41 height 23
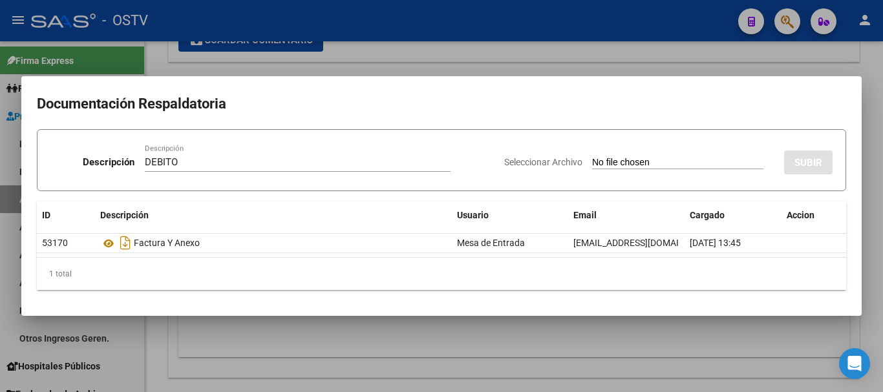
click at [592, 157] on input "Seleccionar Archivo" at bounding box center [677, 163] width 171 height 12
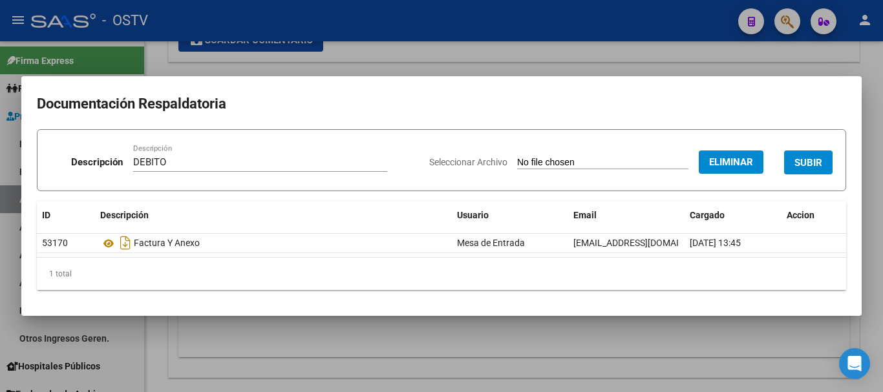
click at [807, 155] on button "SUBIR" at bounding box center [808, 163] width 48 height 24
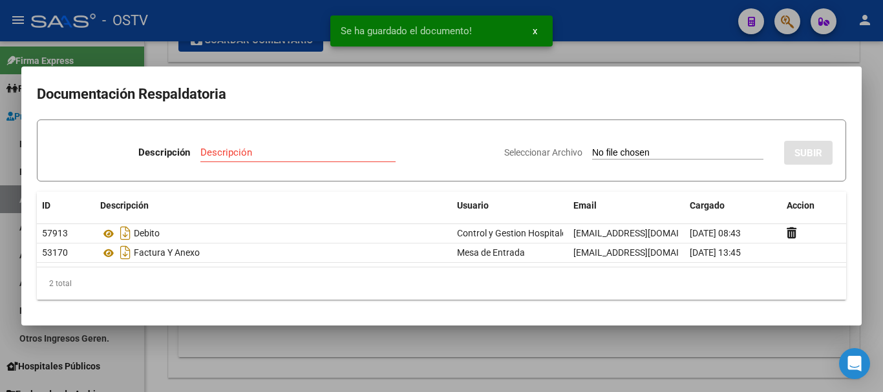
click at [875, 175] on div at bounding box center [441, 196] width 883 height 392
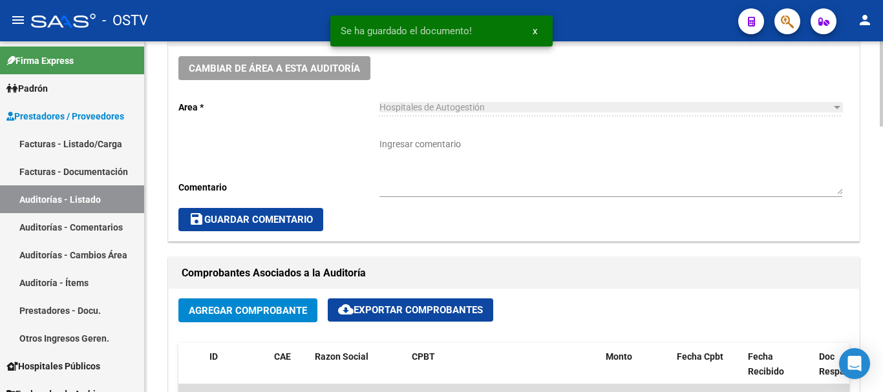
scroll to position [388, 0]
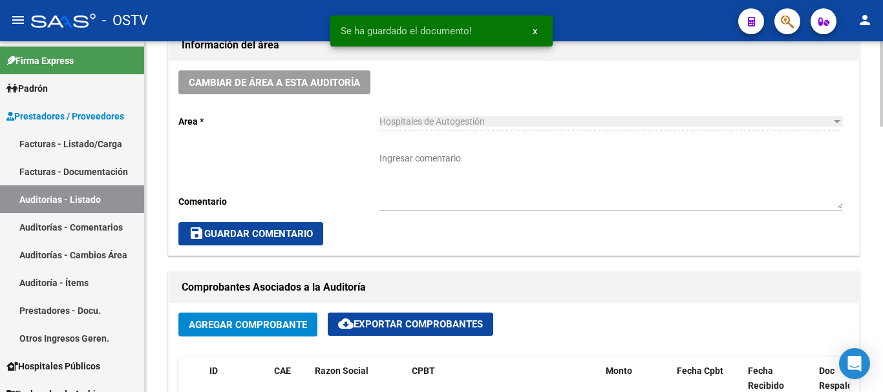
click at [469, 191] on textarea "Ingresar comentario" at bounding box center [610, 180] width 463 height 57
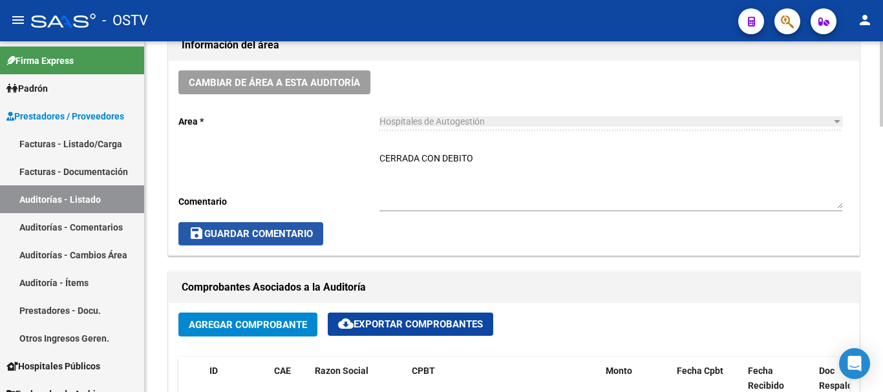
click at [280, 226] on button "save Guardar Comentario" at bounding box center [250, 233] width 145 height 23
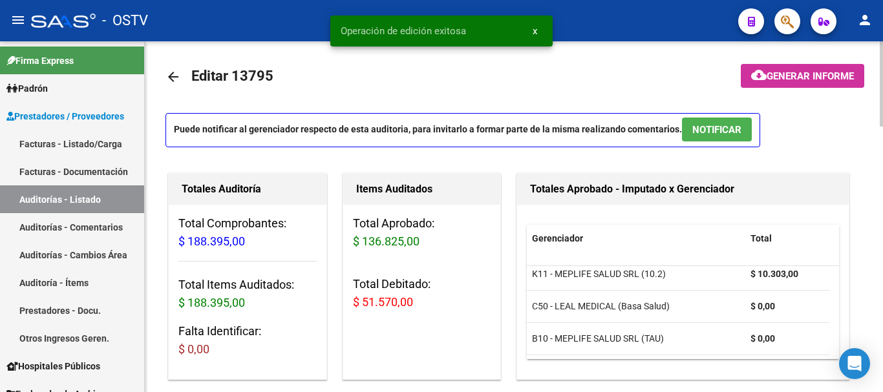
scroll to position [0, 0]
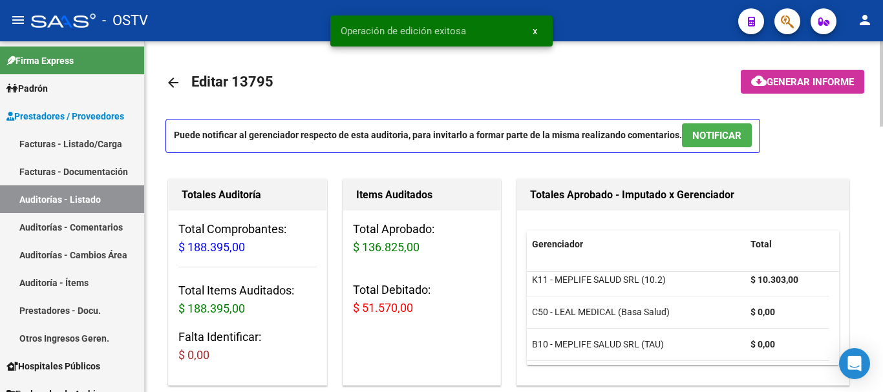
click at [169, 82] on mat-icon "arrow_back" at bounding box center [173, 83] width 16 height 16
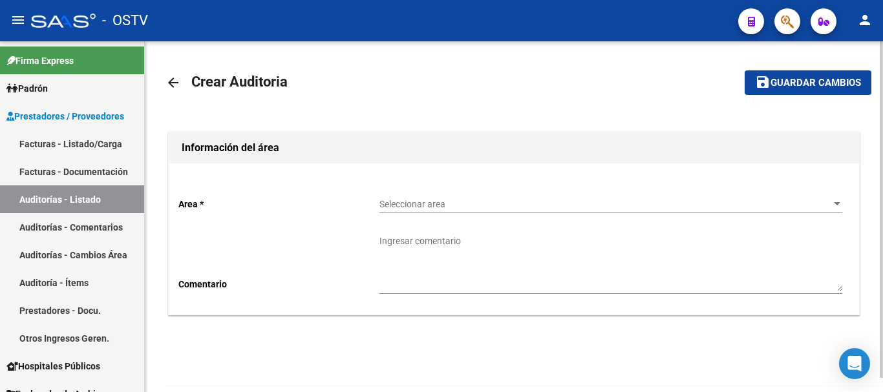
click at [487, 193] on div "Seleccionar area Seleccionar area" at bounding box center [610, 200] width 463 height 26
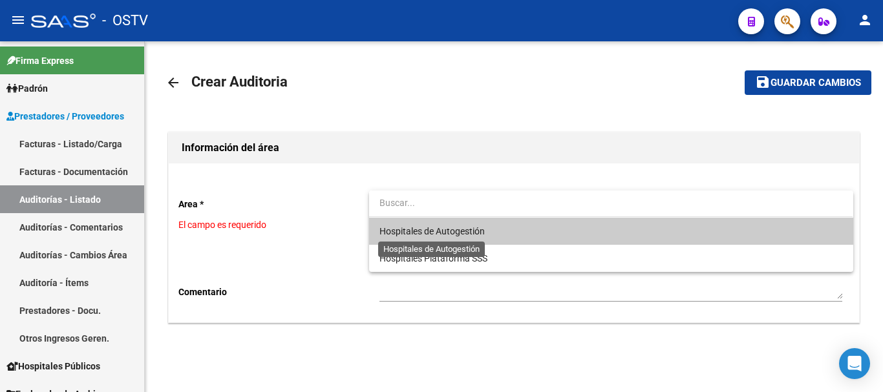
click at [414, 235] on span "Hospitales de Autogestión" at bounding box center [431, 231] width 105 height 10
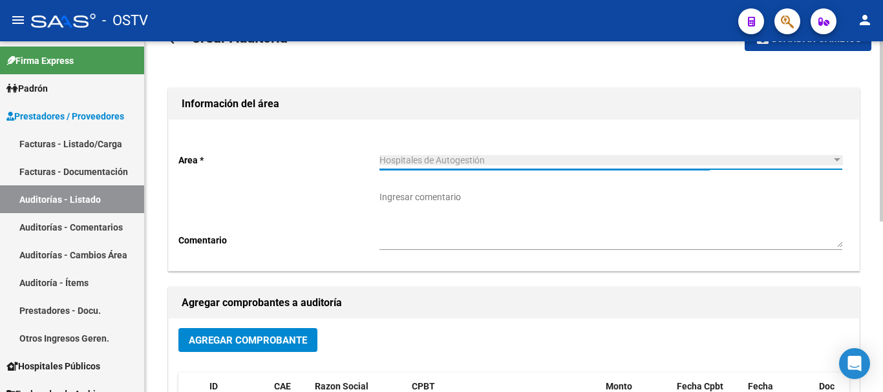
scroll to position [259, 0]
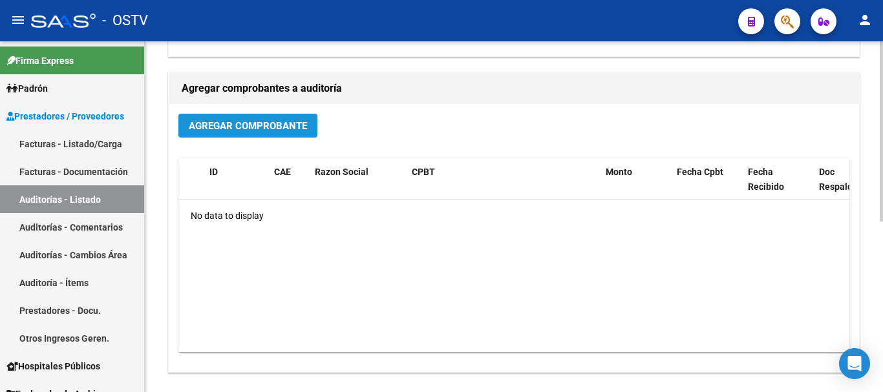
click at [259, 120] on span "Agregar Comprobante" at bounding box center [248, 126] width 118 height 12
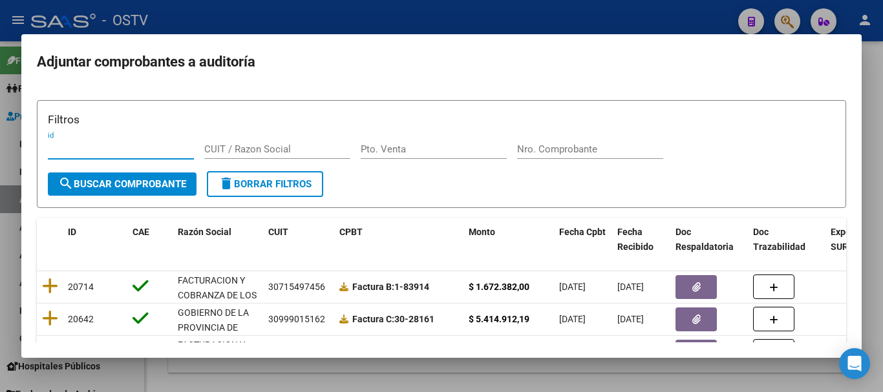
click at [549, 139] on div "Filtros id CUIT / Razon Social Pto. Venta Nro. Comprobante" at bounding box center [441, 141] width 787 height 60
click at [552, 147] on input "Nro. Comprobante" at bounding box center [590, 149] width 146 height 12
paste input "4313"
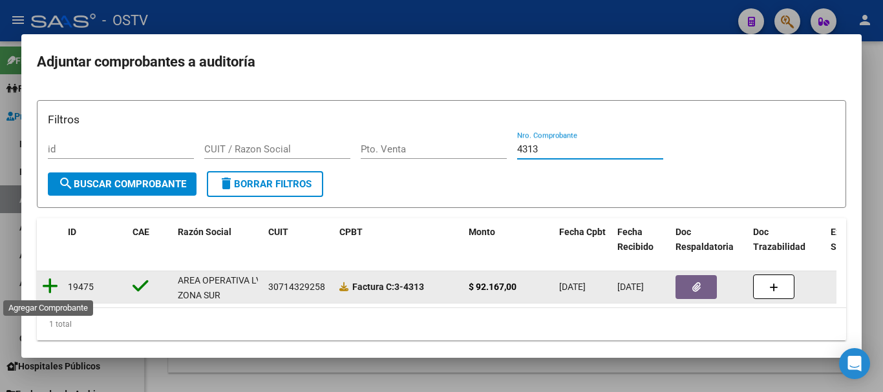
click at [53, 289] on icon at bounding box center [50, 286] width 16 height 18
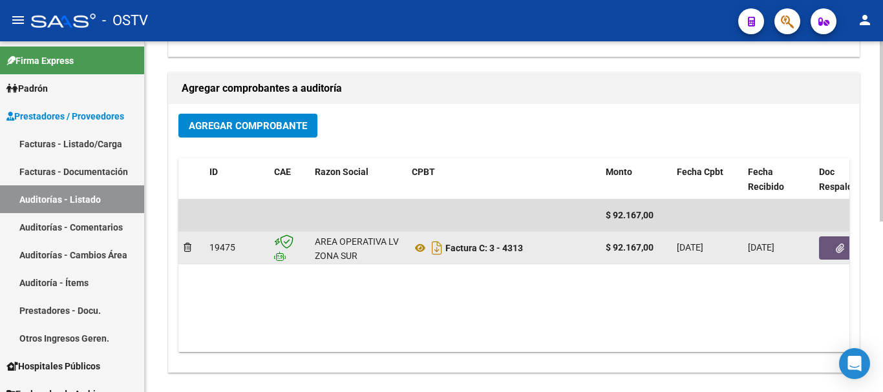
click at [847, 254] on button "button" at bounding box center [839, 248] width 41 height 23
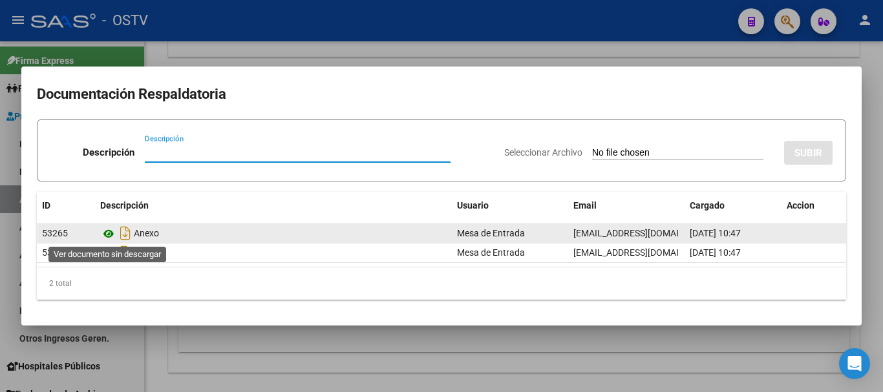
click at [106, 235] on icon at bounding box center [108, 234] width 17 height 16
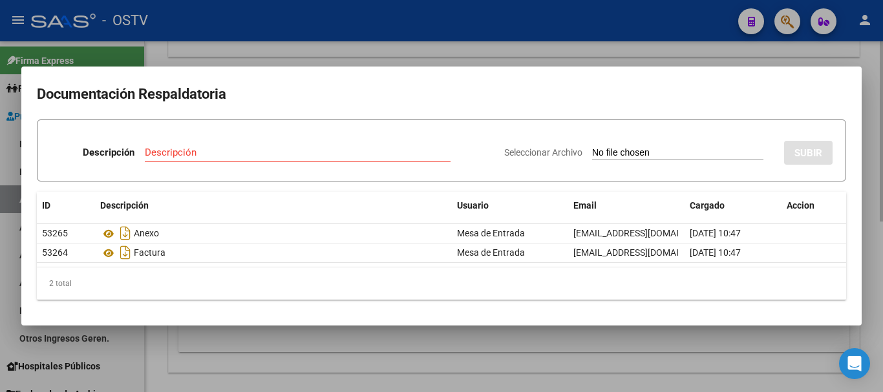
drag, startPoint x: 208, startPoint y: 51, endPoint x: 293, endPoint y: 47, distance: 85.4
click at [209, 52] on div at bounding box center [441, 196] width 883 height 392
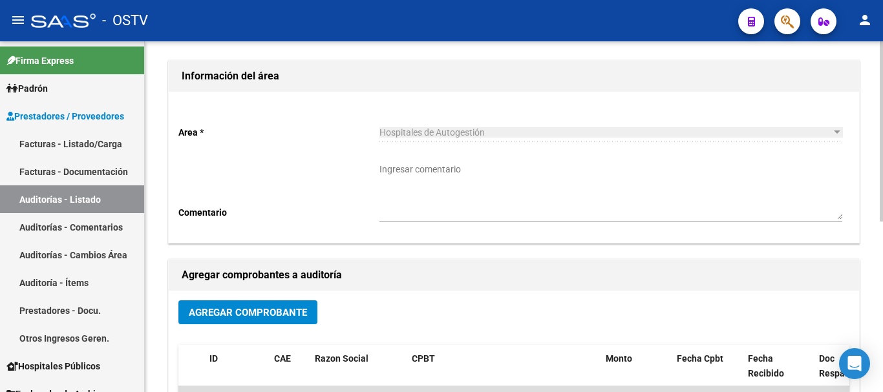
scroll to position [0, 0]
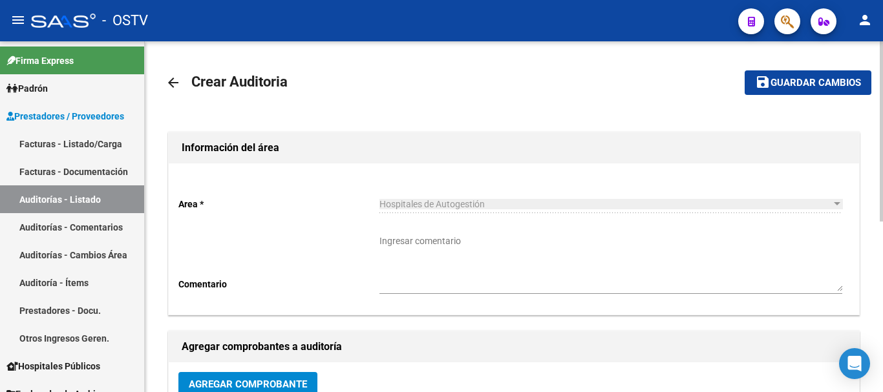
click at [810, 85] on span "Guardar cambios" at bounding box center [815, 84] width 90 height 12
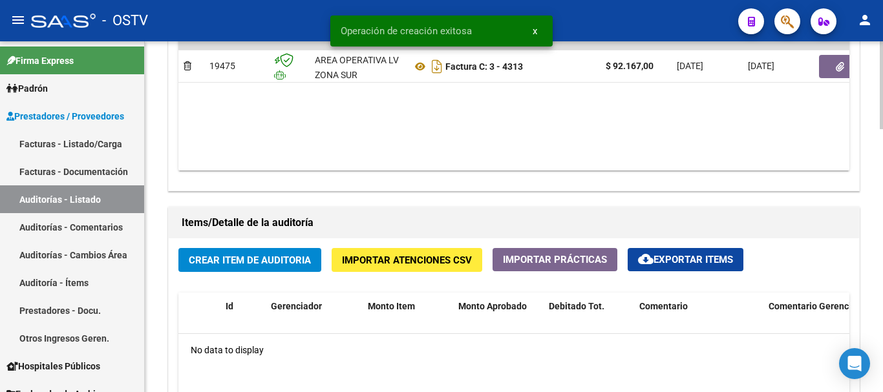
scroll to position [776, 0]
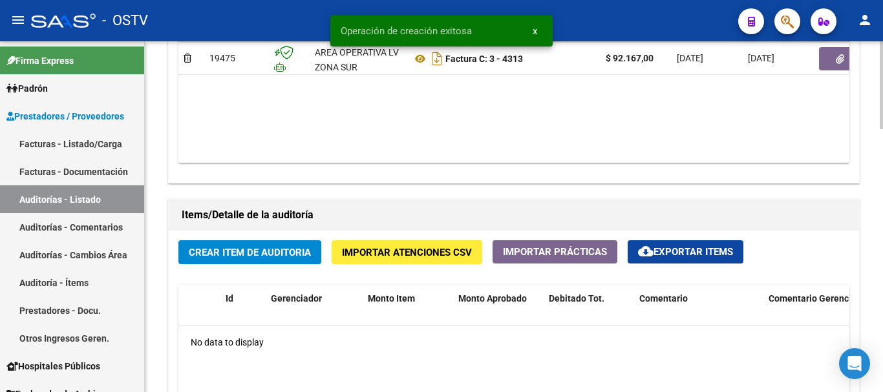
click at [262, 257] on span "Crear Item de Auditoria" at bounding box center [250, 253] width 122 height 12
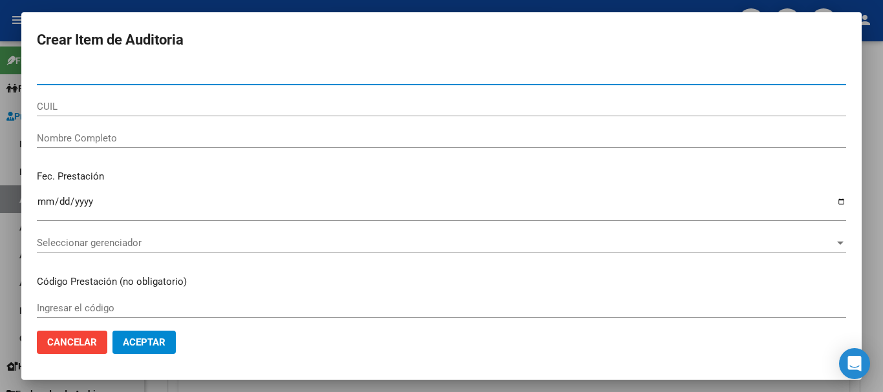
paste input "48917689"
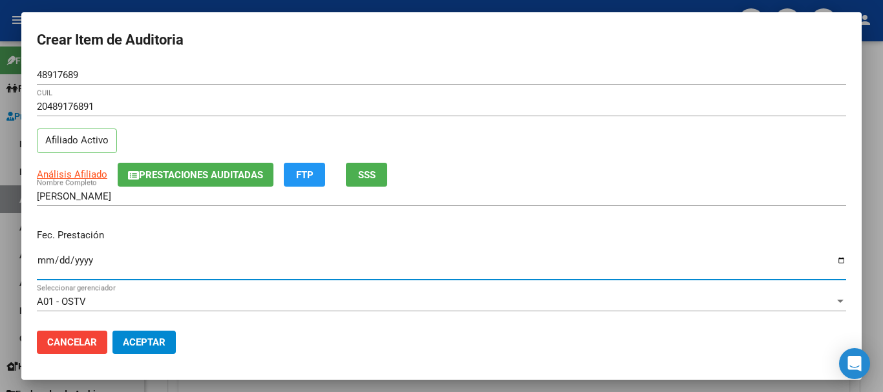
click at [93, 172] on span "Análisis Afiliado" at bounding box center [72, 175] width 70 height 12
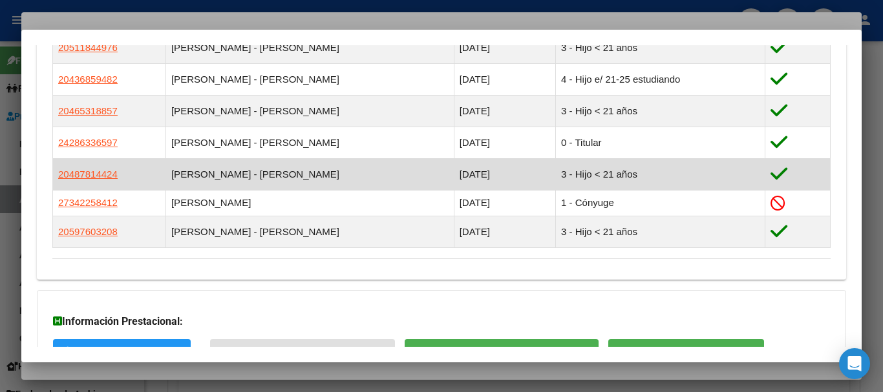
scroll to position [944, 0]
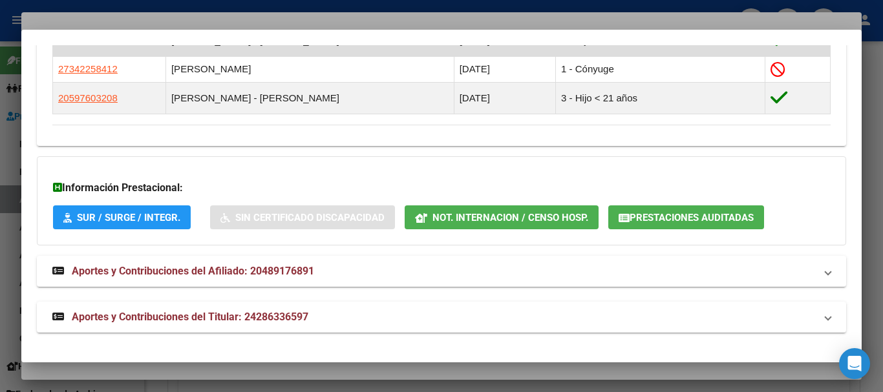
click at [294, 315] on span "Aportes y Contribuciones del Titular: 24286336597" at bounding box center [190, 317] width 237 height 12
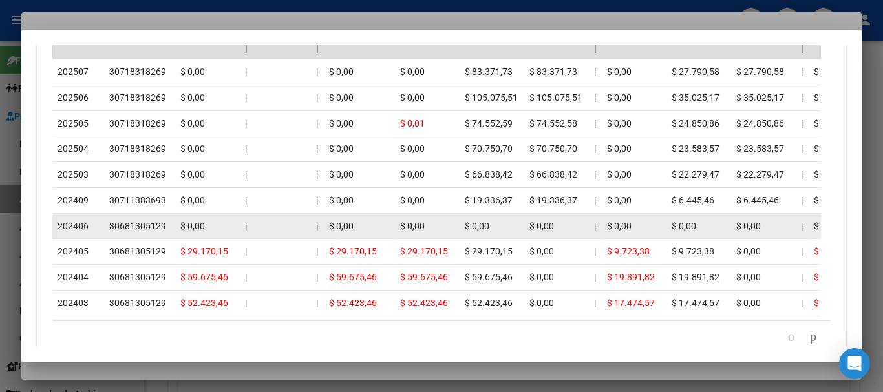
scroll to position [1516, 0]
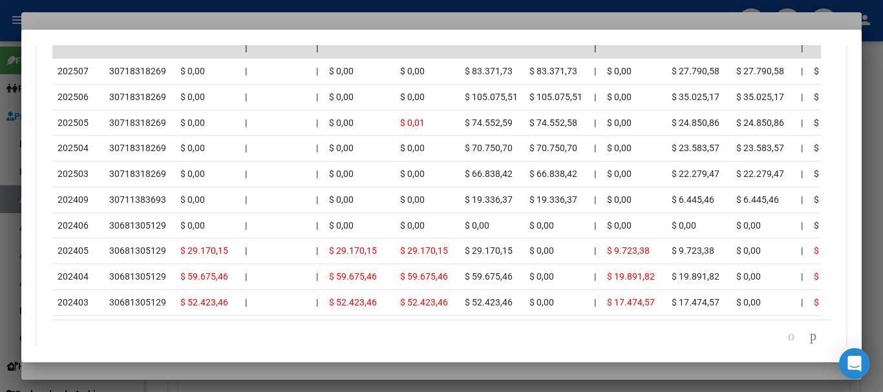
click at [298, 19] on div at bounding box center [441, 196] width 883 height 392
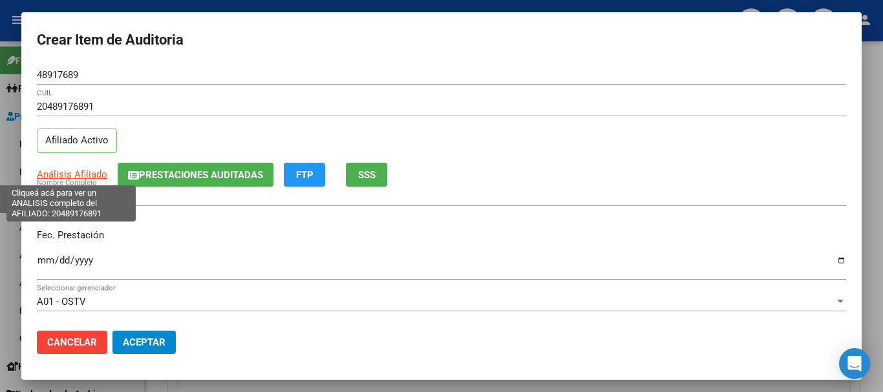
click at [81, 178] on span "Análisis Afiliado" at bounding box center [72, 175] width 70 height 12
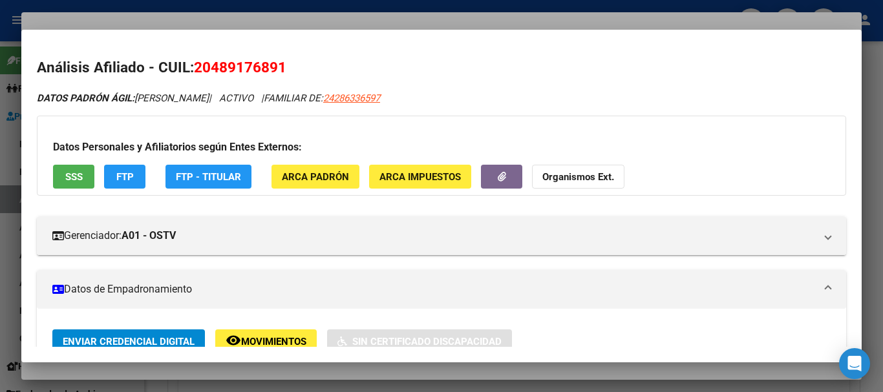
click at [573, 174] on strong "Organismos Ext." at bounding box center [578, 177] width 72 height 12
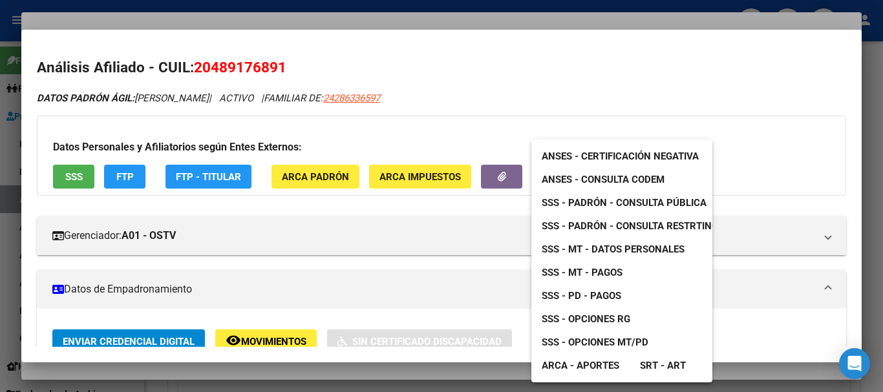
click at [608, 200] on span "SSS - Padrón - Consulta Pública" at bounding box center [624, 203] width 165 height 12
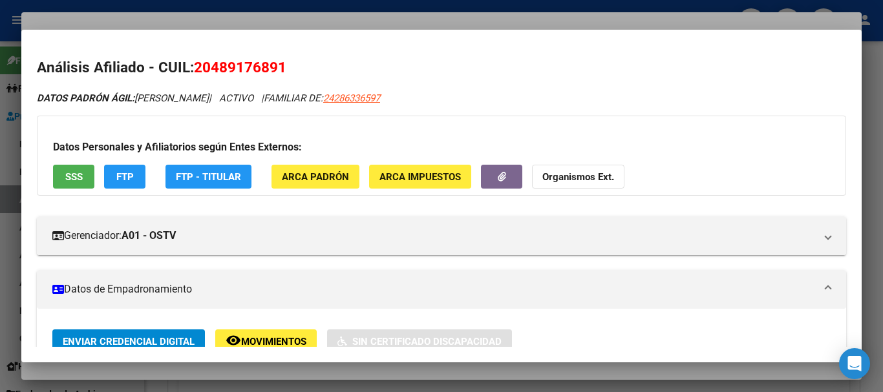
click at [568, 175] on strong "Organismos Ext." at bounding box center [578, 177] width 72 height 12
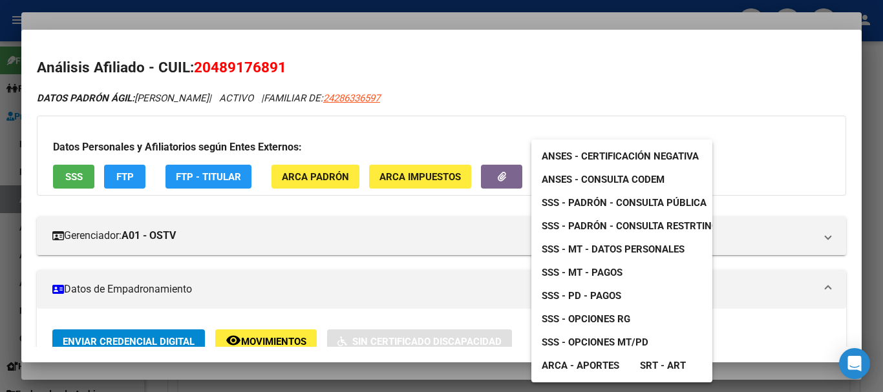
click at [616, 205] on span "SSS - Padrón - Consulta Pública" at bounding box center [624, 203] width 165 height 12
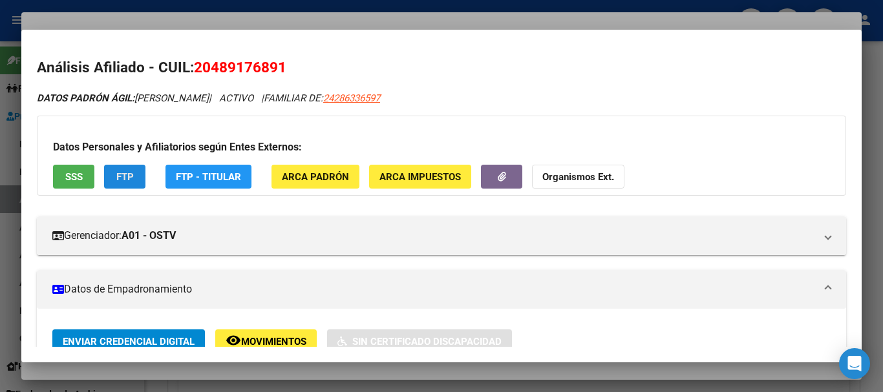
click at [127, 178] on span "FTP" at bounding box center [124, 177] width 17 height 12
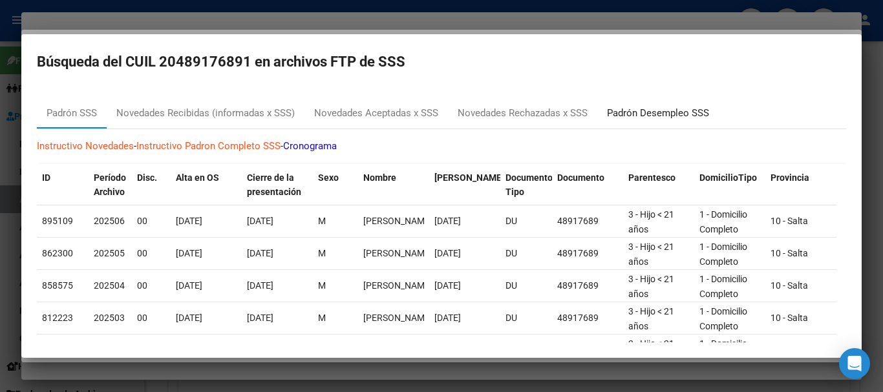
click at [666, 109] on div "Padrón Desempleo SSS" at bounding box center [658, 113] width 102 height 15
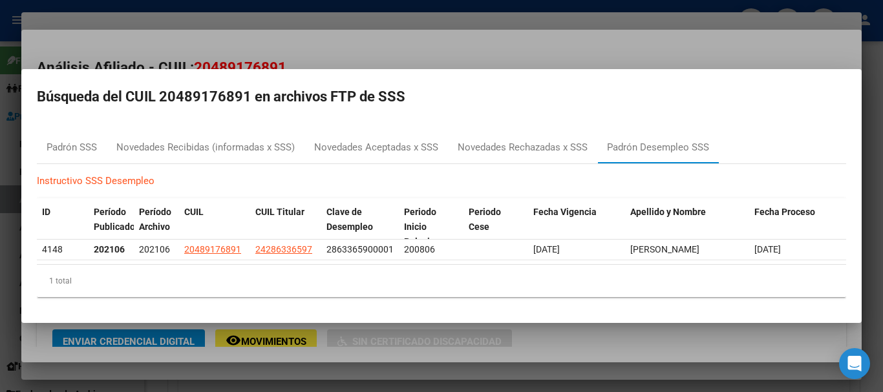
click at [267, 32] on div at bounding box center [441, 196] width 883 height 392
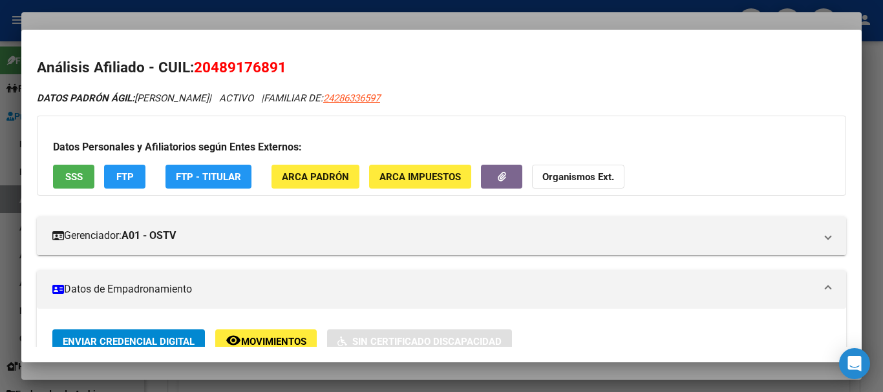
click at [349, 19] on div at bounding box center [441, 196] width 883 height 392
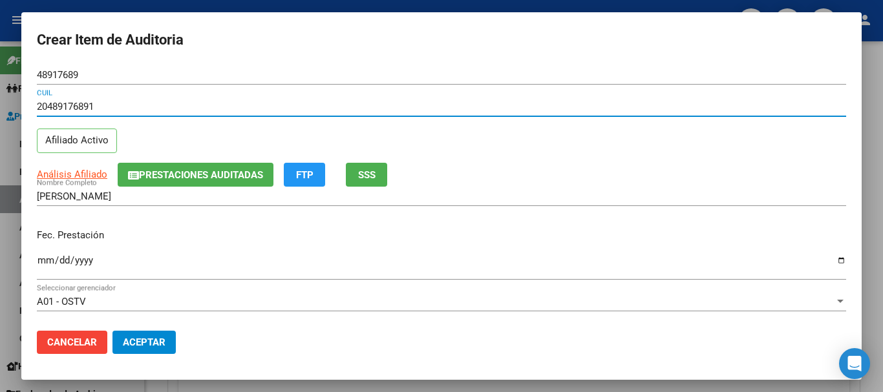
click at [562, 106] on input "20489176891" at bounding box center [441, 107] width 809 height 12
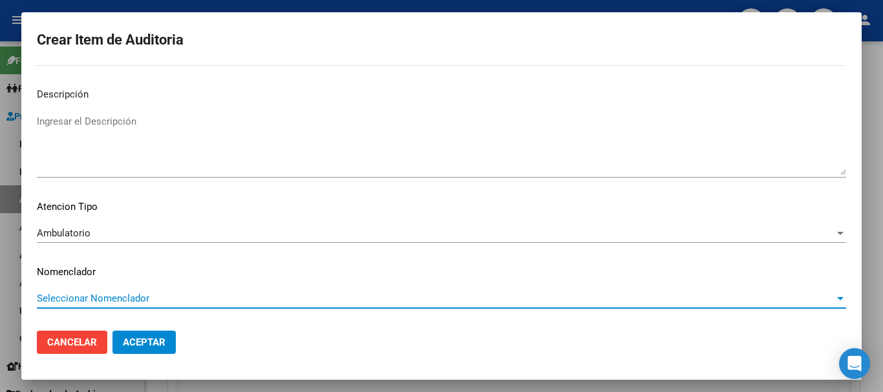
scroll to position [0, 0]
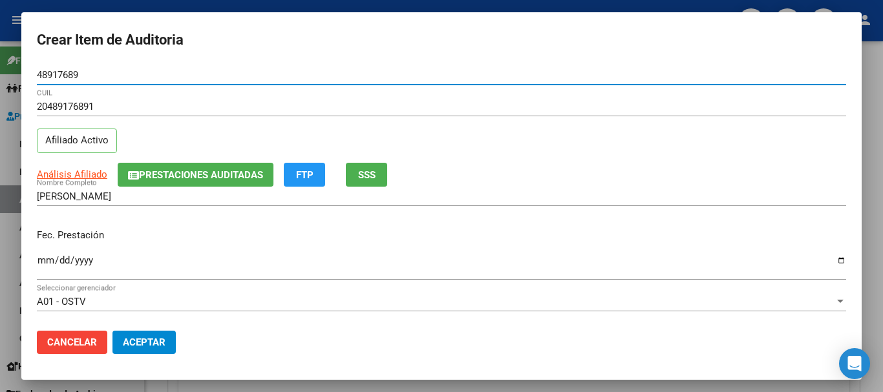
click at [112, 331] on button "Aceptar" at bounding box center [143, 342] width 63 height 23
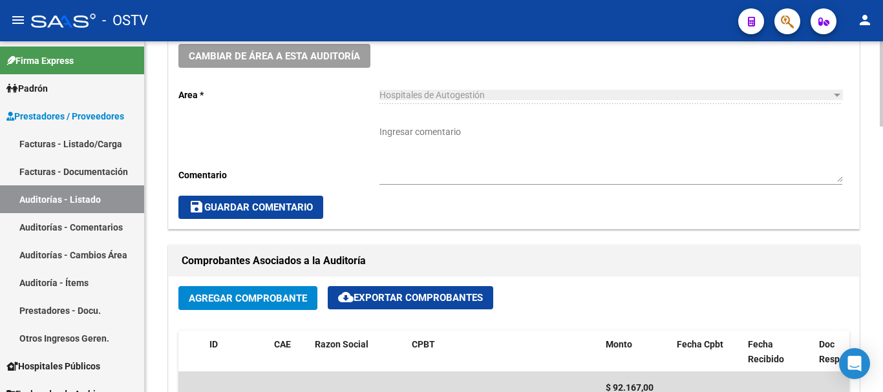
scroll to position [259, 0]
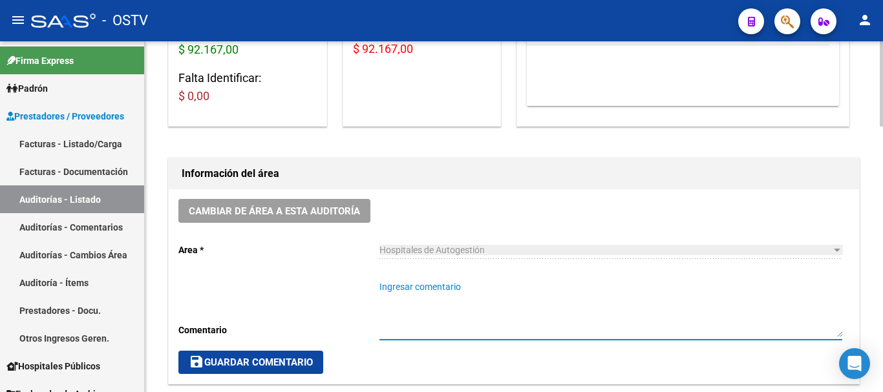
click at [421, 304] on textarea "Ingresar comentario" at bounding box center [610, 309] width 463 height 57
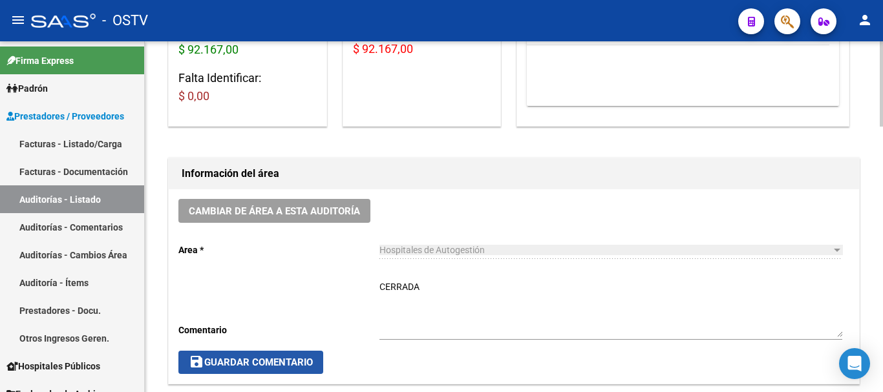
click at [302, 366] on span "save Guardar Comentario" at bounding box center [251, 363] width 124 height 12
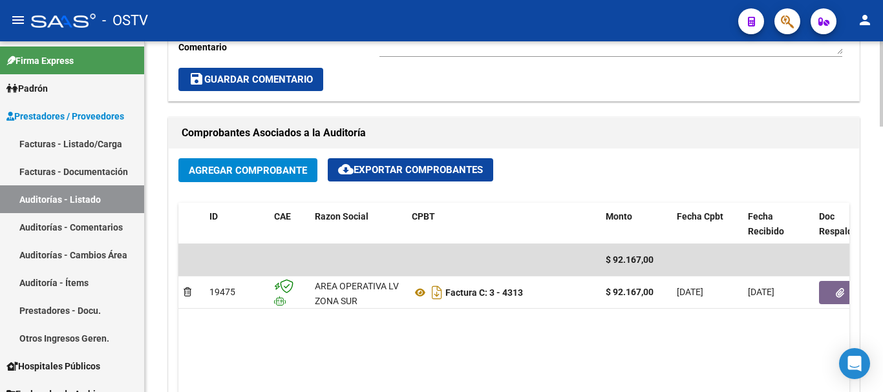
scroll to position [388, 0]
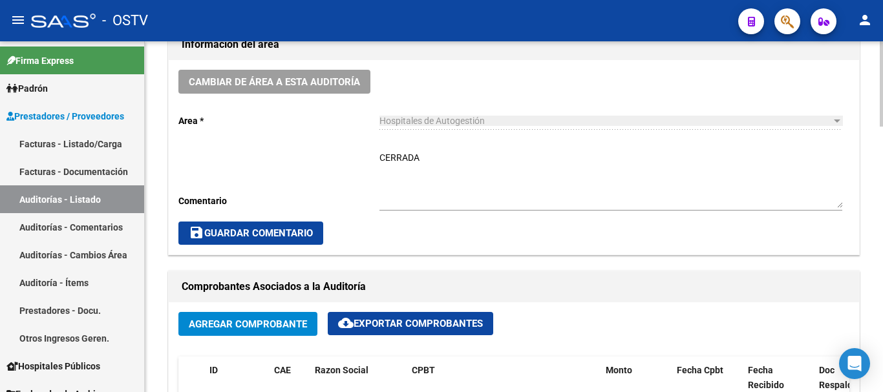
click at [301, 240] on button "save Guardar Comentario" at bounding box center [250, 233] width 145 height 23
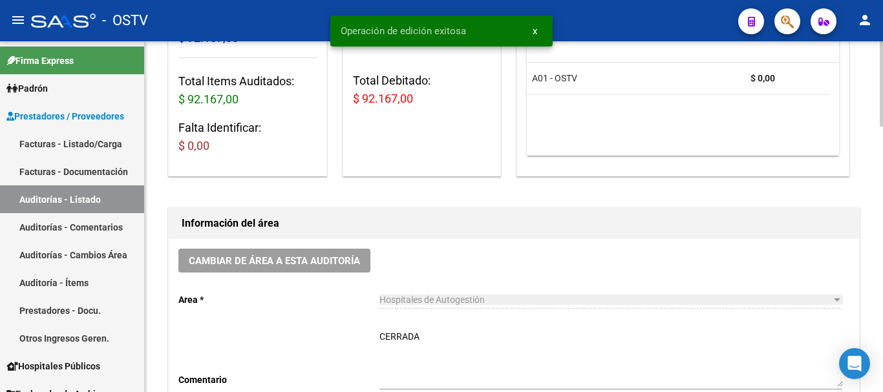
scroll to position [0, 0]
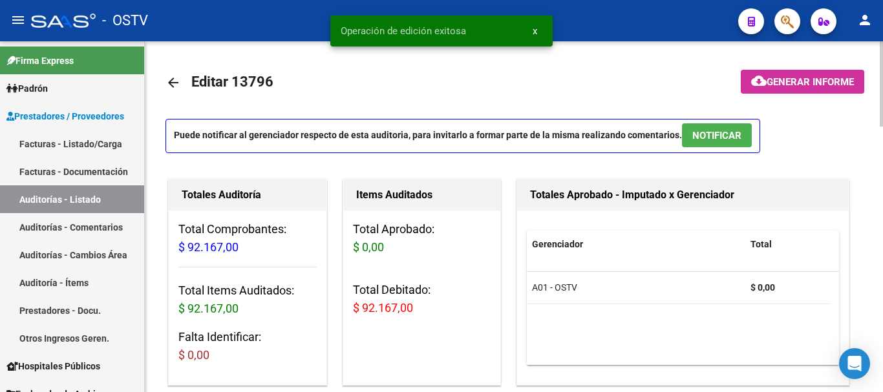
click at [170, 84] on mat-icon "arrow_back" at bounding box center [173, 83] width 16 height 16
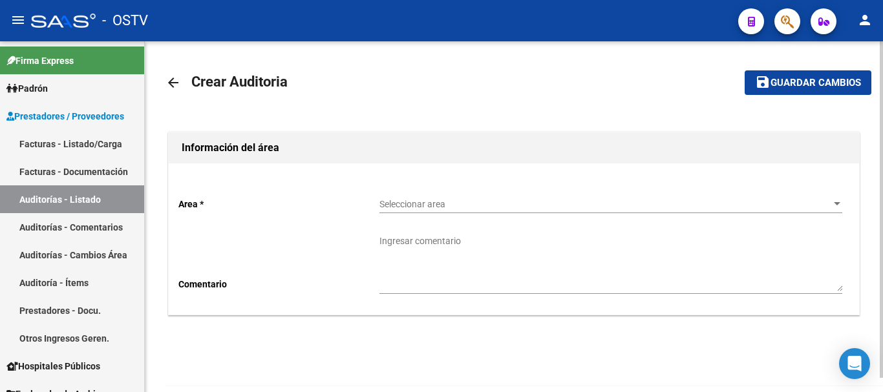
click at [432, 209] on span "Seleccionar area" at bounding box center [604, 204] width 451 height 11
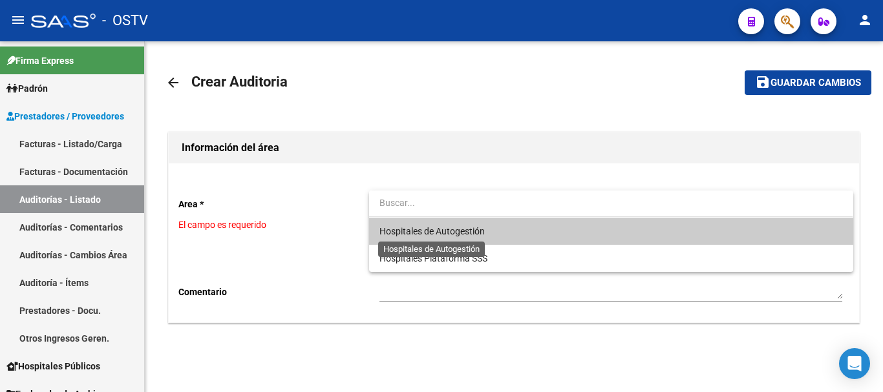
click at [449, 234] on span "Hospitales de Autogestión" at bounding box center [431, 231] width 105 height 10
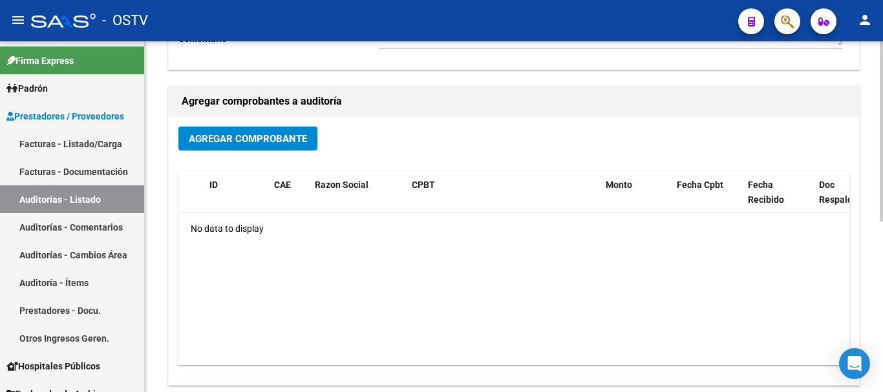
scroll to position [259, 0]
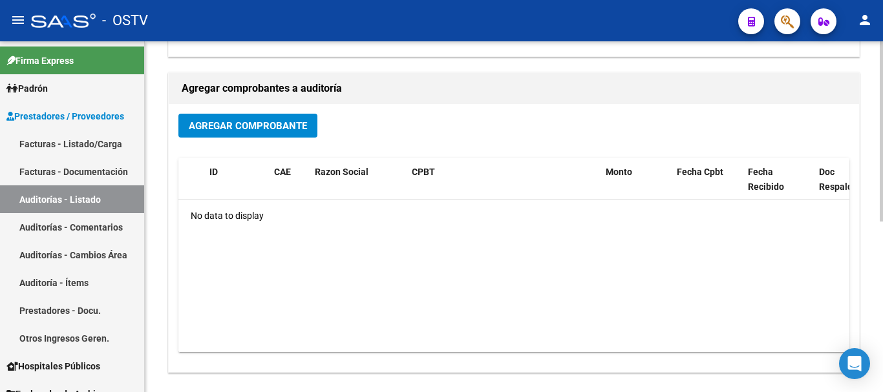
click at [284, 131] on span "Agregar Comprobante" at bounding box center [248, 126] width 118 height 12
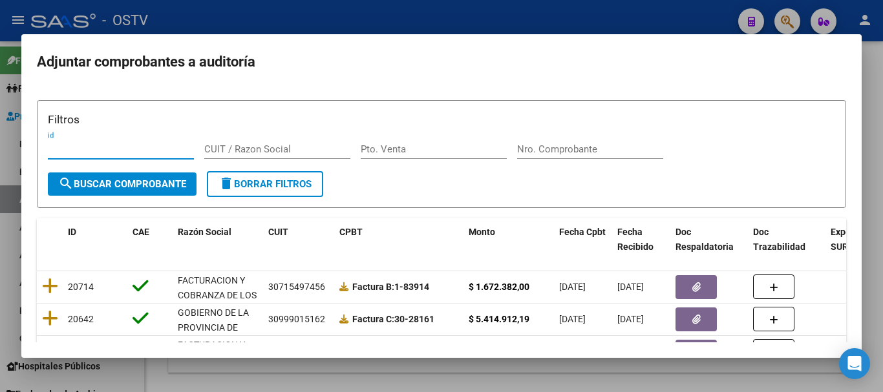
click at [573, 150] on input "Nro. Comprobante" at bounding box center [590, 149] width 146 height 12
paste input "3426"
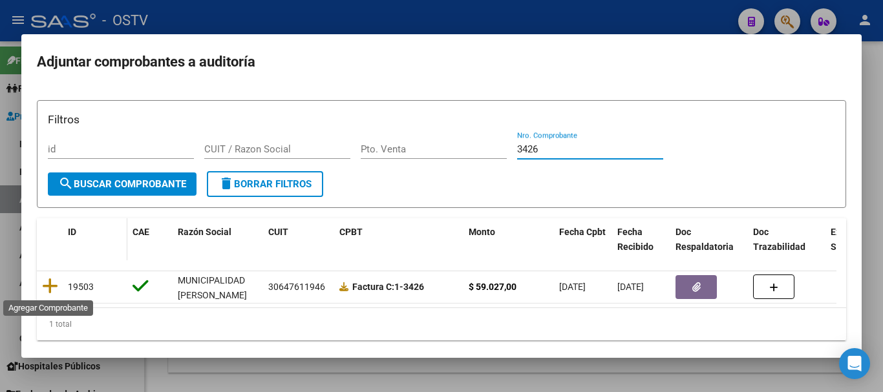
drag, startPoint x: 83, startPoint y: 256, endPoint x: 100, endPoint y: 245, distance: 19.5
click at [100, 245] on datatable-header-cell "ID" at bounding box center [95, 239] width 65 height 43
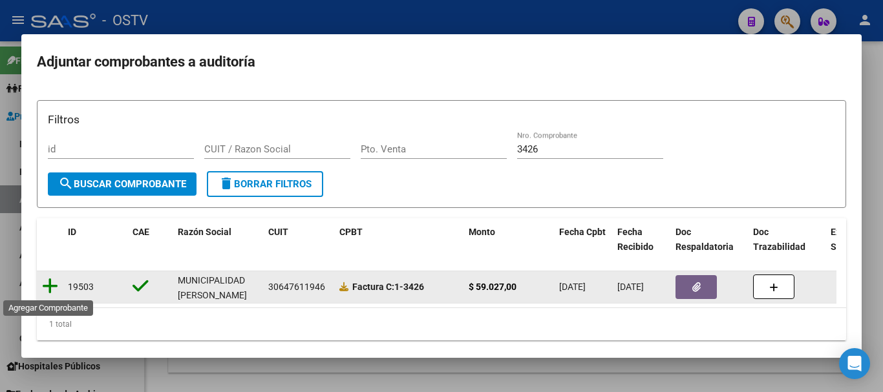
click at [49, 288] on icon at bounding box center [50, 286] width 16 height 18
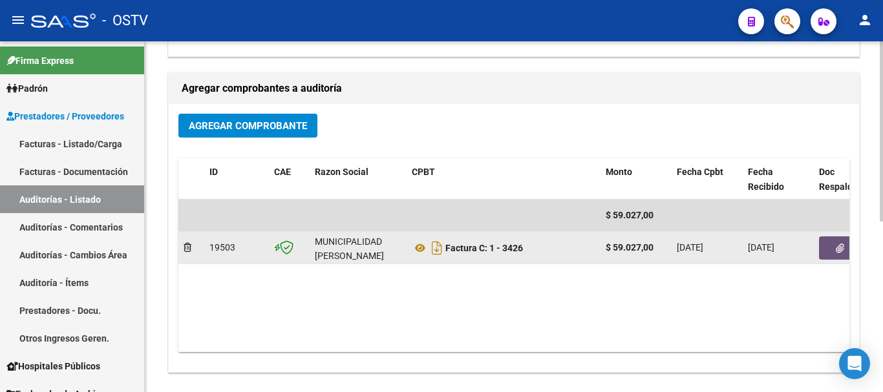
click at [840, 244] on icon "button" at bounding box center [840, 249] width 8 height 10
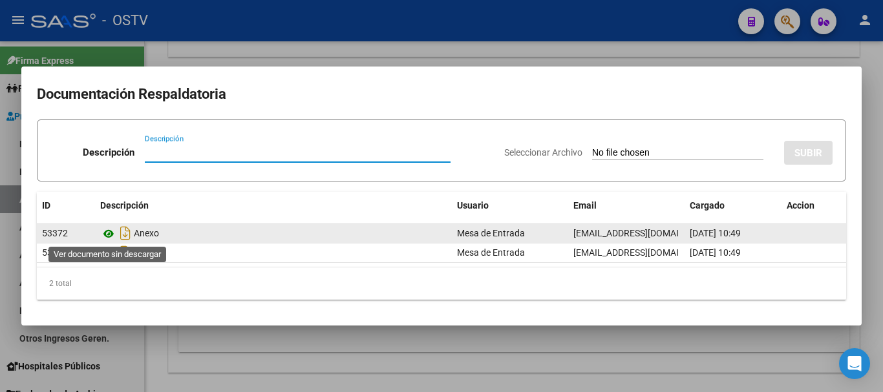
click at [108, 233] on icon at bounding box center [108, 234] width 17 height 16
click at [107, 237] on icon at bounding box center [108, 234] width 17 height 16
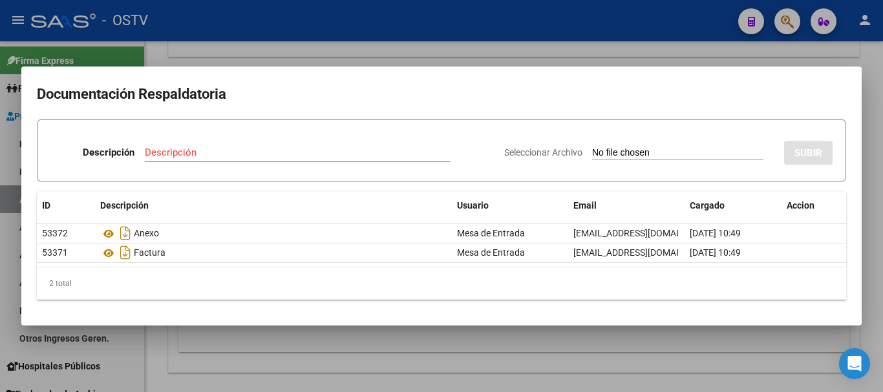
click at [661, 48] on div at bounding box center [441, 196] width 883 height 392
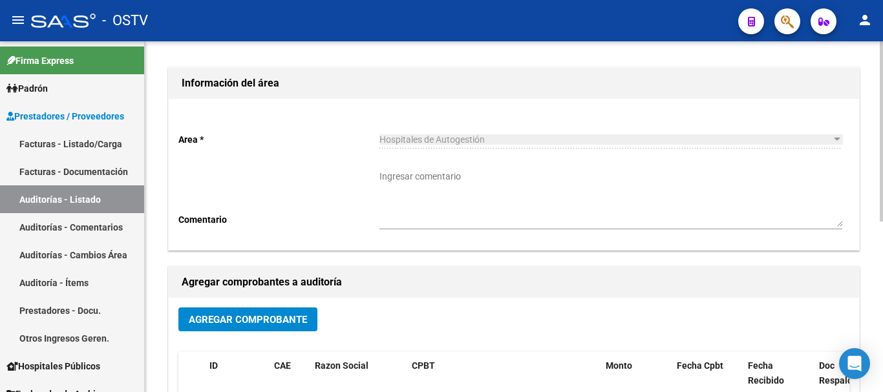
scroll to position [0, 0]
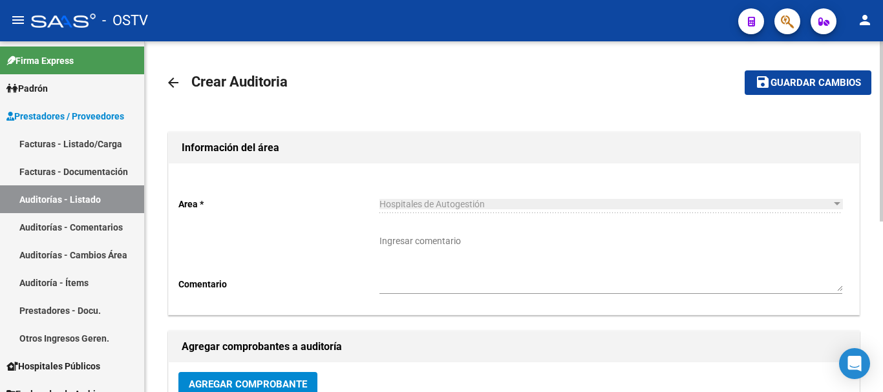
click at [789, 70] on button "save Guardar cambios" at bounding box center [808, 82] width 127 height 24
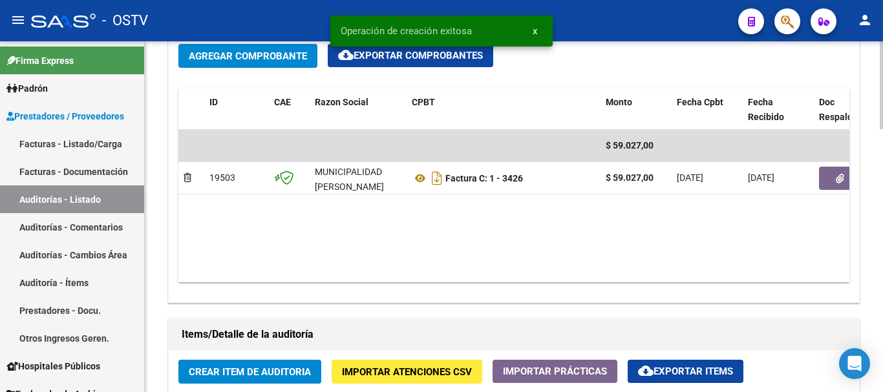
scroll to position [776, 0]
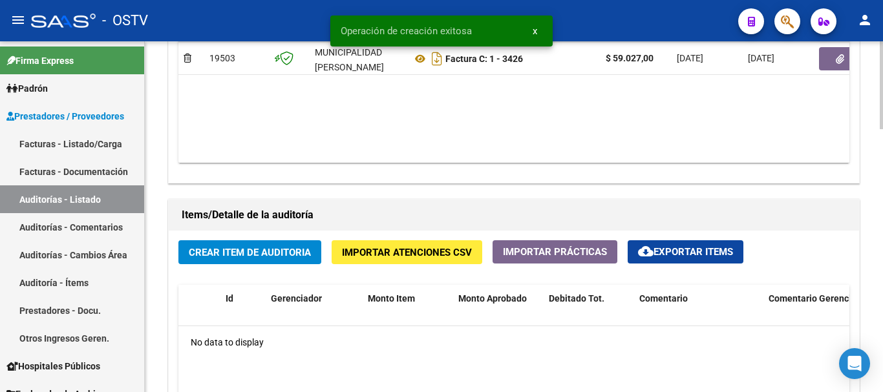
click at [301, 259] on span "Crear Item de Auditoria" at bounding box center [250, 253] width 122 height 12
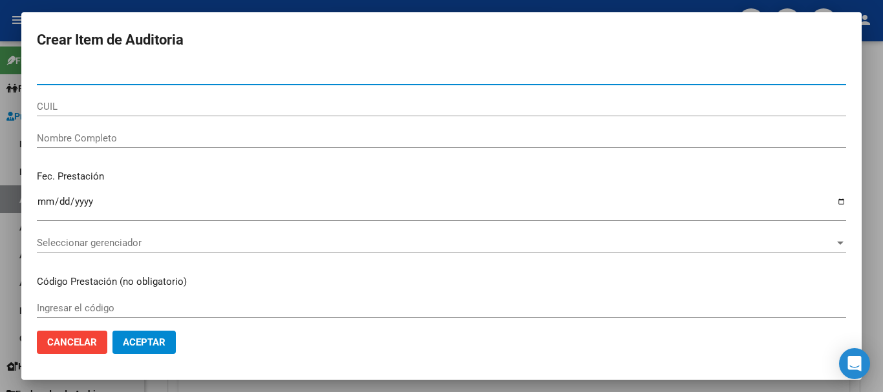
paste input "57245494"
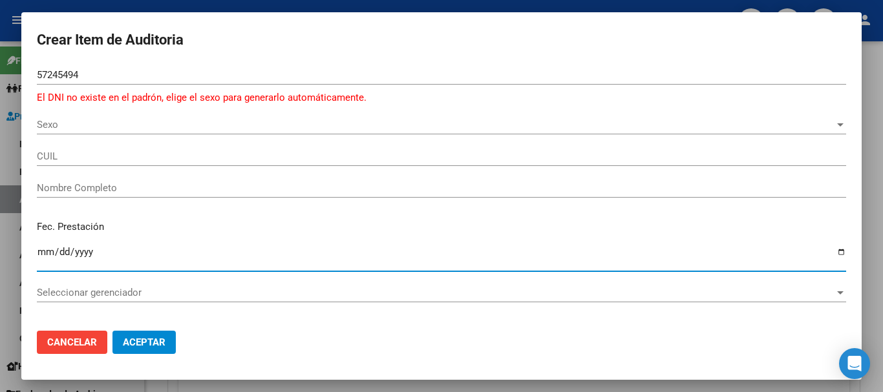
click at [59, 120] on span "Sexo" at bounding box center [436, 125] width 798 height 12
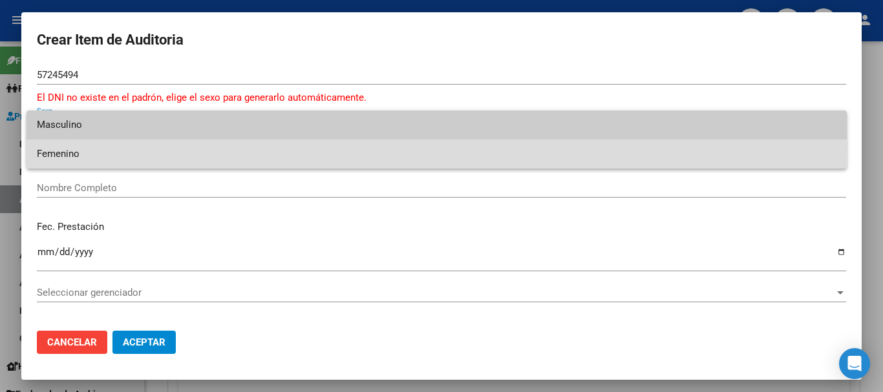
click at [86, 150] on span "Femenino" at bounding box center [437, 154] width 800 height 29
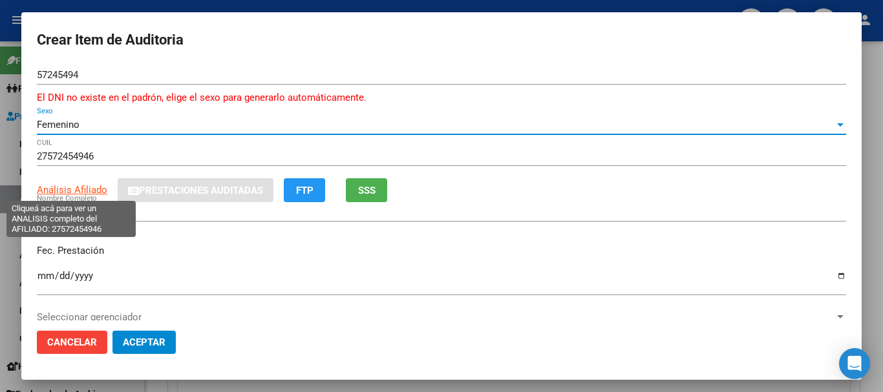
click at [94, 191] on span "Análisis Afiliado" at bounding box center [72, 190] width 70 height 12
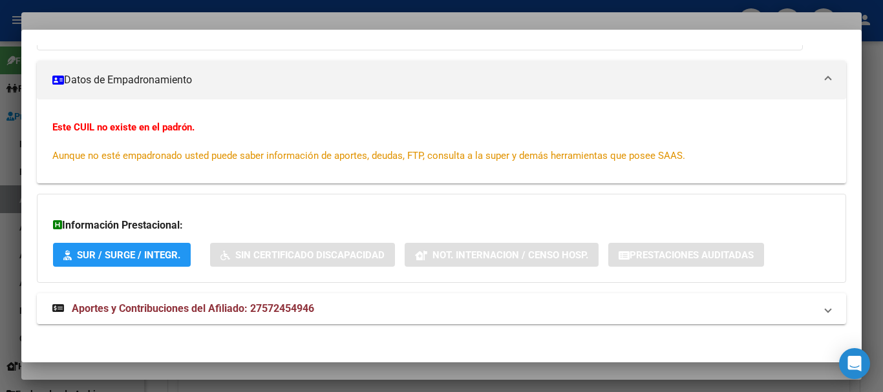
scroll to position [169, 0]
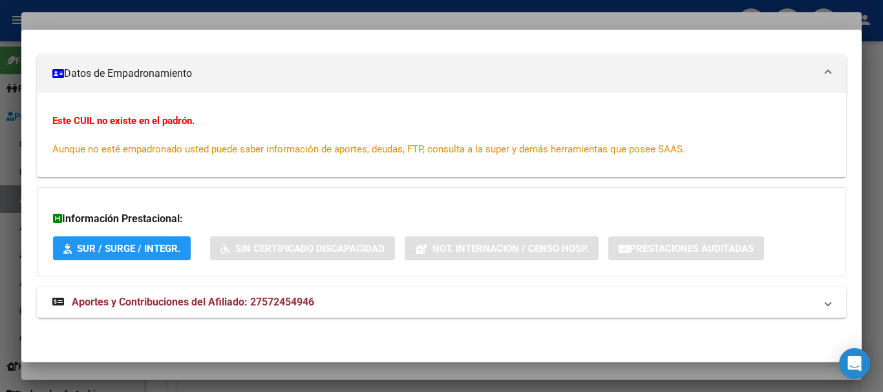
click at [218, 309] on strong "Aportes y Contribuciones del Afiliado: 27572454946" at bounding box center [183, 303] width 262 height 16
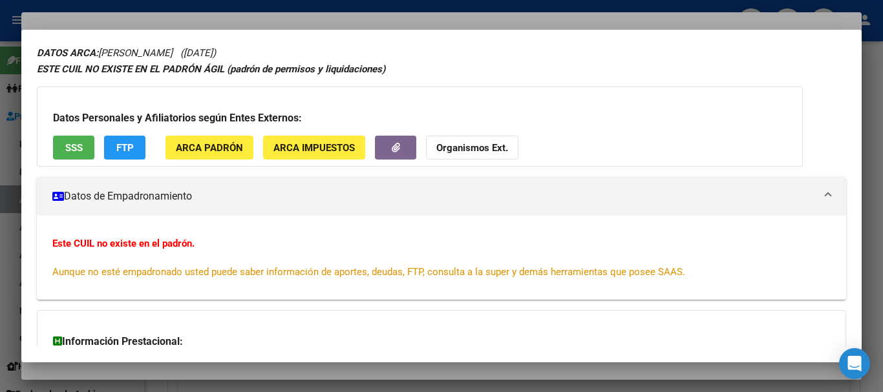
scroll to position [0, 0]
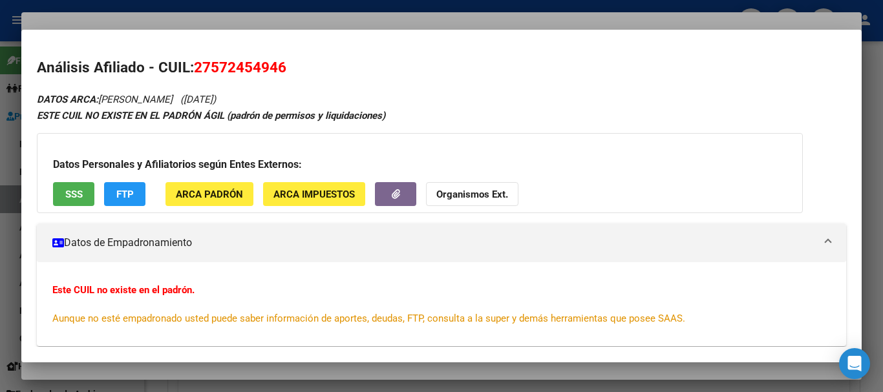
click at [455, 203] on button "Organismos Ext." at bounding box center [472, 194] width 92 height 24
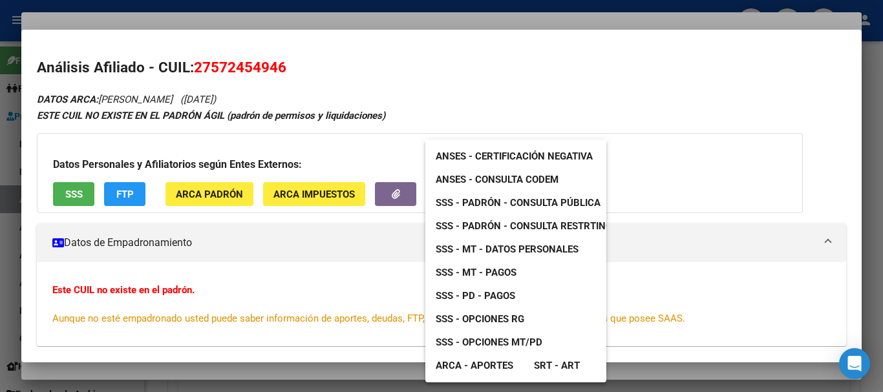
click at [504, 248] on span "SSS - MT - Datos Personales" at bounding box center [507, 250] width 143 height 12
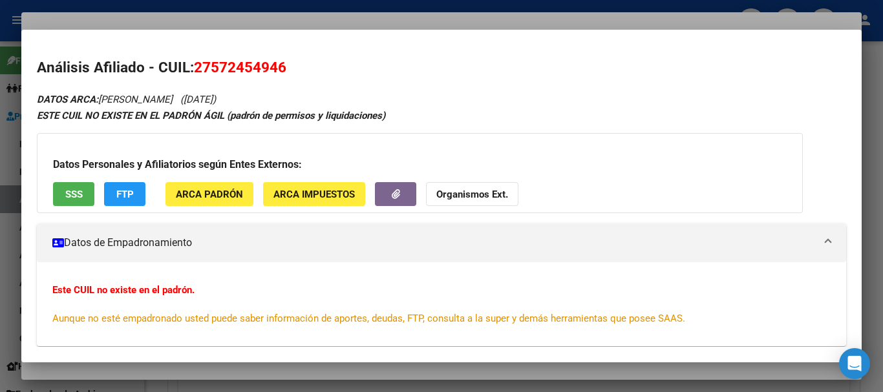
click at [483, 202] on button "Organismos Ext." at bounding box center [472, 194] width 92 height 24
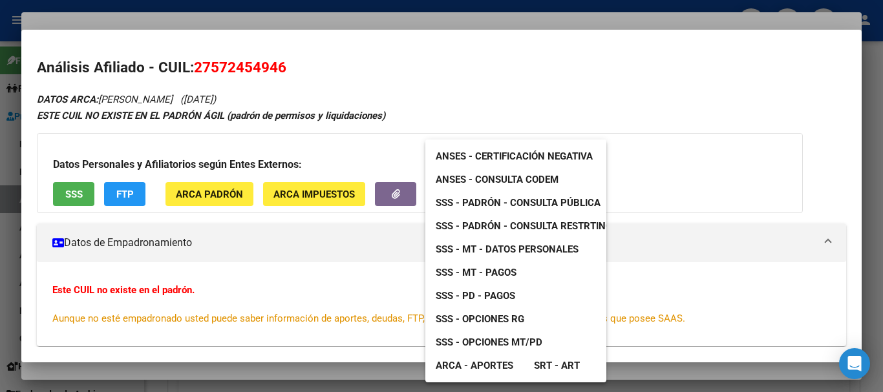
click at [544, 199] on span "SSS - Padrón - Consulta Pública" at bounding box center [518, 203] width 165 height 12
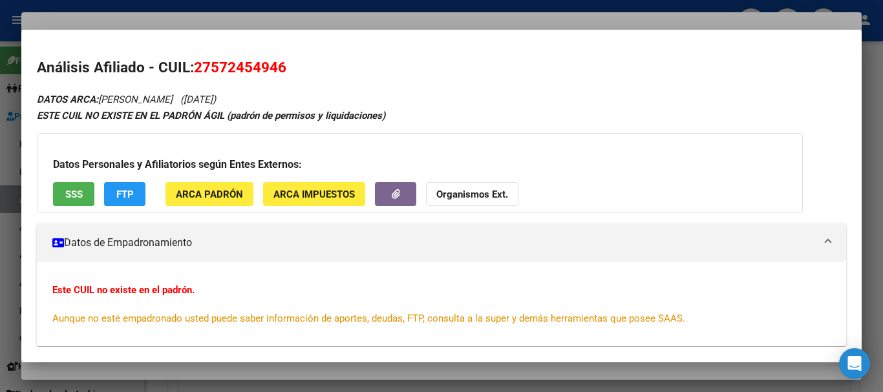
click at [242, 20] on div at bounding box center [441, 196] width 883 height 392
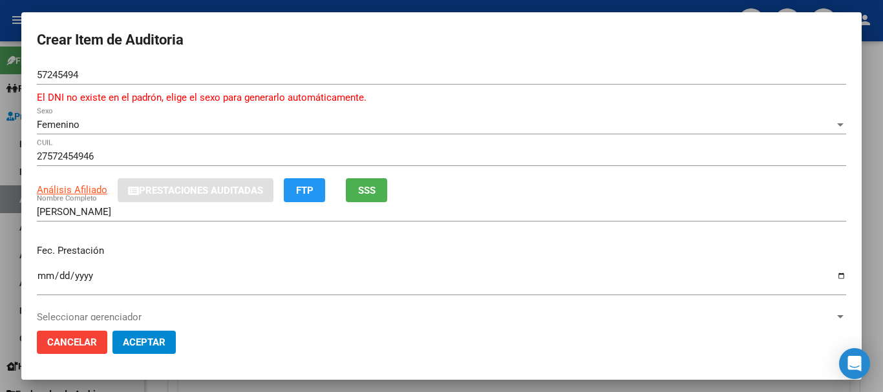
click at [9, 145] on div at bounding box center [441, 196] width 883 height 392
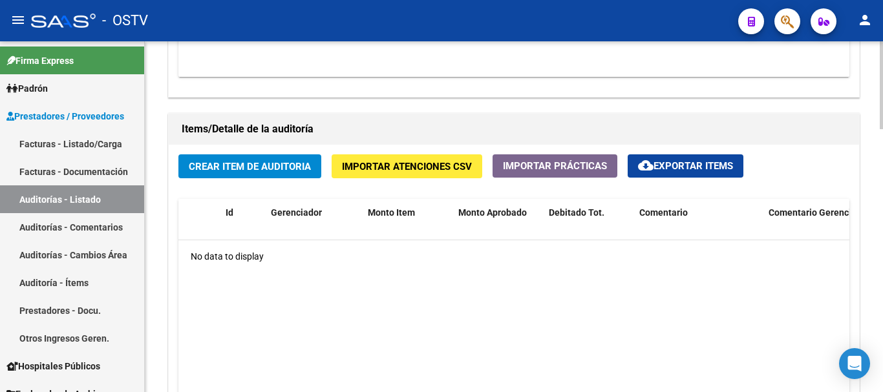
scroll to position [732, 0]
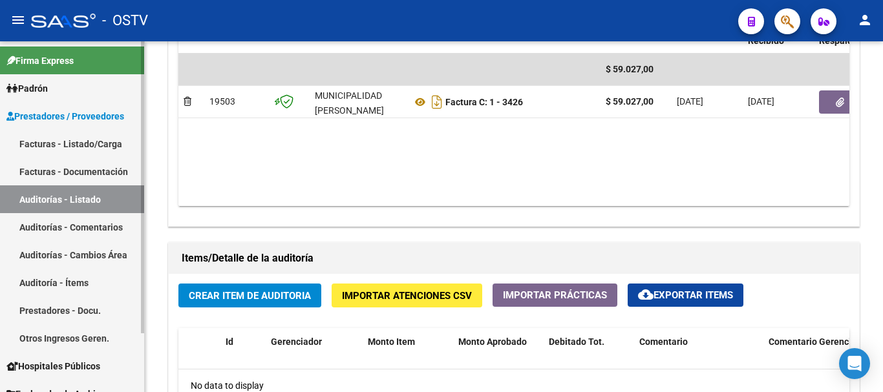
click at [63, 191] on link "Auditorías - Listado" at bounding box center [72, 200] width 144 height 28
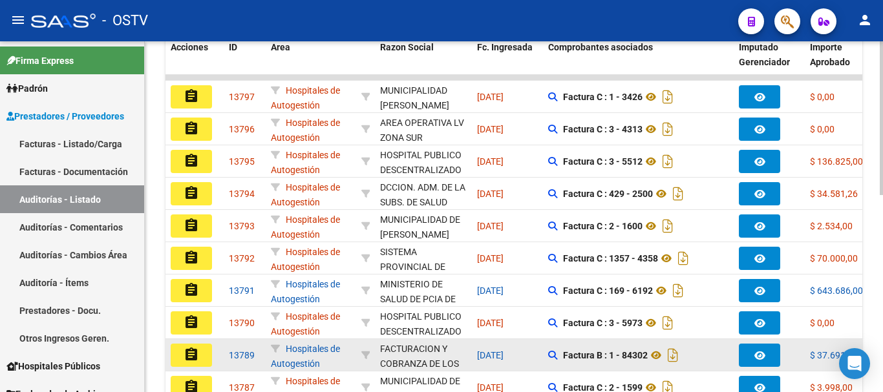
scroll to position [320, 0]
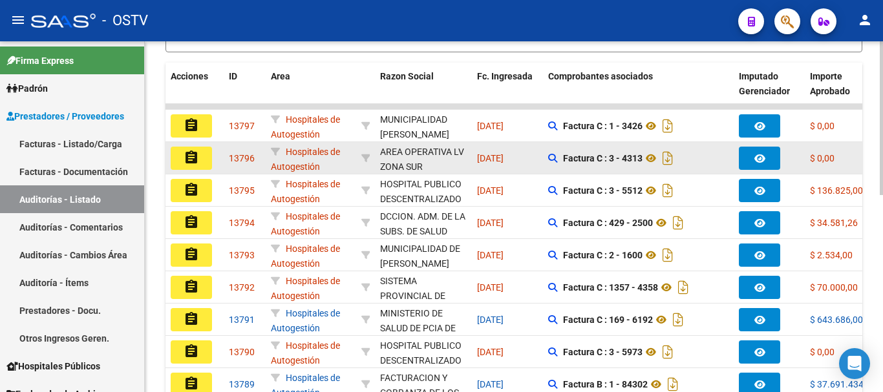
click at [189, 153] on mat-icon "assignment" at bounding box center [192, 158] width 16 height 16
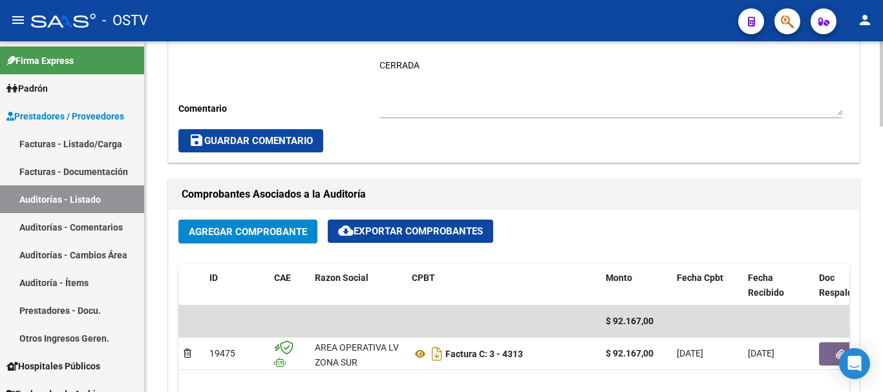
scroll to position [517, 0]
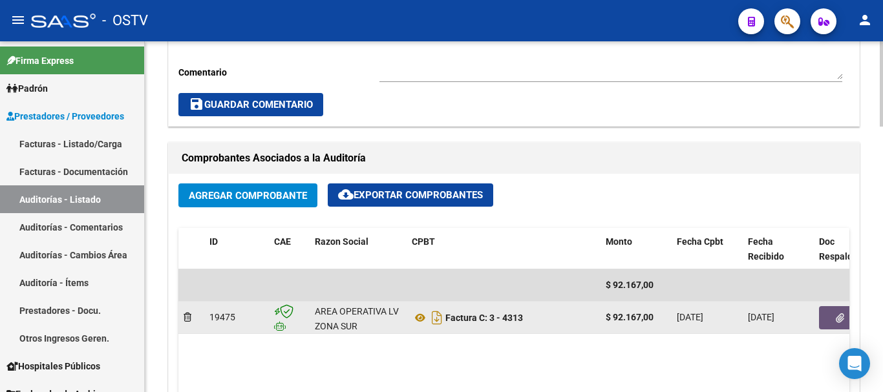
click at [831, 310] on button "button" at bounding box center [839, 317] width 41 height 23
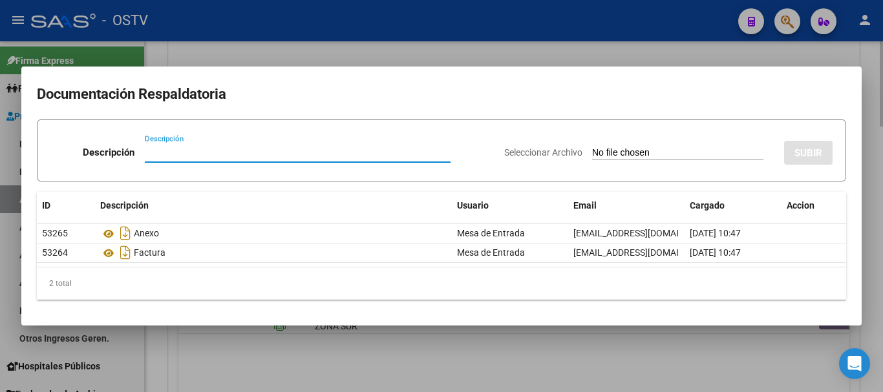
click at [340, 45] on div at bounding box center [441, 196] width 883 height 392
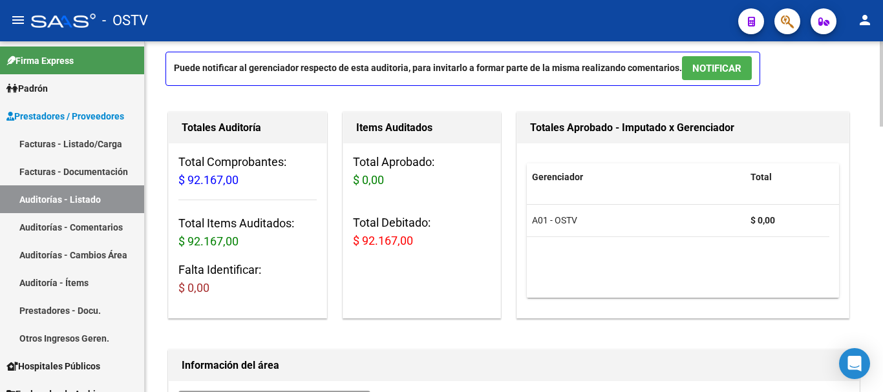
scroll to position [0, 0]
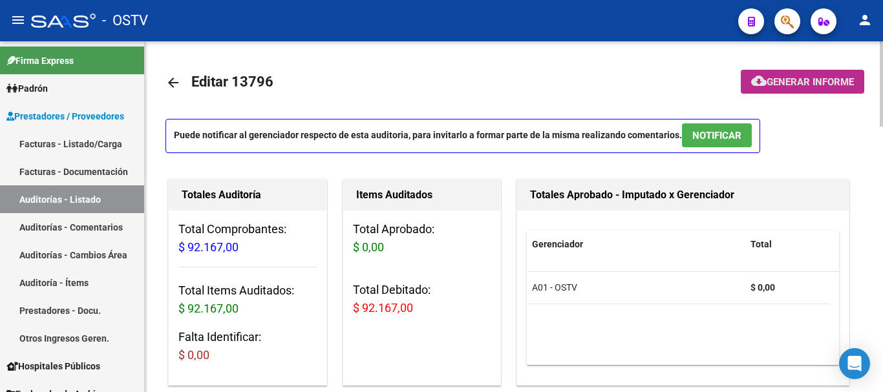
click at [827, 81] on span "Generar informe" at bounding box center [810, 82] width 87 height 12
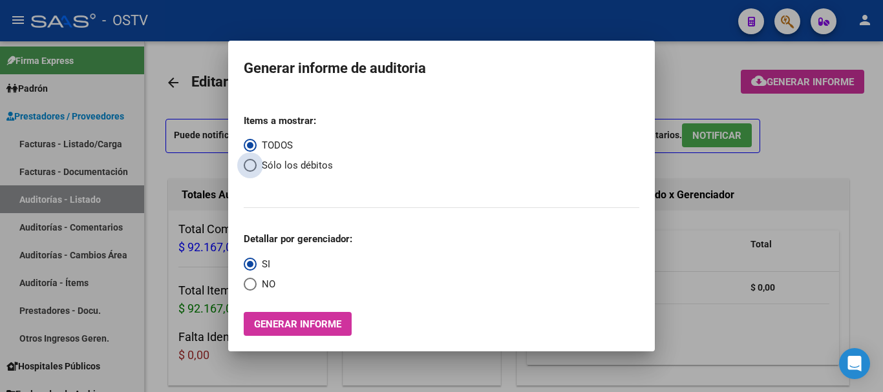
drag, startPoint x: 250, startPoint y: 165, endPoint x: 259, endPoint y: 240, distance: 76.1
click at [251, 170] on span "Select an option" at bounding box center [250, 165] width 13 height 13
click at [251, 170] on input "Sólo los débitos" at bounding box center [250, 165] width 13 height 13
click at [252, 284] on span "Select an option" at bounding box center [250, 284] width 13 height 13
click at [252, 284] on input "NO" at bounding box center [250, 284] width 13 height 13
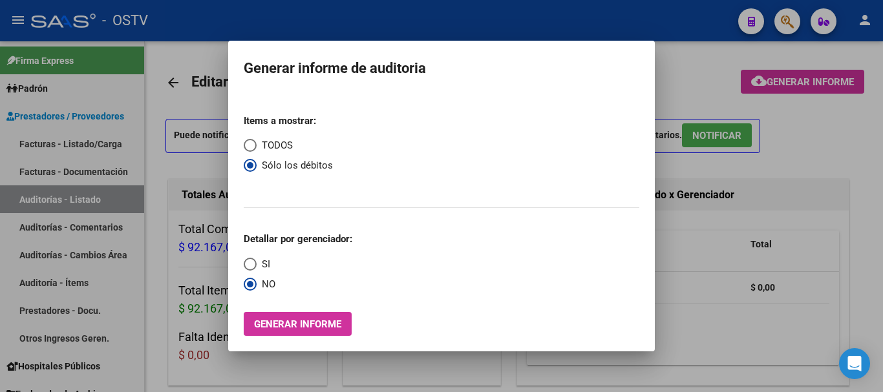
click at [275, 321] on span "Generar informe" at bounding box center [297, 325] width 87 height 12
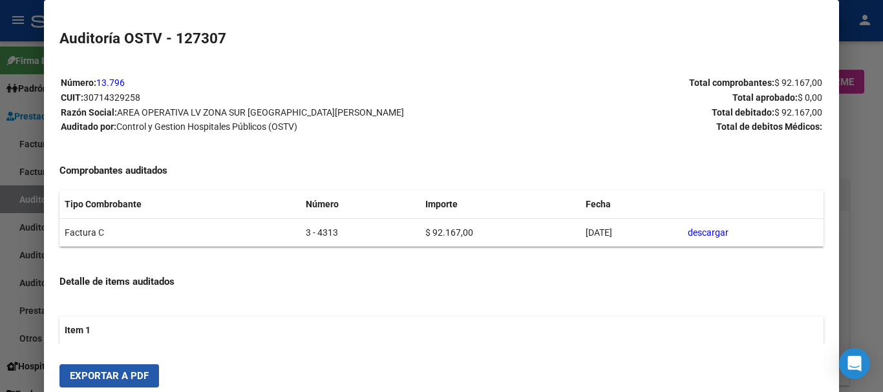
click at [127, 376] on span "Exportar a PDF" at bounding box center [109, 376] width 79 height 12
click at [880, 290] on div at bounding box center [441, 196] width 883 height 392
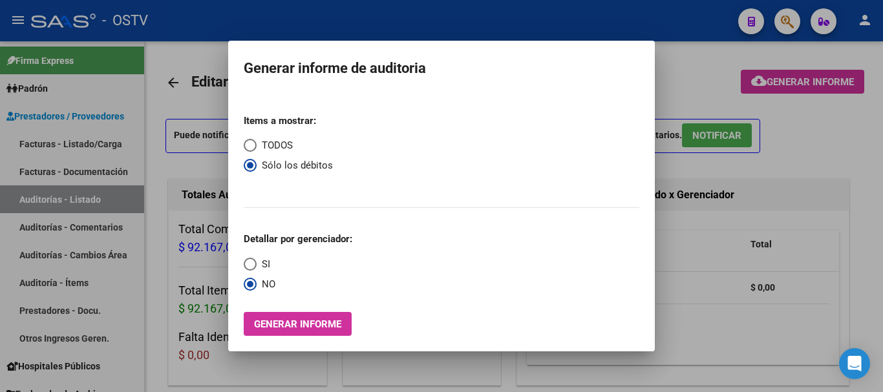
click at [880, 290] on div at bounding box center [441, 196] width 883 height 392
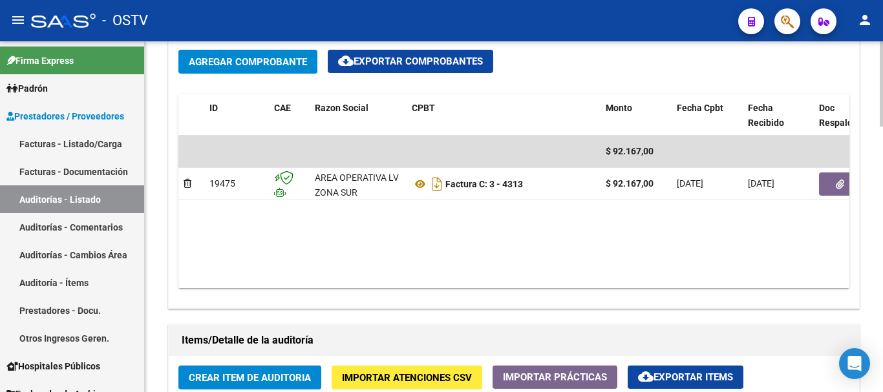
scroll to position [646, 0]
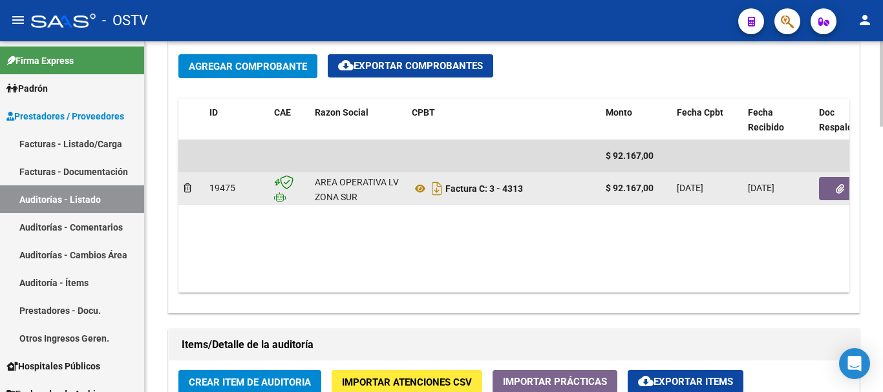
click at [839, 187] on icon "button" at bounding box center [840, 189] width 8 height 10
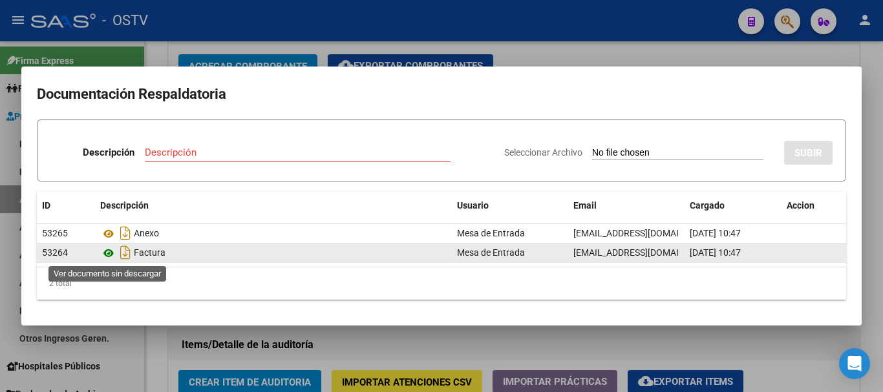
click at [111, 256] on icon at bounding box center [108, 254] width 17 height 16
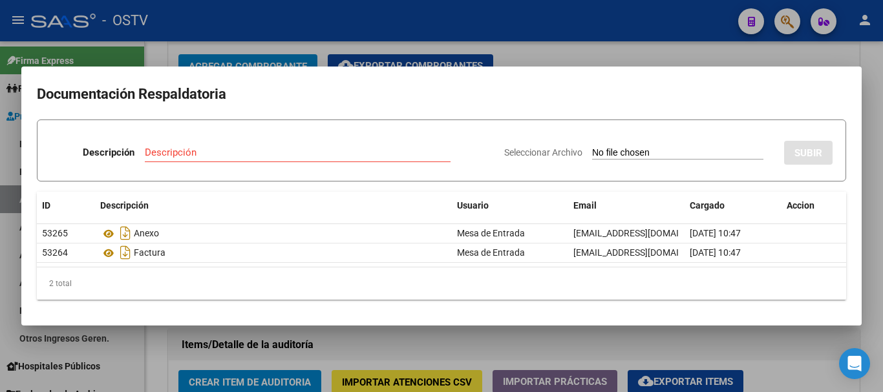
click at [323, 156] on input "Descripción" at bounding box center [298, 153] width 306 height 12
click at [592, 147] on input "Seleccionar Archivo" at bounding box center [677, 153] width 171 height 12
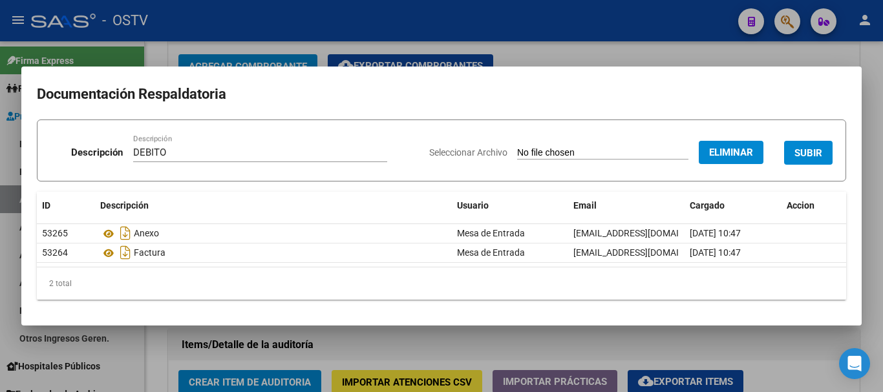
click at [810, 151] on span "SUBIR" at bounding box center [808, 153] width 28 height 12
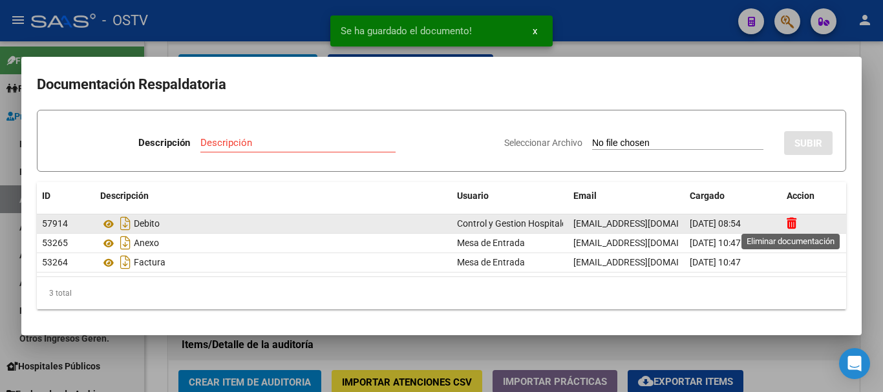
click at [791, 224] on icon at bounding box center [792, 223] width 10 height 12
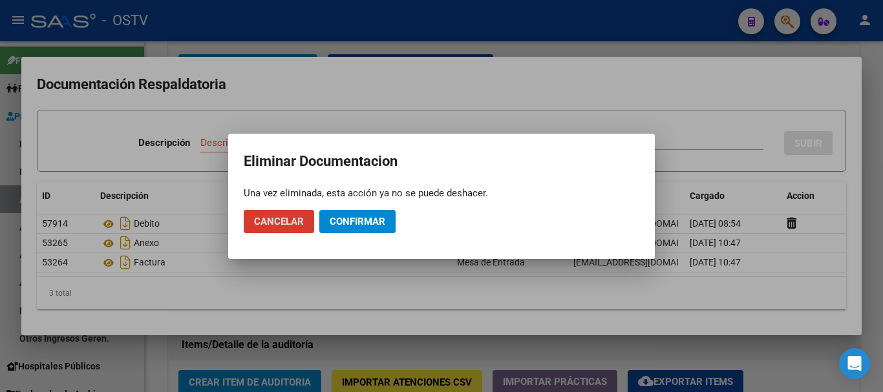
click at [381, 219] on span "Confirmar" at bounding box center [358, 222] width 56 height 12
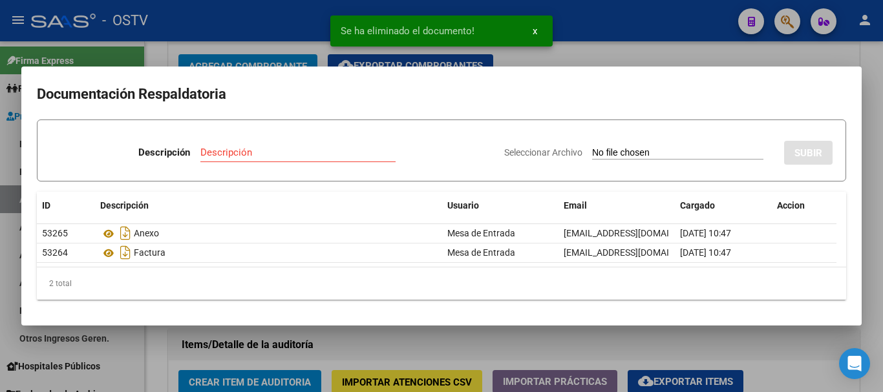
click at [260, 153] on input "Descripción" at bounding box center [297, 153] width 195 height 12
click at [592, 147] on input "Seleccionar Archivo" at bounding box center [677, 153] width 171 height 12
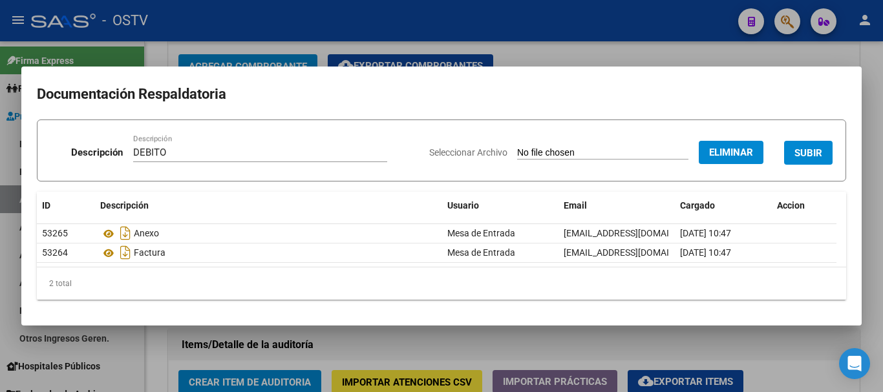
click at [815, 156] on span "SUBIR" at bounding box center [808, 153] width 28 height 12
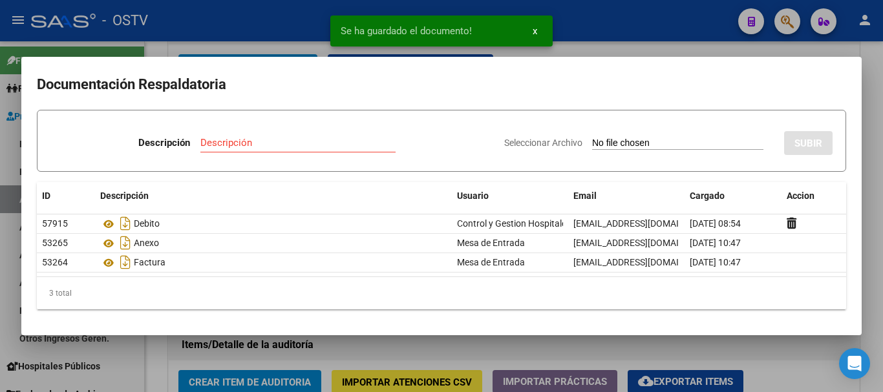
click at [878, 205] on div at bounding box center [441, 196] width 883 height 392
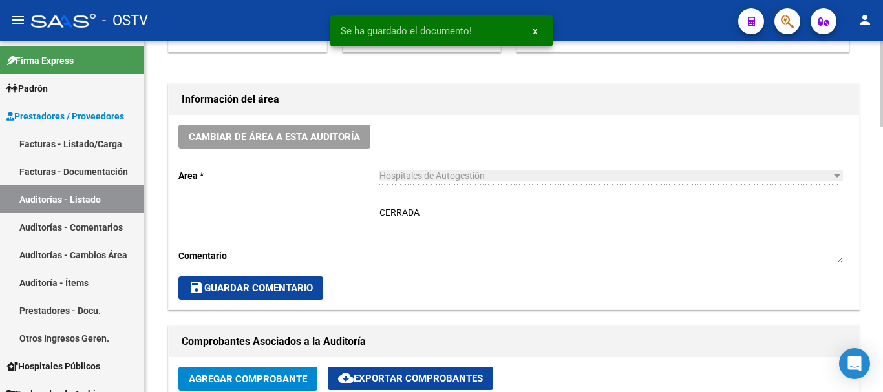
scroll to position [323, 0]
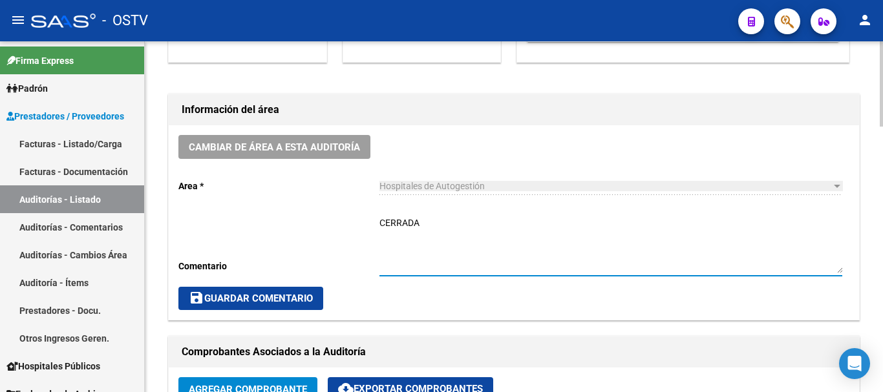
click at [460, 236] on textarea "CERRADA" at bounding box center [610, 245] width 463 height 57
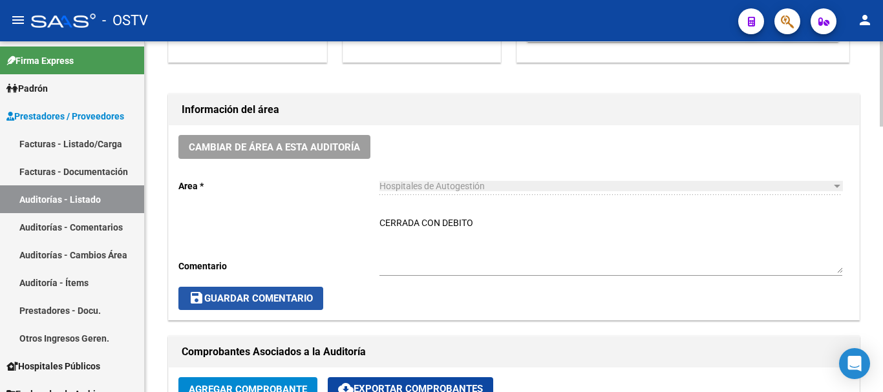
click at [315, 301] on button "save Guardar Comentario" at bounding box center [250, 298] width 145 height 23
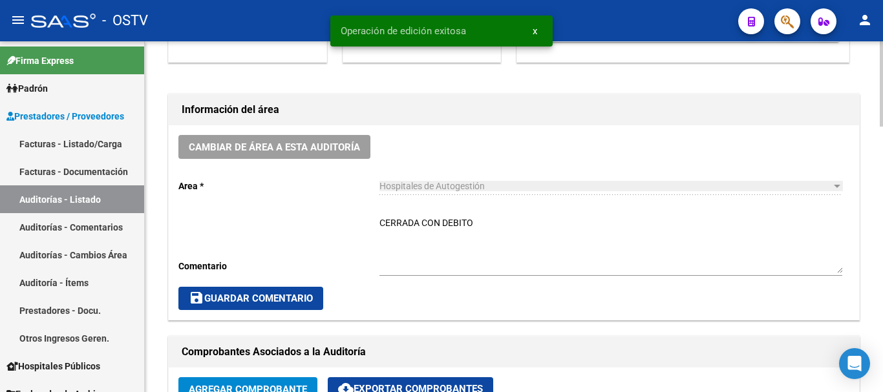
scroll to position [0, 0]
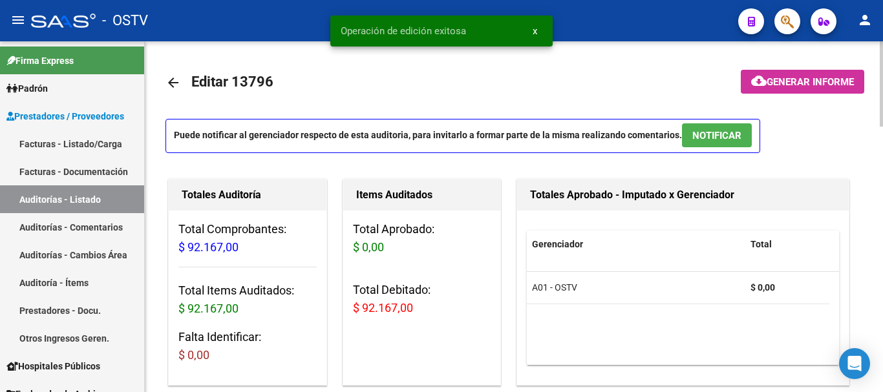
click at [178, 82] on mat-icon "arrow_back" at bounding box center [173, 83] width 16 height 16
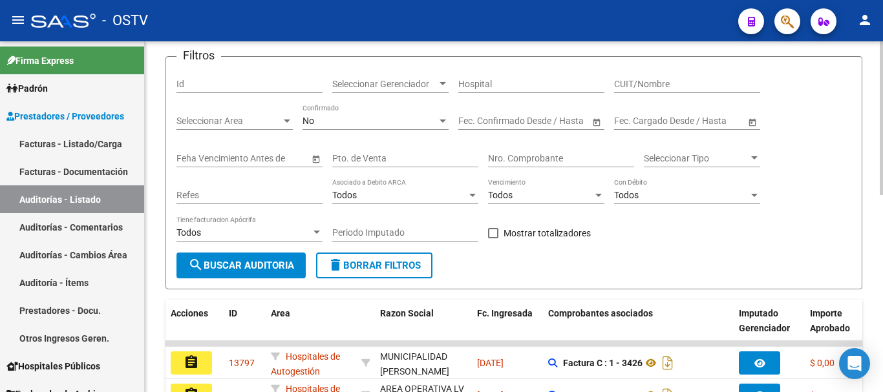
scroll to position [323, 0]
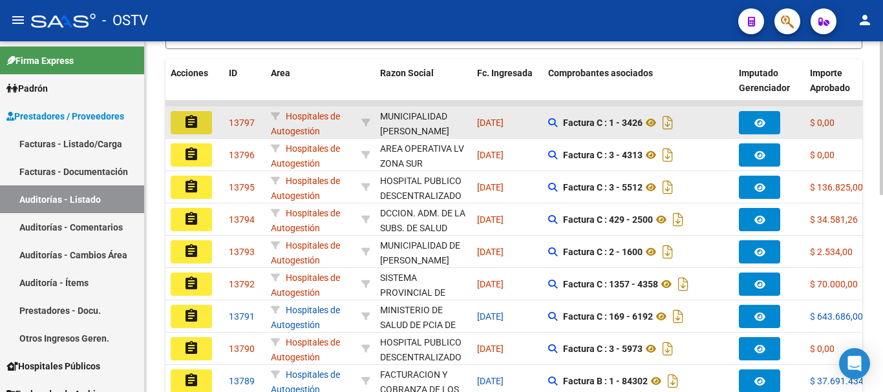
click at [191, 125] on mat-icon "assignment" at bounding box center [192, 122] width 16 height 16
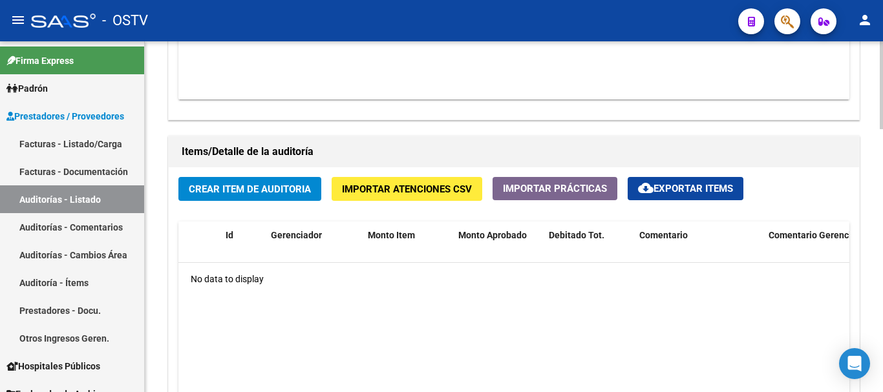
scroll to position [840, 0]
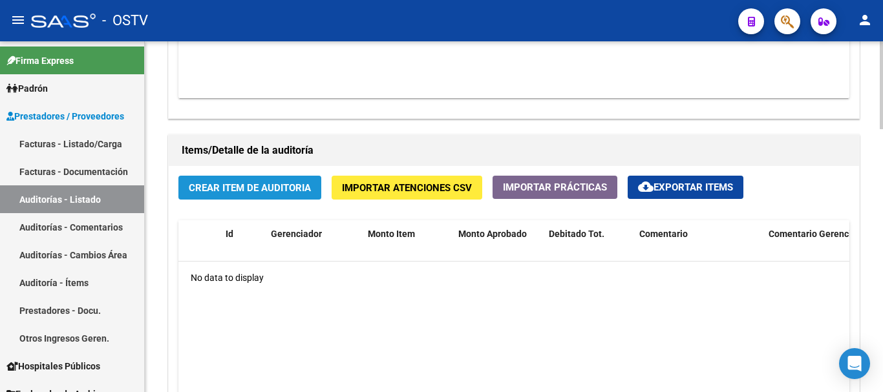
click at [253, 189] on span "Crear Item de Auditoria" at bounding box center [250, 188] width 122 height 12
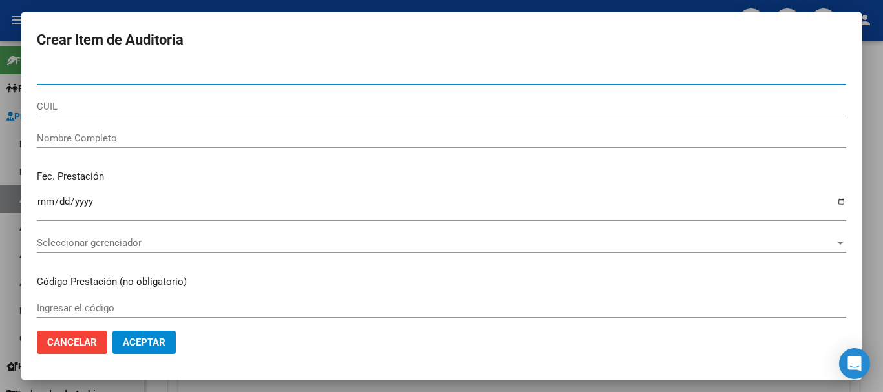
paste input "57245494"
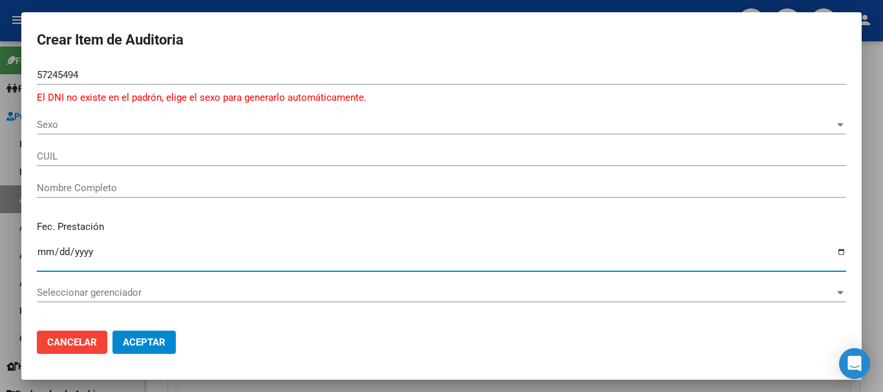
click at [84, 125] on span "Sexo" at bounding box center [436, 125] width 798 height 12
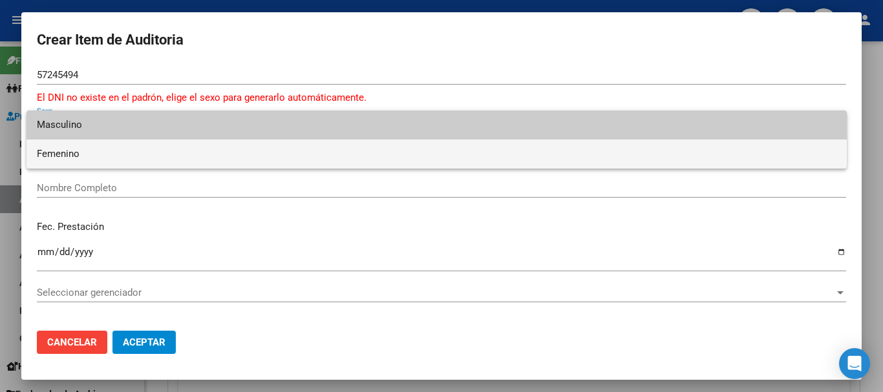
click at [63, 154] on span "Femenino" at bounding box center [437, 154] width 800 height 29
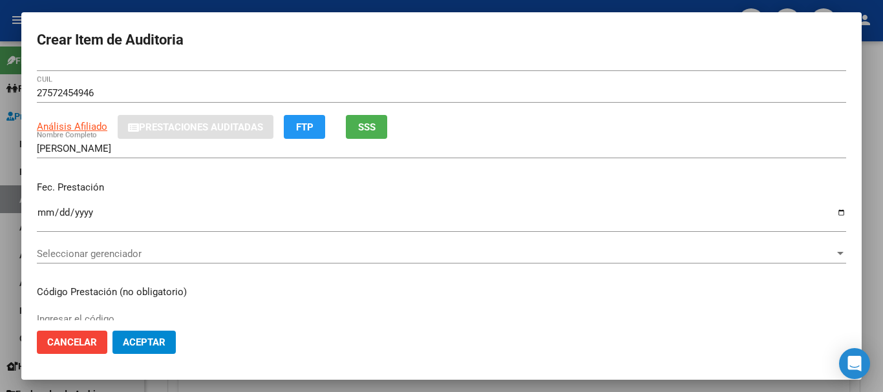
scroll to position [0, 0]
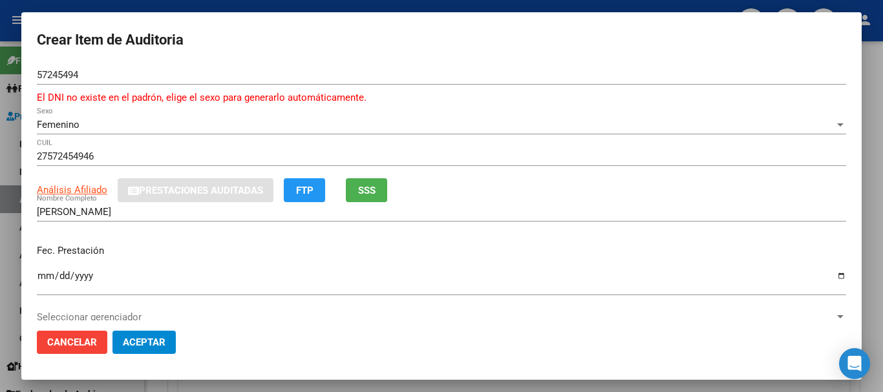
click at [570, 197] on div "ARCA Padrón Análisis Afiliado Prestaciones Auditadas FTP SSS" at bounding box center [441, 190] width 809 height 24
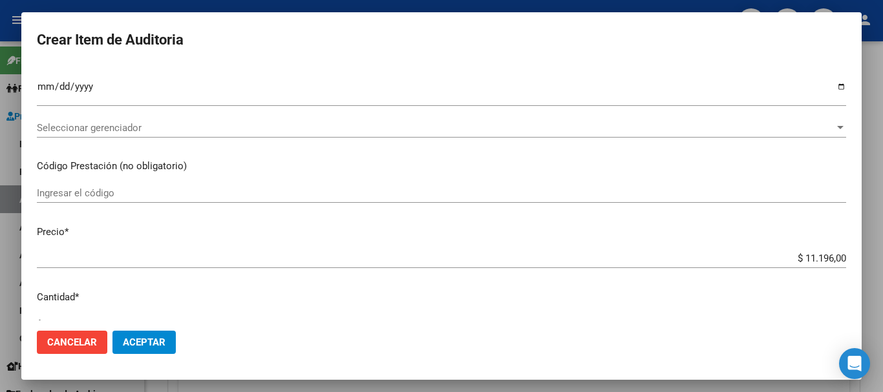
scroll to position [451, 0]
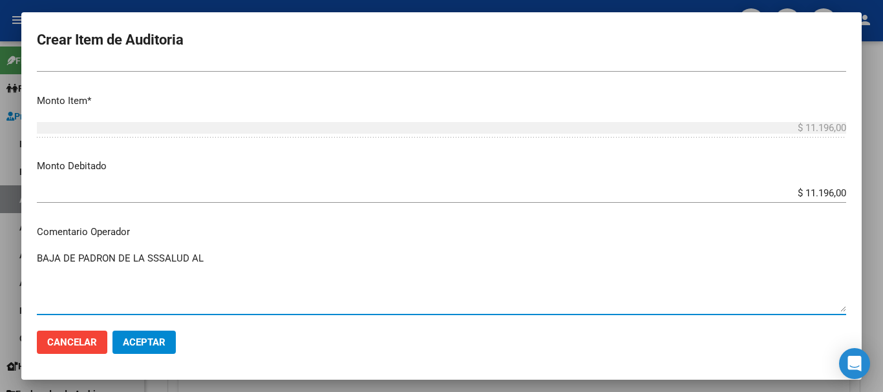
paste textarea "[DATE]"
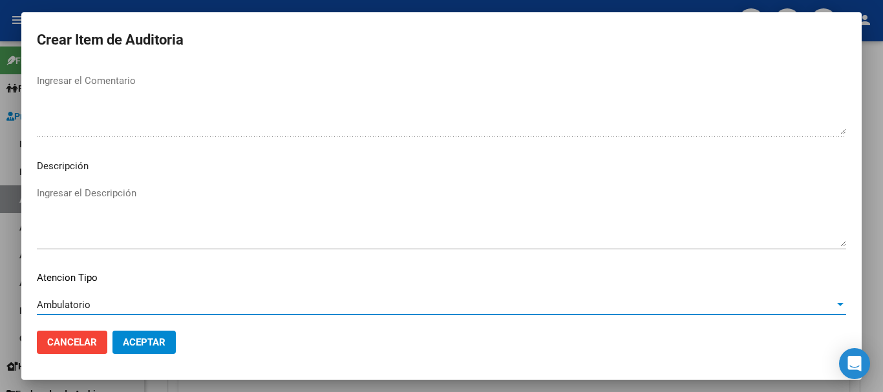
scroll to position [813, 0]
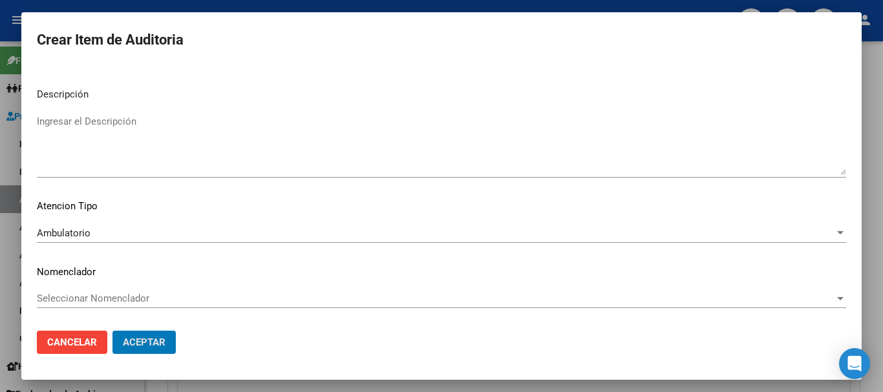
click at [112, 331] on button "Aceptar" at bounding box center [143, 342] width 63 height 23
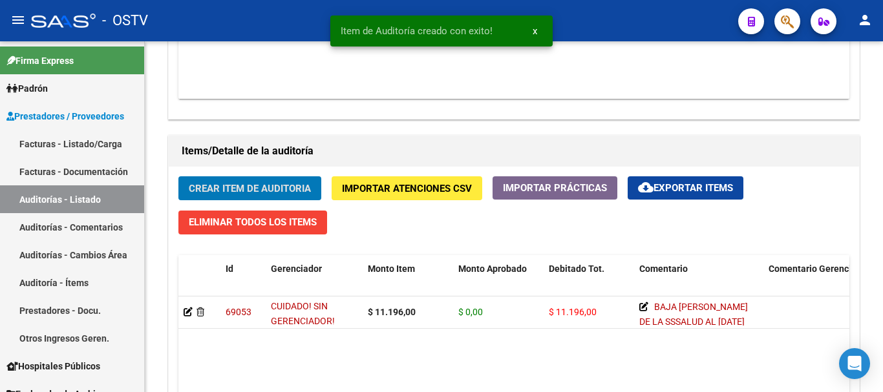
scroll to position [841, 0]
click at [178, 176] on button "Crear Item de Auditoria" at bounding box center [249, 188] width 143 height 24
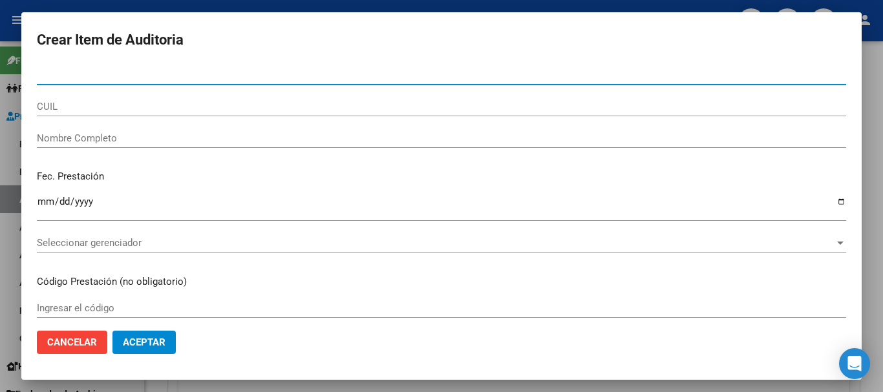
paste input "28268261"
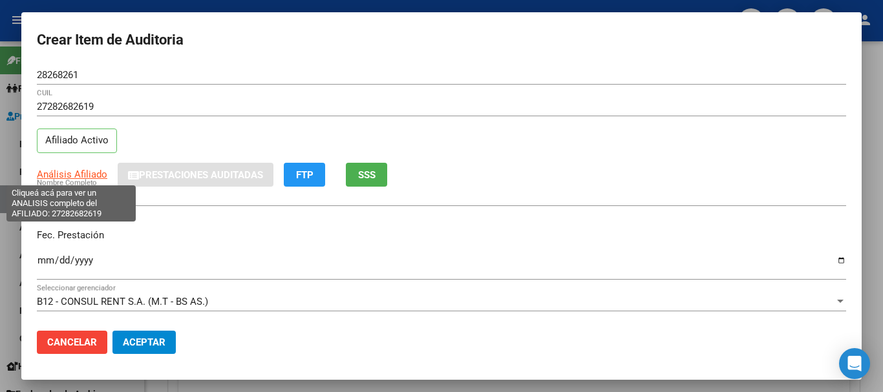
click at [70, 173] on span "Análisis Afiliado" at bounding box center [72, 175] width 70 height 12
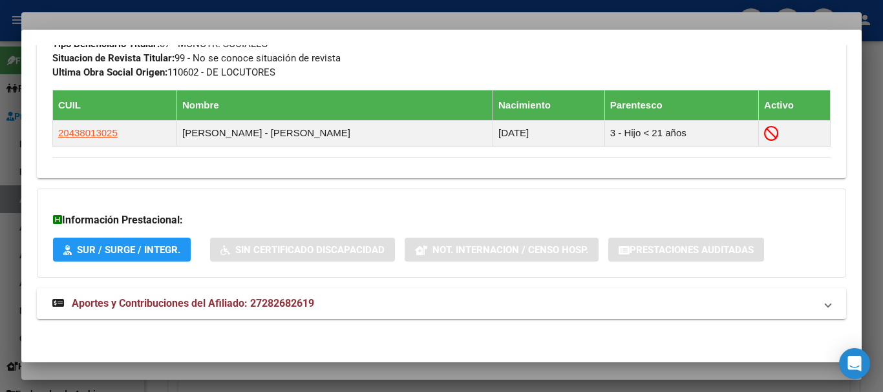
scroll to position [694, 0]
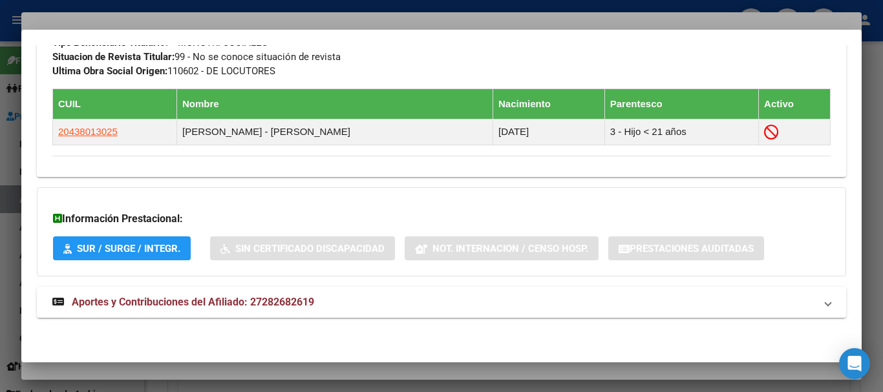
click at [286, 292] on mat-expansion-panel-header "Aportes y Contribuciones del Afiliado: 27282682619" at bounding box center [441, 302] width 809 height 31
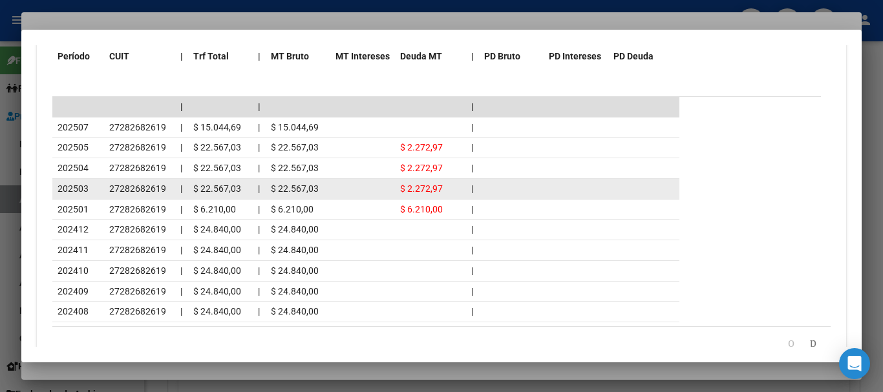
scroll to position [1211, 0]
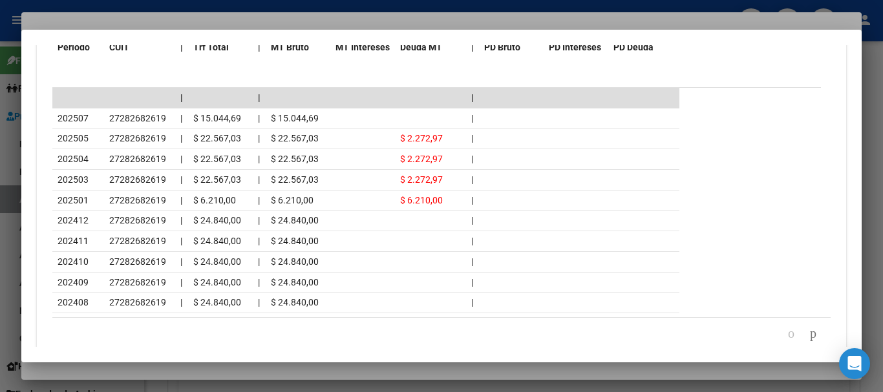
click at [207, 21] on div at bounding box center [441, 196] width 883 height 392
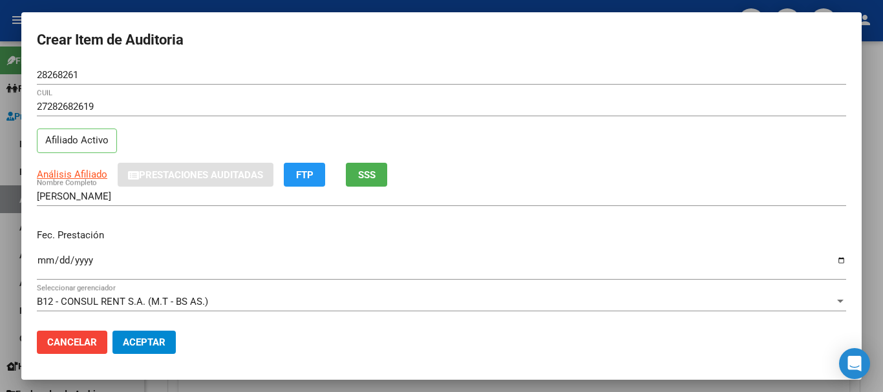
click at [637, 136] on div "27282682619 CUIL Afiliado Activo" at bounding box center [441, 130] width 809 height 66
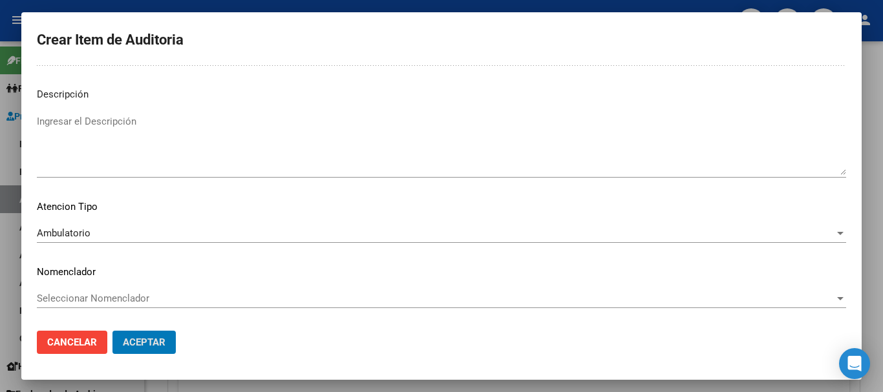
scroll to position [0, 0]
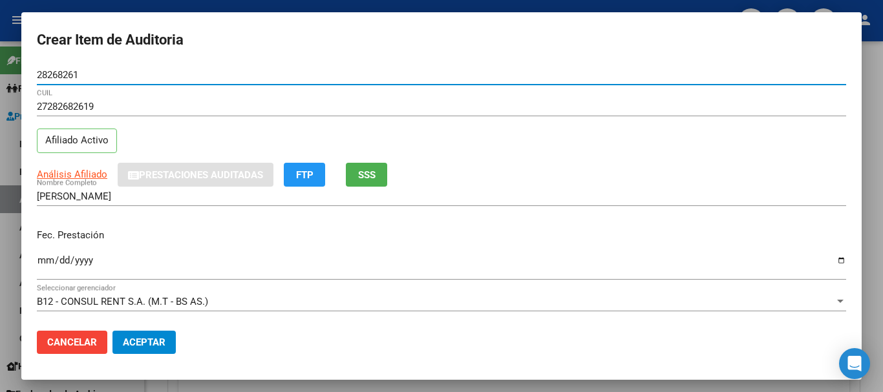
click at [112, 331] on button "Aceptar" at bounding box center [143, 342] width 63 height 23
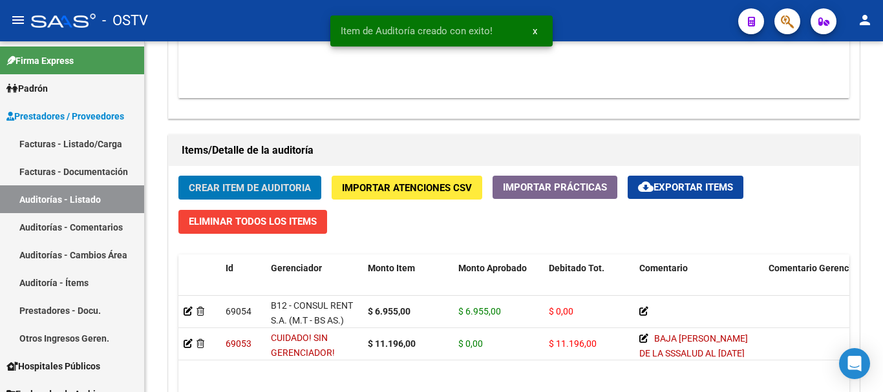
click at [178, 176] on button "Crear Item de Auditoria" at bounding box center [249, 188] width 143 height 24
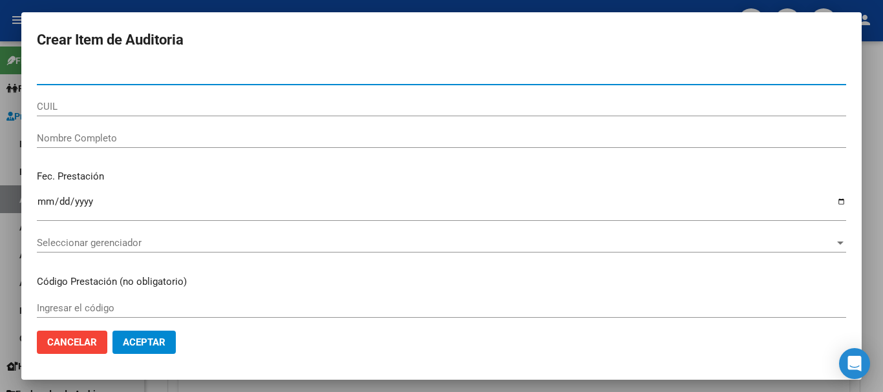
paste input "33596785"
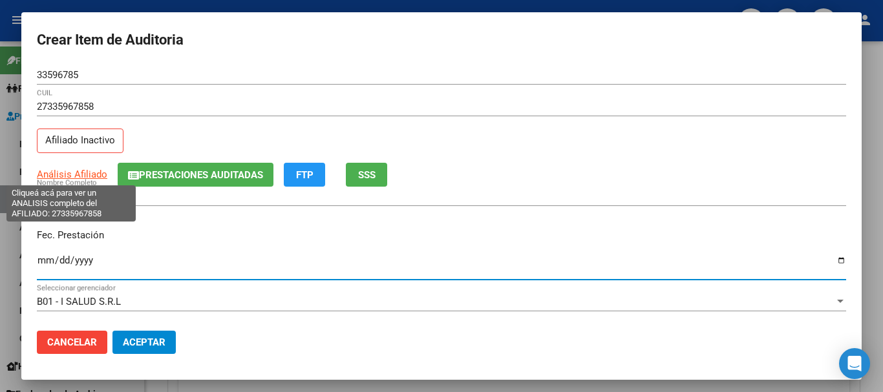
click at [98, 175] on span "Análisis Afiliado" at bounding box center [72, 175] width 70 height 12
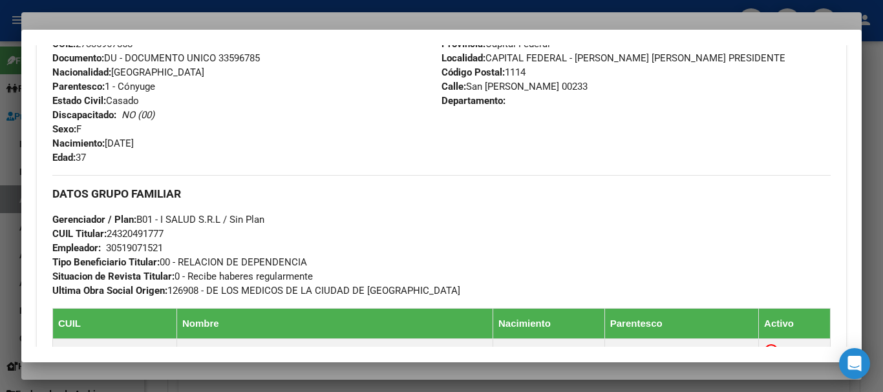
scroll to position [845, 0]
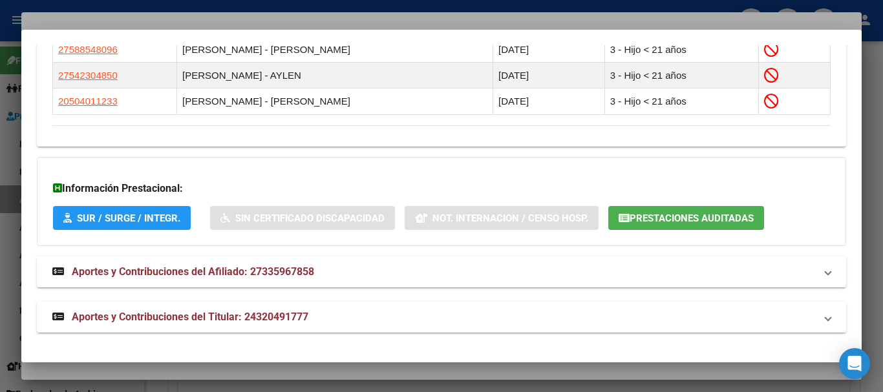
click at [275, 313] on span "Aportes y Contribuciones del Titular: 24320491777" at bounding box center [190, 317] width 237 height 12
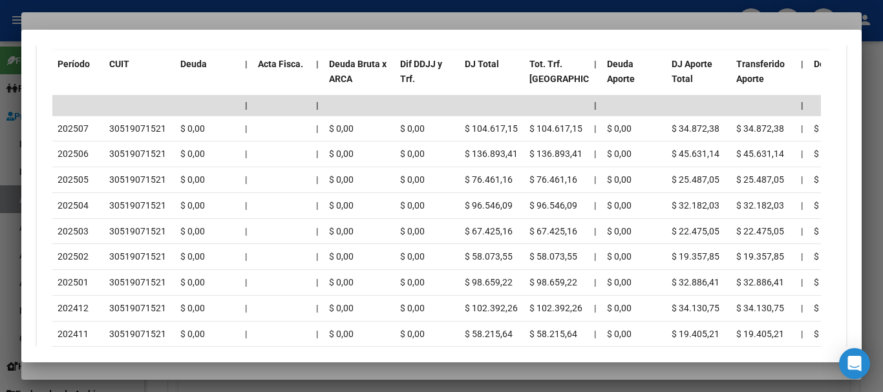
scroll to position [1405, 0]
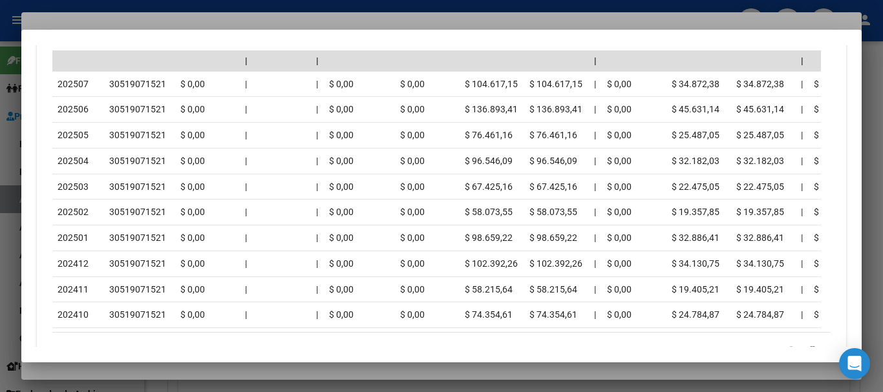
click at [182, 17] on div at bounding box center [441, 196] width 883 height 392
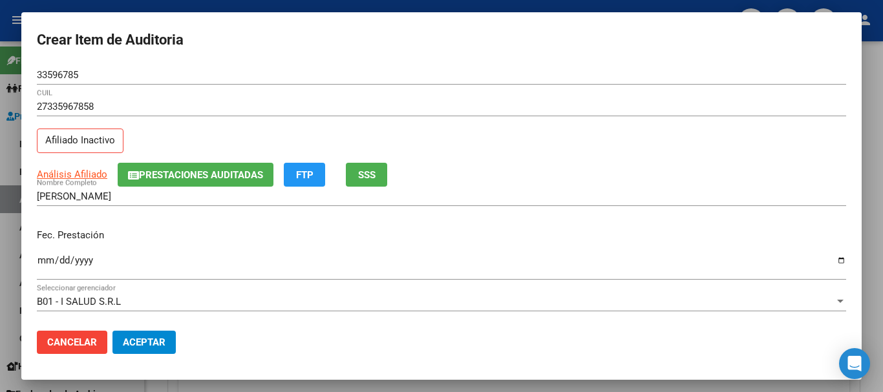
click at [432, 116] on div "27335967858 CUIL" at bounding box center [441, 106] width 809 height 19
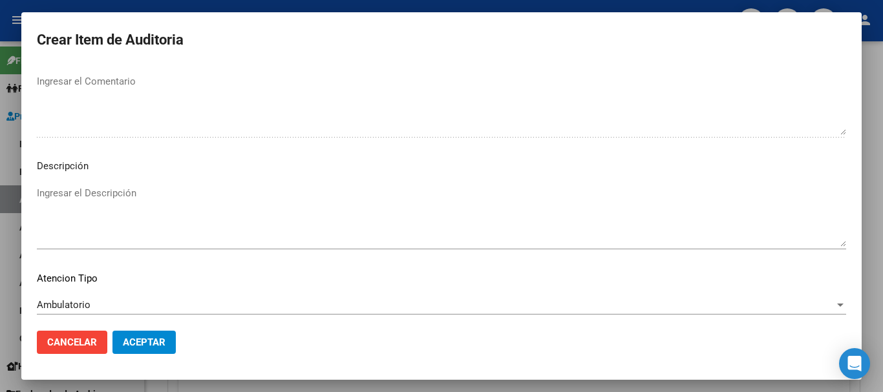
scroll to position [797, 0]
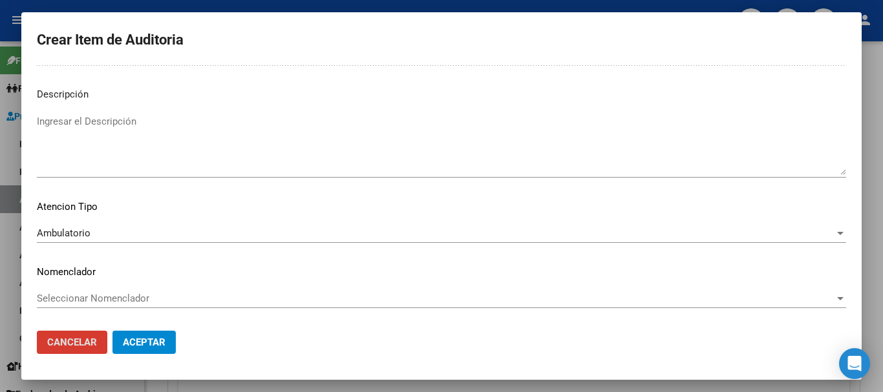
click at [112, 331] on button "Aceptar" at bounding box center [143, 342] width 63 height 23
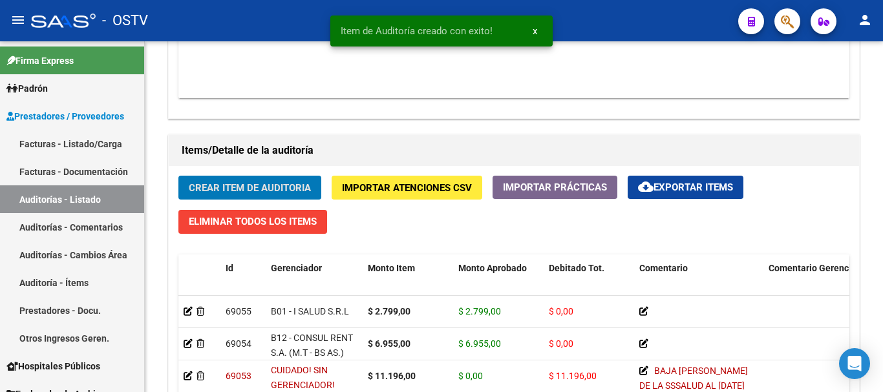
click at [178, 176] on button "Crear Item de Auditoria" at bounding box center [249, 188] width 143 height 24
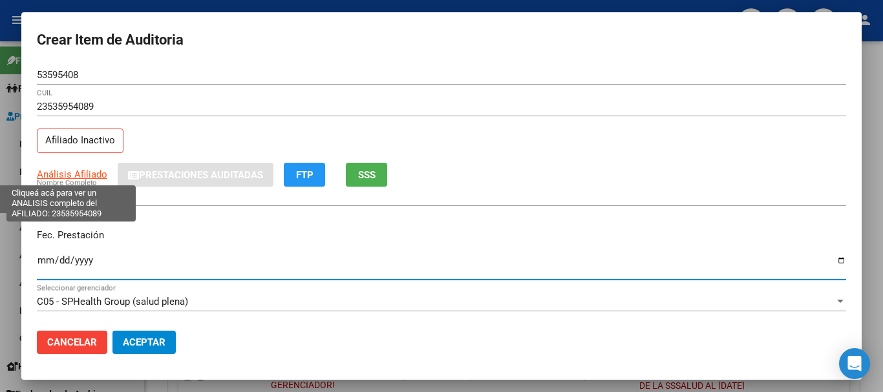
click at [53, 173] on span "Análisis Afiliado" at bounding box center [72, 175] width 70 height 12
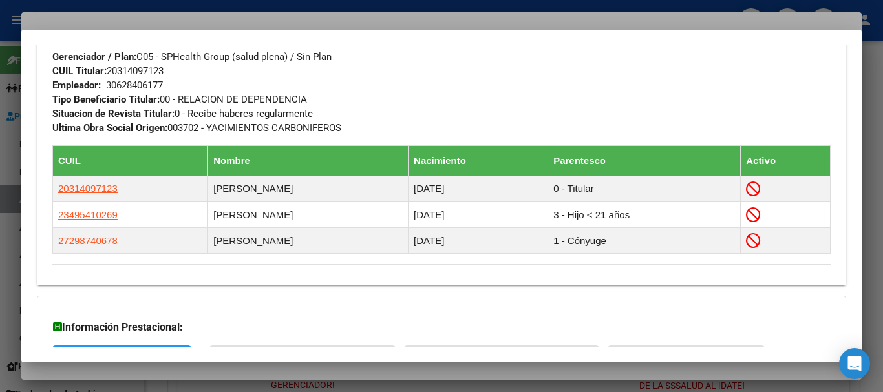
scroll to position [820, 0]
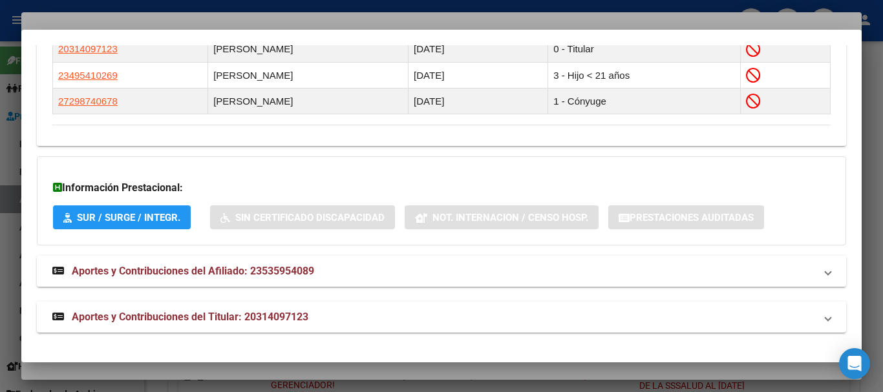
click at [269, 326] on mat-expansion-panel-header "Aportes y Contribuciones del Titular: 20314097123" at bounding box center [441, 317] width 809 height 31
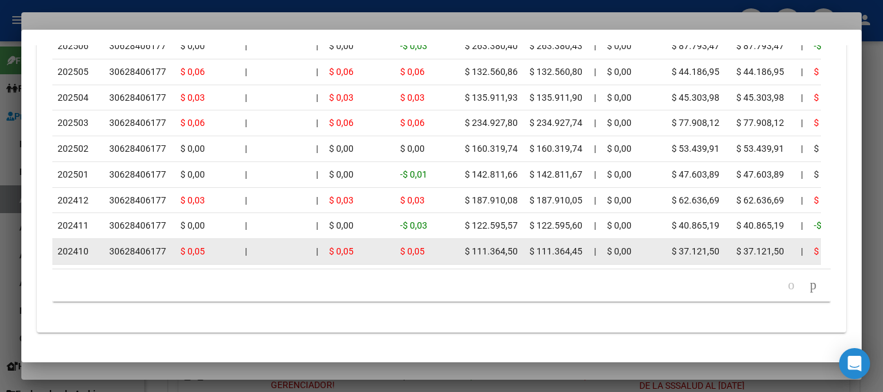
scroll to position [1457, 0]
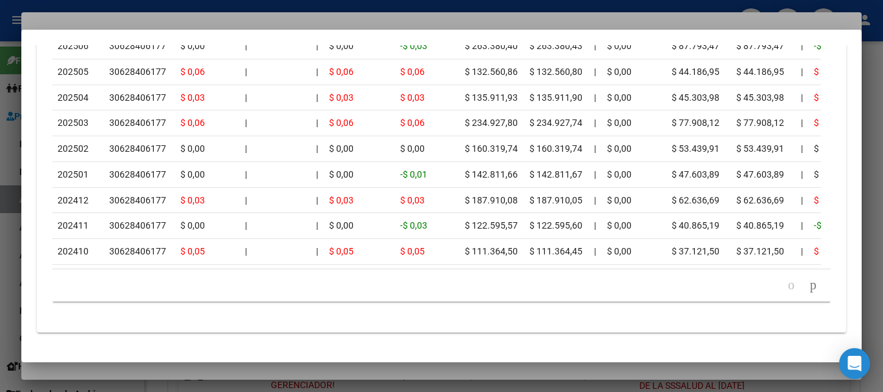
click at [297, 15] on div at bounding box center [441, 196] width 883 height 392
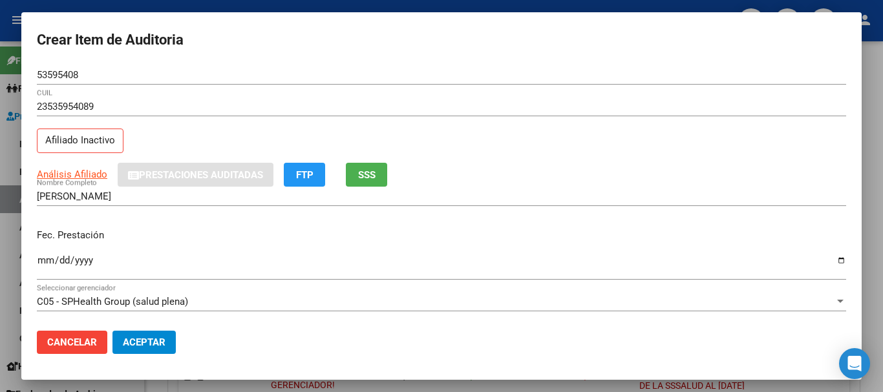
click at [537, 134] on div "23535954089 CUIL Afiliado Inactivo" at bounding box center [441, 130] width 809 height 66
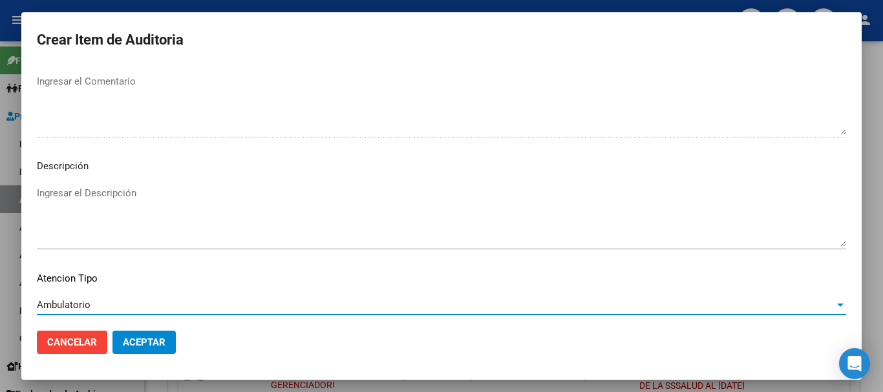
scroll to position [797, 0]
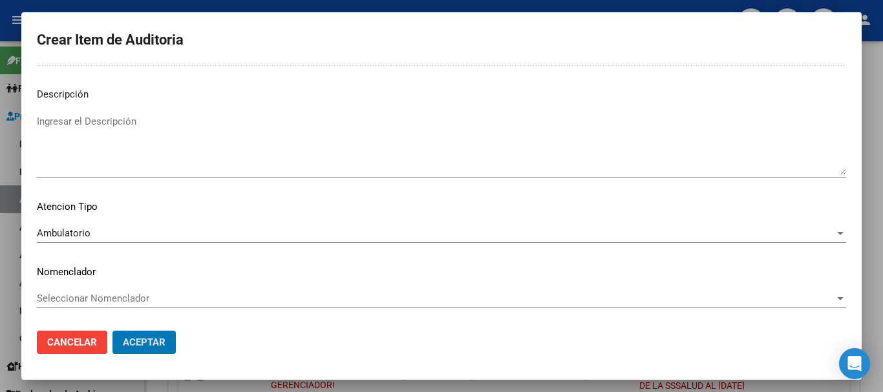
click at [112, 331] on button "Aceptar" at bounding box center [143, 342] width 63 height 23
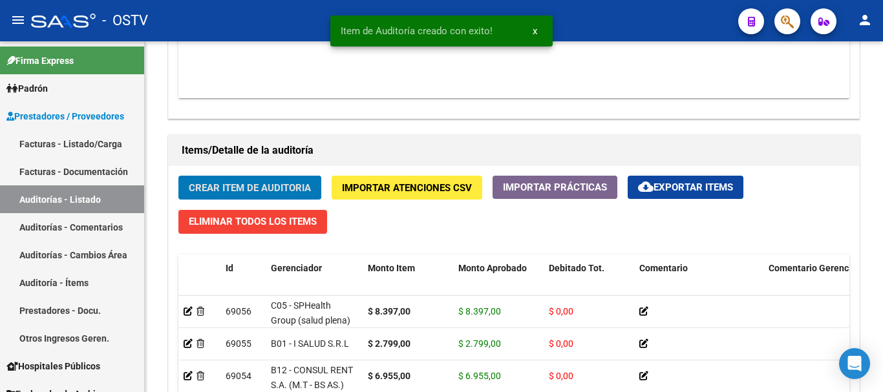
click at [178, 176] on button "Crear Item de Auditoria" at bounding box center [249, 188] width 143 height 24
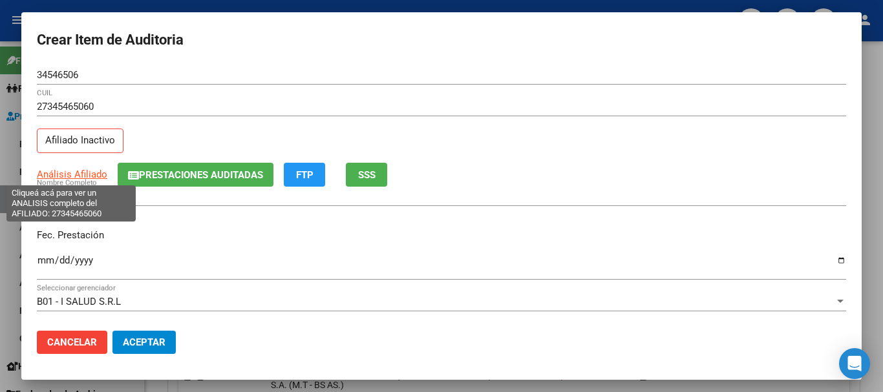
click at [86, 177] on span "Análisis Afiliado" at bounding box center [72, 175] width 70 height 12
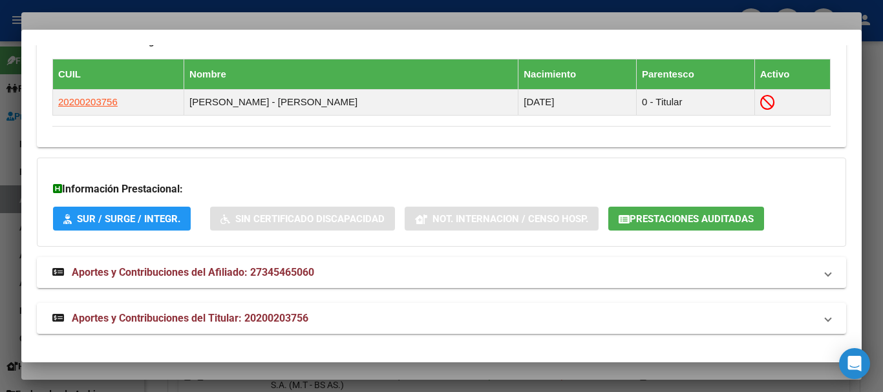
scroll to position [768, 0]
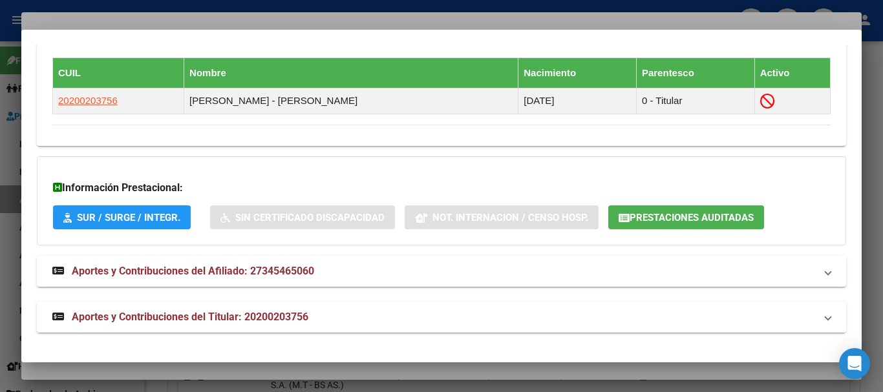
click at [290, 328] on mat-expansion-panel-header "Aportes y Contribuciones del Titular: 20200203756" at bounding box center [441, 317] width 809 height 31
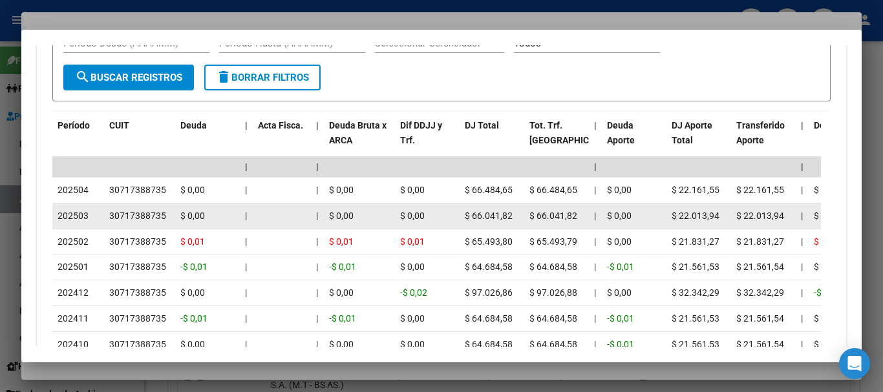
scroll to position [1275, 0]
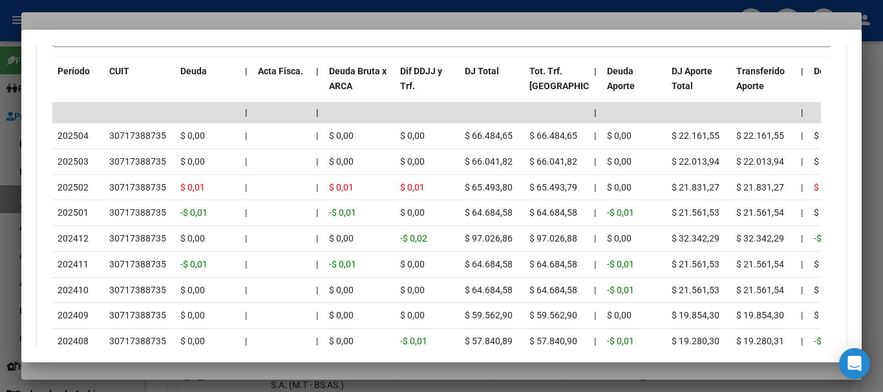
click at [182, 15] on div at bounding box center [441, 196] width 883 height 392
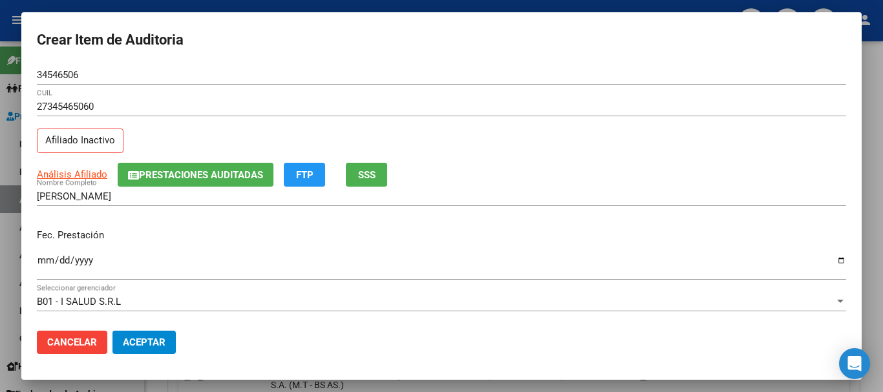
click at [548, 123] on div "27345465060 CUIL" at bounding box center [441, 113] width 809 height 32
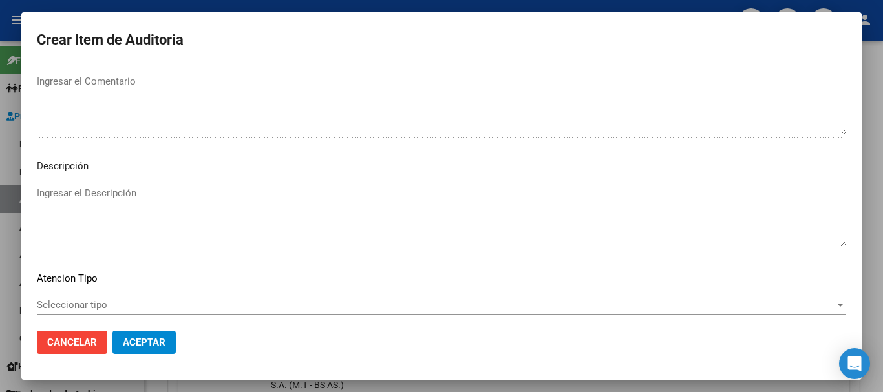
scroll to position [797, 0]
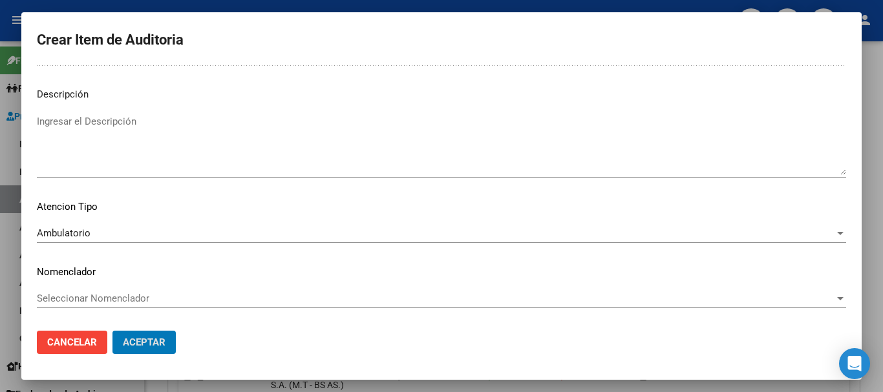
click at [112, 331] on button "Aceptar" at bounding box center [143, 342] width 63 height 23
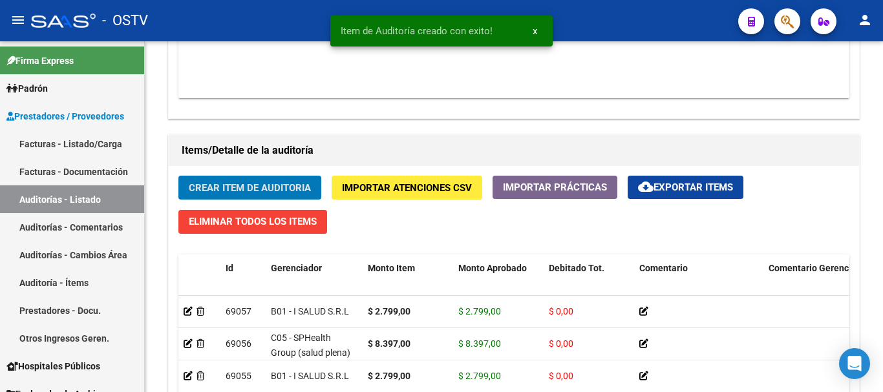
click at [178, 176] on button "Crear Item de Auditoria" at bounding box center [249, 188] width 143 height 24
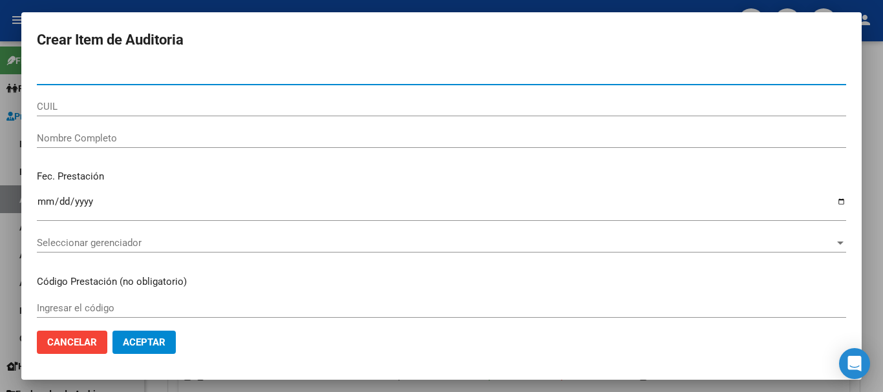
paste input "70024599"
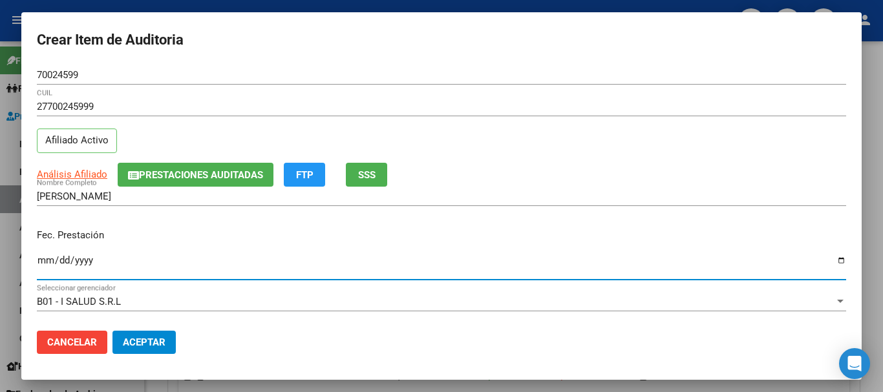
click at [82, 167] on div "Análisis Afiliado Prestaciones Auditadas FTP SSS" at bounding box center [441, 175] width 809 height 24
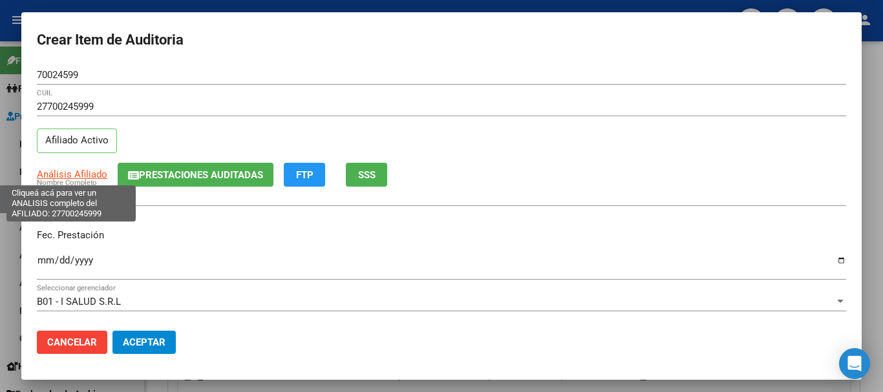
click at [89, 175] on span "Análisis Afiliado" at bounding box center [72, 175] width 70 height 12
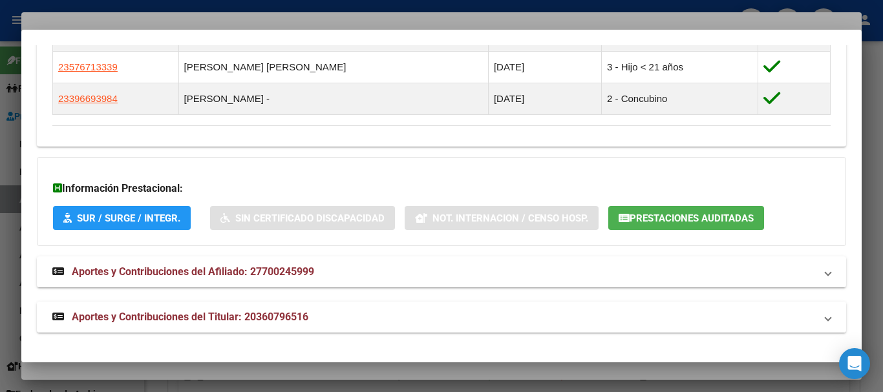
drag, startPoint x: 240, startPoint y: 318, endPoint x: 248, endPoint y: 319, distance: 7.8
click at [241, 319] on span "Aportes y Contribuciones del Titular: 20360796516" at bounding box center [190, 317] width 237 height 12
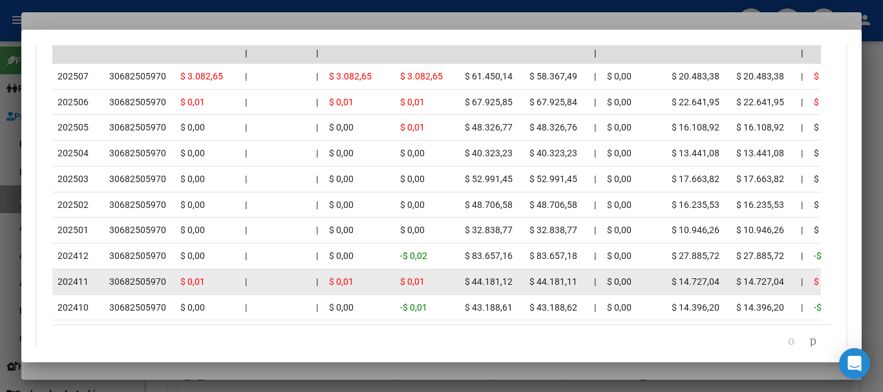
scroll to position [1367, 0]
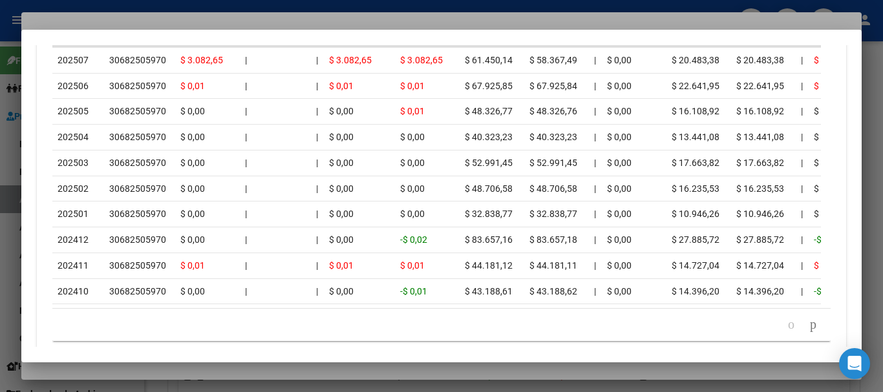
click at [189, 23] on div at bounding box center [441, 196] width 883 height 392
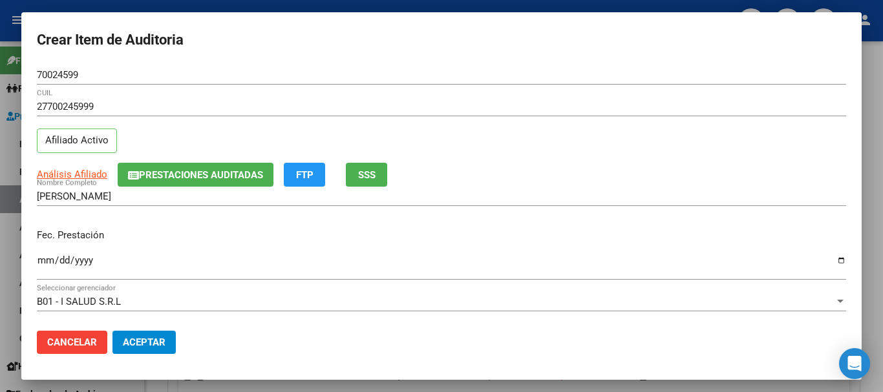
click at [514, 116] on div "27700245999 CUIL" at bounding box center [441, 113] width 809 height 32
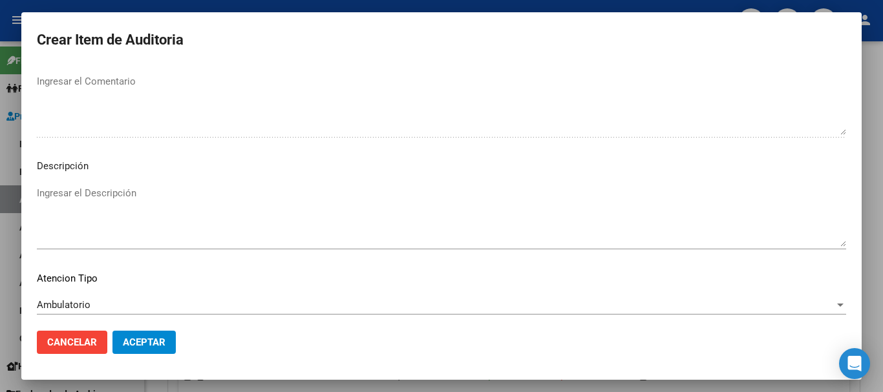
scroll to position [797, 0]
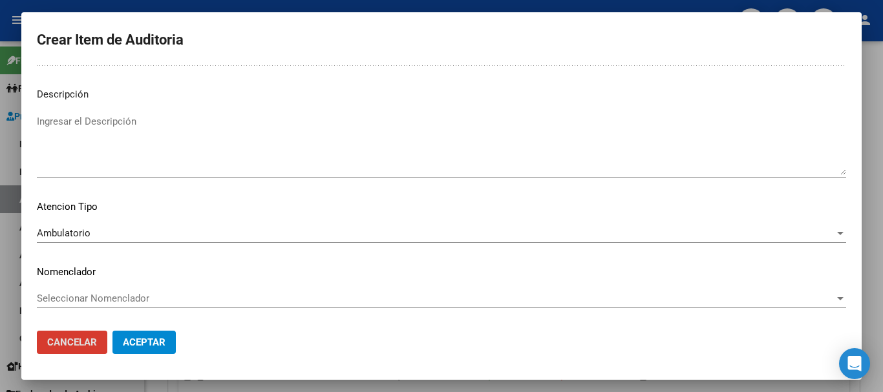
click at [112, 331] on button "Aceptar" at bounding box center [143, 342] width 63 height 23
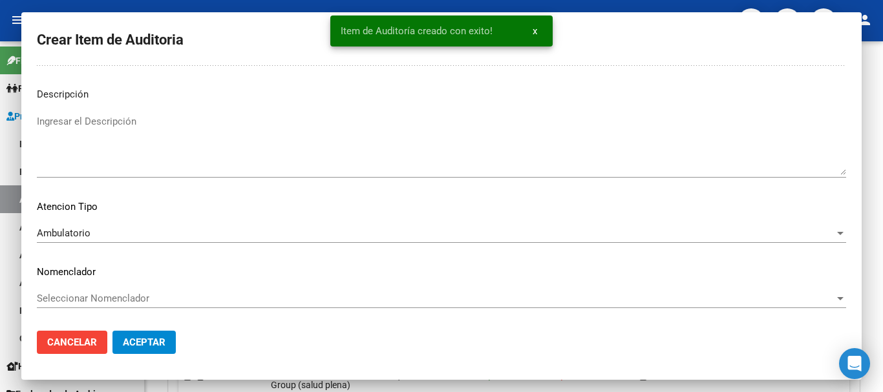
click at [178, 176] on button "Crear Item de Auditoria" at bounding box center [249, 188] width 143 height 24
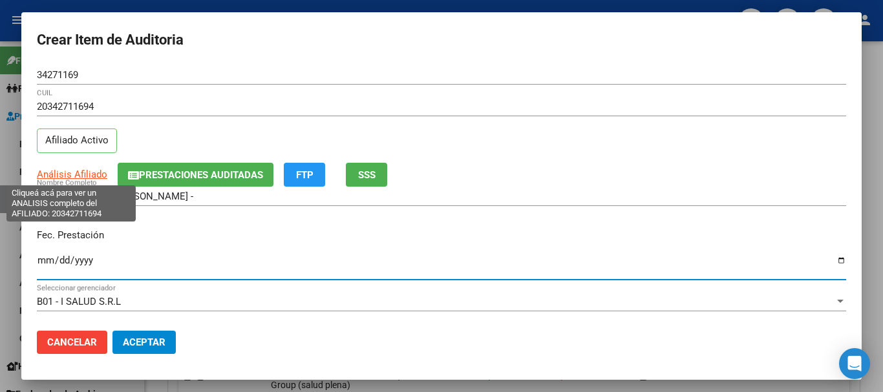
click at [65, 170] on span "Análisis Afiliado" at bounding box center [72, 175] width 70 height 12
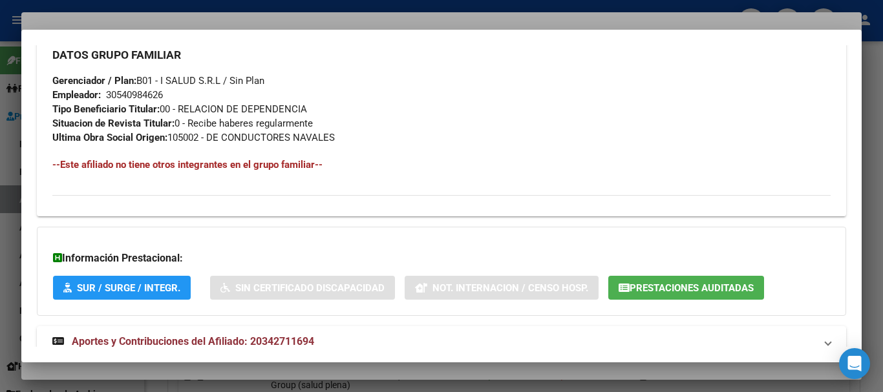
scroll to position [666, 0]
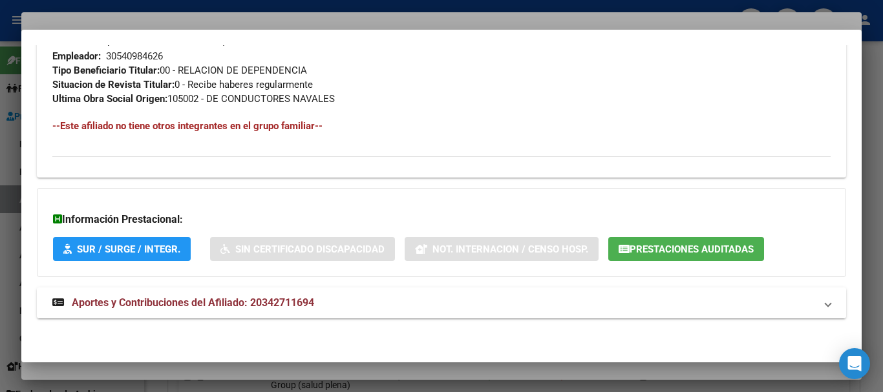
click at [326, 307] on mat-panel-title "Aportes y Contribuciones del Afiliado: 20342711694" at bounding box center [433, 303] width 763 height 16
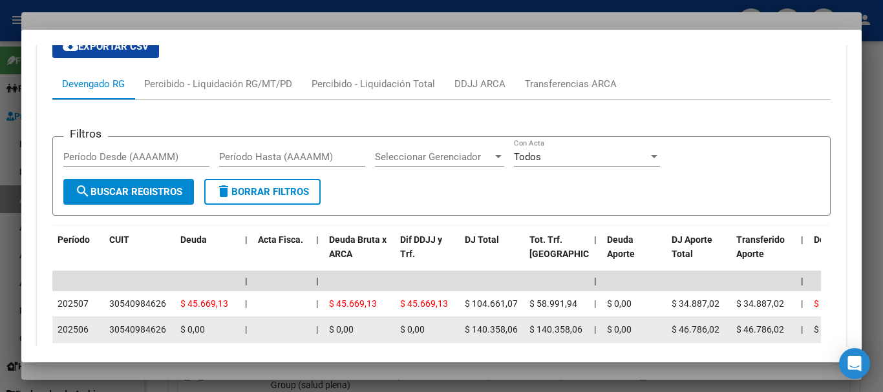
scroll to position [1121, 0]
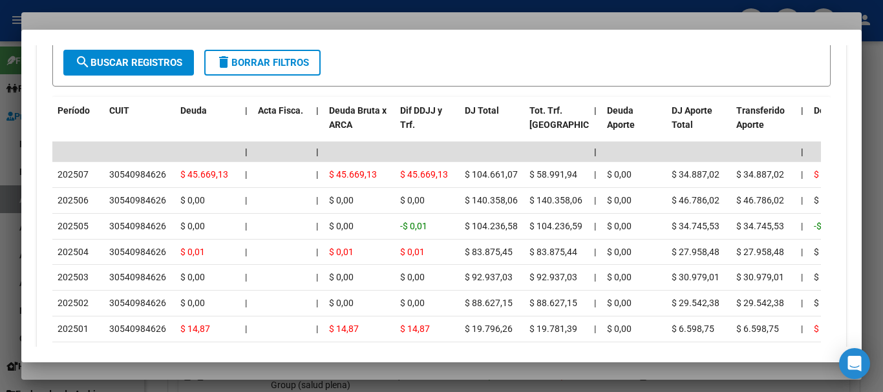
click at [210, 16] on div at bounding box center [441, 196] width 883 height 392
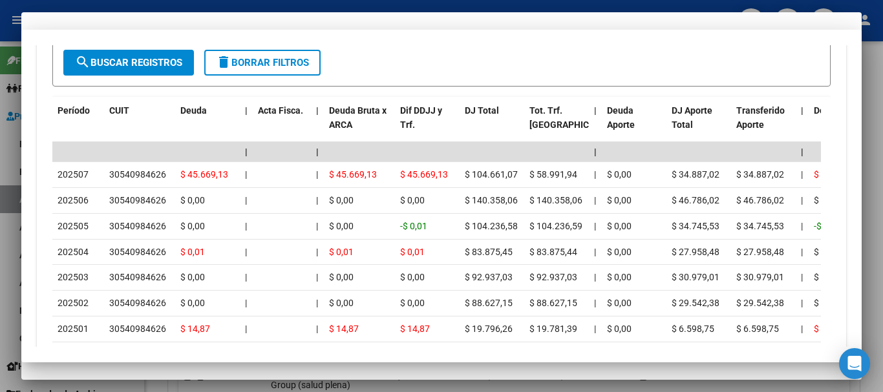
click at [568, 112] on div "20342711694 CUIL" at bounding box center [441, 106] width 809 height 19
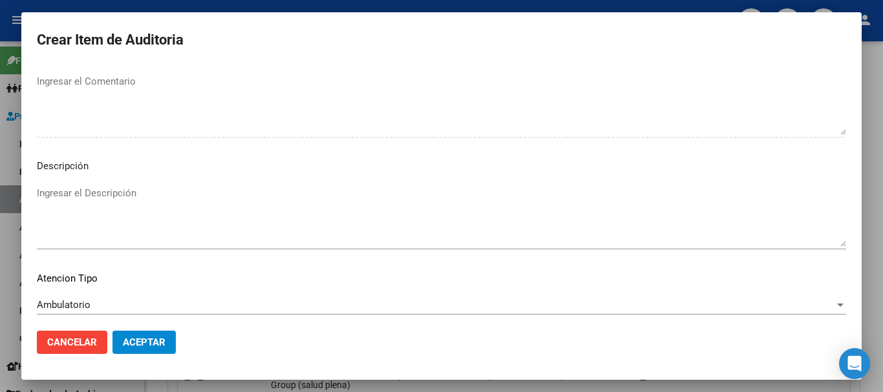
scroll to position [797, 0]
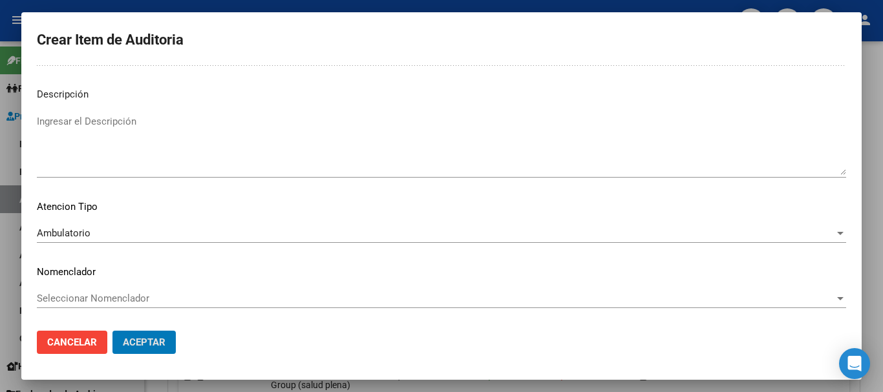
click at [112, 331] on button "Aceptar" at bounding box center [143, 342] width 63 height 23
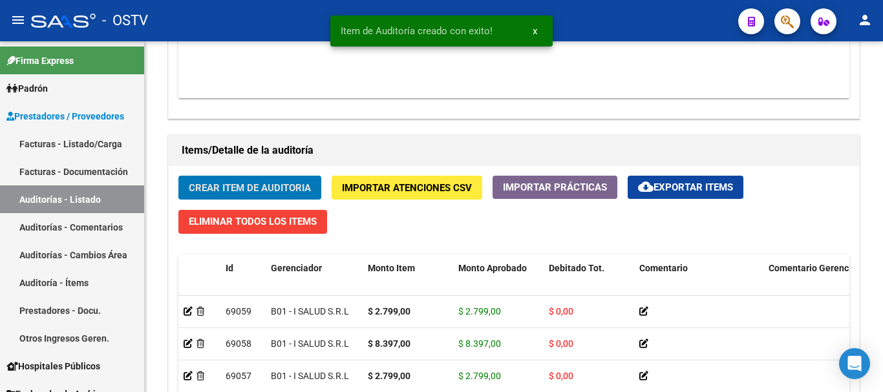
click at [178, 176] on button "Crear Item de Auditoria" at bounding box center [249, 188] width 143 height 24
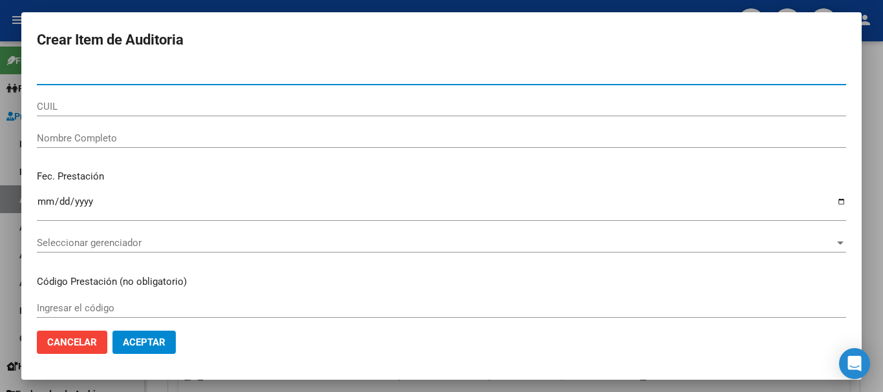
paste input "24152057"
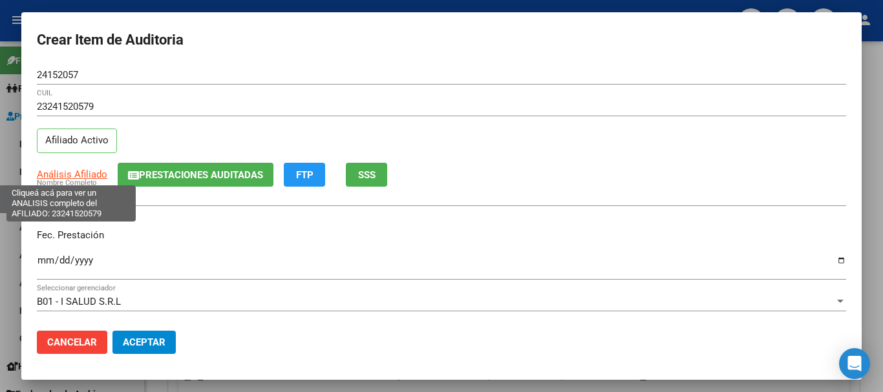
click at [83, 172] on span "Análisis Afiliado" at bounding box center [72, 175] width 70 height 12
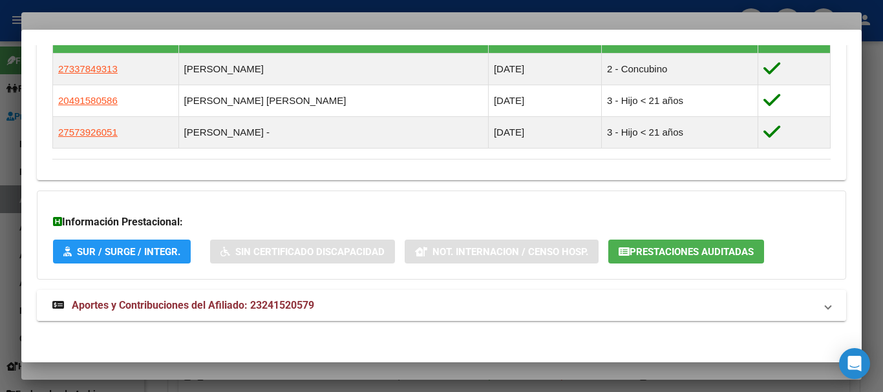
scroll to position [777, 0]
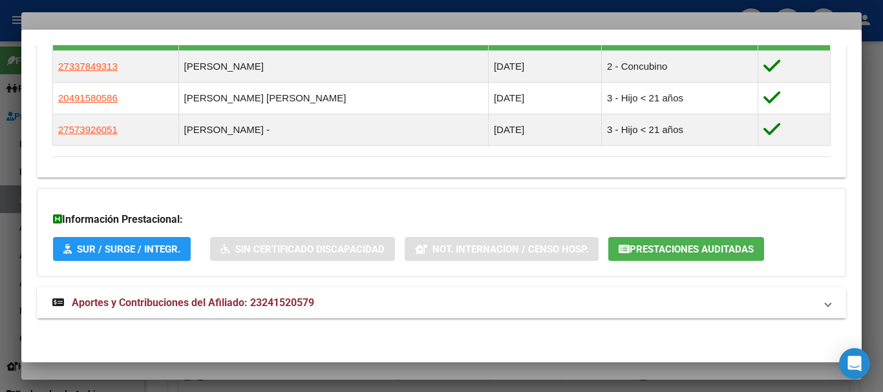
click at [297, 301] on span "Aportes y Contribuciones del Afiliado: 23241520579" at bounding box center [193, 303] width 242 height 12
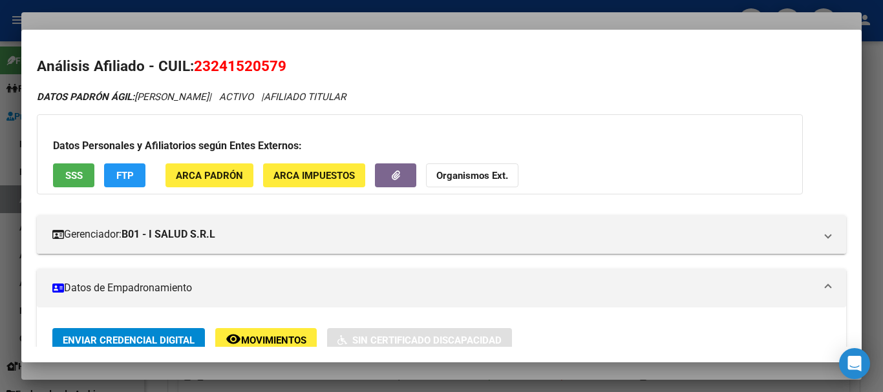
scroll to position [0, 0]
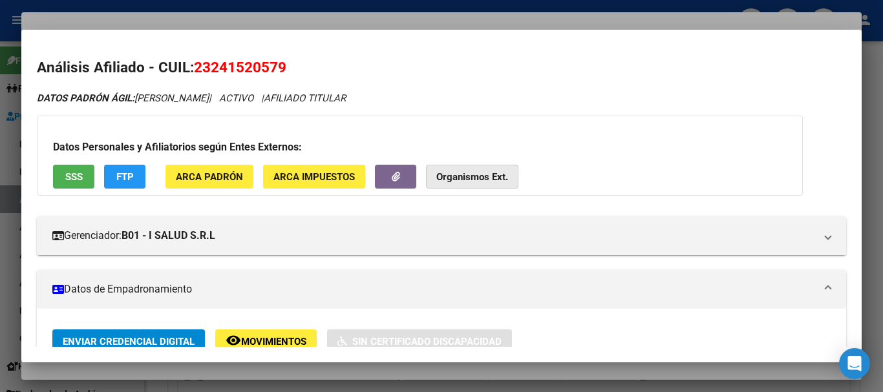
click at [482, 173] on strong "Organismos Ext." at bounding box center [472, 177] width 72 height 12
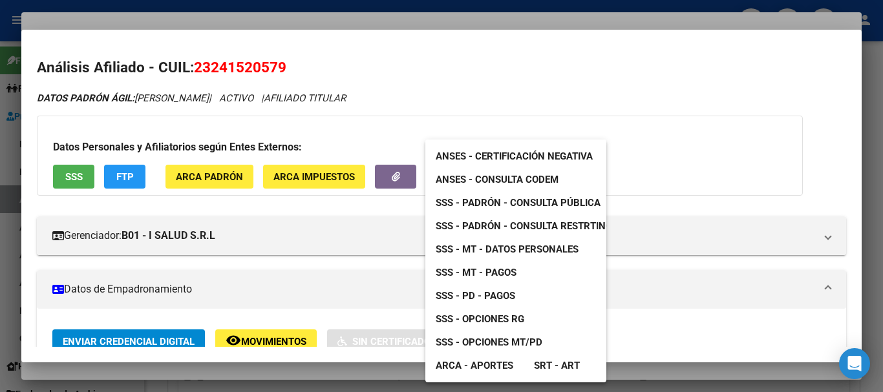
click at [533, 200] on span "SSS - Padrón - Consulta Pública" at bounding box center [518, 203] width 165 height 12
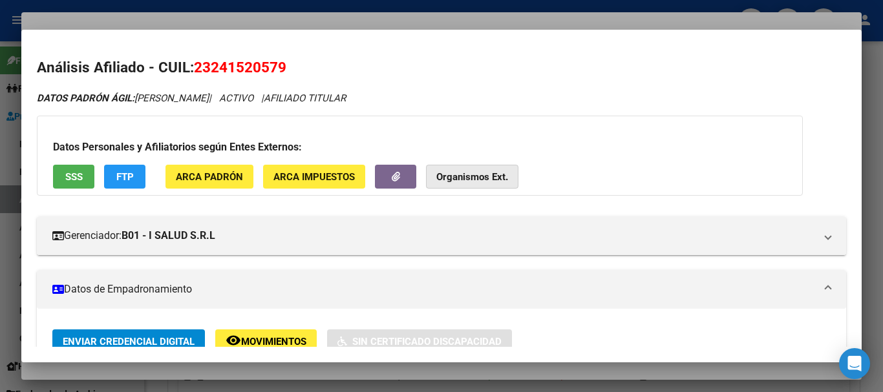
click at [479, 176] on strong "Organismos Ext." at bounding box center [472, 177] width 72 height 12
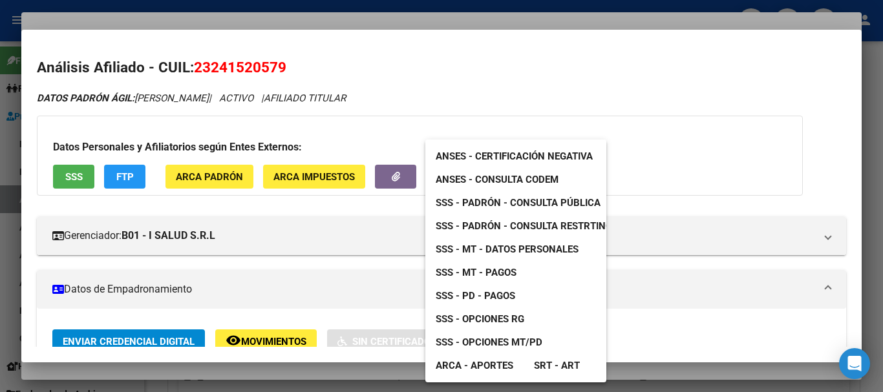
click at [128, 174] on div at bounding box center [441, 196] width 883 height 392
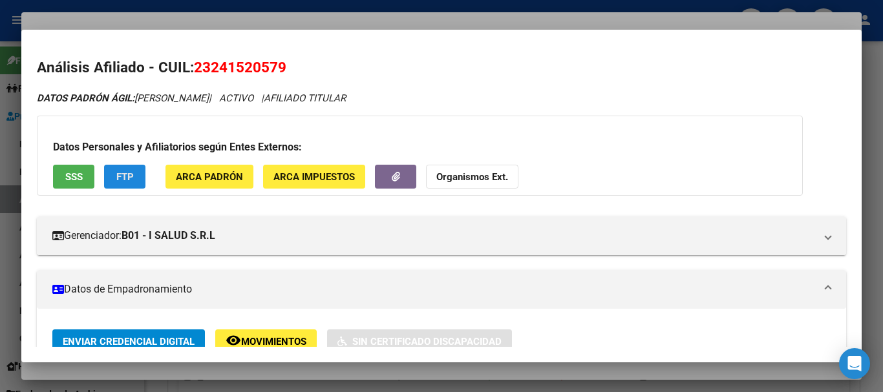
click at [129, 174] on span "FTP" at bounding box center [124, 177] width 17 height 12
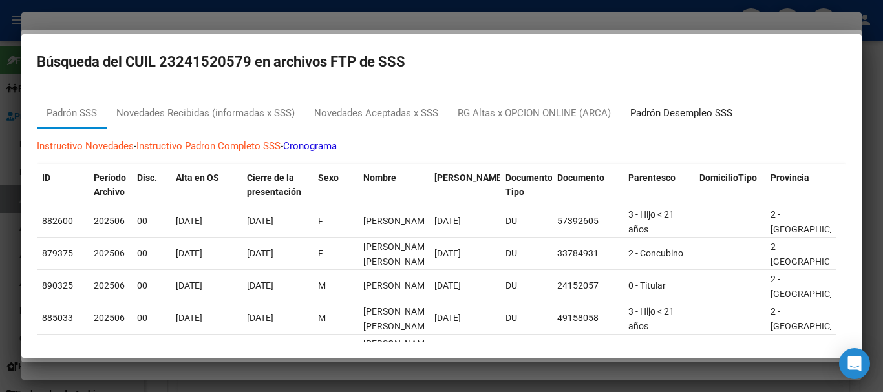
click at [666, 112] on div "Padrón Desempleo SSS" at bounding box center [681, 113] width 102 height 15
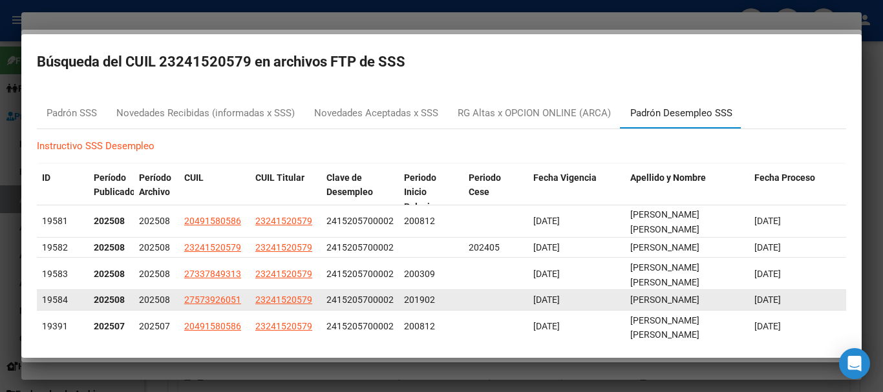
scroll to position [151, 0]
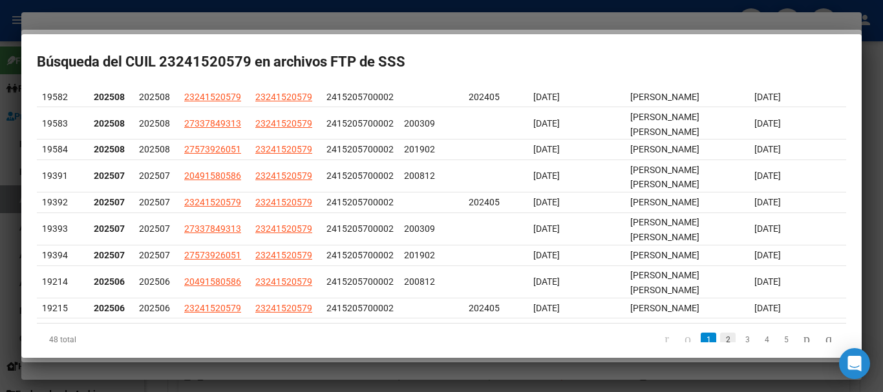
click at [720, 333] on link "2" at bounding box center [728, 340] width 16 height 14
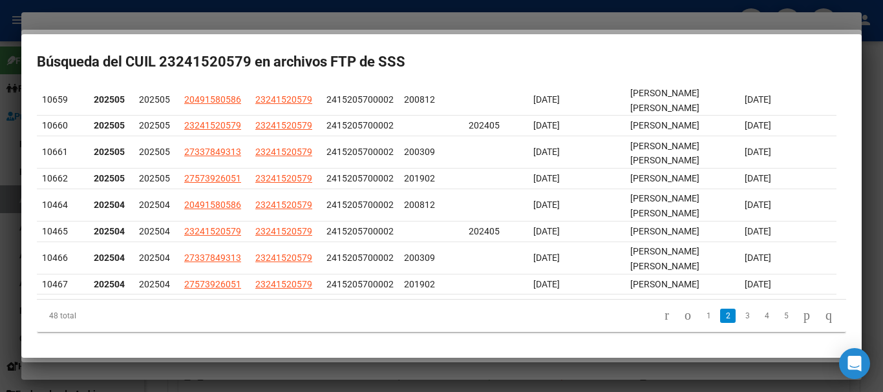
scroll to position [233, 0]
click at [739, 319] on link "3" at bounding box center [747, 316] width 16 height 14
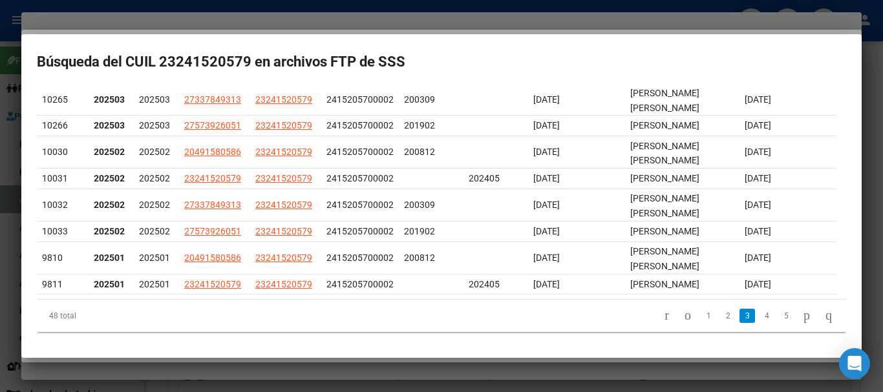
click at [375, 22] on div at bounding box center [441, 196] width 883 height 392
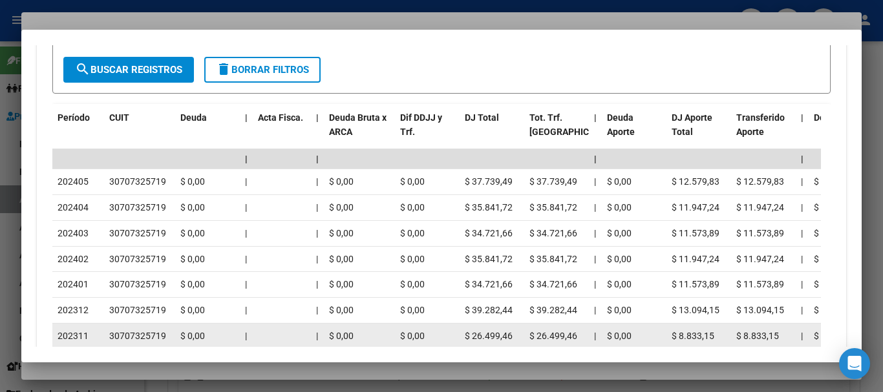
scroll to position [1337, 0]
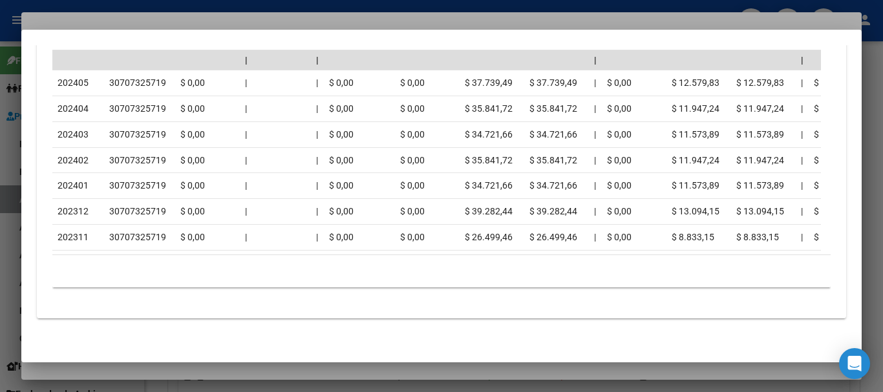
click at [206, 14] on div at bounding box center [441, 196] width 883 height 392
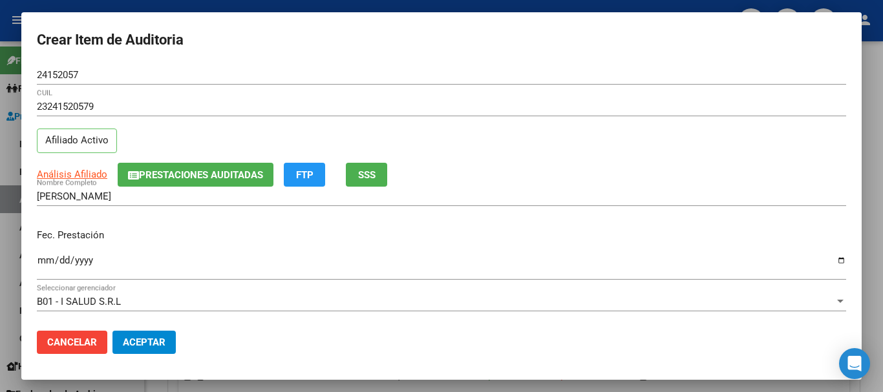
click at [348, 52] on h2 "Crear Item de Auditoria" at bounding box center [441, 40] width 809 height 25
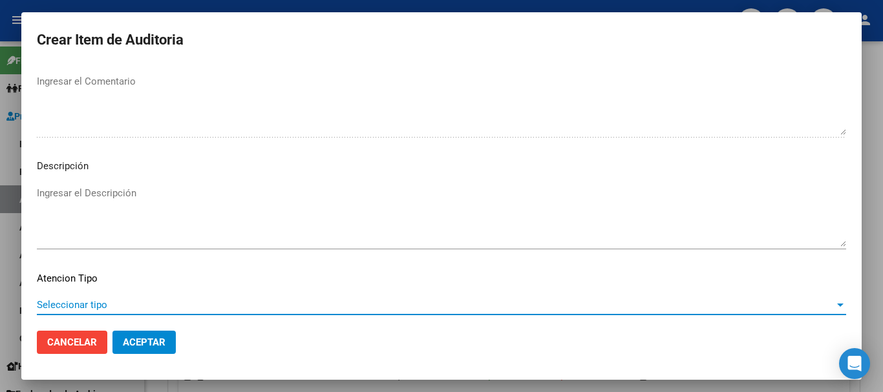
scroll to position [797, 0]
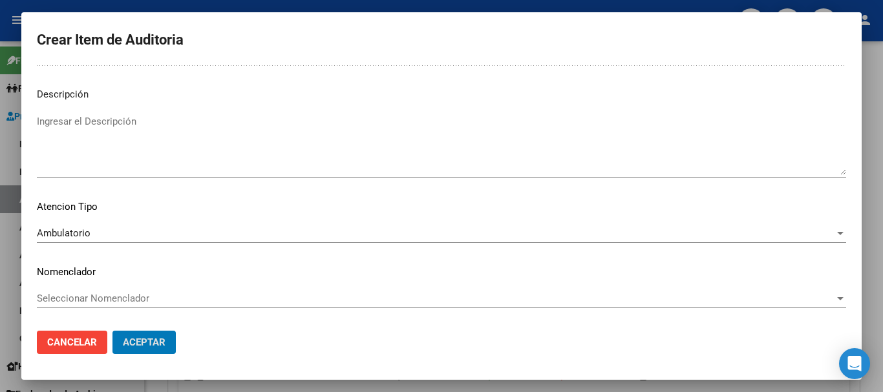
click at [112, 331] on button "Aceptar" at bounding box center [143, 342] width 63 height 23
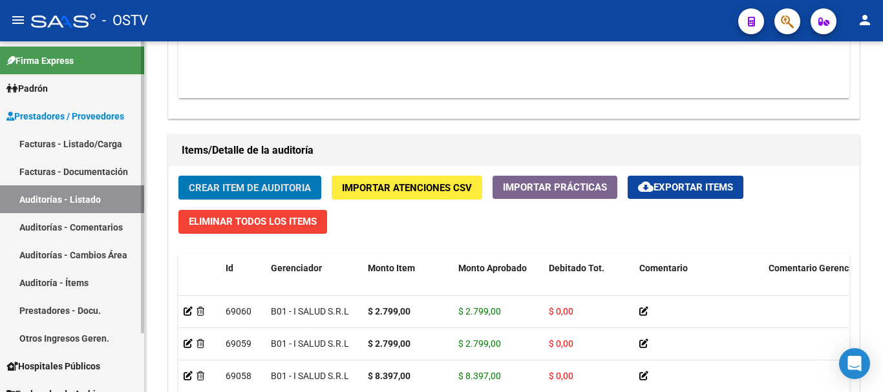
click at [178, 176] on button "Crear Item de Auditoria" at bounding box center [249, 188] width 143 height 24
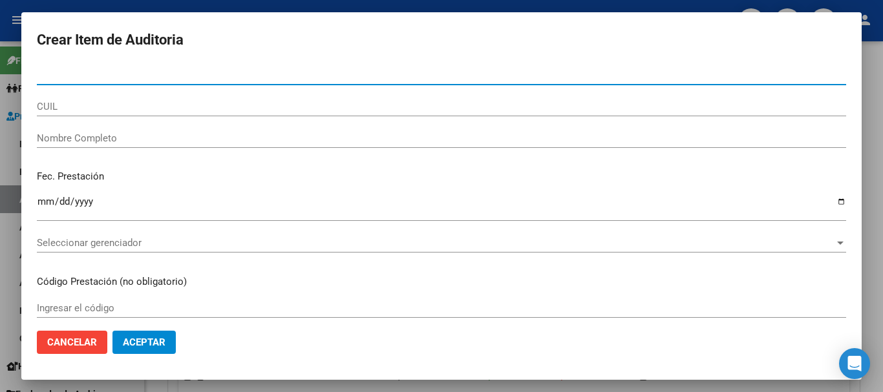
paste input "37859321"
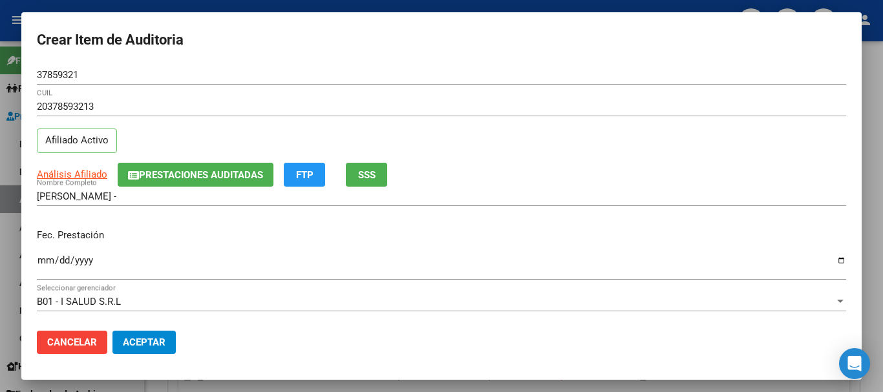
drag, startPoint x: 73, startPoint y: 165, endPoint x: 67, endPoint y: 176, distance: 13.3
click at [69, 170] on div "Análisis Afiliado Prestaciones Auditadas FTP SSS" at bounding box center [441, 175] width 809 height 24
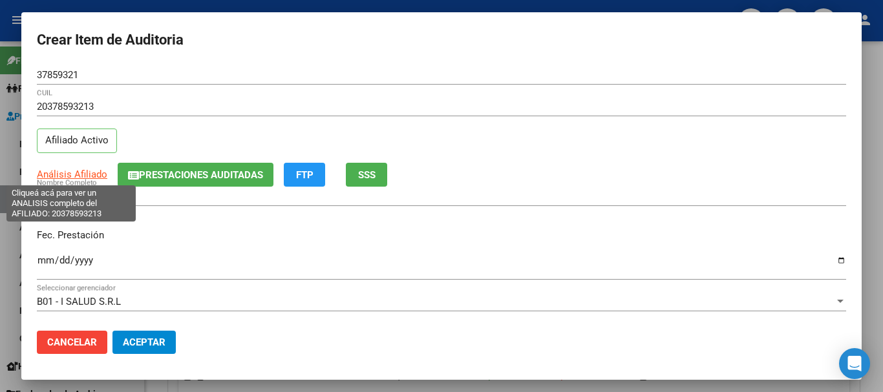
click at [67, 176] on span "Análisis Afiliado" at bounding box center [72, 175] width 70 height 12
copy span "Análisis"
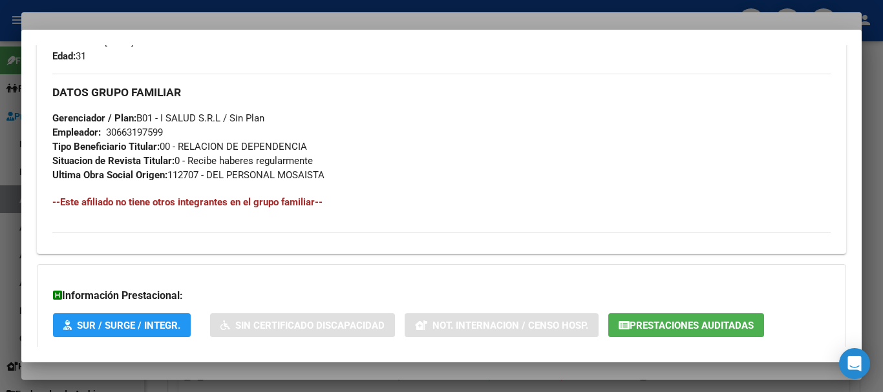
scroll to position [666, 0]
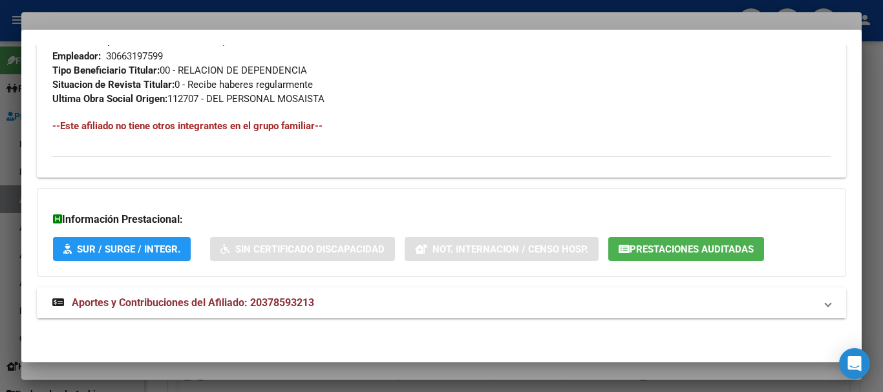
click at [327, 301] on mat-panel-title "Aportes y Contribuciones del Afiliado: 20378593213" at bounding box center [433, 303] width 763 height 16
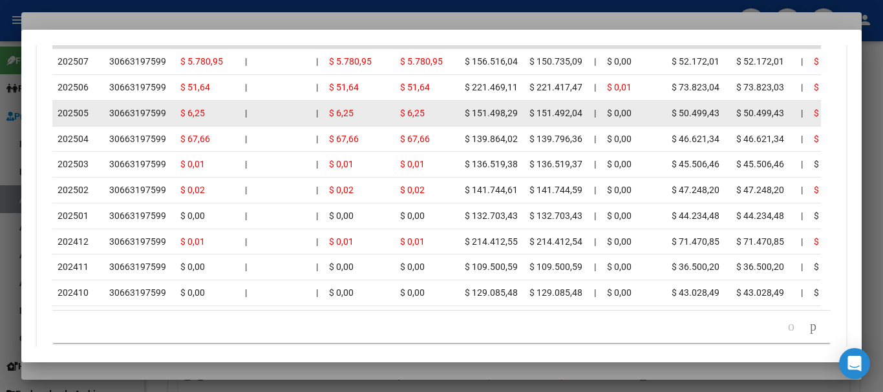
scroll to position [1248, 0]
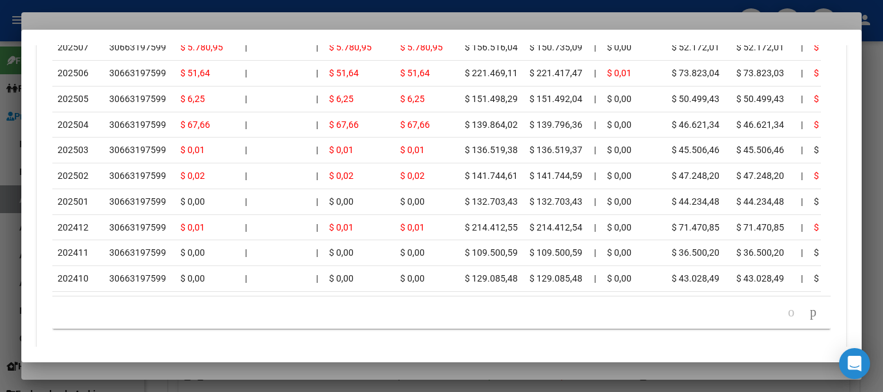
click at [218, 20] on div at bounding box center [441, 196] width 883 height 392
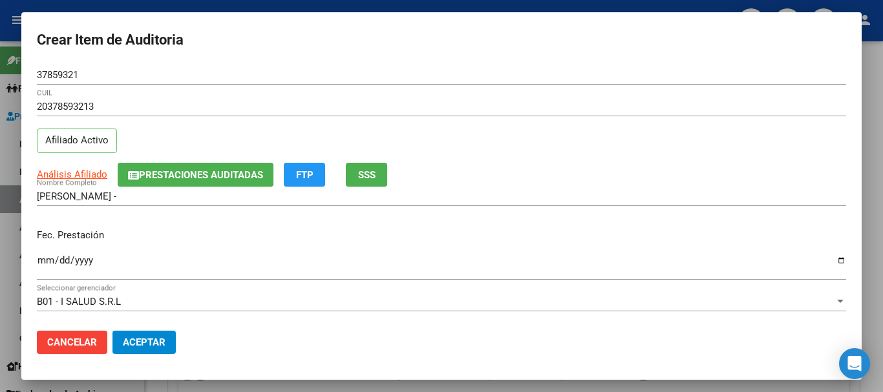
click at [542, 92] on div "37859321 Nro Documento" at bounding box center [441, 81] width 809 height 32
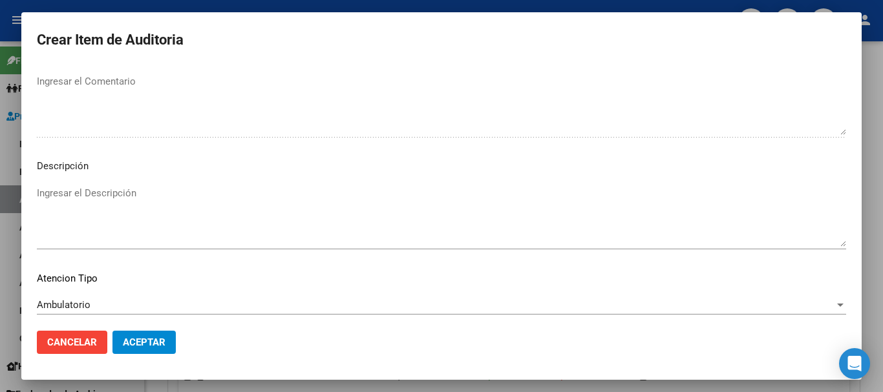
scroll to position [797, 0]
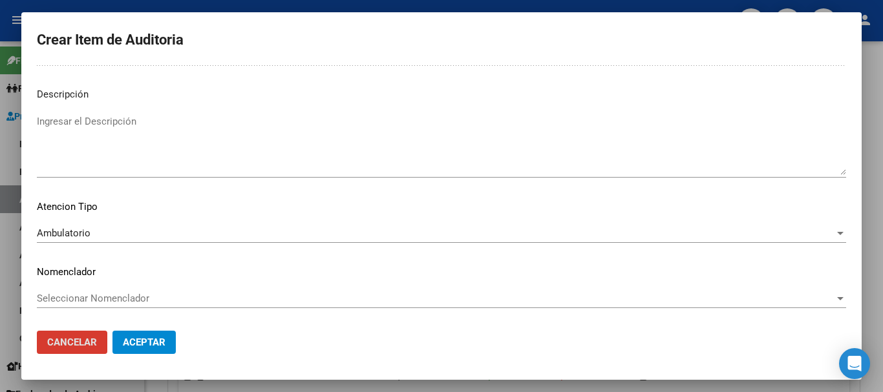
click at [112, 331] on button "Aceptar" at bounding box center [143, 342] width 63 height 23
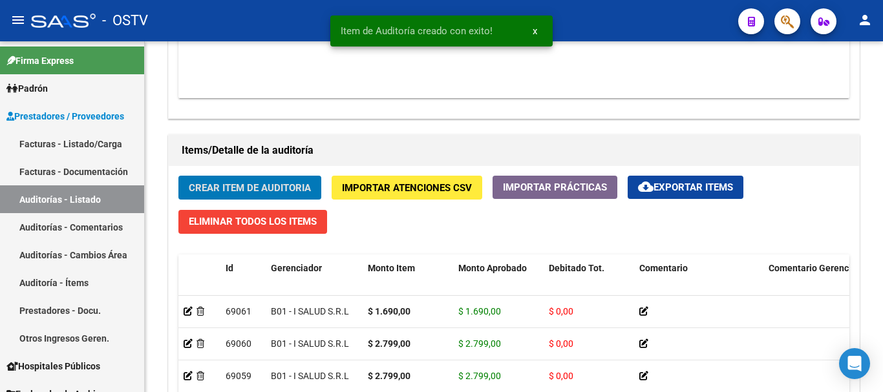
click at [178, 176] on button "Crear Item de Auditoria" at bounding box center [249, 188] width 143 height 24
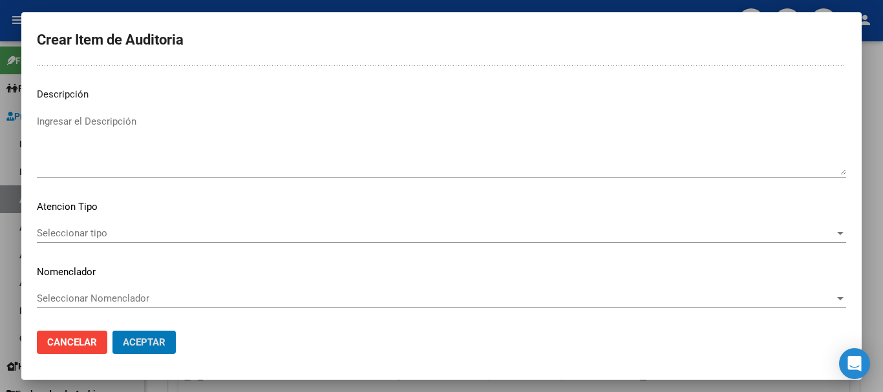
click at [112, 331] on button "Aceptar" at bounding box center [143, 342] width 63 height 23
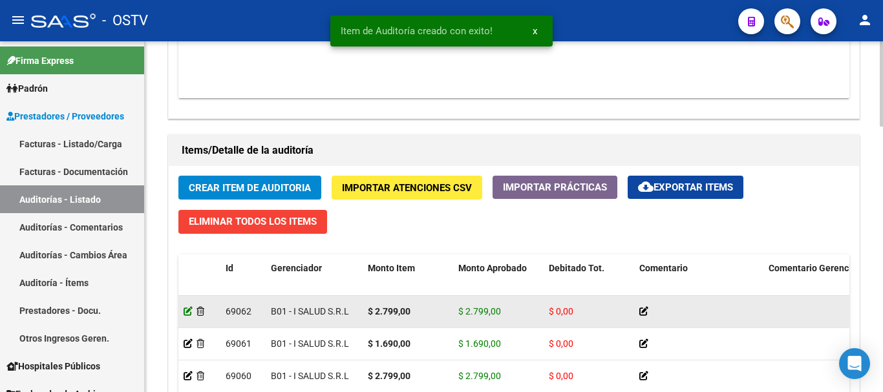
click at [188, 308] on icon at bounding box center [188, 311] width 9 height 9
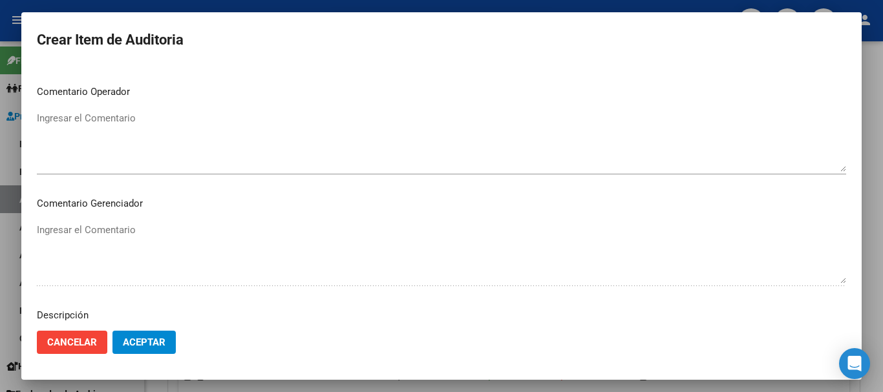
scroll to position [773, 0]
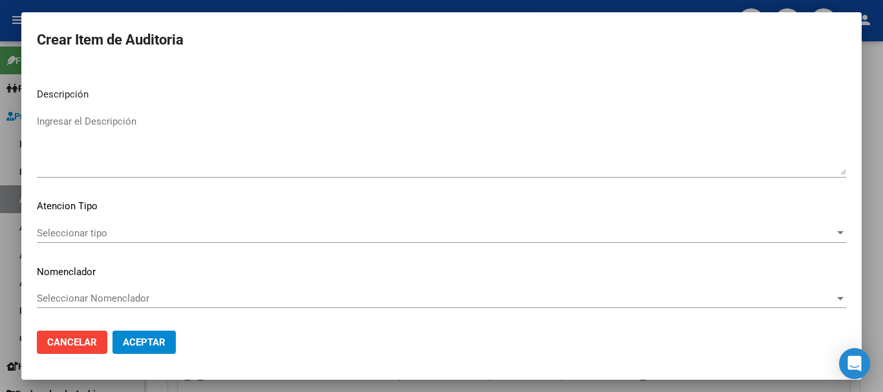
click at [139, 225] on div "Seleccionar tipo Seleccionar tipo" at bounding box center [441, 233] width 809 height 19
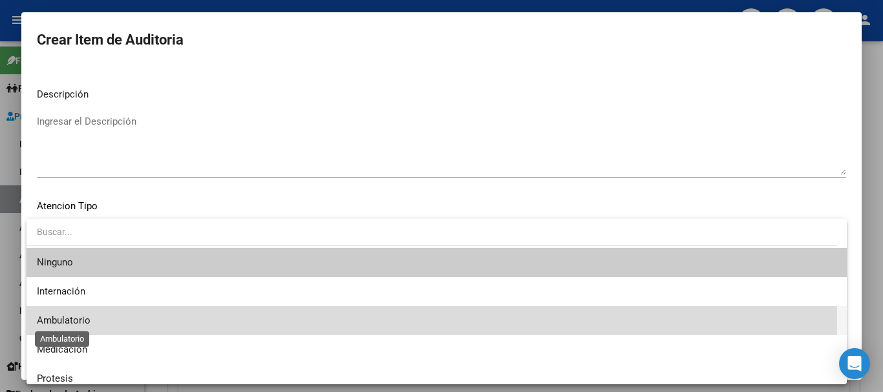
click at [81, 320] on span "Ambulatorio" at bounding box center [64, 321] width 54 height 12
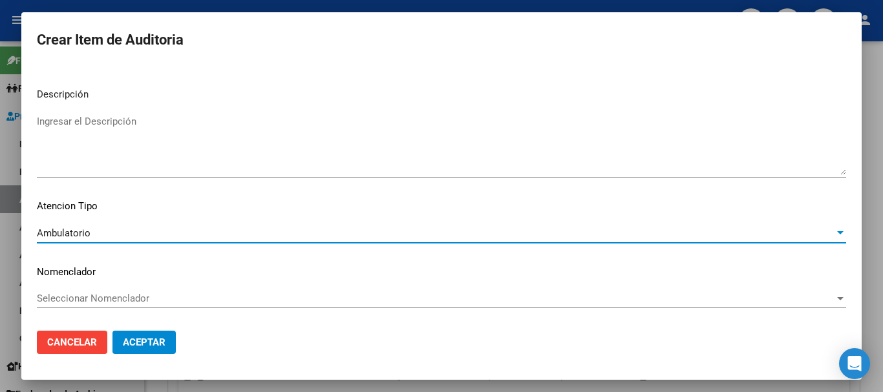
click at [143, 337] on span "Aceptar" at bounding box center [144, 343] width 43 height 12
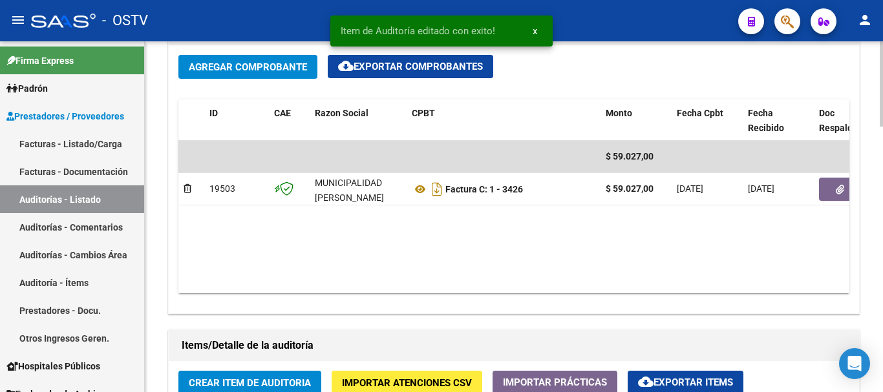
scroll to position [646, 0]
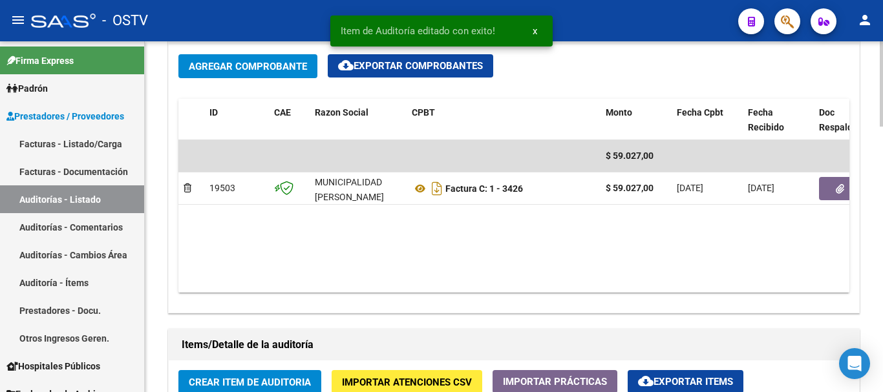
click at [213, 377] on span "Crear Item de Auditoria" at bounding box center [250, 383] width 122 height 12
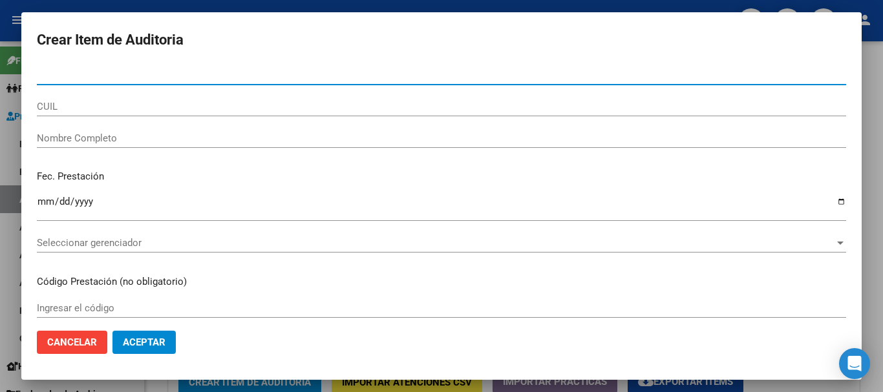
paste input "37859321"
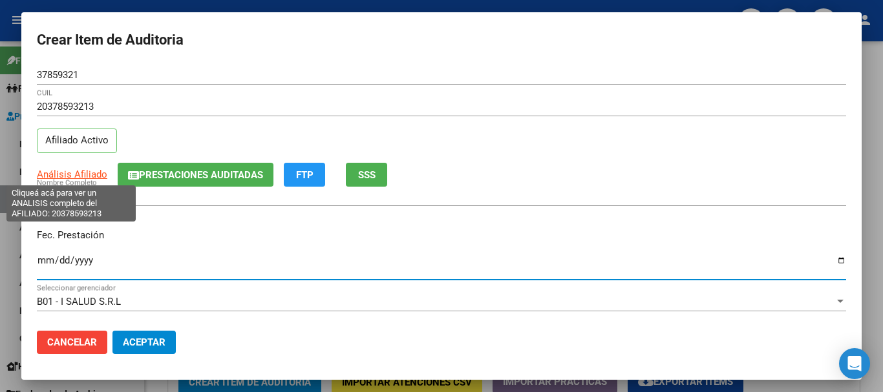
click at [56, 173] on span "Análisis Afiliado" at bounding box center [72, 175] width 70 height 12
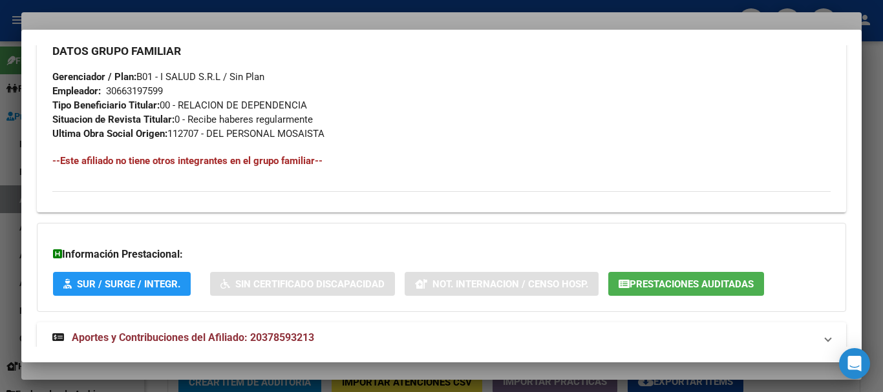
scroll to position [666, 0]
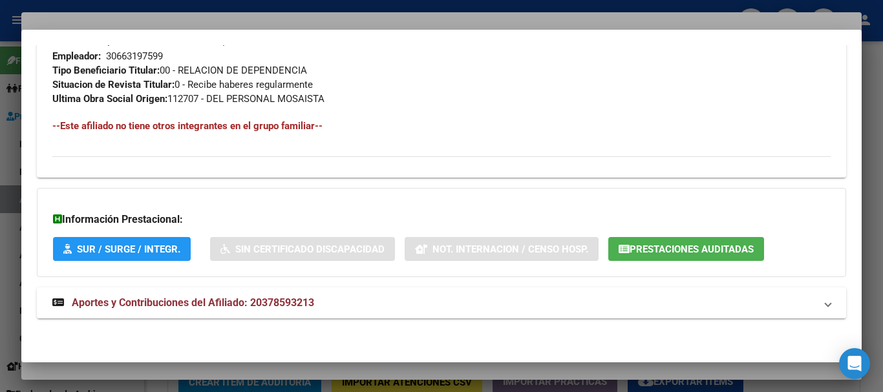
click at [250, 305] on span "Aportes y Contribuciones del Afiliado: 20378593213" at bounding box center [193, 303] width 242 height 12
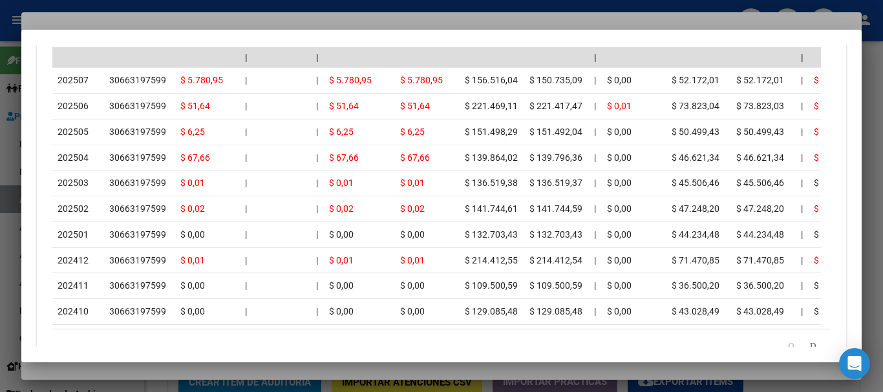
scroll to position [1250, 0]
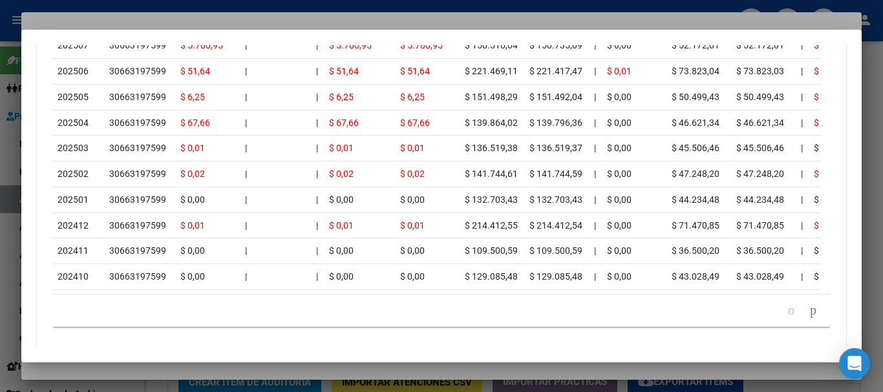
click at [171, 21] on div at bounding box center [441, 196] width 883 height 392
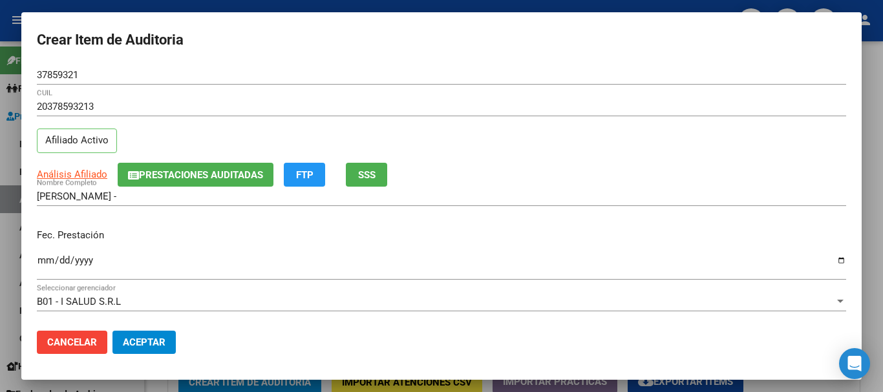
click at [384, 90] on div "37859321 Nro Documento" at bounding box center [441, 81] width 809 height 32
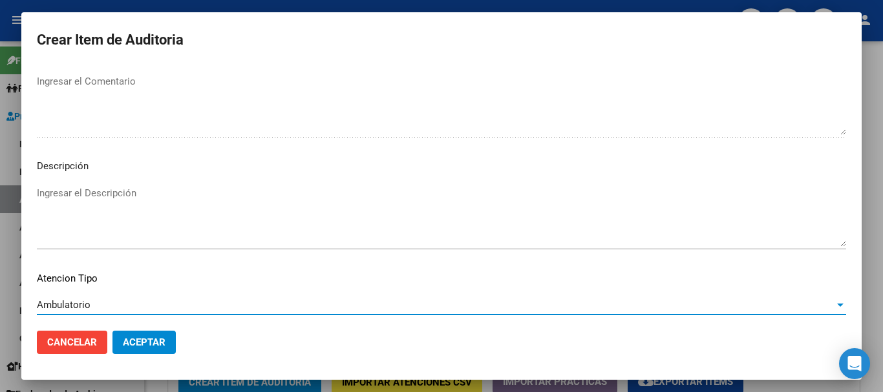
scroll to position [797, 0]
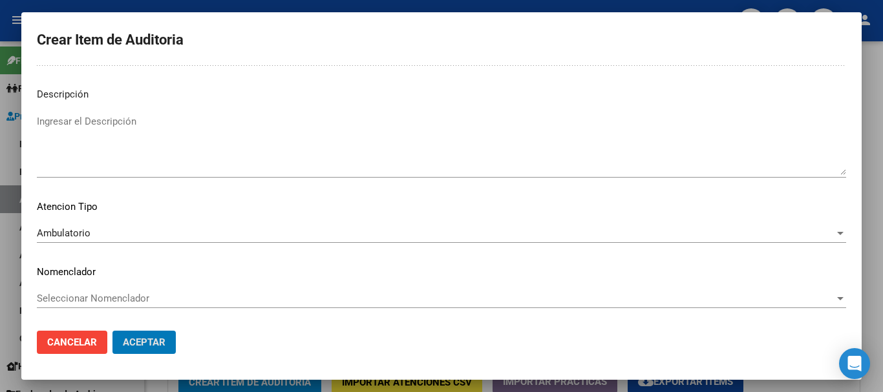
click at [112, 331] on button "Aceptar" at bounding box center [143, 342] width 63 height 23
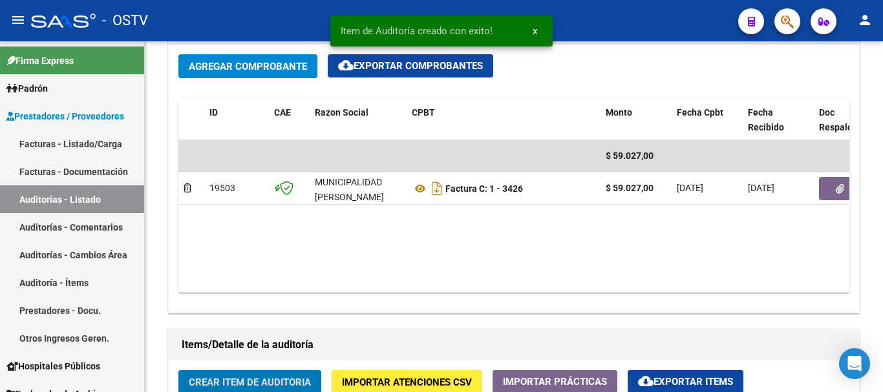
scroll to position [648, 0]
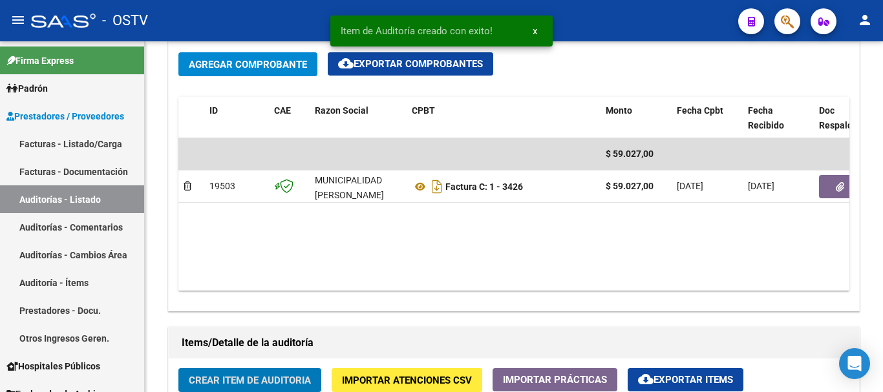
click at [178, 368] on button "Crear Item de Auditoria" at bounding box center [249, 380] width 143 height 24
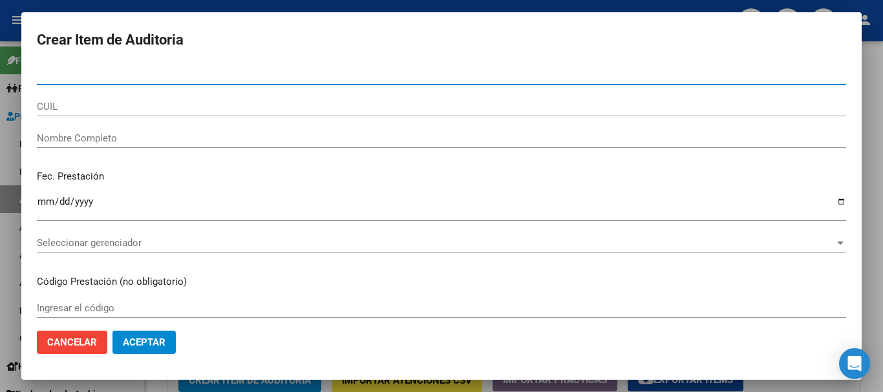
paste input "37859321"
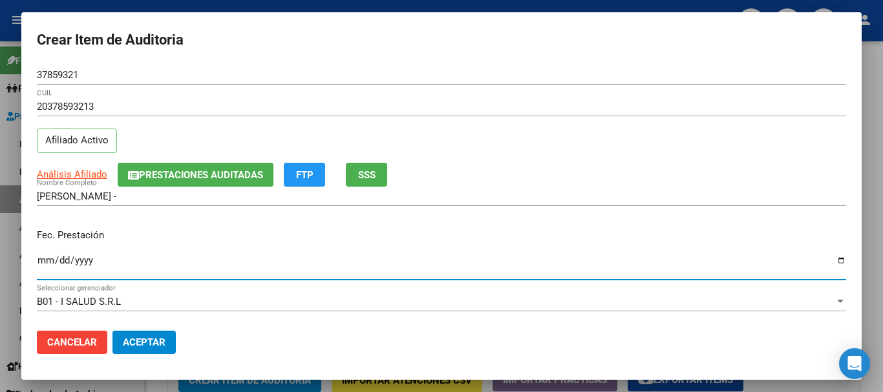
click at [174, 178] on span "Prestaciones Auditadas" at bounding box center [201, 175] width 124 height 12
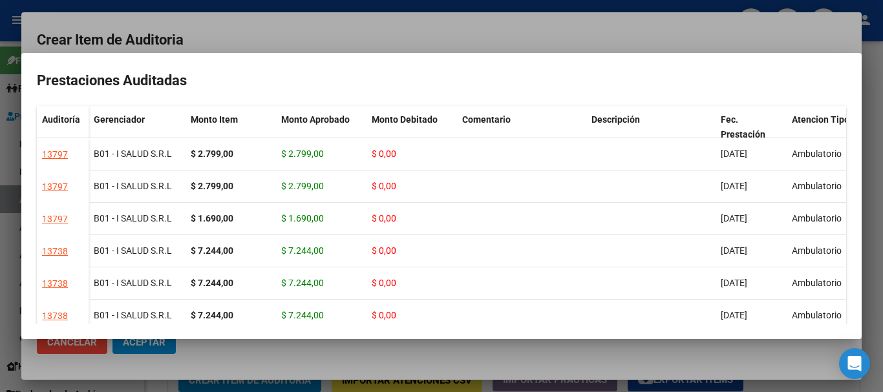
click at [341, 33] on div at bounding box center [441, 196] width 883 height 392
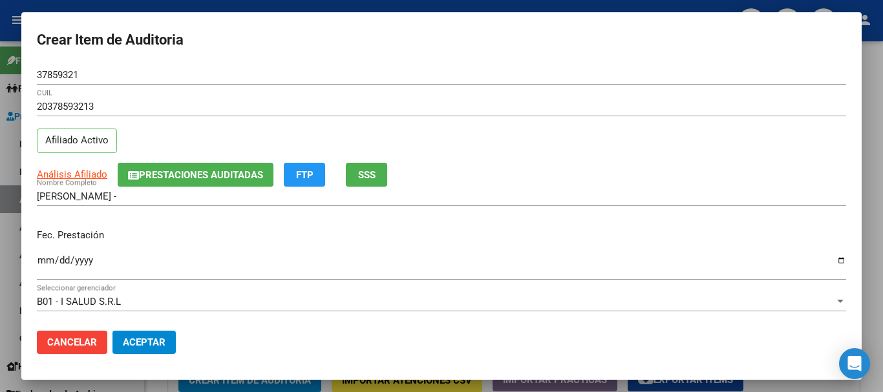
click at [491, 81] on div "37859321 Nro Documento" at bounding box center [441, 74] width 809 height 19
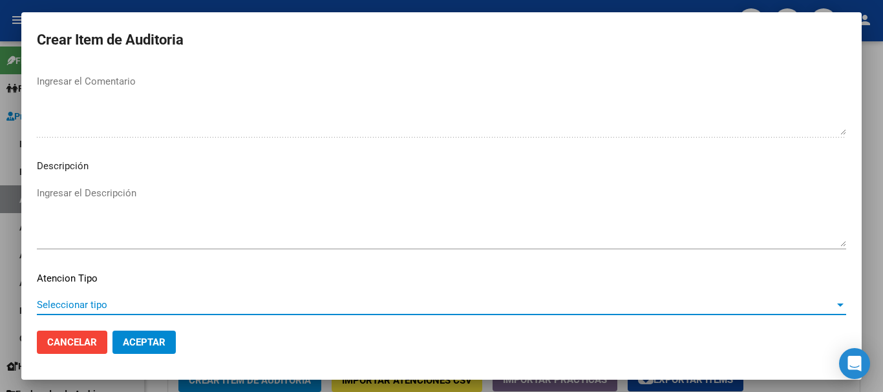
scroll to position [797, 0]
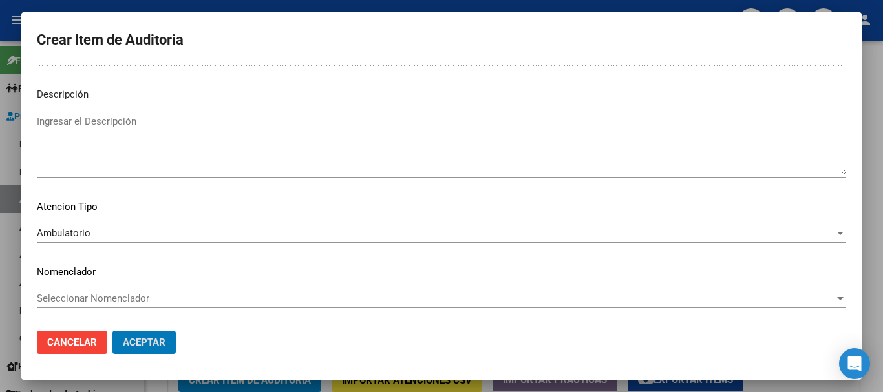
click at [112, 331] on button "Aceptar" at bounding box center [143, 342] width 63 height 23
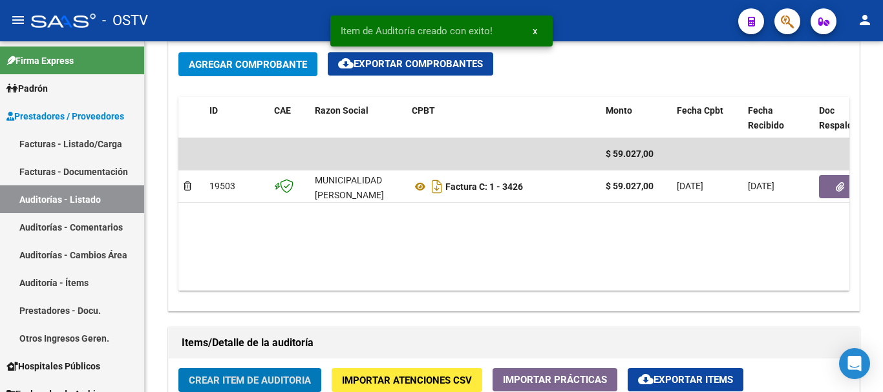
click at [178, 368] on button "Crear Item de Auditoria" at bounding box center [249, 380] width 143 height 24
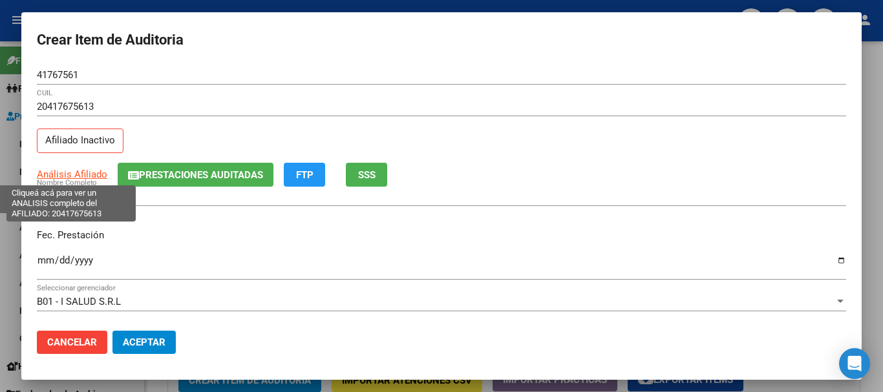
click at [74, 176] on span "Análisis Afiliado" at bounding box center [72, 175] width 70 height 12
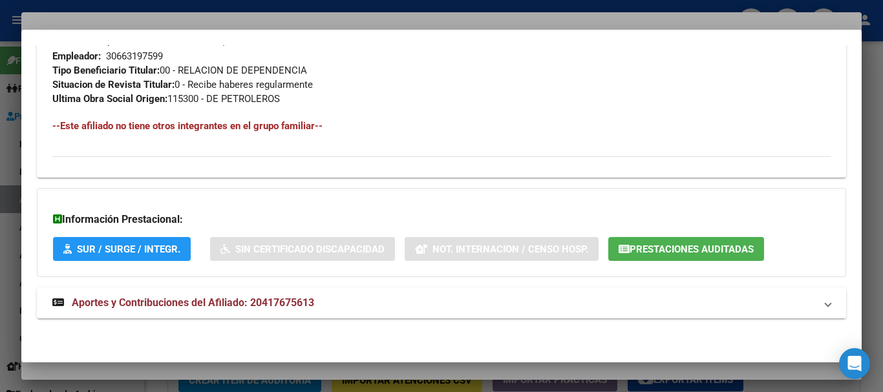
click at [296, 310] on strong "Aportes y Contribuciones del Afiliado: 20417675613" at bounding box center [183, 303] width 262 height 16
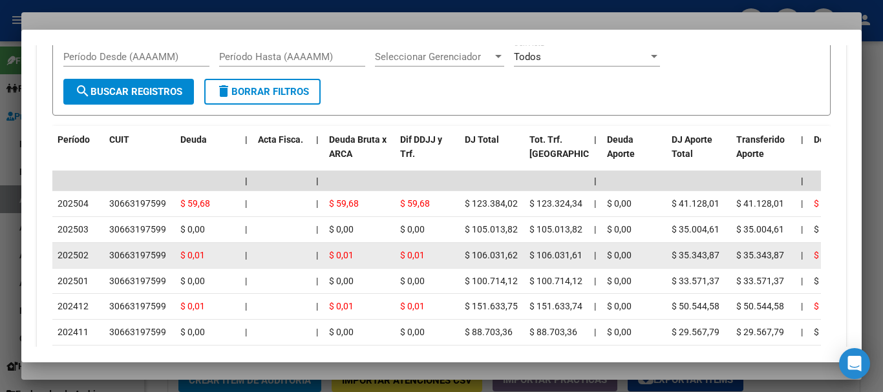
scroll to position [1169, 0]
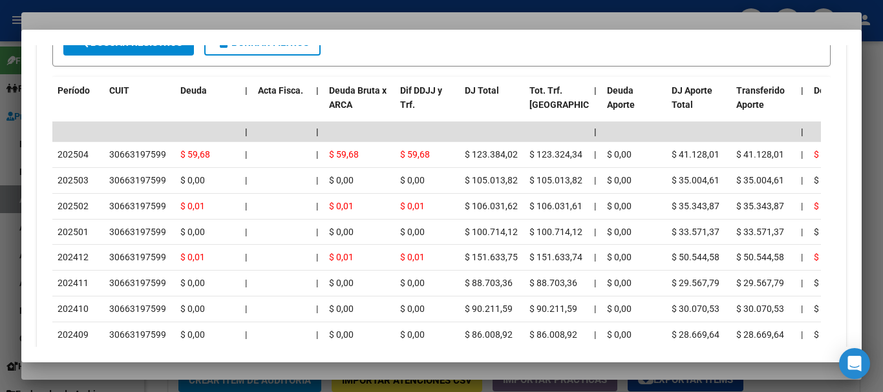
click at [176, 21] on div at bounding box center [441, 196] width 883 height 392
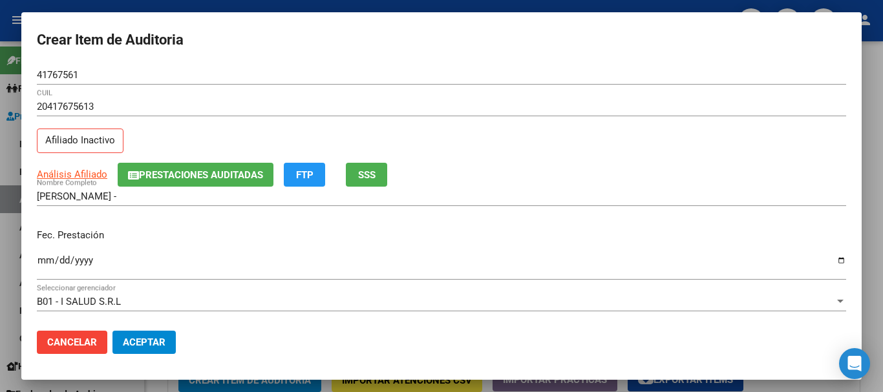
click at [469, 153] on div "20417675613 CUIL Afiliado Inactivo" at bounding box center [441, 130] width 809 height 66
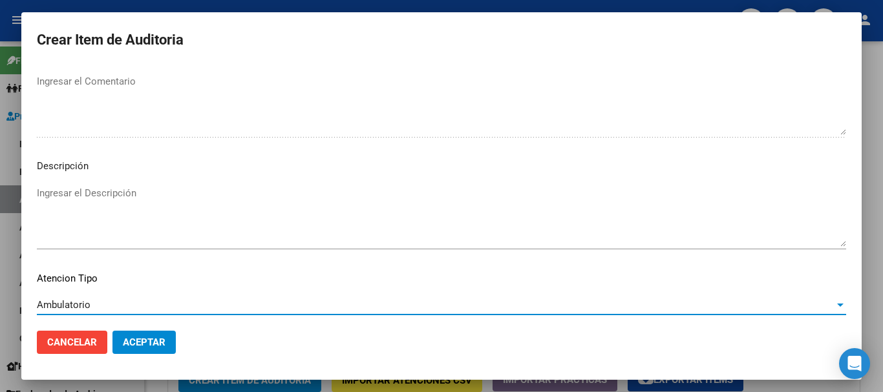
scroll to position [797, 0]
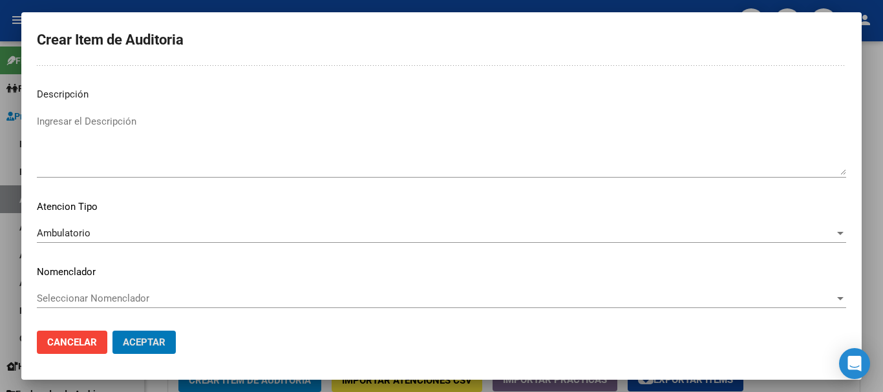
click at [112, 331] on button "Aceptar" at bounding box center [143, 342] width 63 height 23
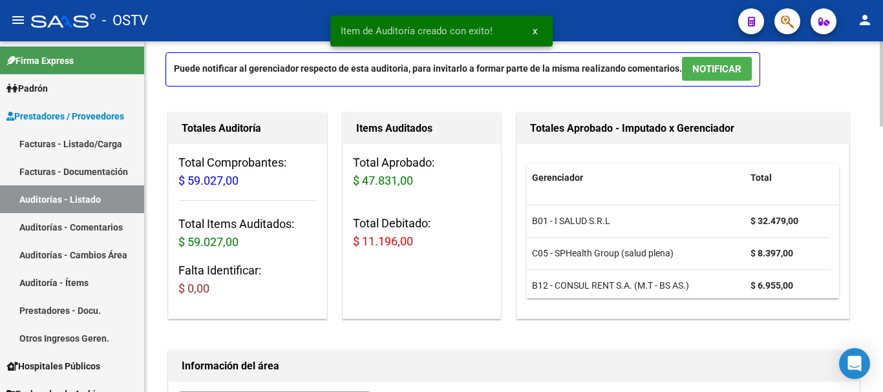
scroll to position [0, 0]
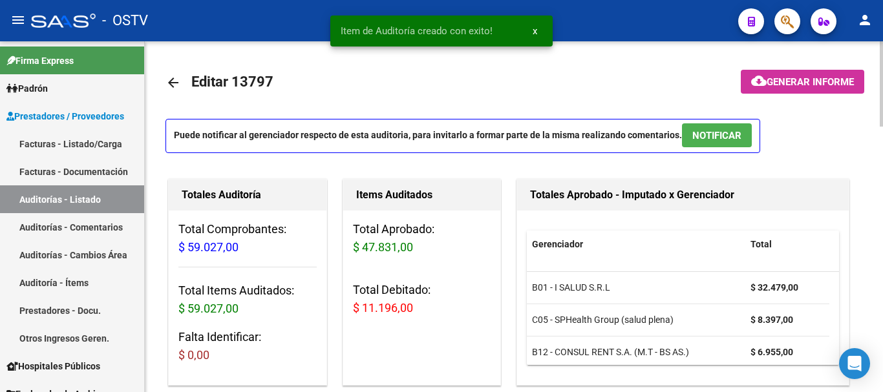
click at [831, 86] on span "Generar informe" at bounding box center [810, 82] width 87 height 12
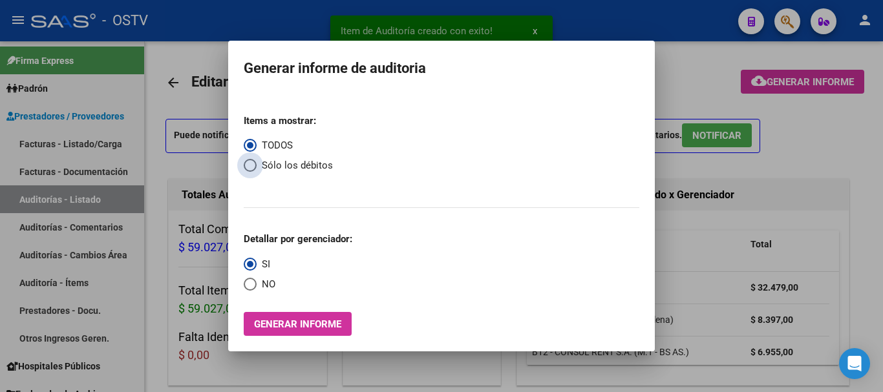
click at [250, 165] on span "Select an option" at bounding box center [250, 165] width 13 height 13
click at [250, 165] on input "Sólo los débitos" at bounding box center [250, 165] width 13 height 13
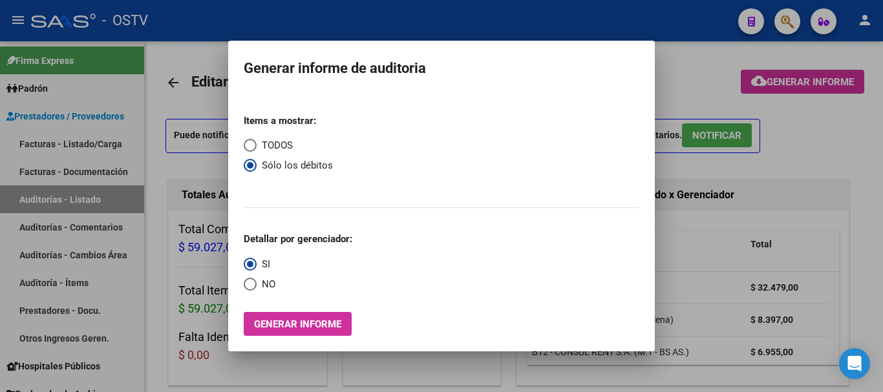
click at [248, 281] on span "Select an option" at bounding box center [250, 284] width 13 height 13
click at [248, 281] on input "NO" at bounding box center [250, 284] width 13 height 13
click at [304, 329] on span "Generar informe" at bounding box center [297, 325] width 87 height 12
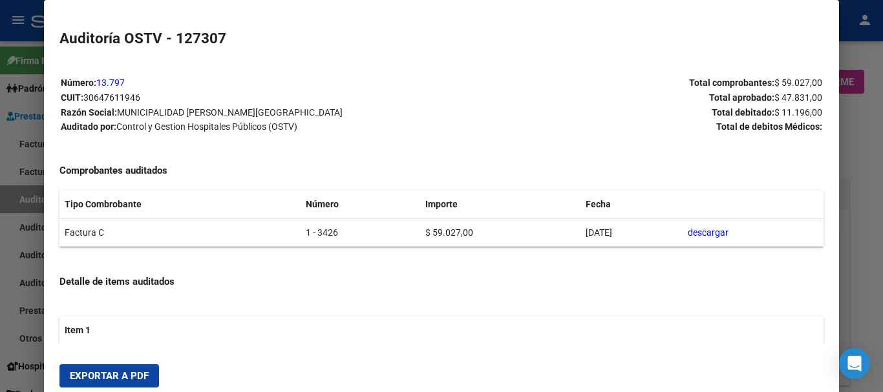
click at [107, 368] on button "Exportar a PDF" at bounding box center [109, 376] width 100 height 23
click at [882, 296] on div at bounding box center [441, 196] width 883 height 392
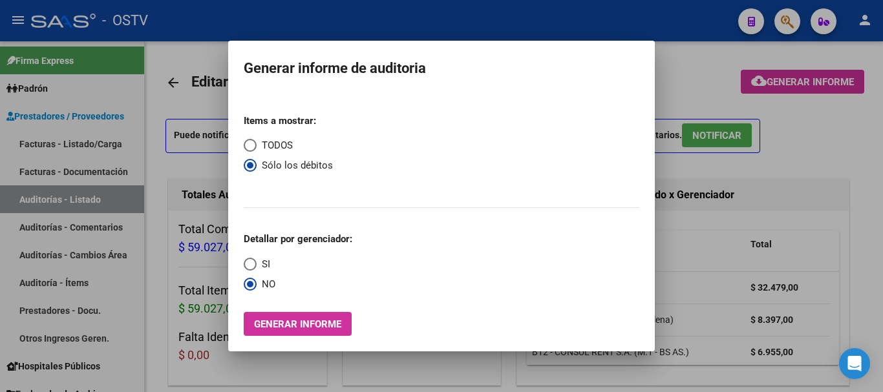
click at [882, 296] on div at bounding box center [441, 196] width 883 height 392
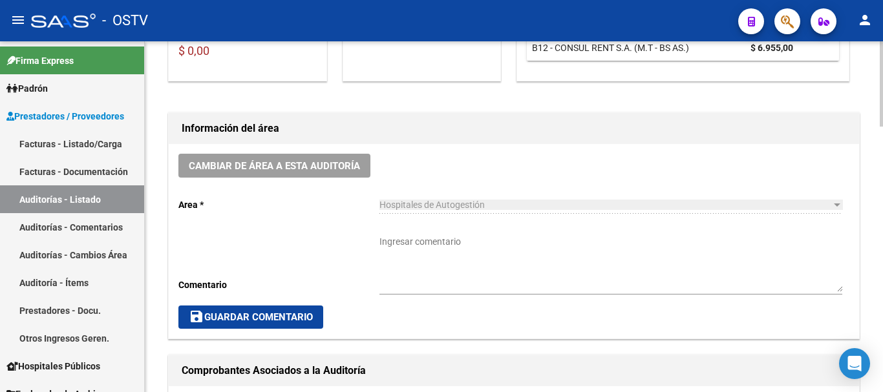
scroll to position [517, 0]
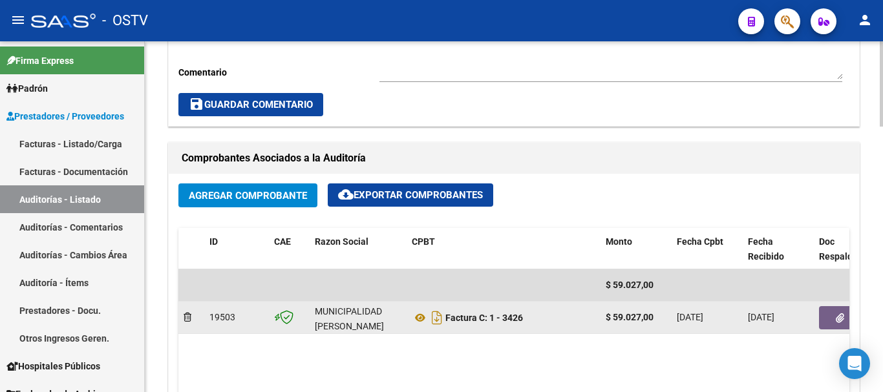
click at [832, 317] on button "button" at bounding box center [839, 317] width 41 height 23
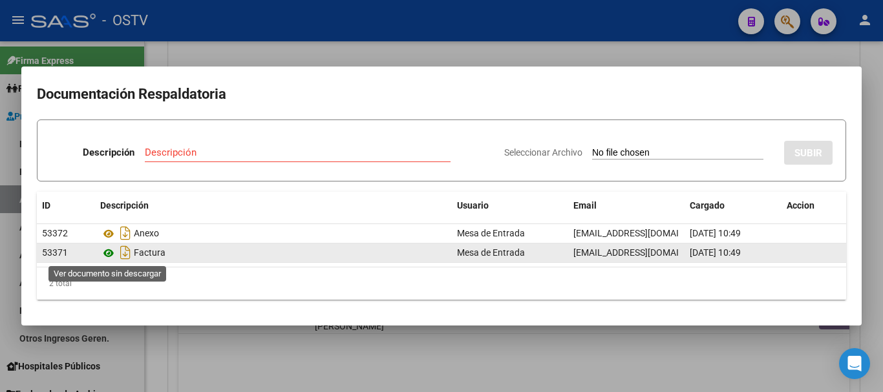
click at [112, 253] on icon at bounding box center [108, 254] width 17 height 16
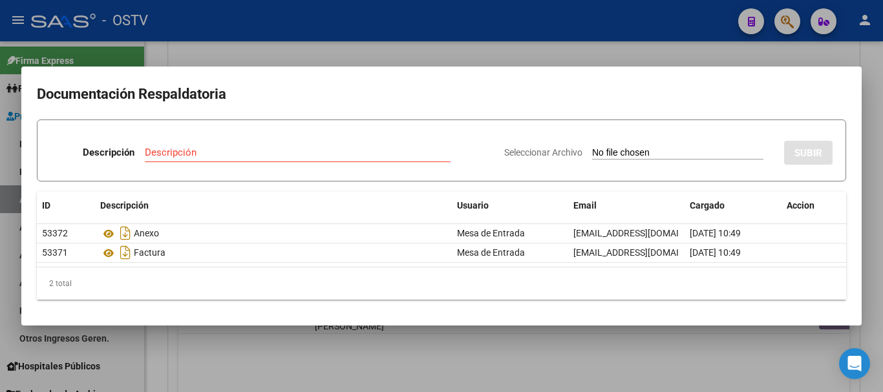
click at [303, 145] on div "Descripción" at bounding box center [298, 152] width 306 height 19
click at [592, 147] on input "Seleccionar Archivo" at bounding box center [677, 153] width 171 height 12
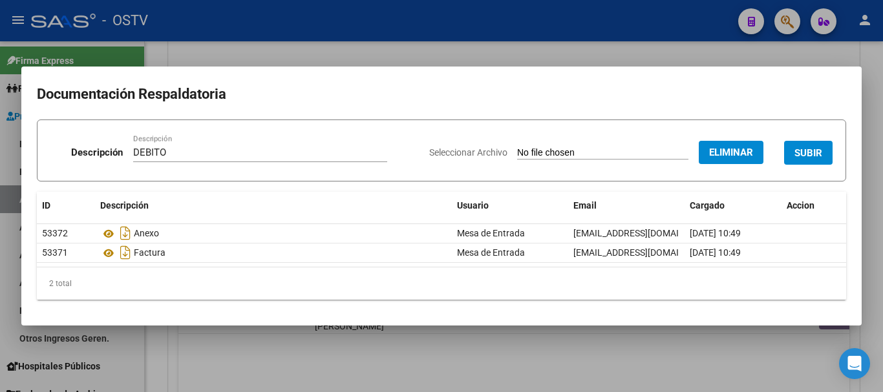
click at [810, 153] on span "SUBIR" at bounding box center [808, 153] width 28 height 12
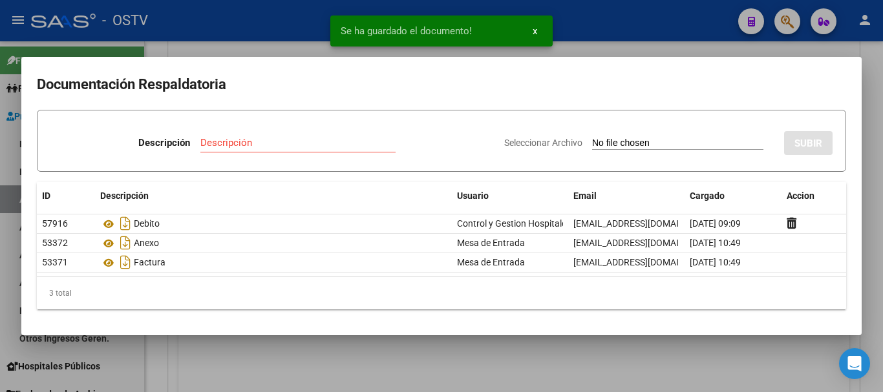
click at [882, 163] on div at bounding box center [441, 196] width 883 height 392
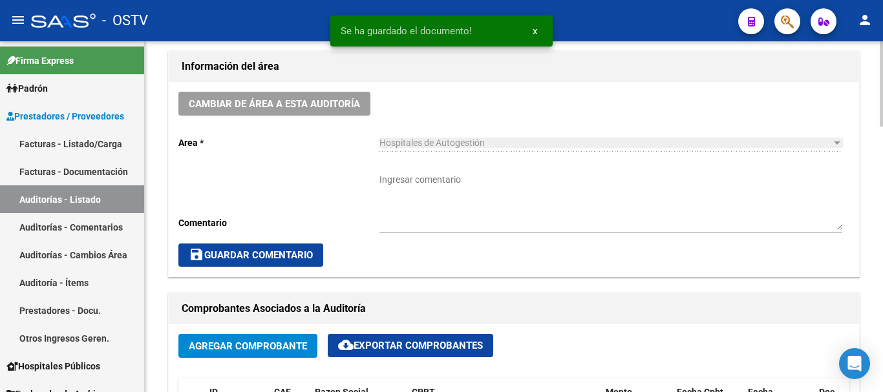
scroll to position [323, 0]
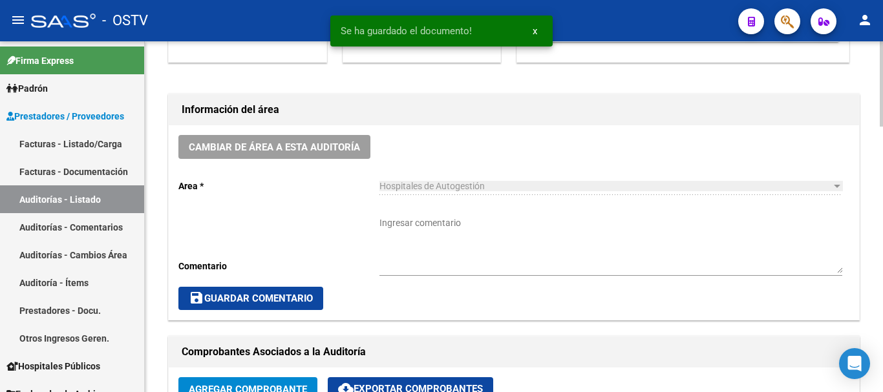
click at [483, 257] on textarea "Ingresar comentario" at bounding box center [610, 245] width 463 height 57
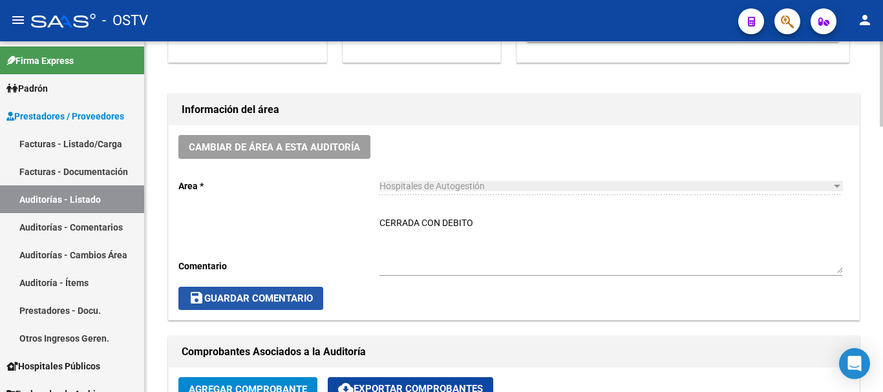
click at [249, 297] on span "save Guardar Comentario" at bounding box center [251, 299] width 124 height 12
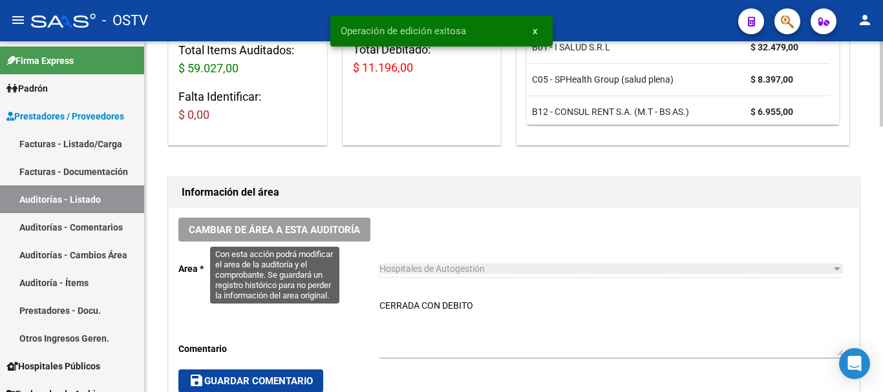
scroll to position [0, 0]
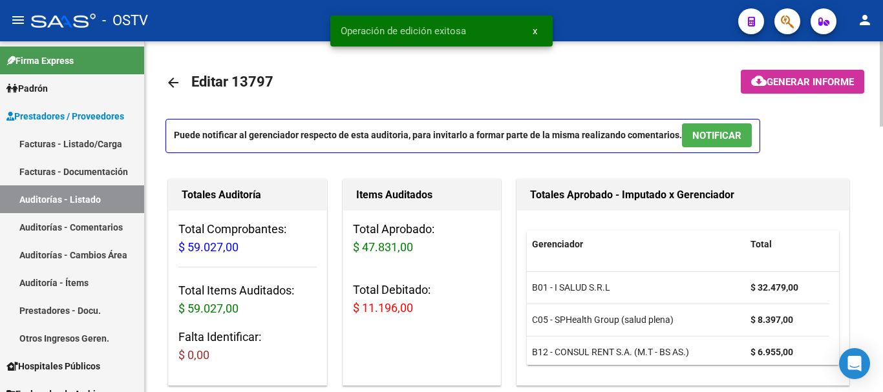
click at [174, 81] on mat-icon "arrow_back" at bounding box center [173, 83] width 16 height 16
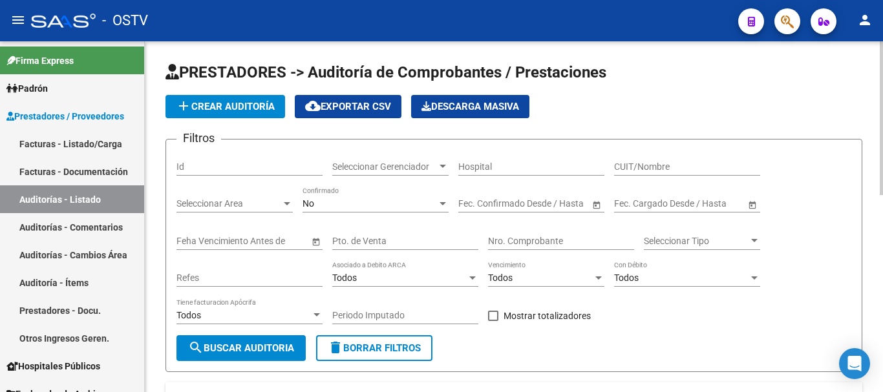
click at [252, 102] on span "add Crear Auditoría" at bounding box center [225, 107] width 99 height 12
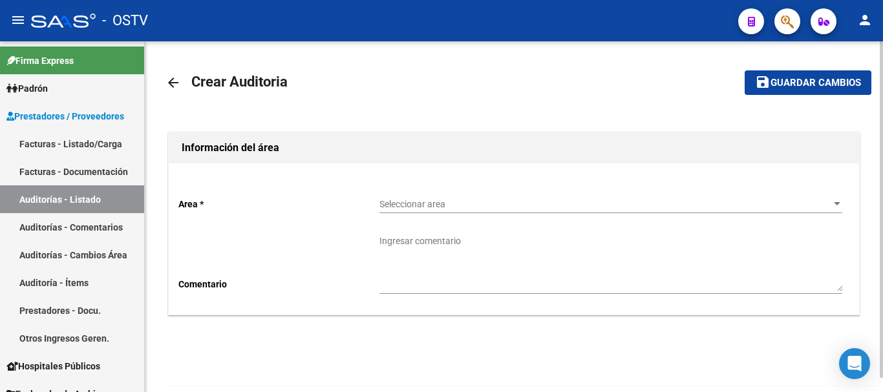
click at [480, 197] on div "Seleccionar area Seleccionar area" at bounding box center [610, 200] width 463 height 26
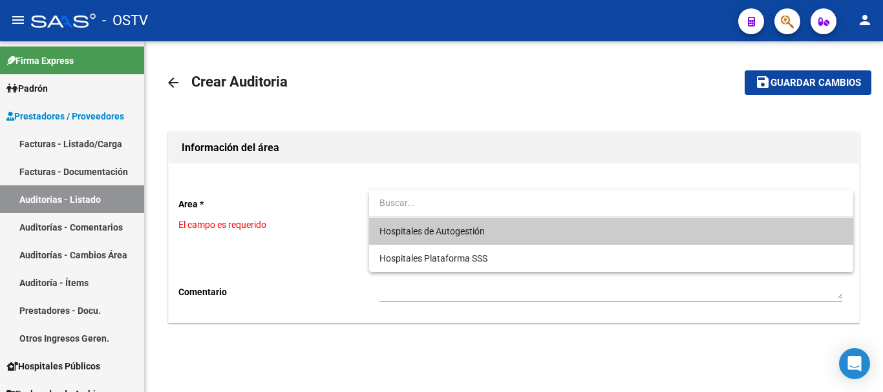
click at [434, 229] on span "Hospitales de Autogestión" at bounding box center [431, 231] width 105 height 10
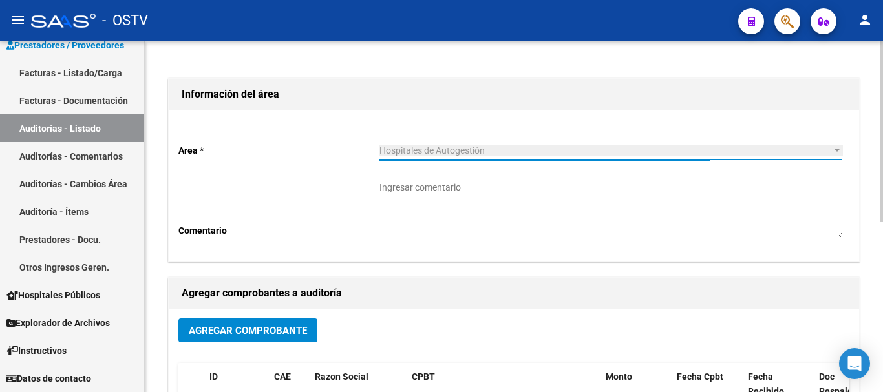
scroll to position [194, 0]
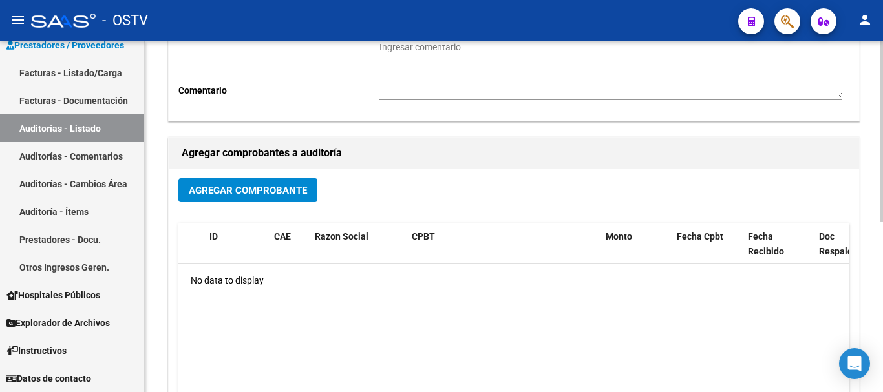
click at [259, 186] on span "Agregar Comprobante" at bounding box center [248, 191] width 118 height 12
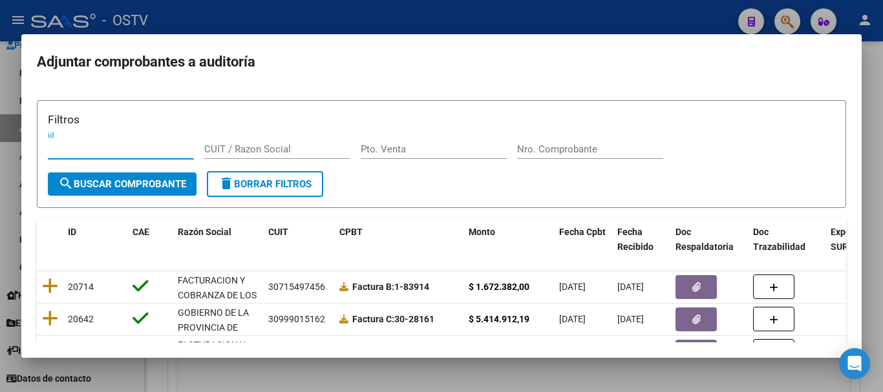
click at [619, 161] on div "Nro. Comprobante" at bounding box center [590, 156] width 146 height 32
click at [611, 148] on input "Nro. Comprobante" at bounding box center [590, 149] width 146 height 12
paste input "40074"
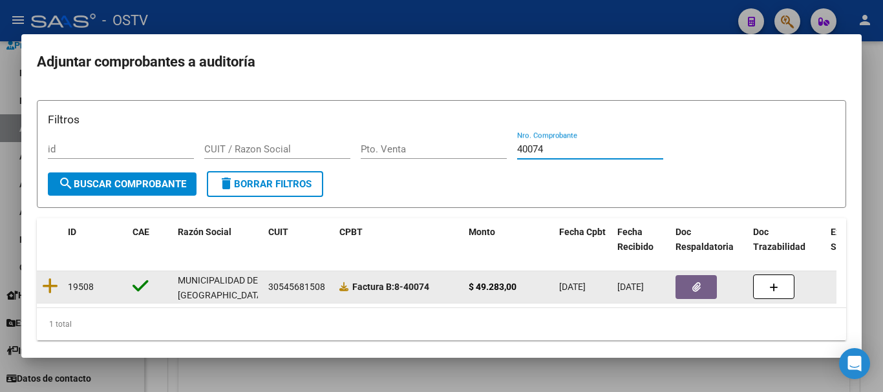
click at [45, 296] on div at bounding box center [50, 287] width 16 height 20
click at [51, 286] on icon at bounding box center [50, 286] width 16 height 18
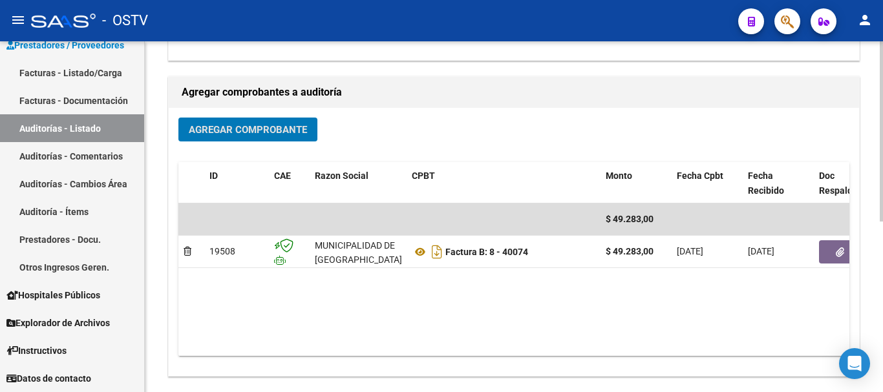
scroll to position [331, 0]
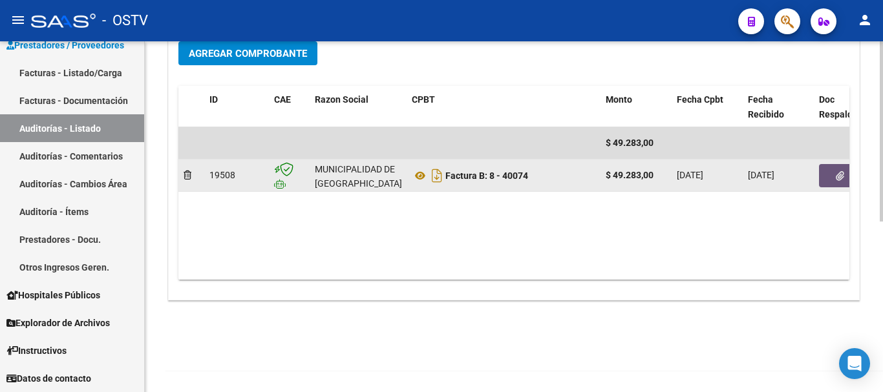
click at [834, 171] on button "button" at bounding box center [839, 175] width 41 height 23
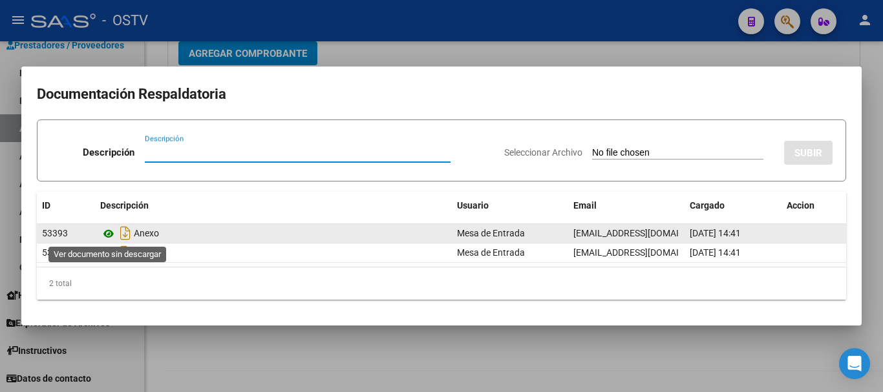
click at [114, 232] on icon at bounding box center [108, 234] width 17 height 16
click at [109, 231] on icon at bounding box center [108, 234] width 17 height 16
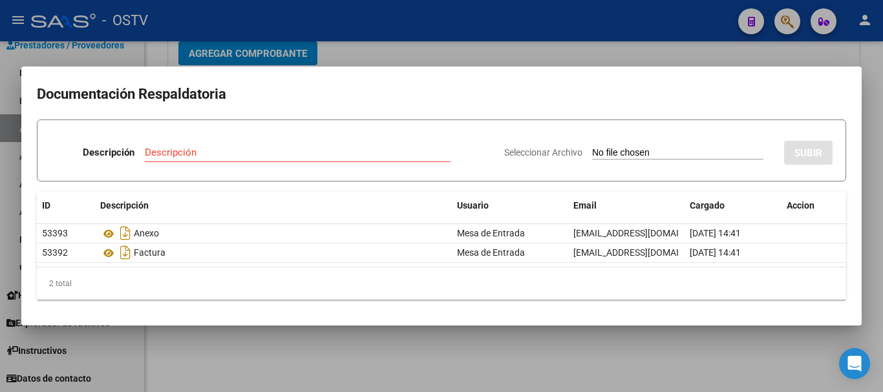
click at [794, 54] on div at bounding box center [441, 196] width 883 height 392
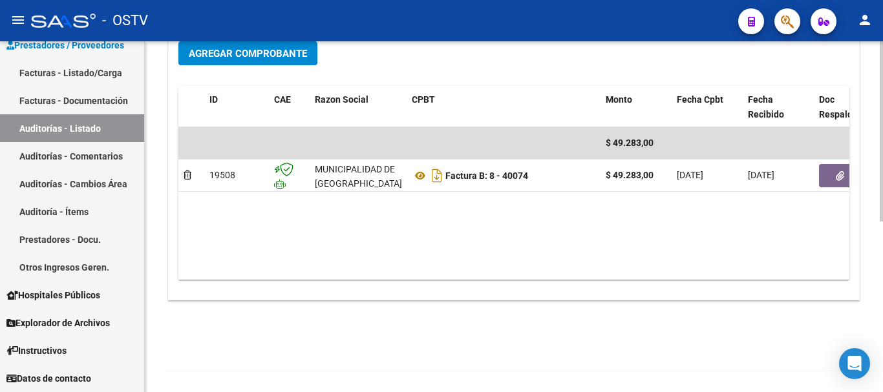
scroll to position [8, 0]
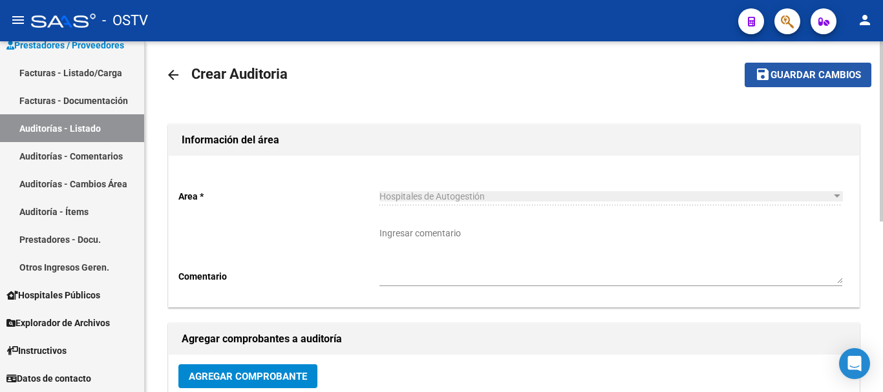
click at [813, 67] on button "save Guardar cambios" at bounding box center [808, 75] width 127 height 24
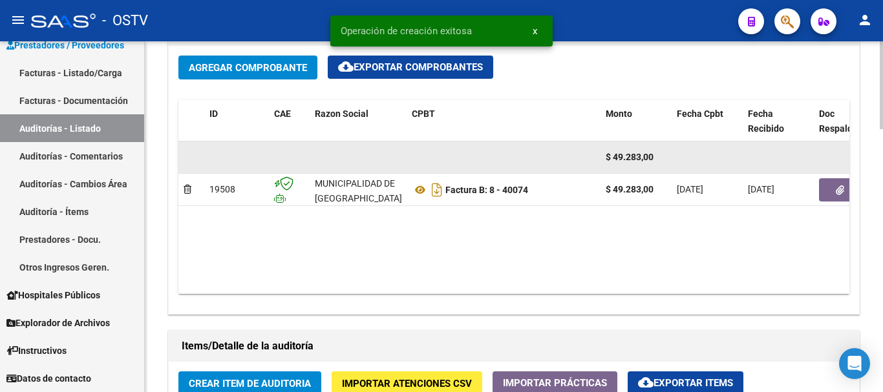
scroll to position [711, 0]
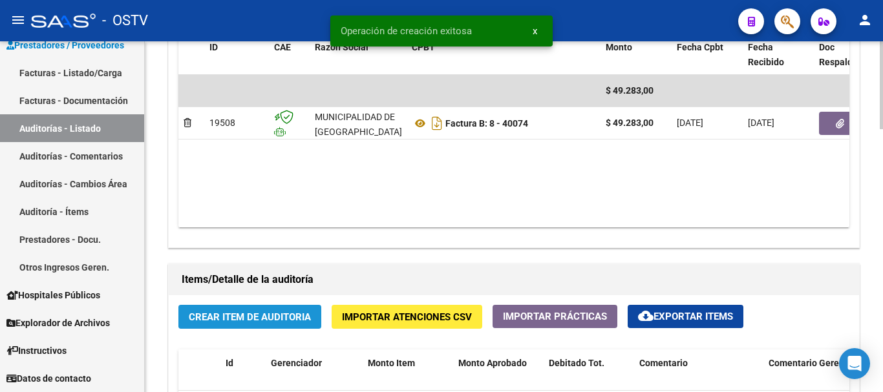
click at [287, 312] on span "Crear Item de Auditoria" at bounding box center [250, 318] width 122 height 12
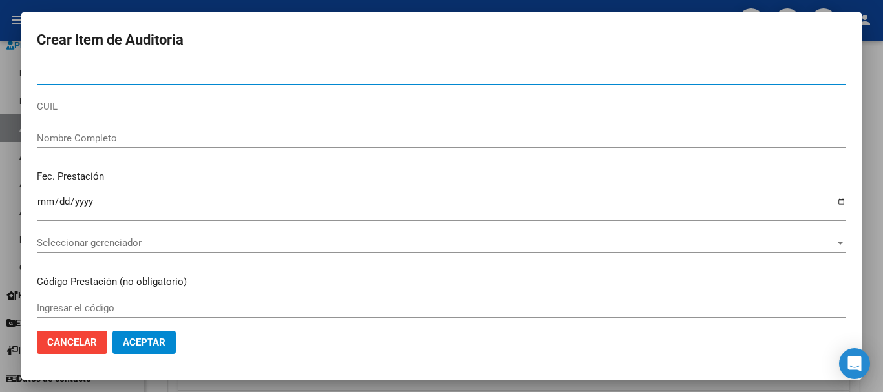
paste input "54813245"
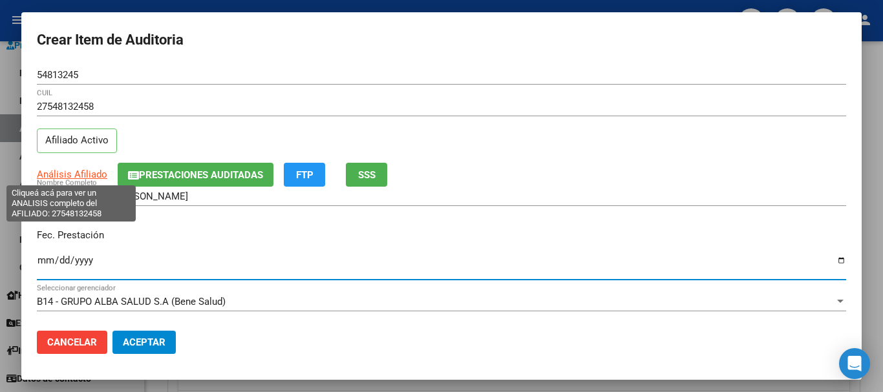
click at [81, 175] on span "Análisis Afiliado" at bounding box center [72, 175] width 70 height 12
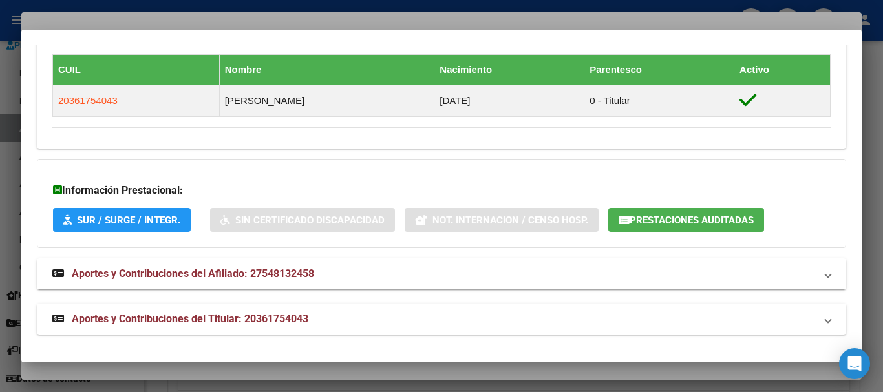
scroll to position [730, 0]
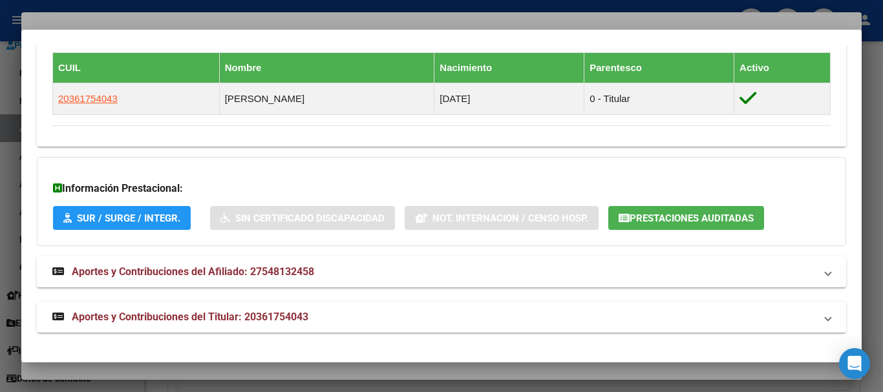
click at [279, 315] on span "Aportes y Contribuciones del Titular: 20361754043" at bounding box center [190, 317] width 237 height 12
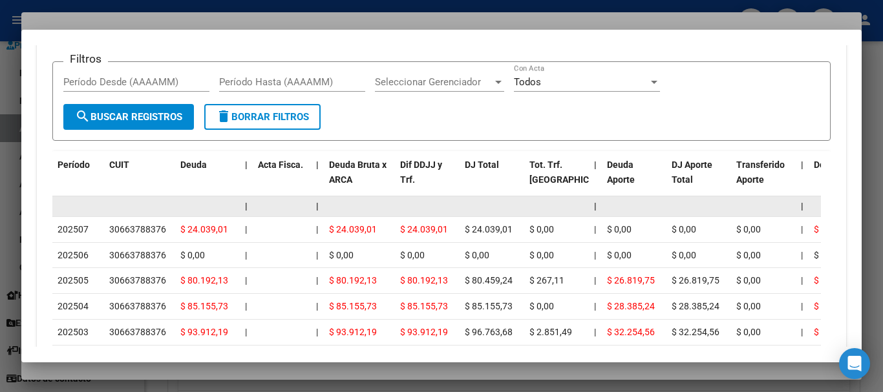
scroll to position [1368, 0]
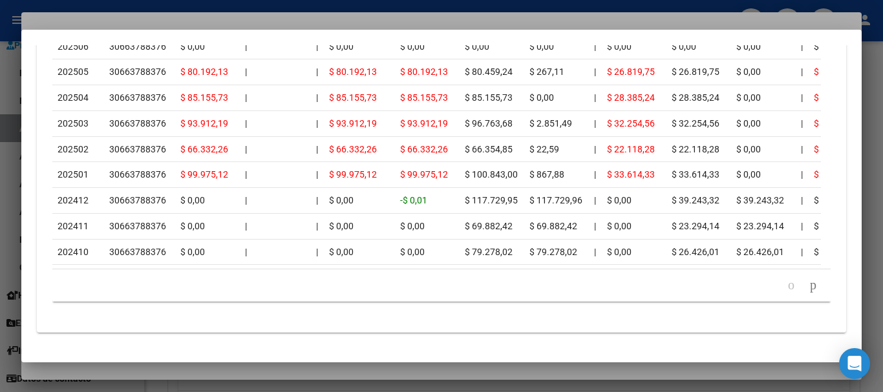
click at [175, 20] on div at bounding box center [441, 196] width 883 height 392
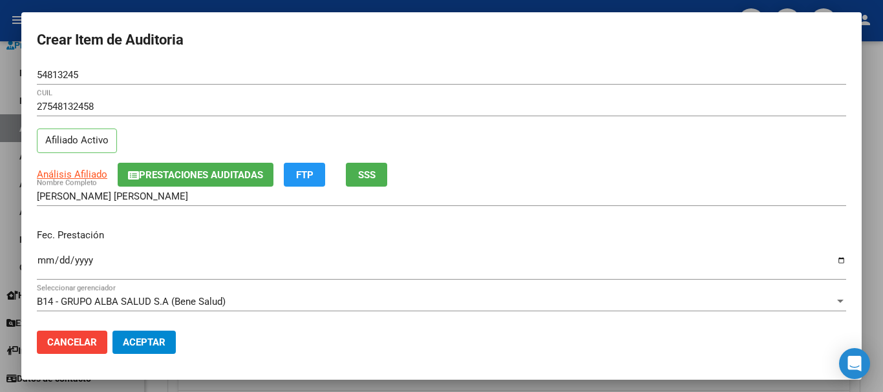
click at [596, 143] on div "27548132458 CUIL Afiliado Activo" at bounding box center [441, 130] width 809 height 66
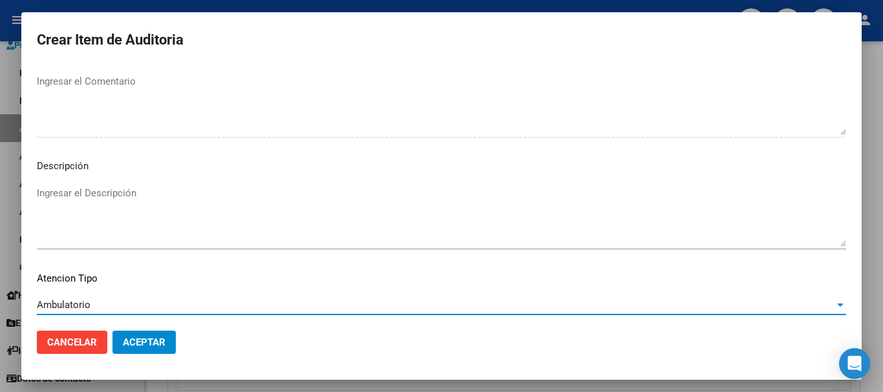
scroll to position [797, 0]
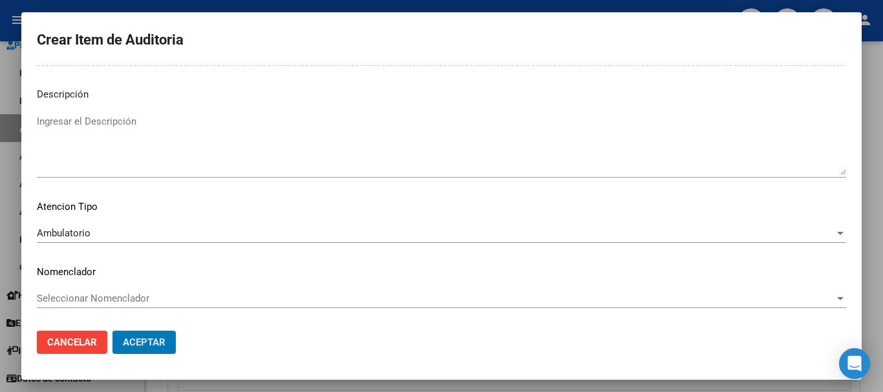
click at [112, 331] on button "Aceptar" at bounding box center [143, 342] width 63 height 23
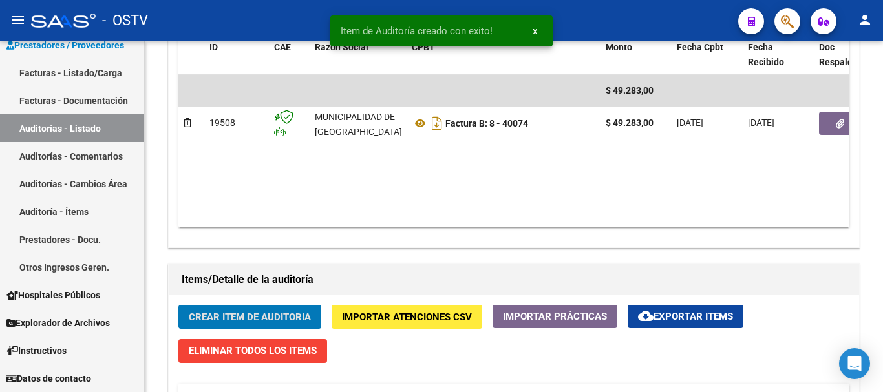
scroll to position [712, 0]
click at [178, 305] on button "Crear Item de Auditoria" at bounding box center [249, 317] width 143 height 24
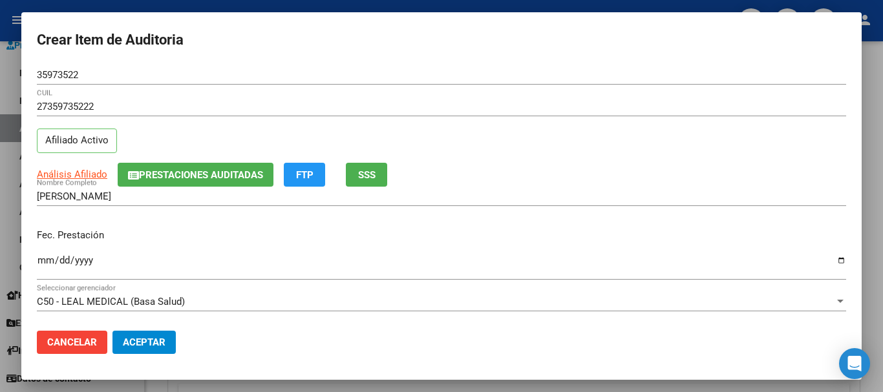
click at [90, 166] on div "Análisis Afiliado Prestaciones Auditadas FTP SSS" at bounding box center [441, 175] width 809 height 24
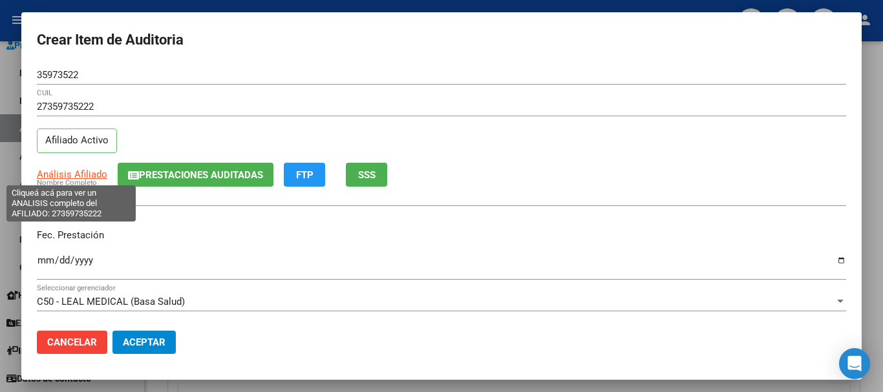
click at [86, 171] on span "Análisis Afiliado" at bounding box center [72, 175] width 70 height 12
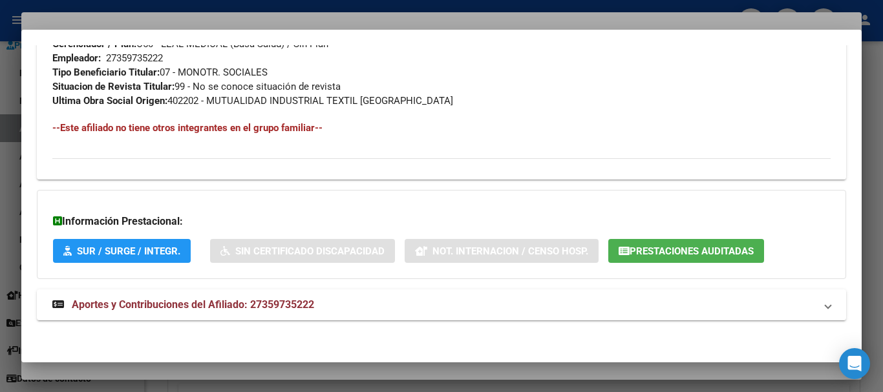
scroll to position [666, 0]
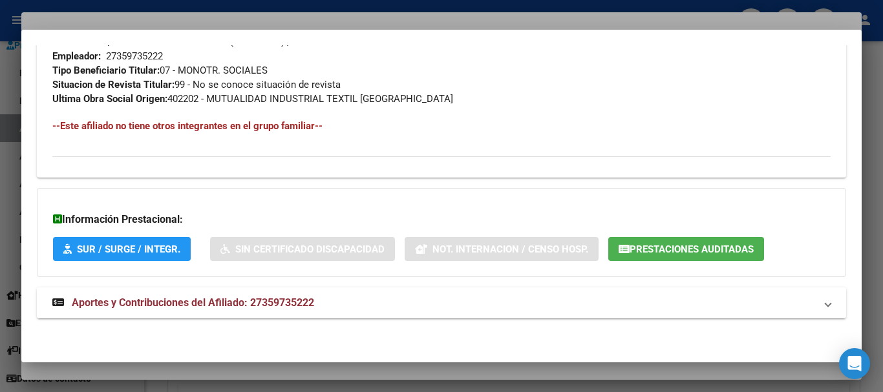
click at [279, 313] on mat-expansion-panel-header "Aportes y Contribuciones del Afiliado: 27359735222" at bounding box center [441, 303] width 809 height 31
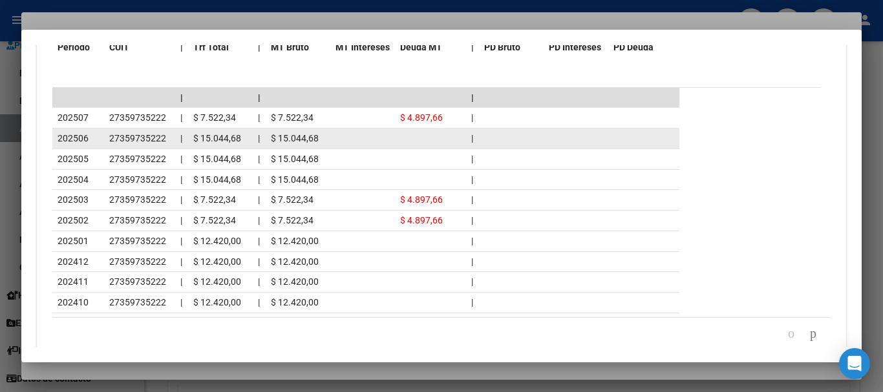
scroll to position [1215, 0]
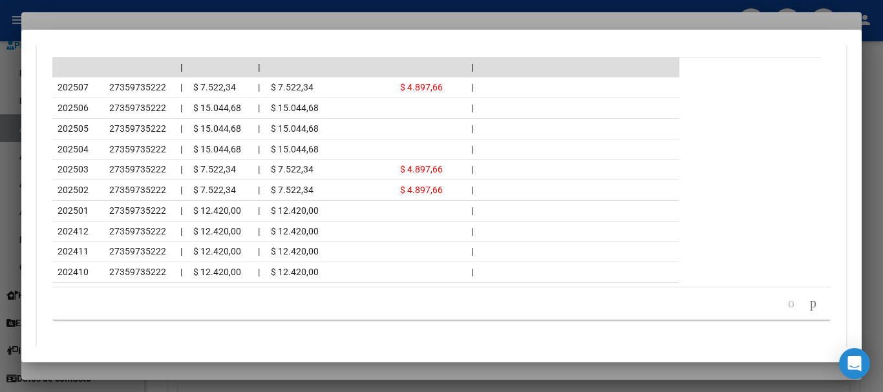
drag, startPoint x: 199, startPoint y: 20, endPoint x: 238, endPoint y: 15, distance: 39.1
click at [199, 19] on div at bounding box center [441, 196] width 883 height 392
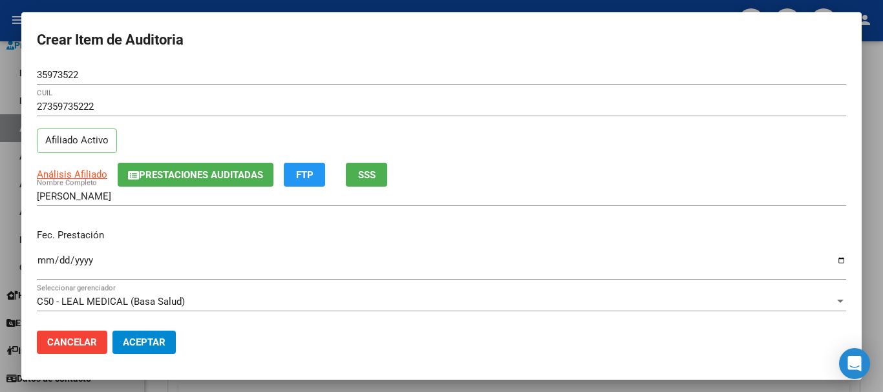
click at [565, 134] on div "27359735222 CUIL Afiliado Activo" at bounding box center [441, 130] width 809 height 66
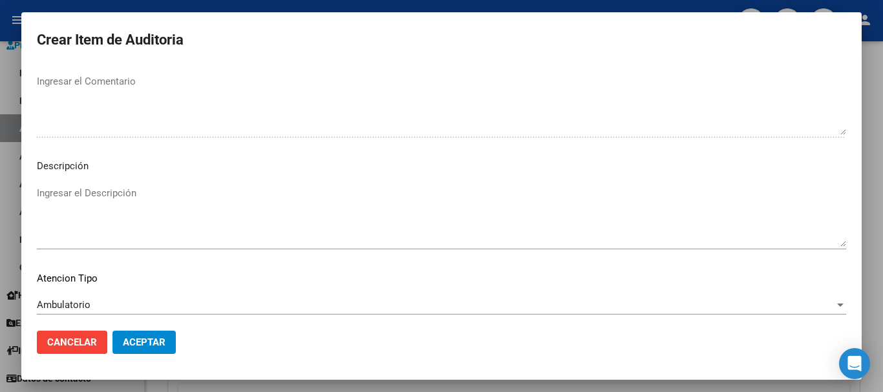
scroll to position [797, 0]
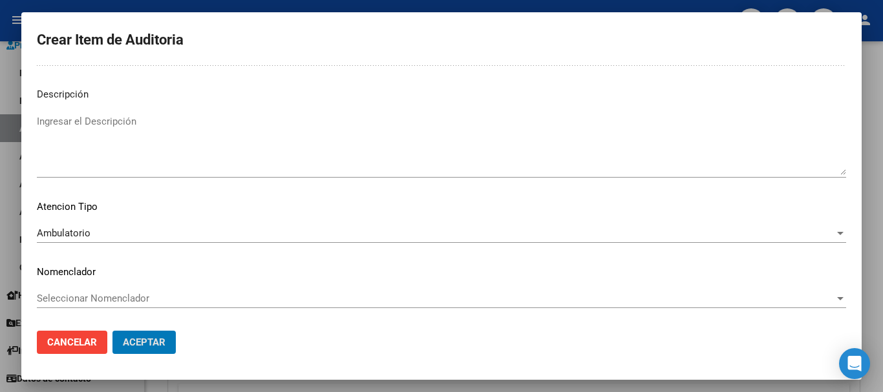
click at [112, 331] on button "Aceptar" at bounding box center [143, 342] width 63 height 23
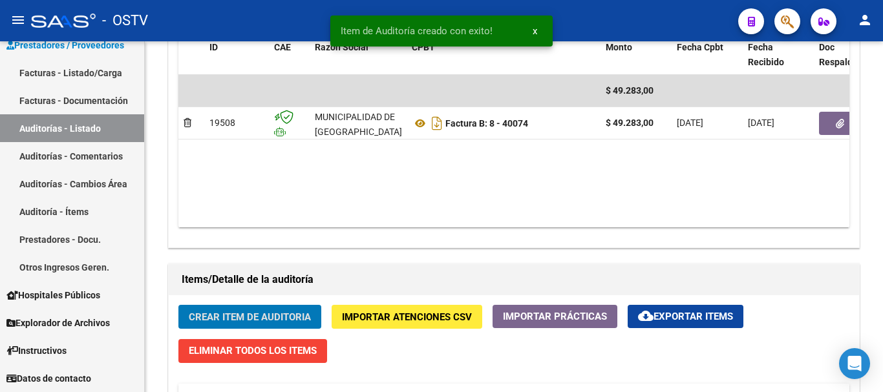
click at [178, 305] on button "Crear Item de Auditoria" at bounding box center [249, 317] width 143 height 24
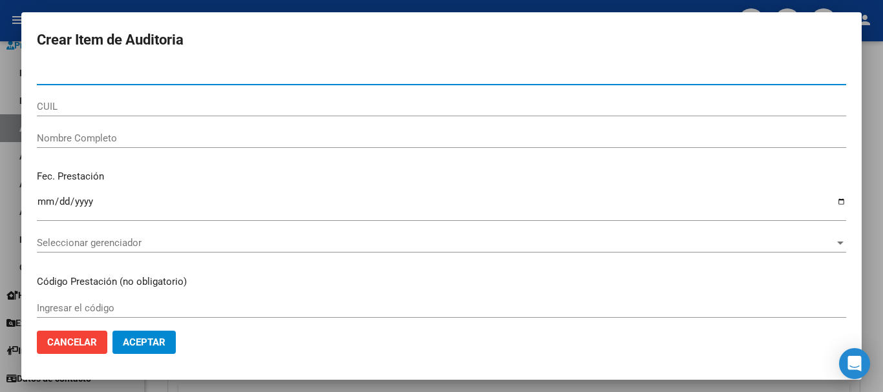
paste input "25875514"
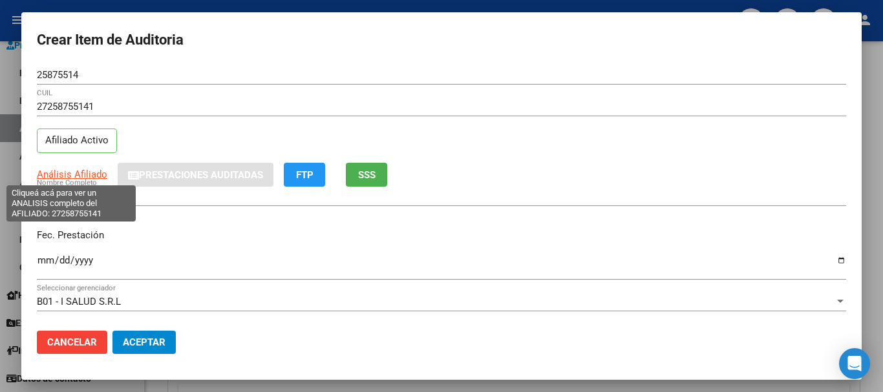
click at [69, 175] on span "Análisis Afiliado" at bounding box center [72, 175] width 70 height 12
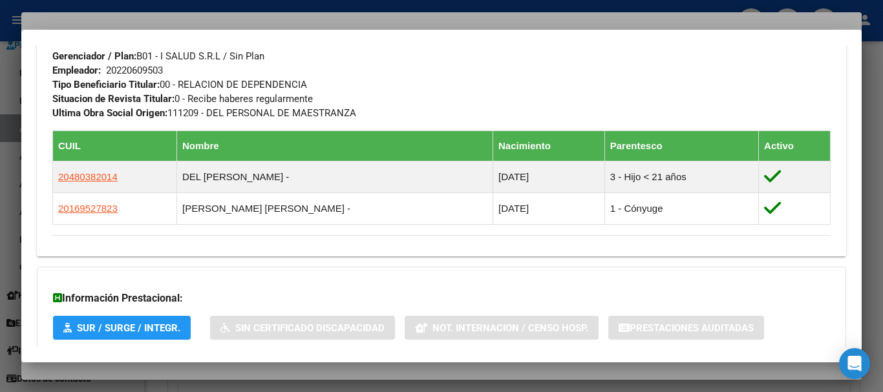
scroll to position [731, 0]
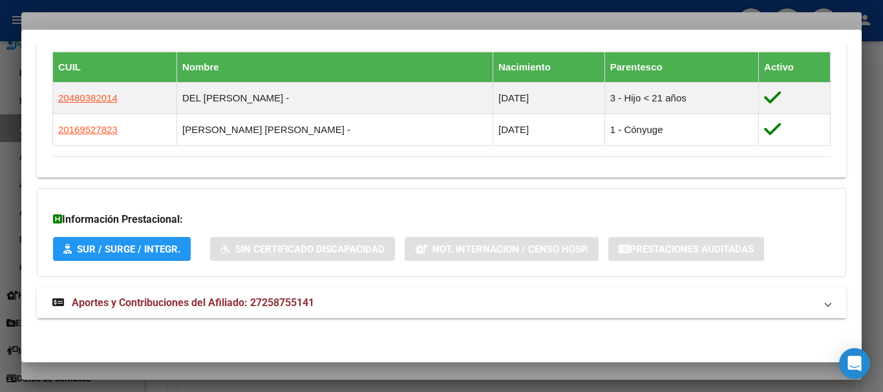
click at [292, 308] on span "Aportes y Contribuciones del Afiliado: 27258755141" at bounding box center [193, 303] width 242 height 12
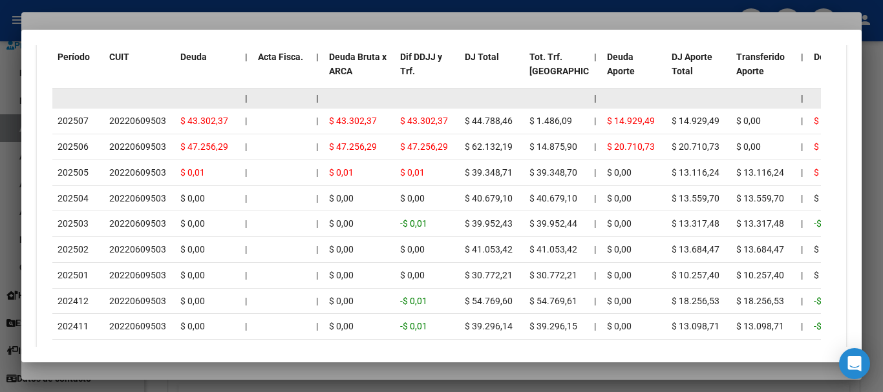
scroll to position [1250, 0]
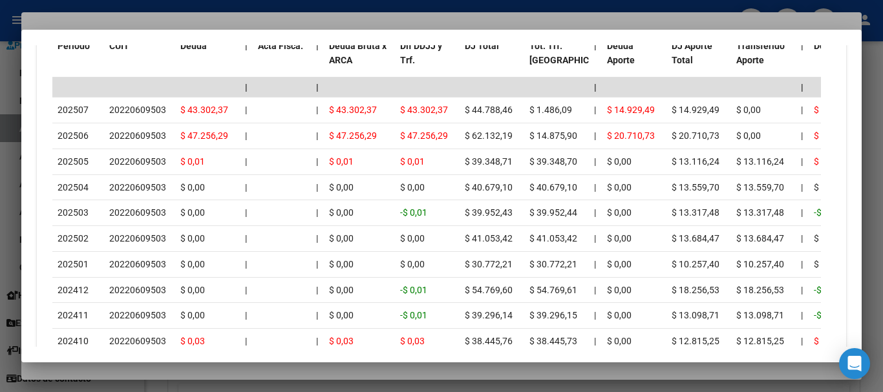
click at [210, 19] on div at bounding box center [441, 196] width 883 height 392
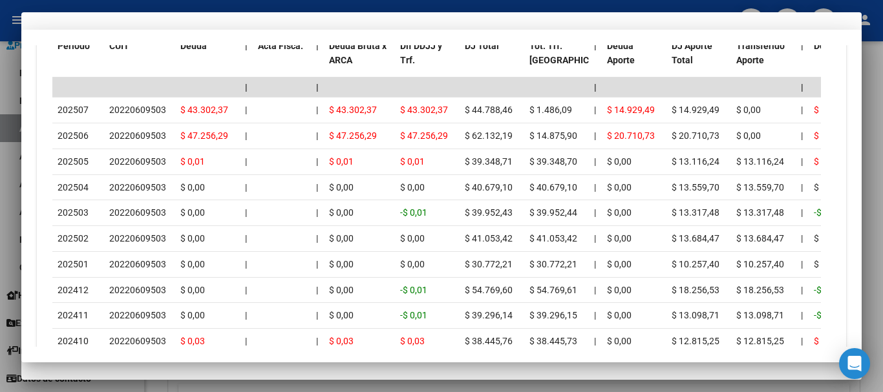
click at [482, 156] on div "27258755141 CUIL Afiliado Activo" at bounding box center [441, 130] width 809 height 66
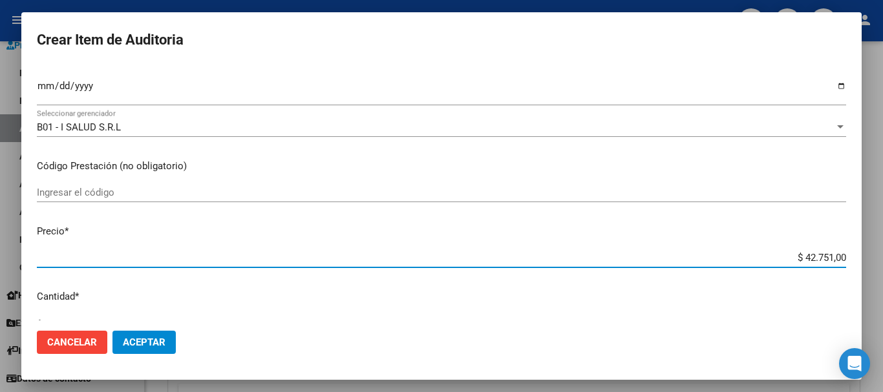
scroll to position [184, 0]
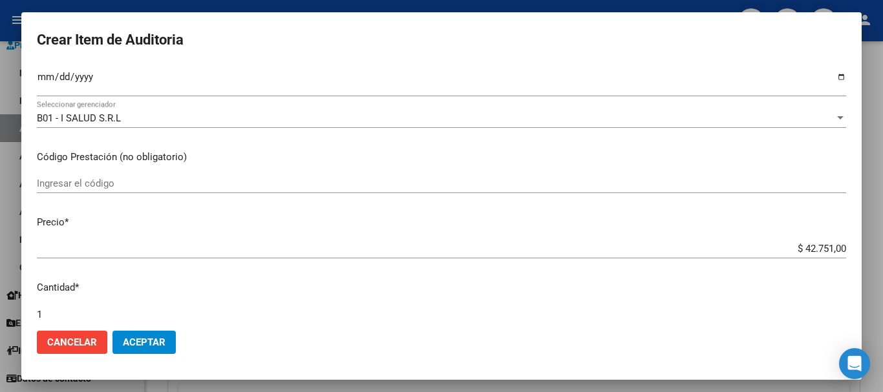
click at [805, 253] on input "$ 42.751,00" at bounding box center [441, 249] width 809 height 12
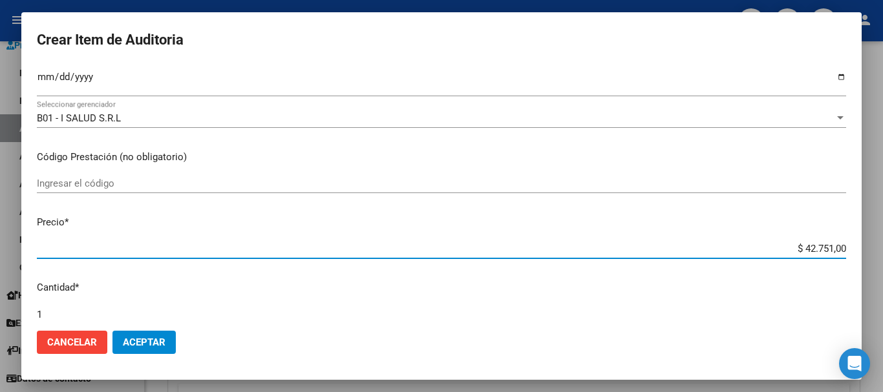
click at [805, 253] on input "$ 42.751,00" at bounding box center [441, 249] width 809 height 12
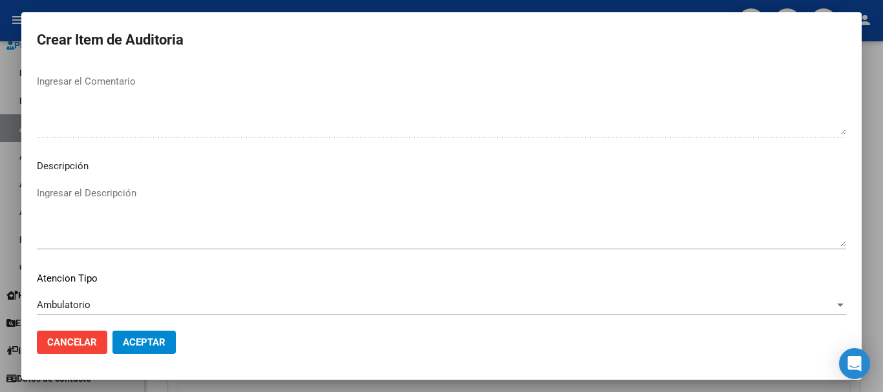
scroll to position [797, 0]
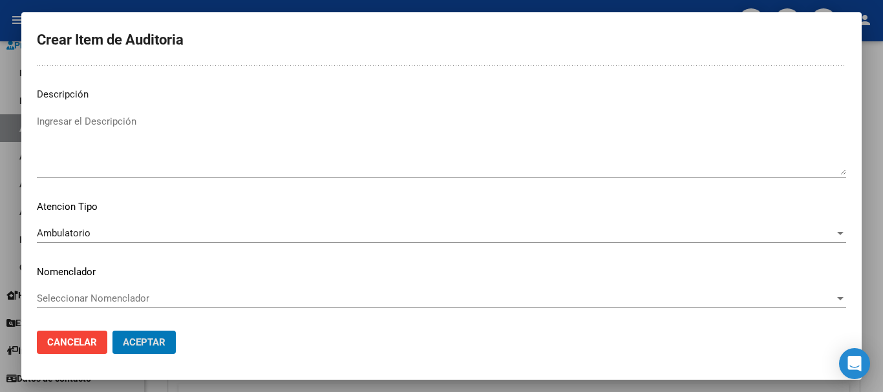
click at [112, 331] on button "Aceptar" at bounding box center [143, 342] width 63 height 23
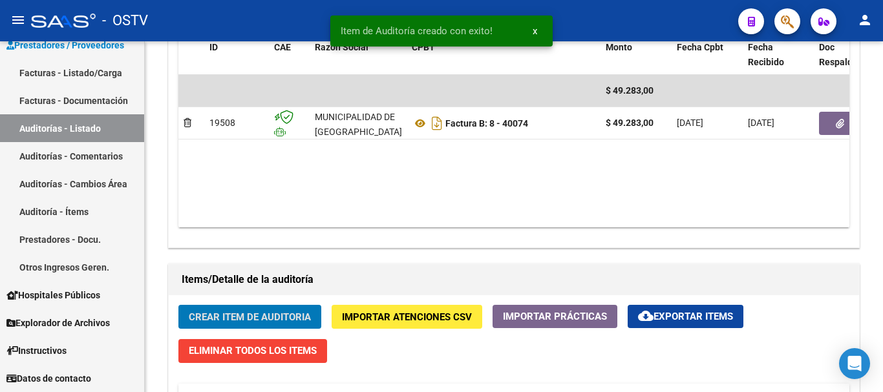
click at [178, 305] on button "Crear Item de Auditoria" at bounding box center [249, 317] width 143 height 24
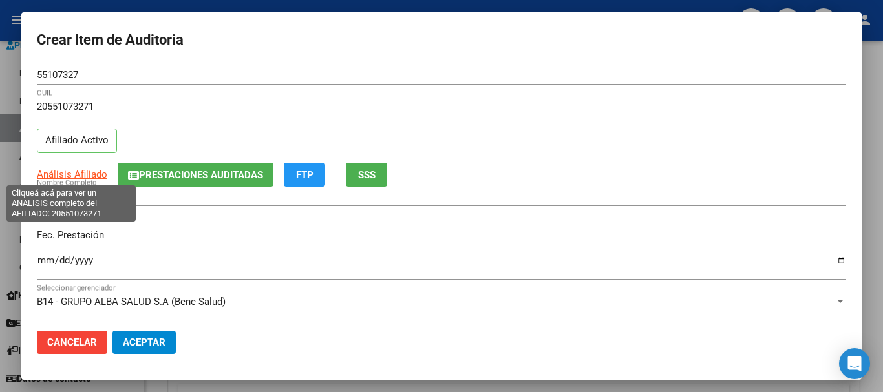
click at [89, 178] on span "Análisis Afiliado" at bounding box center [72, 175] width 70 height 12
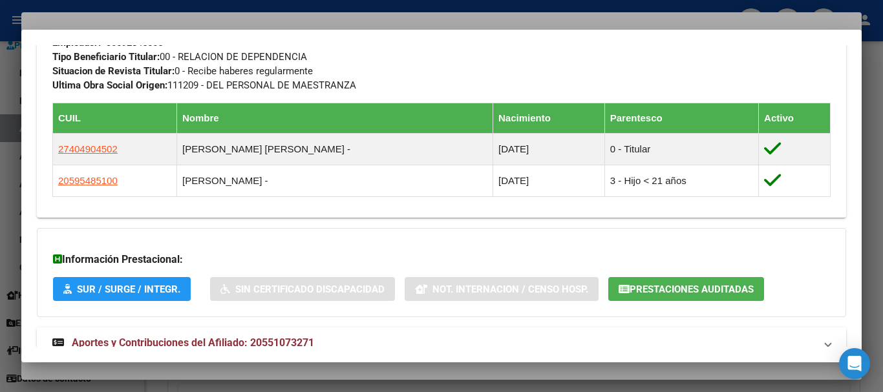
scroll to position [762, 0]
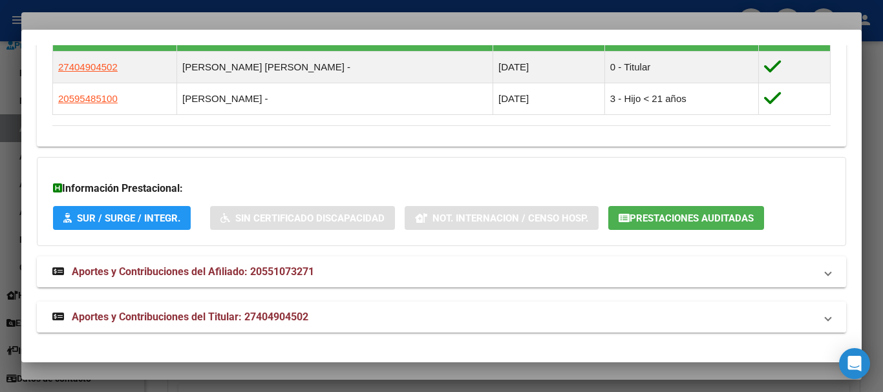
click at [213, 317] on span "Aportes y Contribuciones del Titular: 27404904502" at bounding box center [190, 317] width 237 height 12
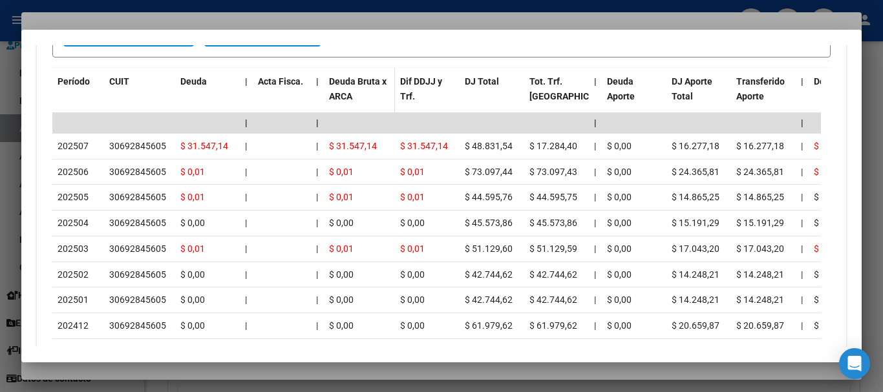
scroll to position [1279, 0]
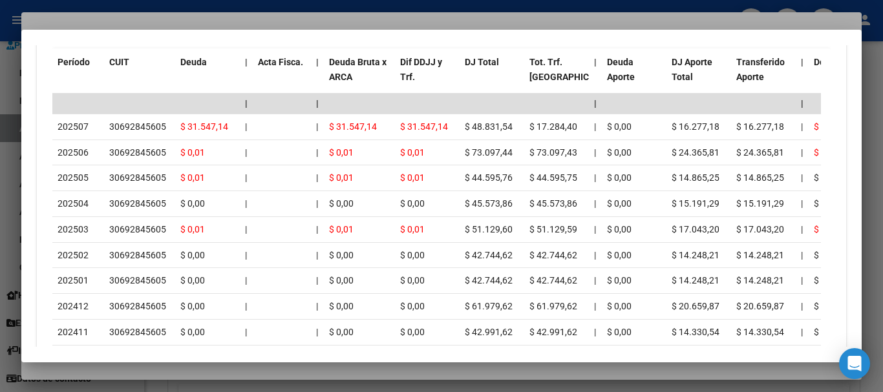
drag, startPoint x: 173, startPoint y: 17, endPoint x: 226, endPoint y: 28, distance: 54.1
click at [173, 16] on div at bounding box center [441, 196] width 883 height 392
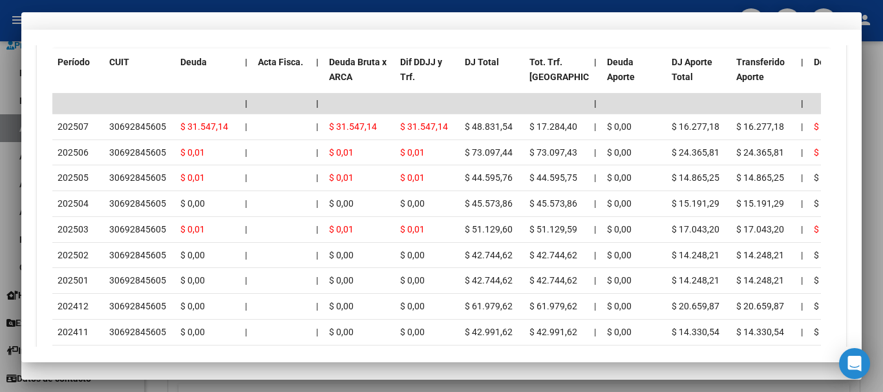
click at [459, 108] on input "20551073271" at bounding box center [441, 107] width 809 height 12
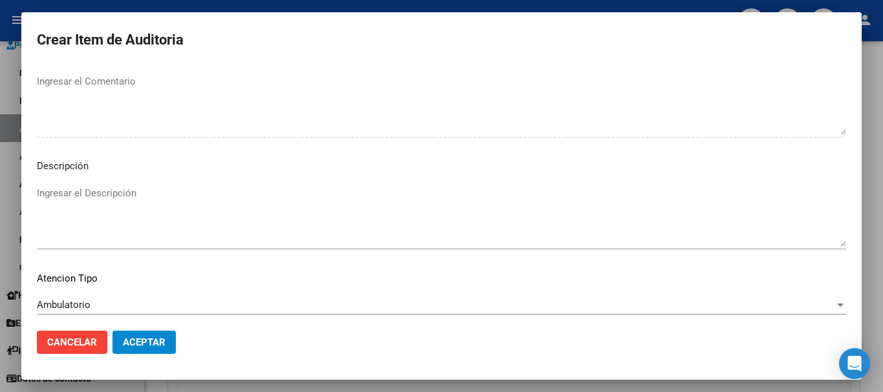
scroll to position [797, 0]
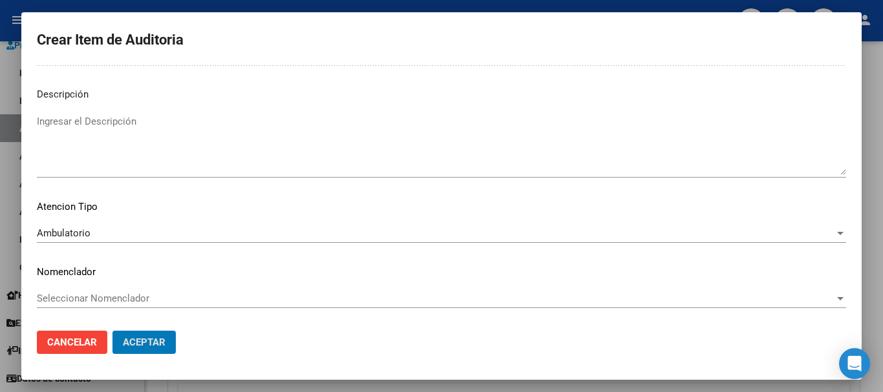
click at [112, 331] on button "Aceptar" at bounding box center [143, 342] width 63 height 23
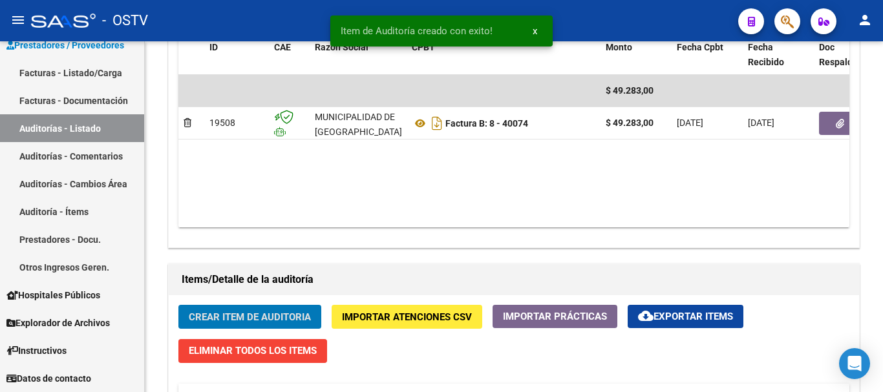
click at [178, 305] on button "Crear Item de Auditoria" at bounding box center [249, 317] width 143 height 24
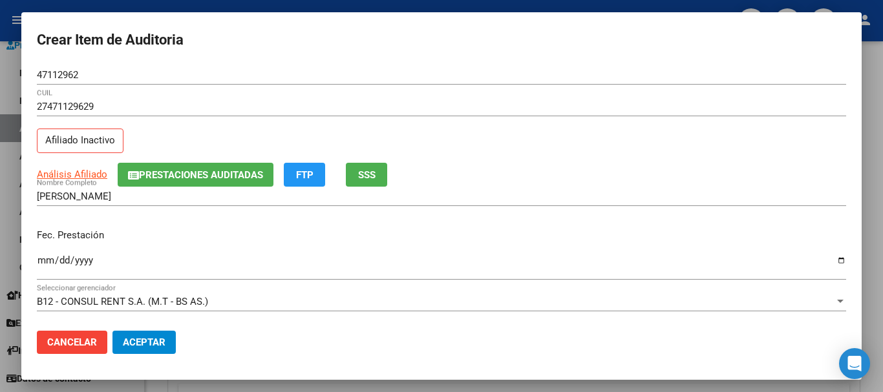
click at [95, 181] on app-link-go-to "Análisis Afiliado" at bounding box center [72, 174] width 70 height 15
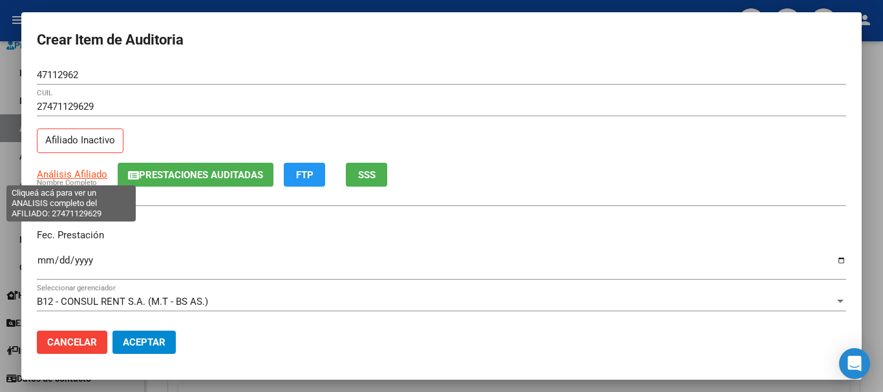
click at [94, 180] on span "Análisis Afiliado" at bounding box center [72, 175] width 70 height 12
copy span "Afiliado"
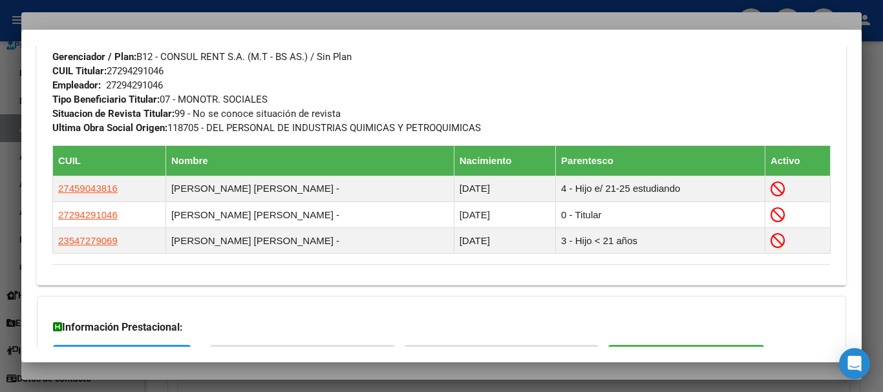
scroll to position [820, 0]
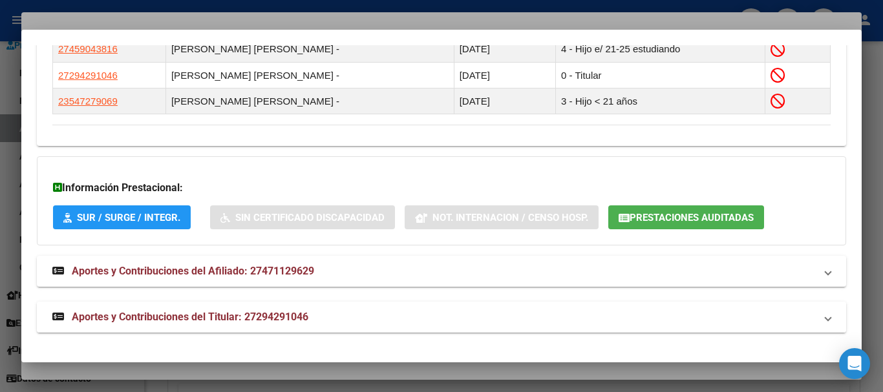
click at [248, 311] on span "Aportes y Contribuciones del Titular: 27294291046" at bounding box center [190, 317] width 237 height 12
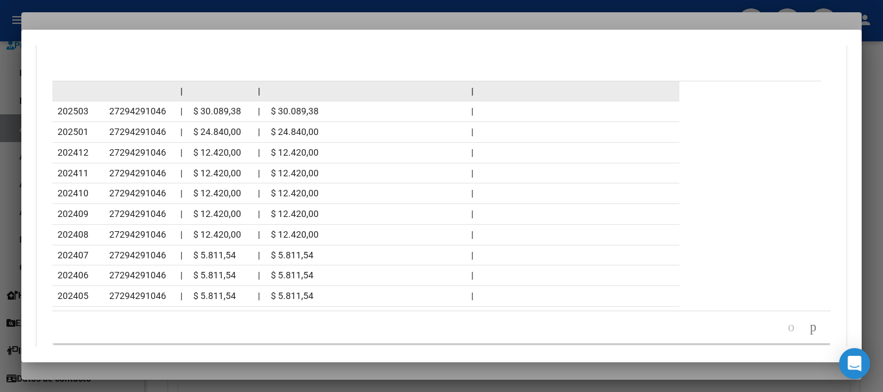
scroll to position [1400, 0]
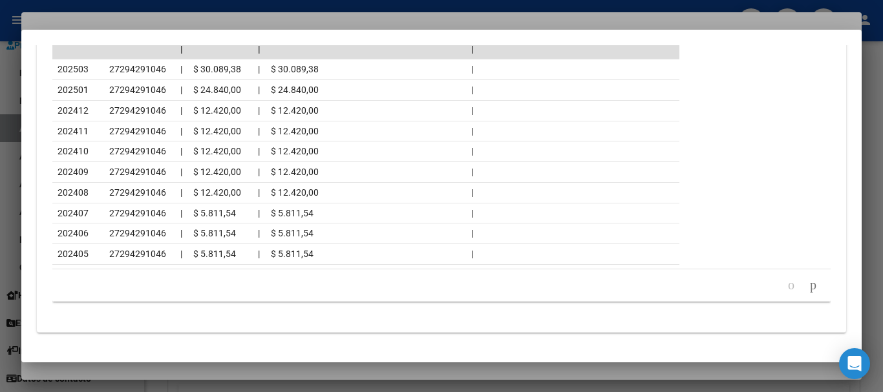
click at [236, 19] on div at bounding box center [441, 196] width 883 height 392
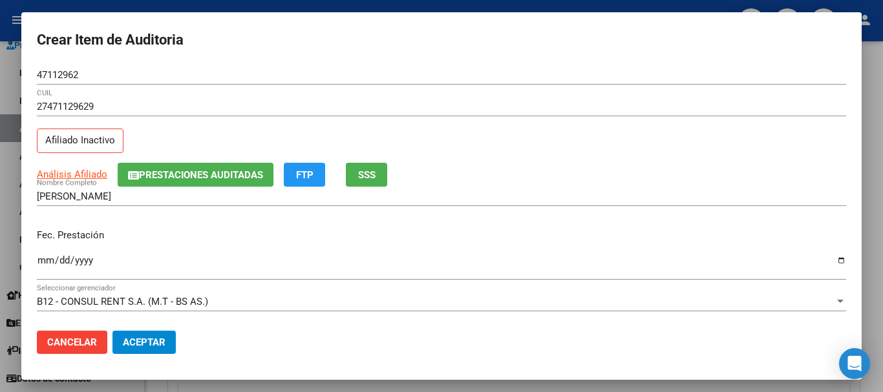
click at [507, 152] on div "27471129629 CUIL Afiliado Inactivo" at bounding box center [441, 130] width 809 height 66
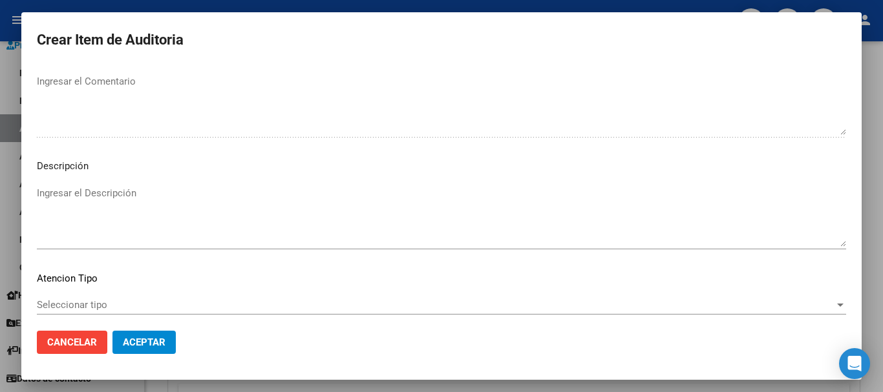
scroll to position [797, 0]
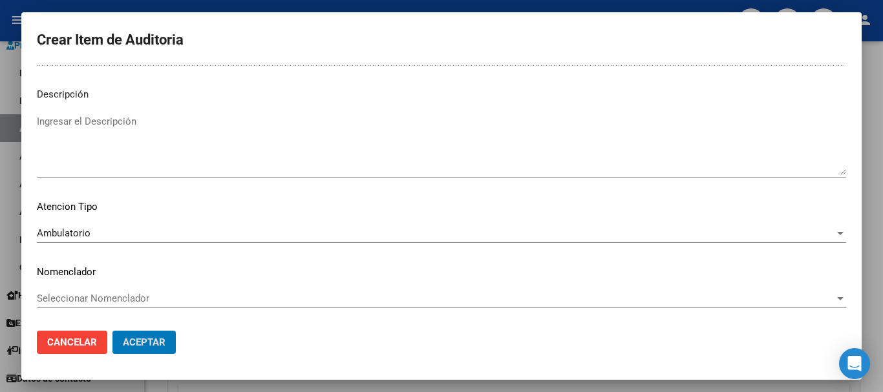
click at [112, 331] on button "Aceptar" at bounding box center [143, 342] width 63 height 23
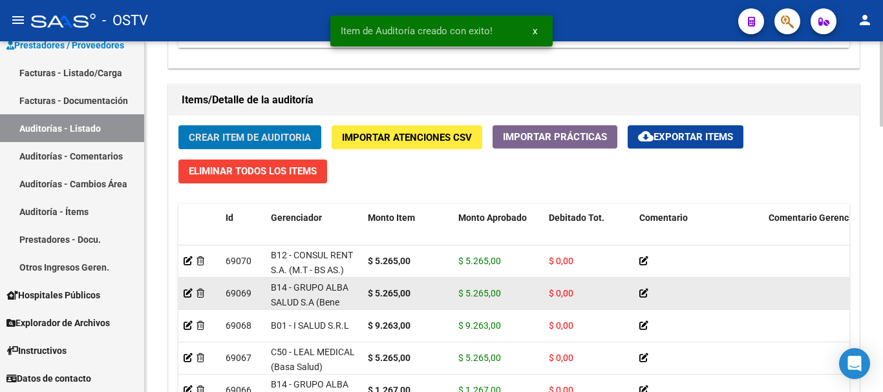
scroll to position [906, 0]
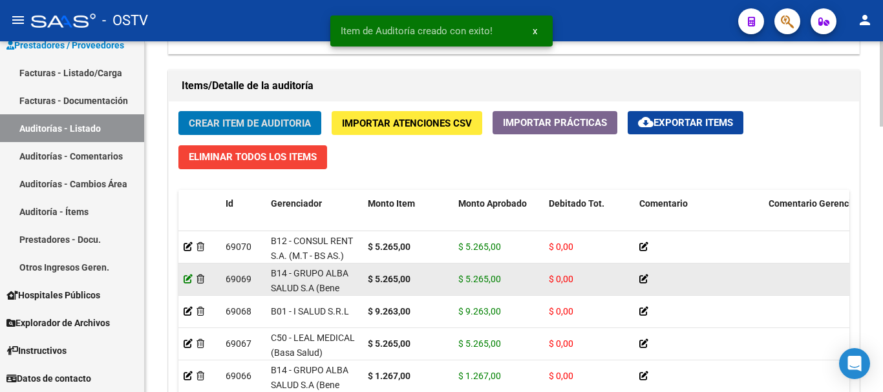
click at [188, 277] on icon at bounding box center [188, 279] width 9 height 9
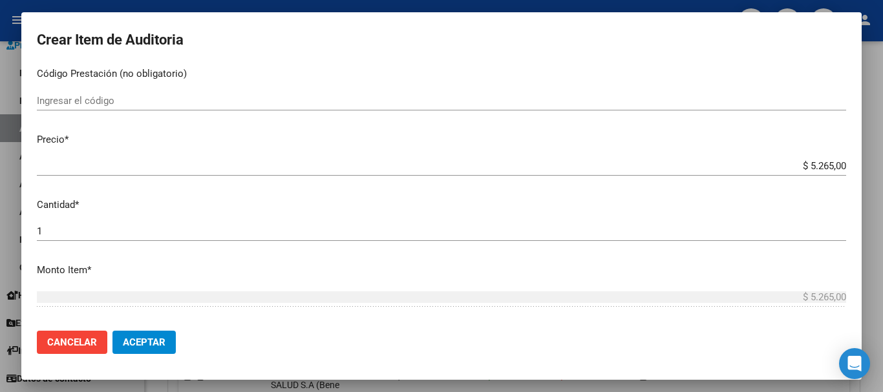
scroll to position [323, 0]
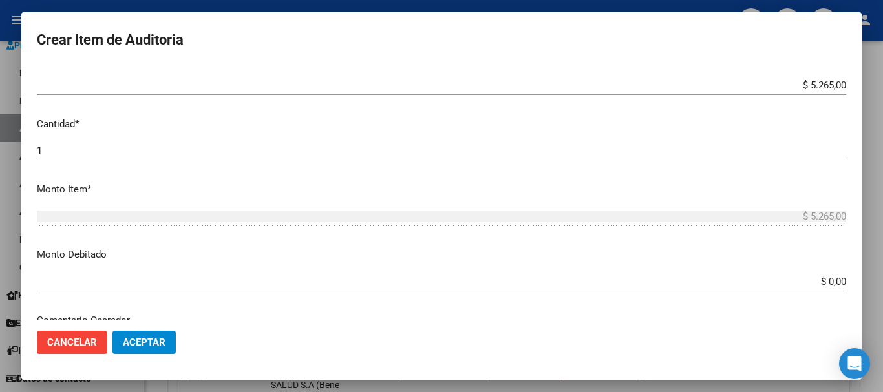
click at [822, 85] on input "$ 5.265,00" at bounding box center [441, 86] width 809 height 12
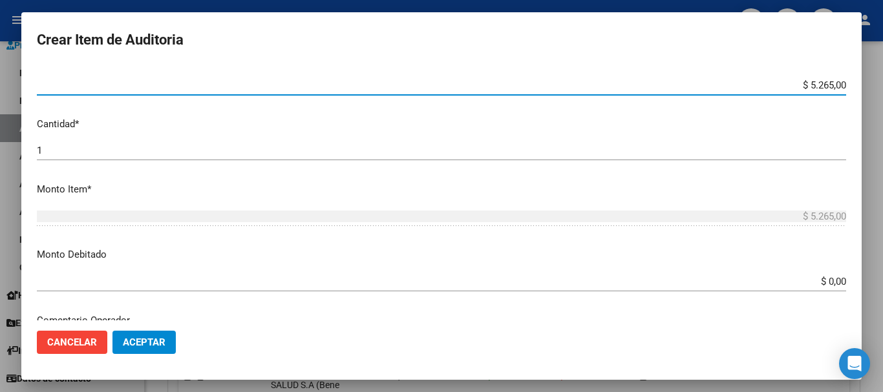
click at [822, 85] on input "$ 5.265,00" at bounding box center [441, 86] width 809 height 12
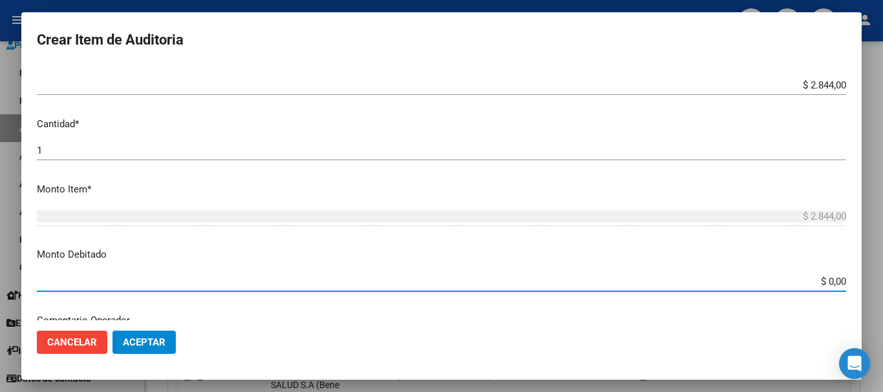
click at [162, 337] on span "Aceptar" at bounding box center [144, 343] width 43 height 12
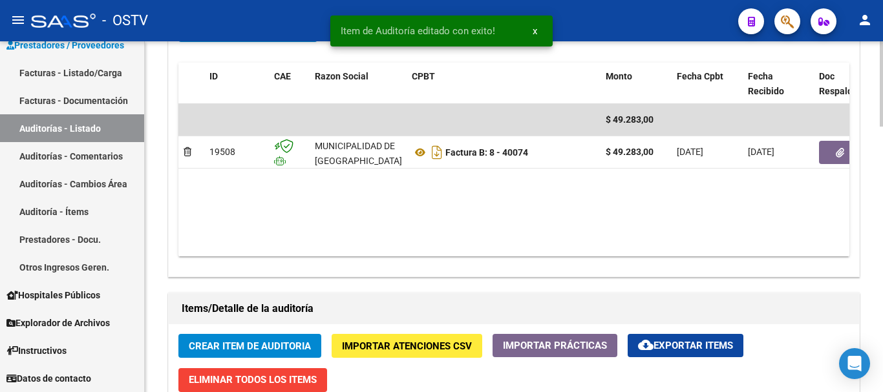
scroll to position [711, 0]
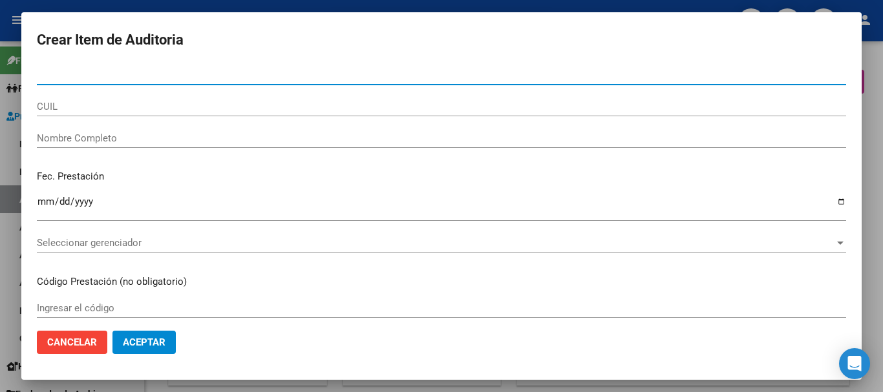
scroll to position [711, 0]
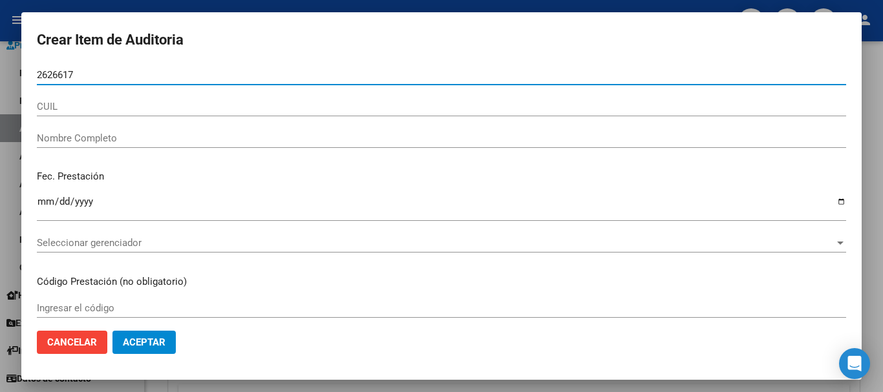
type input "26266178"
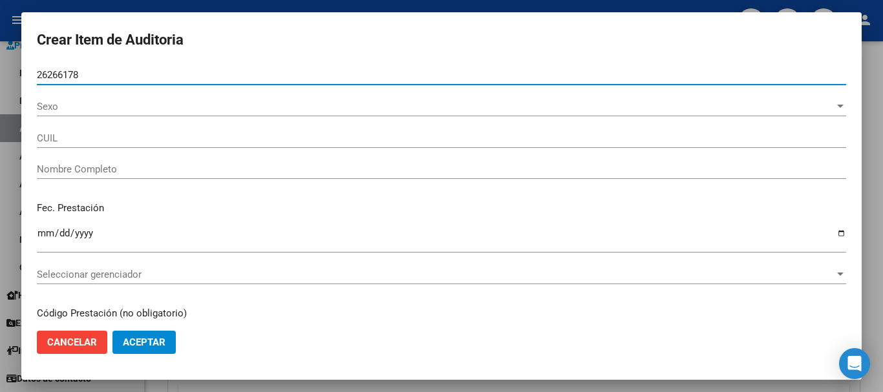
type input "20262661785"
type input "DUBARAN MAURICIO ALBINO"
type input "26266178"
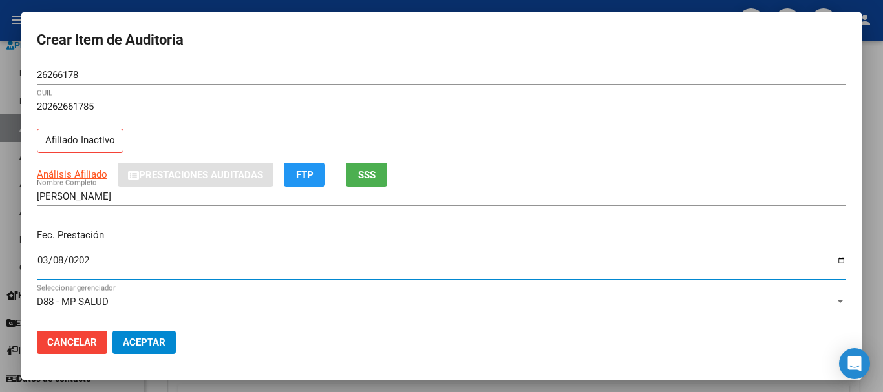
type input "2025-03-08"
click at [65, 168] on app-link-go-to "Análisis Afiliado" at bounding box center [72, 174] width 70 height 15
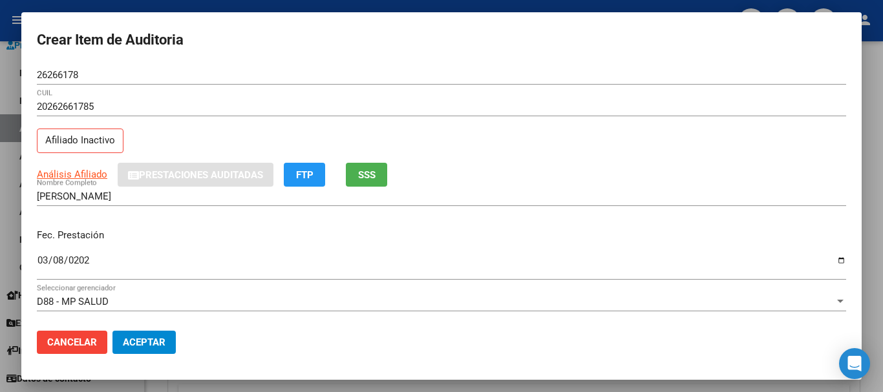
click at [78, 170] on span "Análisis Afiliado" at bounding box center [72, 175] width 70 height 12
type textarea "20262661785"
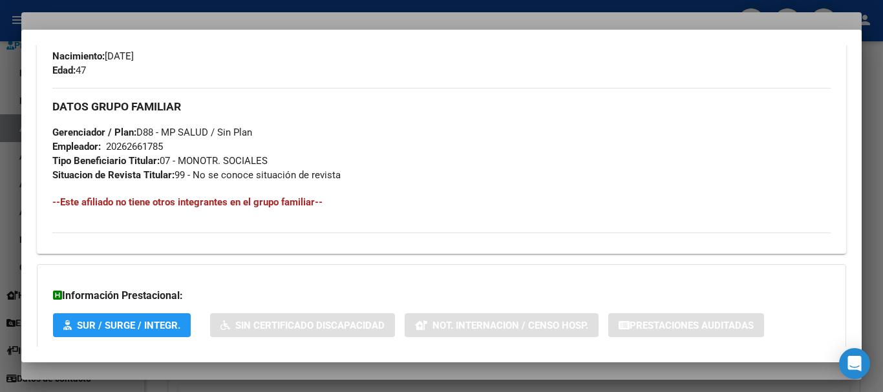
scroll to position [681, 0]
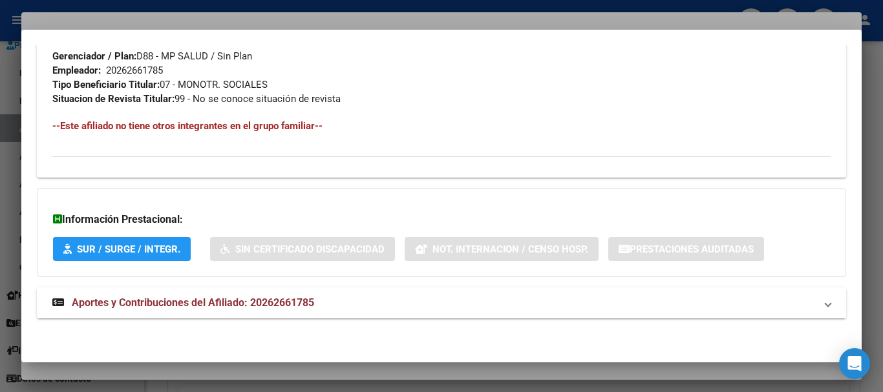
click at [333, 306] on mat-panel-title "Aportes y Contribuciones del Afiliado: 20262661785" at bounding box center [433, 303] width 763 height 16
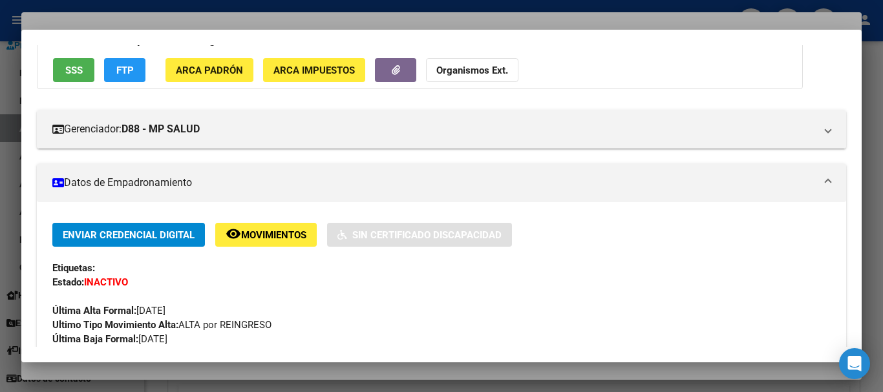
scroll to position [0, 0]
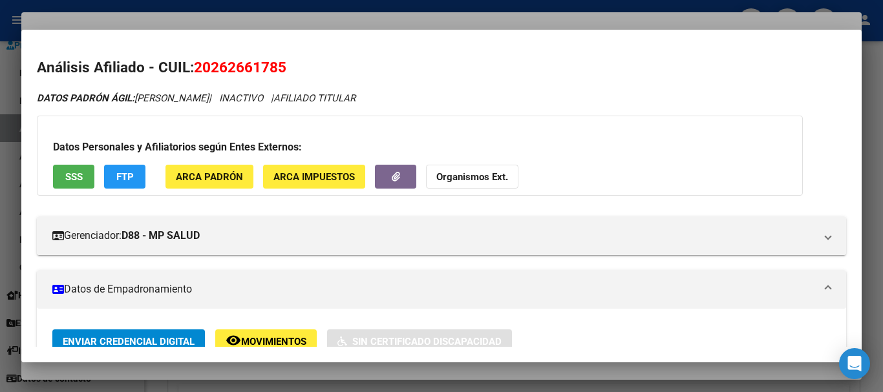
click at [466, 174] on strong "Organismos Ext." at bounding box center [472, 177] width 72 height 12
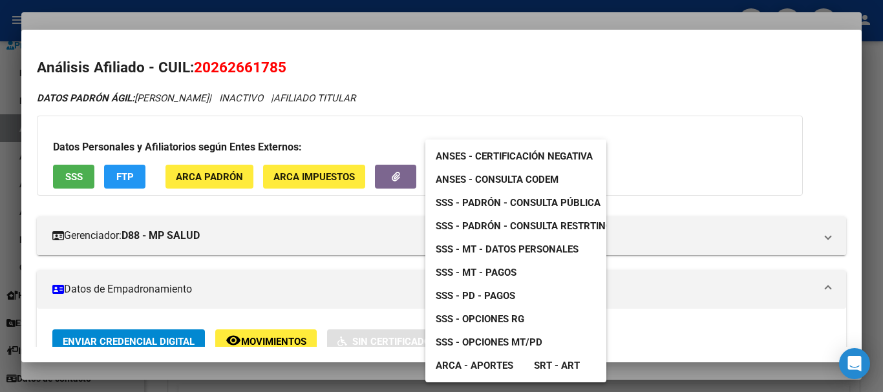
click at [532, 252] on span "SSS - MT - Datos Personales" at bounding box center [507, 250] width 143 height 12
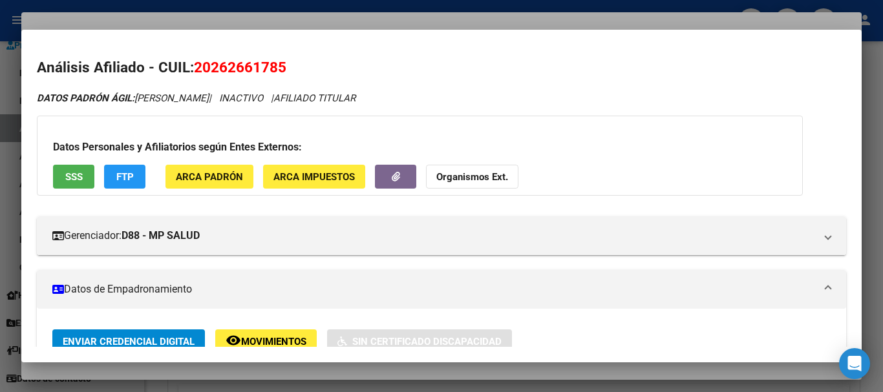
click at [489, 170] on button "Organismos Ext." at bounding box center [472, 177] width 92 height 24
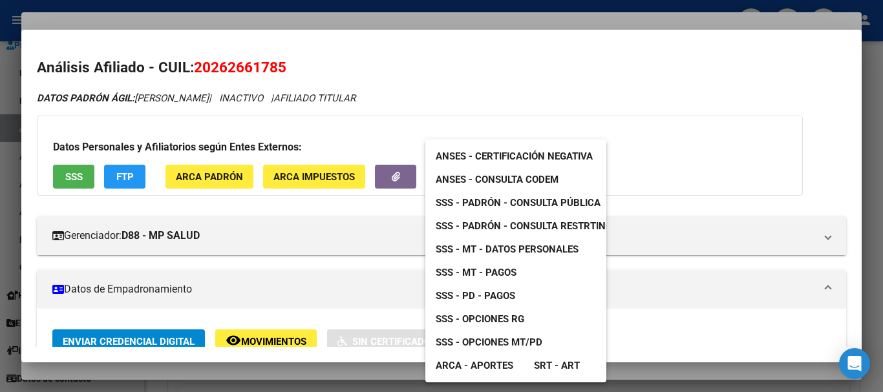
click at [568, 204] on span "SSS - Padrón - Consulta Pública" at bounding box center [518, 203] width 165 height 12
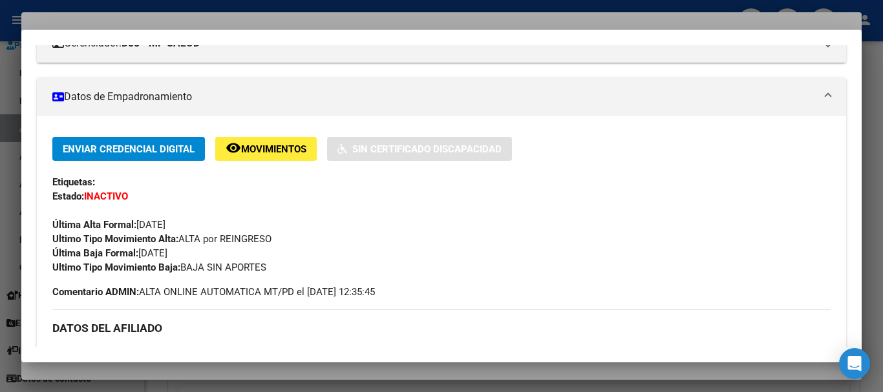
scroll to position [259, 0]
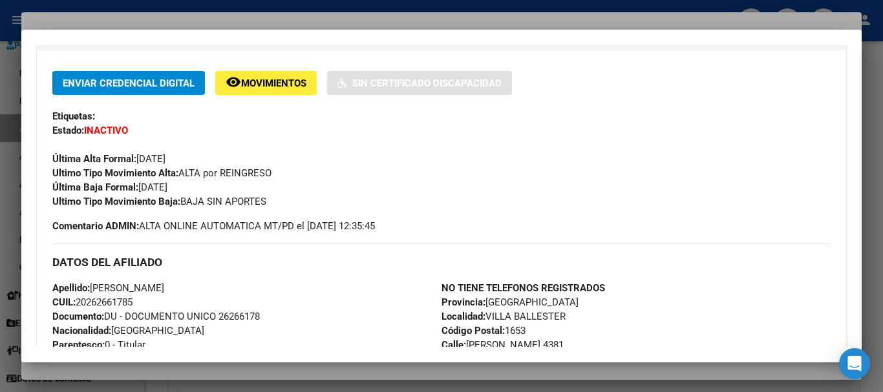
click at [203, 23] on div at bounding box center [441, 196] width 883 height 392
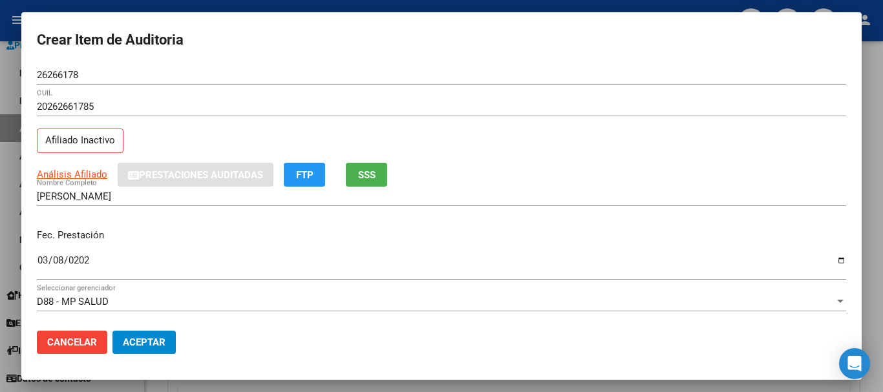
click at [419, 65] on div "26266178 Nro Documento" at bounding box center [441, 74] width 809 height 19
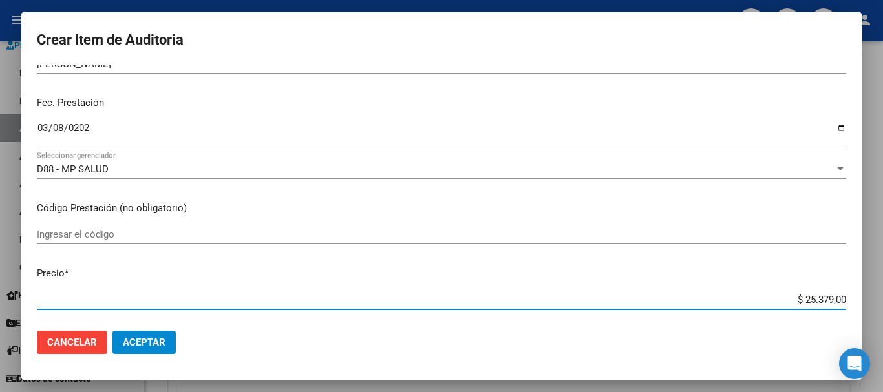
scroll to position [110, 0]
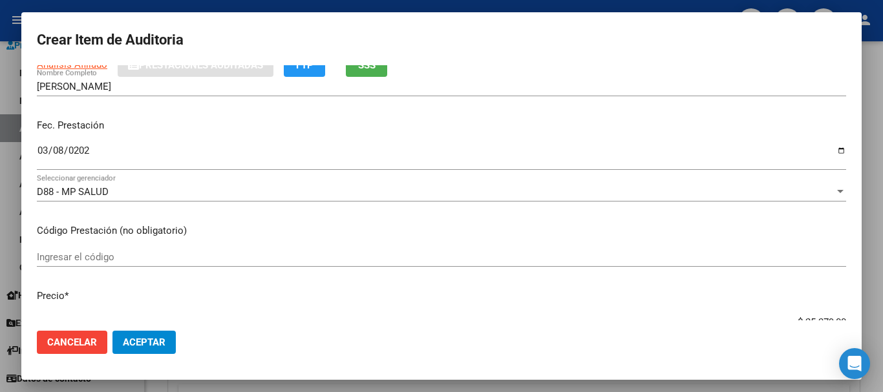
type input "$ 0,06"
type input "$ 0,67"
type input "$ 6,70"
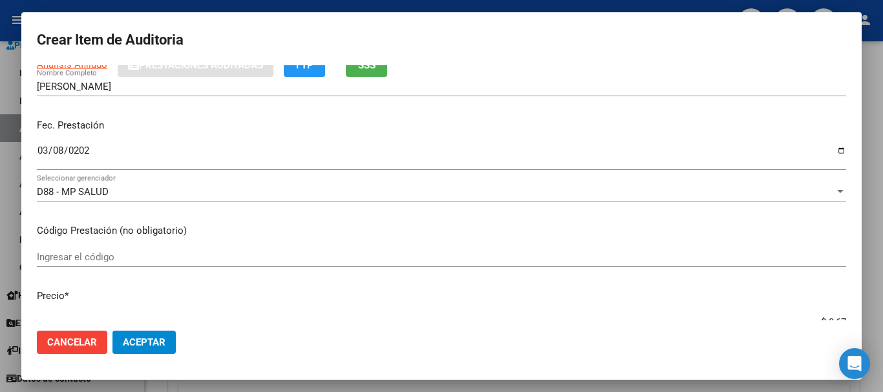
type input "$ 6,70"
type input "$ 67,08"
type input "$ 670,80"
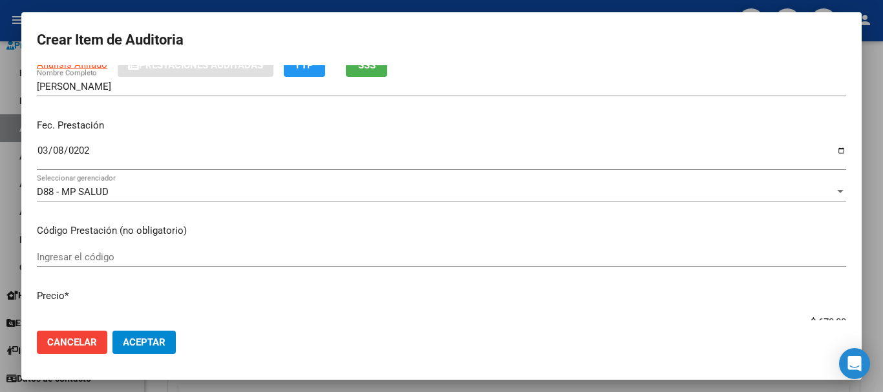
type input "$ 6.708,00"
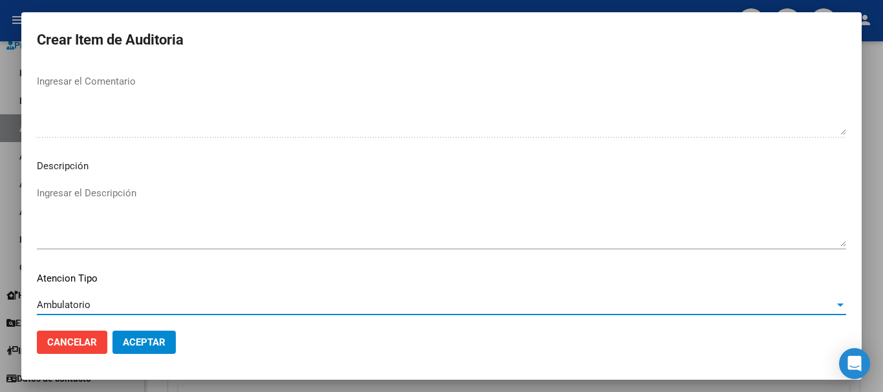
scroll to position [797, 0]
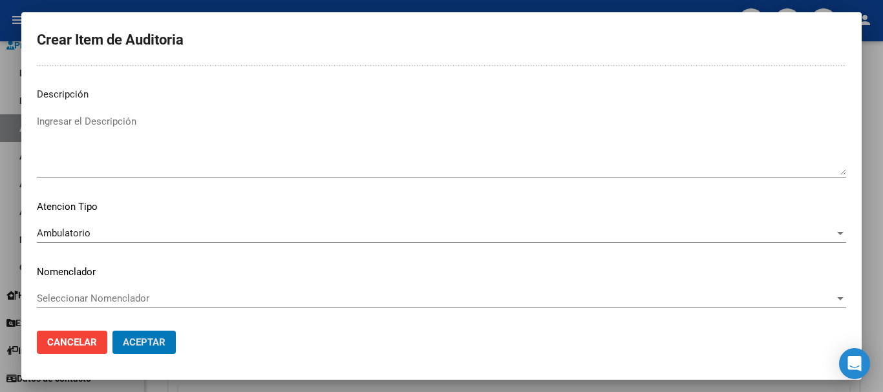
click at [112, 331] on button "Aceptar" at bounding box center [143, 342] width 63 height 23
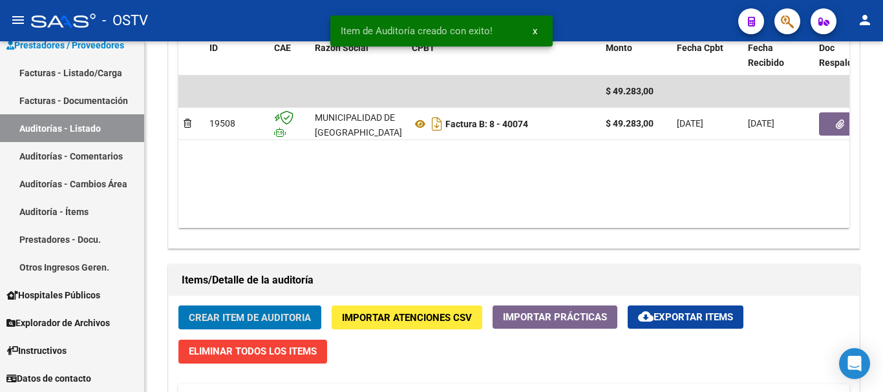
click at [178, 306] on button "Crear Item de Auditoria" at bounding box center [249, 318] width 143 height 24
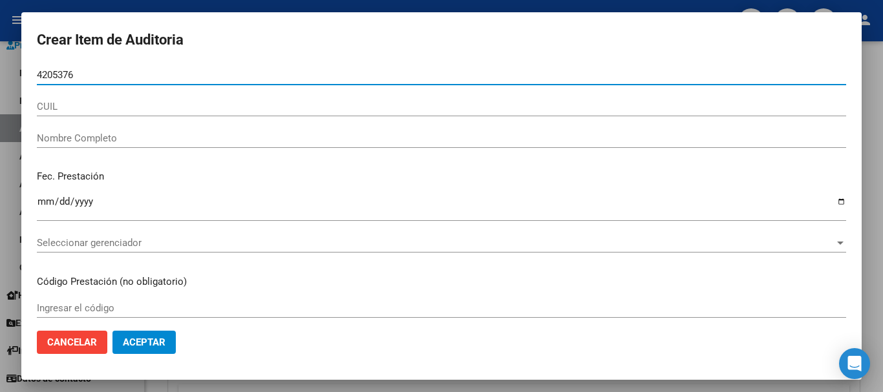
type input "42053767"
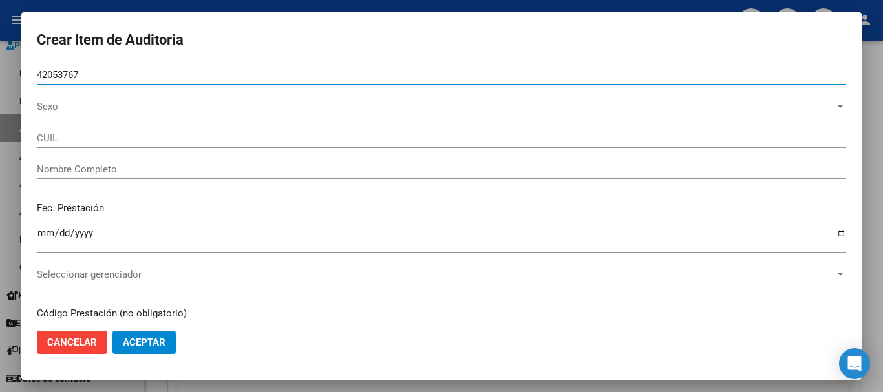
type input "EKARD JUAN MAURICIO -"
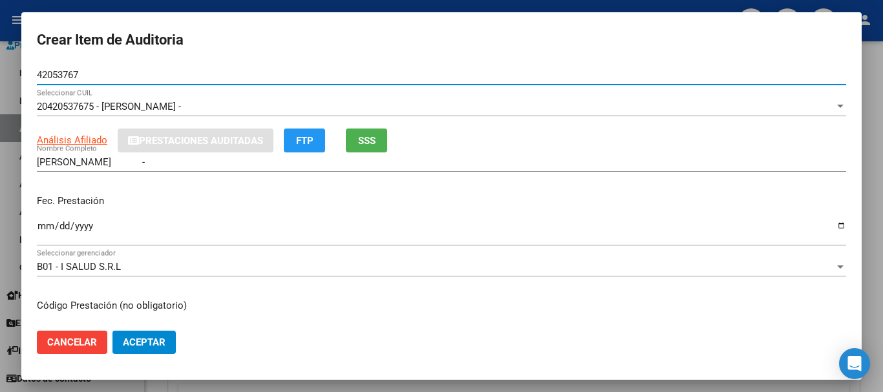
type input "42053767"
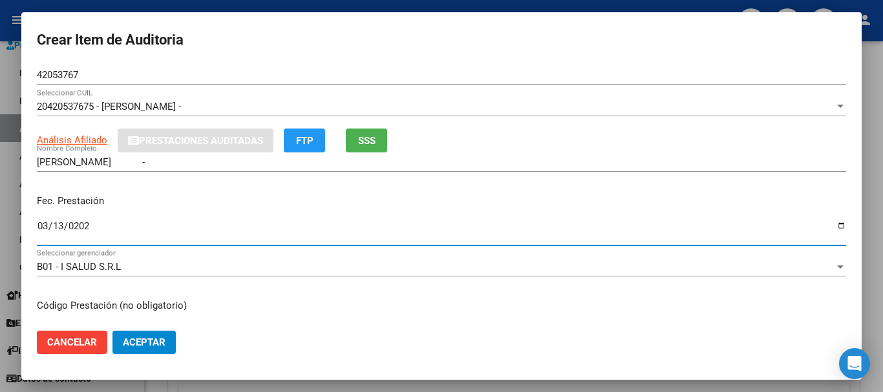
type input "2025-03-13"
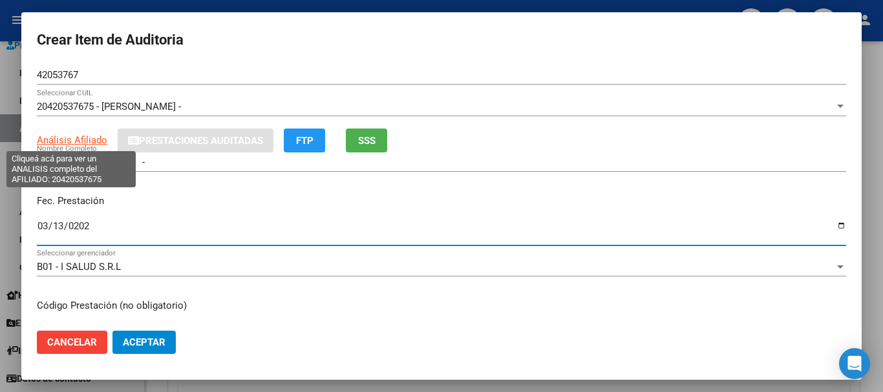
click at [83, 136] on span "Análisis Afiliado" at bounding box center [72, 140] width 70 height 12
type textarea "20420537675"
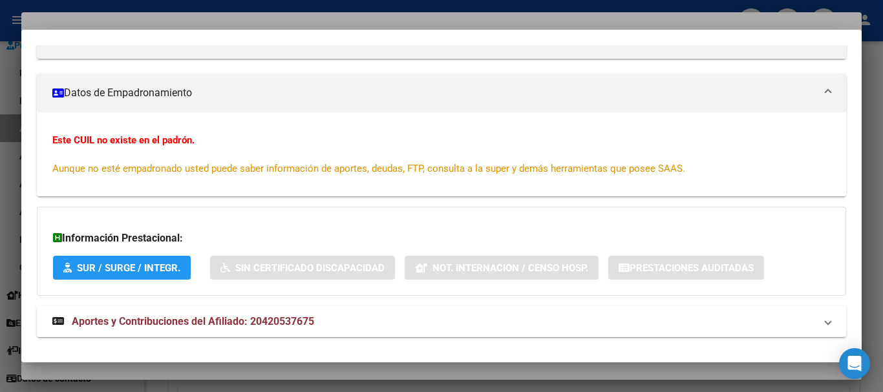
scroll to position [215, 0]
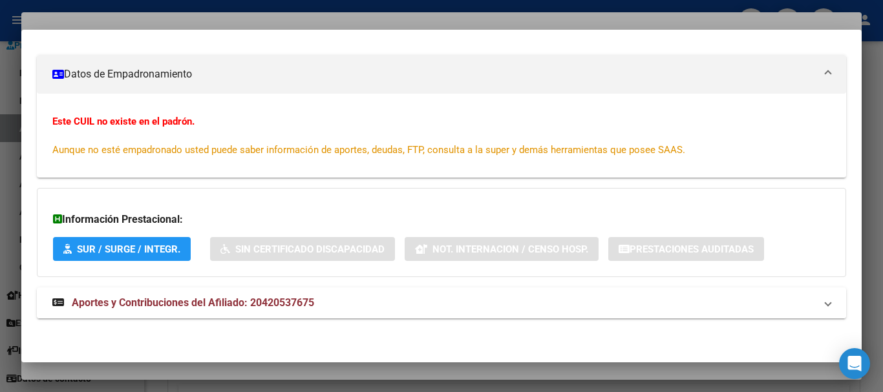
click at [245, 310] on strong "Aportes y Contribuciones del Afiliado: 20420537675" at bounding box center [183, 303] width 262 height 16
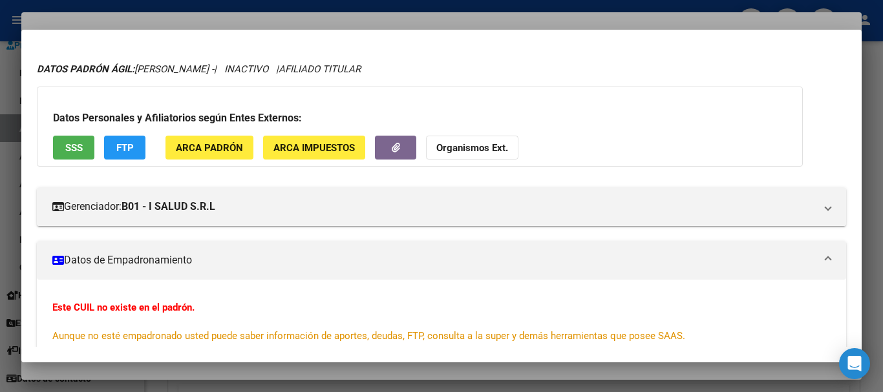
scroll to position [0, 0]
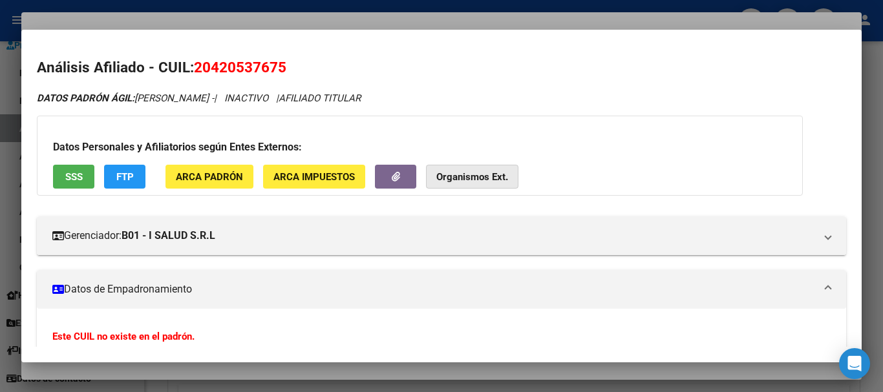
click at [458, 175] on strong "Organismos Ext." at bounding box center [472, 177] width 72 height 12
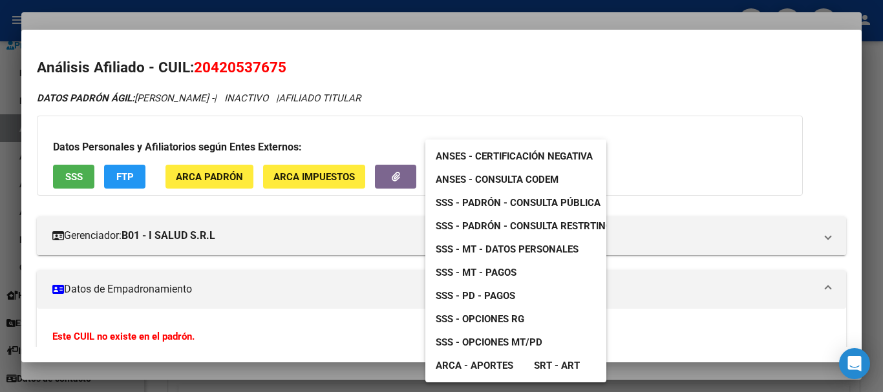
click at [523, 205] on span "SSS - Padrón - Consulta Pública" at bounding box center [518, 203] width 165 height 12
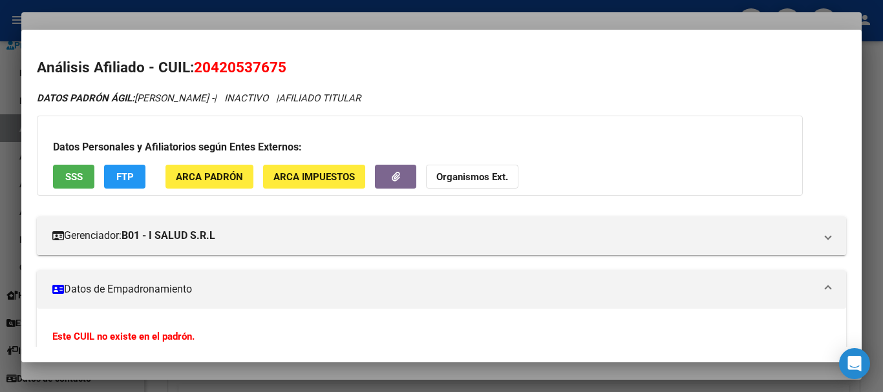
click at [236, 14] on div at bounding box center [441, 196] width 883 height 392
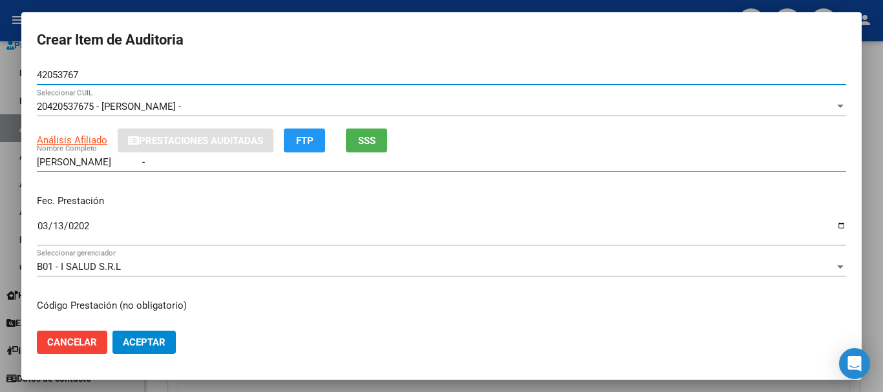
drag, startPoint x: 92, startPoint y: 76, endPoint x: 6, endPoint y: 79, distance: 85.4
click at [6, 79] on div "Crear Item de Auditoria 42053767 Nro Documento 20420537675 - EKARD JUAN MAURICI…" at bounding box center [441, 196] width 883 height 392
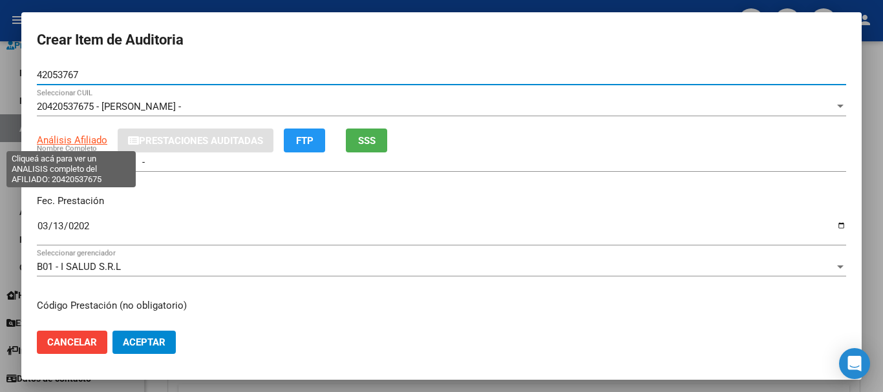
click at [66, 142] on span "Análisis Afiliado" at bounding box center [72, 140] width 70 height 12
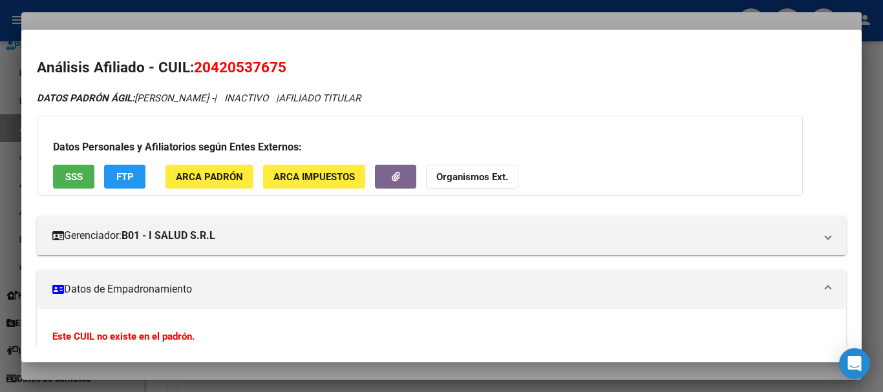
scroll to position [215, 0]
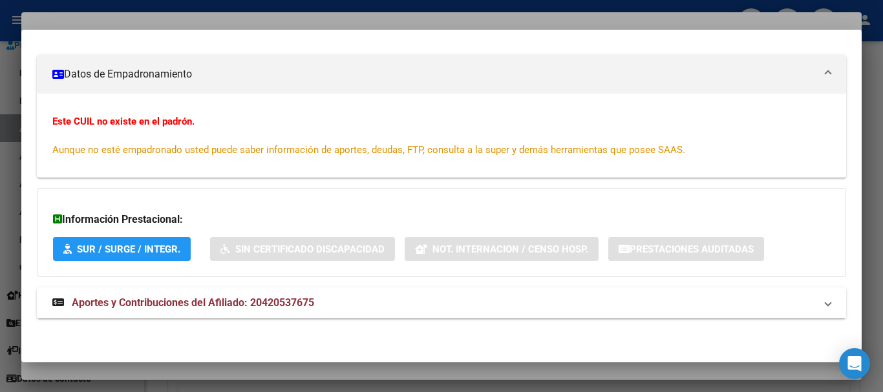
click at [288, 303] on span "Aportes y Contribuciones del Afiliado: 20420537675" at bounding box center [193, 303] width 242 height 12
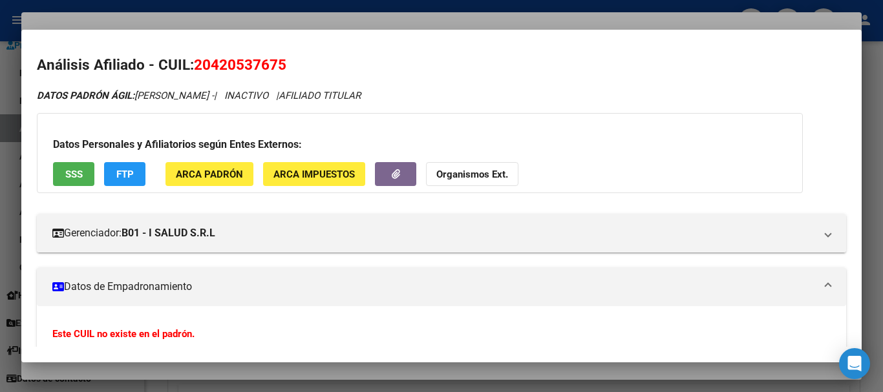
scroll to position [0, 0]
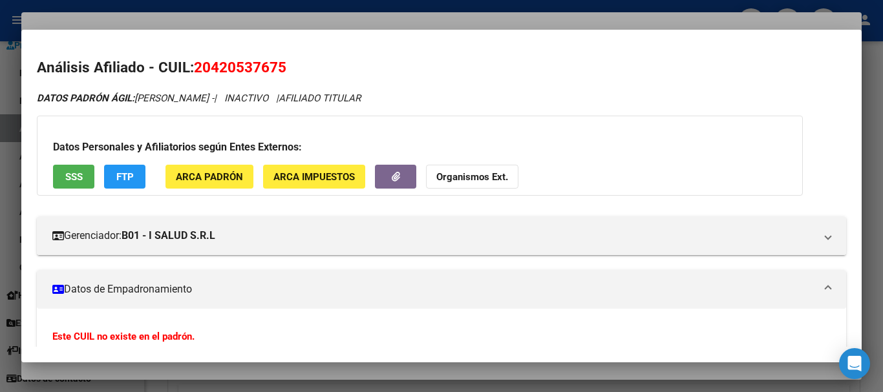
click at [466, 175] on strong "Organismos Ext." at bounding box center [472, 177] width 72 height 12
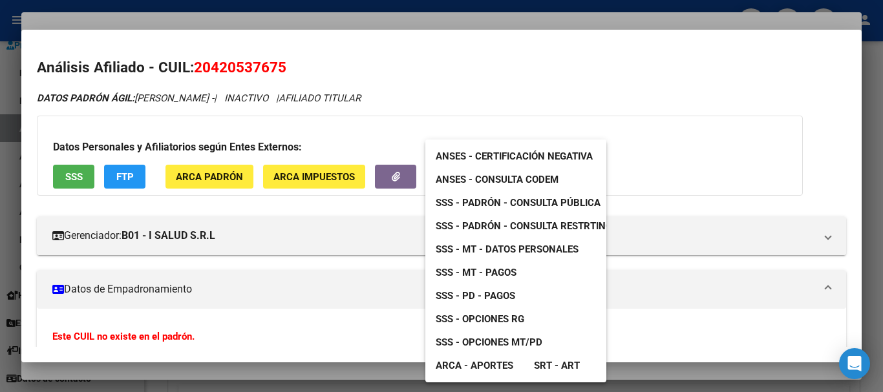
click at [532, 177] on span "ANSES - Consulta CODEM" at bounding box center [497, 180] width 123 height 12
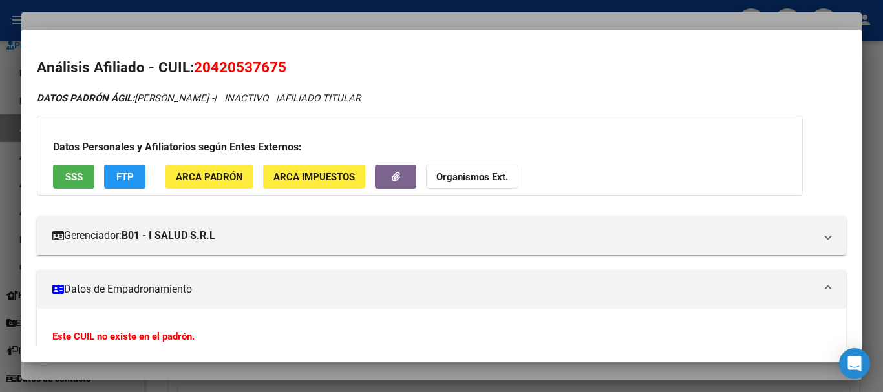
click at [445, 173] on strong "Organismos Ext." at bounding box center [472, 177] width 72 height 12
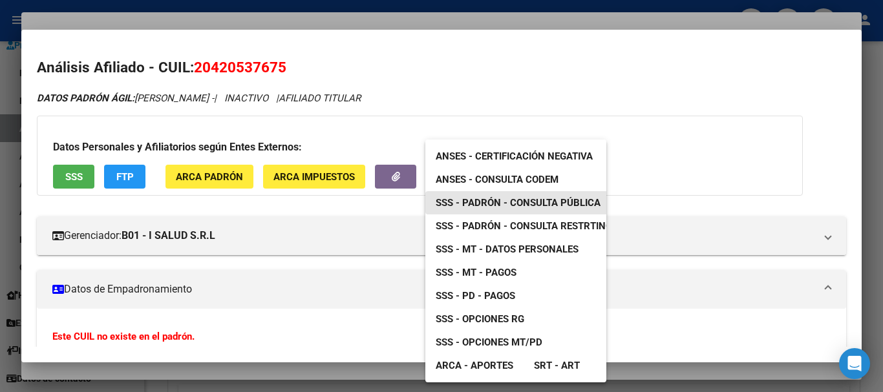
click at [526, 205] on span "SSS - Padrón - Consulta Pública" at bounding box center [518, 203] width 165 height 12
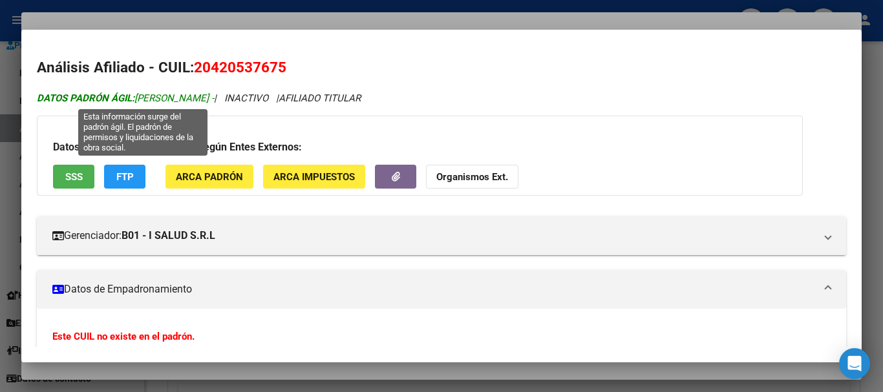
drag, startPoint x: 244, startPoint y: 101, endPoint x: 138, endPoint y: 98, distance: 105.4
click at [138, 98] on span "DATOS PADRÓN ÁGIL: EKARD JUAN MAURICIO -" at bounding box center [125, 98] width 177 height 12
copy span "EKARD JUAN MAURICIO"
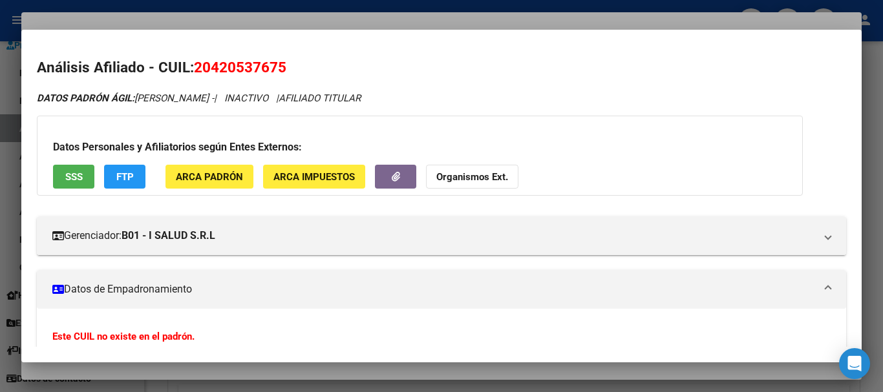
click at [280, 21] on div at bounding box center [441, 196] width 883 height 392
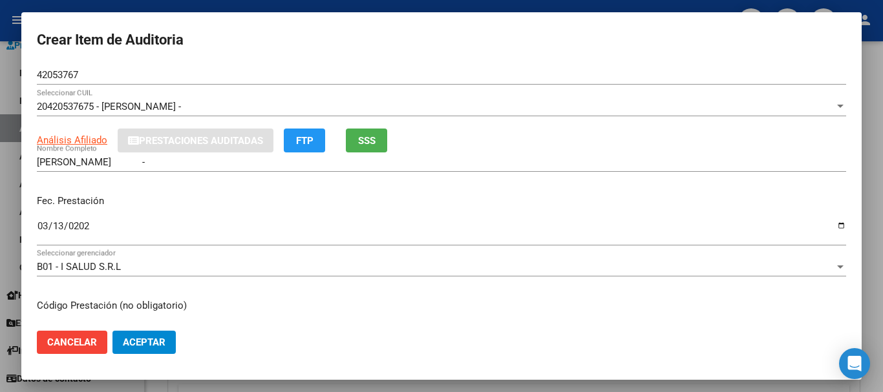
click at [483, 111] on div "20420537675 - EKARD JUAN MAURICIO -" at bounding box center [436, 107] width 798 height 12
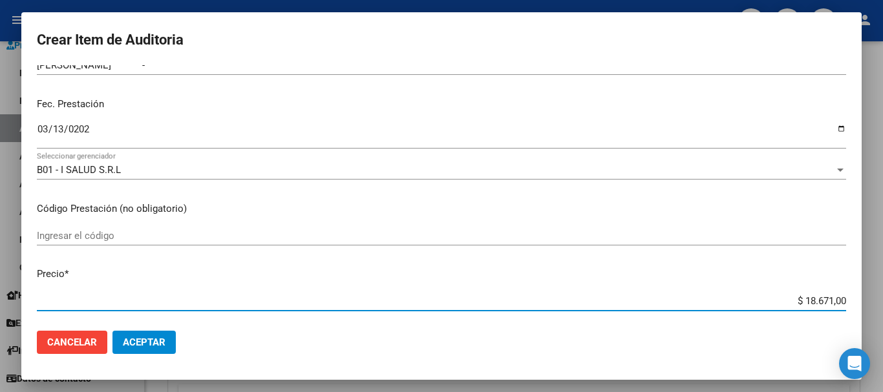
scroll to position [75, 0]
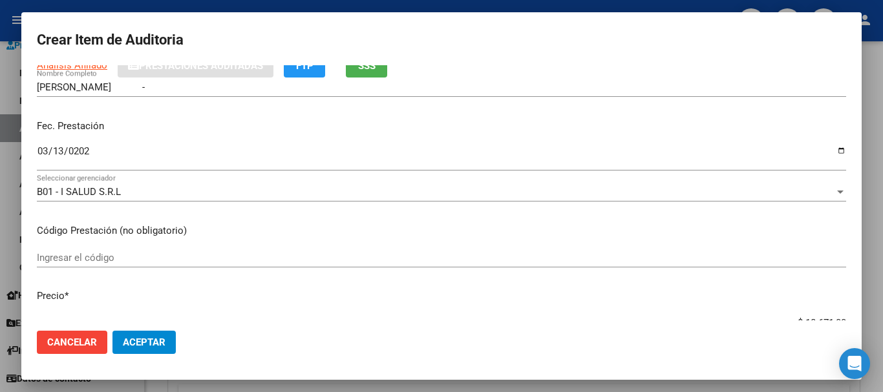
type input "$ 0,05"
type input "$ 0,52"
type input "$ 5,26"
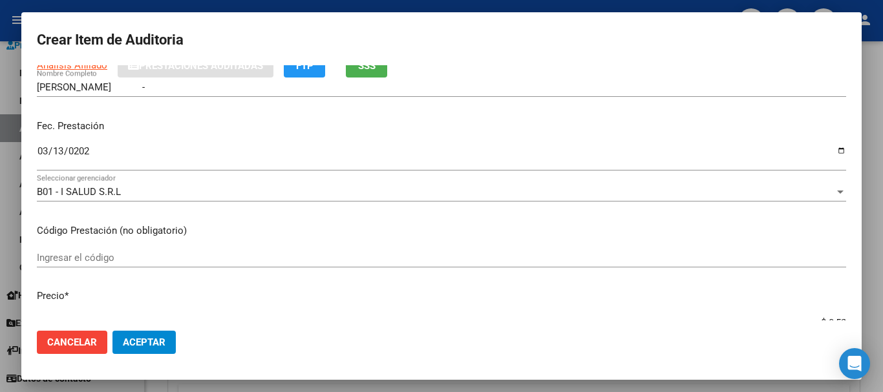
type input "$ 5,26"
type input "$ 52,65"
type input "$ 526,50"
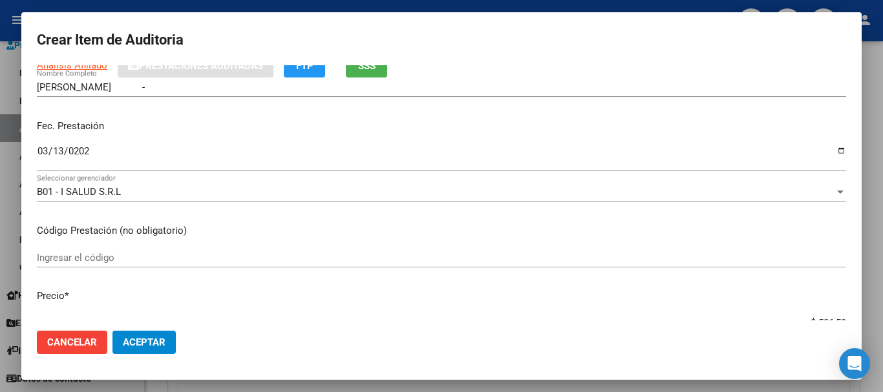
type input "$ 5.265,00"
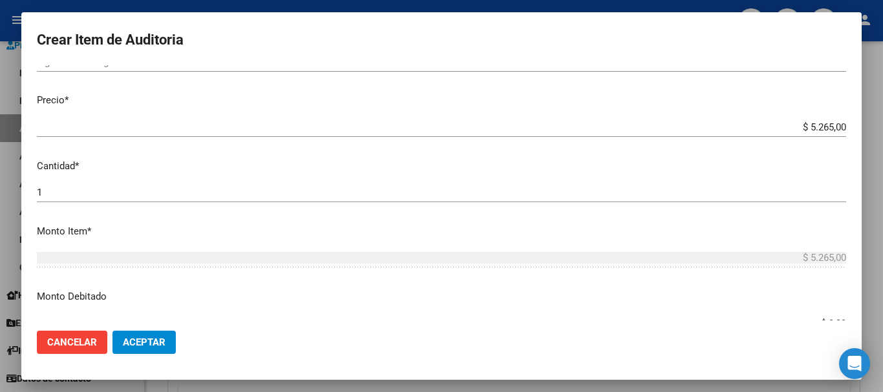
scroll to position [280, 0]
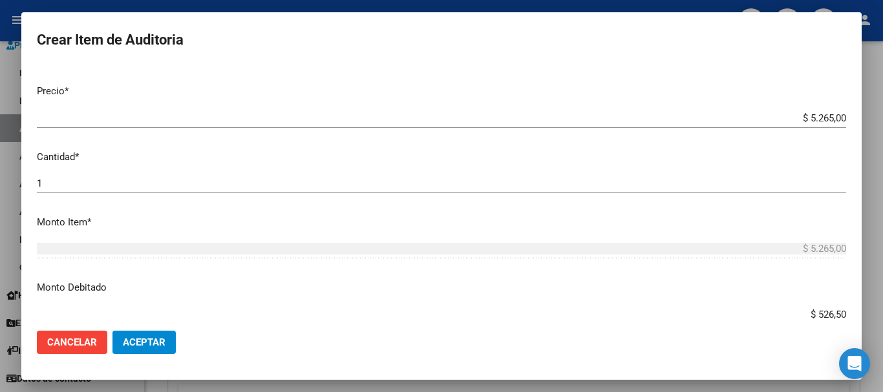
type input "$ 5.265,00"
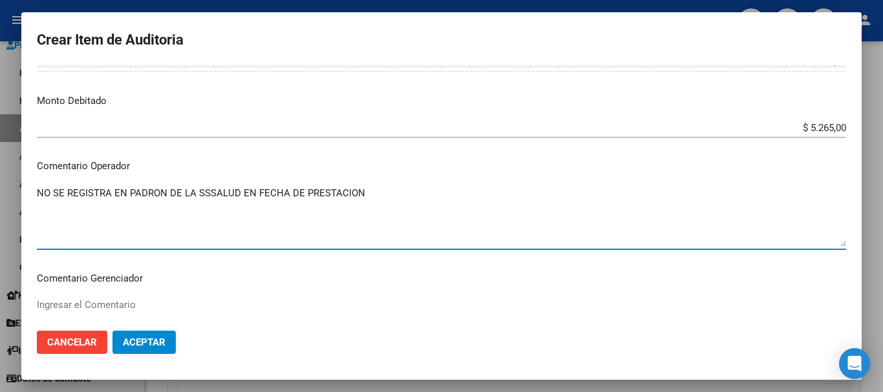
type textarea "NO SE REGISTRA EN PADRON DE LA SSSALUD EN FECHA DE PRESTACION"
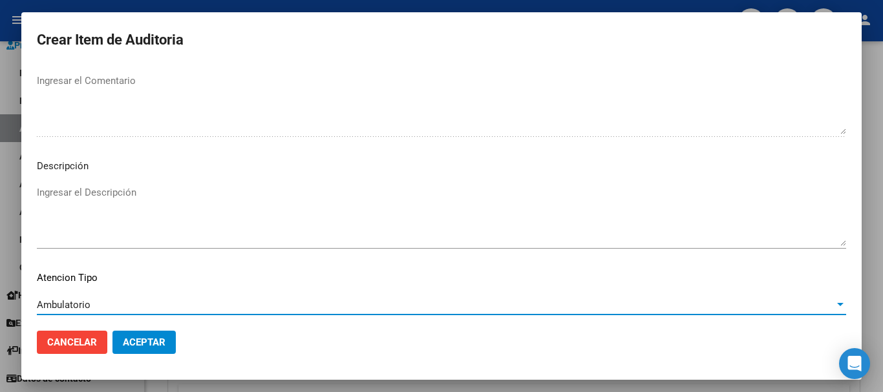
scroll to position [762, 0]
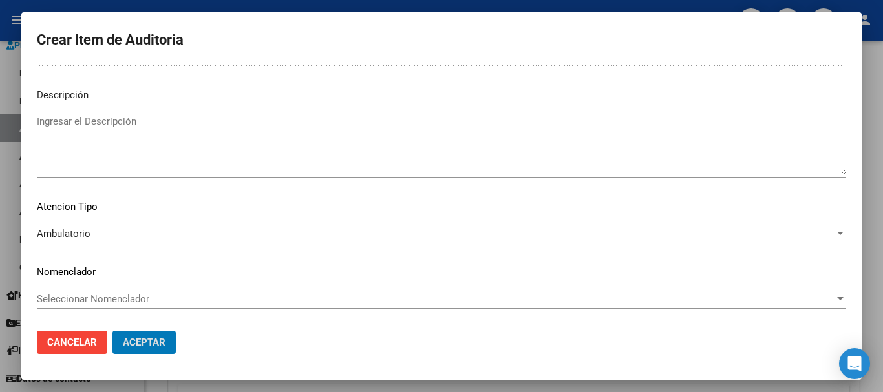
click at [112, 331] on button "Aceptar" at bounding box center [143, 342] width 63 height 23
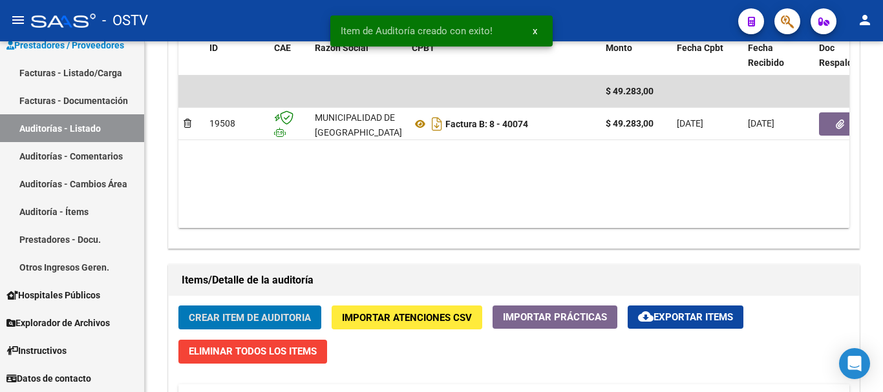
click at [178, 306] on button "Crear Item de Auditoria" at bounding box center [249, 318] width 143 height 24
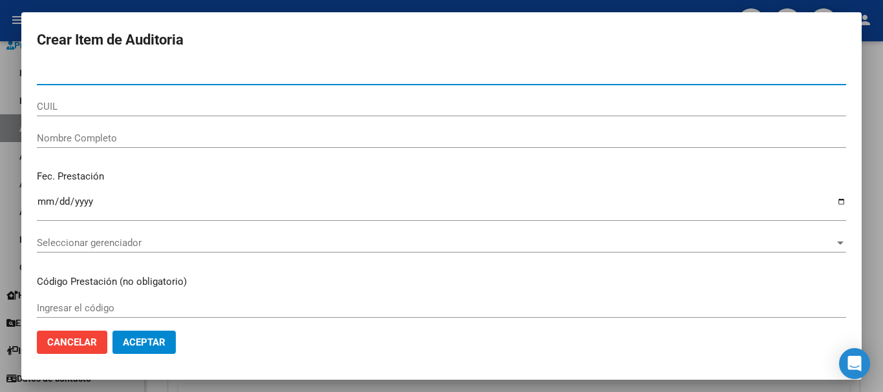
paste input "48868078"
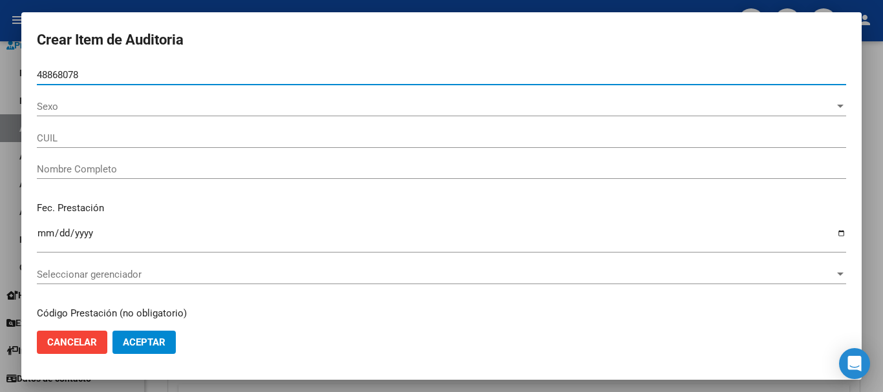
type input "48868078"
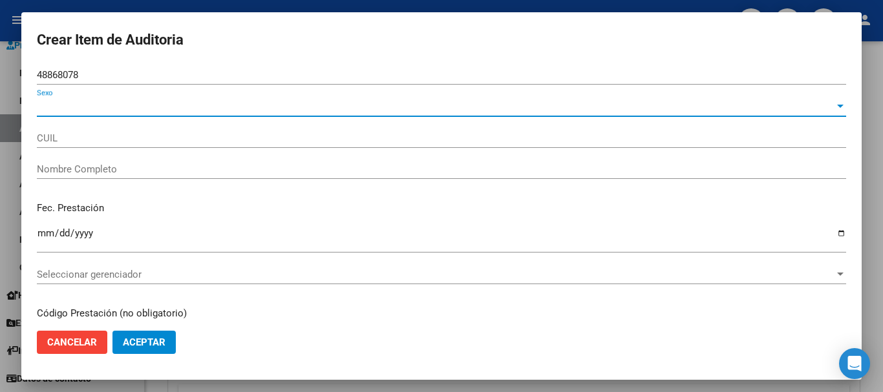
type input "27488680787"
type input "FLECHA ALDANA FELICITAS DIAMELA"
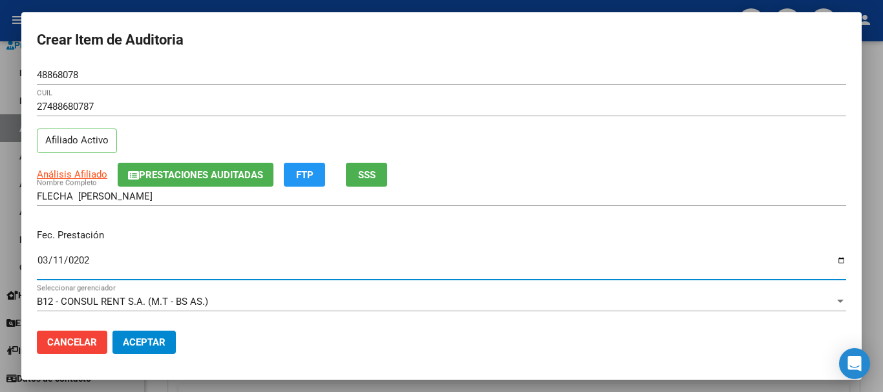
type input "2025-03-11"
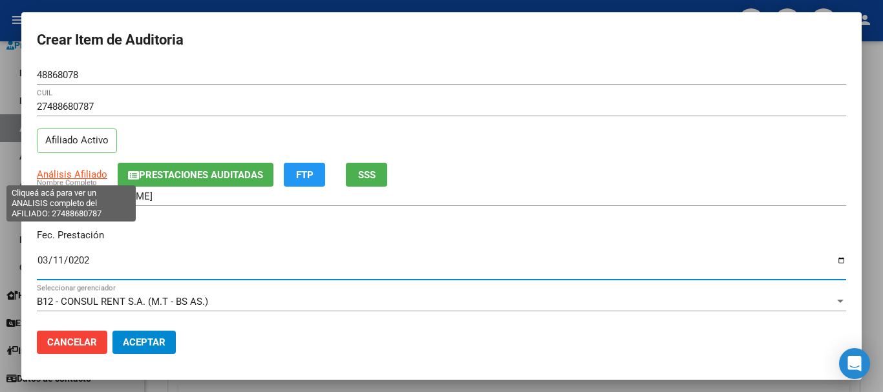
click at [94, 171] on span "Análisis Afiliado" at bounding box center [72, 175] width 70 height 12
type textarea "27488680787"
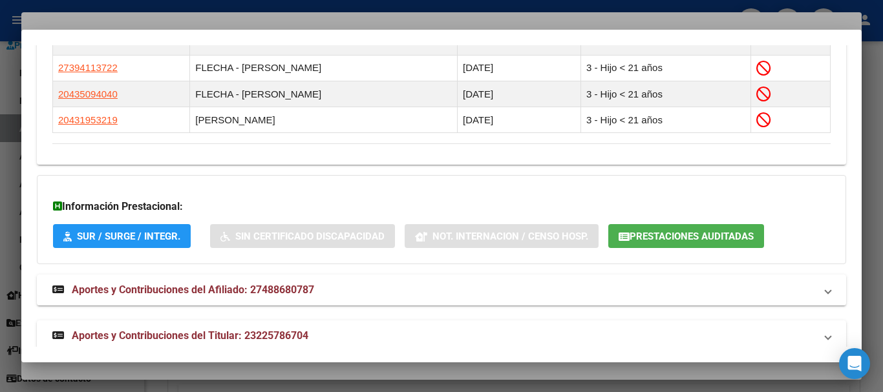
scroll to position [823, 0]
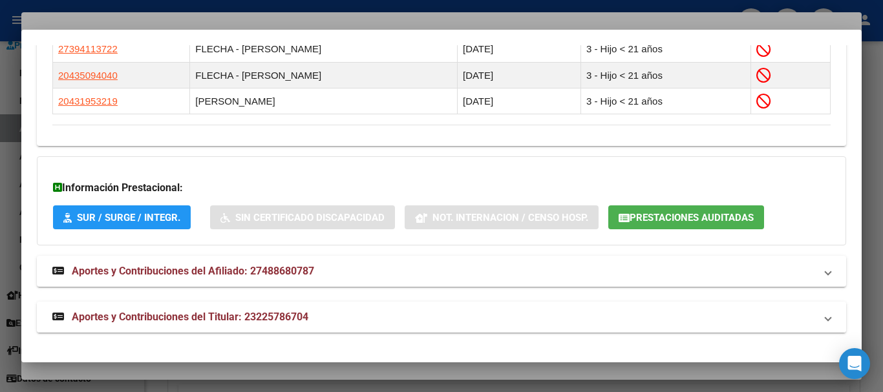
click at [308, 318] on span "Aportes y Contribuciones del Titular: 23225786704" at bounding box center [190, 317] width 237 height 12
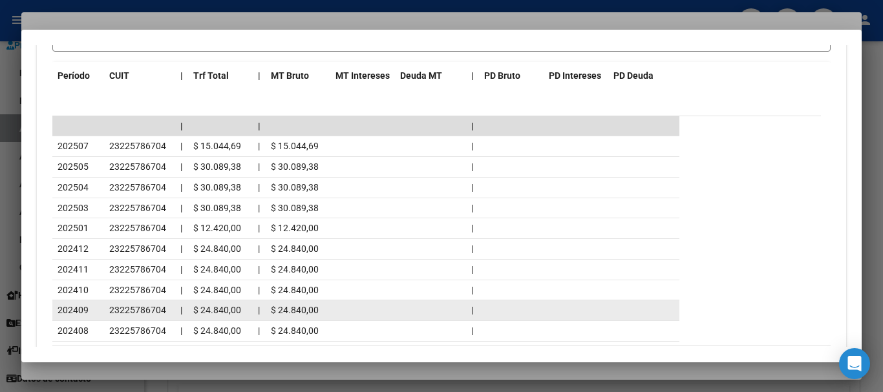
scroll to position [1371, 0]
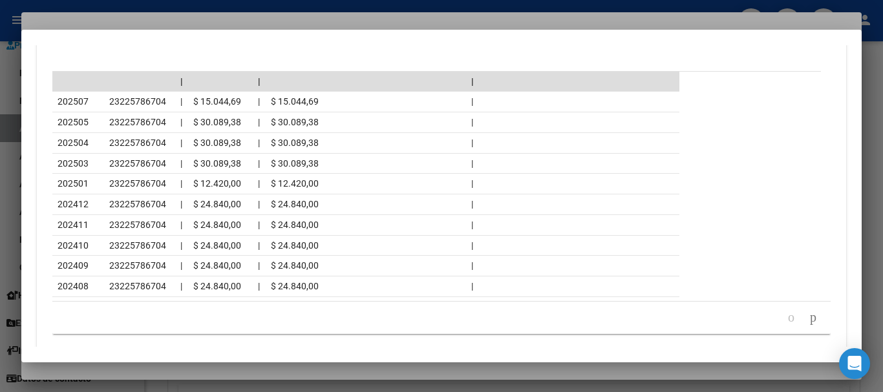
drag, startPoint x: 149, startPoint y: 21, endPoint x: 396, endPoint y: 70, distance: 252.4
click at [149, 21] on div at bounding box center [441, 196] width 883 height 392
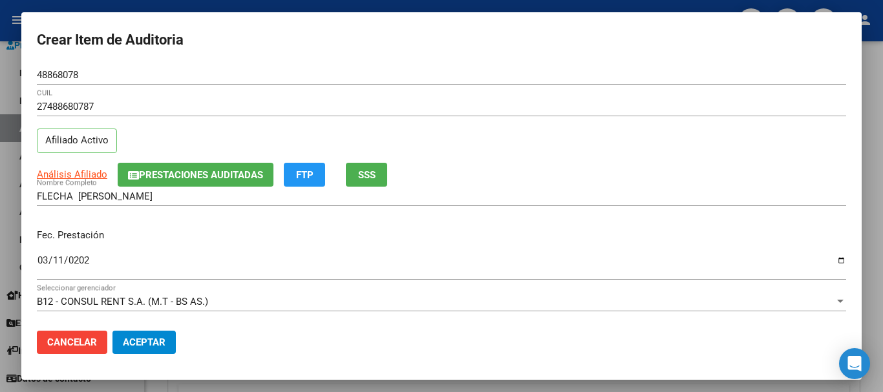
click at [535, 109] on input "27488680787" at bounding box center [441, 107] width 809 height 12
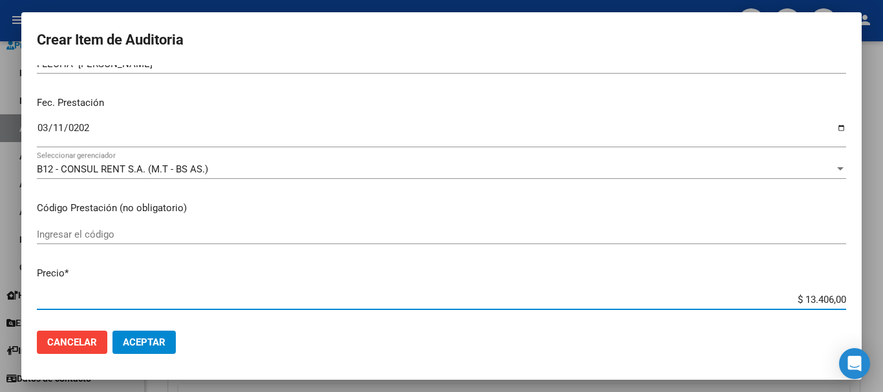
scroll to position [110, 0]
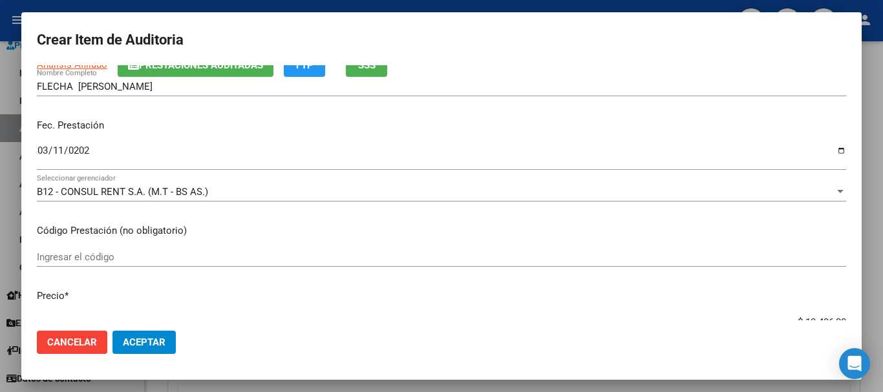
type input "$ 0,01"
type input "$ 0,12"
type input "$ 1,26"
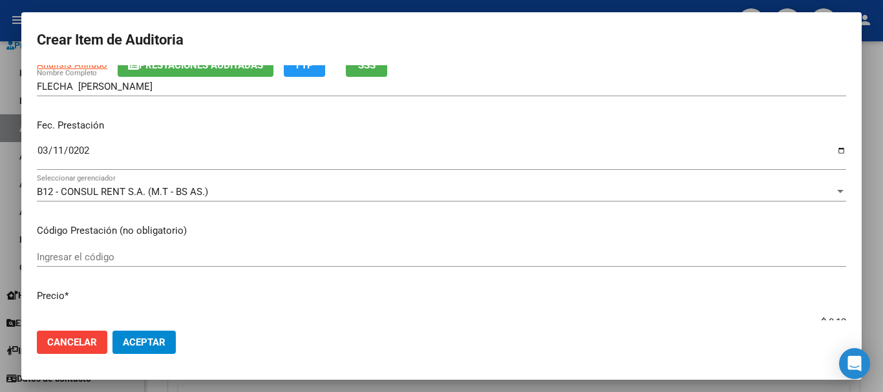
type input "$ 1,26"
type input "$ 12,67"
type input "$ 126,70"
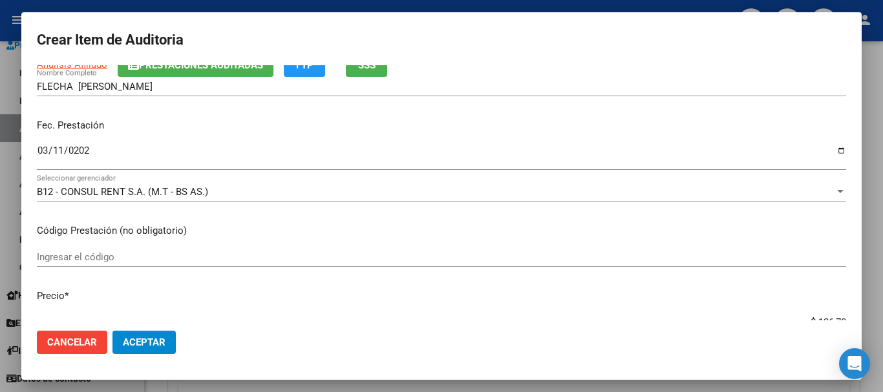
type input "$ 1.267,00"
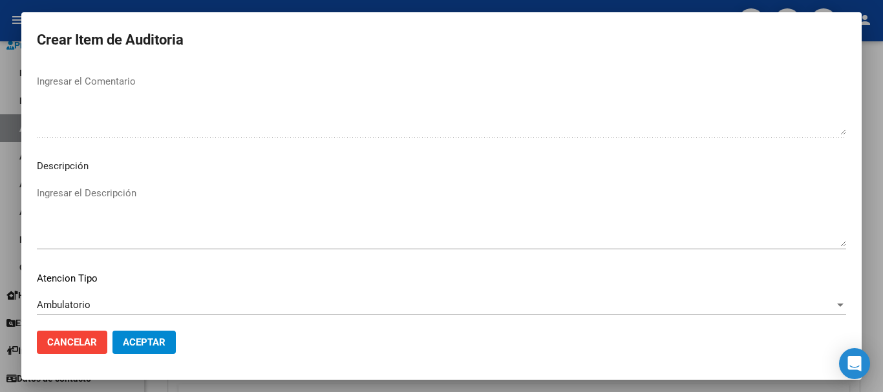
scroll to position [797, 0]
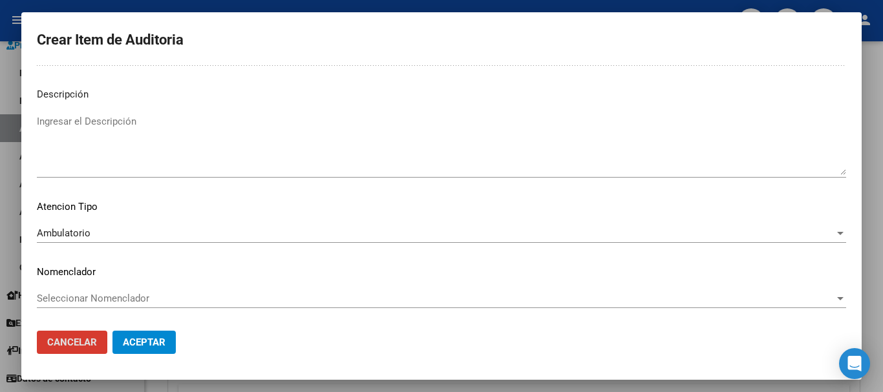
click at [112, 331] on button "Aceptar" at bounding box center [143, 342] width 63 height 23
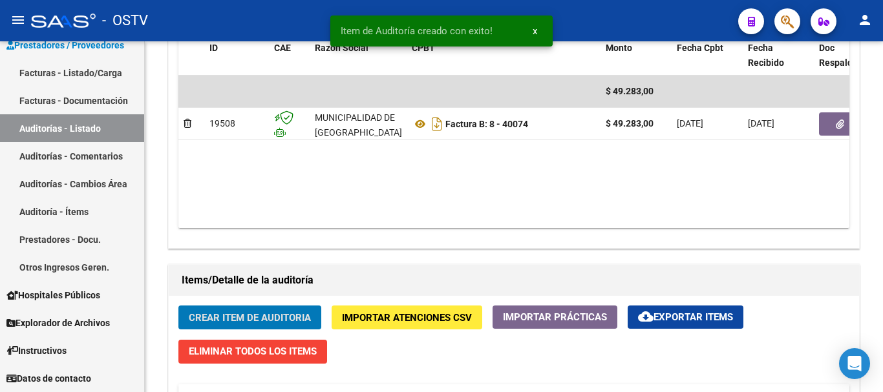
click at [178, 306] on button "Crear Item de Auditoria" at bounding box center [249, 318] width 143 height 24
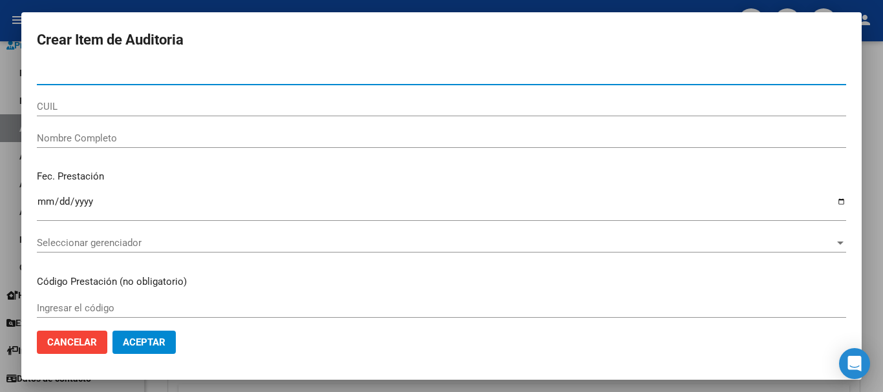
paste input "48184793"
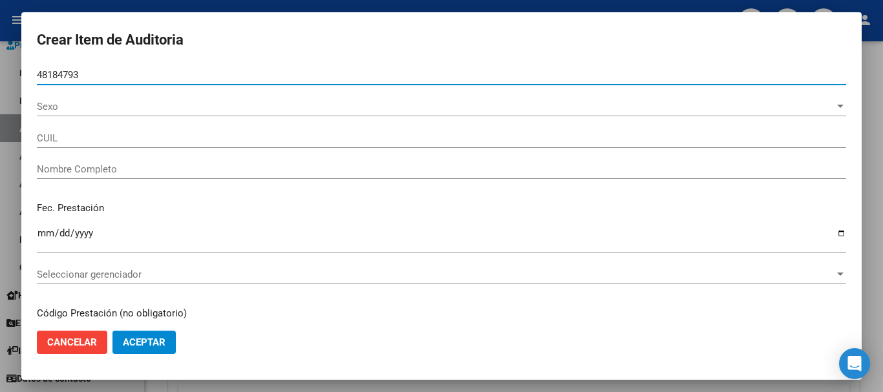
type input "48184793"
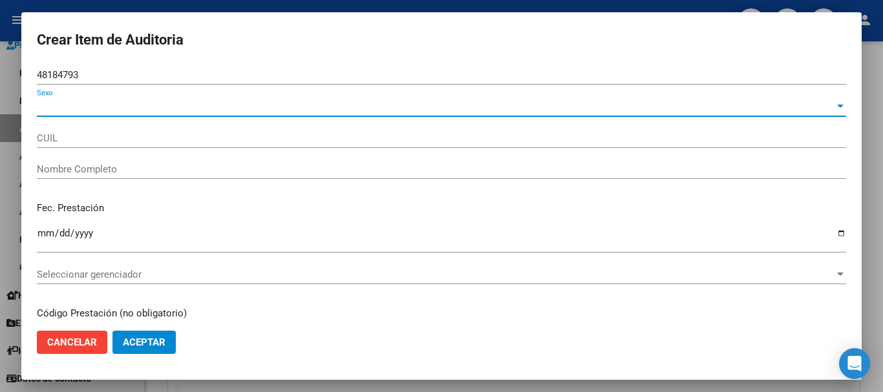
type input "20481847932"
type input "SALINAS MEDINA MATIAS ADRIAN"
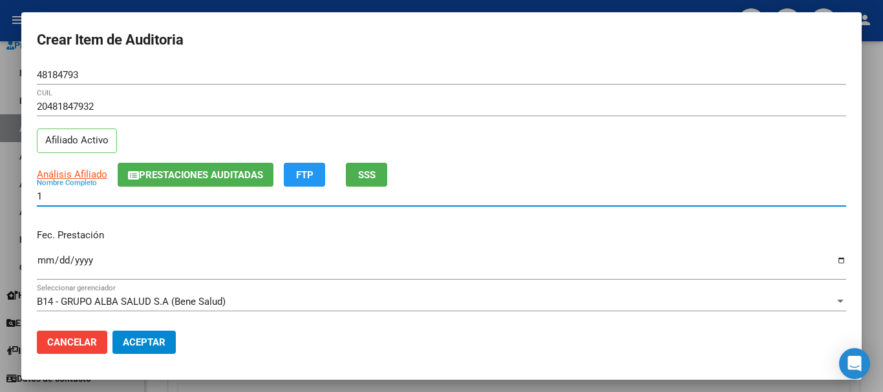
type input "1"
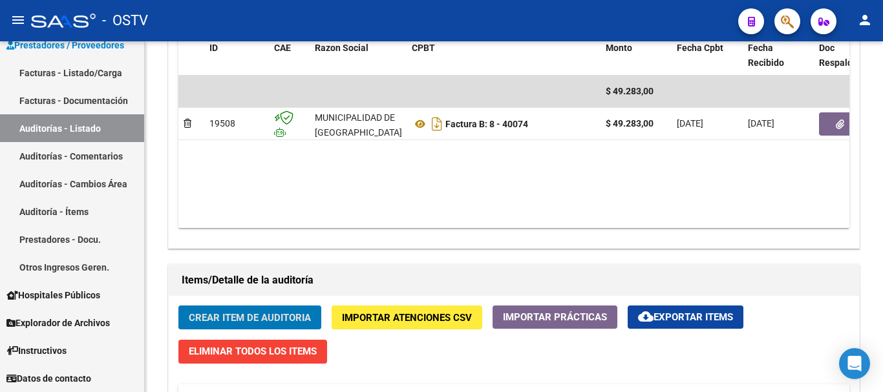
click at [178, 306] on button "Crear Item de Auditoria" at bounding box center [249, 318] width 143 height 24
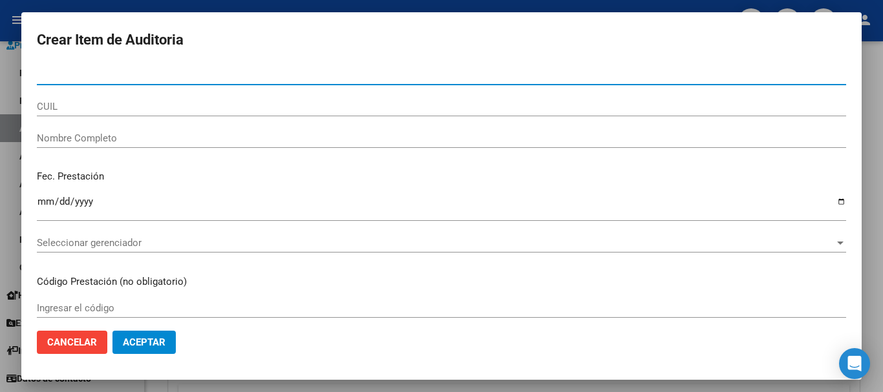
paste input "48184793"
type input "48184793"
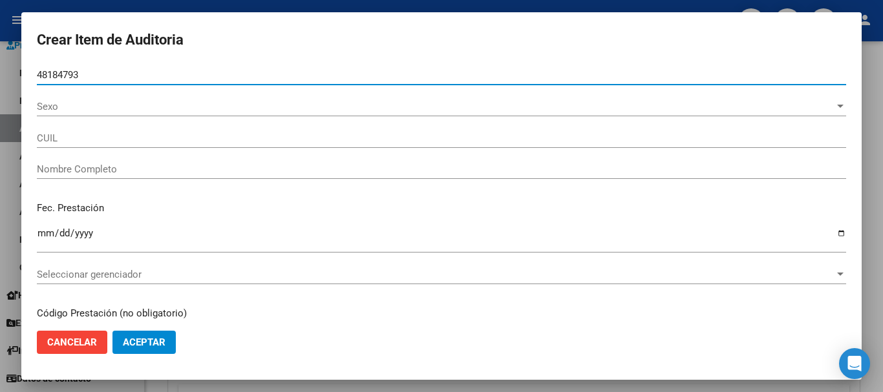
type input "20481847932"
type input "SALINAS MEDINA MATIAS ADRIAN"
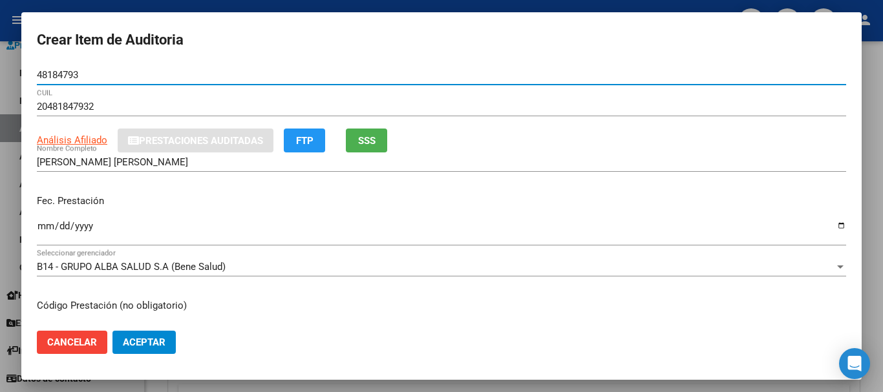
type input "48184793"
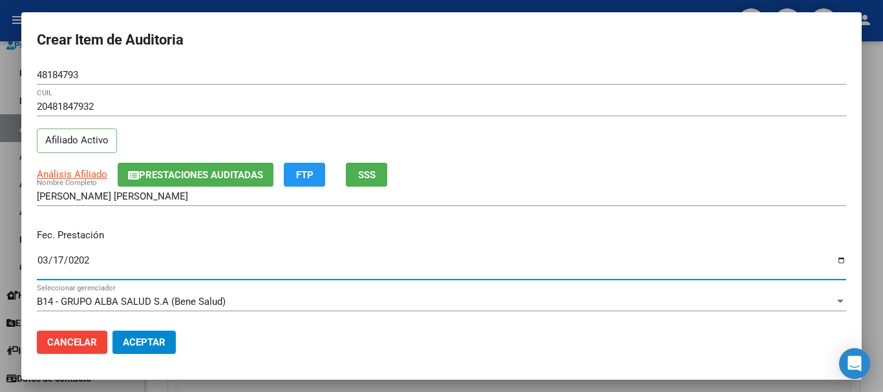
type input "2025-03-17"
type input "[DATE]"
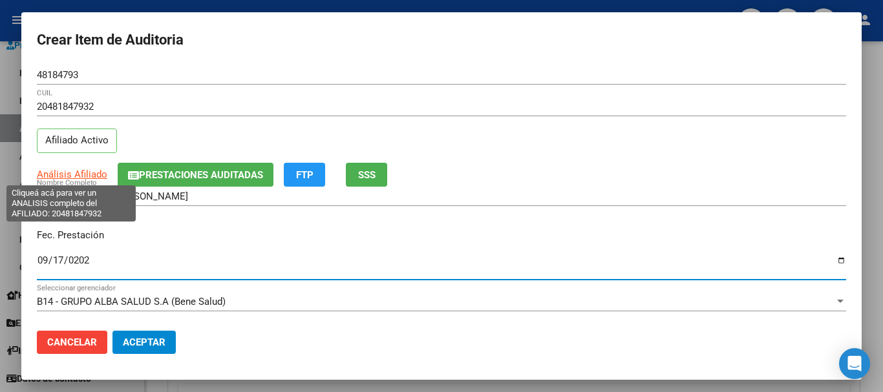
click at [80, 169] on span "Análisis Afiliado" at bounding box center [72, 175] width 70 height 12
type textarea "20481847932"
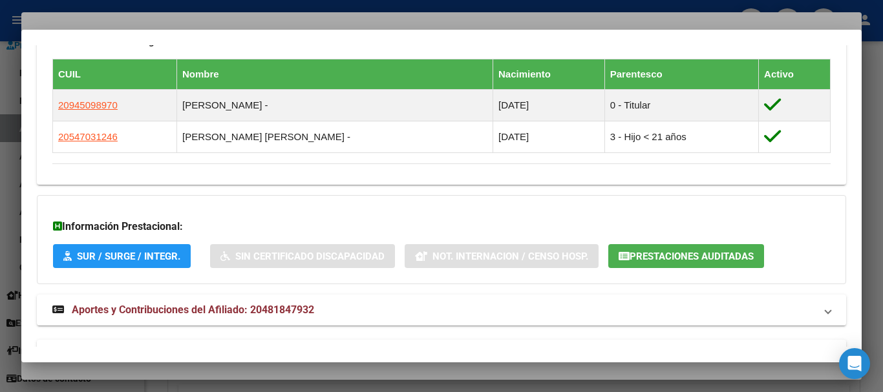
scroll to position [762, 0]
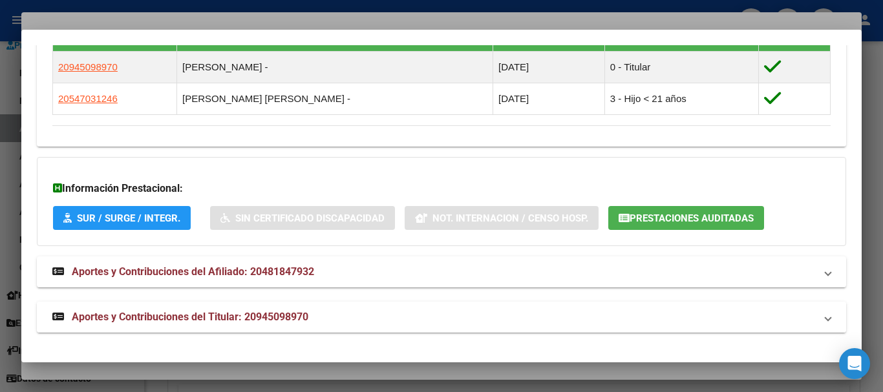
click at [278, 317] on span "Aportes y Contribuciones del Titular: 20945098970" at bounding box center [190, 317] width 237 height 12
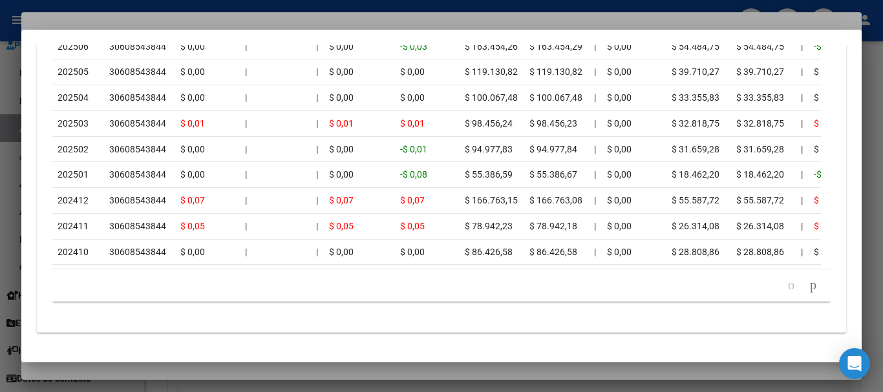
scroll to position [1401, 0]
click at [808, 285] on icon "go to next page" at bounding box center [813, 285] width 10 height 16
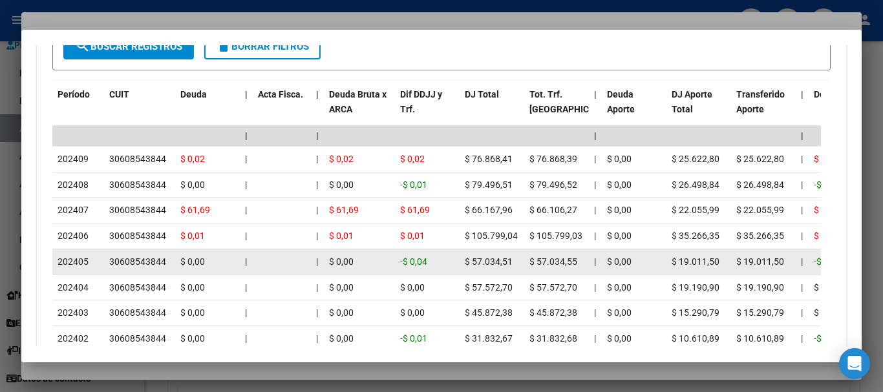
scroll to position [1246, 0]
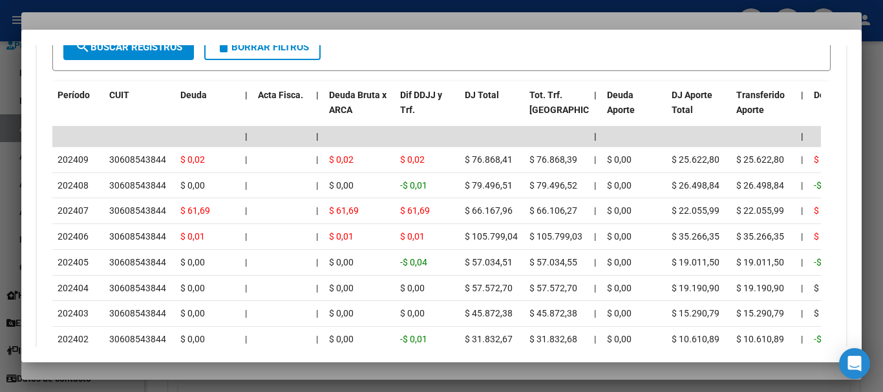
click at [267, 21] on div at bounding box center [441, 196] width 883 height 392
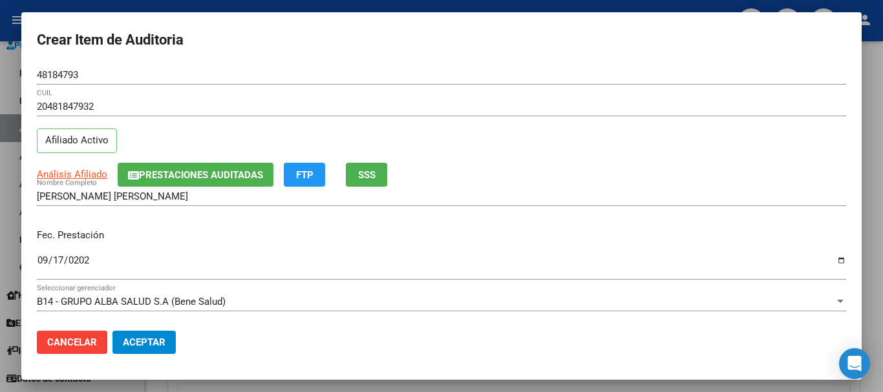
click at [524, 120] on div "20481847932 CUIL" at bounding box center [441, 113] width 809 height 32
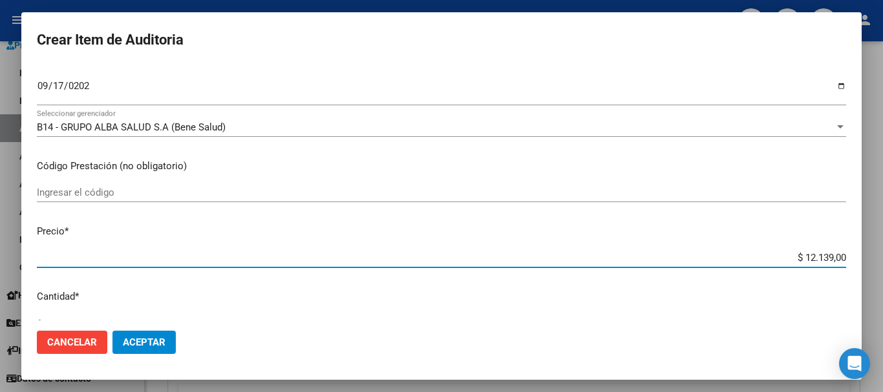
type input "$ 0,06"
type input "$ 0,68"
type input "$ 6,87"
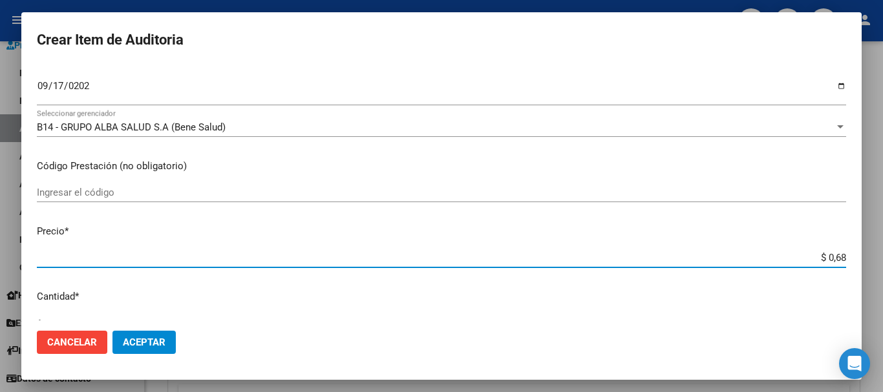
type input "$ 6,87"
type input "$ 68,74"
type input "$ 687,40"
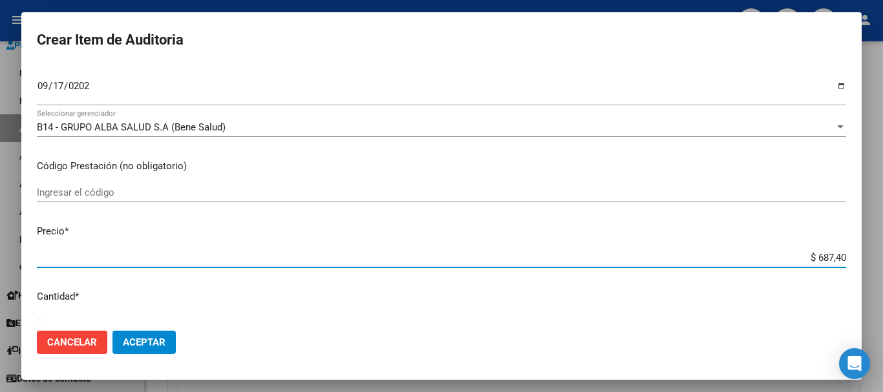
type input "$ 6.874,00"
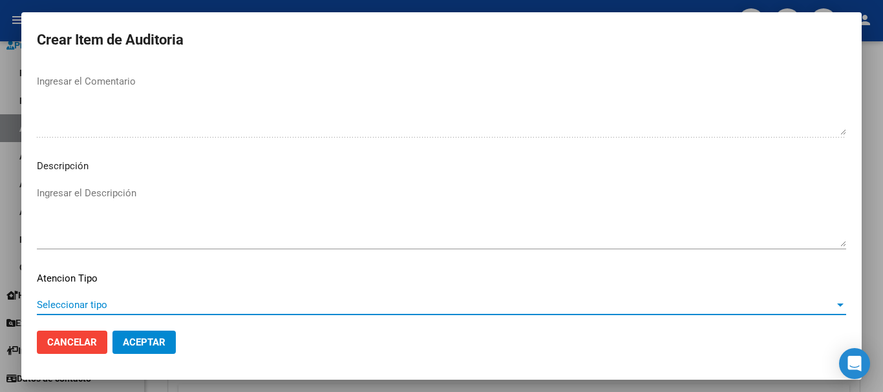
scroll to position [797, 0]
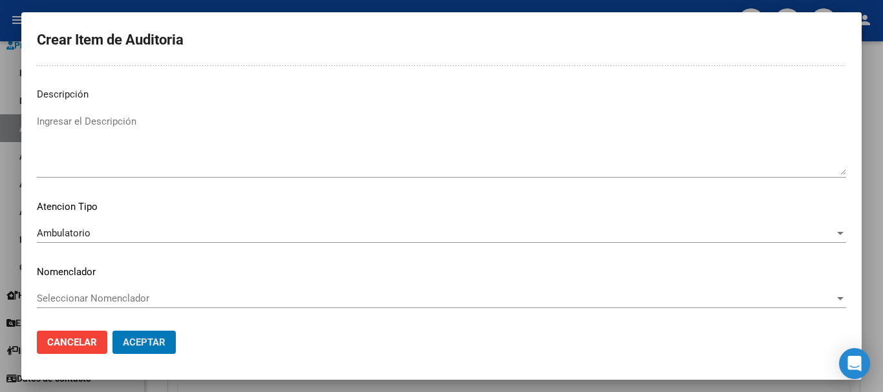
click at [112, 331] on button "Aceptar" at bounding box center [143, 342] width 63 height 23
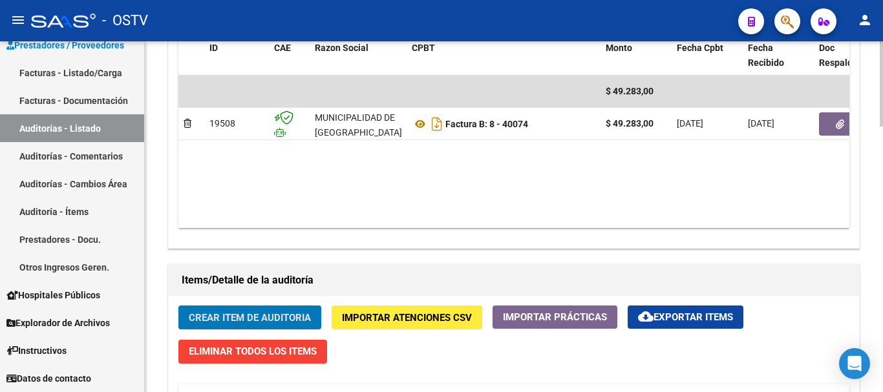
click at [178, 306] on button "Crear Item de Auditoria" at bounding box center [249, 318] width 143 height 24
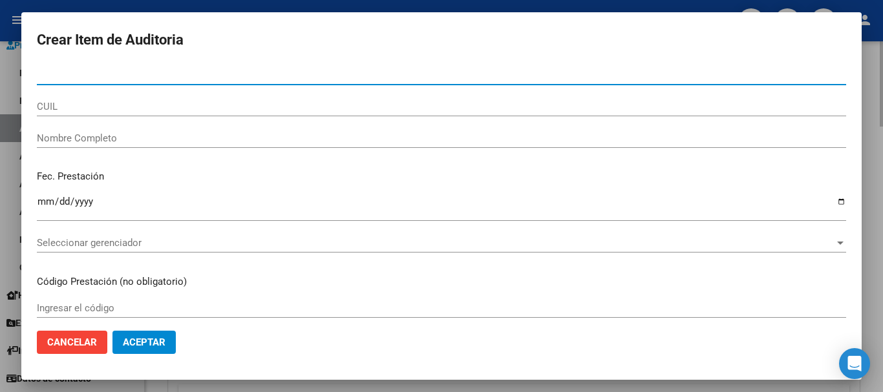
paste input "16919894"
type input "16919894"
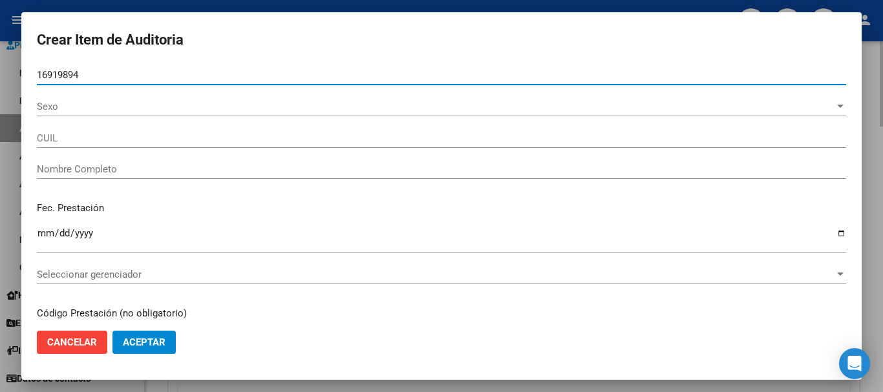
type input "27169198948"
type input "VIEYRA MARIA DEL CARMEN"
type input "16919894"
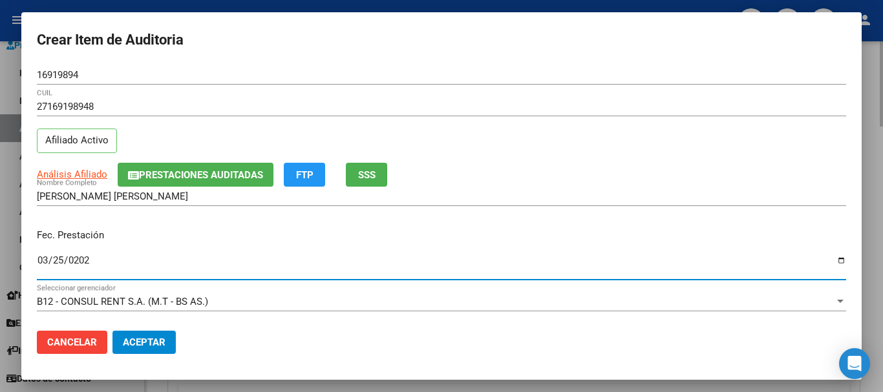
type input "2025-03-25"
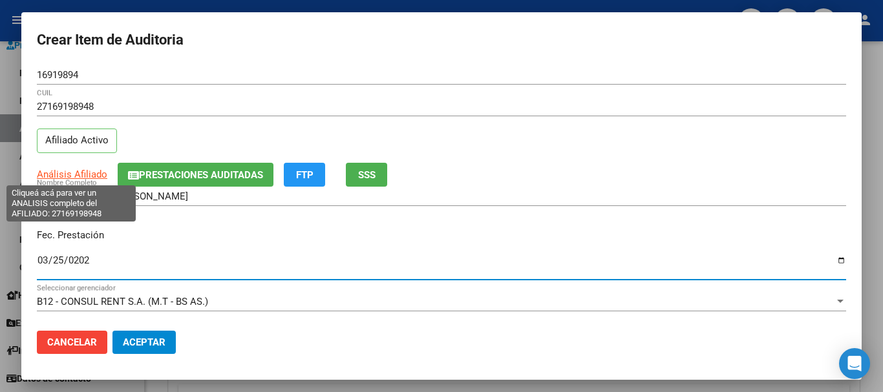
click at [77, 176] on span "Análisis Afiliado" at bounding box center [72, 175] width 70 height 12
type textarea "27169198948"
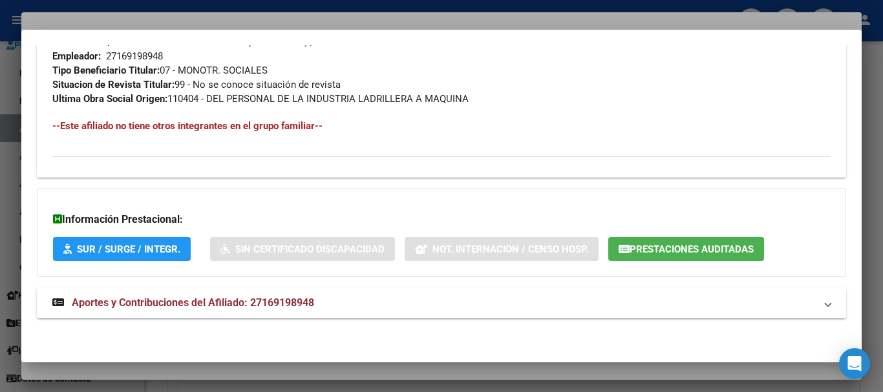
click at [266, 300] on span "Aportes y Contribuciones del Afiliado: 27169198948" at bounding box center [193, 303] width 242 height 12
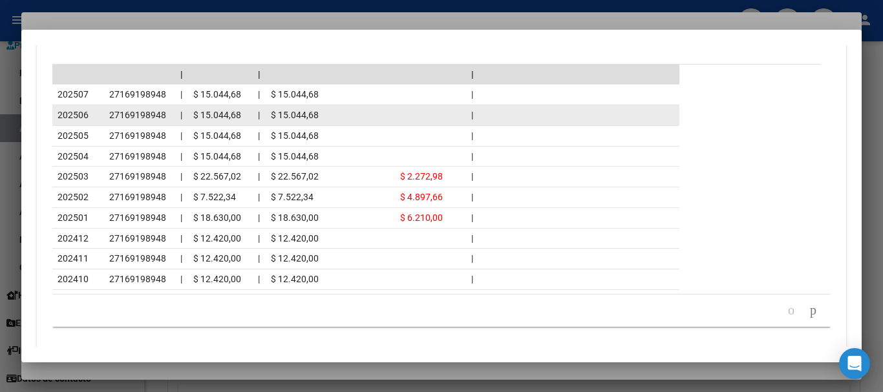
scroll to position [1215, 0]
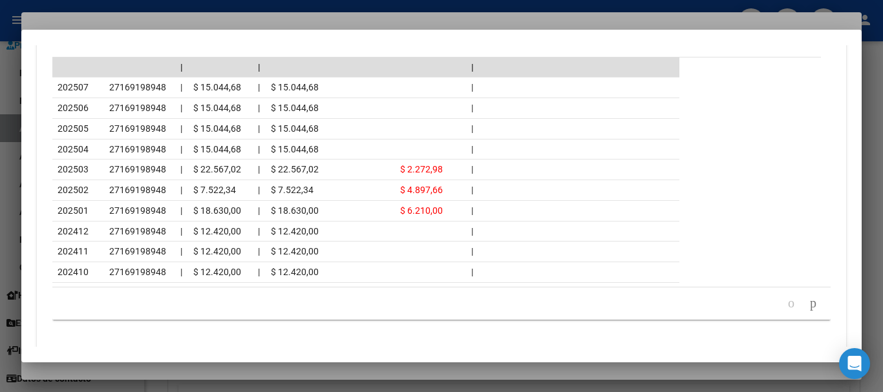
drag, startPoint x: 191, startPoint y: 19, endPoint x: 228, endPoint y: 27, distance: 38.4
click at [191, 18] on div at bounding box center [441, 196] width 883 height 392
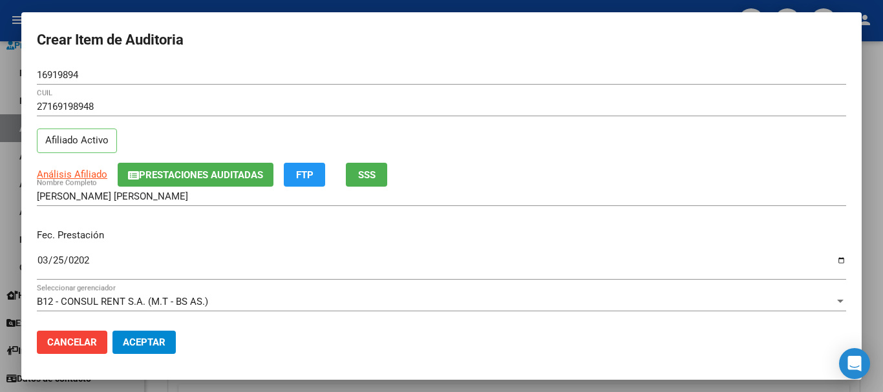
click at [463, 126] on div "27169198948 CUIL" at bounding box center [441, 113] width 809 height 32
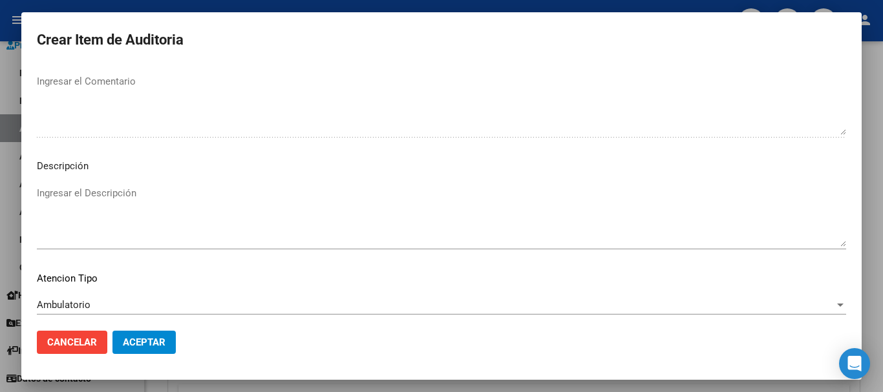
scroll to position [797, 0]
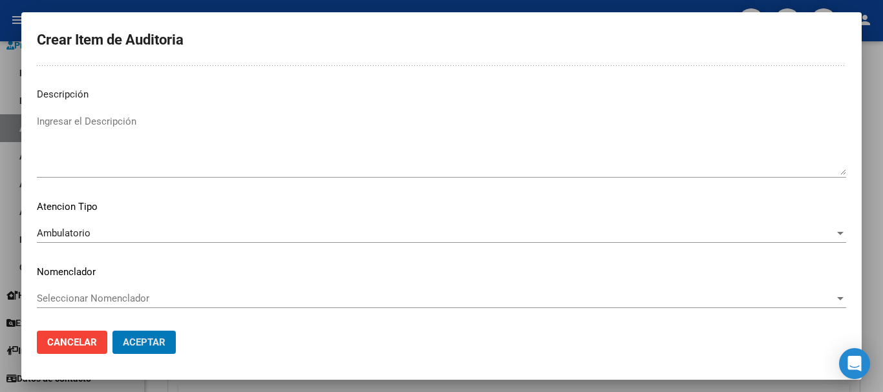
click at [112, 331] on button "Aceptar" at bounding box center [143, 342] width 63 height 23
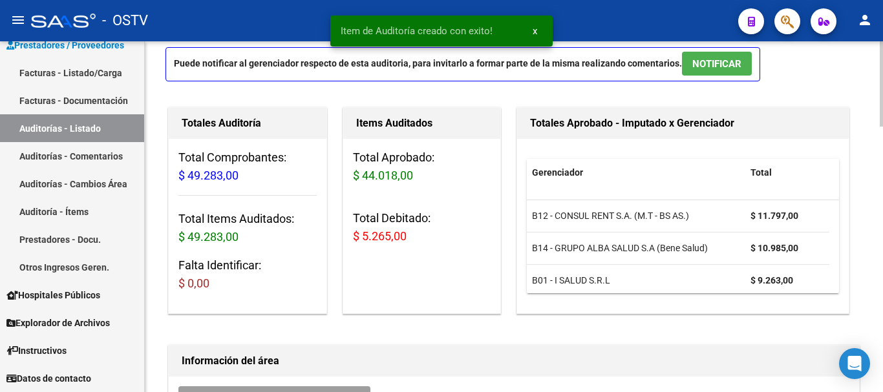
scroll to position [0, 0]
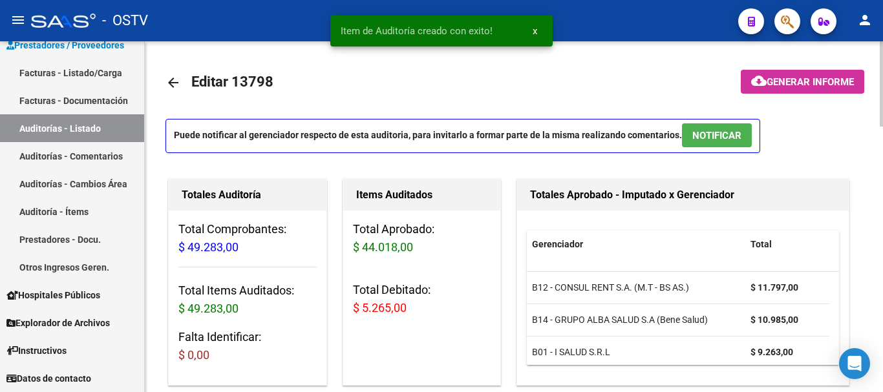
click at [797, 73] on button "cloud_download Generar informe" at bounding box center [802, 82] width 123 height 24
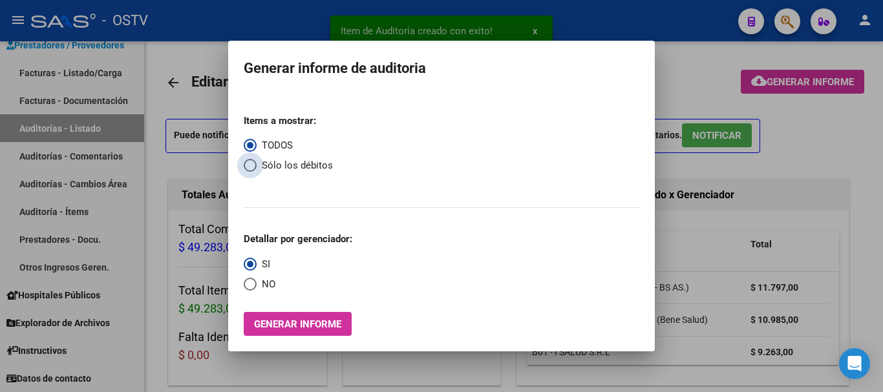
click at [249, 164] on span "Select an option" at bounding box center [250, 165] width 13 height 13
click at [249, 164] on input "Sólo los débitos" at bounding box center [250, 165] width 13 height 13
radio input "true"
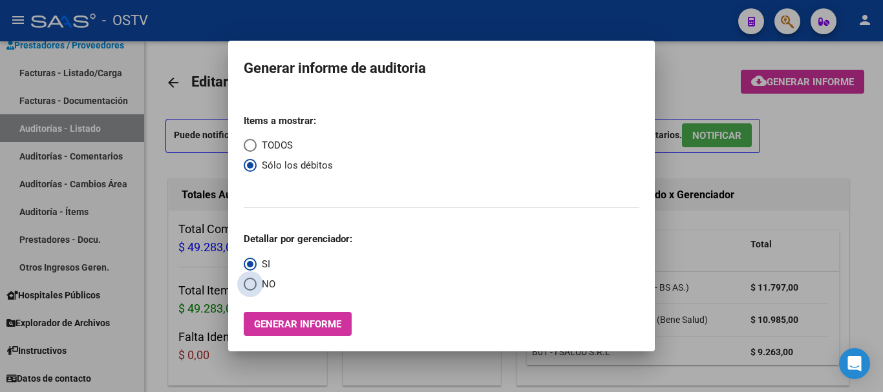
click at [251, 284] on span "Select an option" at bounding box center [250, 284] width 13 height 13
click at [251, 284] on input "NO" at bounding box center [250, 284] width 13 height 13
radio input "true"
click at [290, 324] on span "Generar informe" at bounding box center [297, 325] width 87 height 12
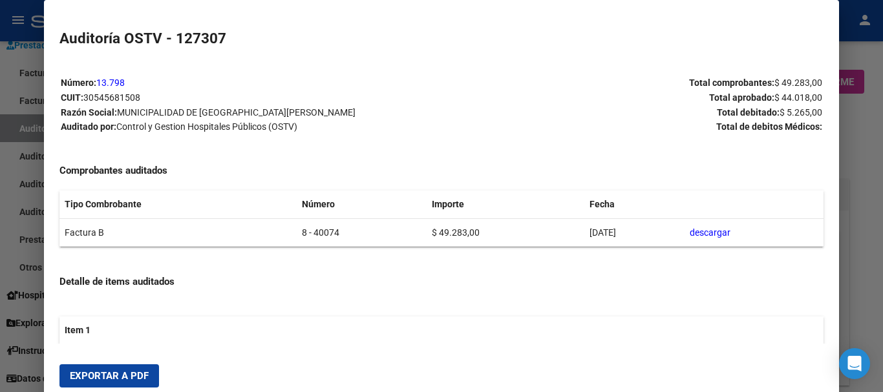
click at [107, 376] on span "Exportar a PDF" at bounding box center [109, 376] width 79 height 12
click at [878, 287] on div at bounding box center [441, 196] width 883 height 392
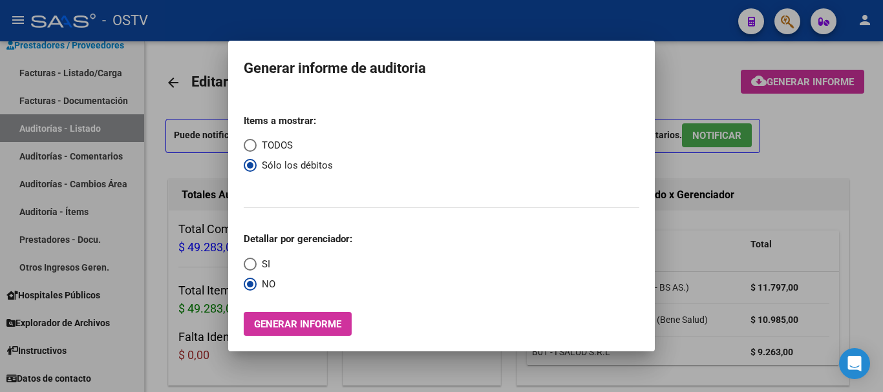
click at [878, 287] on div at bounding box center [441, 196] width 883 height 392
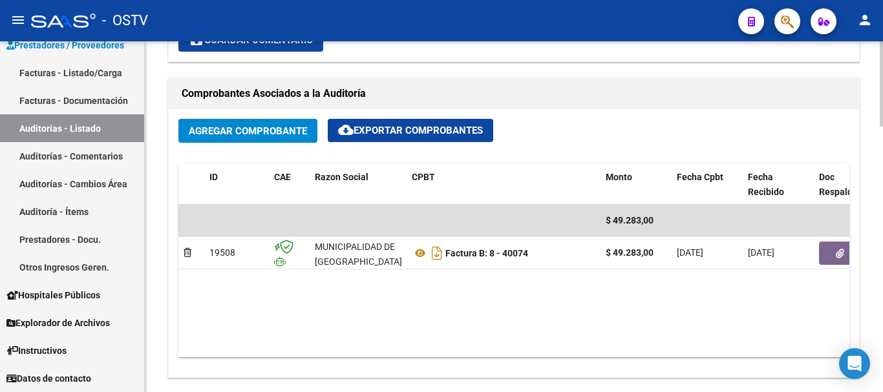
scroll to position [646, 0]
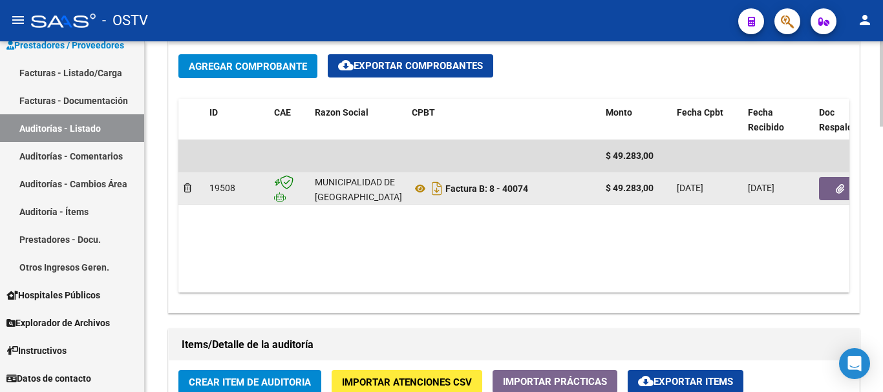
click at [837, 187] on icon "button" at bounding box center [840, 189] width 8 height 10
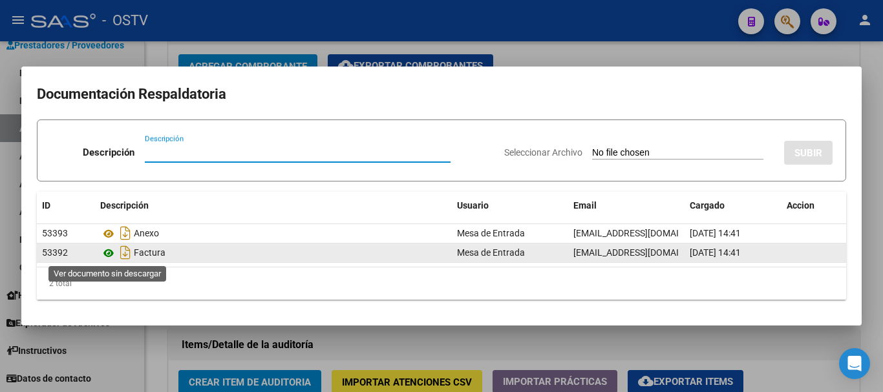
click at [105, 251] on icon at bounding box center [108, 254] width 17 height 16
click at [109, 253] on icon at bounding box center [108, 254] width 17 height 16
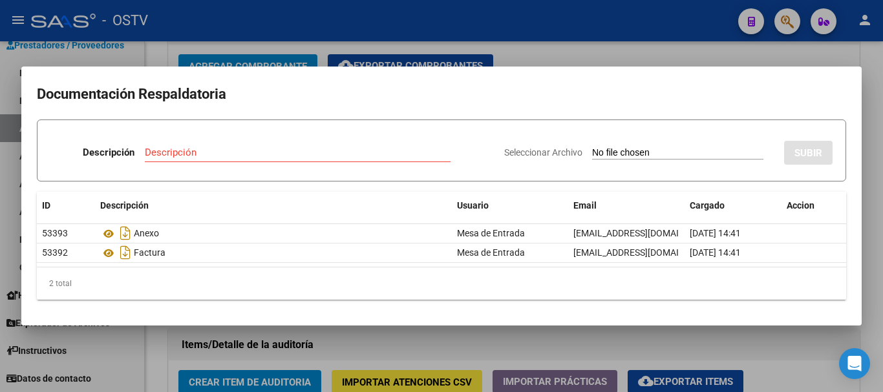
click at [289, 152] on input "Descripción" at bounding box center [298, 153] width 306 height 12
type input "DEBITO"
click at [592, 147] on input "Seleccionar Archivo" at bounding box center [677, 153] width 171 height 12
type input "C:\fakepath\DEBITO FC 8-40074.pdf"
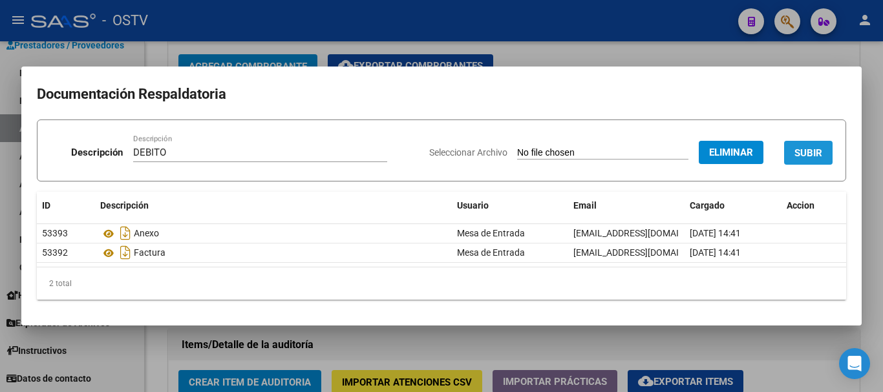
click at [807, 148] on span "SUBIR" at bounding box center [808, 153] width 28 height 12
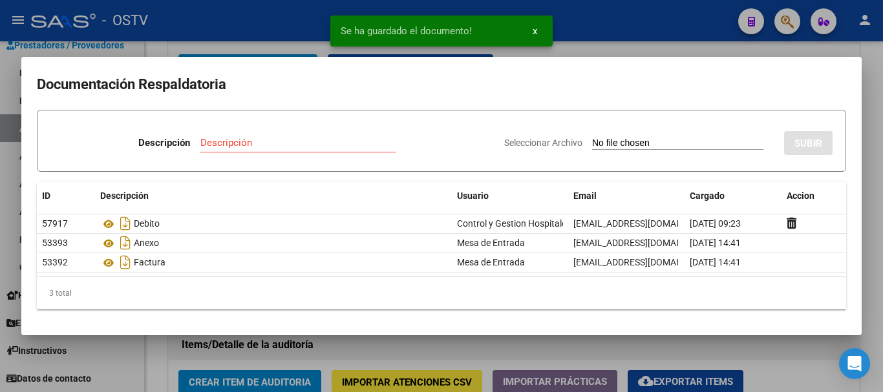
click at [608, 41] on div at bounding box center [441, 196] width 883 height 392
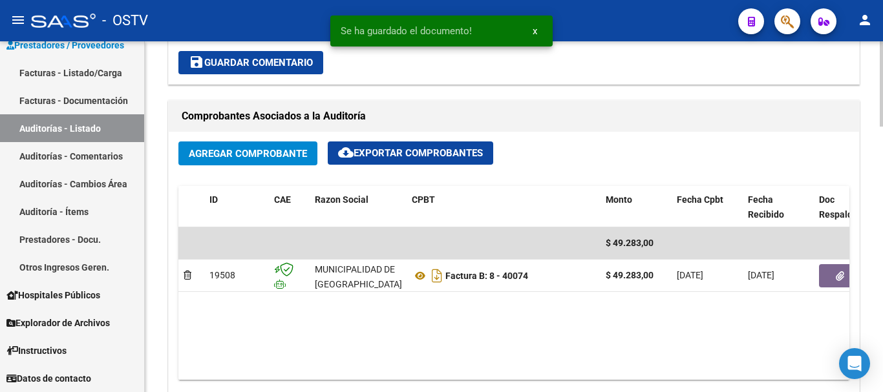
scroll to position [452, 0]
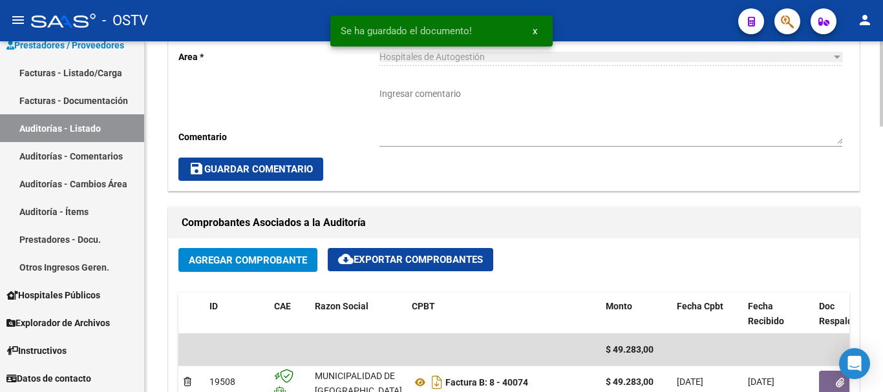
click at [476, 113] on textarea "Ingresar comentario" at bounding box center [610, 115] width 463 height 57
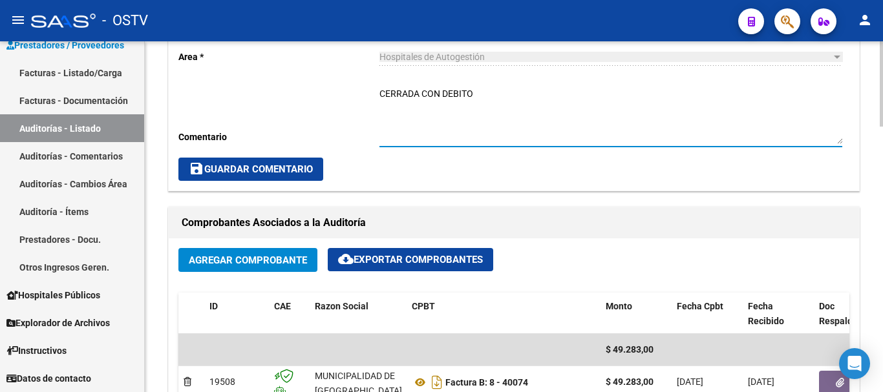
type textarea "CERRADA CON DEBITO"
click at [261, 168] on span "save Guardar Comentario" at bounding box center [251, 170] width 124 height 12
